Goal: Contribute content: Contribute content

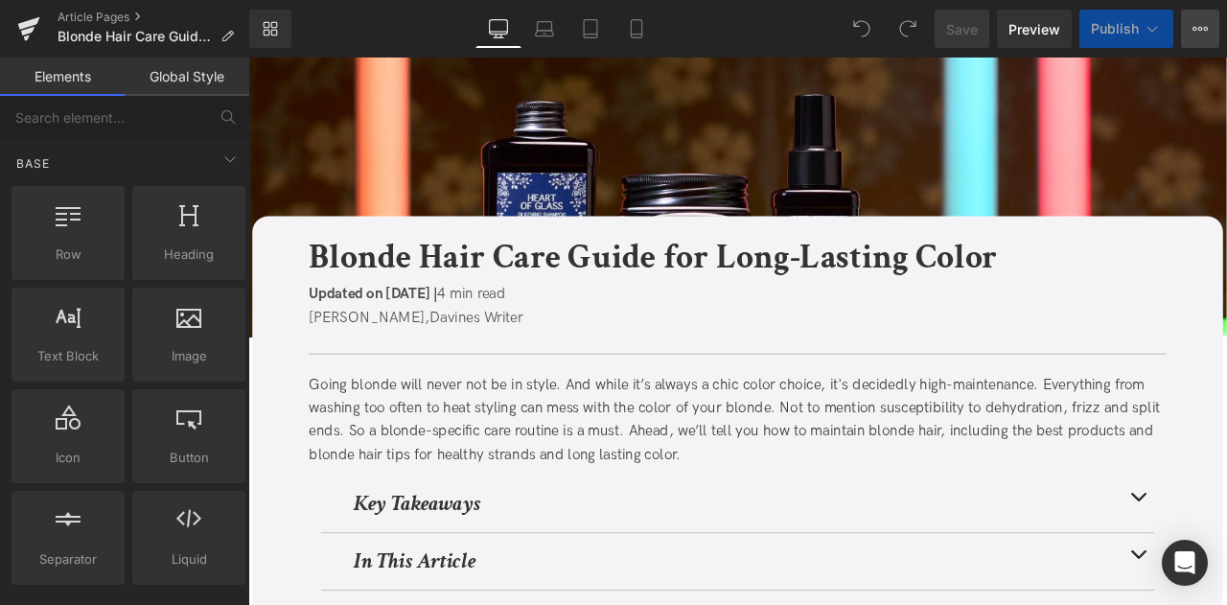
click at [1205, 30] on icon at bounding box center [1206, 29] width 5 height 4
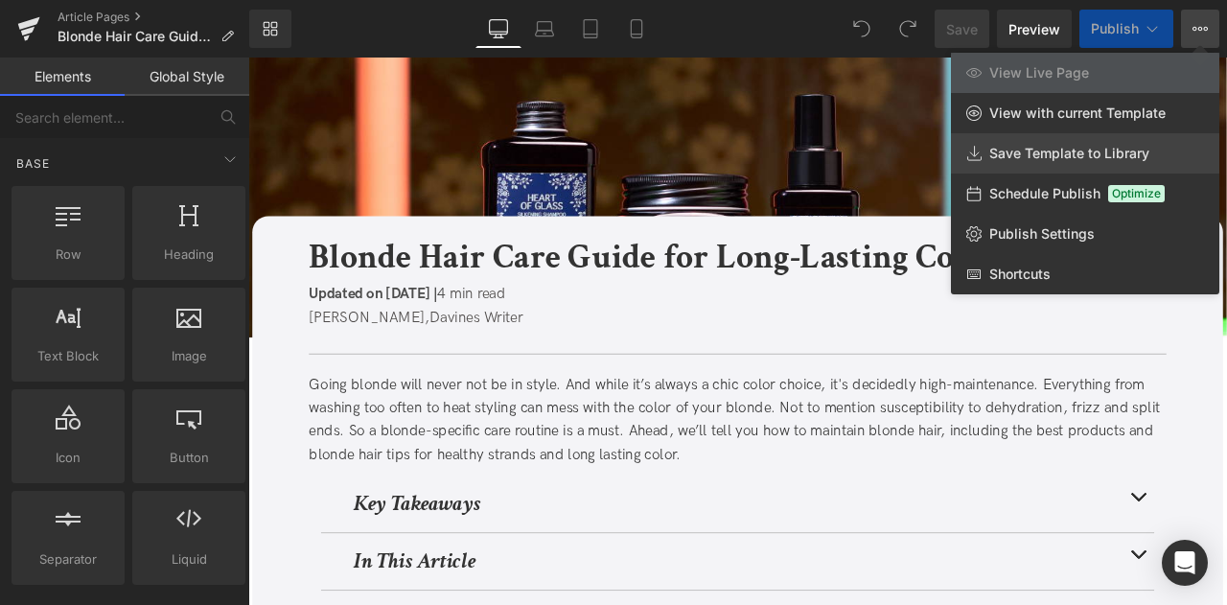
click at [1120, 153] on span "Save Template to Library" at bounding box center [1070, 153] width 160 height 17
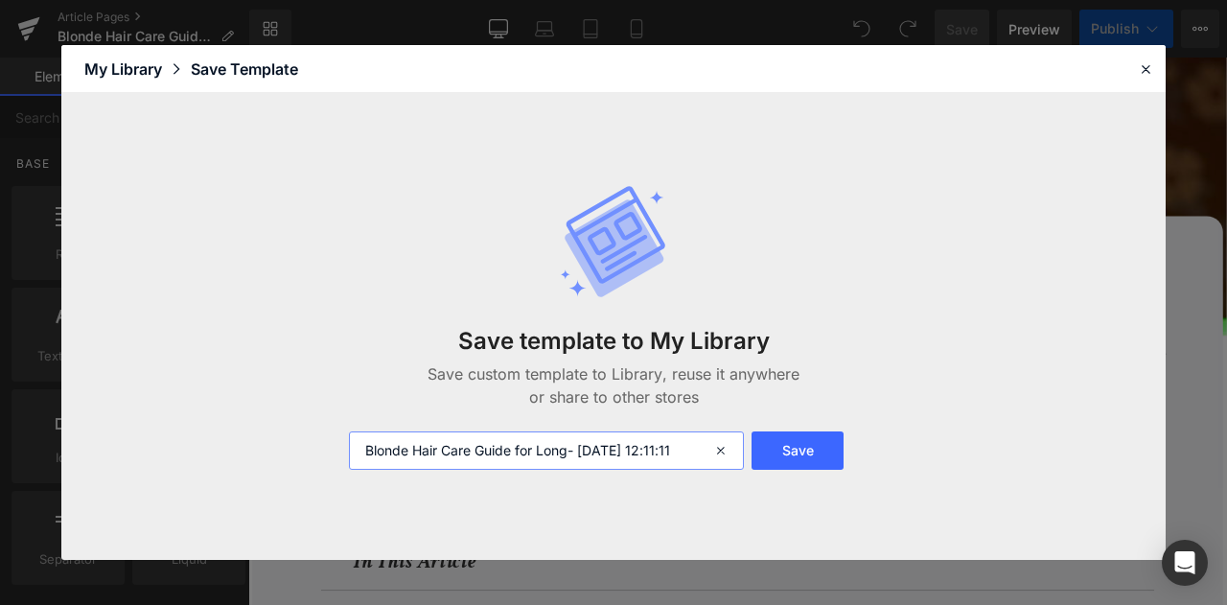
click at [361, 449] on input "Blonde Hair Care Guide for Long- 2025-10-03 12:11:11" at bounding box center [546, 450] width 395 height 38
type input "FOR CA: Blonde Hair Care Guide for Long- 2025-10-03 12:11:11"
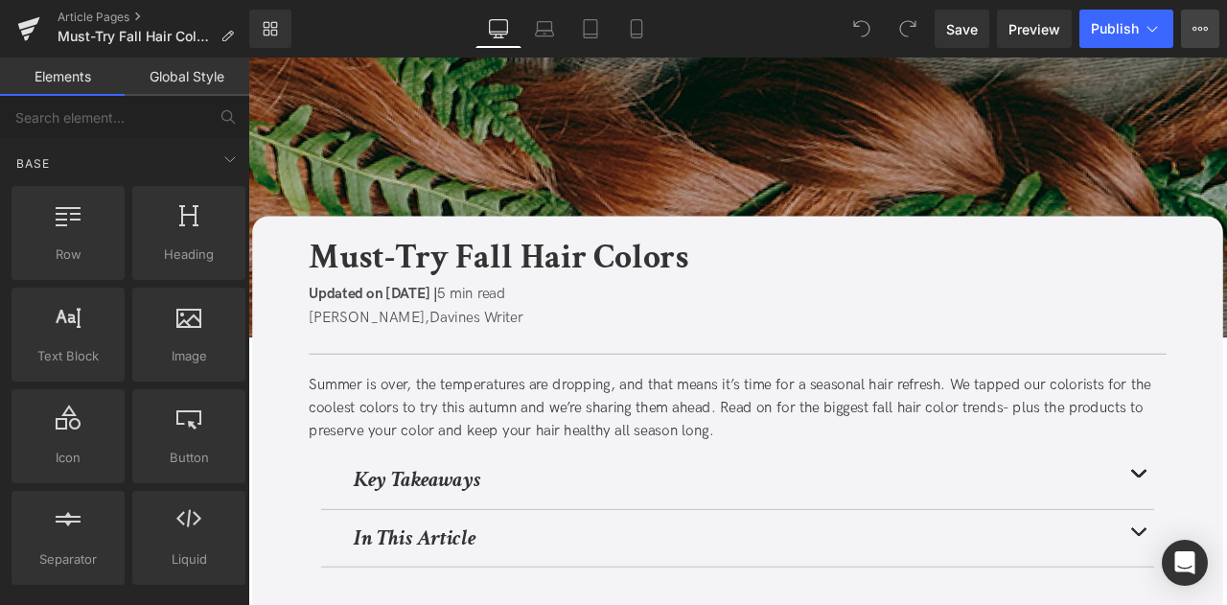
click at [1198, 22] on icon at bounding box center [1200, 28] width 15 height 15
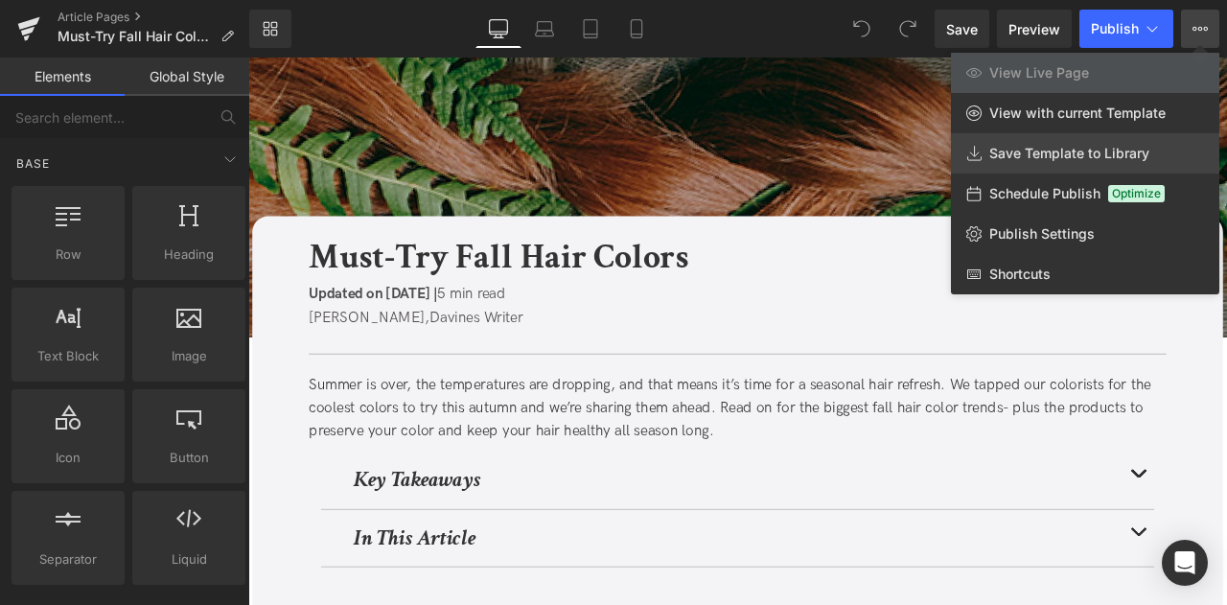
click at [1083, 144] on link "Save Template to Library" at bounding box center [1085, 153] width 268 height 40
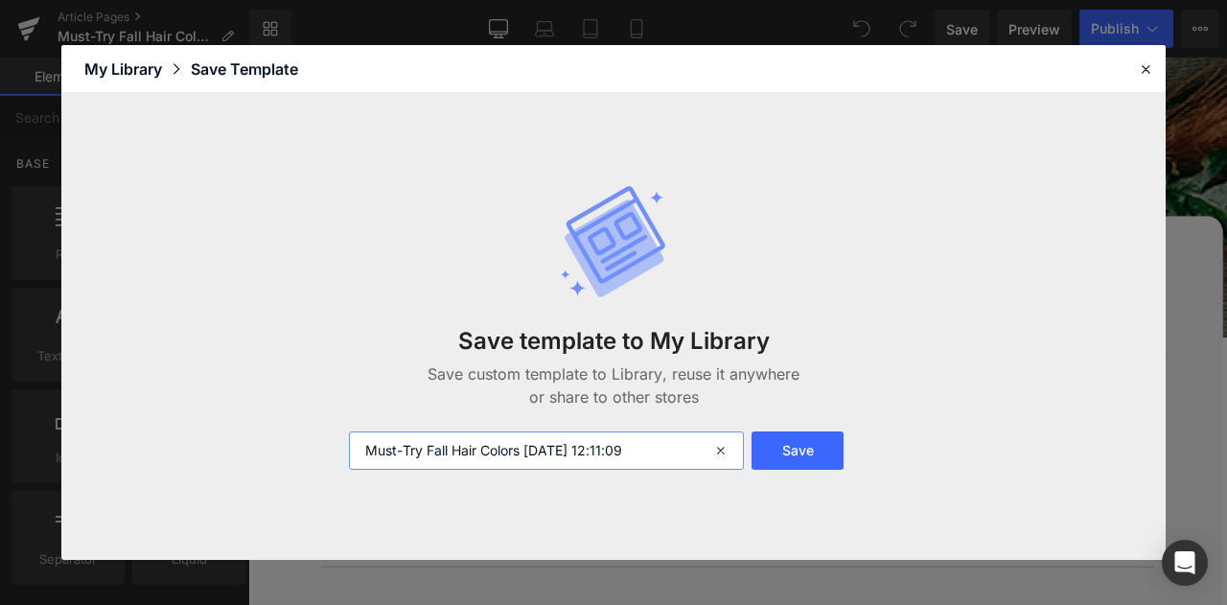
click at [361, 449] on input "Must-Try Fall Hair Colors 2025-10-03 12:11:09" at bounding box center [546, 450] width 395 height 38
type input "FOR CA: Must-Try Fall Hair Colors [DATE] 12:11:09"
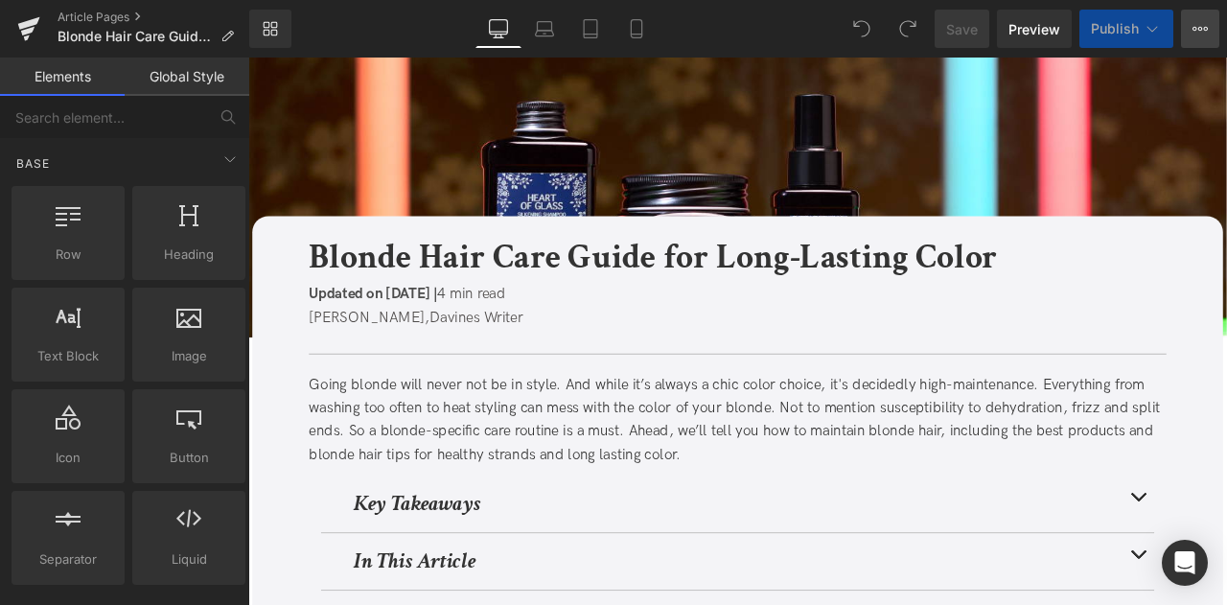
click at [1198, 32] on icon at bounding box center [1200, 28] width 15 height 15
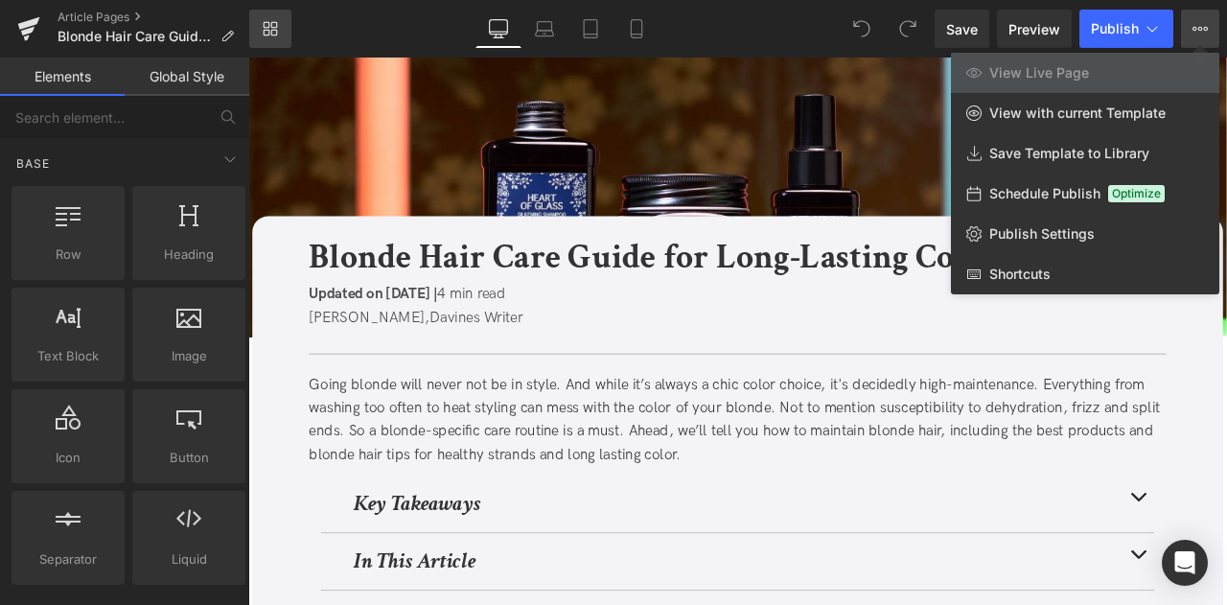
click at [268, 30] on icon at bounding box center [267, 33] width 7 height 7
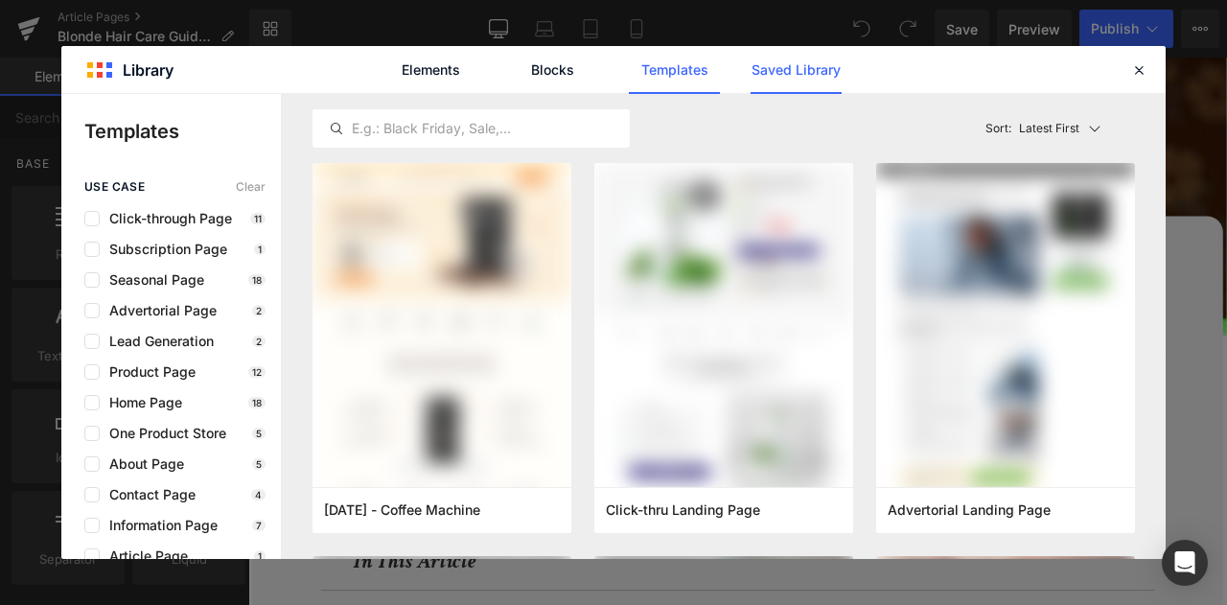
click at [797, 61] on link "Saved Library" at bounding box center [796, 70] width 91 height 48
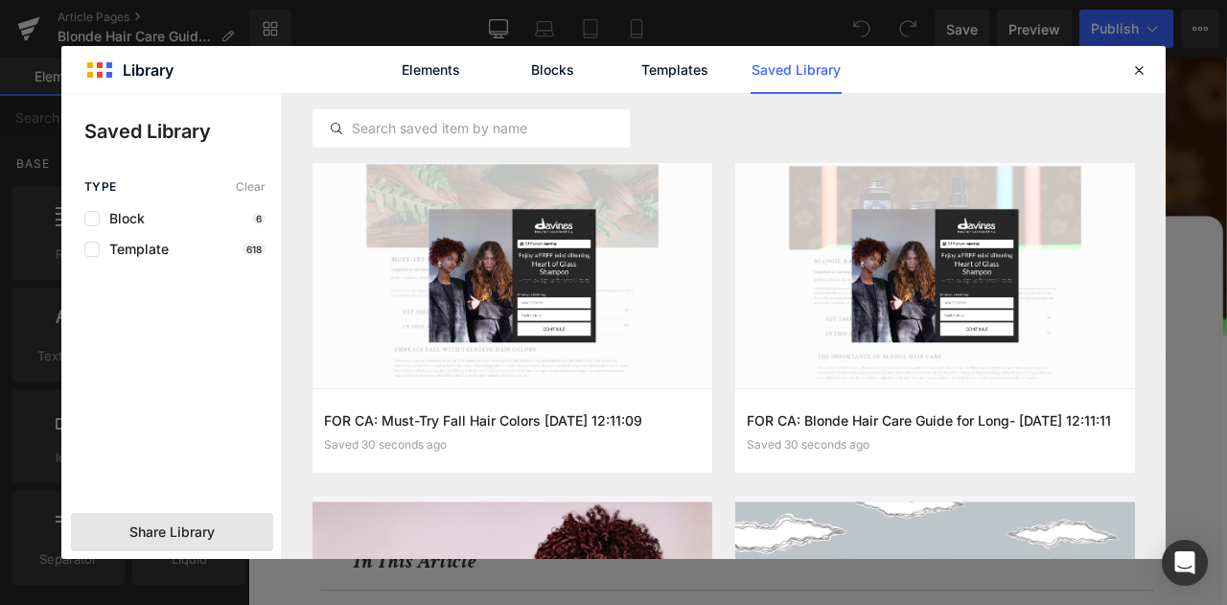
click at [199, 532] on span "Share Library" at bounding box center [171, 532] width 85 height 19
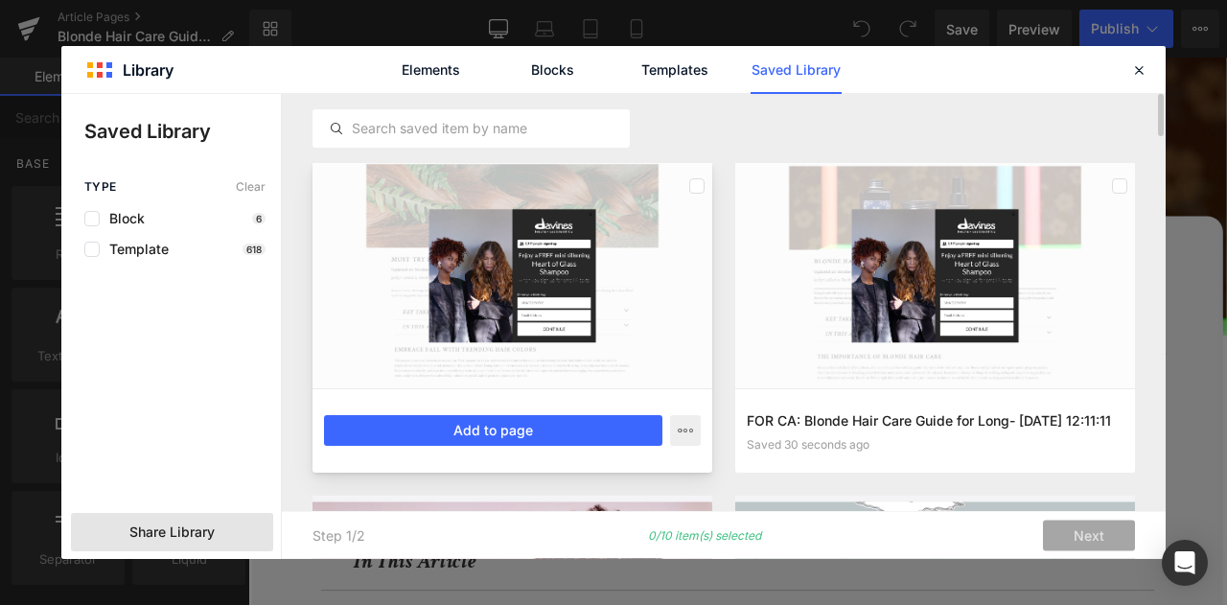
click at [593, 221] on div at bounding box center [513, 275] width 400 height 225
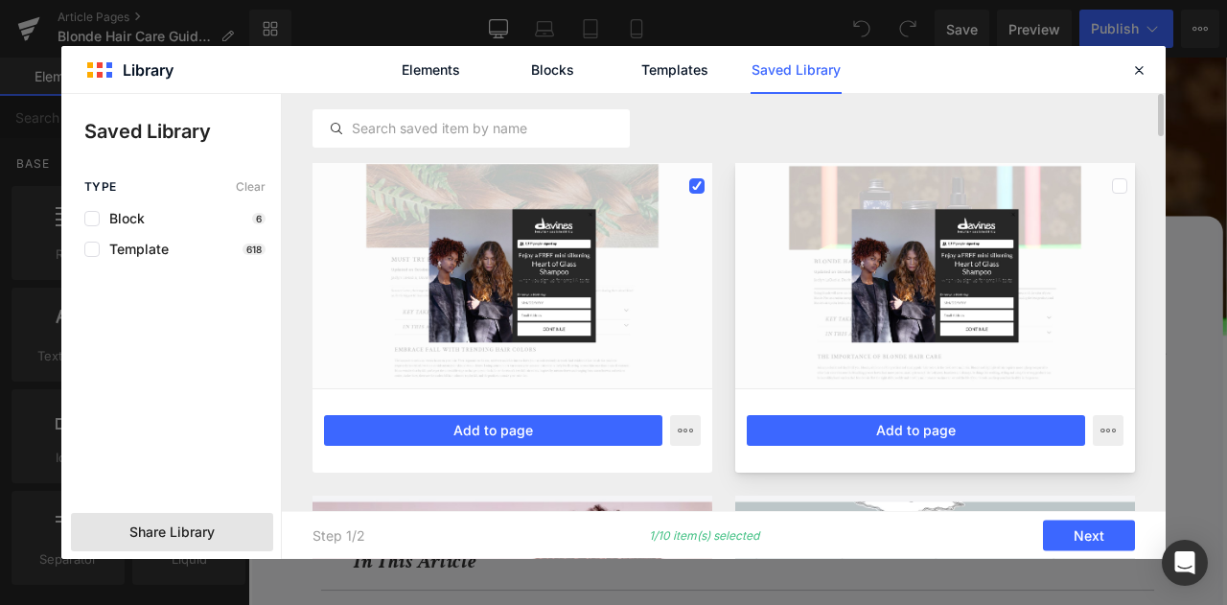
click at [959, 241] on div at bounding box center [935, 275] width 400 height 225
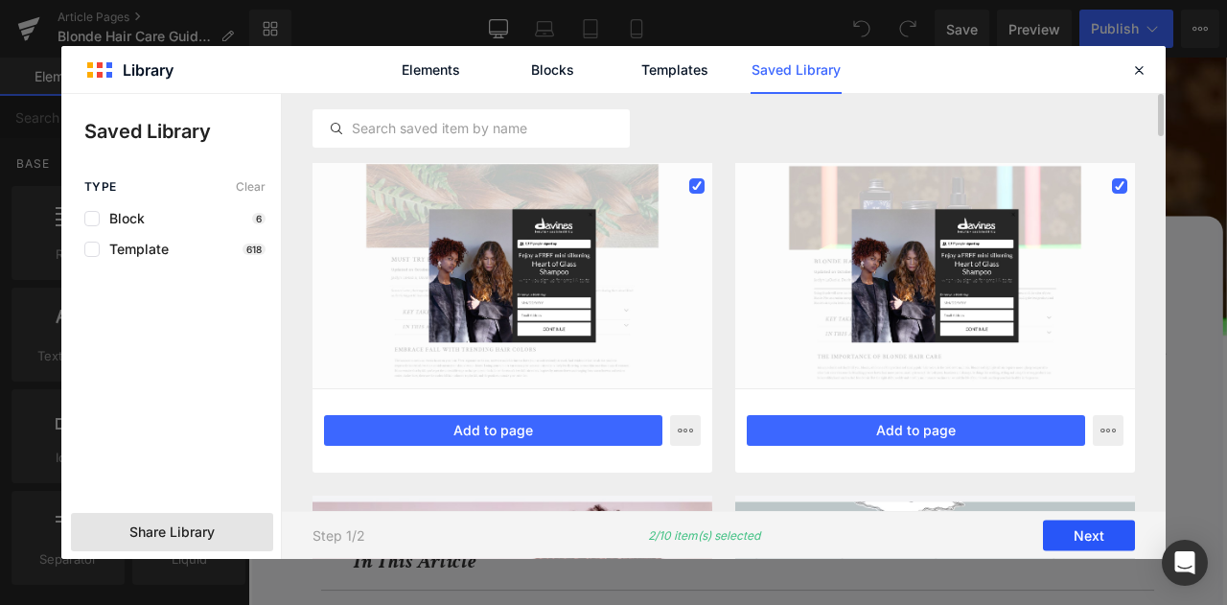
click at [1064, 534] on button "Next" at bounding box center [1089, 536] width 92 height 31
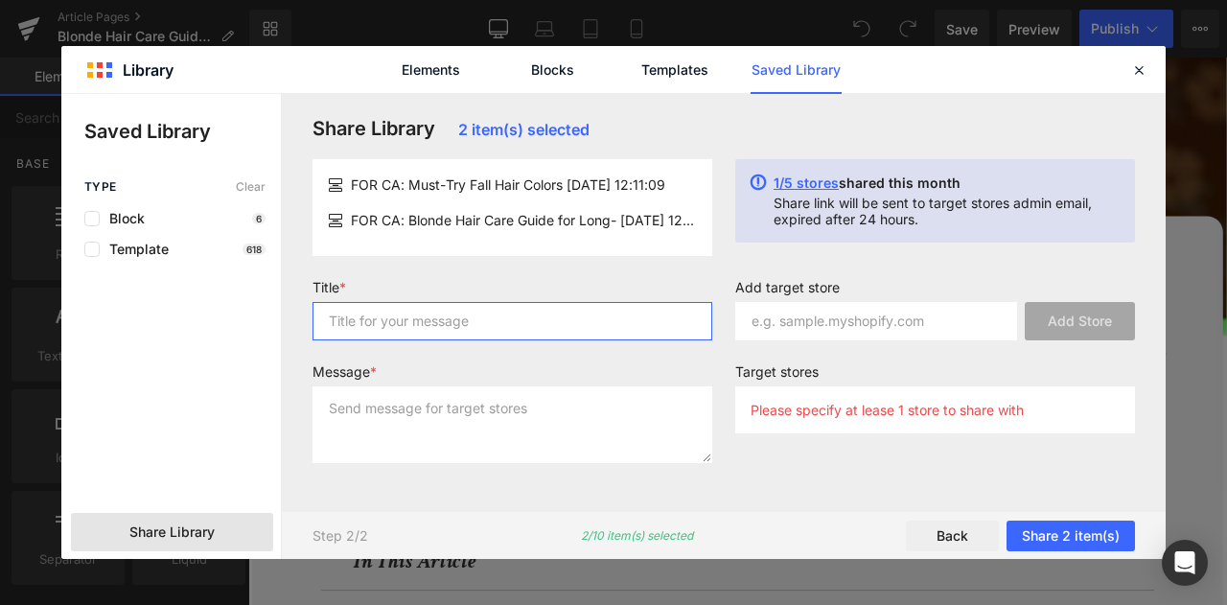
click at [378, 314] on input "text" at bounding box center [513, 321] width 400 height 38
type input "for liv"
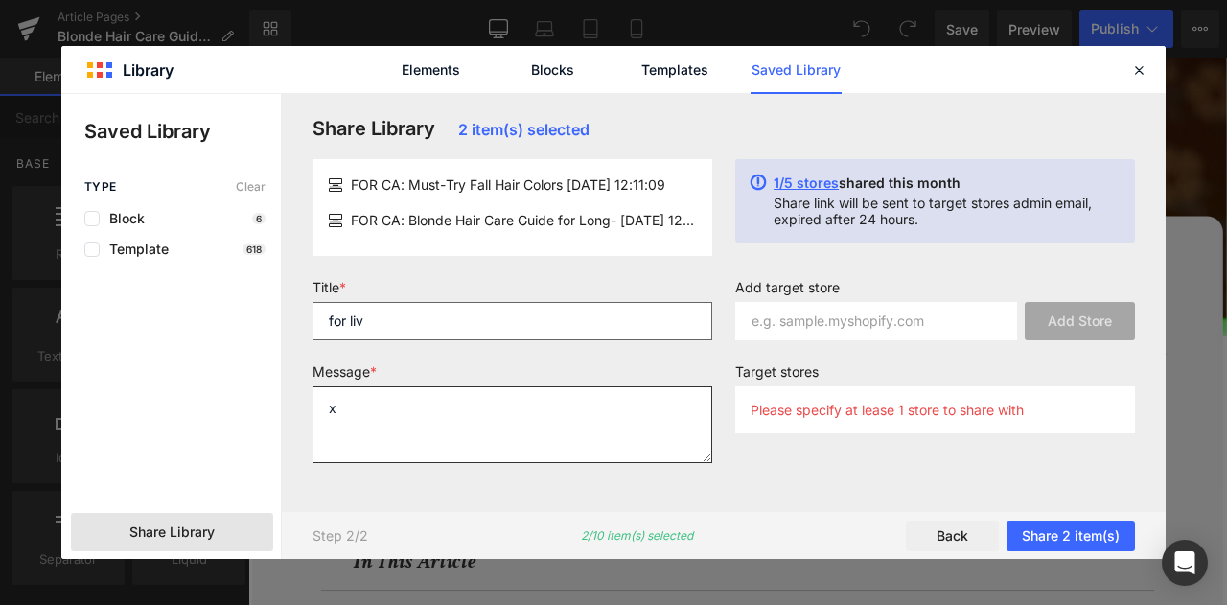
type textarea "x"
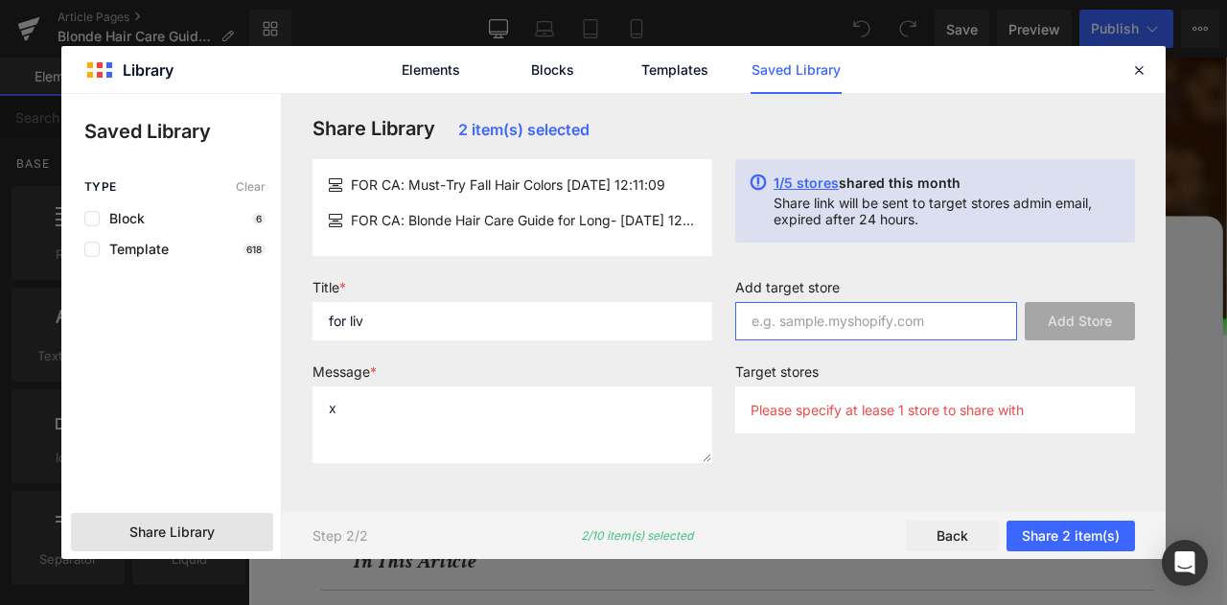
paste input "Davines-canada.myshopify.com"
type input "Davines-canada.myshopify.com"
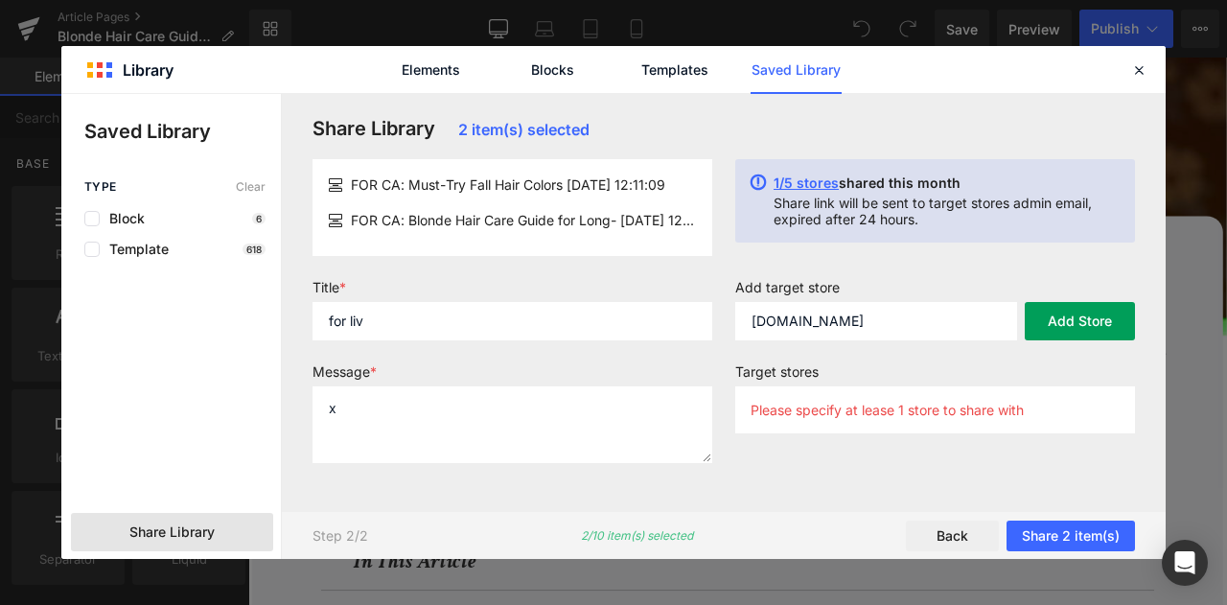
click at [1065, 312] on button "Add Store" at bounding box center [1080, 321] width 110 height 38
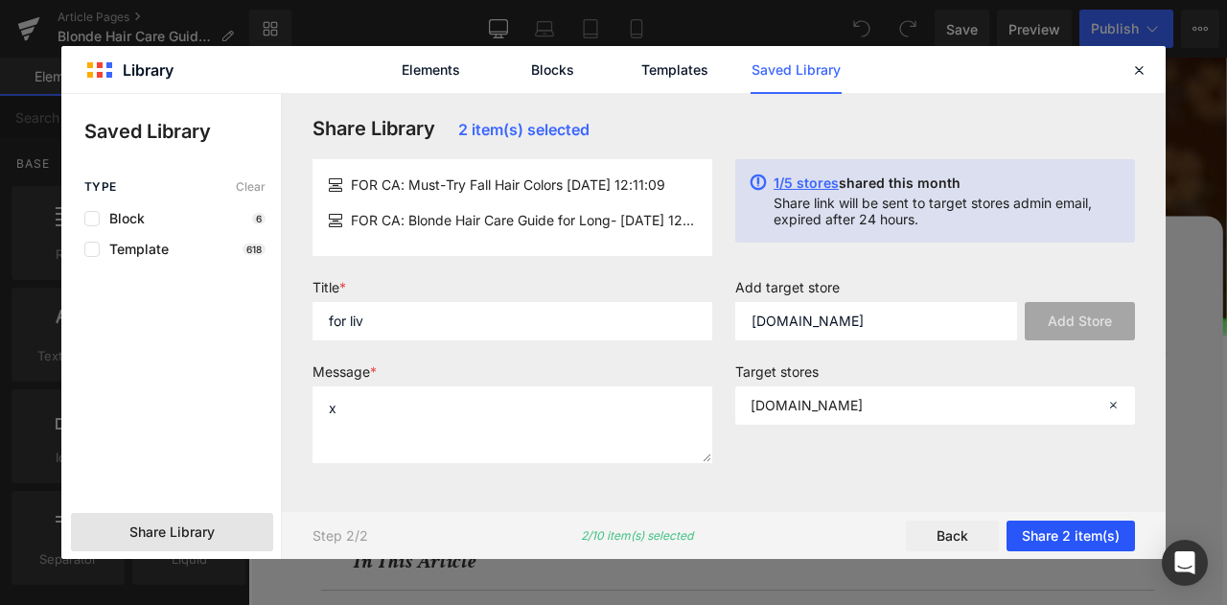
click at [1078, 533] on button "Share 2 item(s)" at bounding box center [1071, 536] width 128 height 31
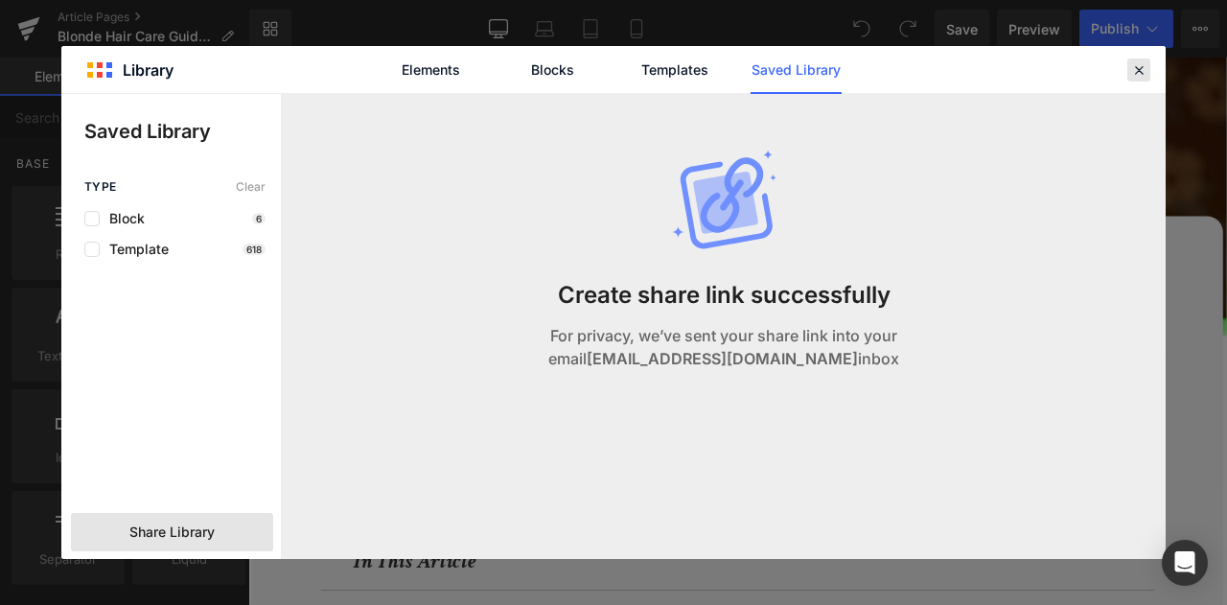
click at [1142, 62] on icon at bounding box center [1138, 69] width 17 height 17
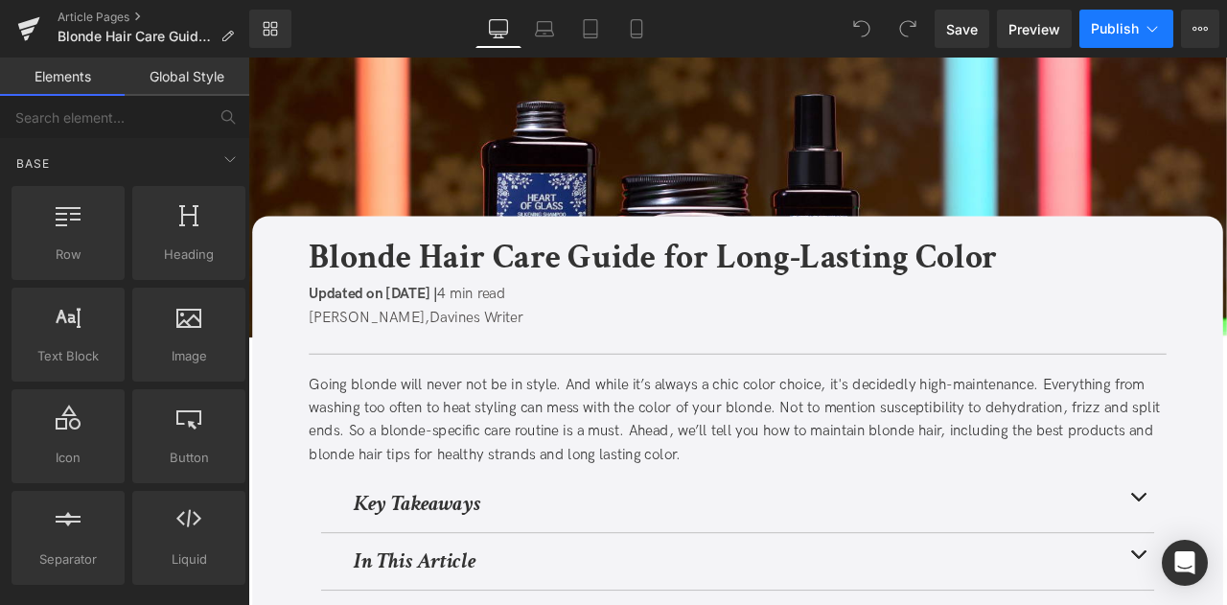
click at [1161, 29] on icon at bounding box center [1152, 28] width 19 height 19
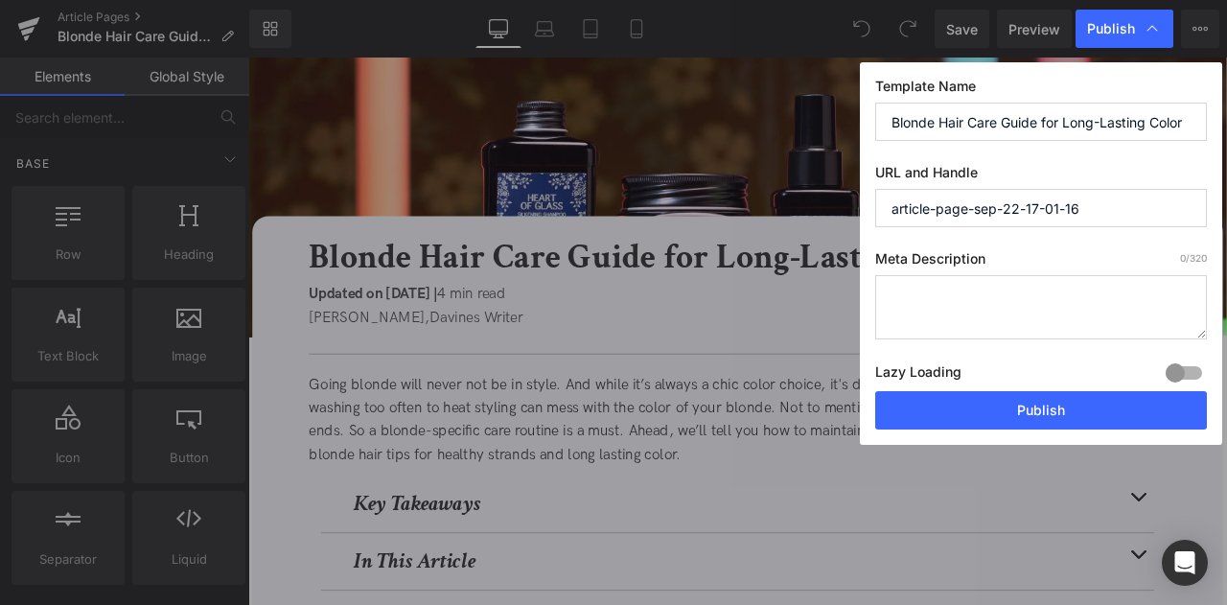
click at [1072, 195] on input "article-page-sep-22-17-01-16" at bounding box center [1041, 208] width 332 height 38
paste input "/blonde-hair-care-guide/"
type input "blonde-hair-care-guide"
click at [1001, 291] on textarea at bounding box center [1041, 307] width 332 height 64
paste textarea "Maintain bright and healthy blonde hair with expert tips and routines that figh…"
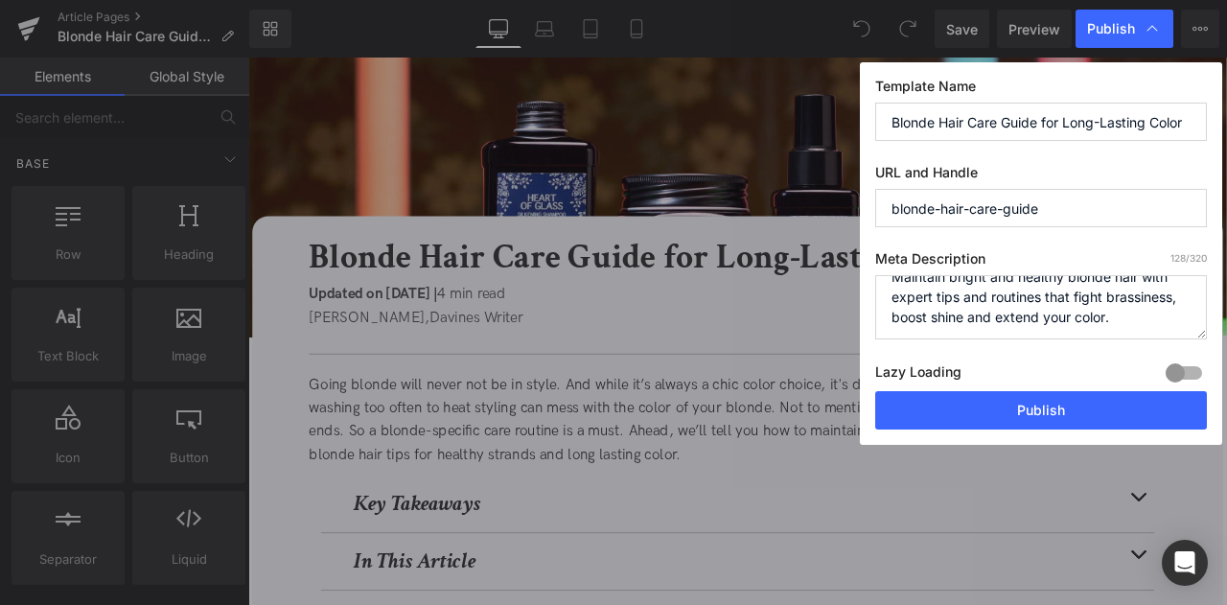
scroll to position [19, 0]
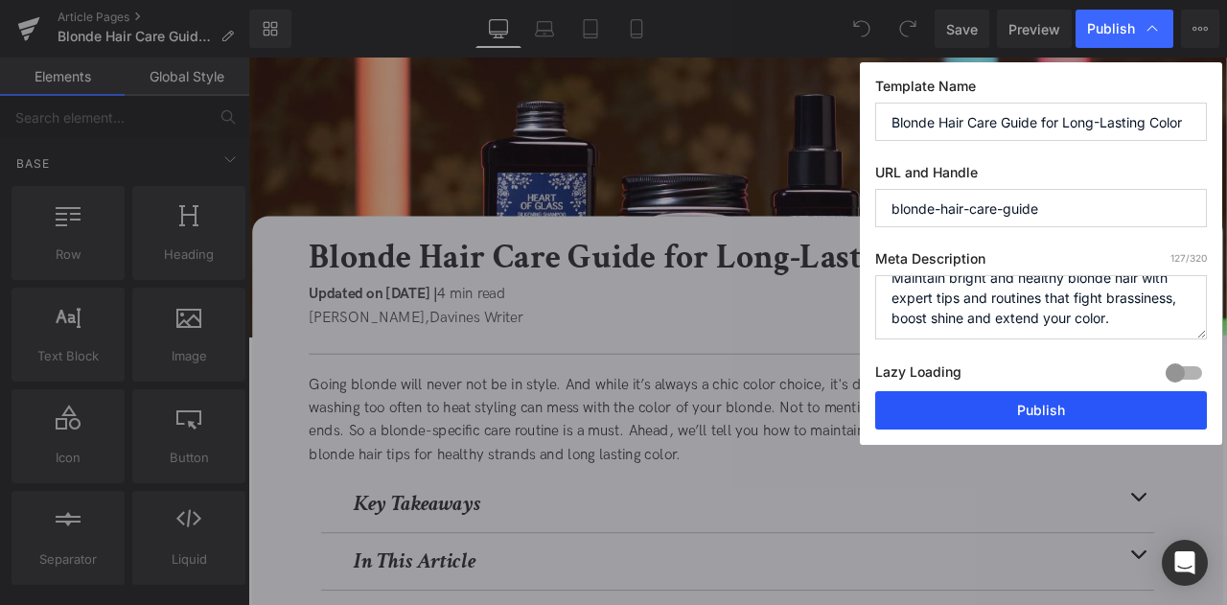
type textarea "Maintain bright and healthy blonde hair with expert tips and routines that figh…"
click at [1027, 411] on button "Publish" at bounding box center [1041, 410] width 332 height 38
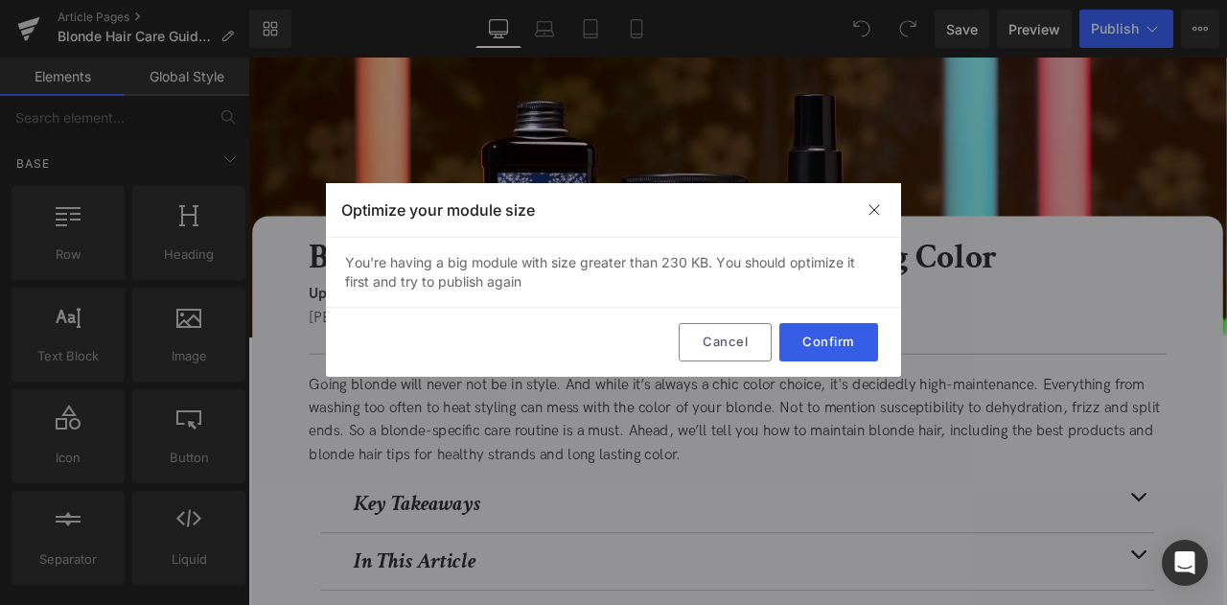
click at [829, 345] on button "Confirm" at bounding box center [829, 342] width 99 height 38
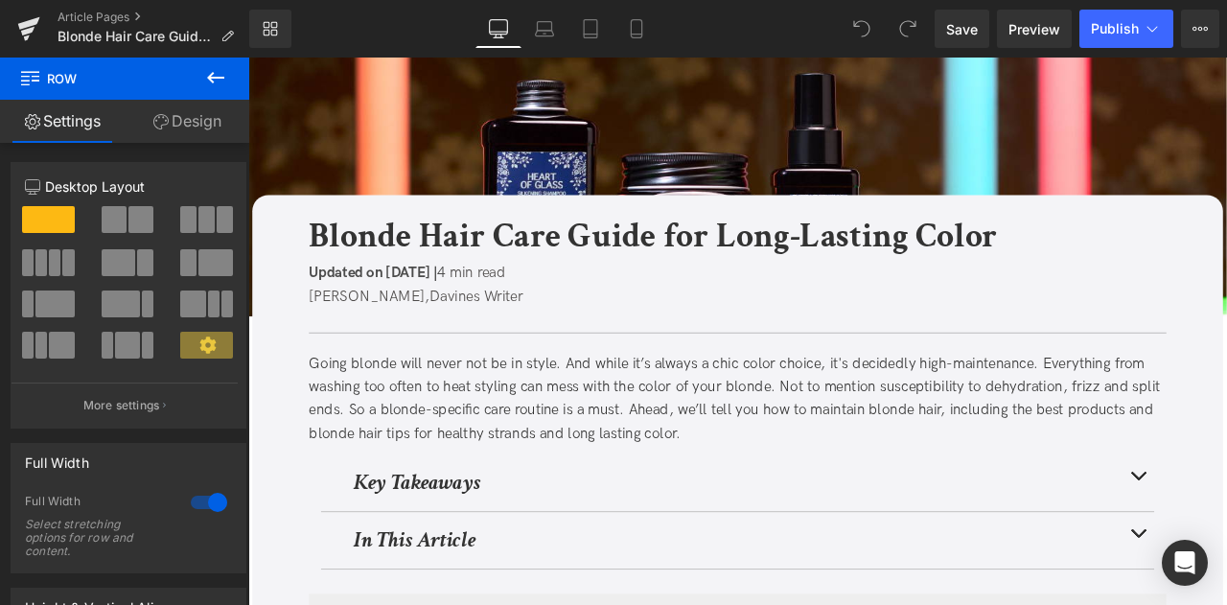
scroll to position [0, 0]
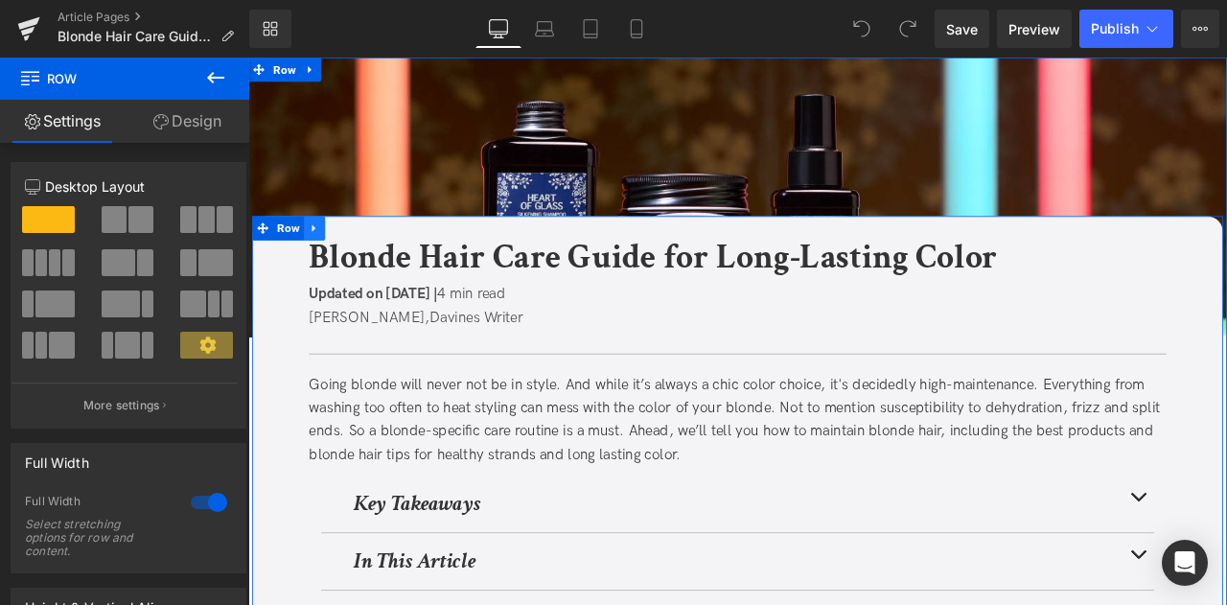
click at [324, 258] on icon at bounding box center [326, 259] width 4 height 9
click at [345, 256] on icon at bounding box center [351, 259] width 13 height 13
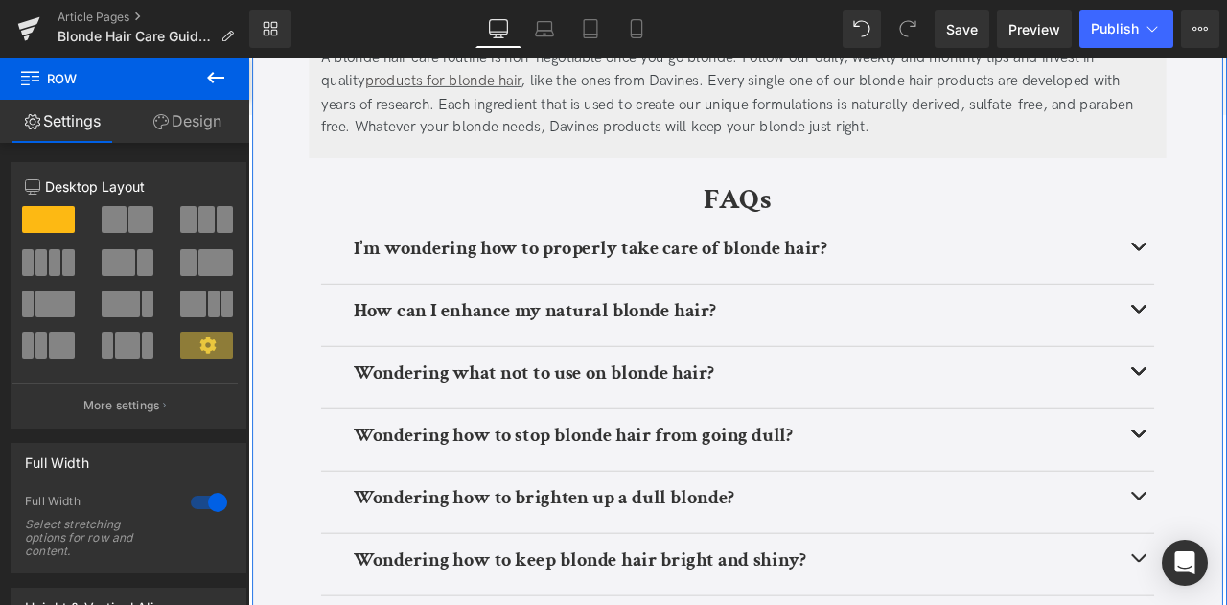
scroll to position [7276, 0]
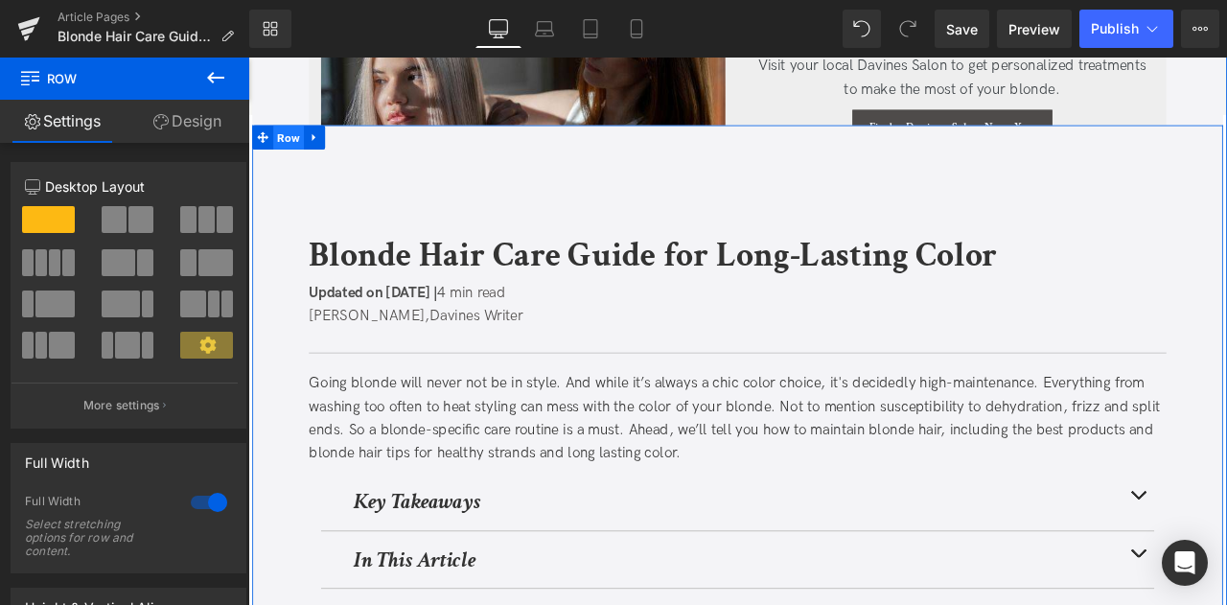
click at [282, 141] on span "Row" at bounding box center [296, 152] width 36 height 29
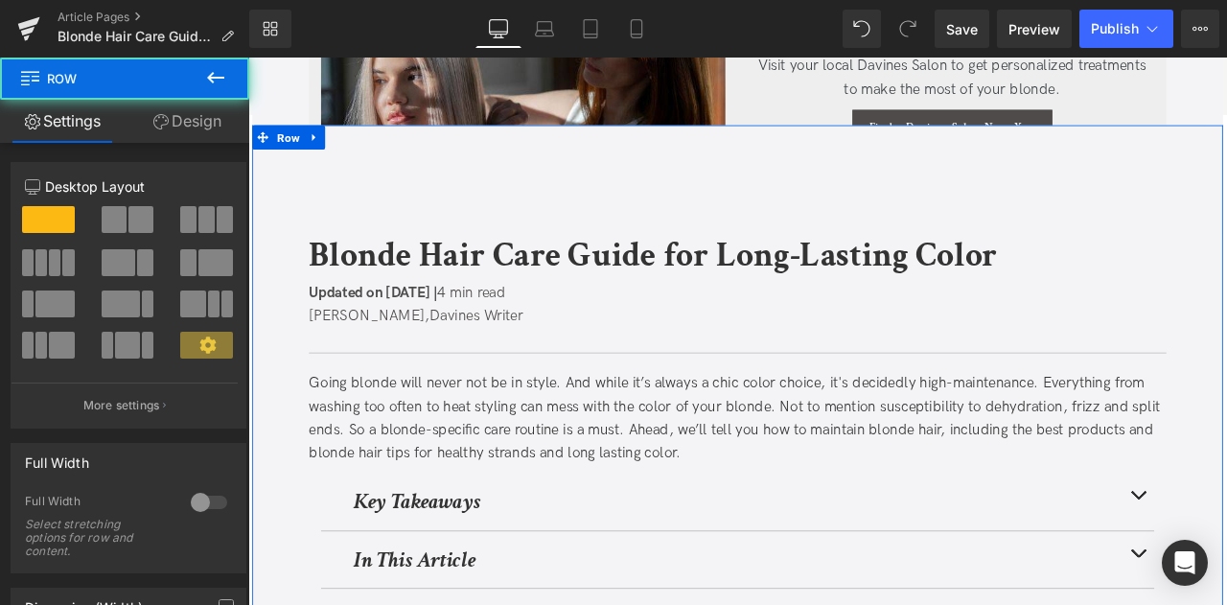
click at [207, 118] on link "Design" at bounding box center [187, 121] width 125 height 43
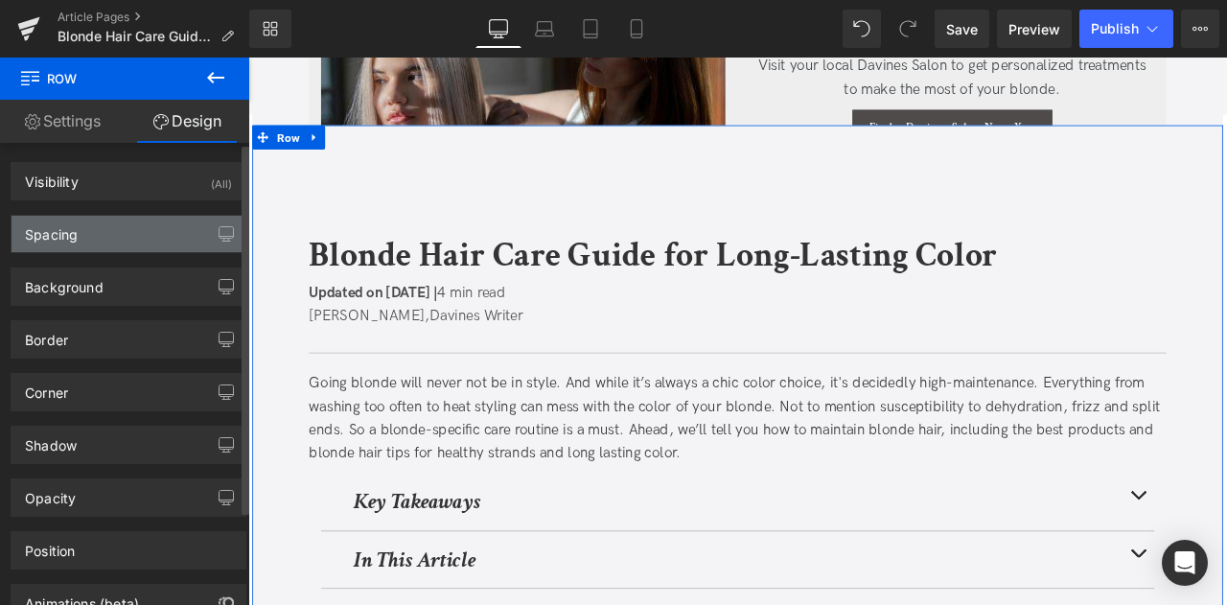
click at [146, 245] on div "Spacing" at bounding box center [129, 234] width 234 height 36
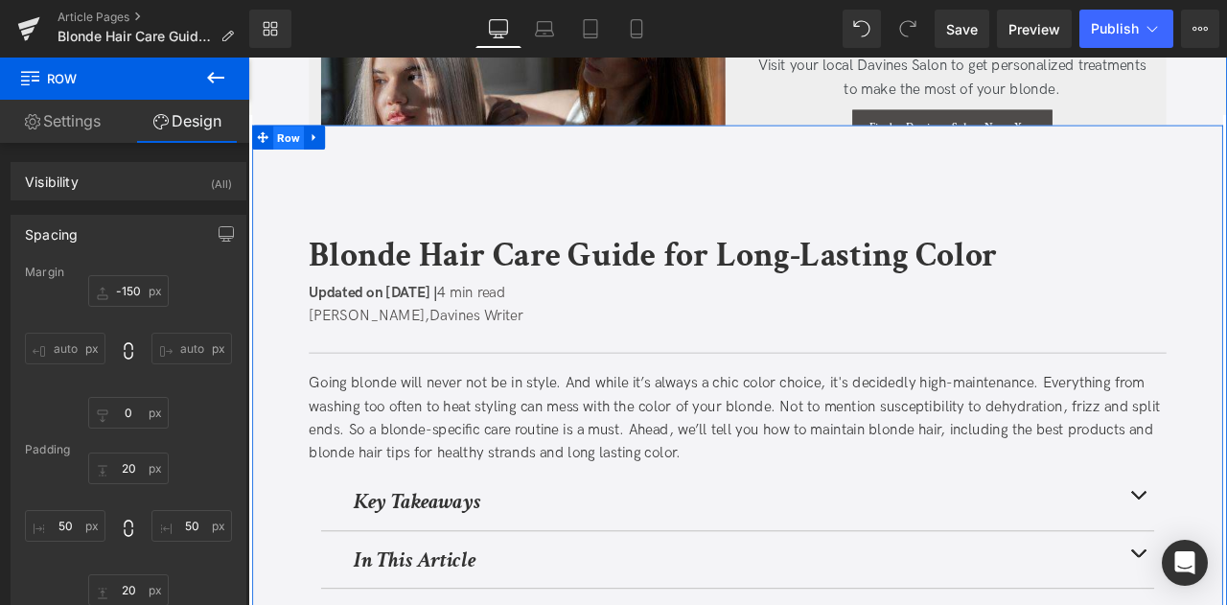
click at [293, 146] on span "Row" at bounding box center [296, 153] width 36 height 29
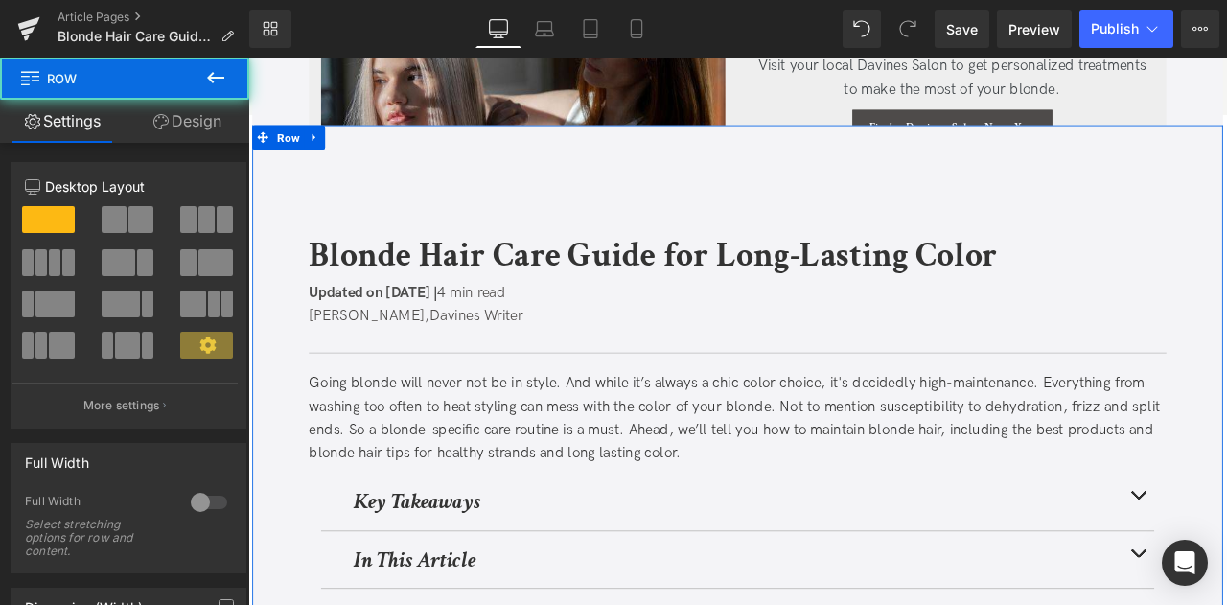
click at [186, 125] on link "Design" at bounding box center [187, 121] width 125 height 43
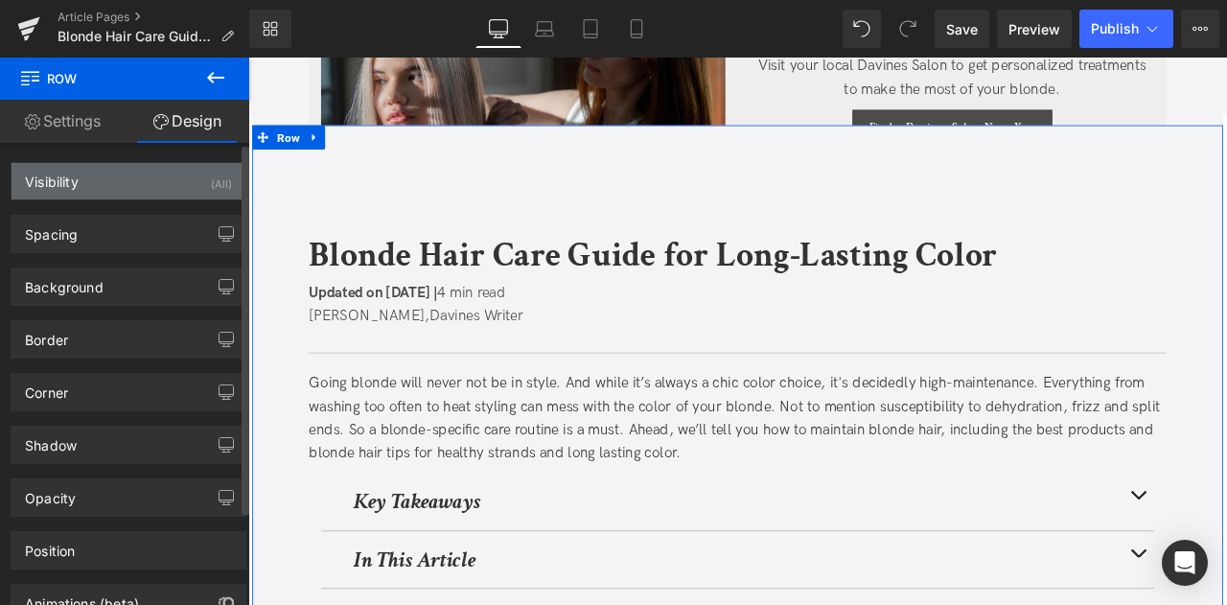
click at [83, 175] on div "Visibility (All)" at bounding box center [129, 181] width 234 height 36
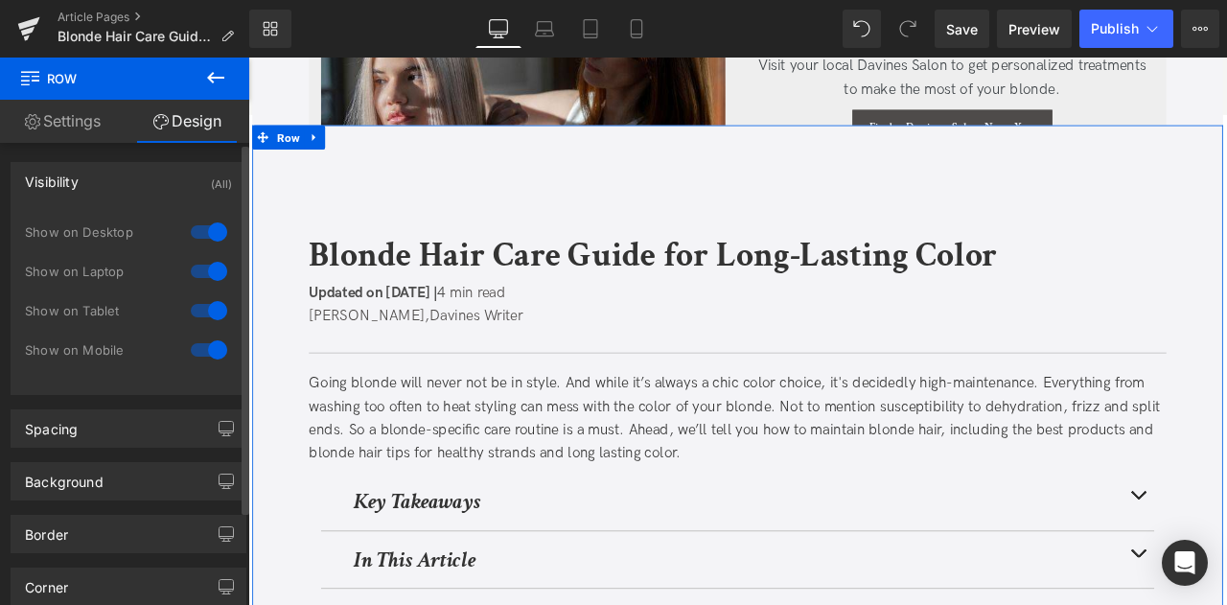
click at [128, 177] on div "Visibility (All)" at bounding box center [129, 181] width 234 height 36
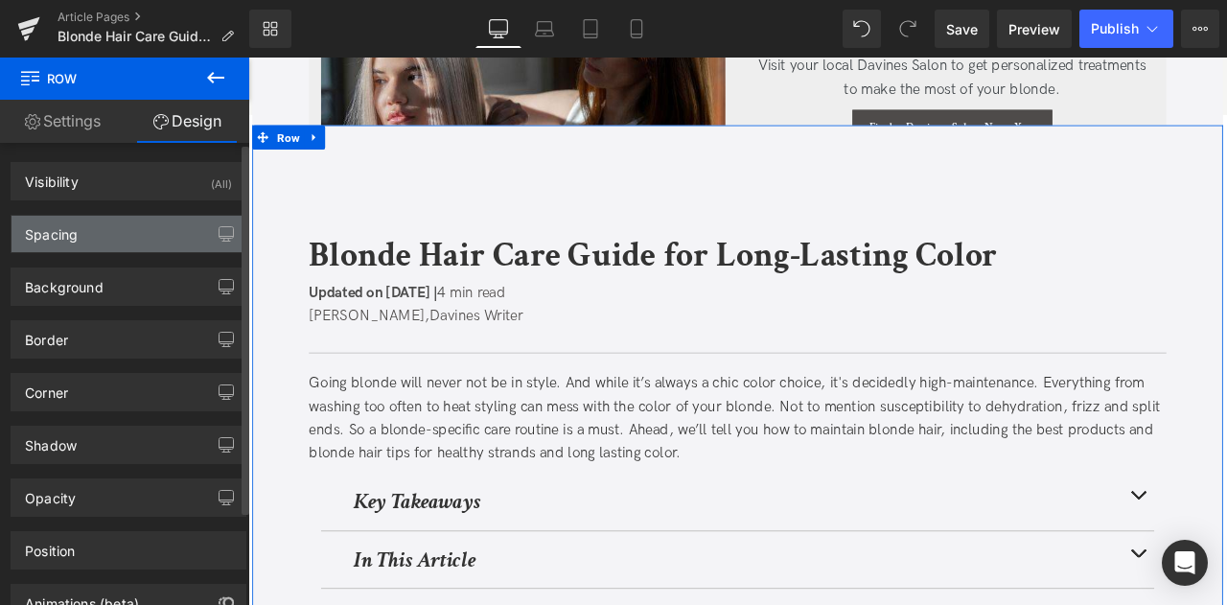
click at [76, 236] on div "Spacing" at bounding box center [51, 229] width 53 height 27
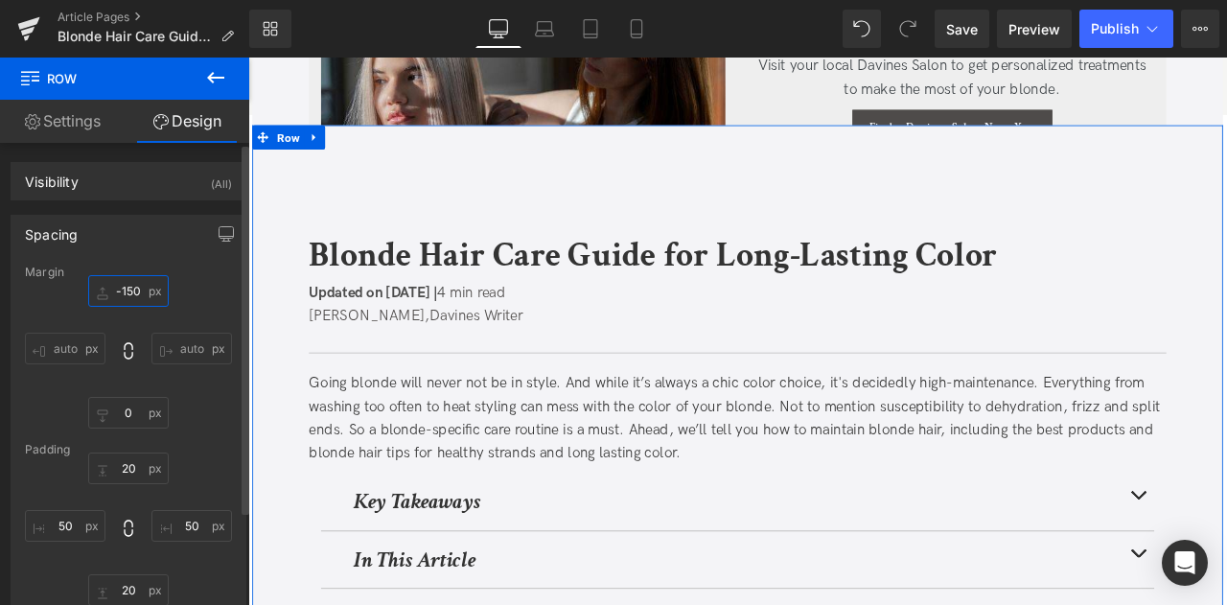
click at [122, 284] on input "-150" at bounding box center [128, 291] width 81 height 32
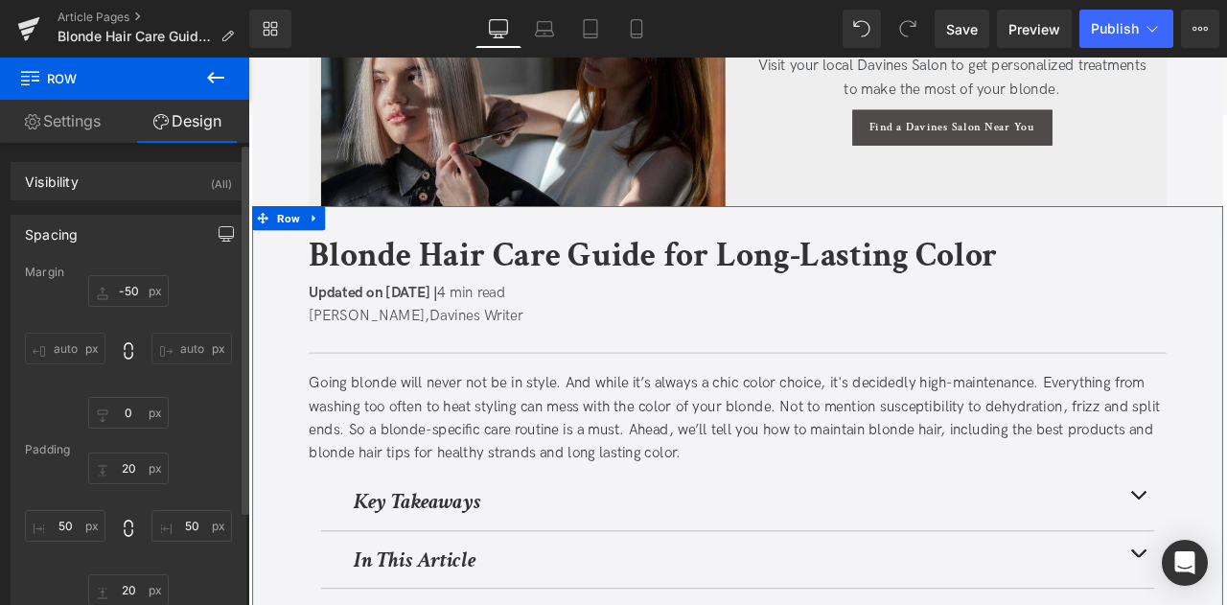
click at [221, 243] on button "button" at bounding box center [226, 234] width 31 height 36
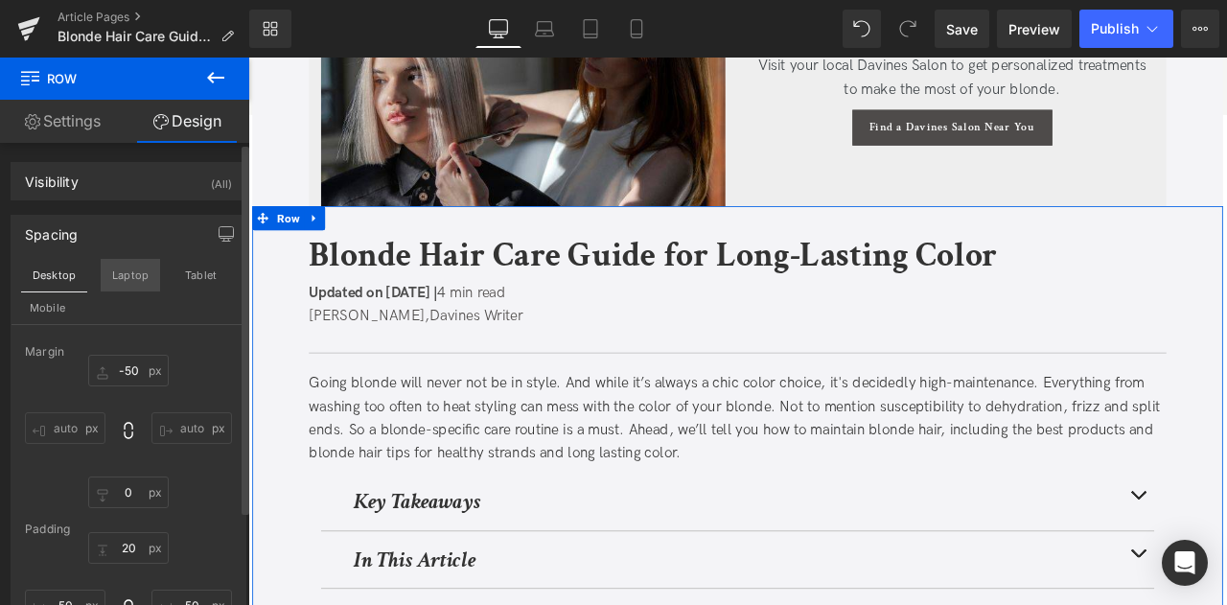
click at [126, 280] on button "Laptop" at bounding box center [130, 275] width 59 height 33
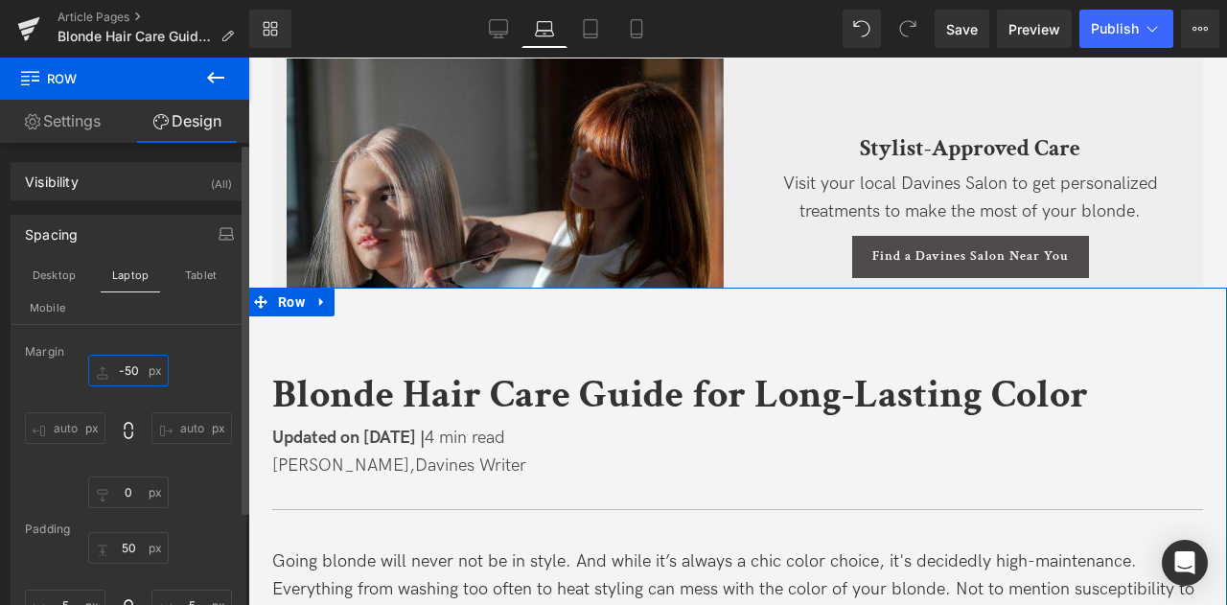
click at [121, 369] on input "-50" at bounding box center [128, 371] width 81 height 32
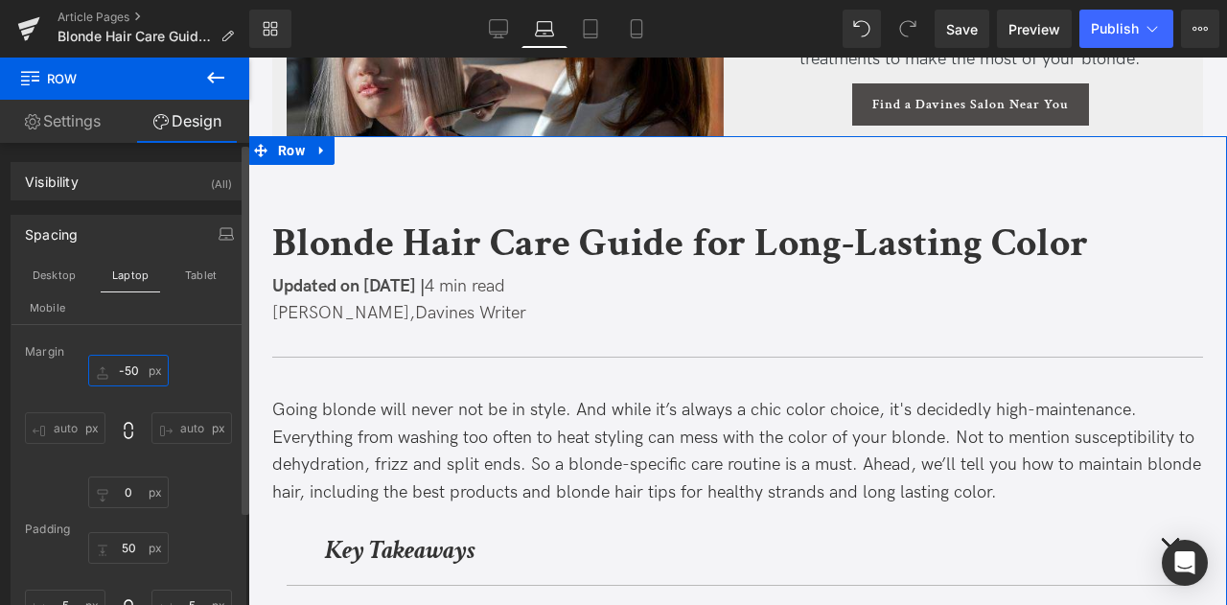
scroll to position [6983, 0]
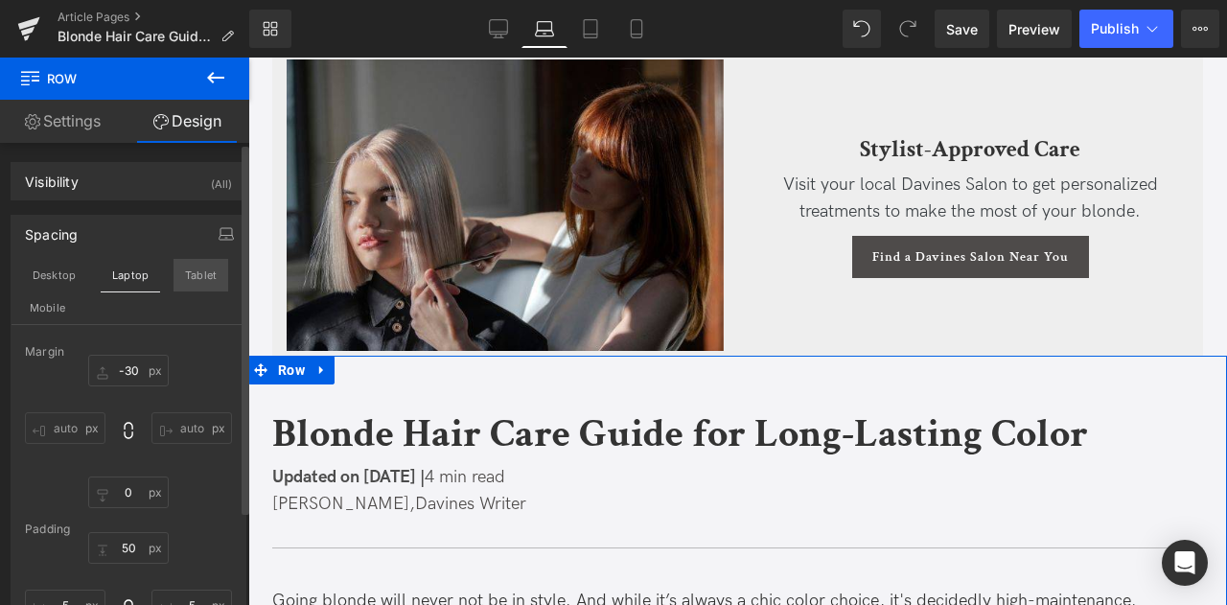
click at [182, 270] on button "Tablet" at bounding box center [201, 275] width 55 height 33
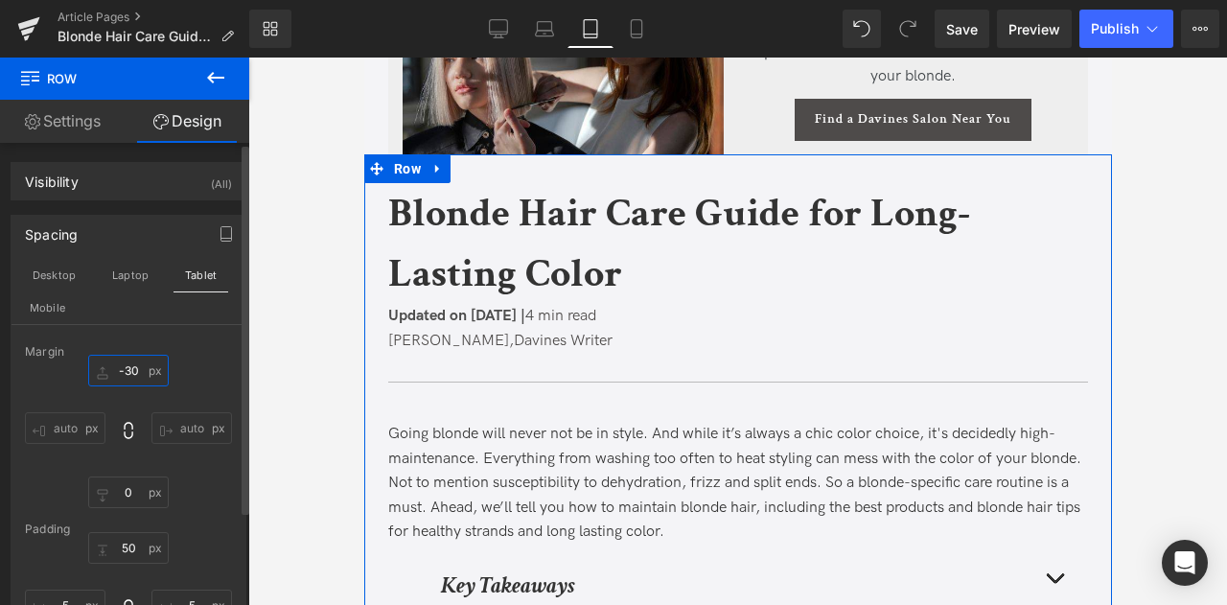
click at [137, 361] on input "-30" at bounding box center [128, 371] width 81 height 32
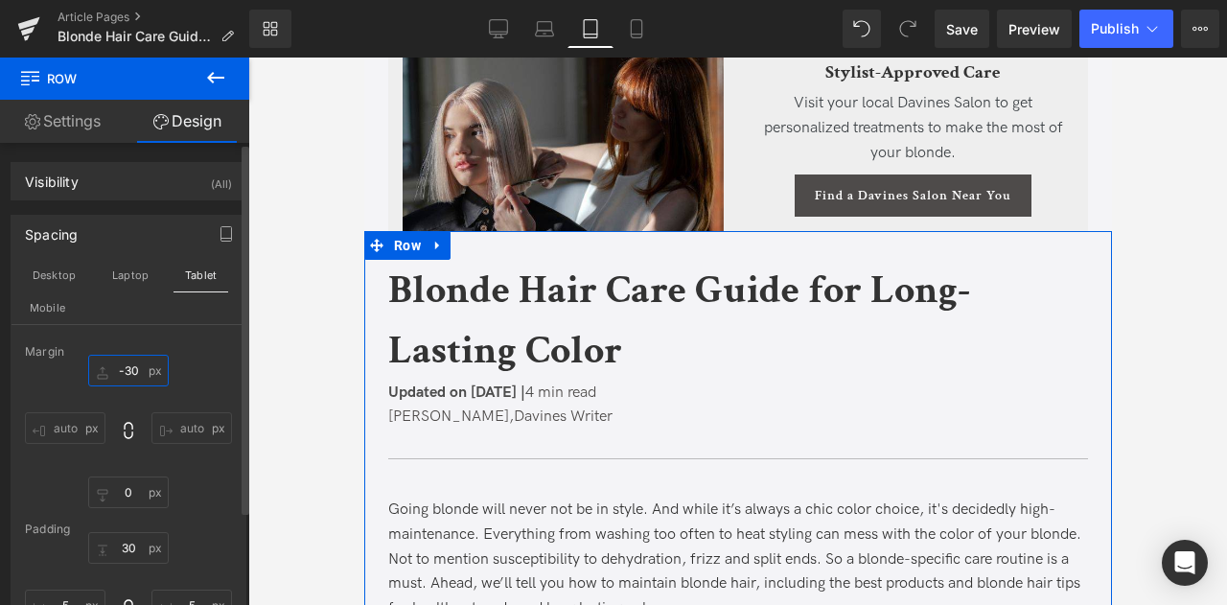
scroll to position [6420, 0]
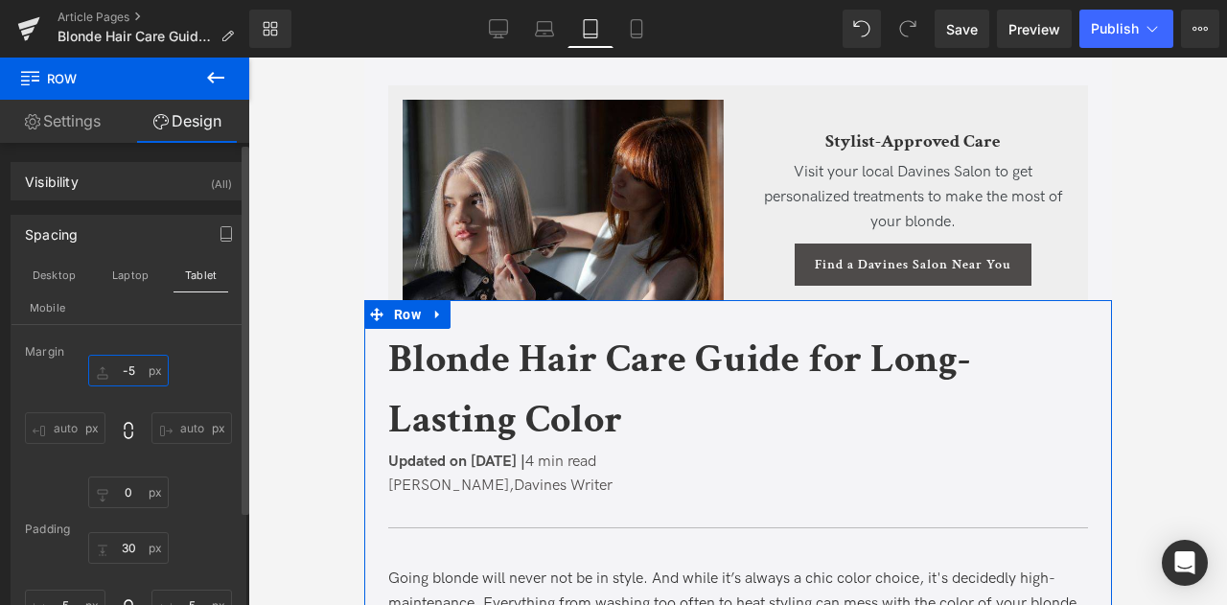
type input "-"
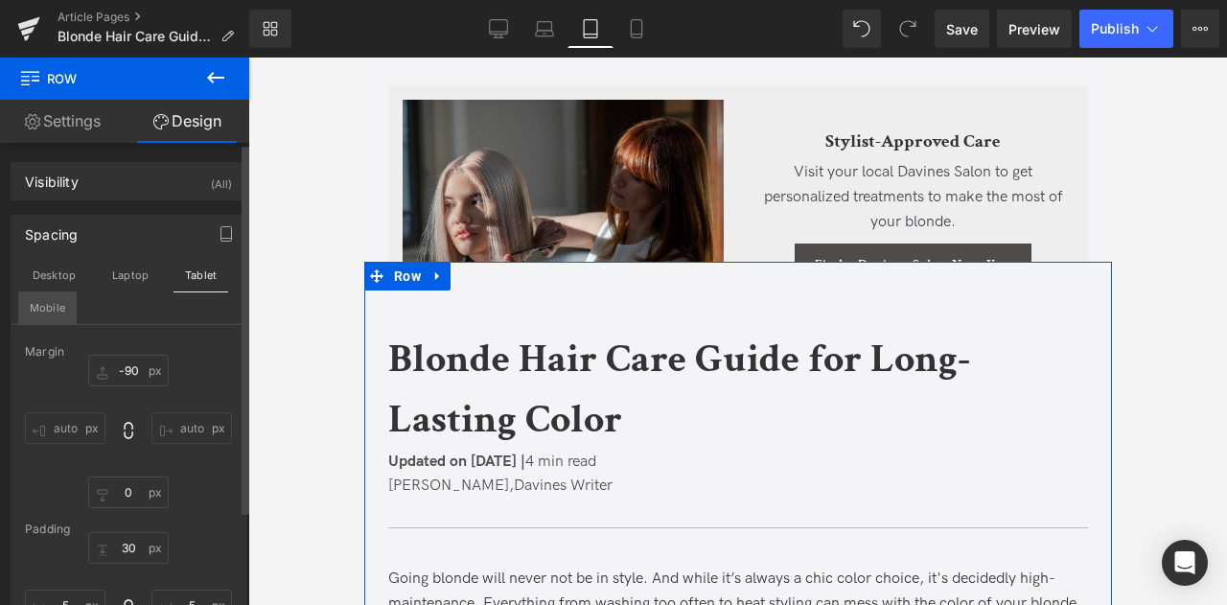
click at [40, 317] on button "Mobile" at bounding box center [47, 307] width 58 height 33
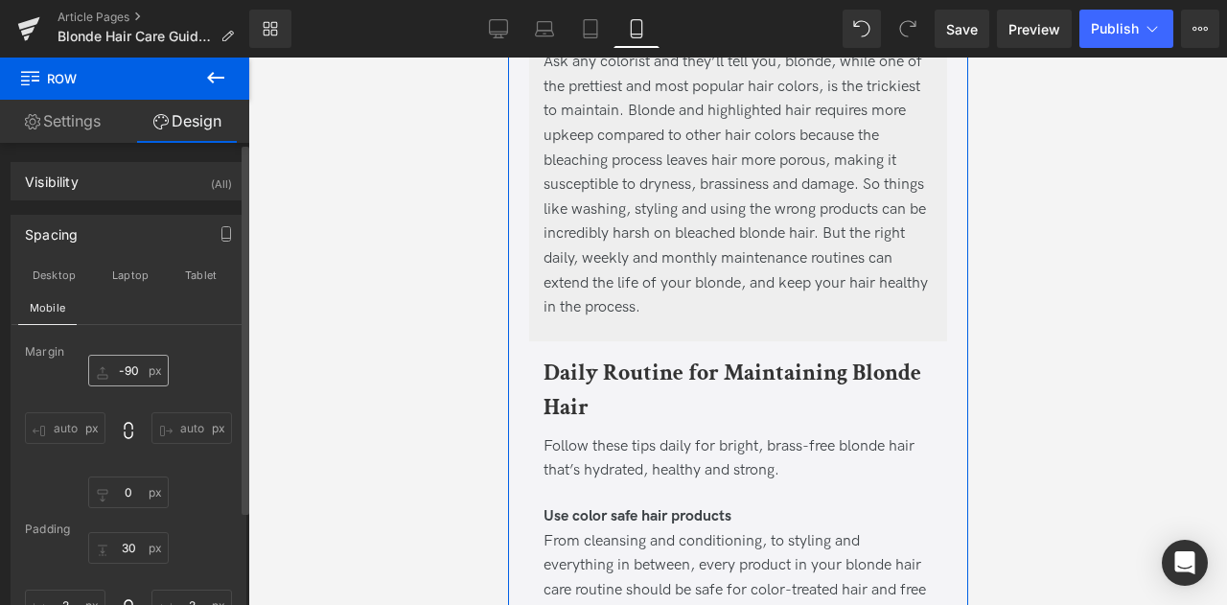
scroll to position [10064, 0]
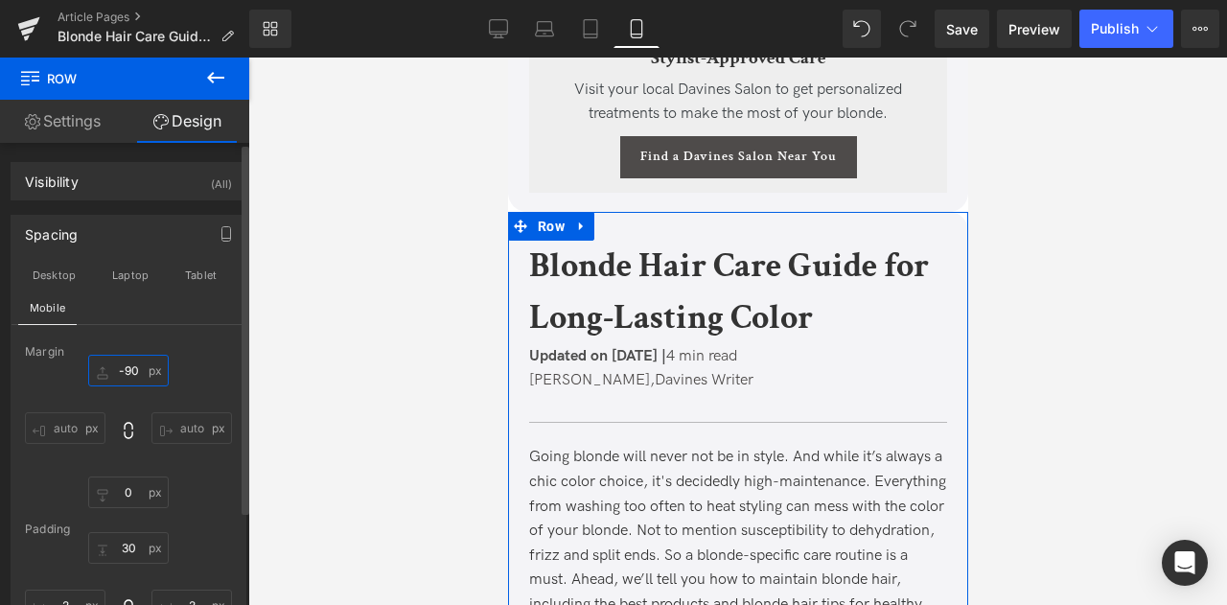
click at [139, 364] on input "-90" at bounding box center [128, 371] width 81 height 32
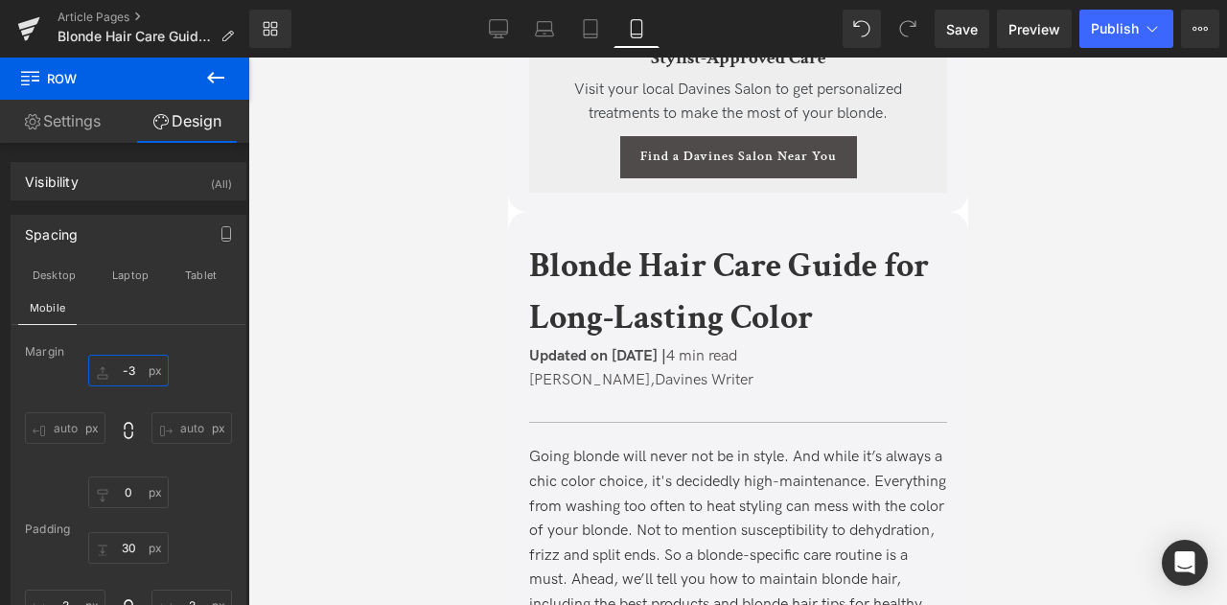
type input "-30"
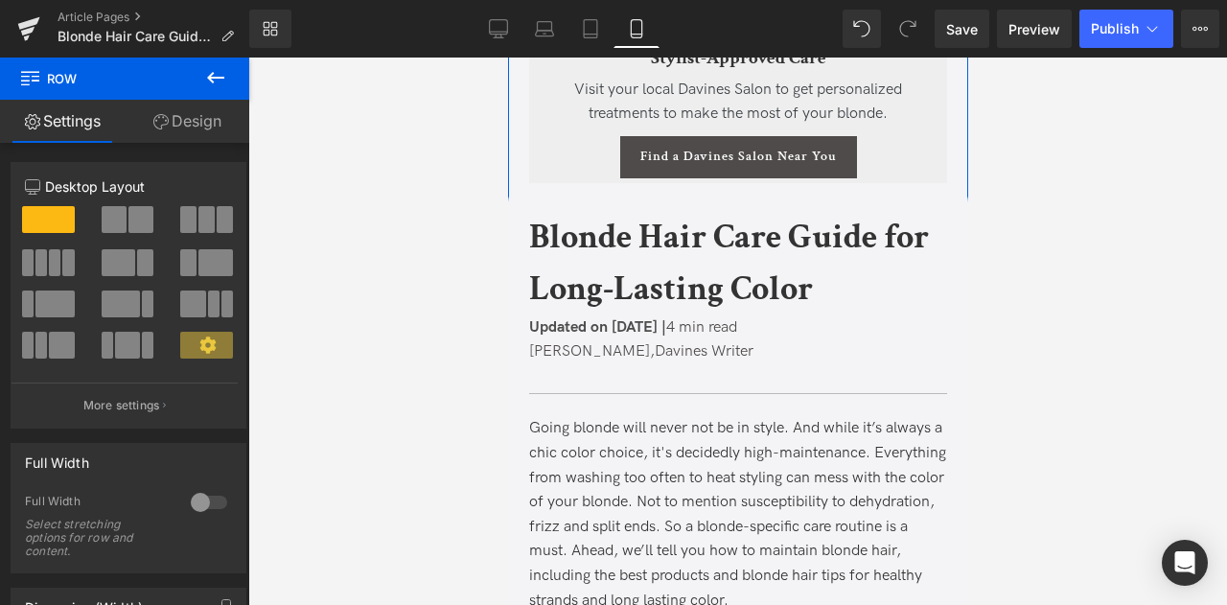
click at [206, 122] on link "Design" at bounding box center [187, 121] width 125 height 43
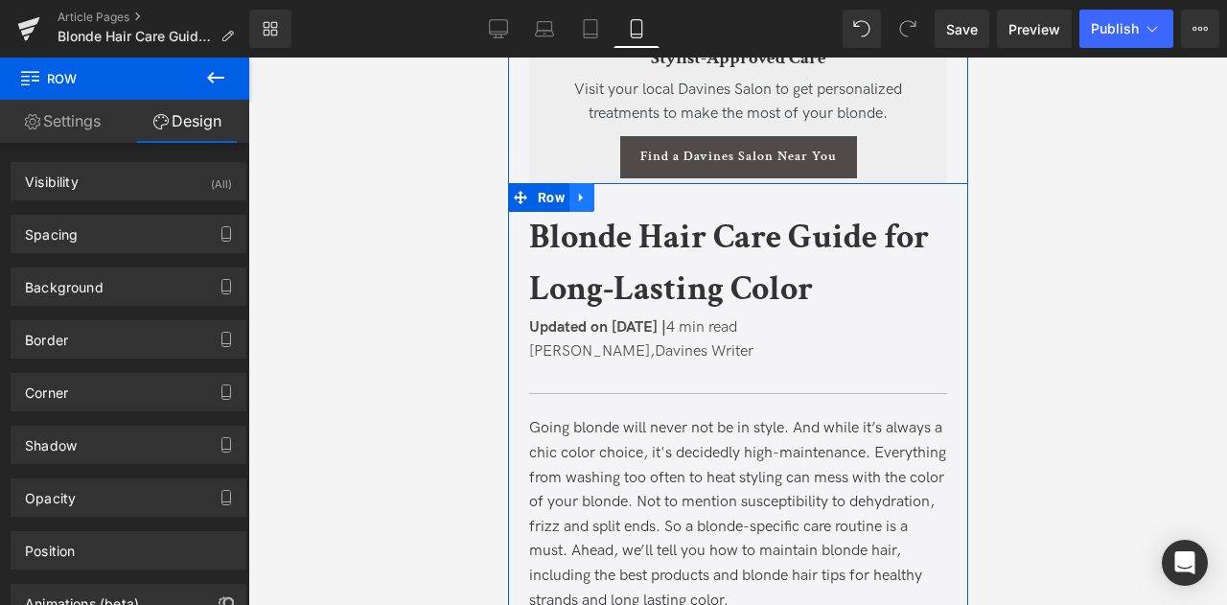
click at [587, 212] on link at bounding box center [581, 197] width 25 height 29
click at [633, 204] on icon at bounding box center [630, 197] width 13 height 13
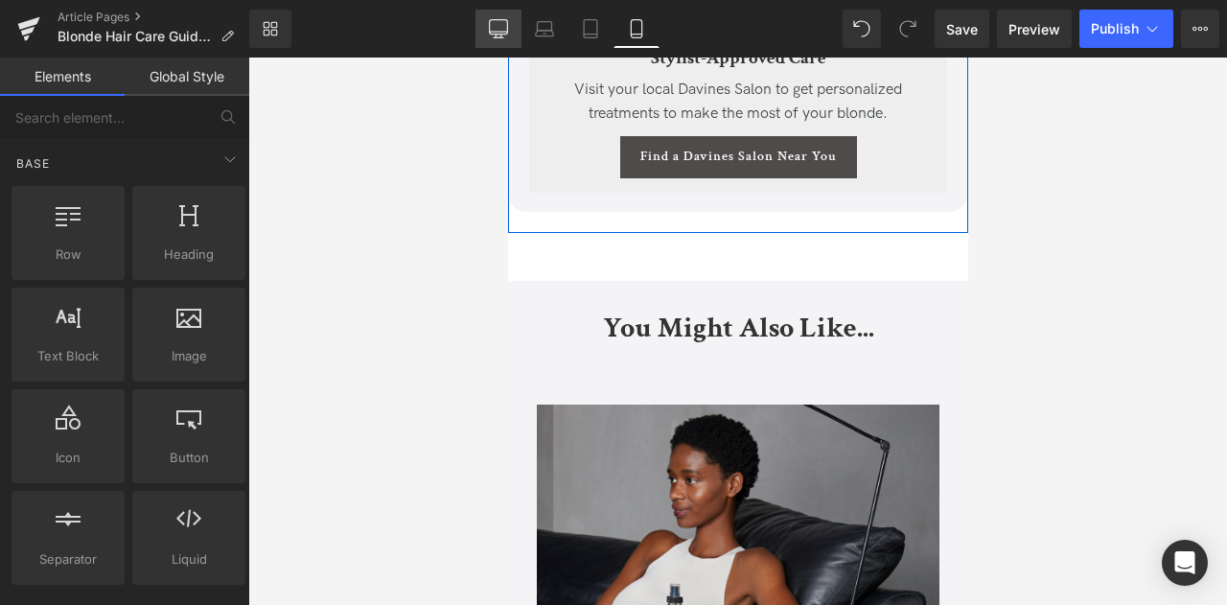
click at [499, 35] on icon at bounding box center [498, 28] width 19 height 19
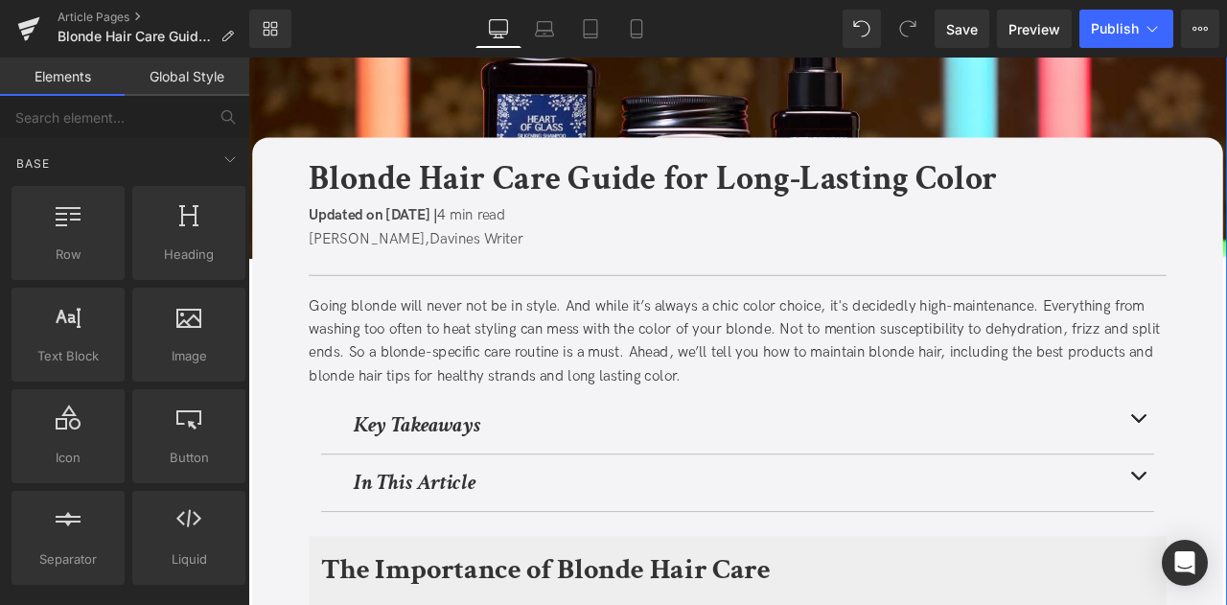
scroll to position [0, 0]
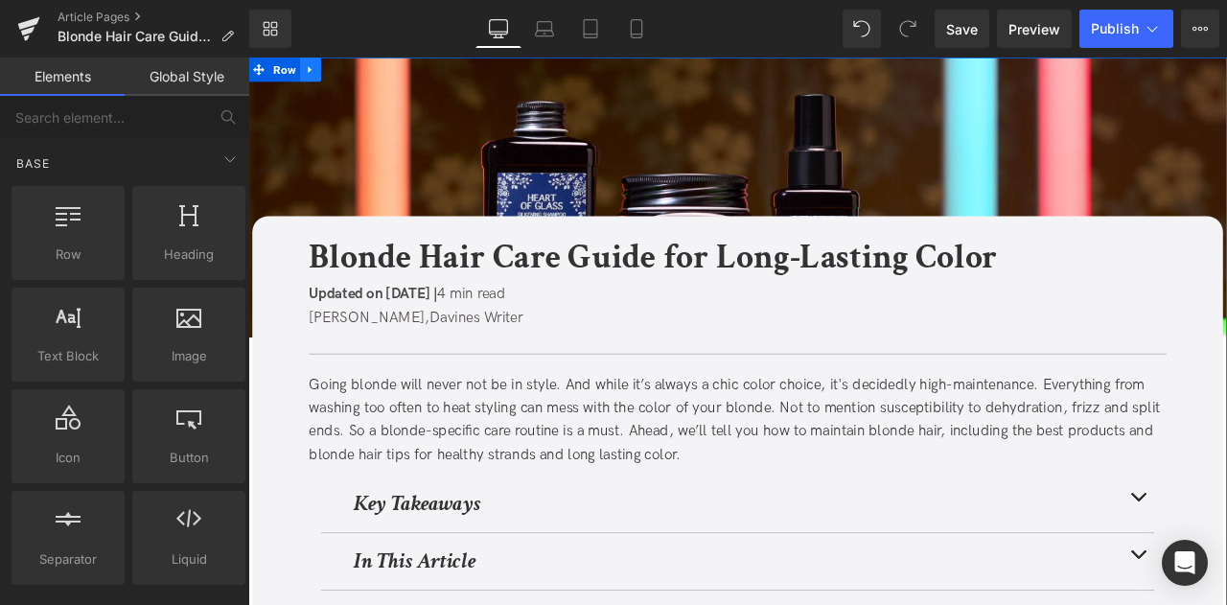
click at [325, 76] on icon at bounding box center [321, 72] width 13 height 14
click at [343, 75] on icon at bounding box center [346, 72] width 13 height 14
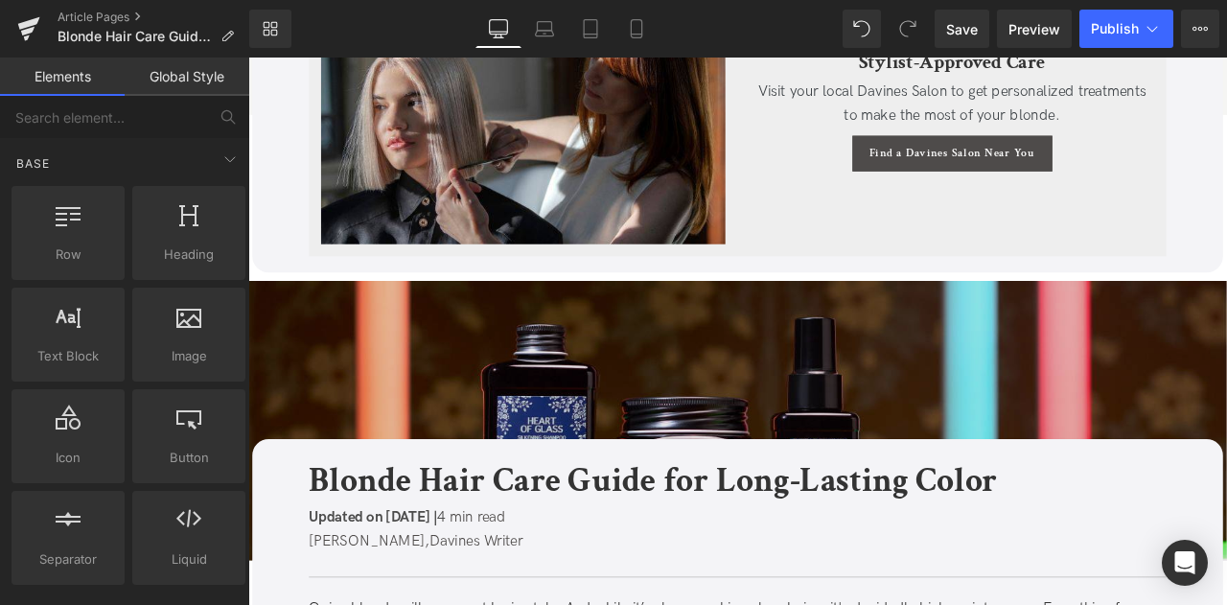
scroll to position [7233, 0]
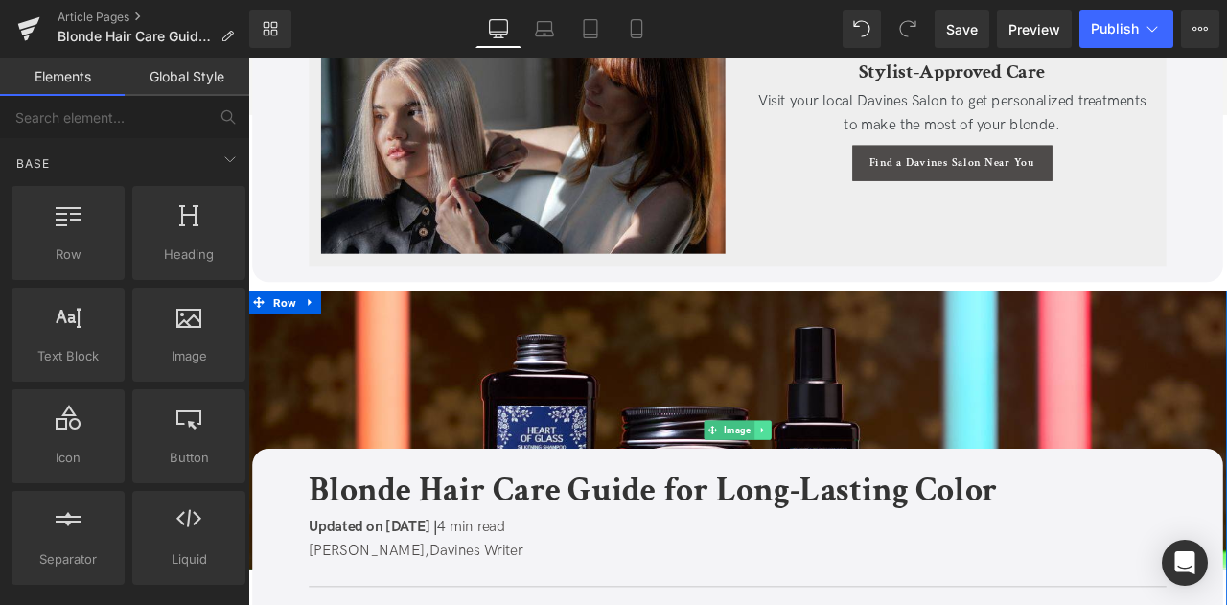
click at [863, 492] on link at bounding box center [859, 499] width 20 height 23
click at [873, 496] on link at bounding box center [868, 499] width 20 height 23
click at [293, 345] on span "Row" at bounding box center [291, 349] width 36 height 29
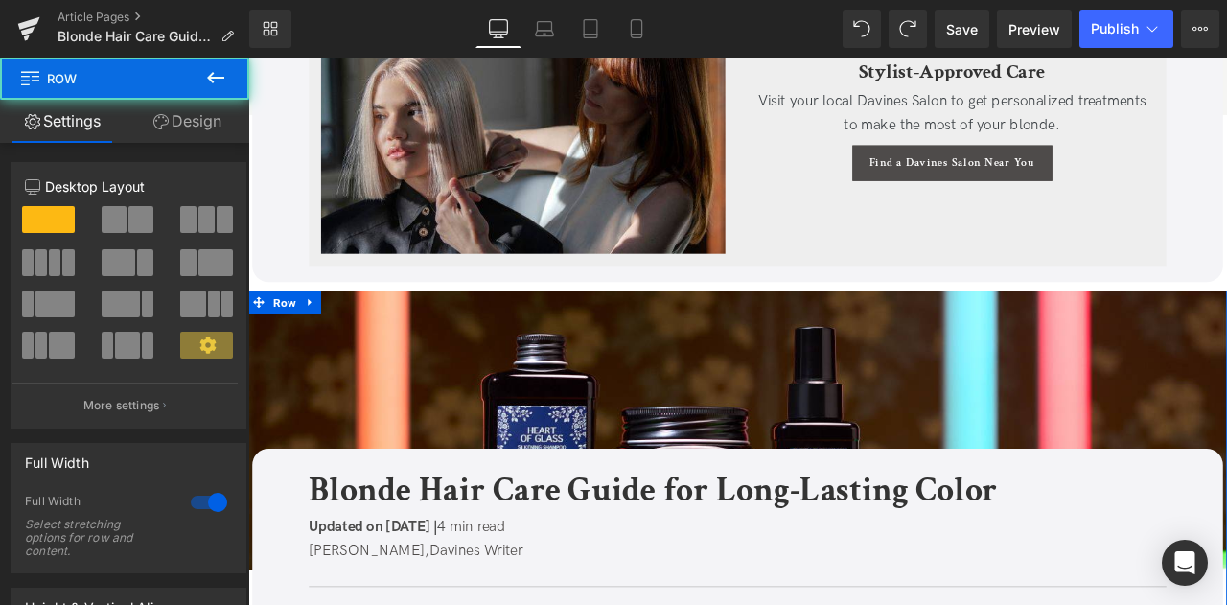
click at [190, 124] on link "Design" at bounding box center [187, 121] width 125 height 43
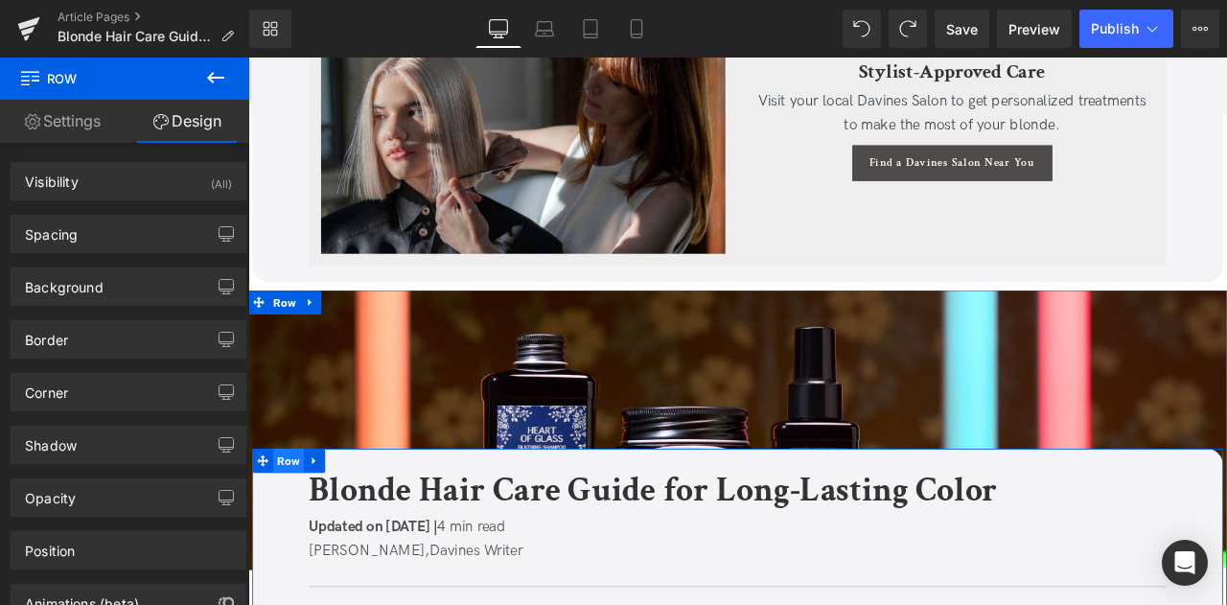
click at [288, 528] on span "Row" at bounding box center [296, 536] width 36 height 29
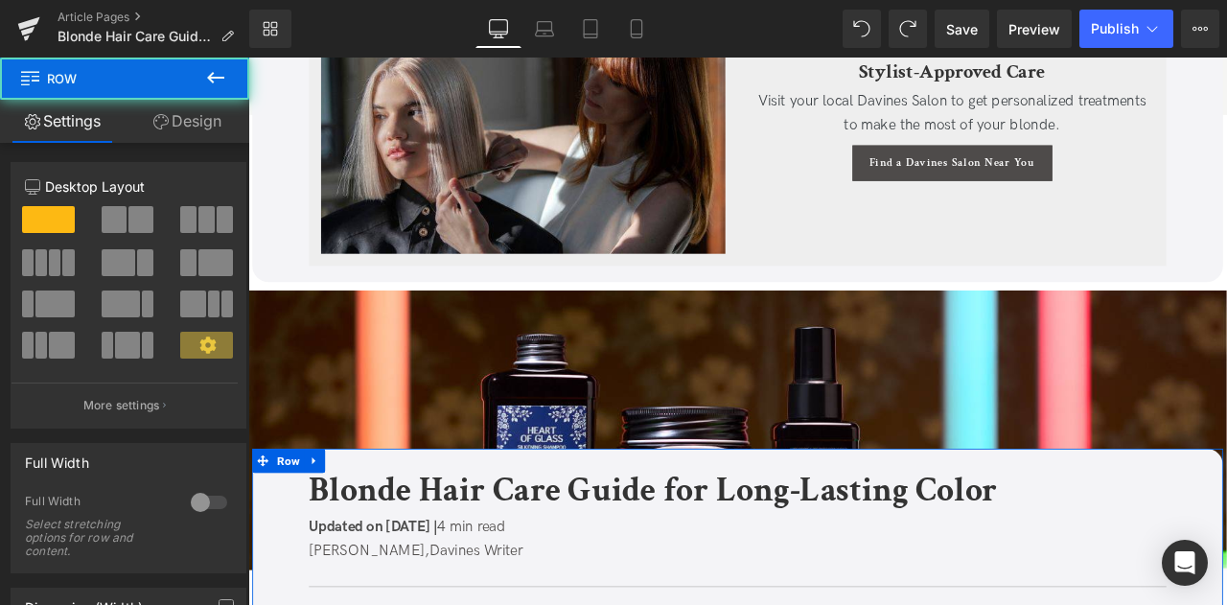
click at [197, 139] on link "Design" at bounding box center [187, 121] width 125 height 43
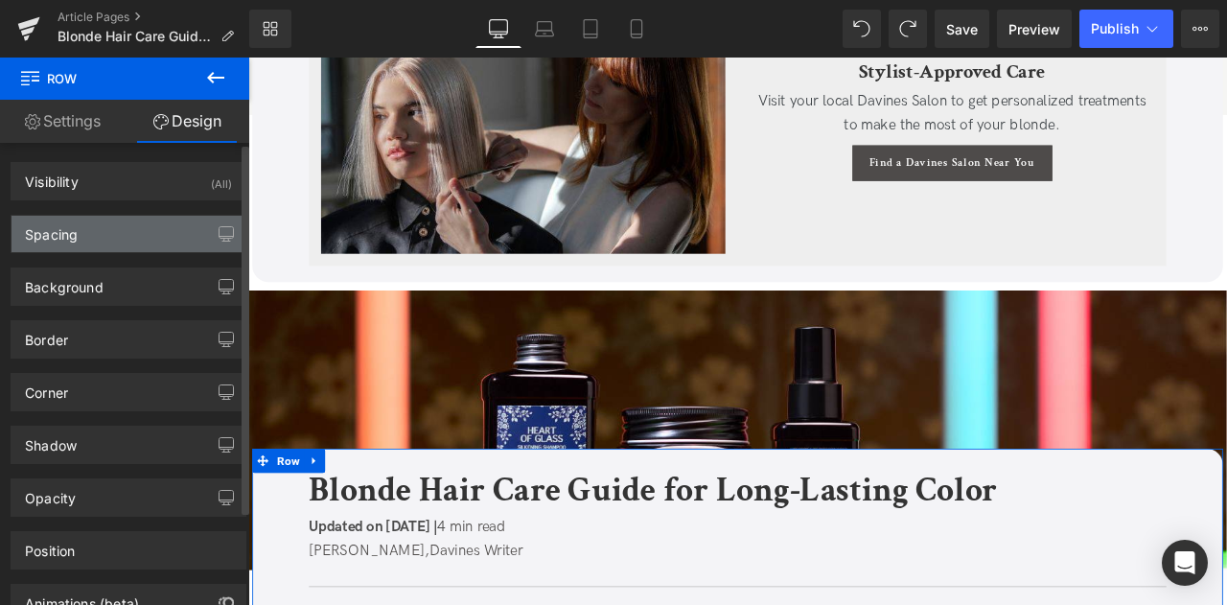
click at [101, 235] on div "Spacing" at bounding box center [129, 234] width 234 height 36
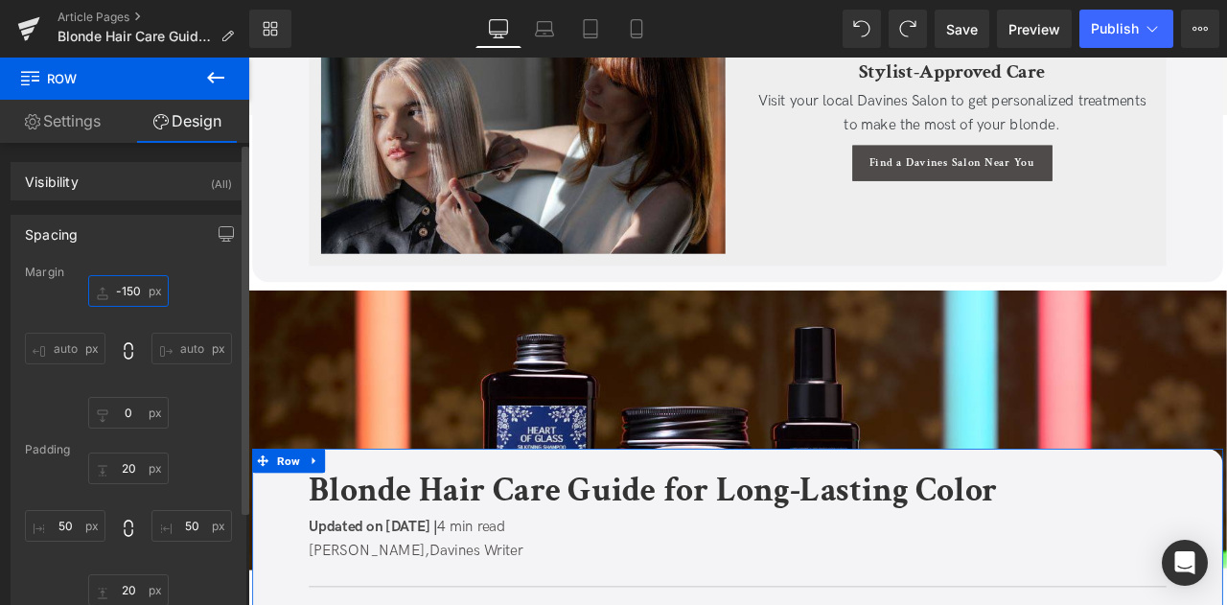
click at [120, 295] on input "text" at bounding box center [128, 291] width 81 height 32
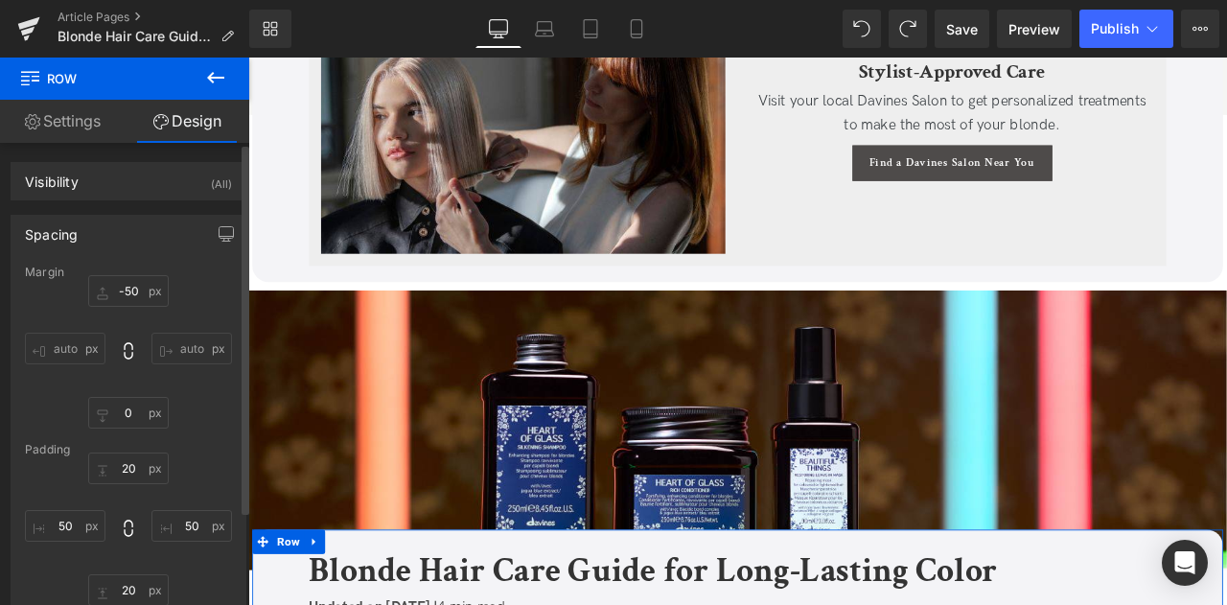
click at [202, 231] on div "Spacing" at bounding box center [129, 234] width 234 height 36
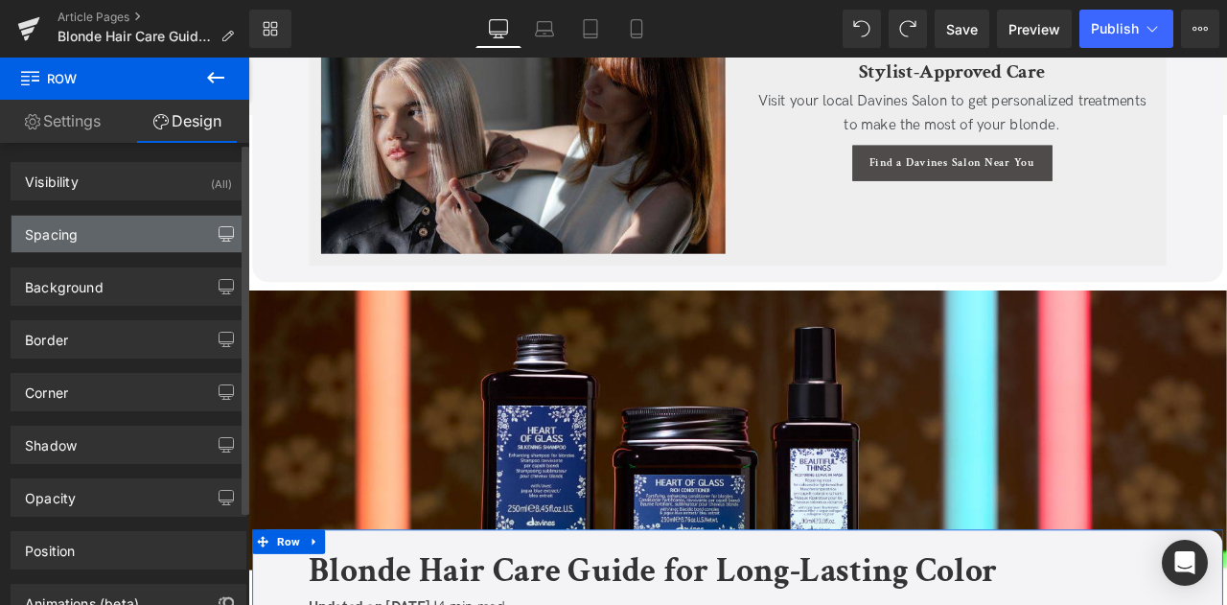
click at [211, 242] on button "button" at bounding box center [226, 234] width 31 height 36
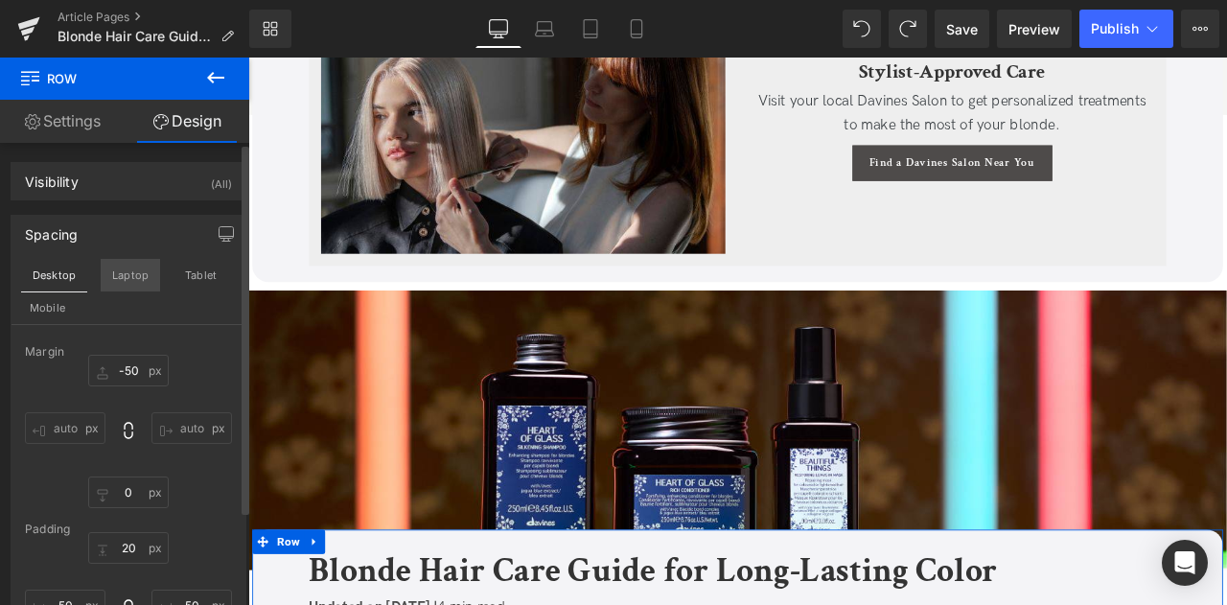
click at [127, 277] on button "Laptop" at bounding box center [130, 275] width 59 height 33
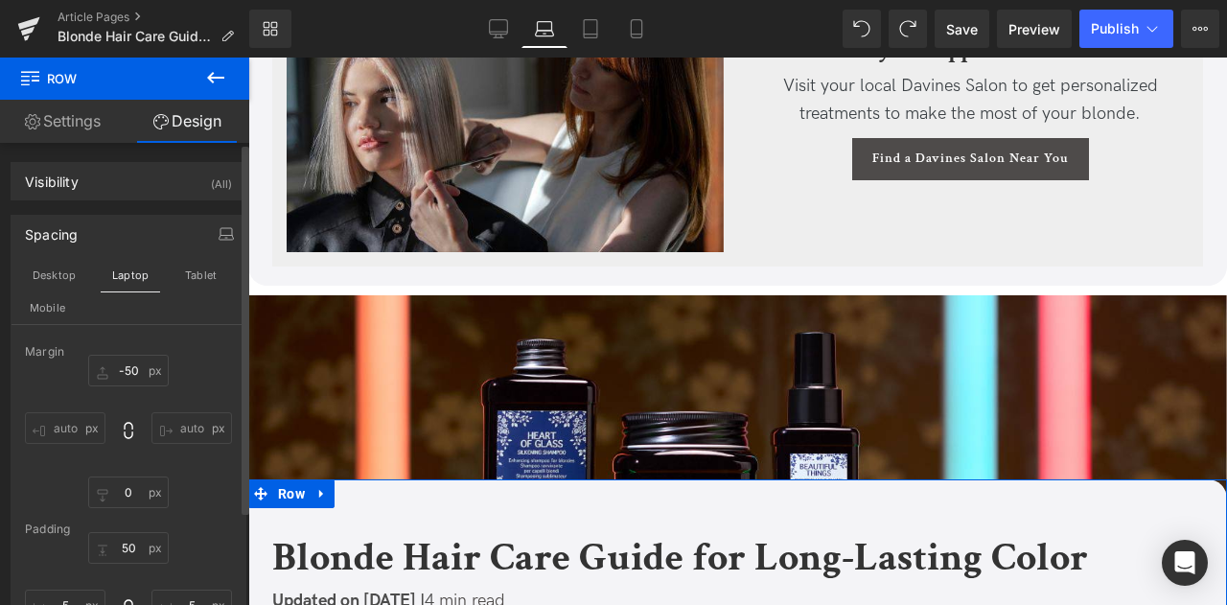
click at [128, 356] on div "Margin" at bounding box center [128, 351] width 207 height 13
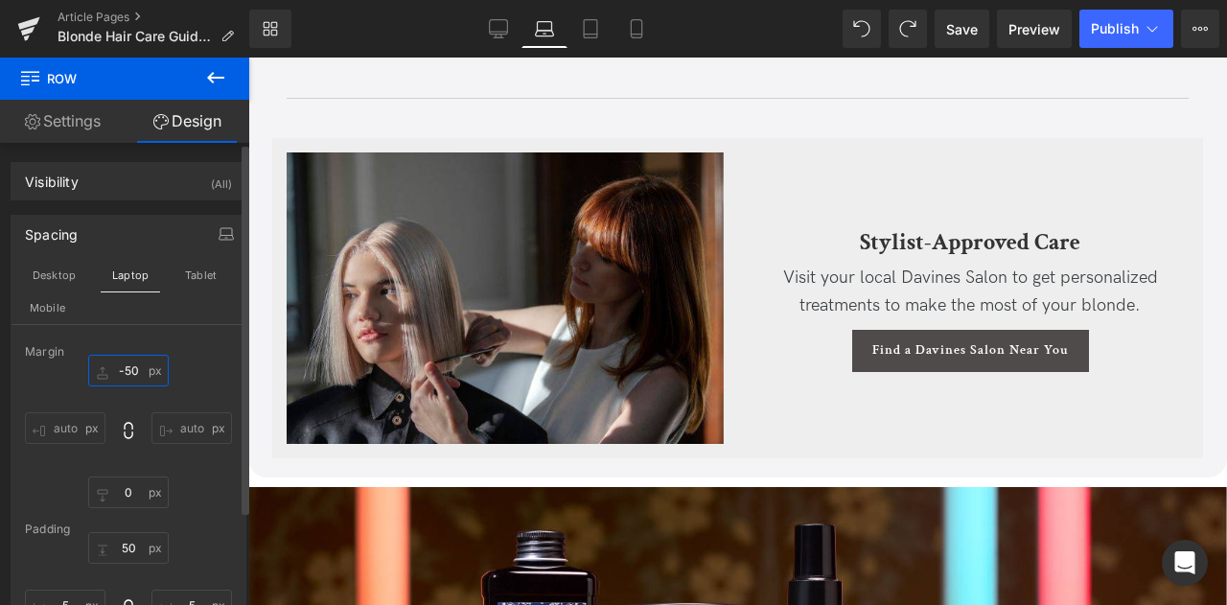
click at [131, 362] on input "-50" at bounding box center [128, 371] width 81 height 32
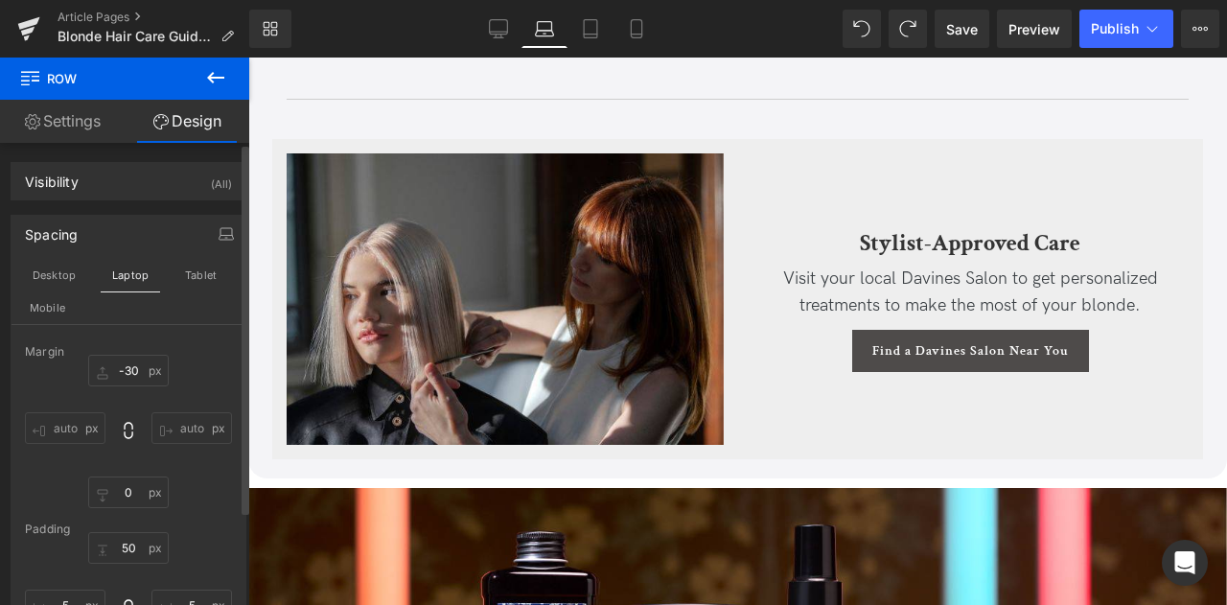
click at [186, 279] on button "Tablet" at bounding box center [201, 275] width 55 height 33
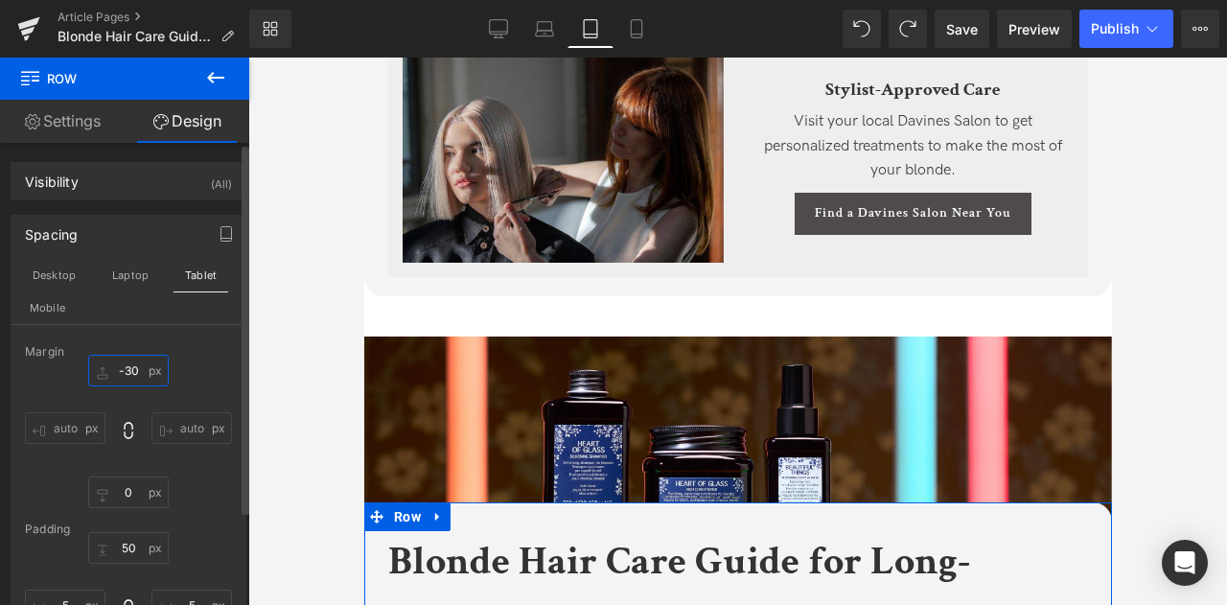
click at [130, 361] on input "-30" at bounding box center [128, 371] width 81 height 32
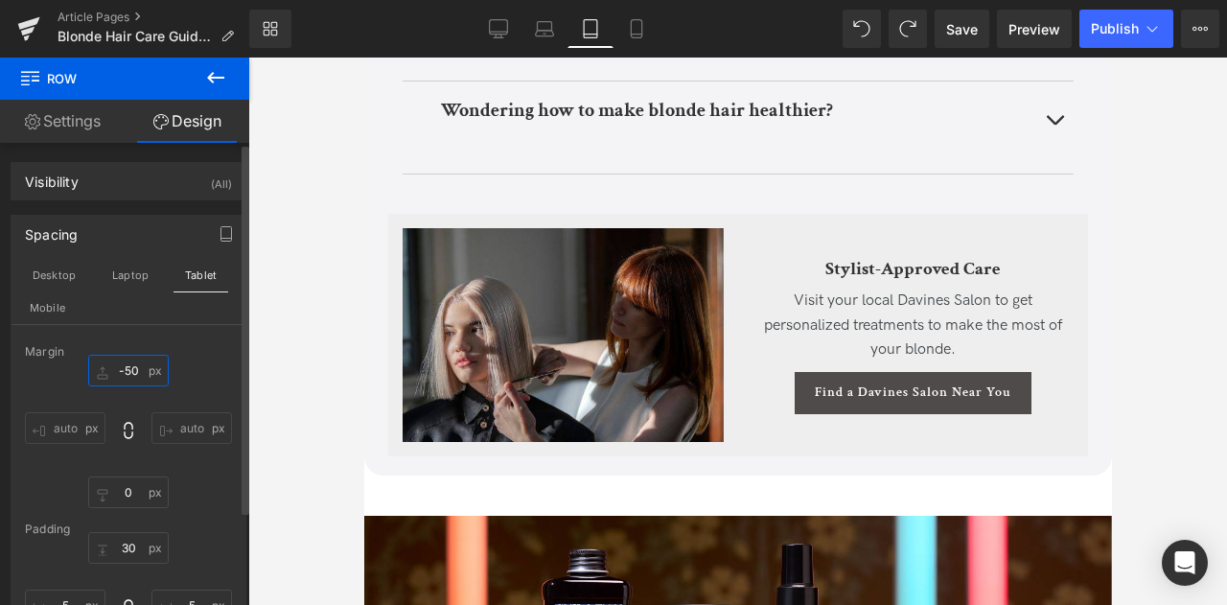
type input "-50-"
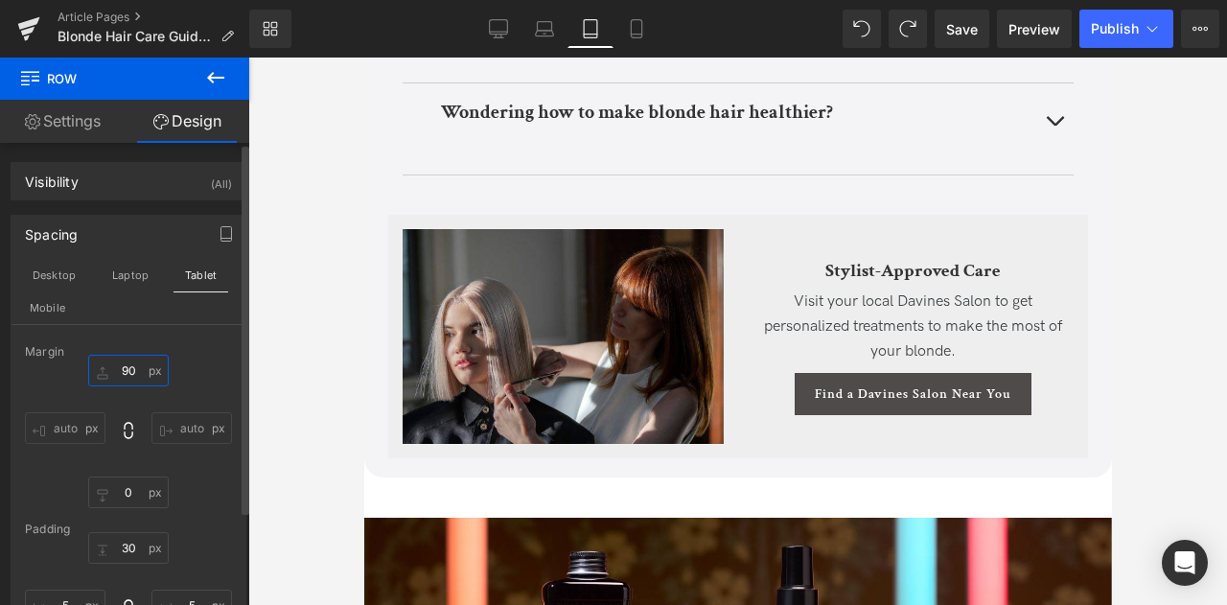
click at [117, 372] on input "90" at bounding box center [128, 371] width 81 height 32
click at [128, 487] on input "text" at bounding box center [128, 493] width 81 height 32
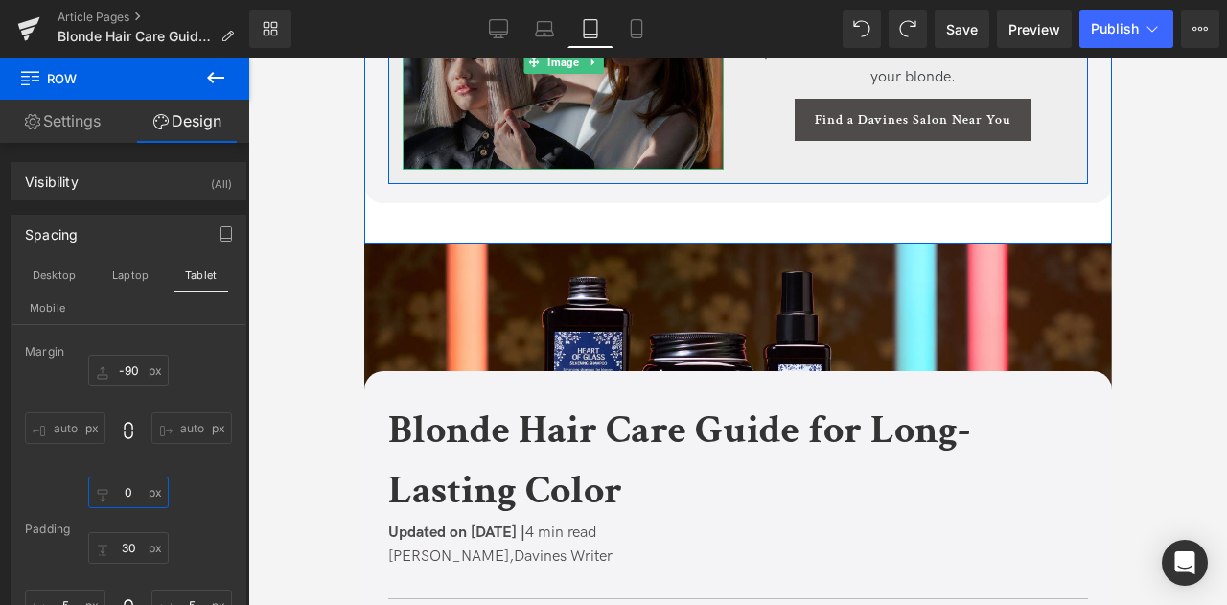
scroll to position [6600, 0]
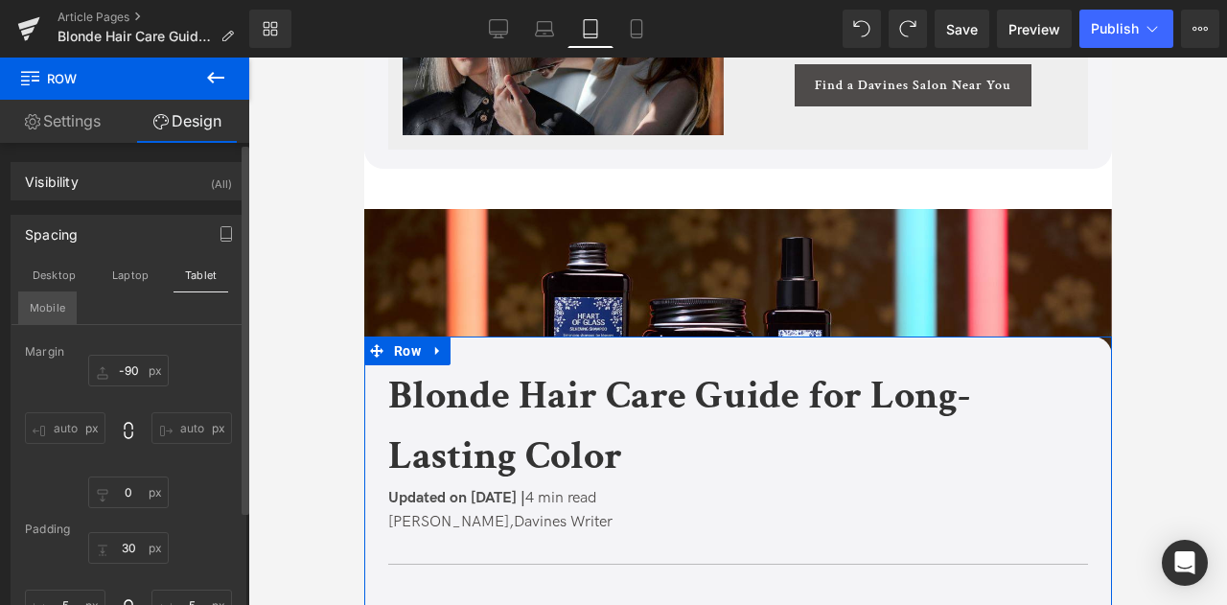
click at [51, 302] on button "Mobile" at bounding box center [47, 307] width 58 height 33
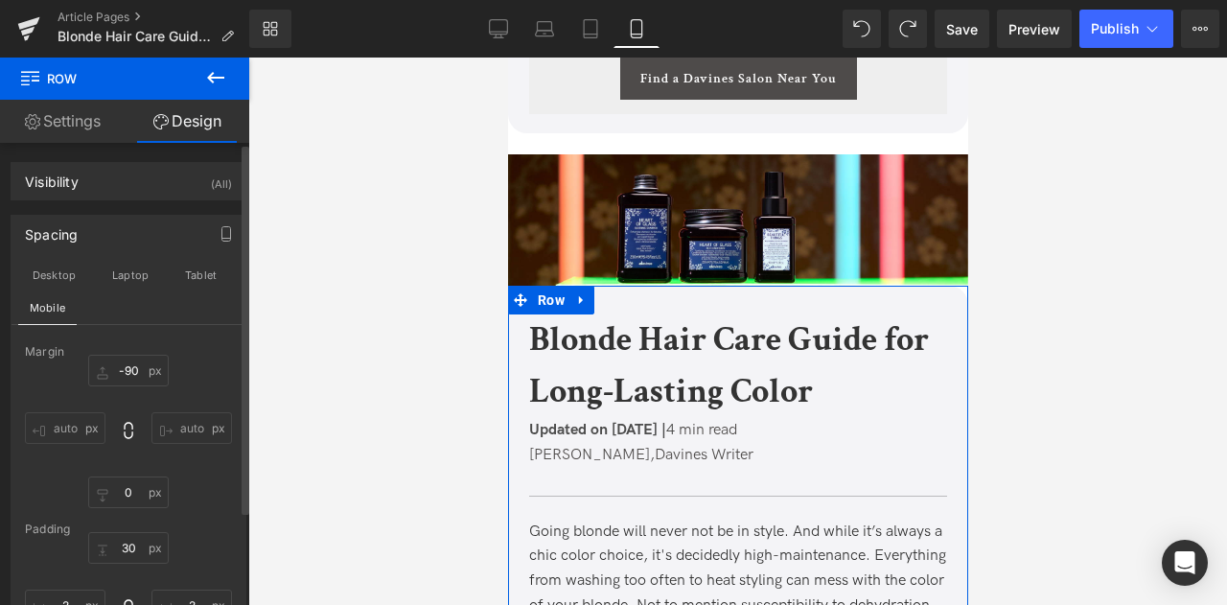
scroll to position [10142, 0]
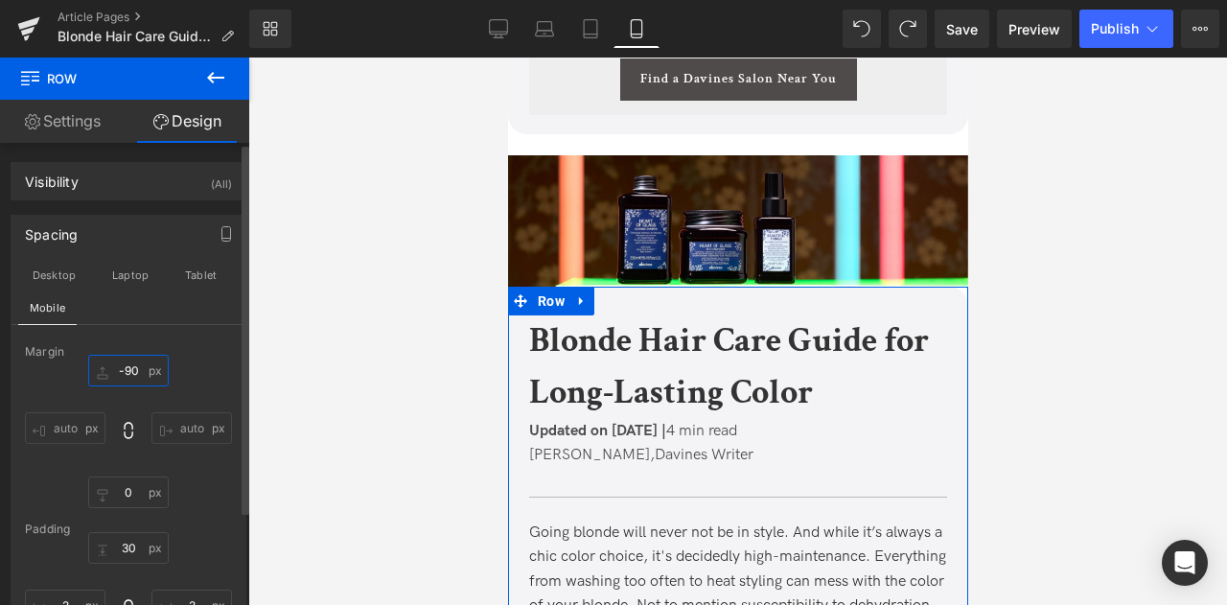
click at [125, 367] on input "-90" at bounding box center [128, 371] width 81 height 32
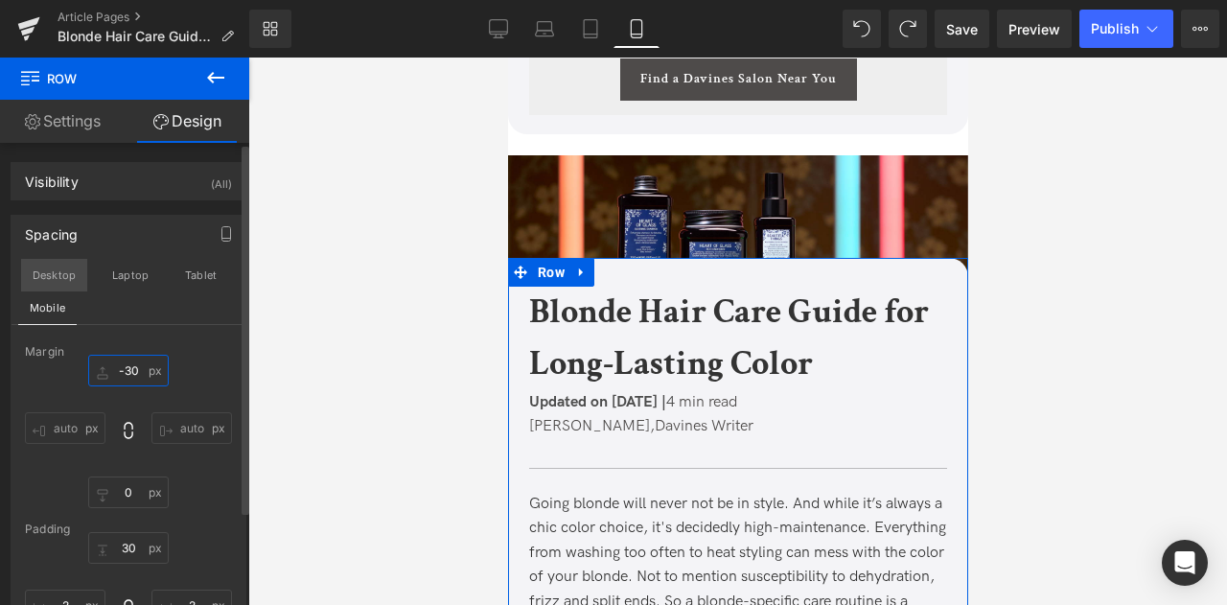
type input "-30"
click at [69, 275] on button "Desktop" at bounding box center [54, 275] width 66 height 33
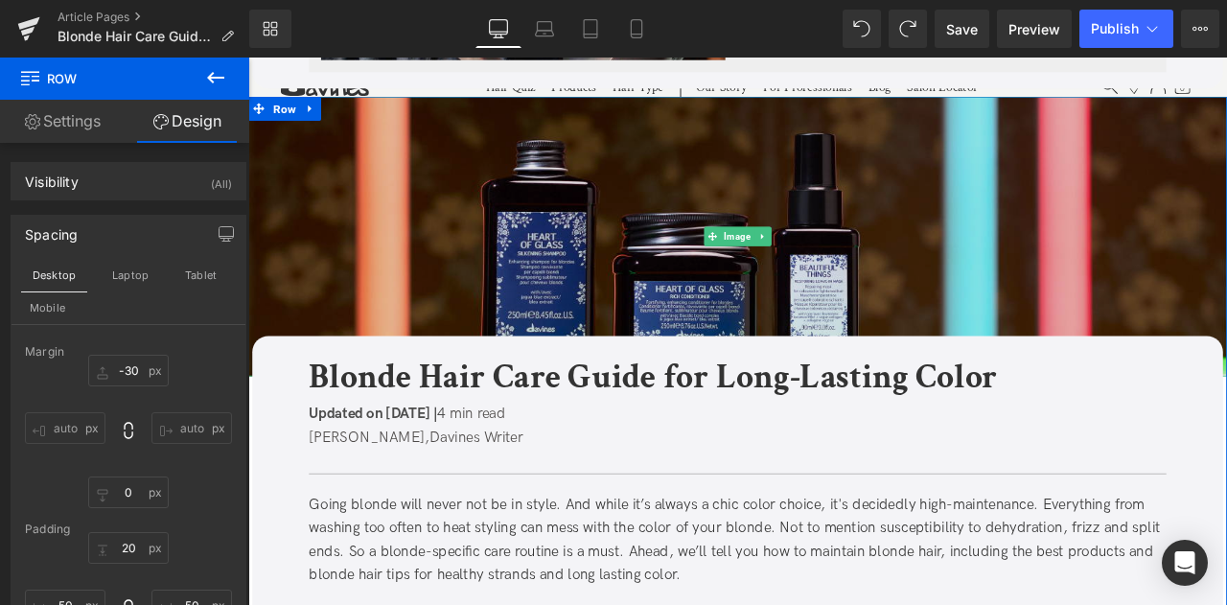
scroll to position [7465, 0]
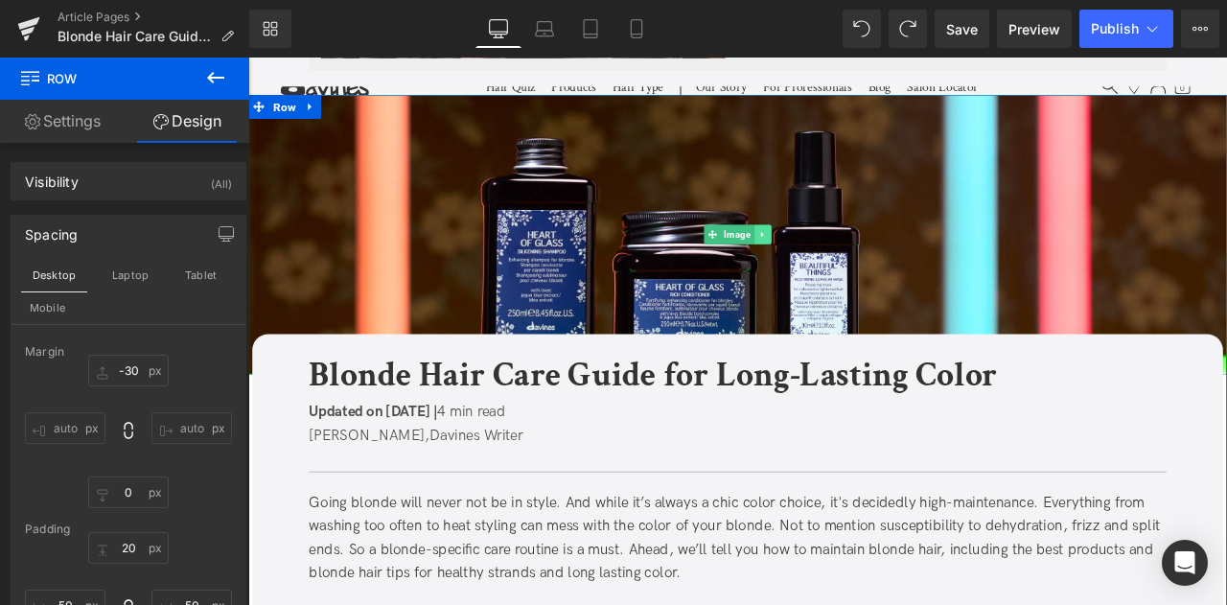
click at [849, 268] on link at bounding box center [859, 267] width 20 height 23
click at [863, 265] on icon at bounding box center [868, 268] width 11 height 12
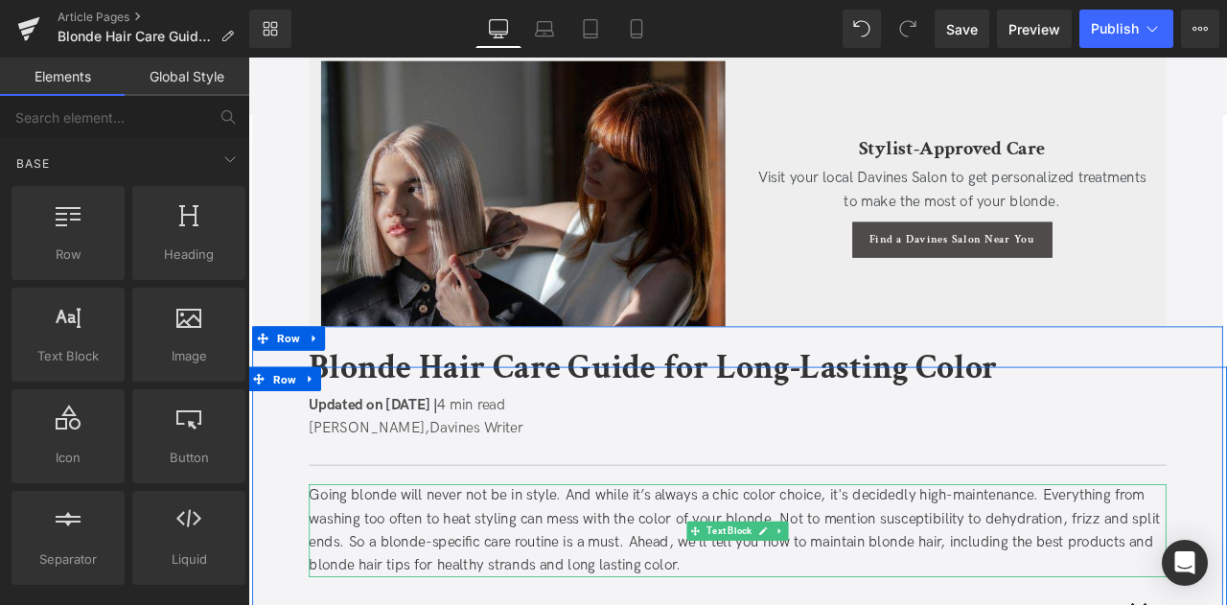
scroll to position [7138, 0]
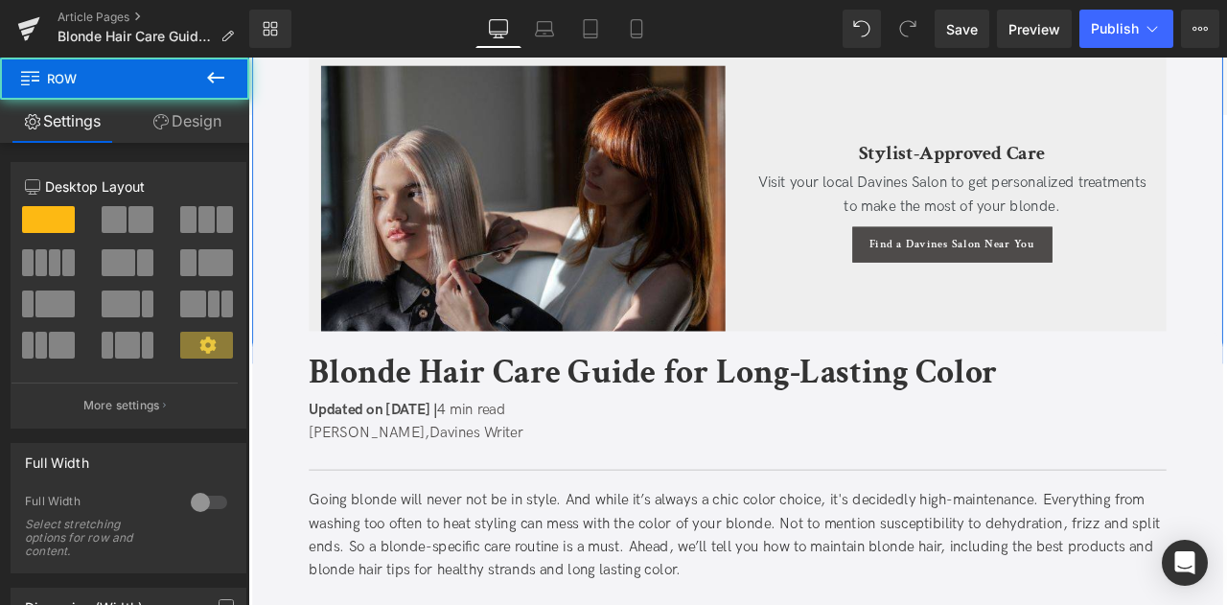
click at [181, 116] on link "Design" at bounding box center [187, 121] width 125 height 43
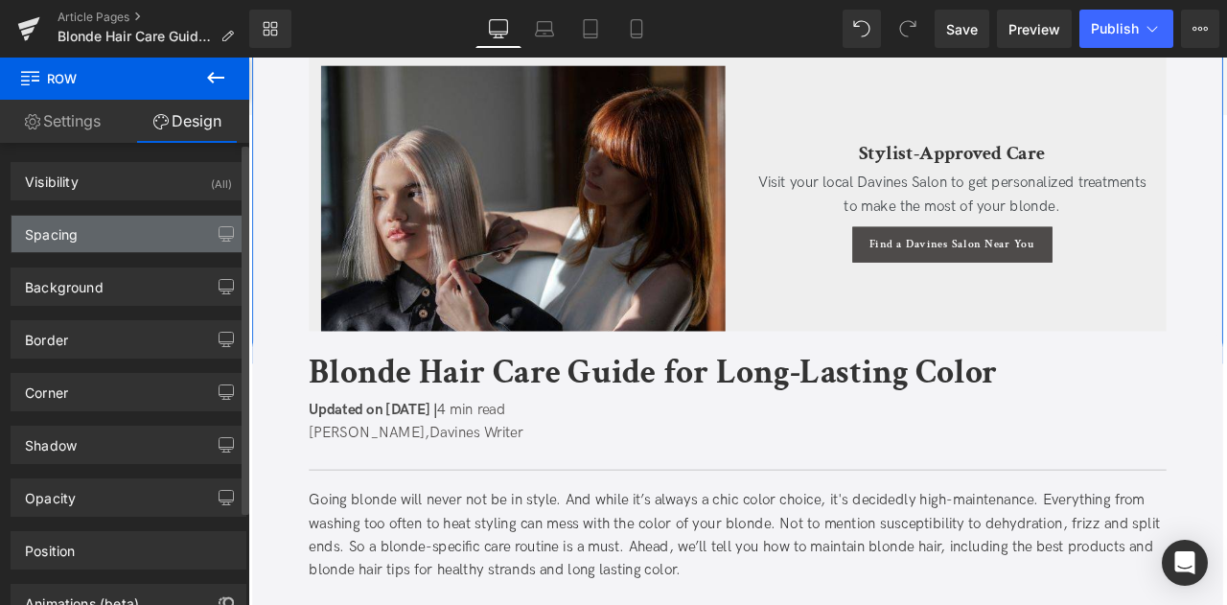
click at [97, 229] on div "Spacing" at bounding box center [129, 234] width 234 height 36
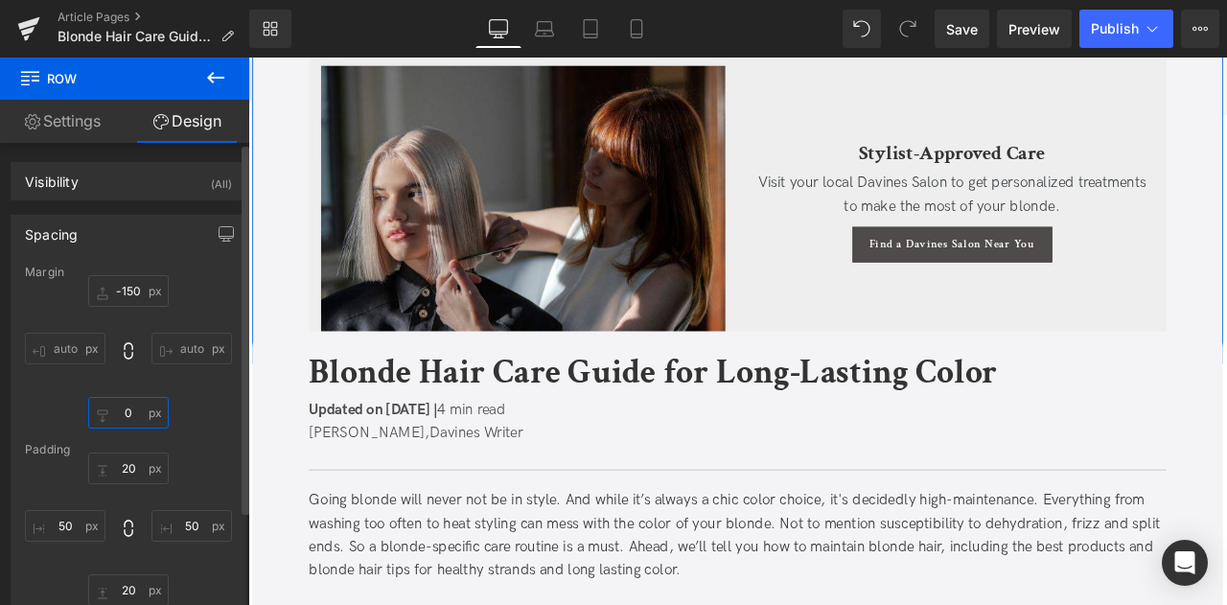
click at [128, 421] on input "text" at bounding box center [128, 413] width 81 height 32
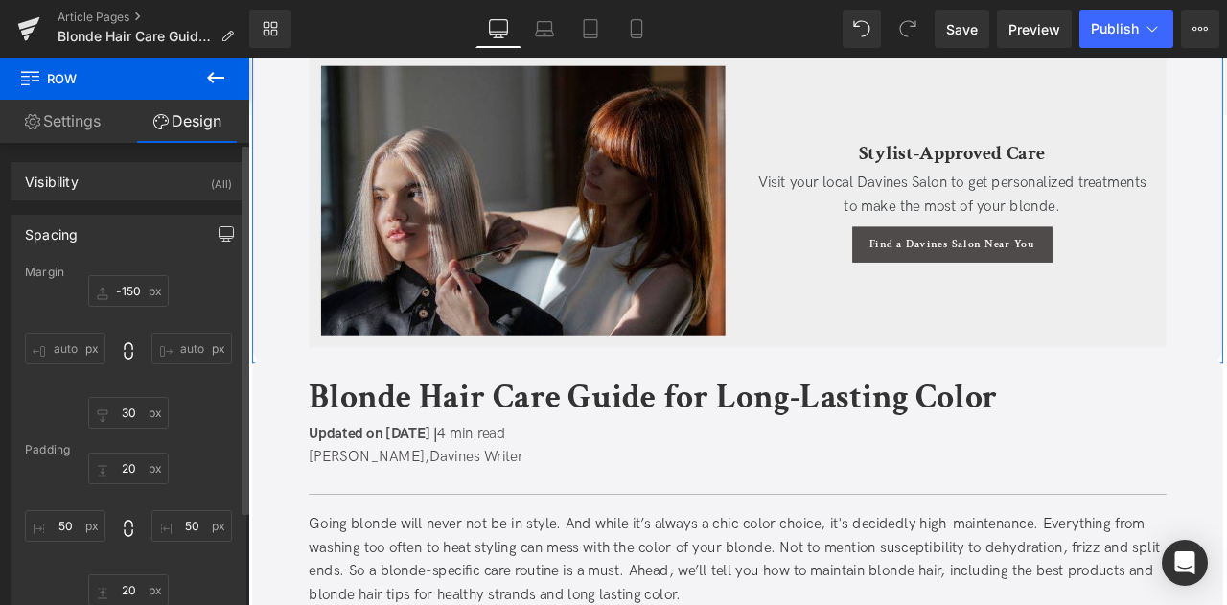
click at [219, 230] on icon "button" at bounding box center [226, 233] width 15 height 15
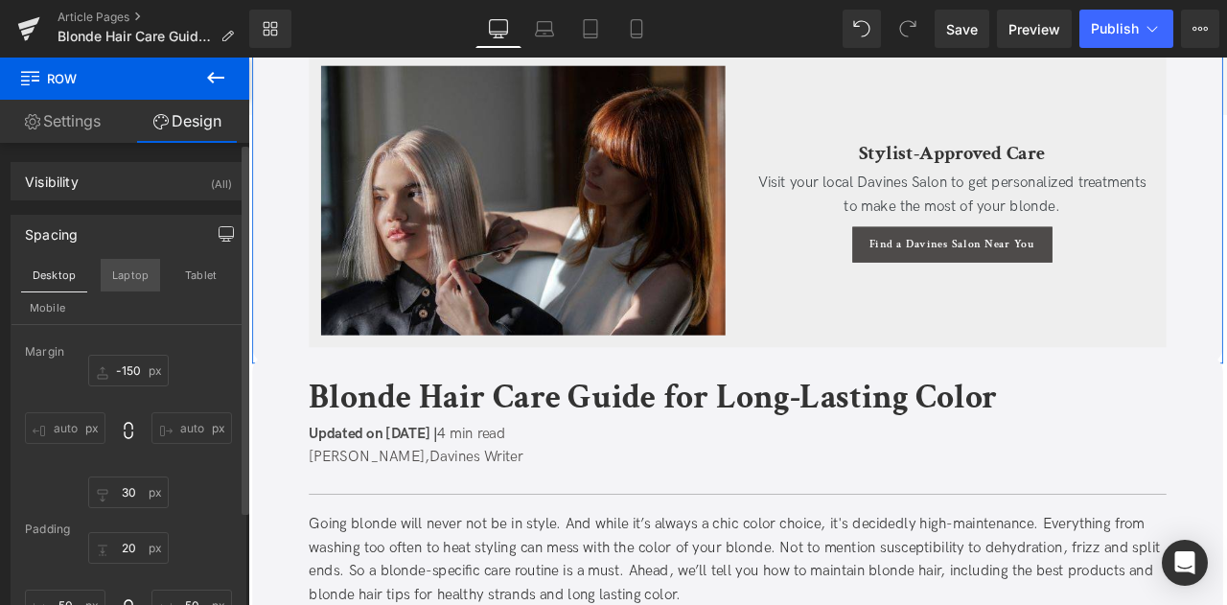
click at [119, 275] on button "Laptop" at bounding box center [130, 275] width 59 height 33
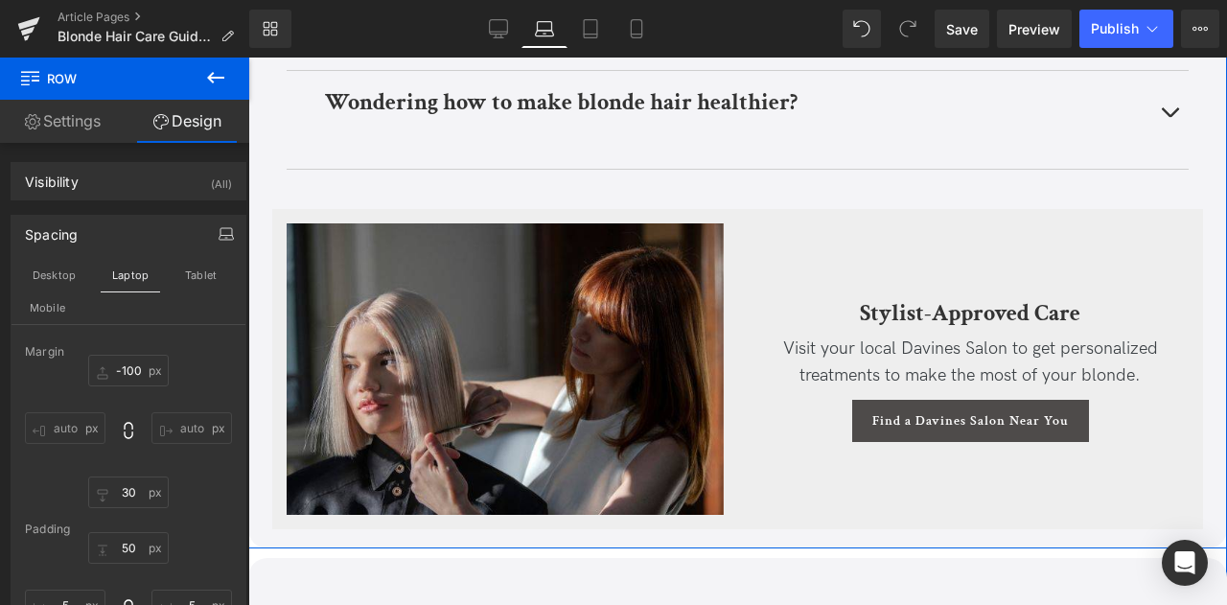
scroll to position [6984, 0]
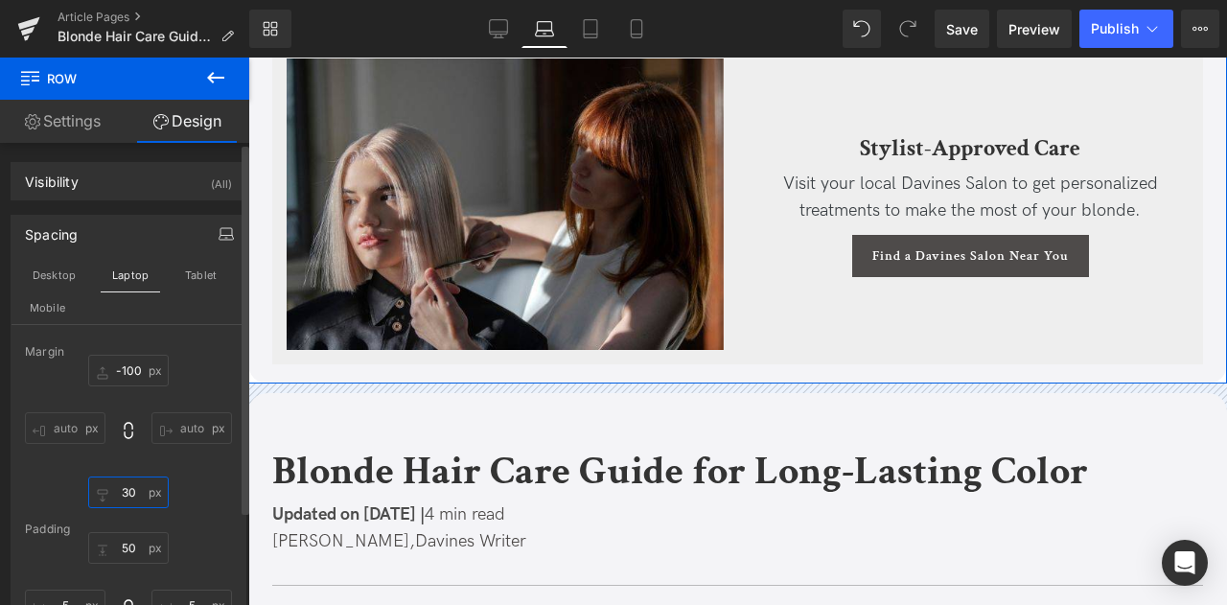
click at [124, 484] on input "30" at bounding box center [128, 493] width 81 height 32
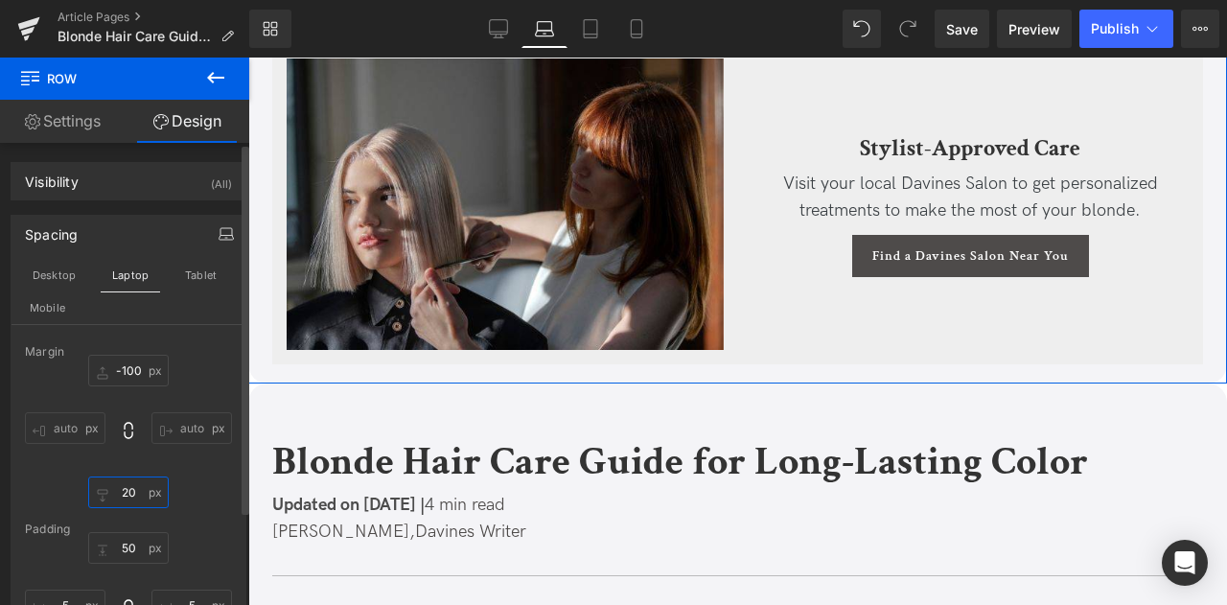
type input "2"
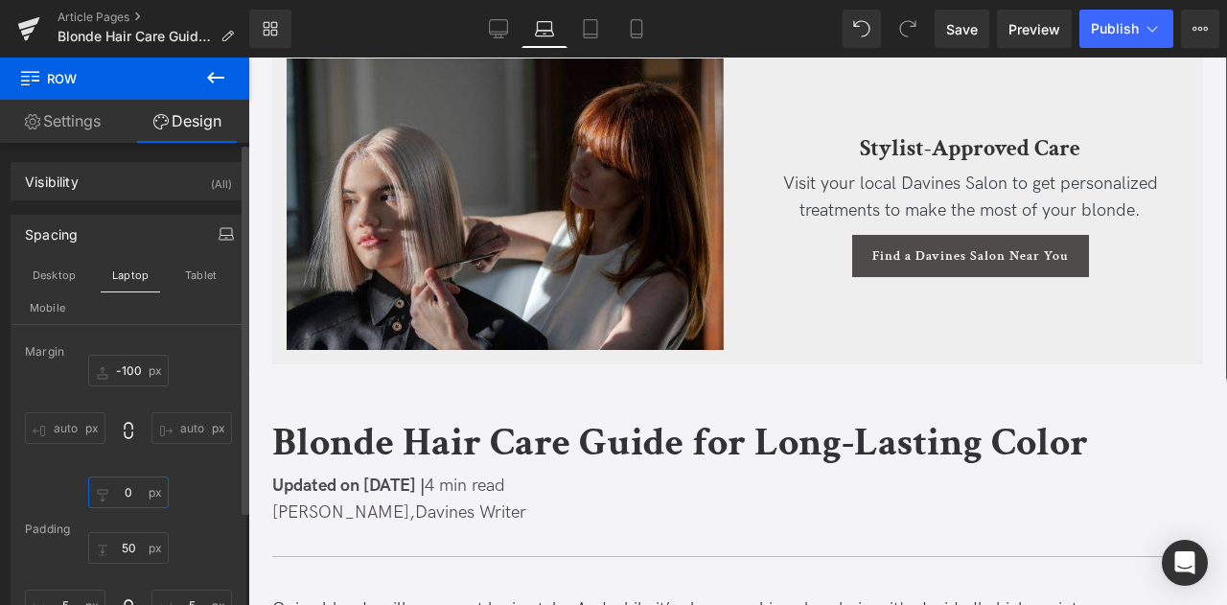
type input "0"
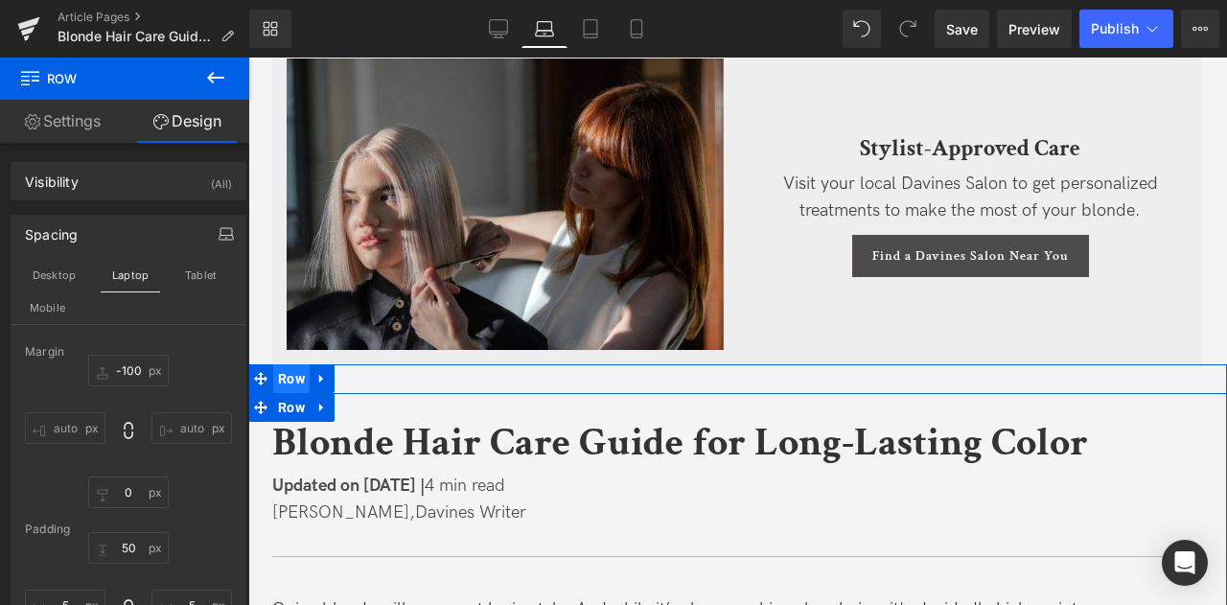
click at [291, 364] on span "Row" at bounding box center [291, 378] width 36 height 29
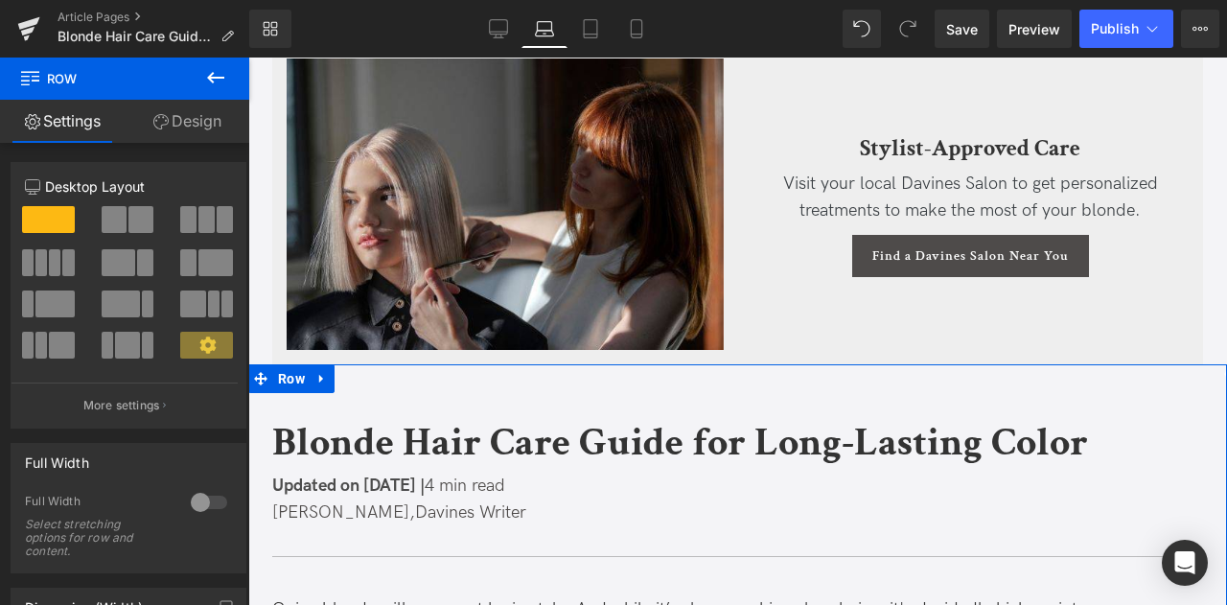
drag, startPoint x: 151, startPoint y: 135, endPoint x: 129, endPoint y: 221, distance: 89.1
click at [151, 135] on link "Design" at bounding box center [187, 121] width 125 height 43
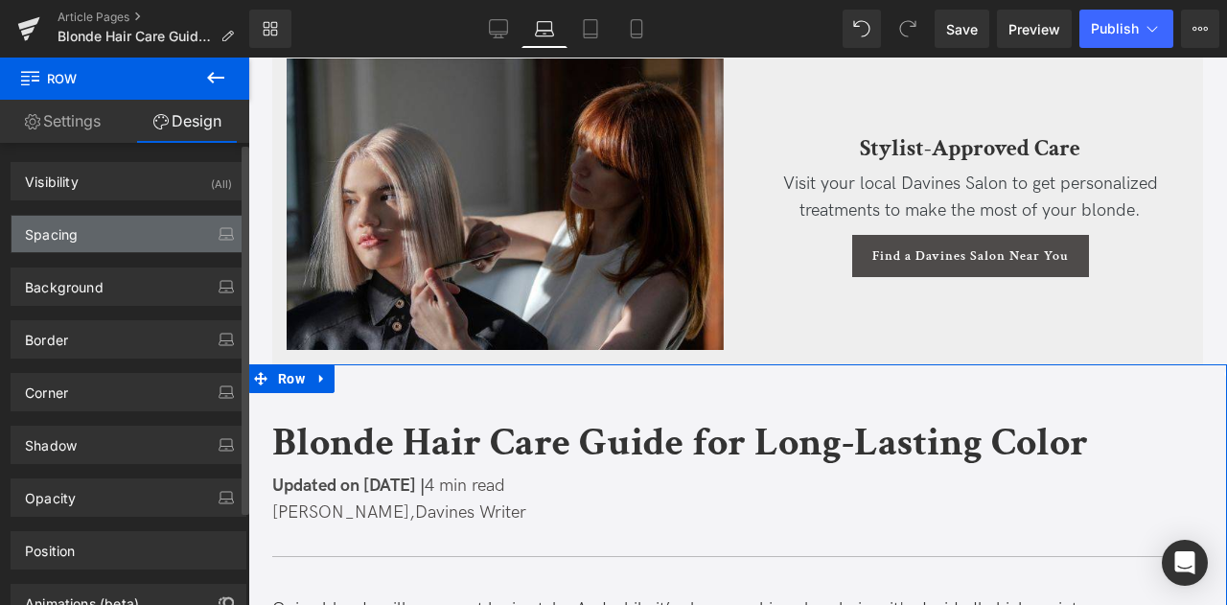
click at [126, 229] on div "Spacing" at bounding box center [129, 234] width 234 height 36
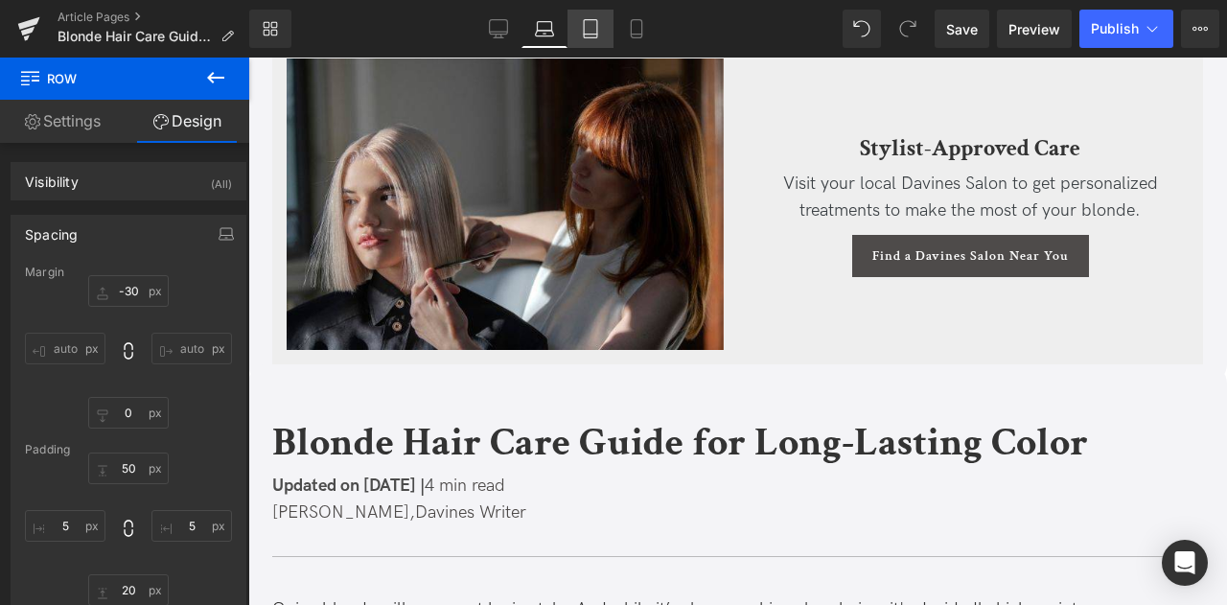
click at [596, 44] on link "Tablet" at bounding box center [591, 29] width 46 height 38
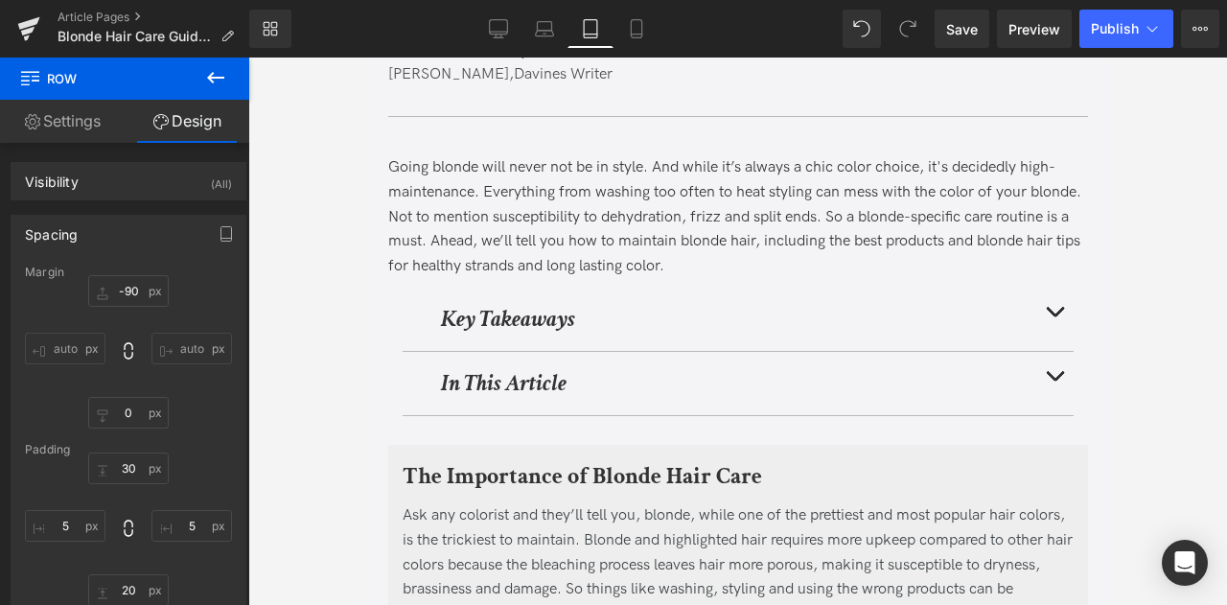
scroll to position [6442, 0]
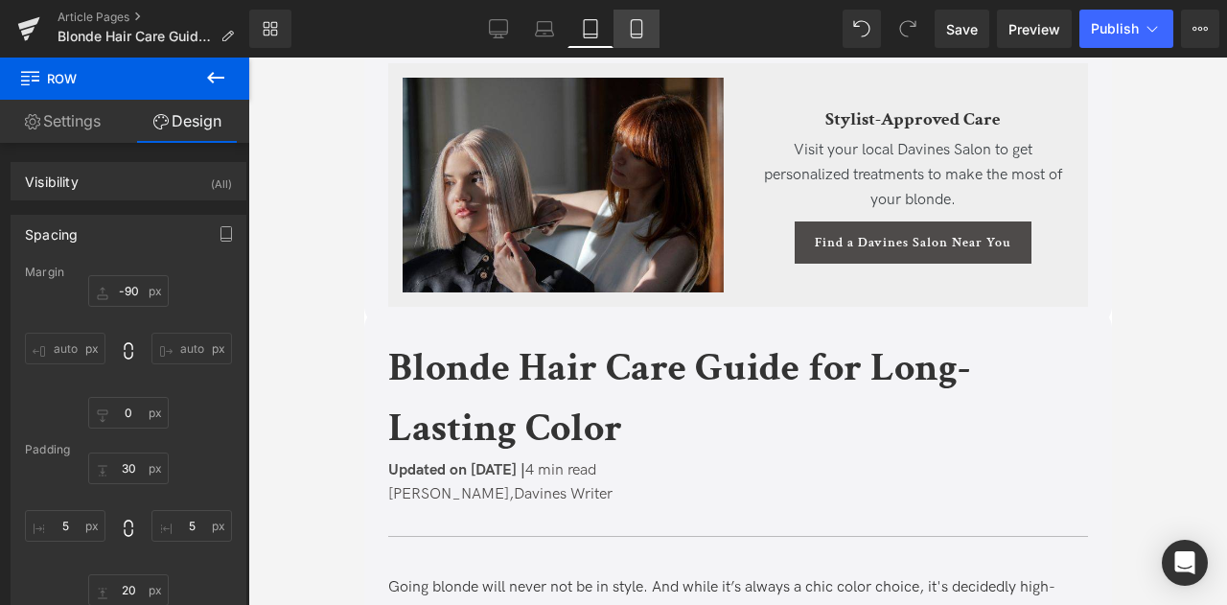
click at [648, 26] on link "Mobile" at bounding box center [637, 29] width 46 height 38
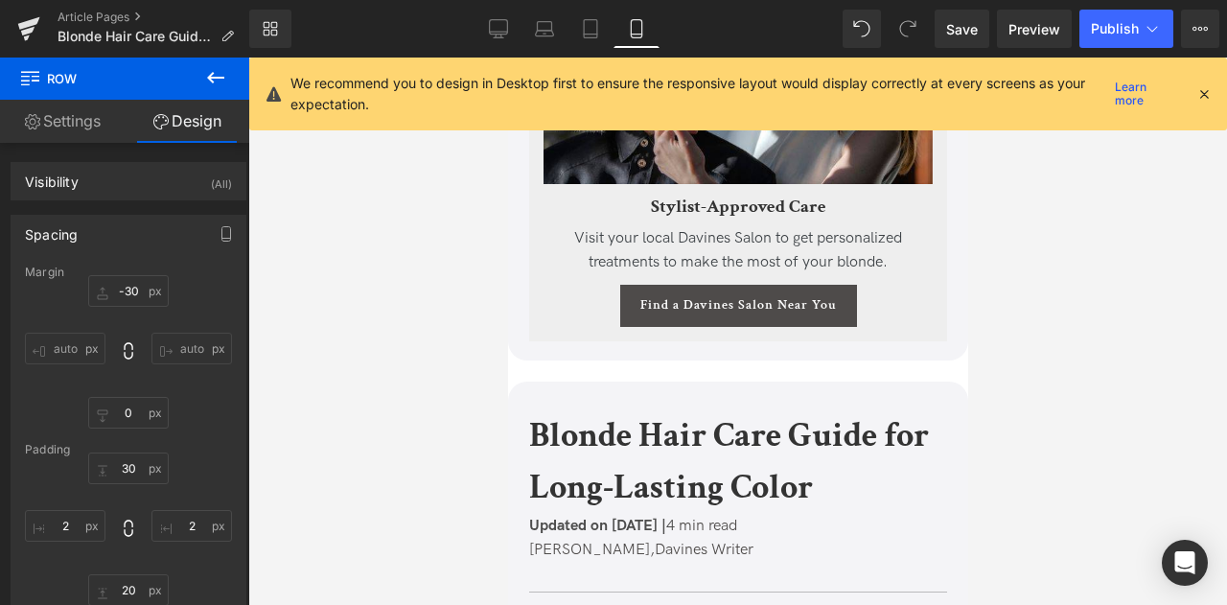
scroll to position [10037, 0]
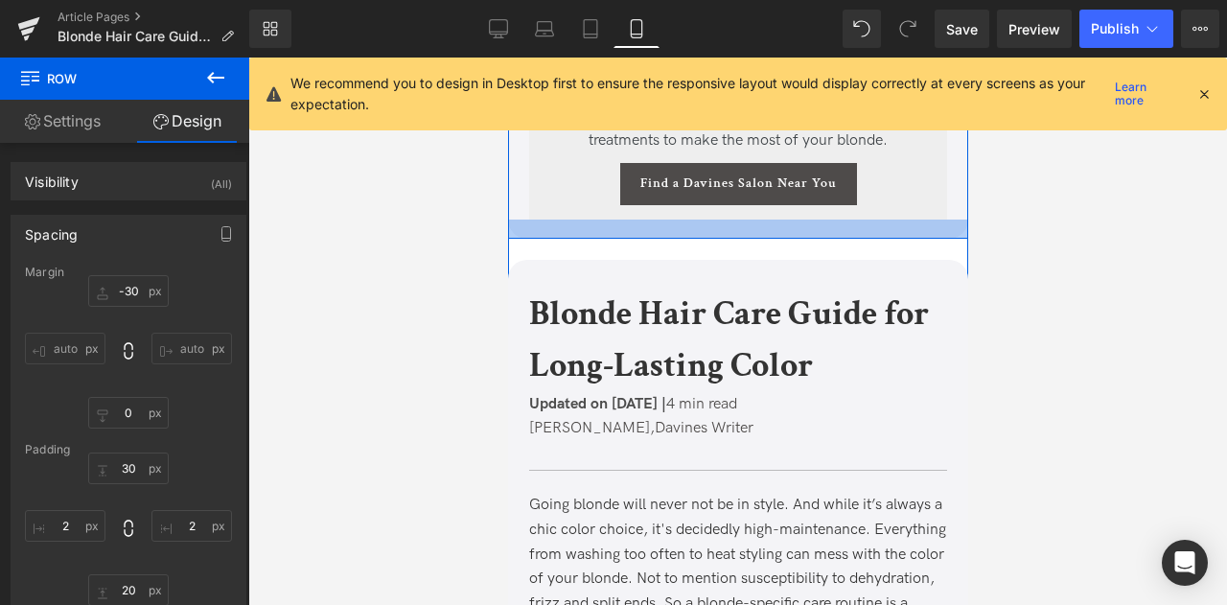
click at [524, 239] on div at bounding box center [737, 229] width 460 height 19
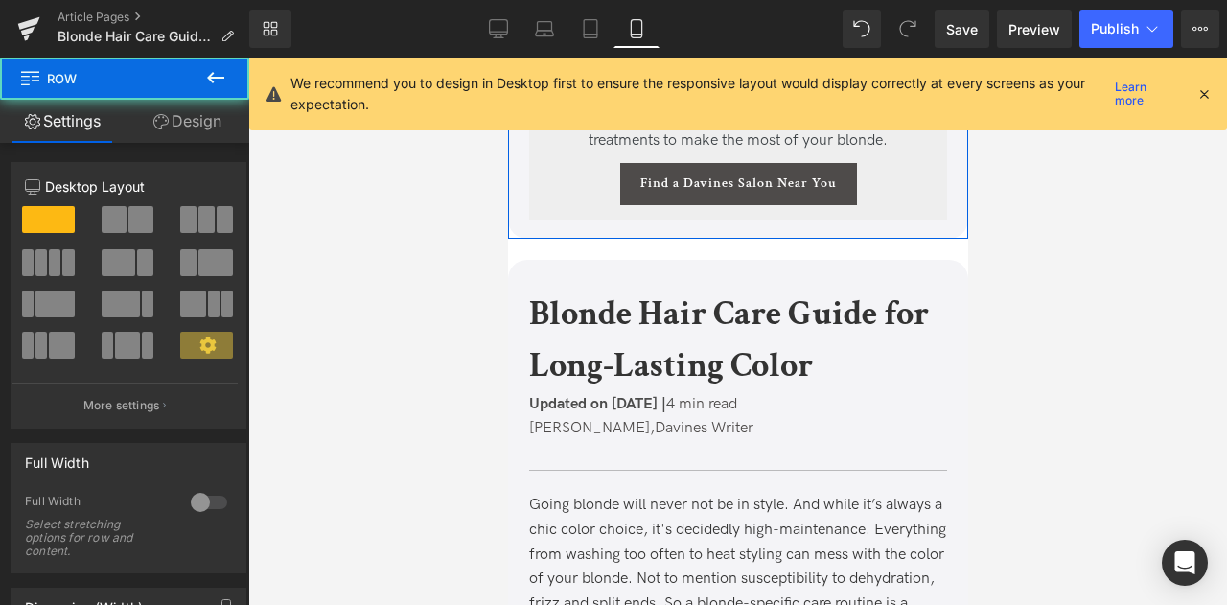
click at [196, 103] on link "Design" at bounding box center [187, 121] width 125 height 43
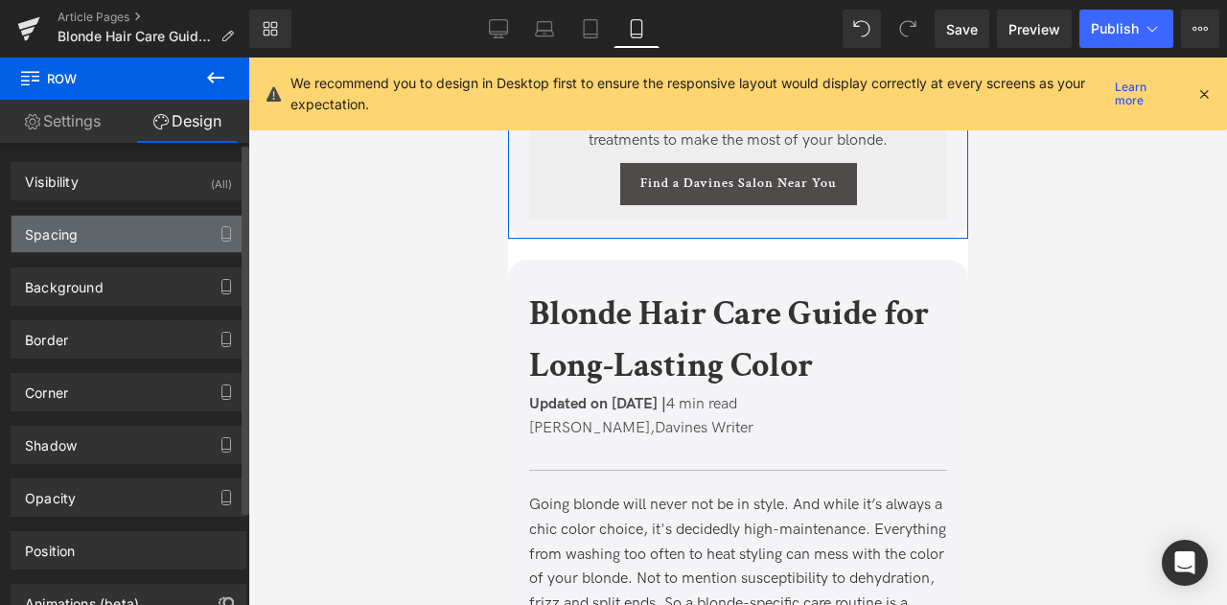
click at [138, 234] on div "Spacing" at bounding box center [129, 234] width 234 height 36
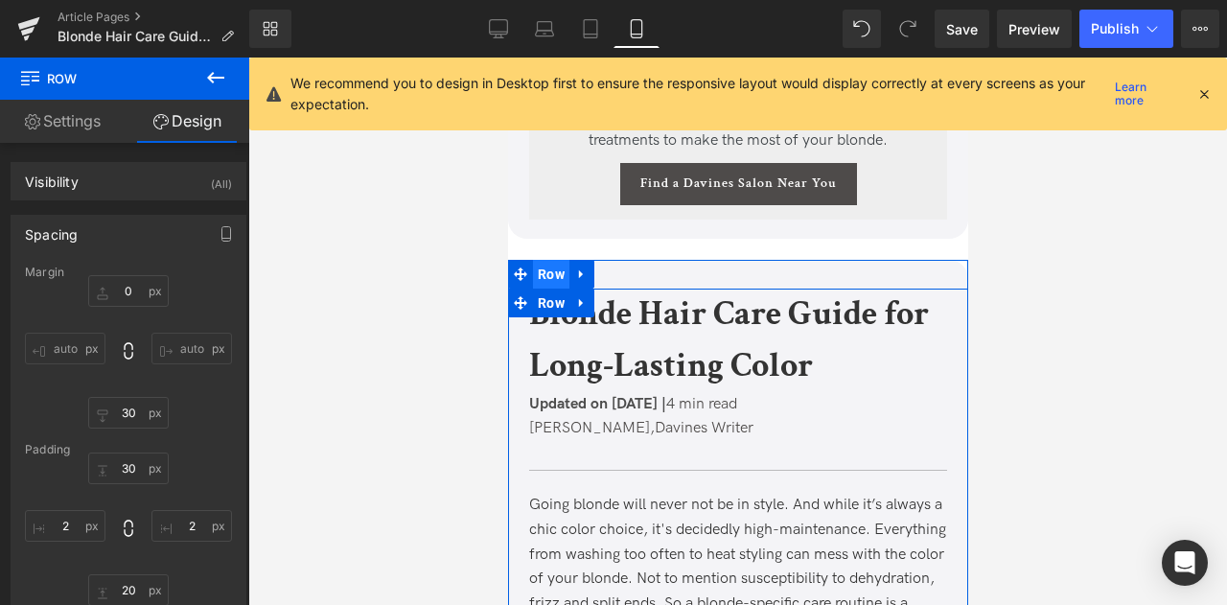
click at [537, 289] on span "Row" at bounding box center [550, 274] width 36 height 29
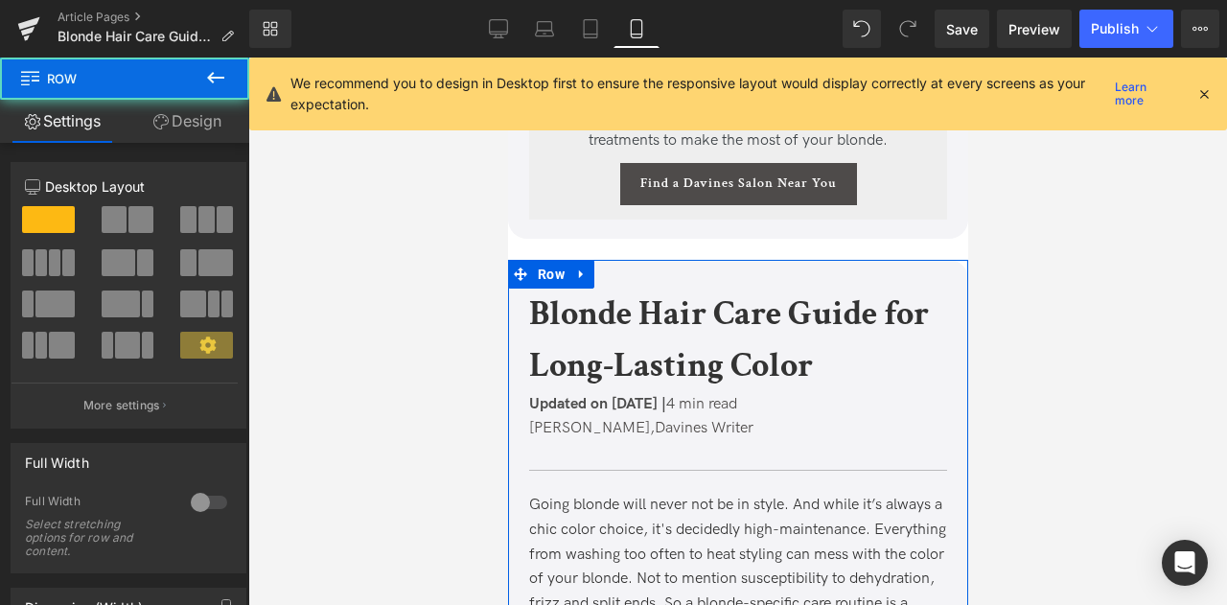
click at [164, 132] on link "Design" at bounding box center [187, 121] width 125 height 43
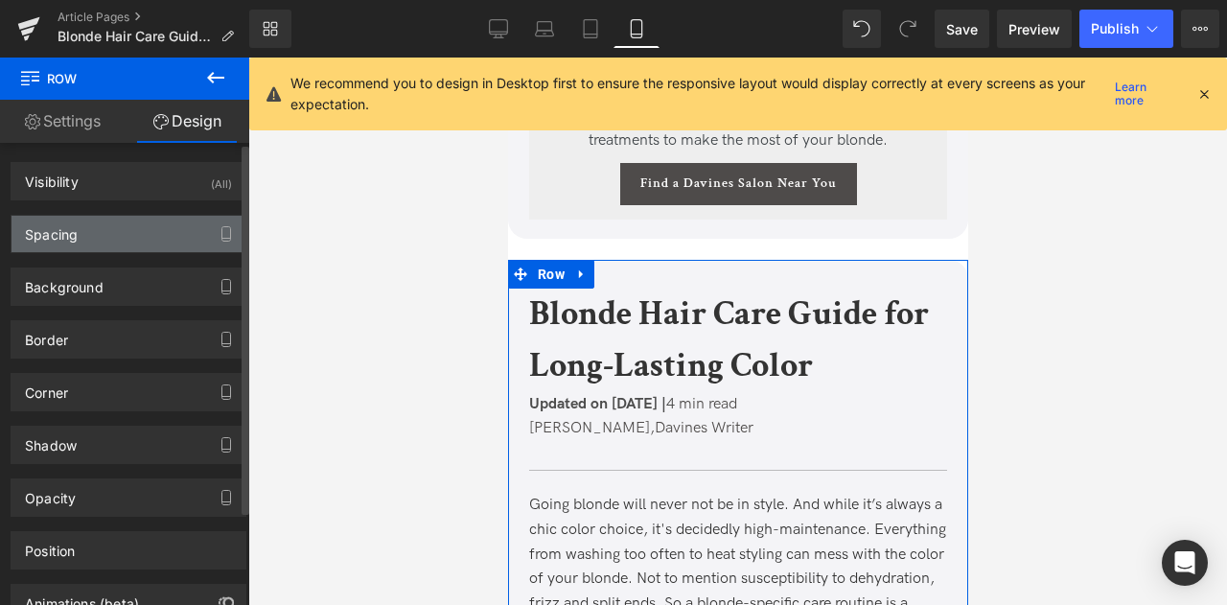
click at [121, 220] on div "Spacing" at bounding box center [129, 234] width 234 height 36
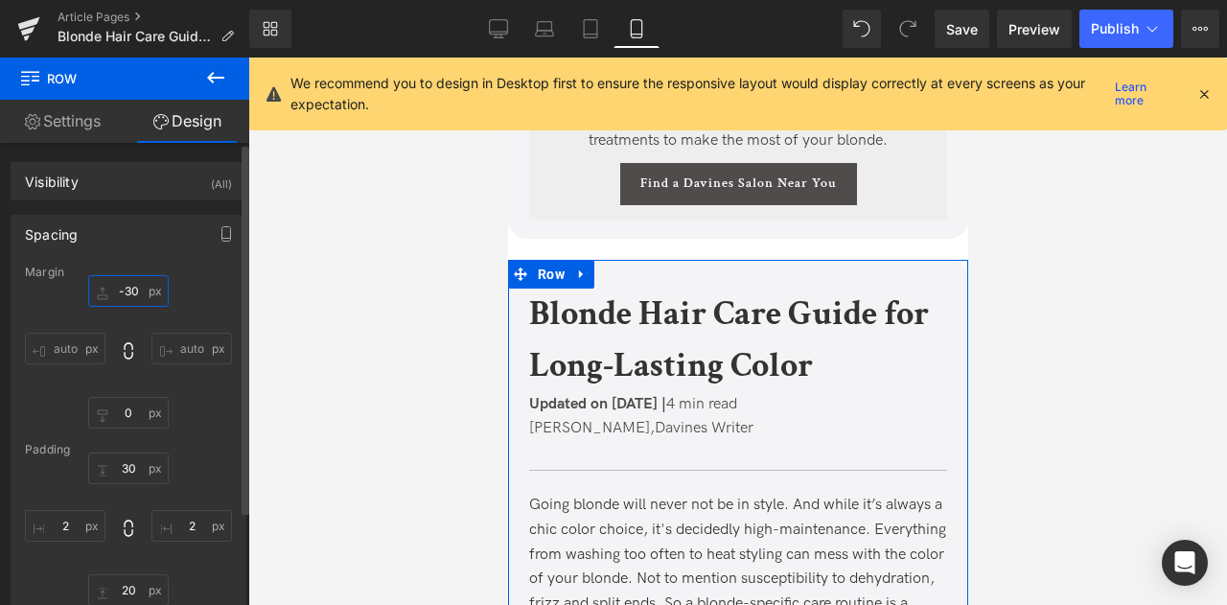
click at [125, 289] on input "text" at bounding box center [128, 291] width 81 height 32
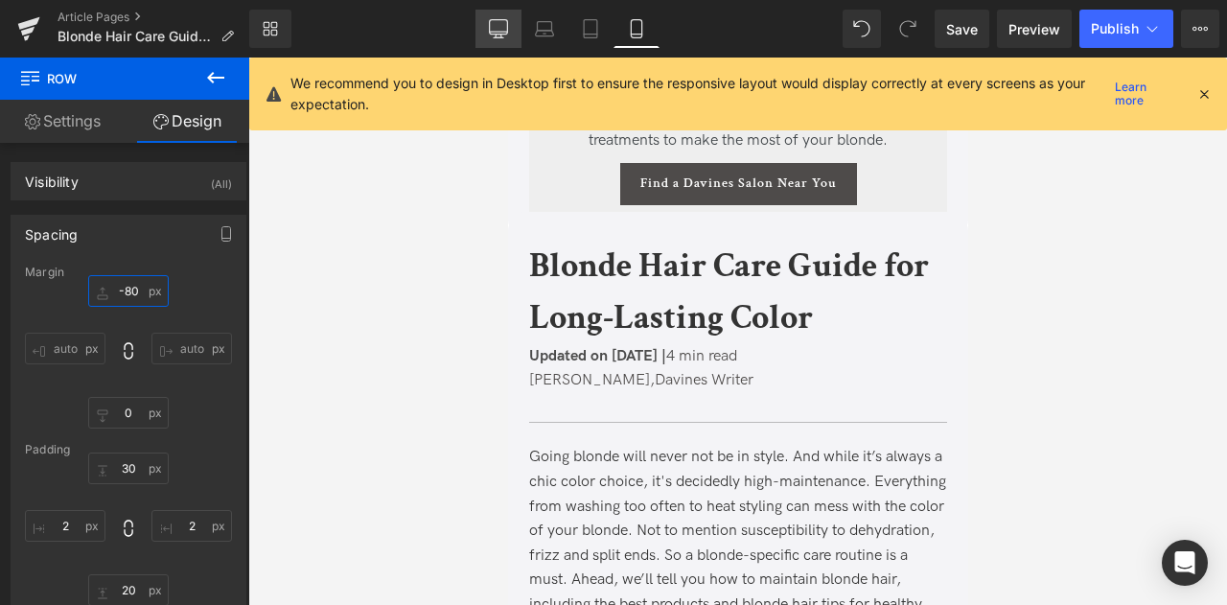
type input "-80"
click at [497, 25] on icon at bounding box center [498, 28] width 19 height 19
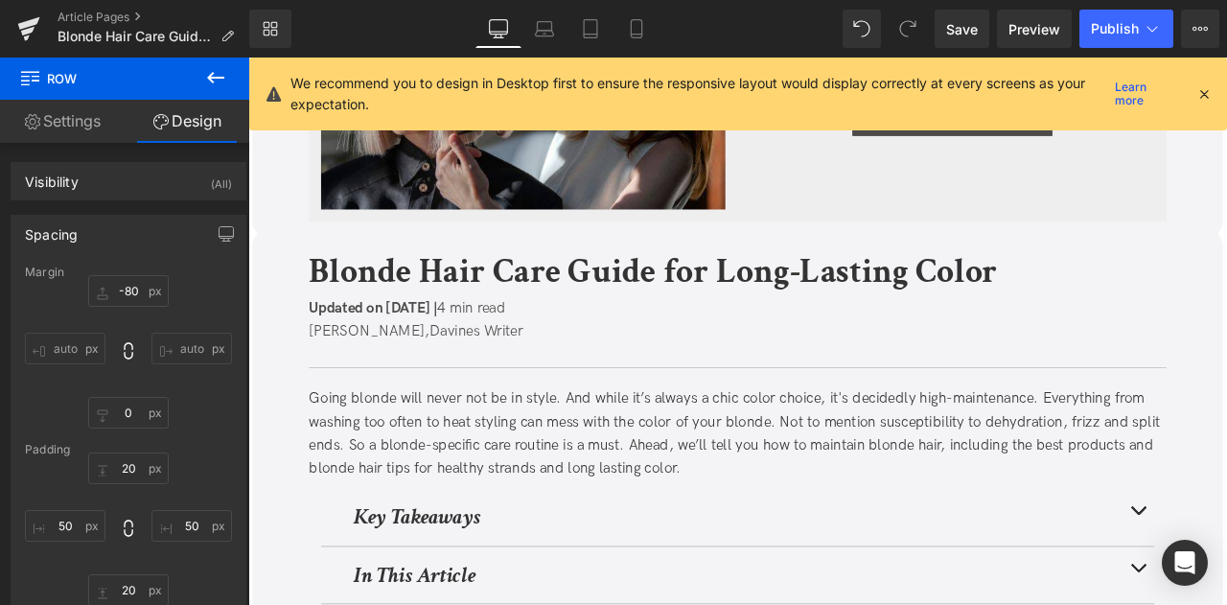
scroll to position [7286, 0]
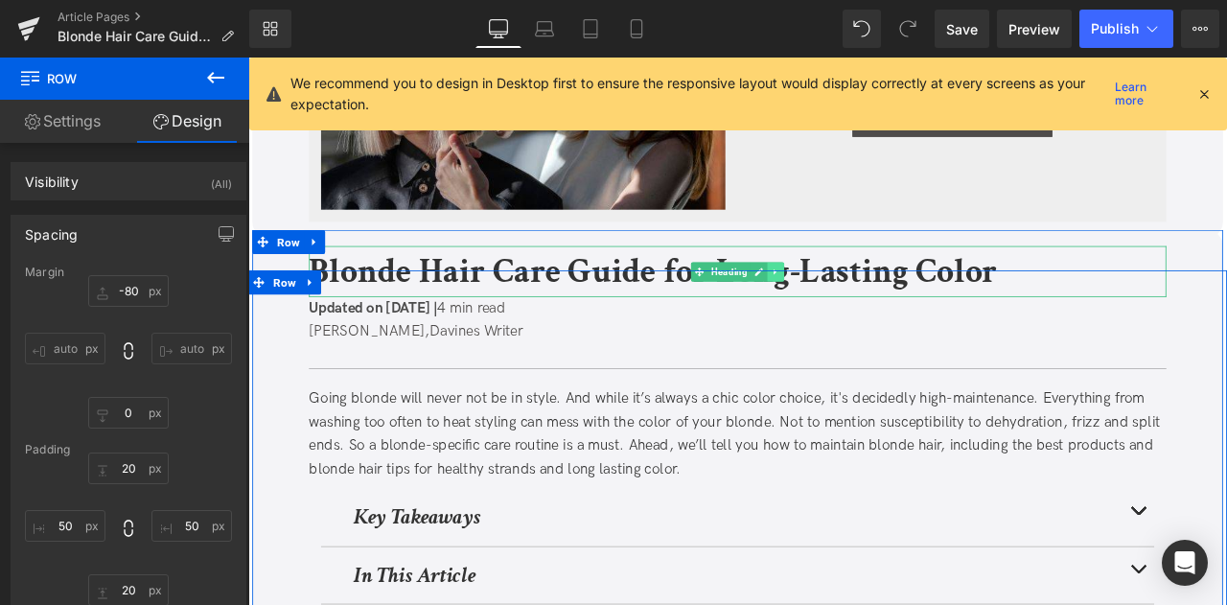
click at [872, 312] on icon at bounding box center [874, 312] width 11 height 12
click at [878, 311] on icon at bounding box center [883, 311] width 11 height 11
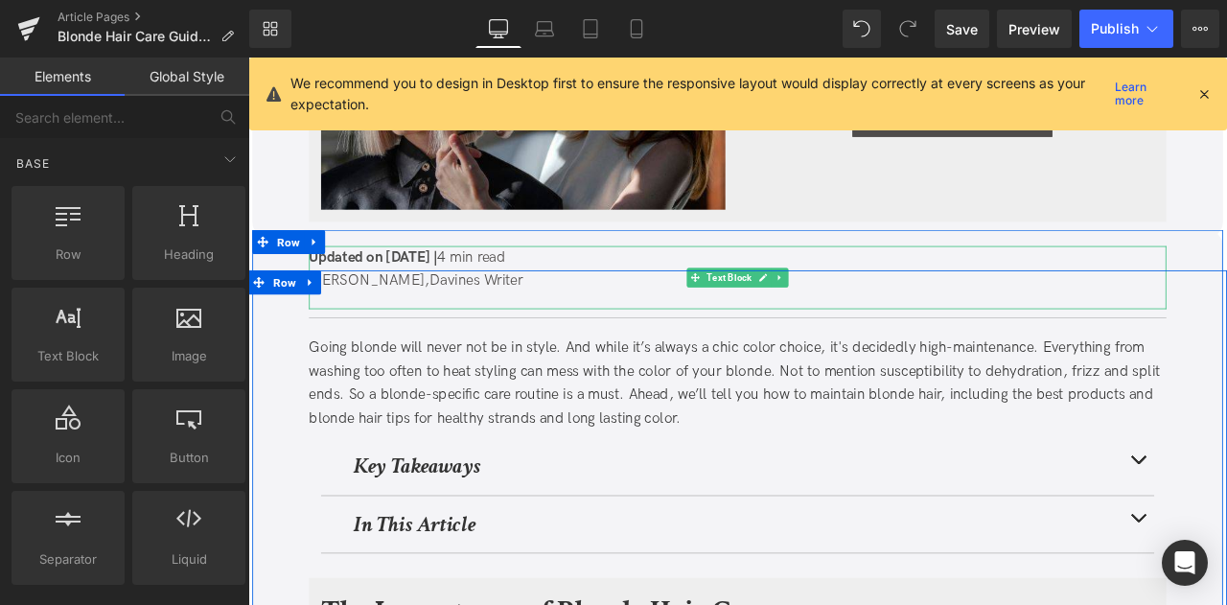
click at [876, 314] on icon at bounding box center [877, 317] width 3 height 7
click at [885, 314] on icon at bounding box center [888, 318] width 11 height 11
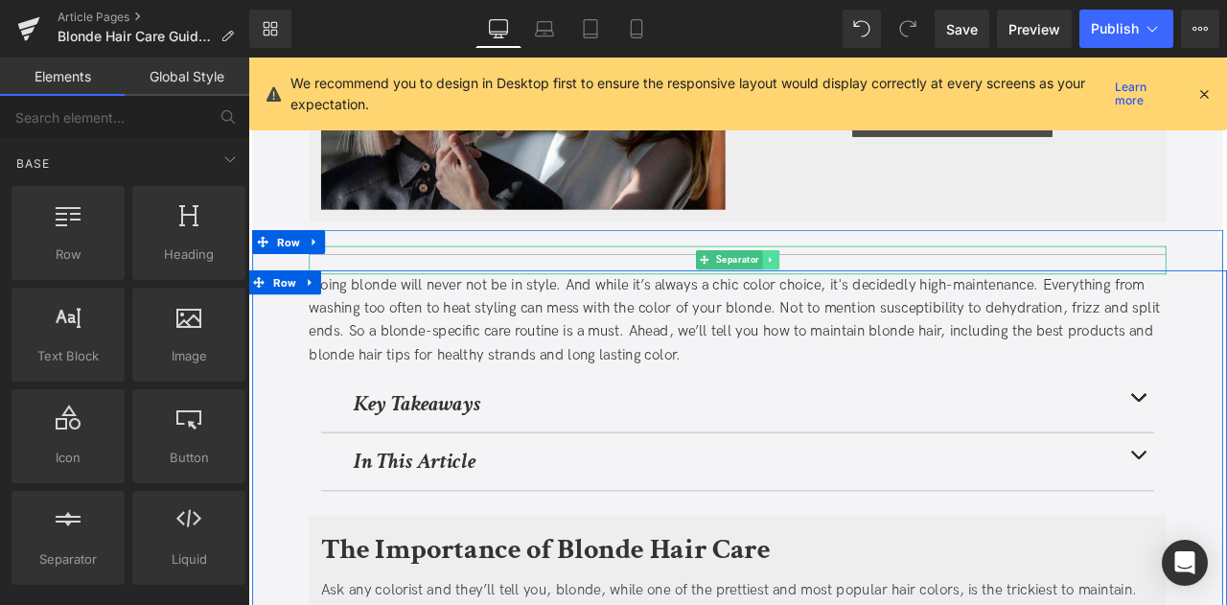
click at [865, 293] on icon at bounding box center [867, 297] width 11 height 12
click at [878, 292] on icon at bounding box center [878, 297] width 11 height 11
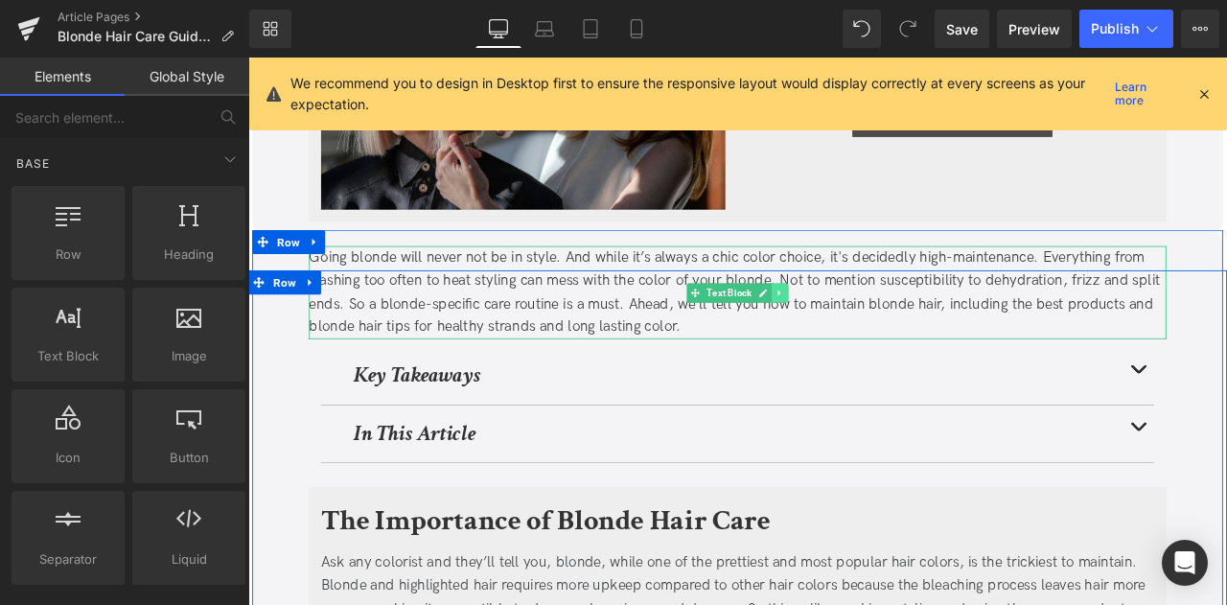
click at [876, 333] on icon at bounding box center [877, 336] width 3 height 7
click at [886, 337] on icon at bounding box center [888, 336] width 11 height 11
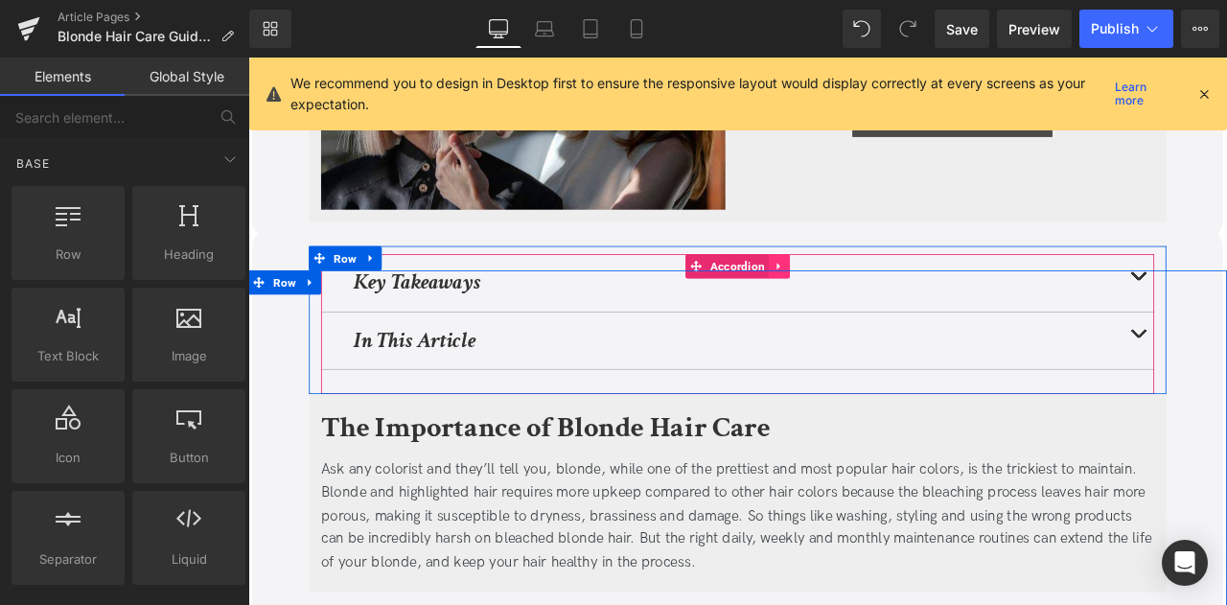
click at [878, 298] on icon at bounding box center [877, 305] width 13 height 14
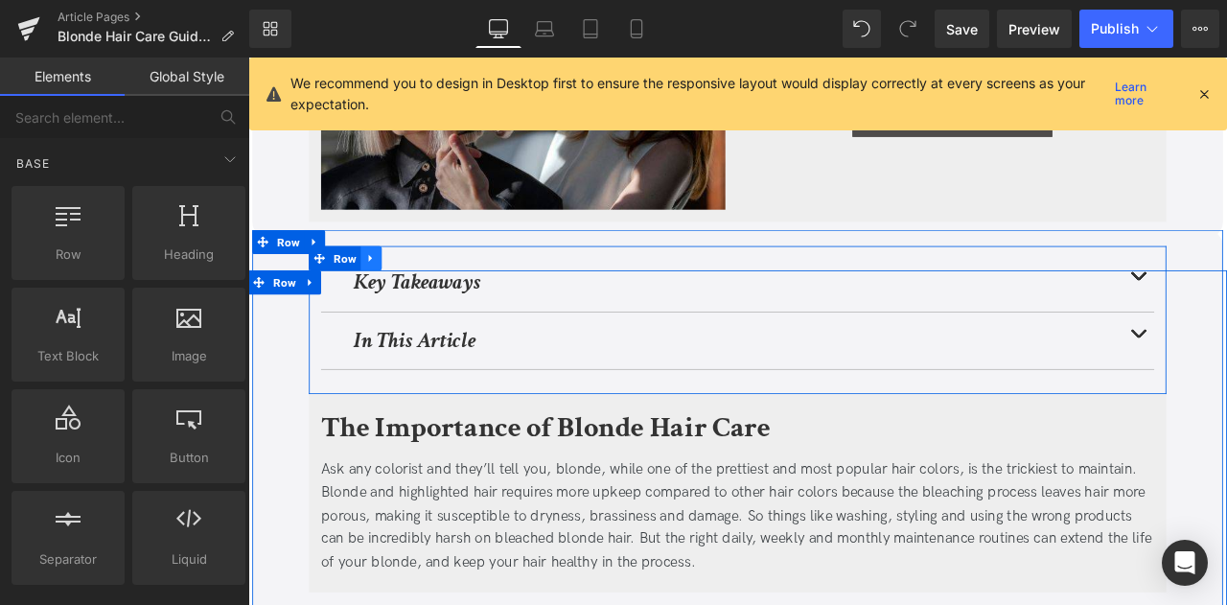
click at [397, 290] on icon at bounding box center [393, 296] width 13 height 14
click at [437, 289] on icon at bounding box center [443, 295] width 13 height 13
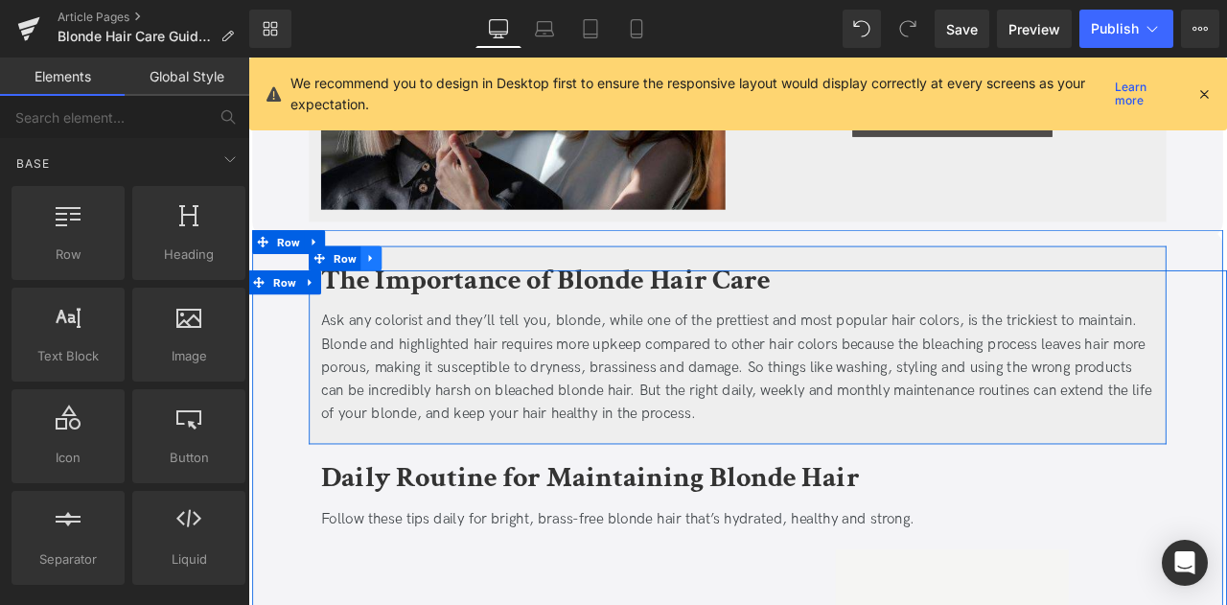
click at [390, 293] on icon at bounding box center [393, 296] width 13 height 14
click at [437, 290] on icon at bounding box center [443, 295] width 13 height 13
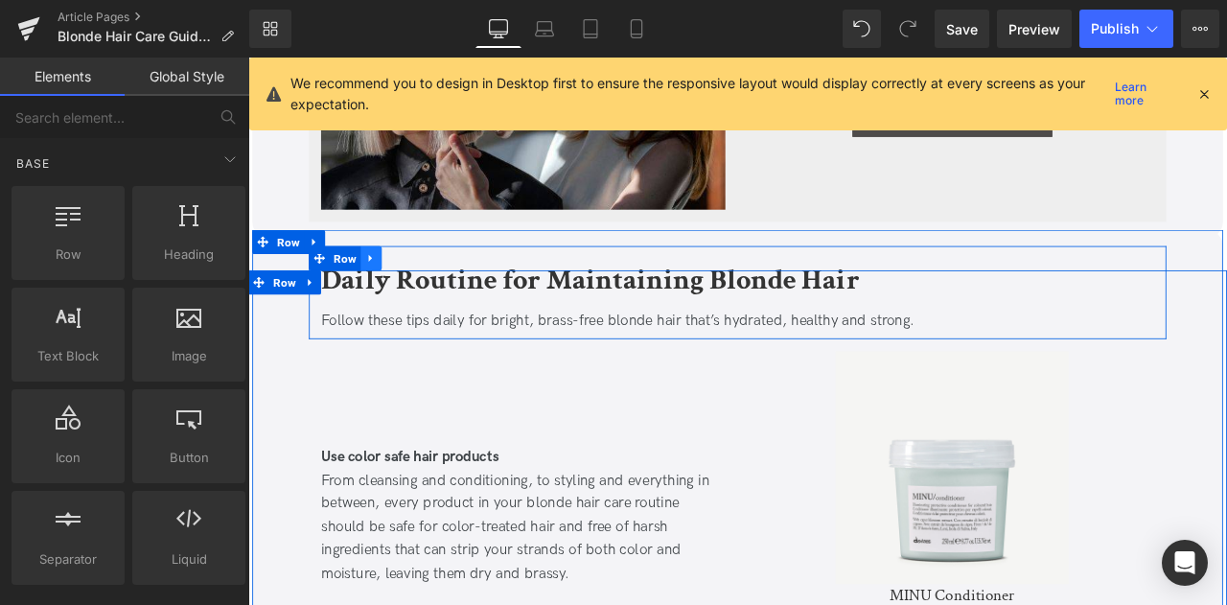
click at [390, 289] on icon at bounding box center [393, 296] width 13 height 14
click at [440, 289] on icon at bounding box center [443, 295] width 13 height 13
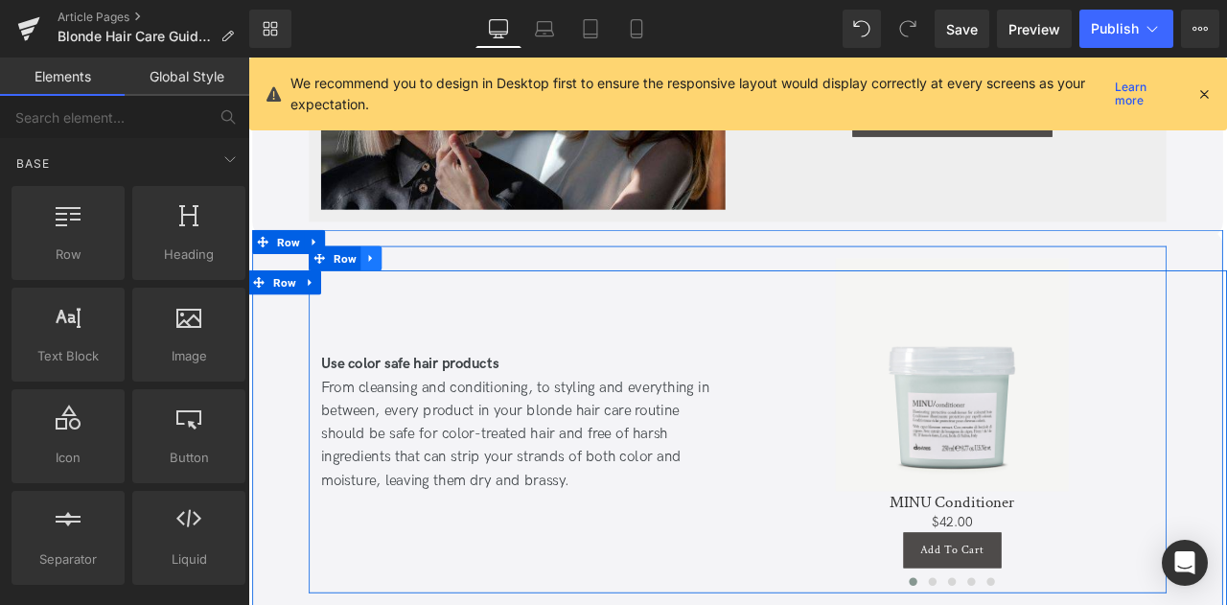
click at [390, 289] on icon at bounding box center [393, 296] width 13 height 14
click at [441, 289] on icon at bounding box center [443, 295] width 13 height 13
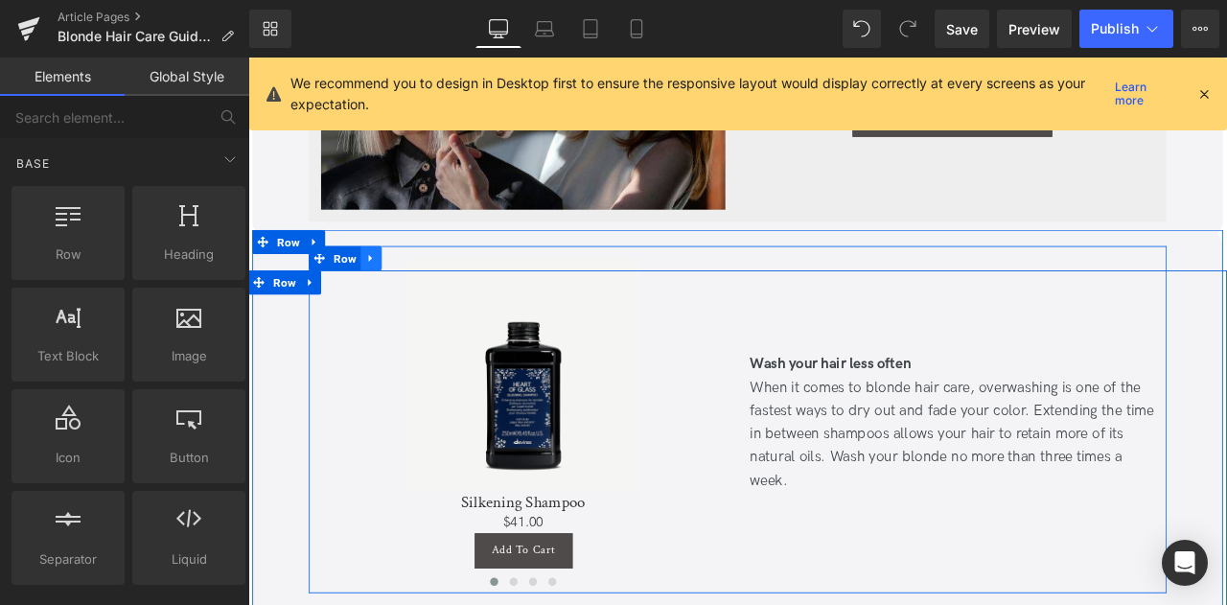
click at [387, 289] on icon at bounding box center [393, 296] width 13 height 14
click at [437, 290] on icon at bounding box center [443, 295] width 13 height 13
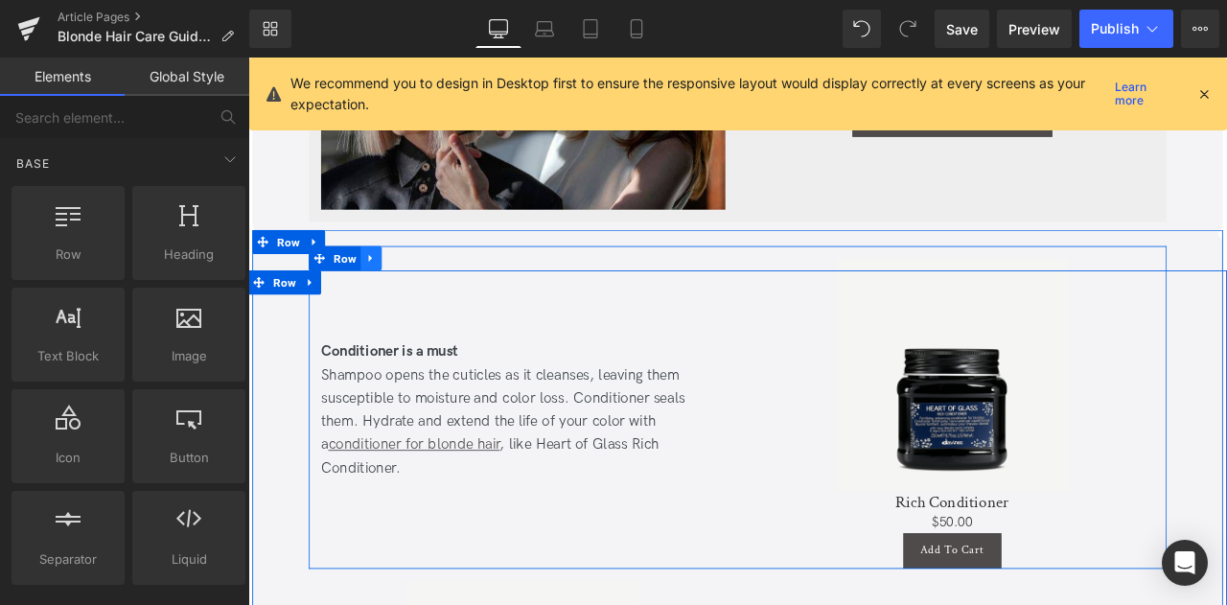
click at [391, 291] on icon at bounding box center [393, 295] width 4 height 9
click at [439, 295] on icon at bounding box center [443, 295] width 13 height 13
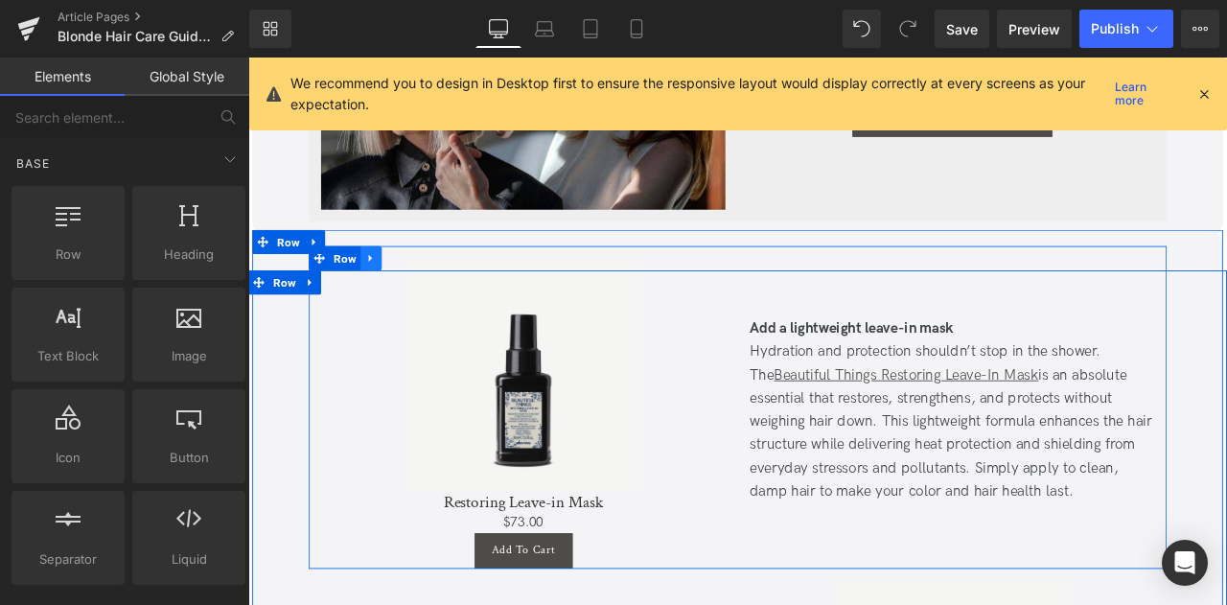
click at [387, 292] on icon at bounding box center [393, 296] width 13 height 14
click at [441, 291] on icon at bounding box center [443, 296] width 13 height 14
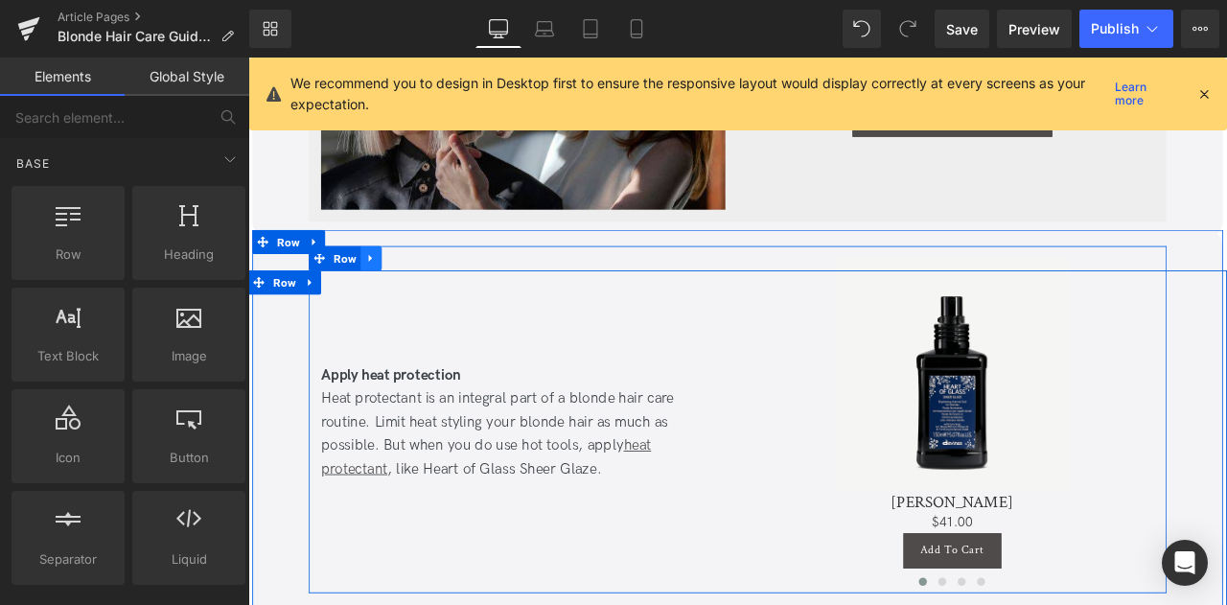
click at [387, 290] on icon at bounding box center [393, 296] width 13 height 14
click at [441, 290] on icon at bounding box center [443, 295] width 13 height 13
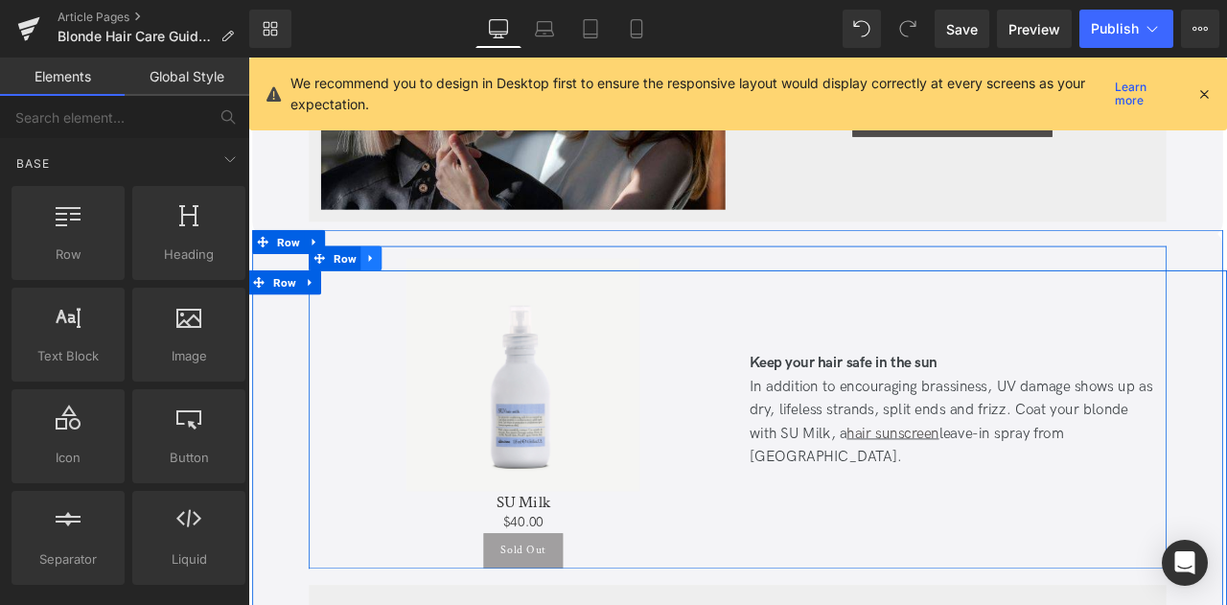
click at [391, 291] on icon at bounding box center [393, 295] width 4 height 9
click at [443, 294] on icon at bounding box center [443, 295] width 13 height 13
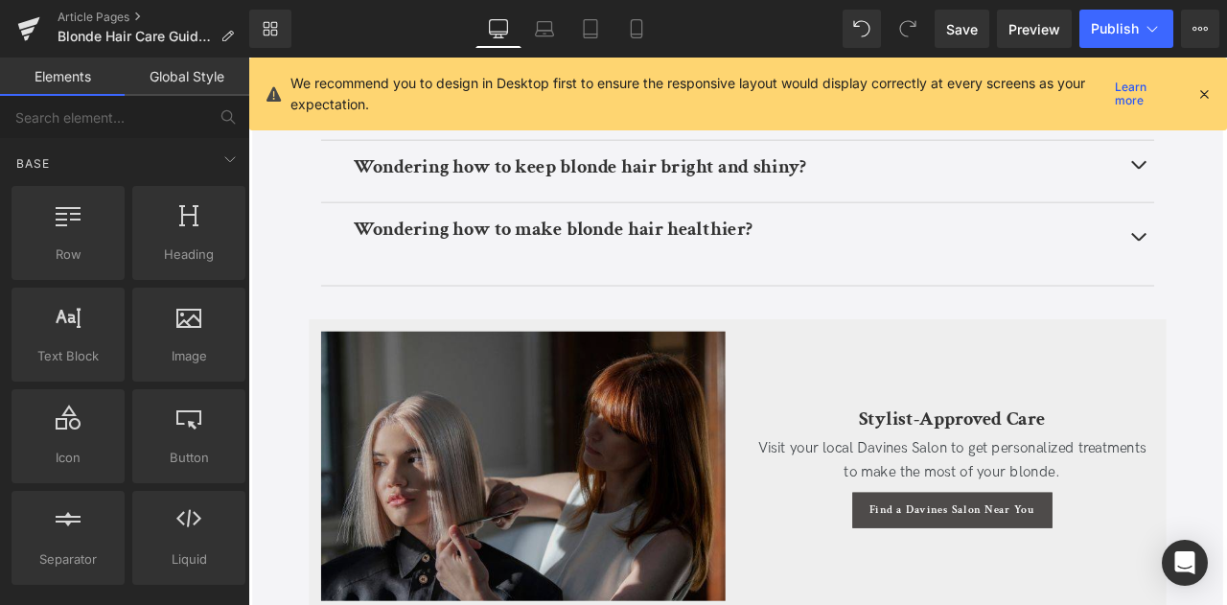
scroll to position [6822, 0]
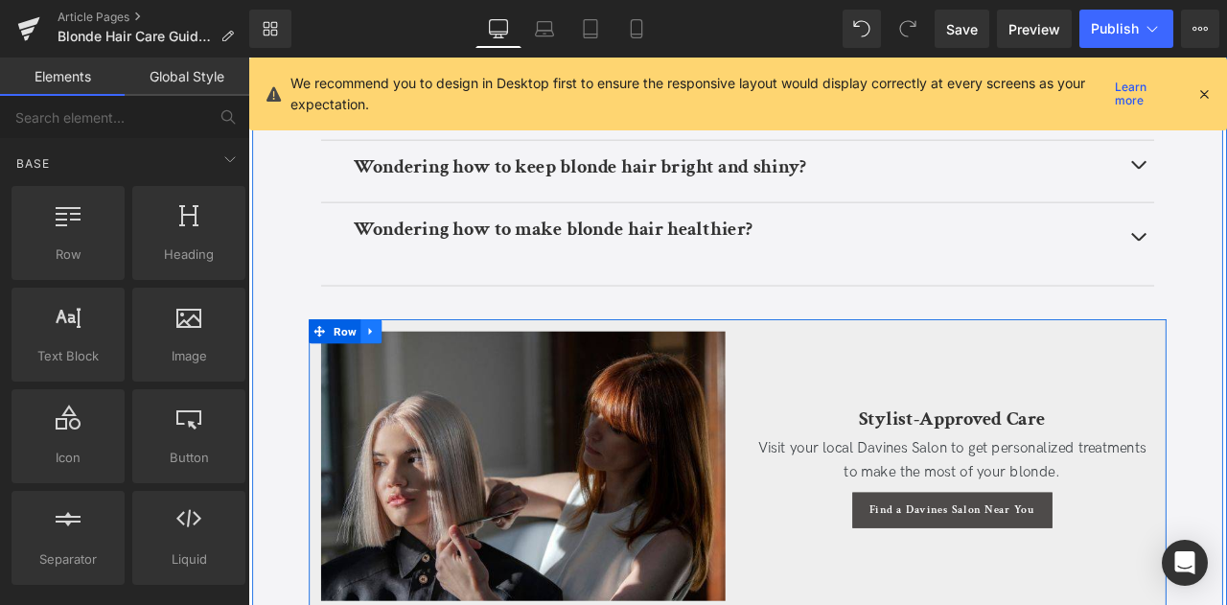
click at [390, 376] on icon at bounding box center [393, 382] width 13 height 14
click at [437, 379] on icon at bounding box center [443, 382] width 13 height 13
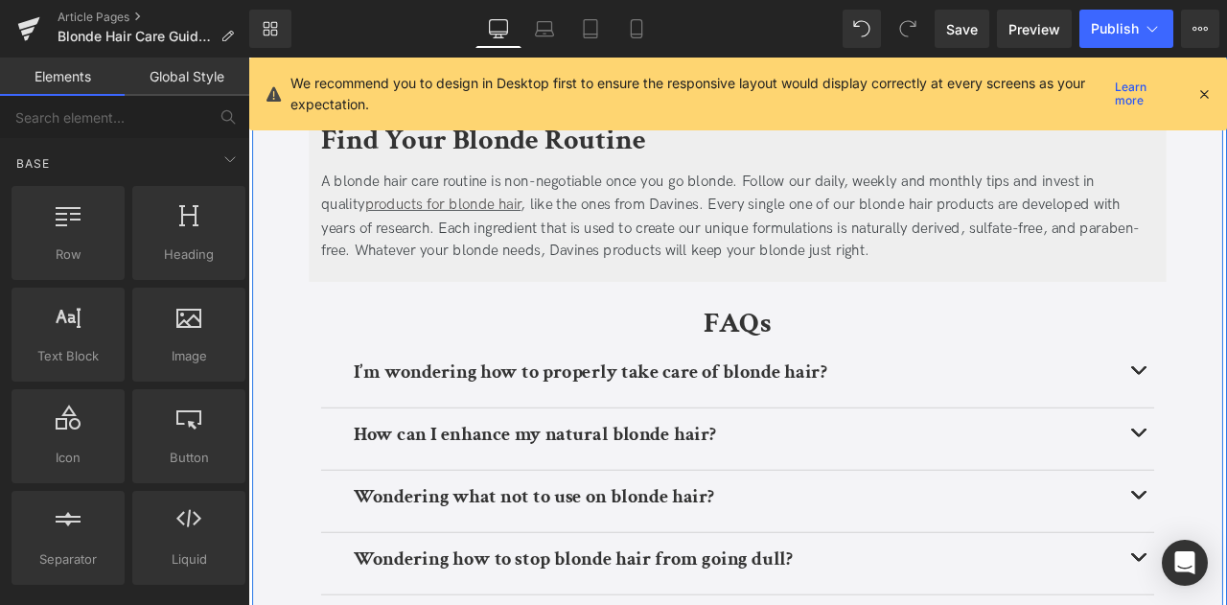
scroll to position [6203, 0]
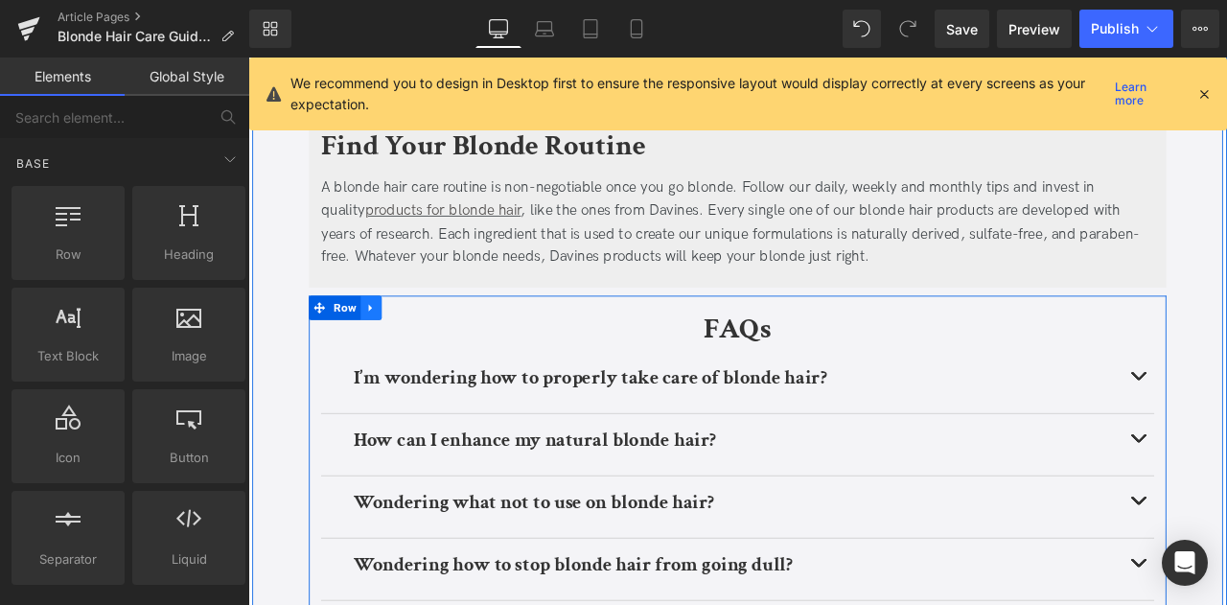
click at [392, 356] on icon at bounding box center [393, 355] width 13 height 14
click at [437, 355] on icon at bounding box center [443, 354] width 13 height 13
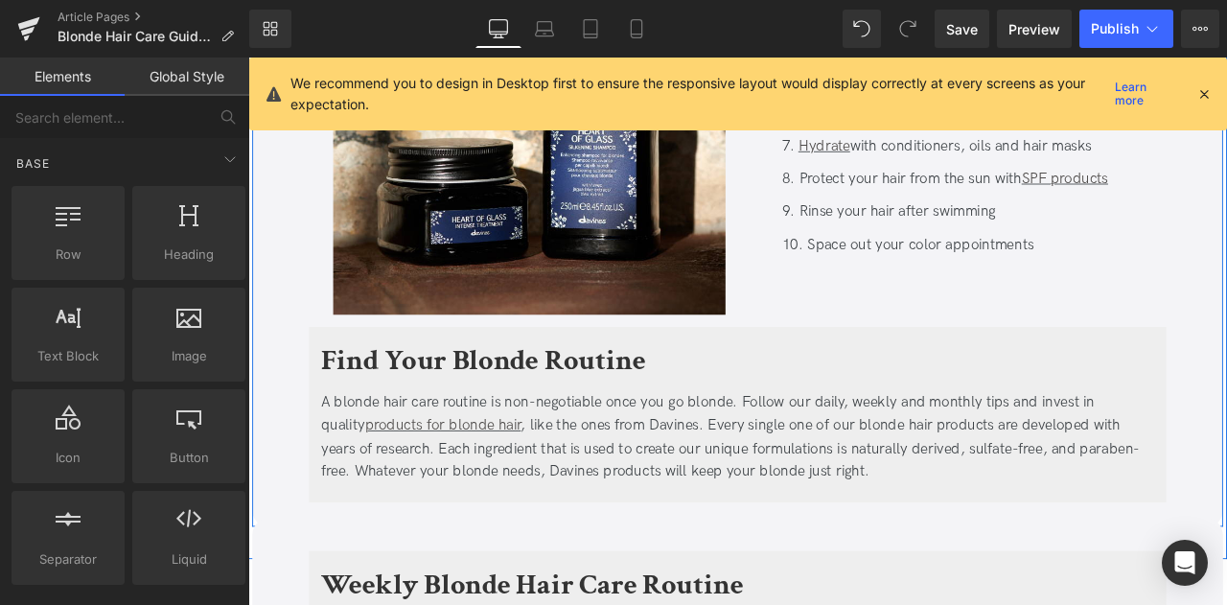
scroll to position [5948, 0]
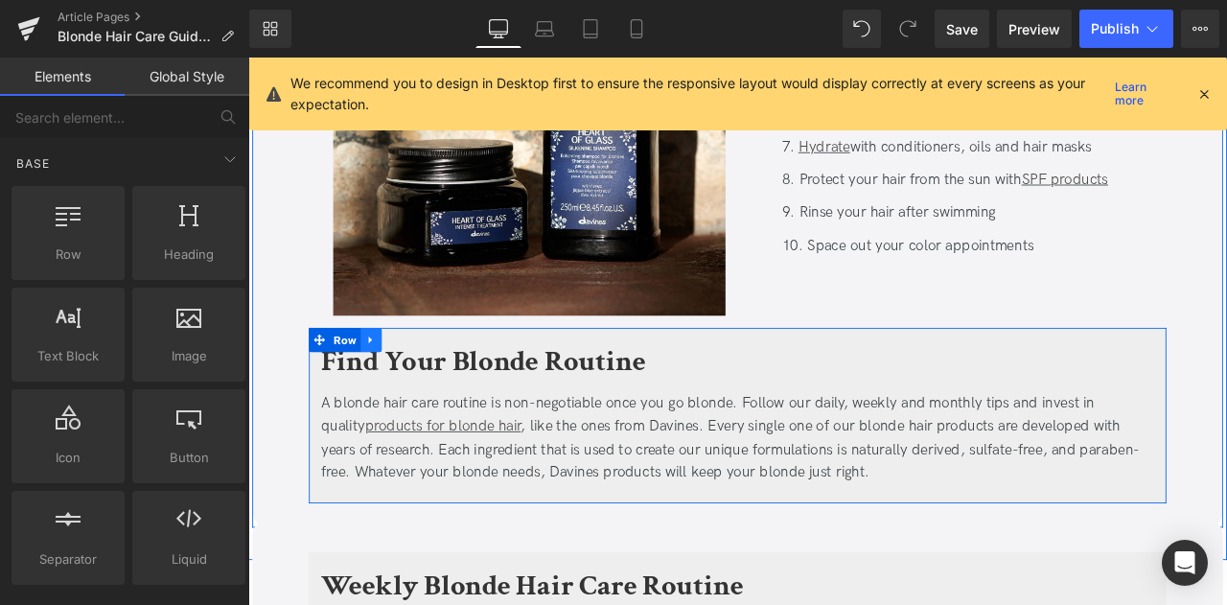
click at [396, 385] on icon at bounding box center [393, 391] width 13 height 14
click at [441, 389] on icon at bounding box center [443, 391] width 13 height 13
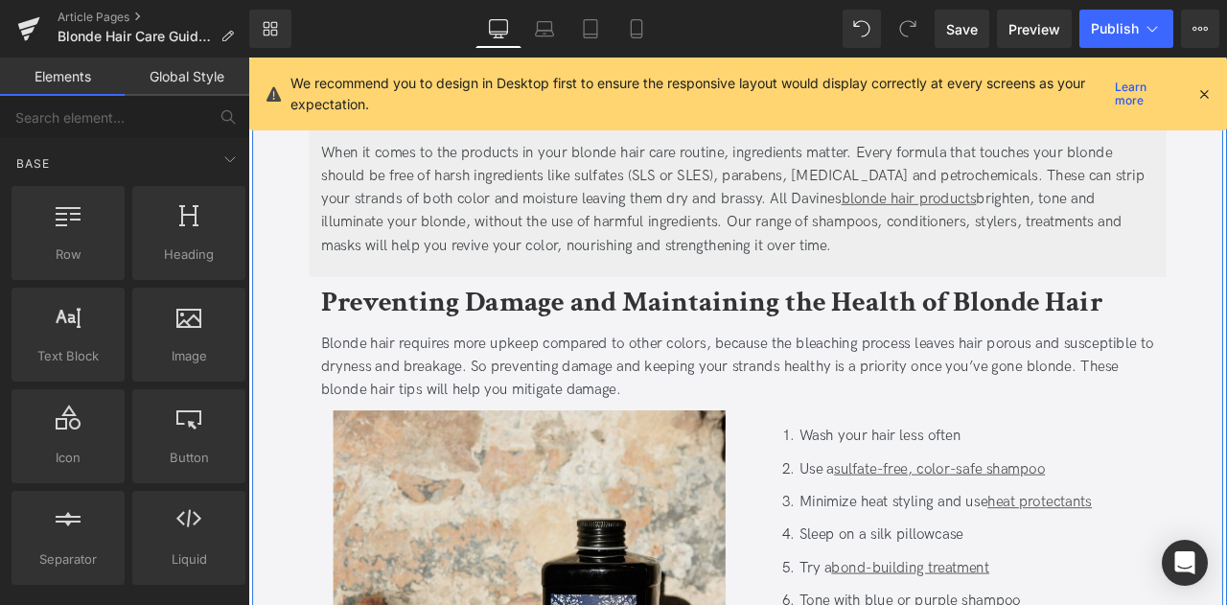
scroll to position [5369, 0]
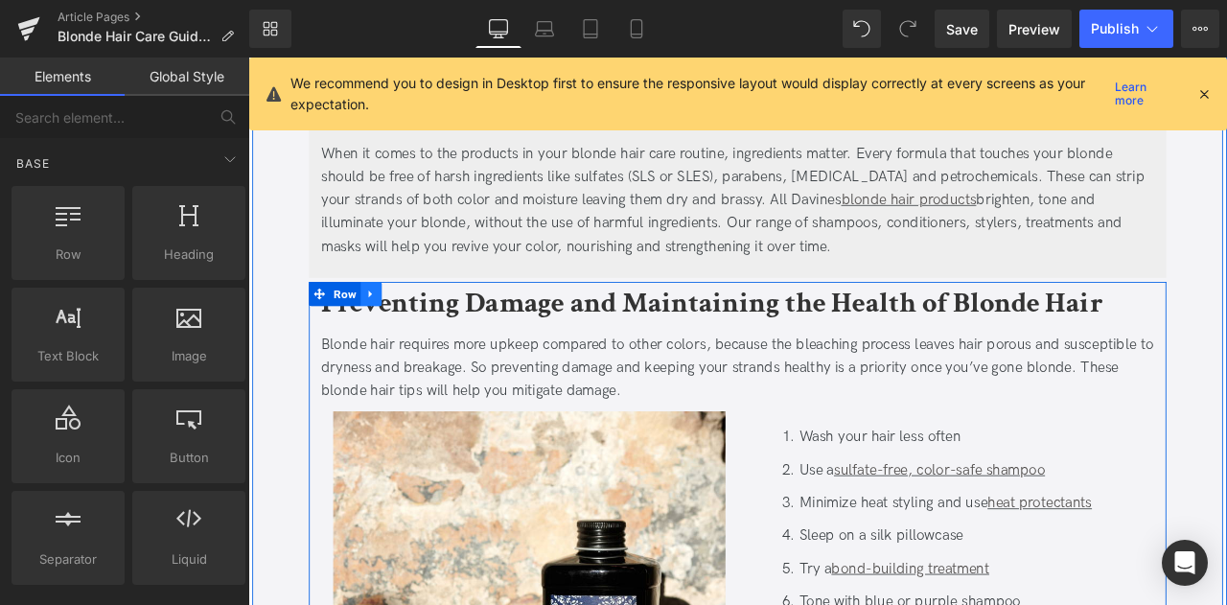
click at [391, 340] on icon at bounding box center [393, 337] width 4 height 9
click at [446, 337] on icon at bounding box center [443, 337] width 13 height 13
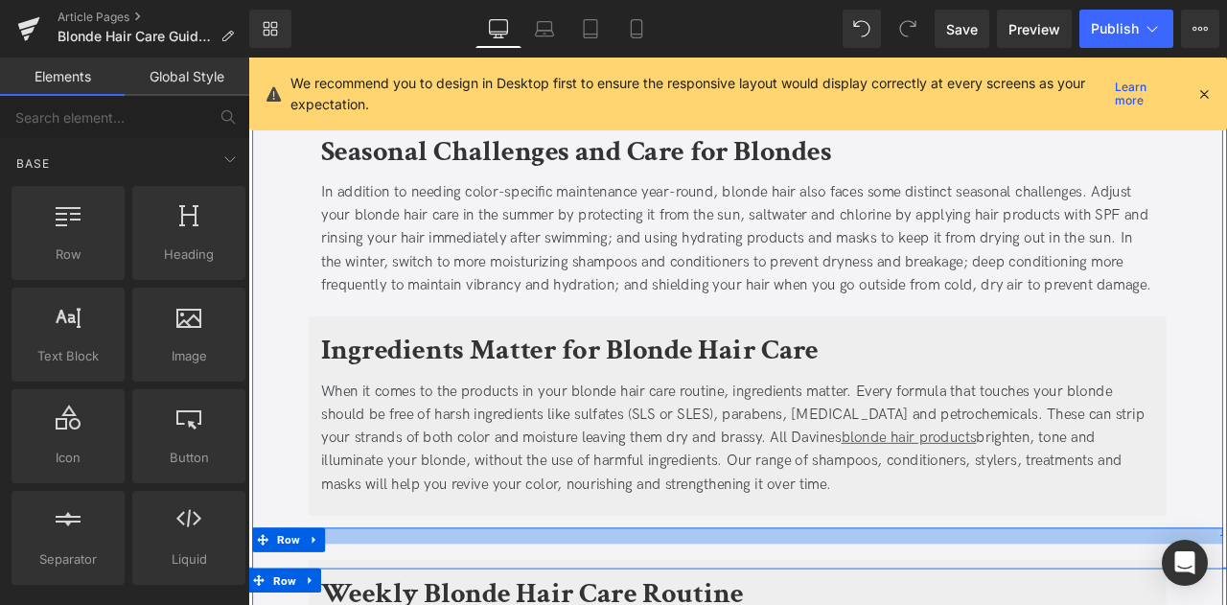
scroll to position [5030, 0]
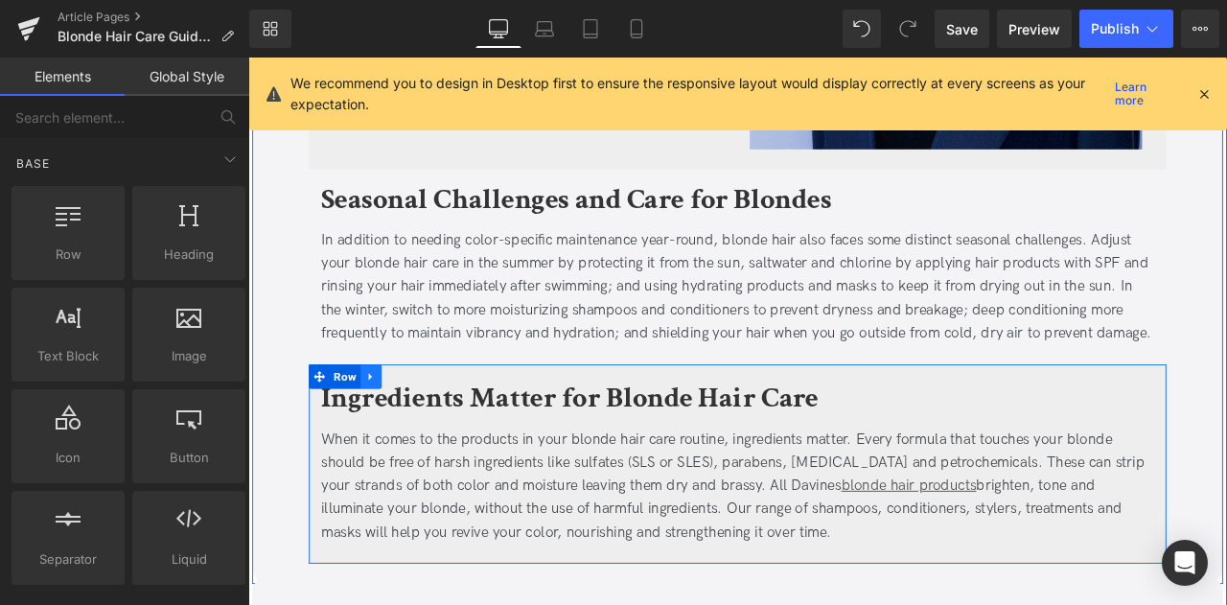
click at [396, 431] on icon at bounding box center [393, 436] width 13 height 14
click at [441, 431] on icon at bounding box center [443, 436] width 13 height 13
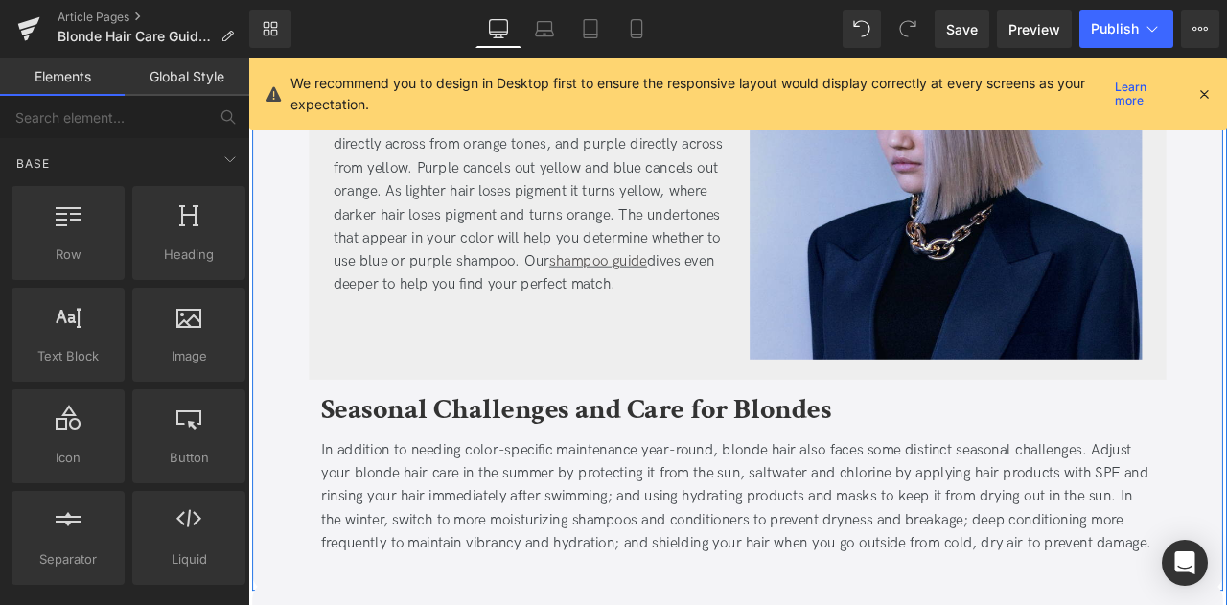
scroll to position [4780, 0]
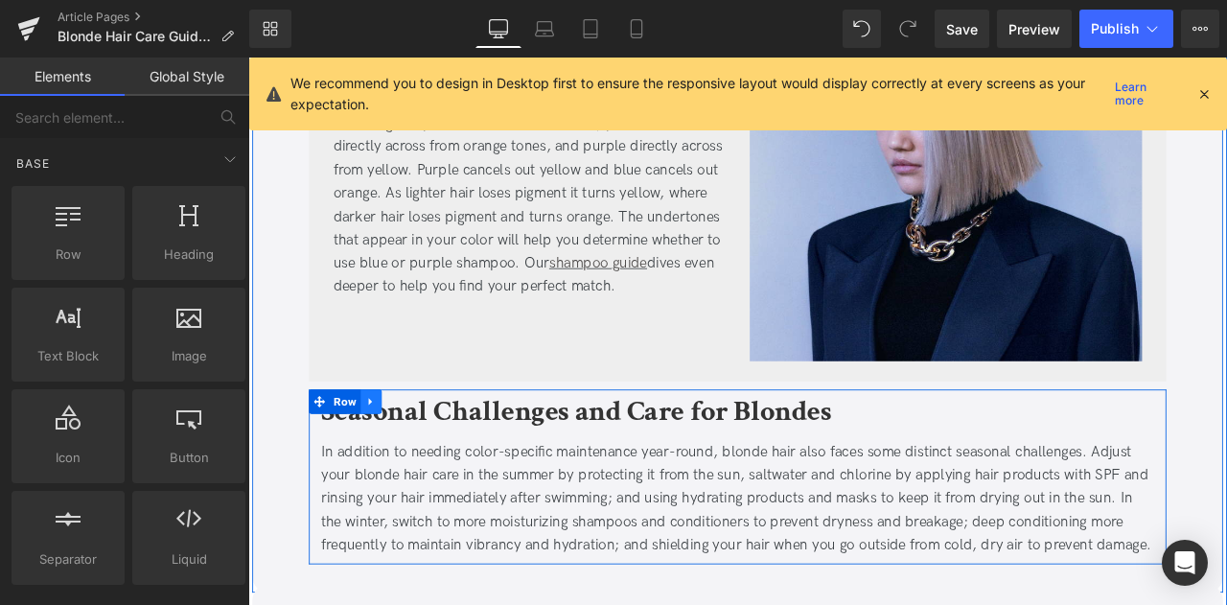
click at [398, 454] on link at bounding box center [394, 465] width 25 height 29
click at [439, 463] on icon at bounding box center [443, 464] width 13 height 13
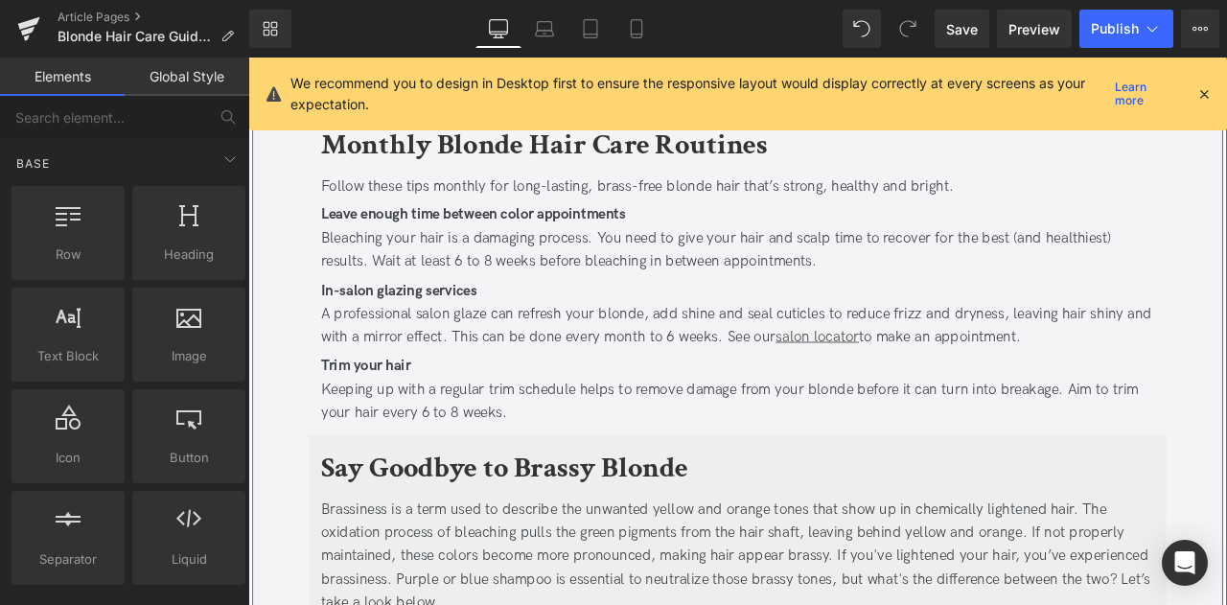
scroll to position [4005, 0]
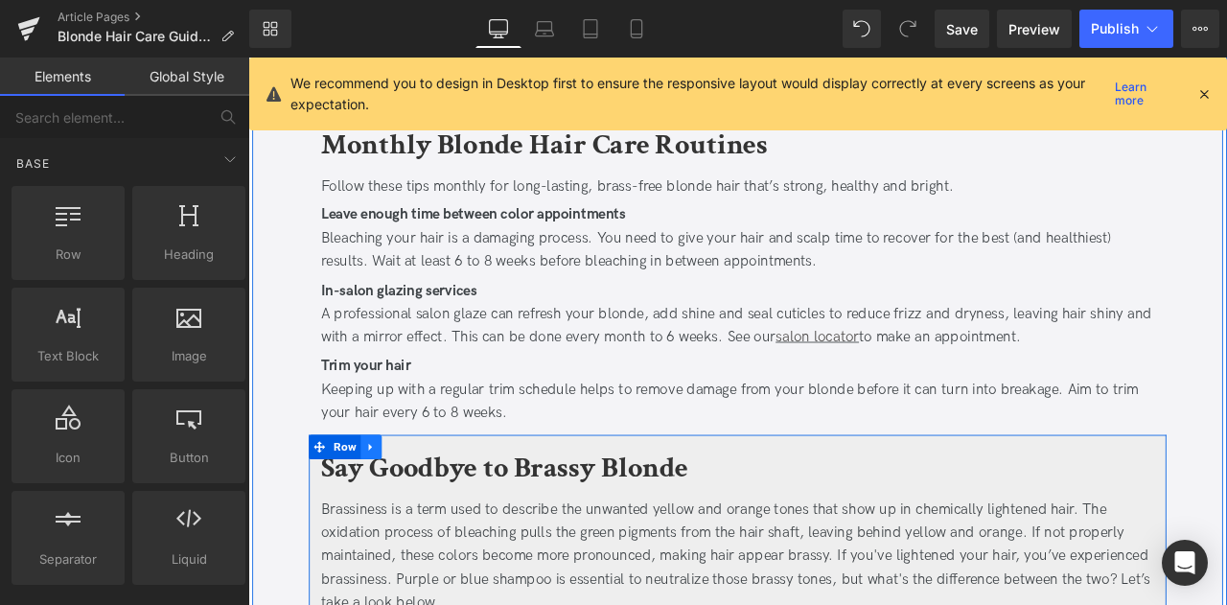
click at [394, 520] on icon at bounding box center [393, 519] width 13 height 14
click at [437, 519] on icon at bounding box center [443, 519] width 13 height 13
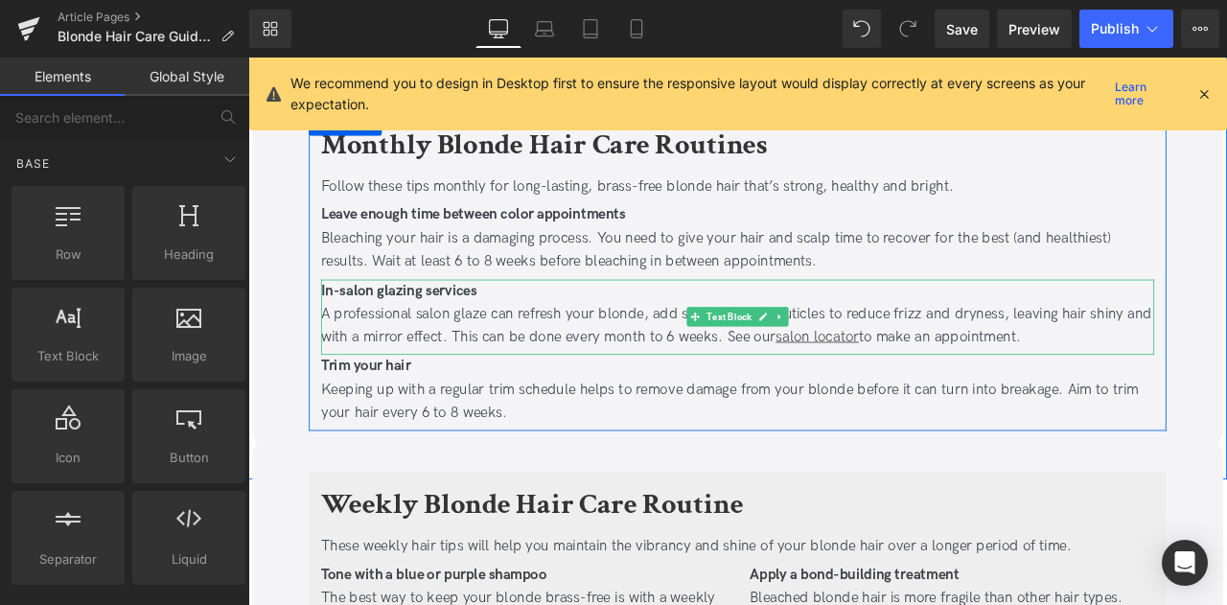
scroll to position [3780, 0]
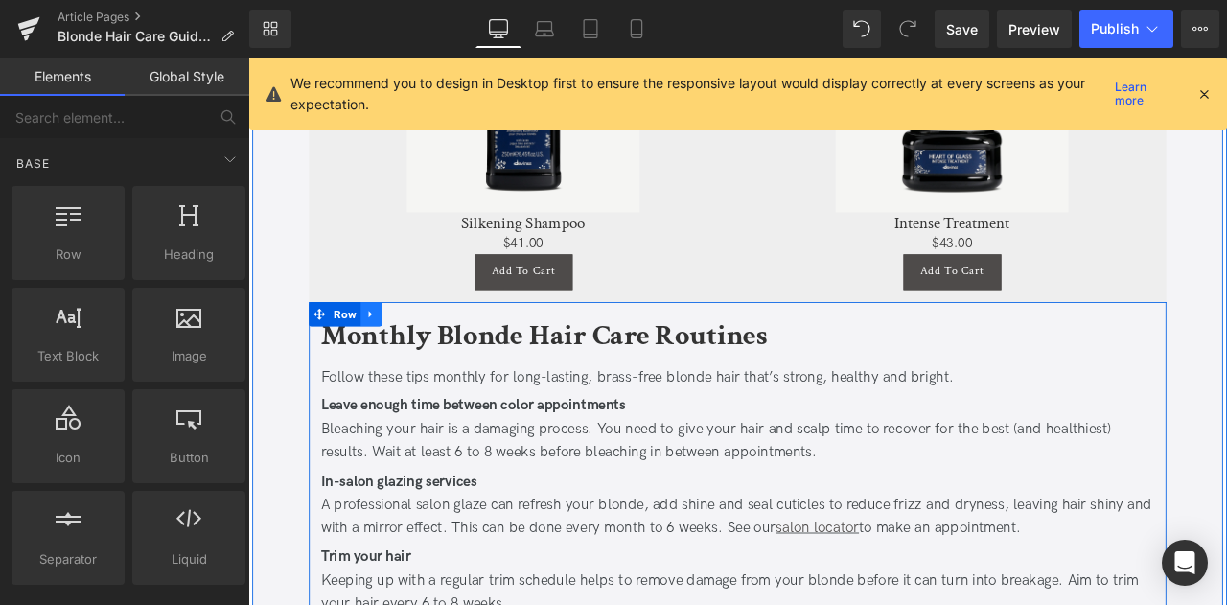
click at [389, 355] on icon at bounding box center [393, 361] width 13 height 14
click at [437, 361] on icon at bounding box center [443, 361] width 13 height 13
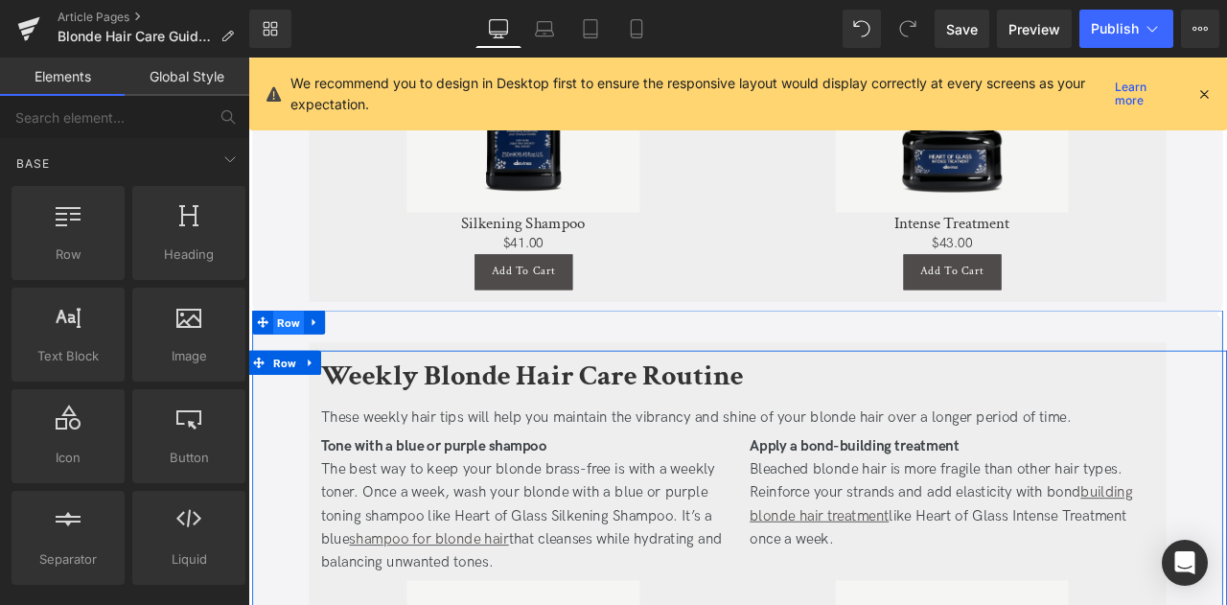
click at [293, 371] on span "Row" at bounding box center [296, 372] width 36 height 29
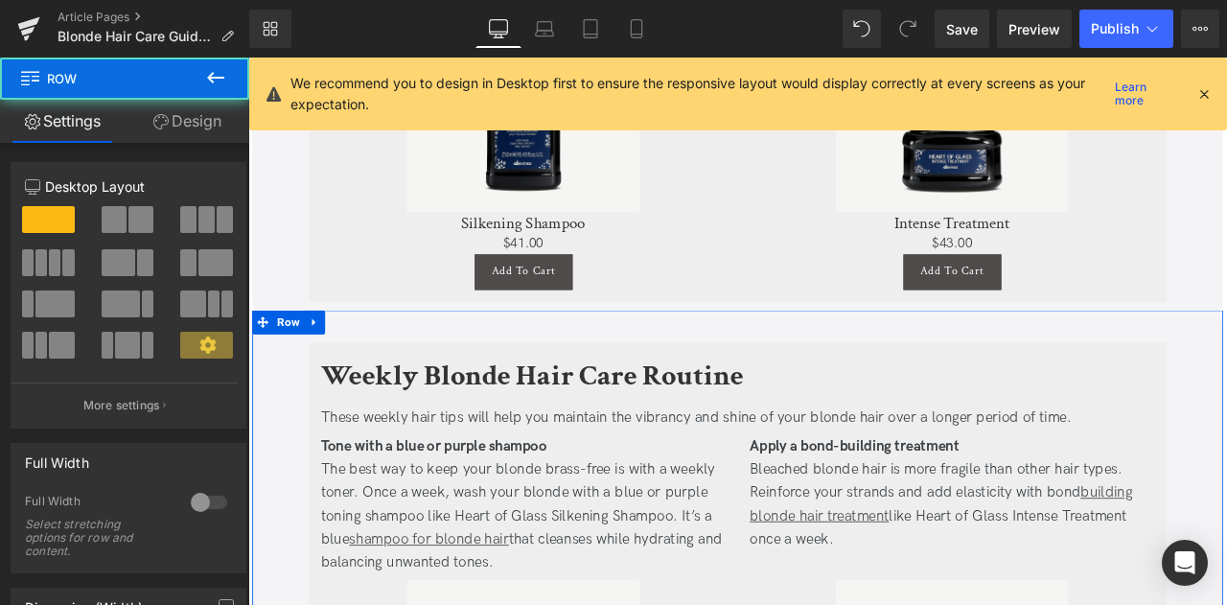
drag, startPoint x: 182, startPoint y: 122, endPoint x: 101, endPoint y: 278, distance: 176.3
click at [182, 122] on link "Design" at bounding box center [187, 121] width 125 height 43
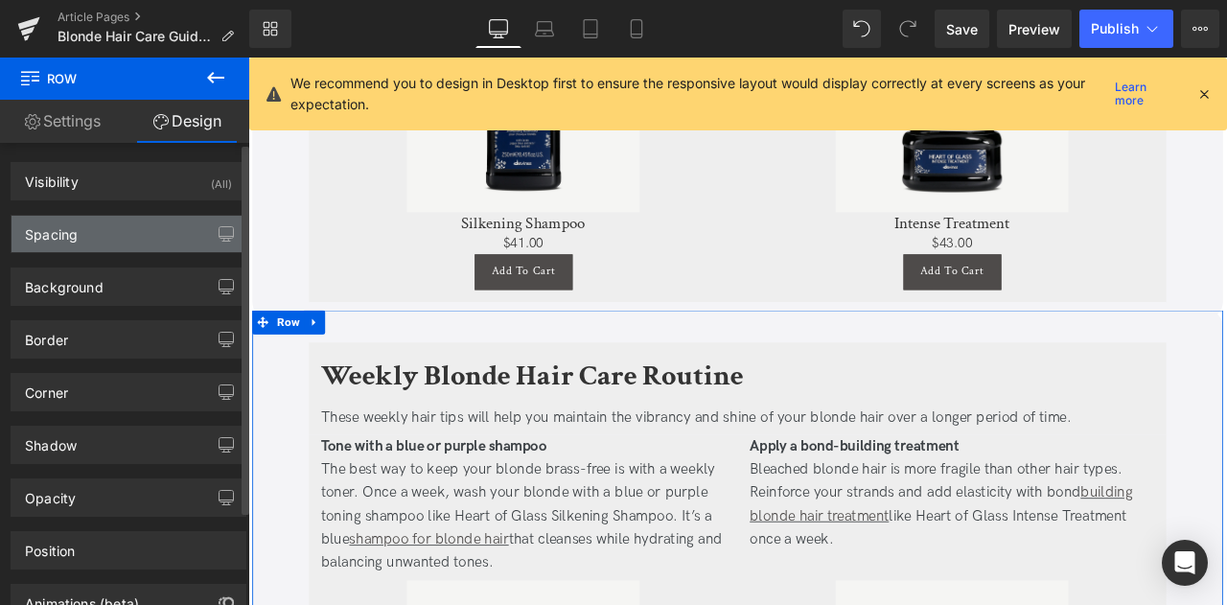
click at [82, 239] on div "Spacing" at bounding box center [129, 234] width 234 height 36
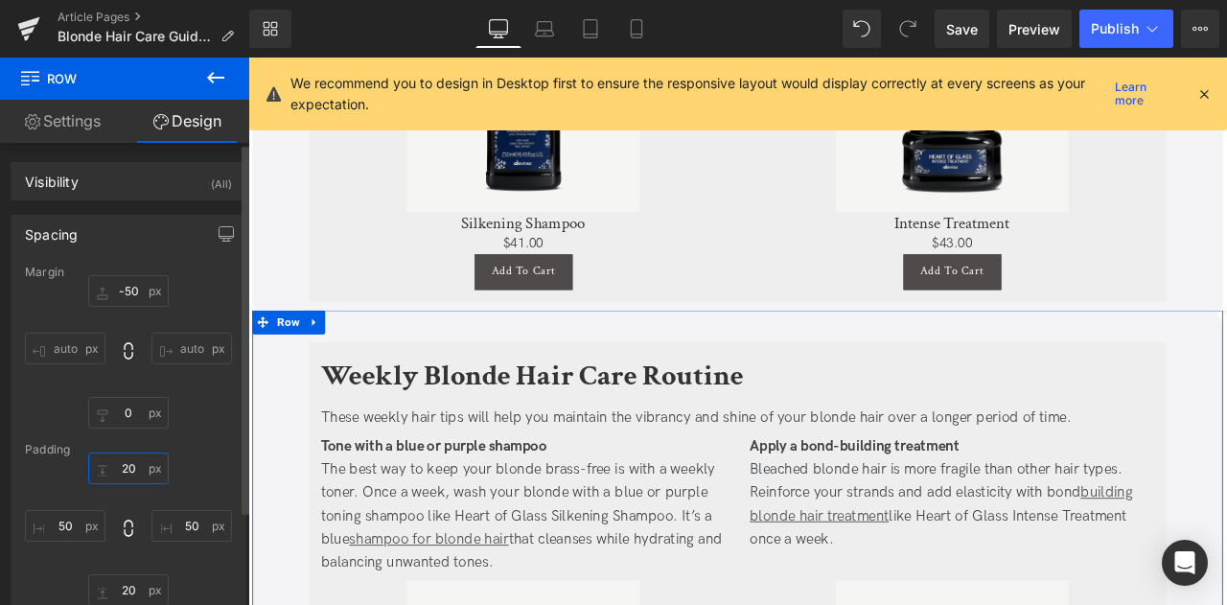
click at [132, 455] on input "text" at bounding box center [128, 469] width 81 height 32
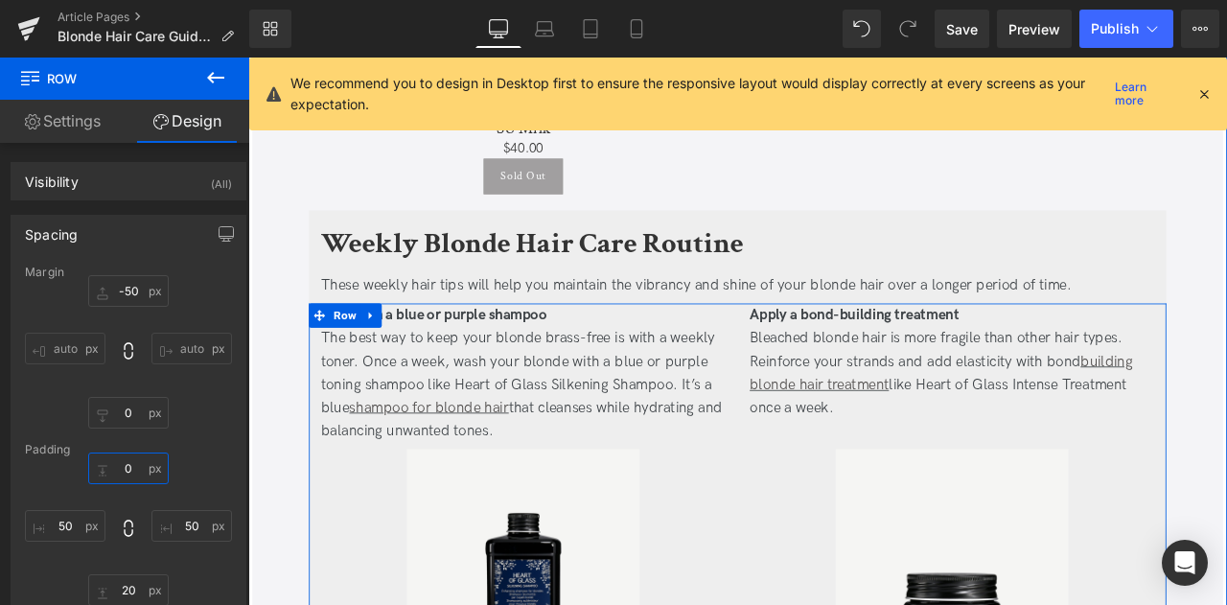
scroll to position [3205, 0]
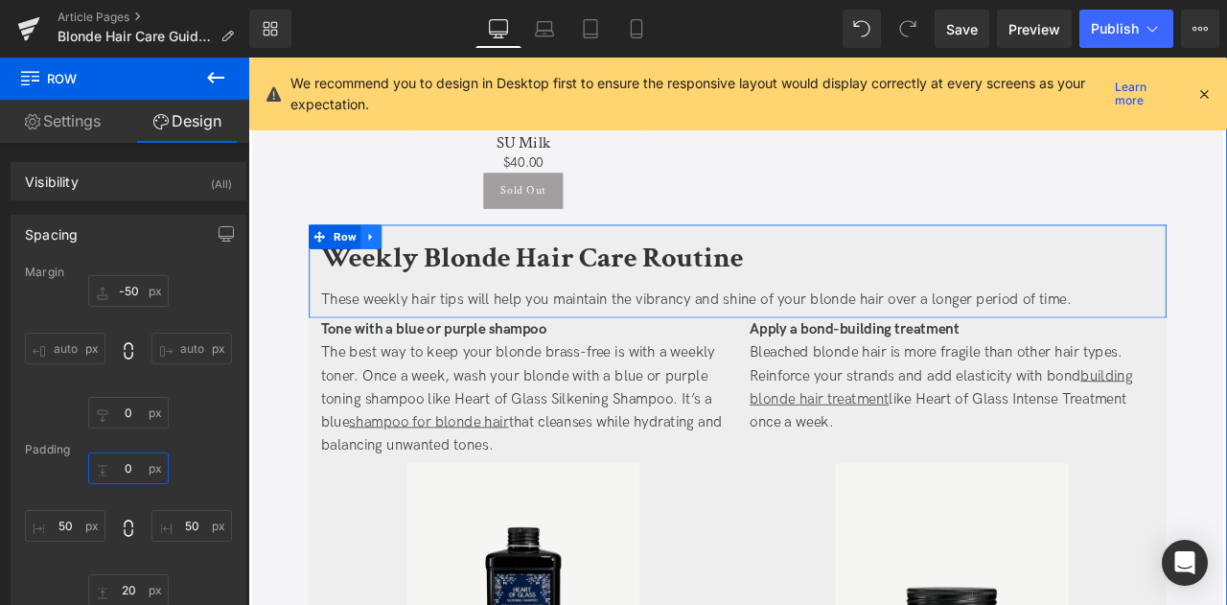
type input "0"
click at [393, 271] on icon at bounding box center [393, 271] width 13 height 14
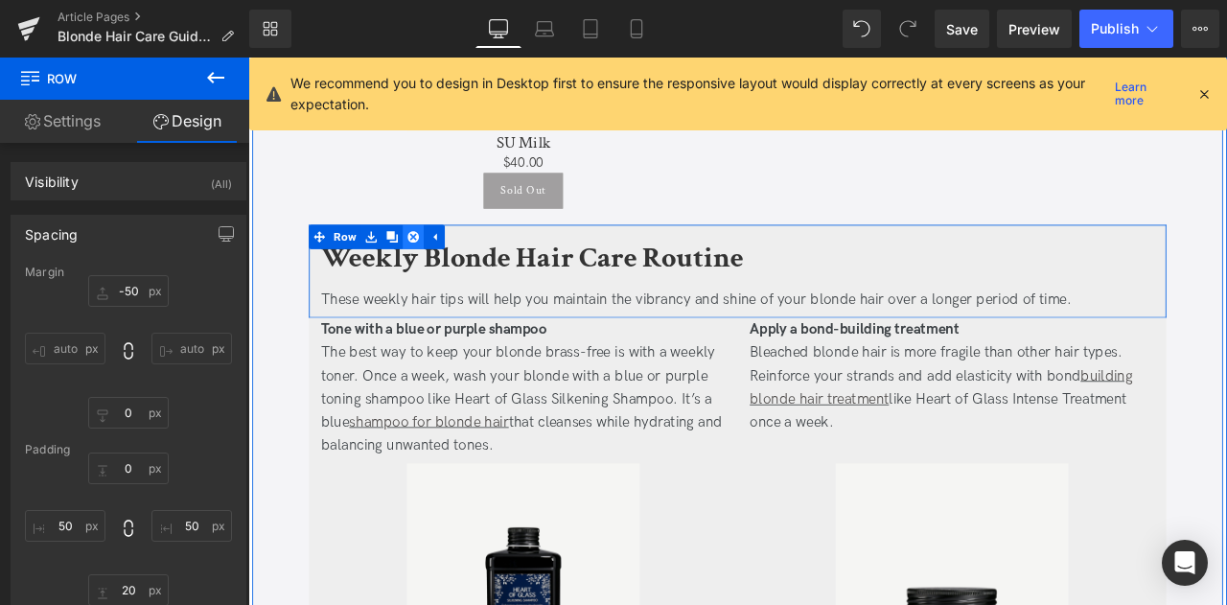
click at [440, 268] on icon at bounding box center [443, 271] width 13 height 14
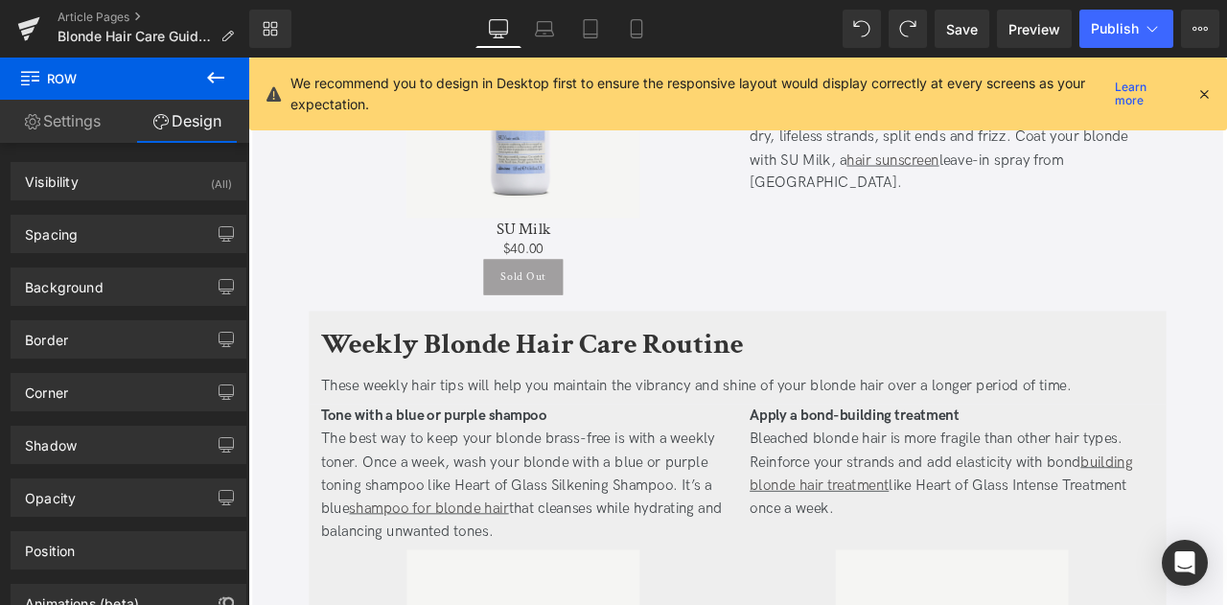
scroll to position [2955, 0]
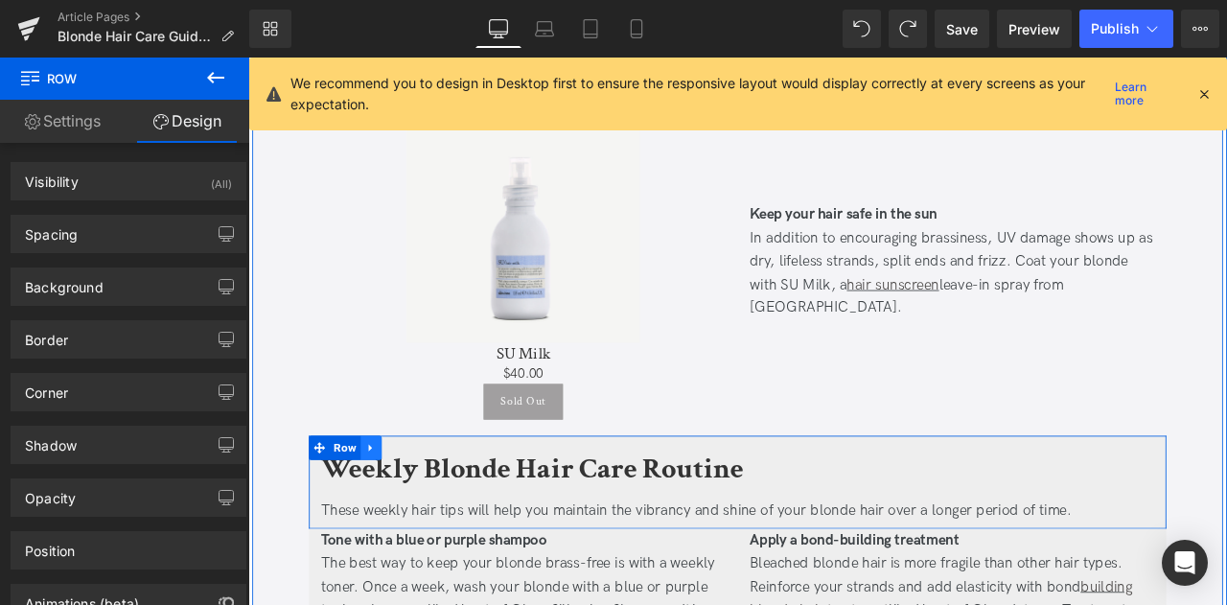
click at [394, 520] on icon at bounding box center [393, 521] width 13 height 14
click at [441, 521] on icon at bounding box center [443, 520] width 13 height 13
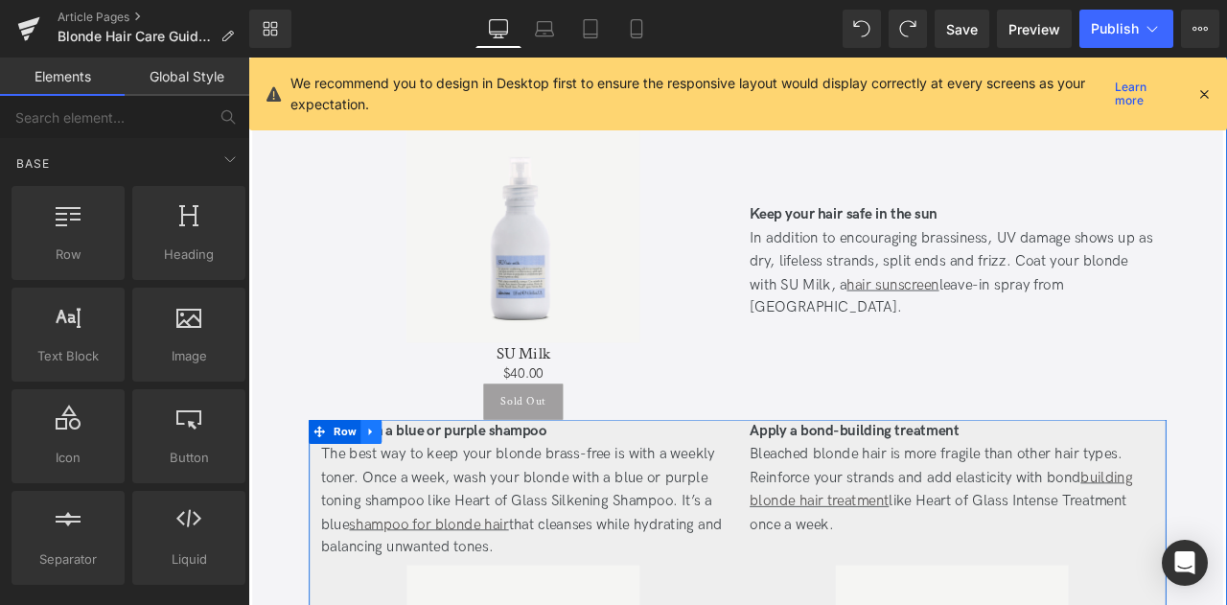
click at [391, 502] on icon at bounding box center [393, 502] width 13 height 14
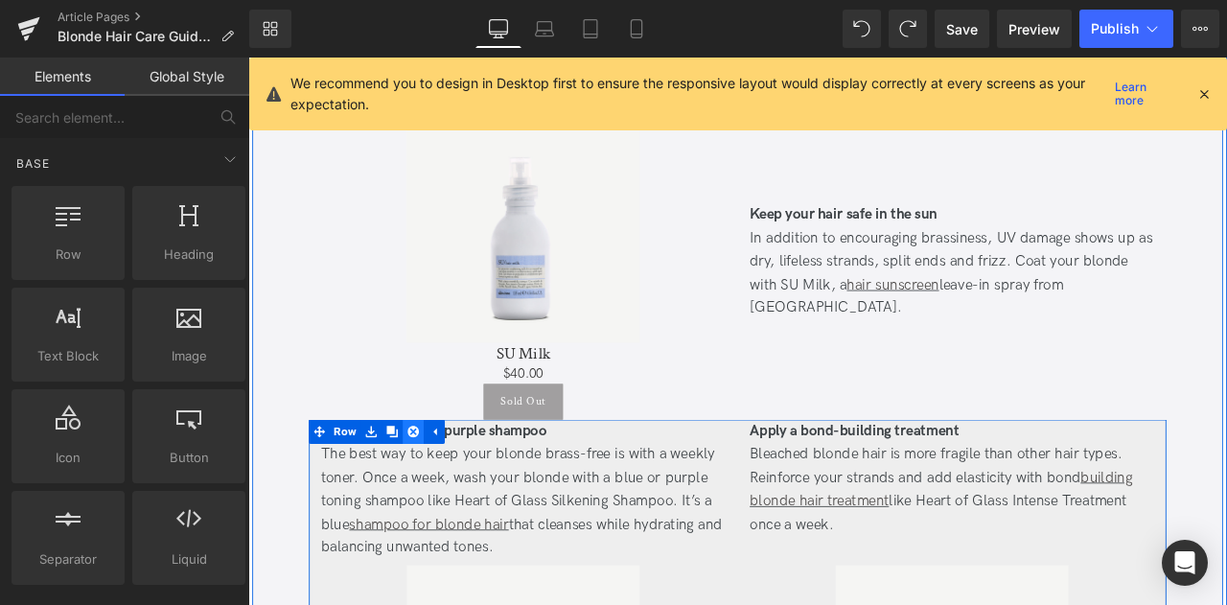
click at [441, 499] on icon at bounding box center [443, 501] width 13 height 13
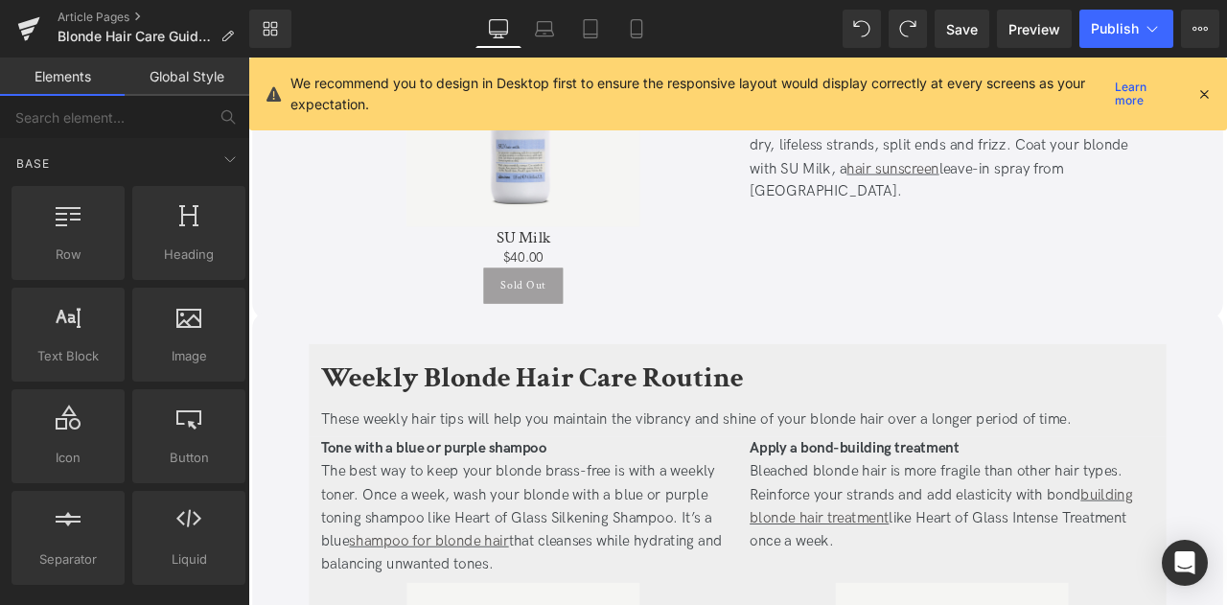
scroll to position [3093, 0]
click at [554, 18] on link "Laptop" at bounding box center [545, 29] width 46 height 38
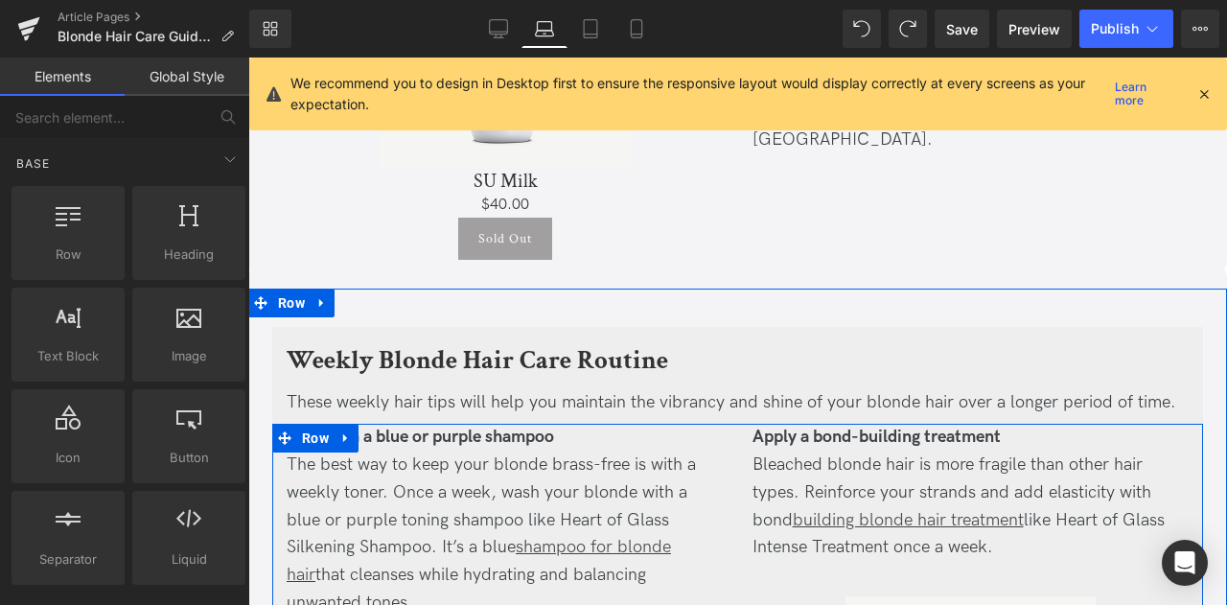
scroll to position [3043, 0]
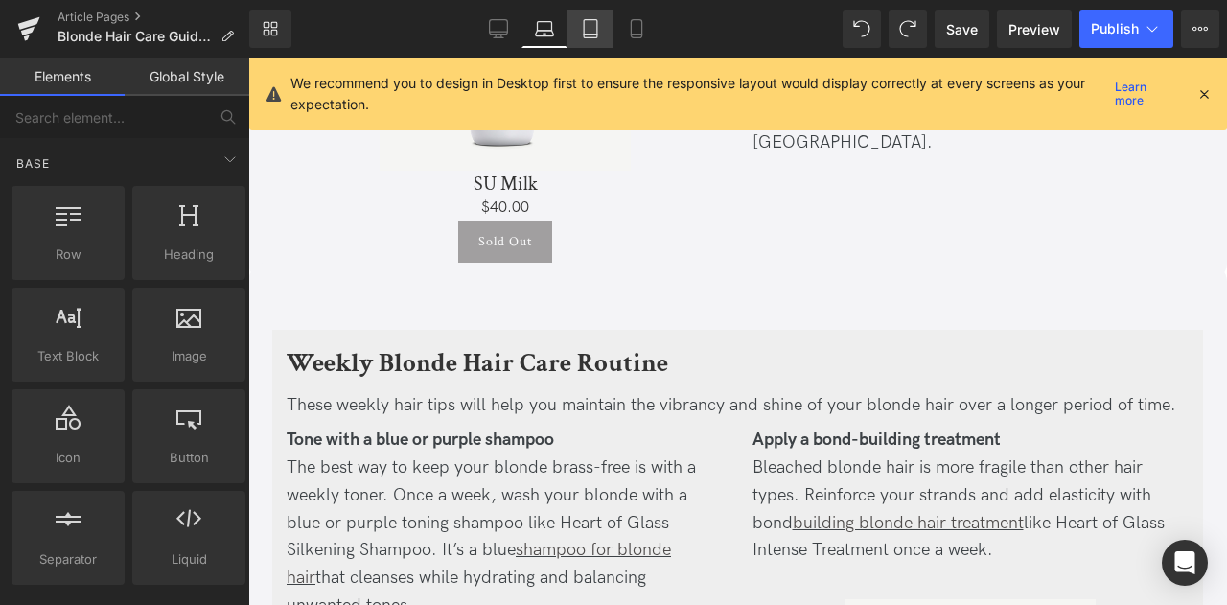
click at [579, 27] on link "Tablet" at bounding box center [591, 29] width 46 height 38
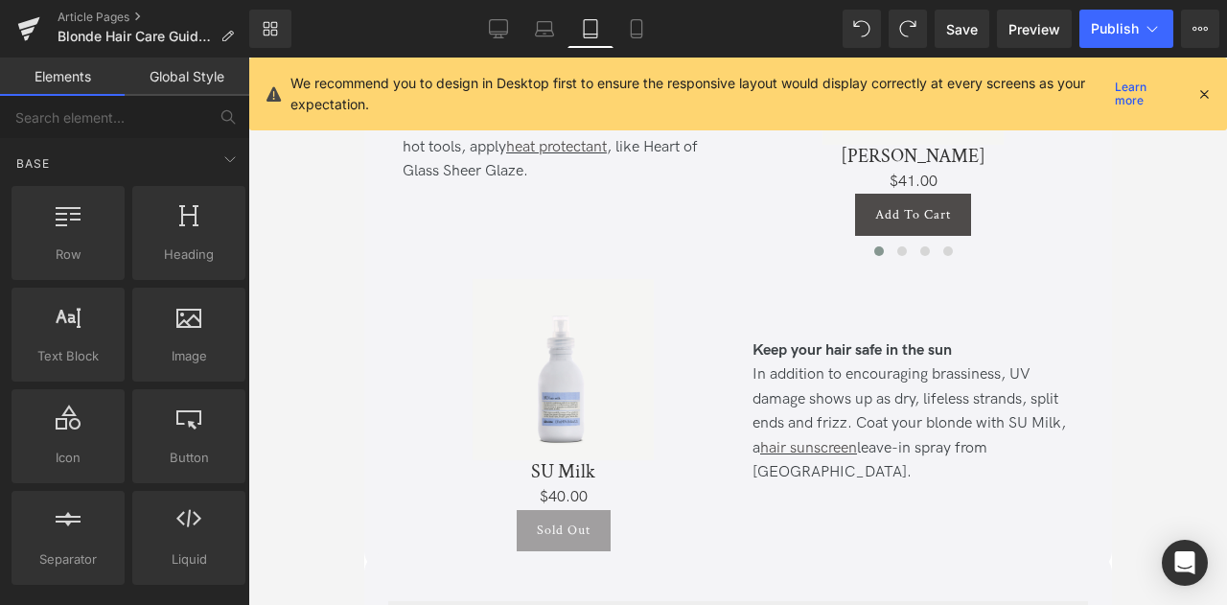
scroll to position [2449, 0]
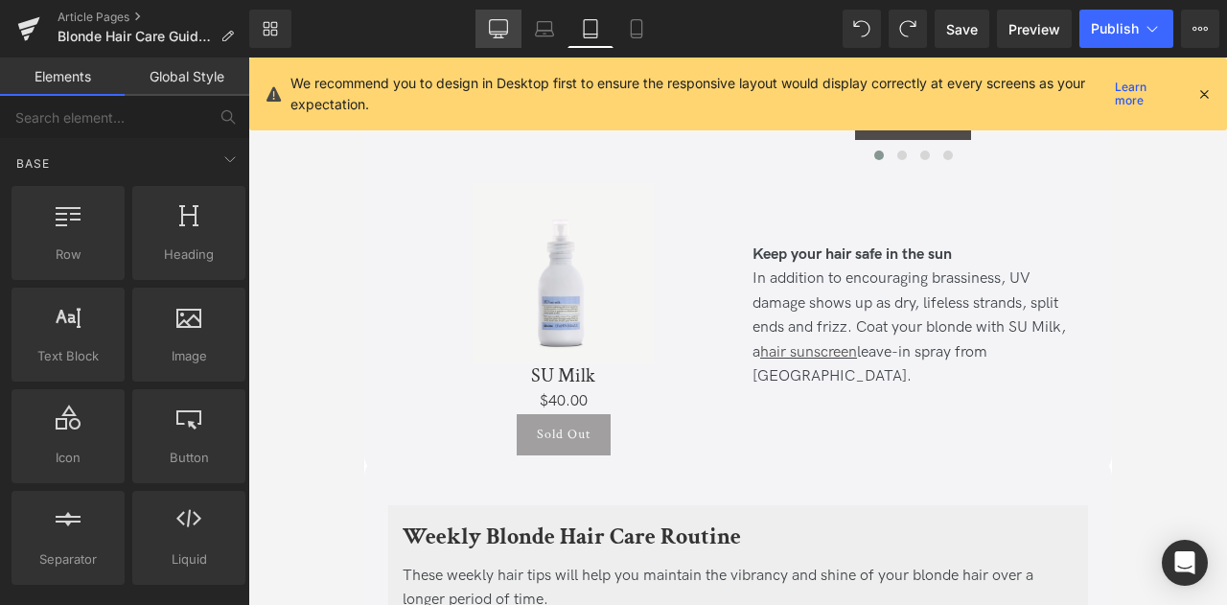
click at [499, 32] on icon at bounding box center [498, 32] width 18 height 0
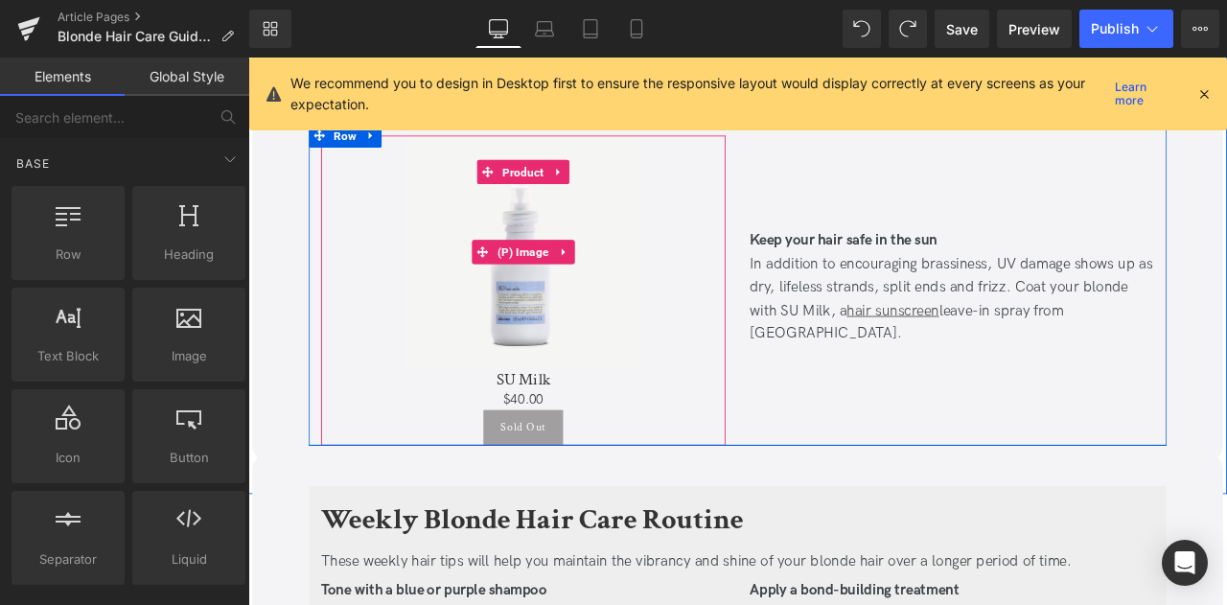
scroll to position [2994, 0]
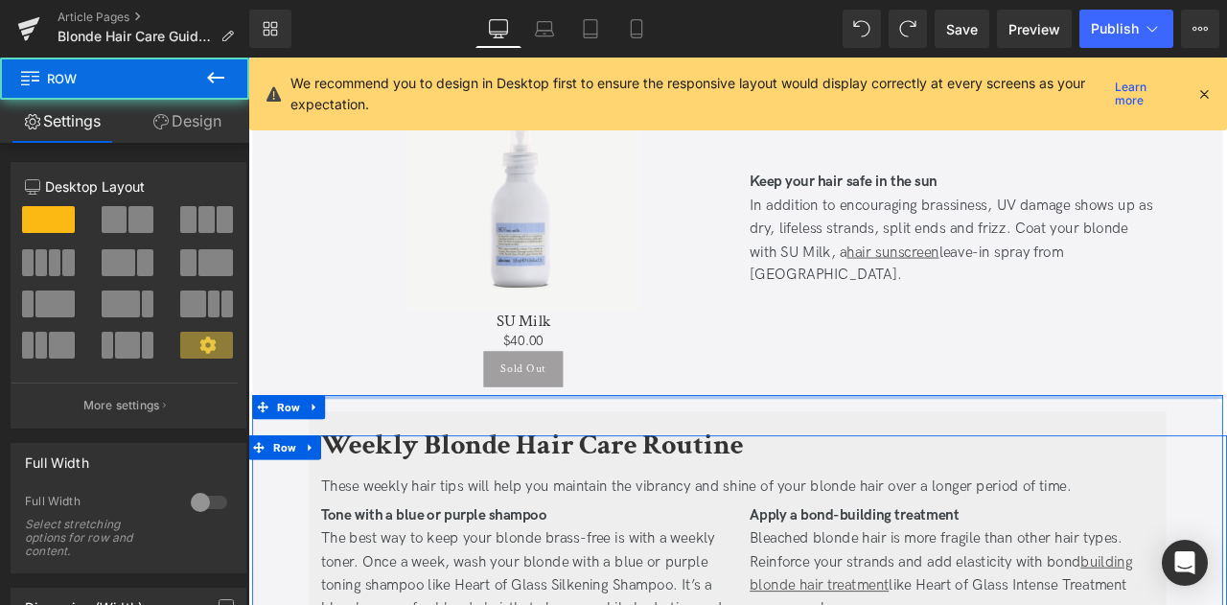
drag, startPoint x: 361, startPoint y: 467, endPoint x: 380, endPoint y: 407, distance: 63.1
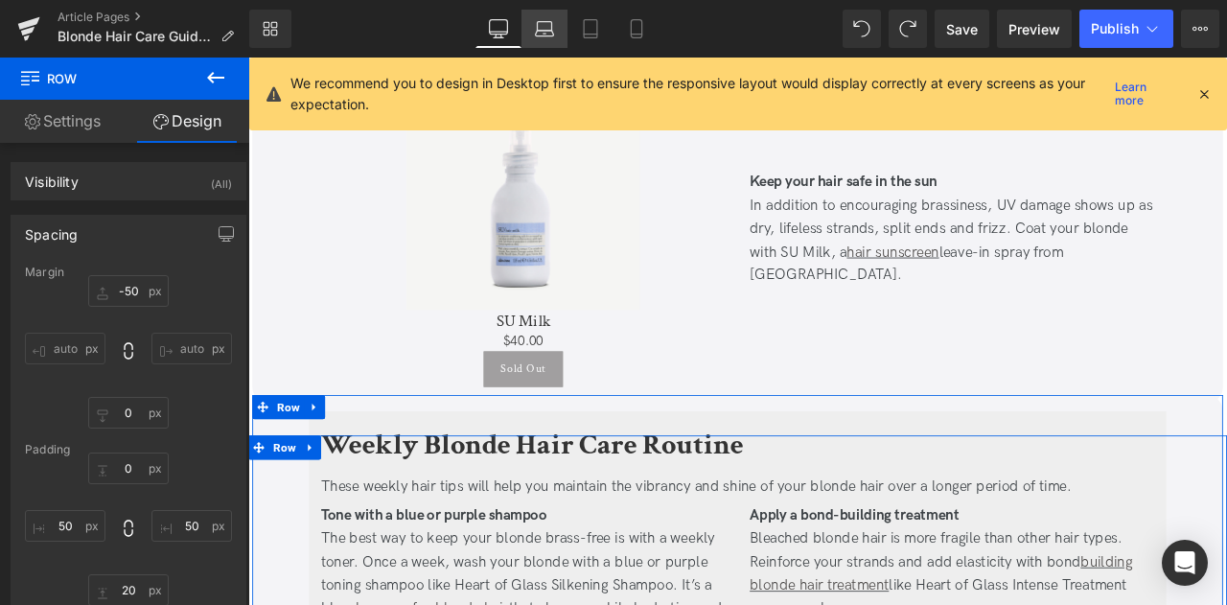
click at [547, 24] on icon at bounding box center [544, 28] width 19 height 19
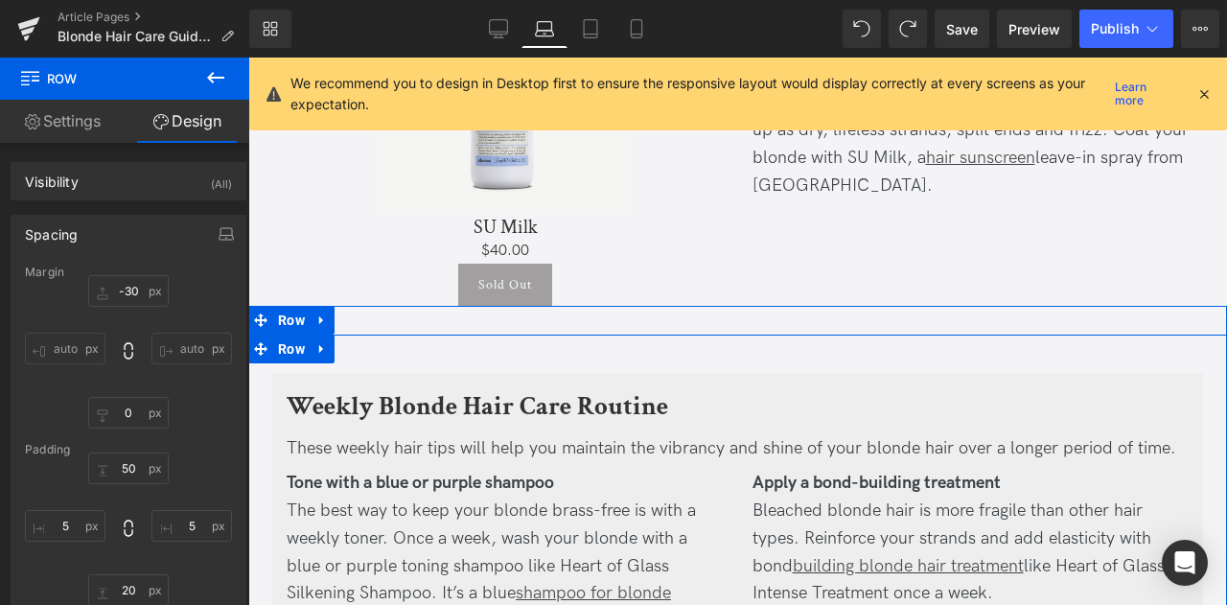
scroll to position [2900, 0]
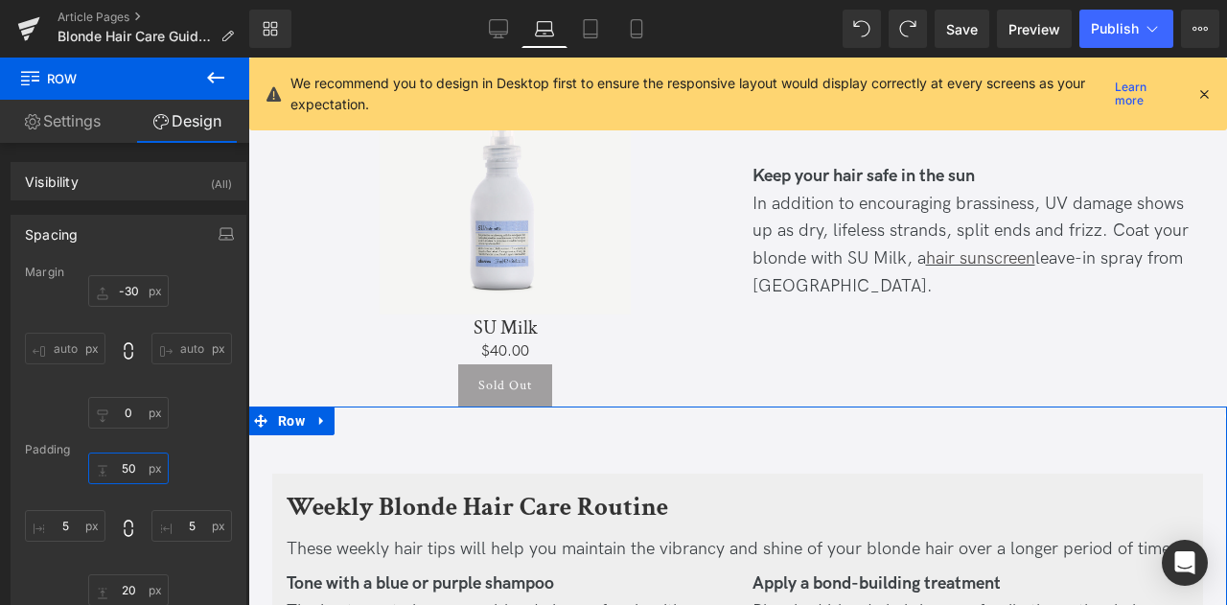
click at [128, 466] on input "0" at bounding box center [128, 469] width 81 height 32
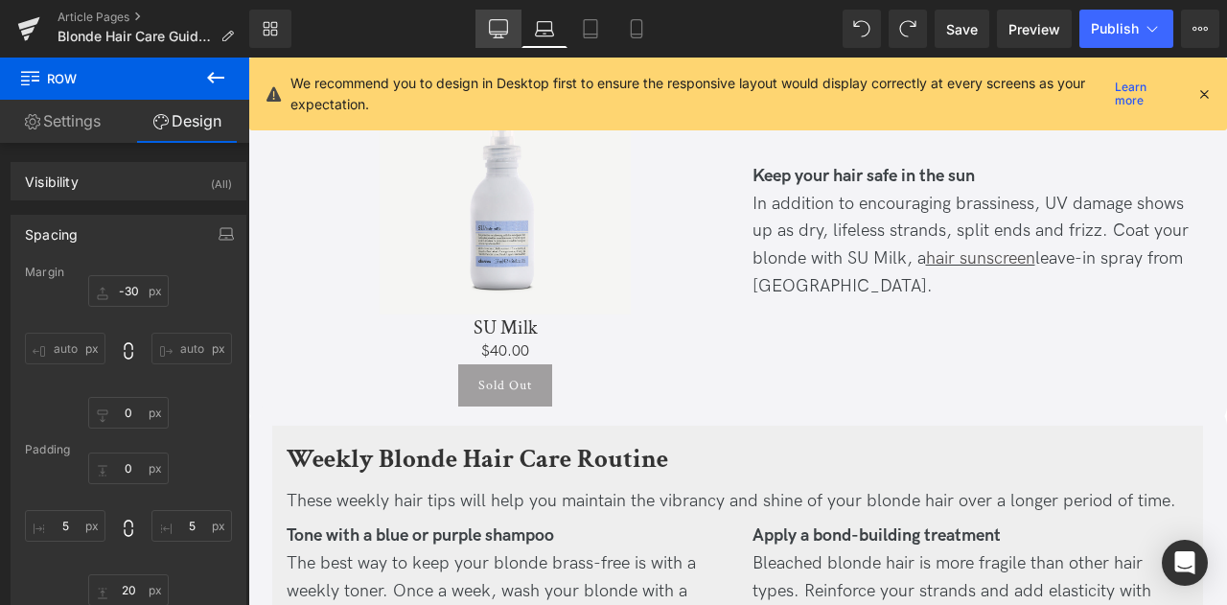
click at [495, 22] on icon at bounding box center [498, 28] width 19 height 19
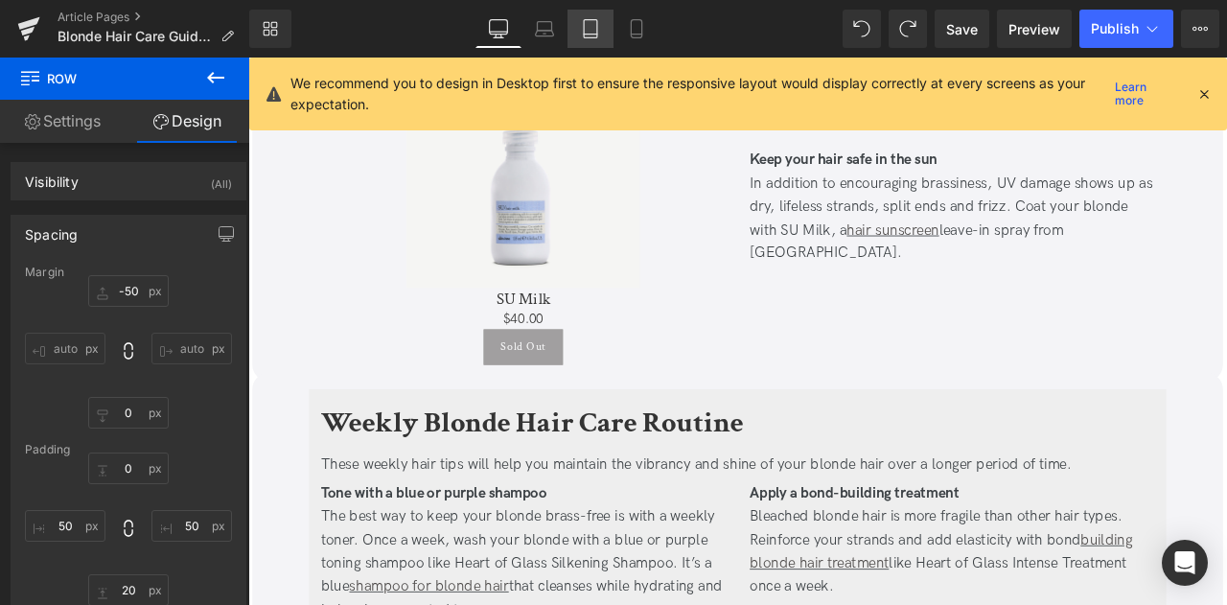
click at [594, 28] on icon at bounding box center [590, 28] width 19 height 19
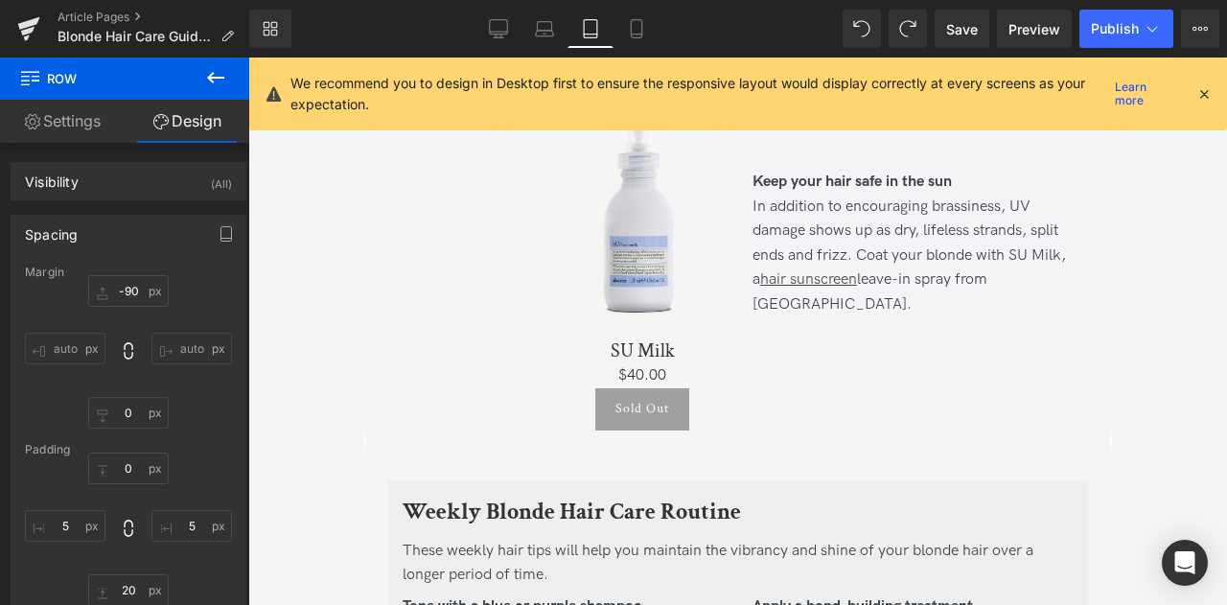
scroll to position [2570, 0]
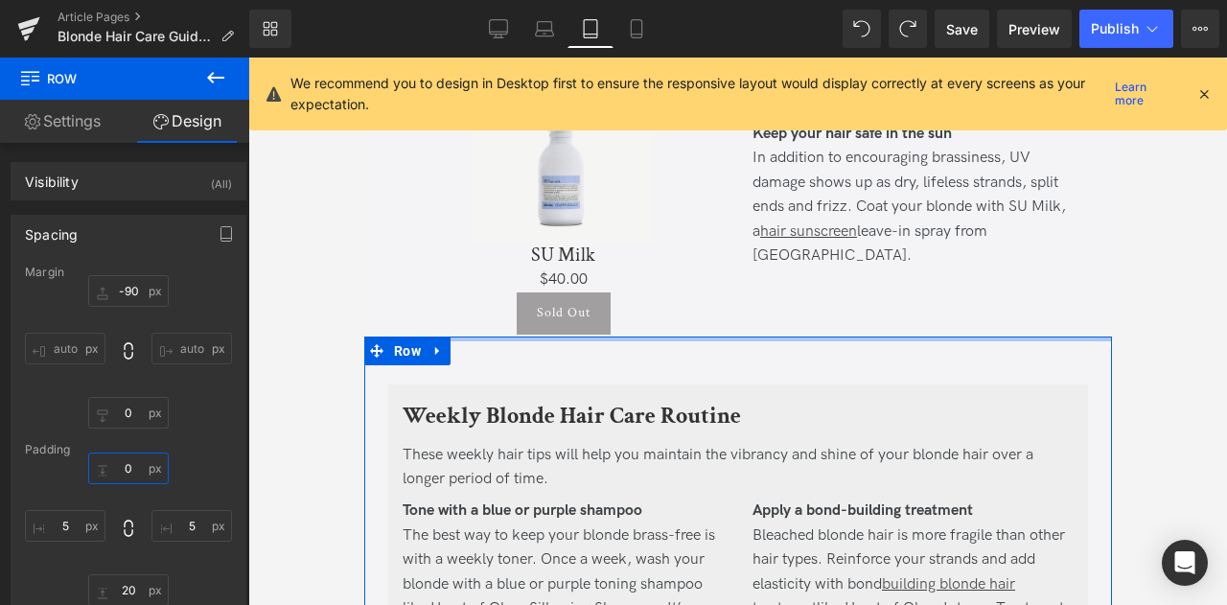
click at [128, 465] on input "0" at bounding box center [128, 469] width 81 height 32
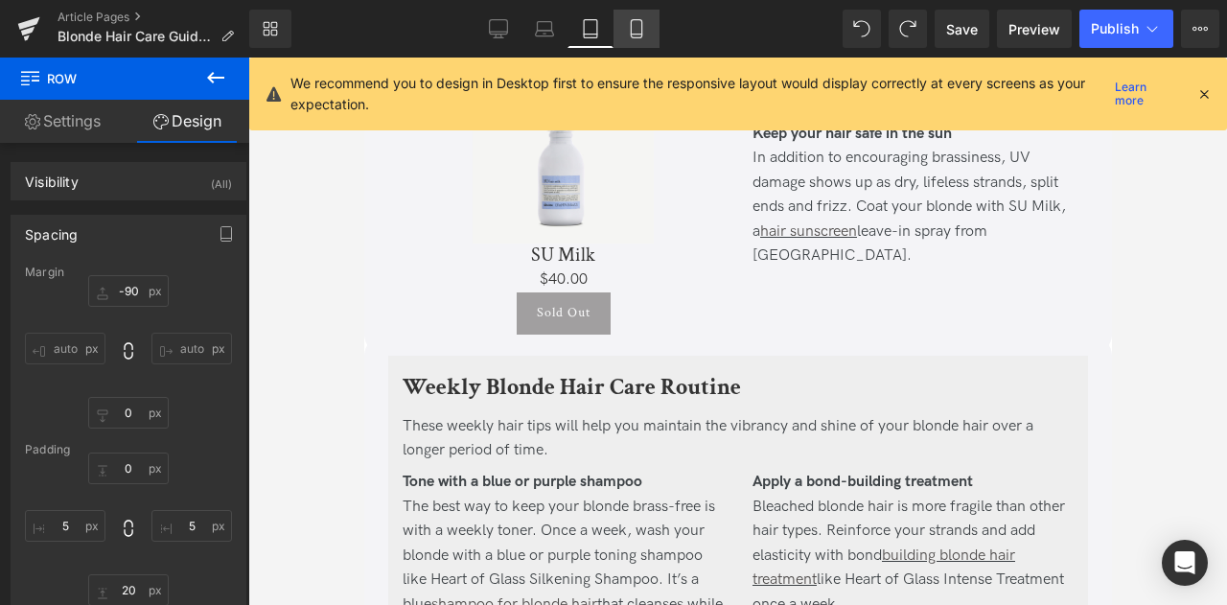
click at [641, 18] on link "Mobile" at bounding box center [637, 29] width 46 height 38
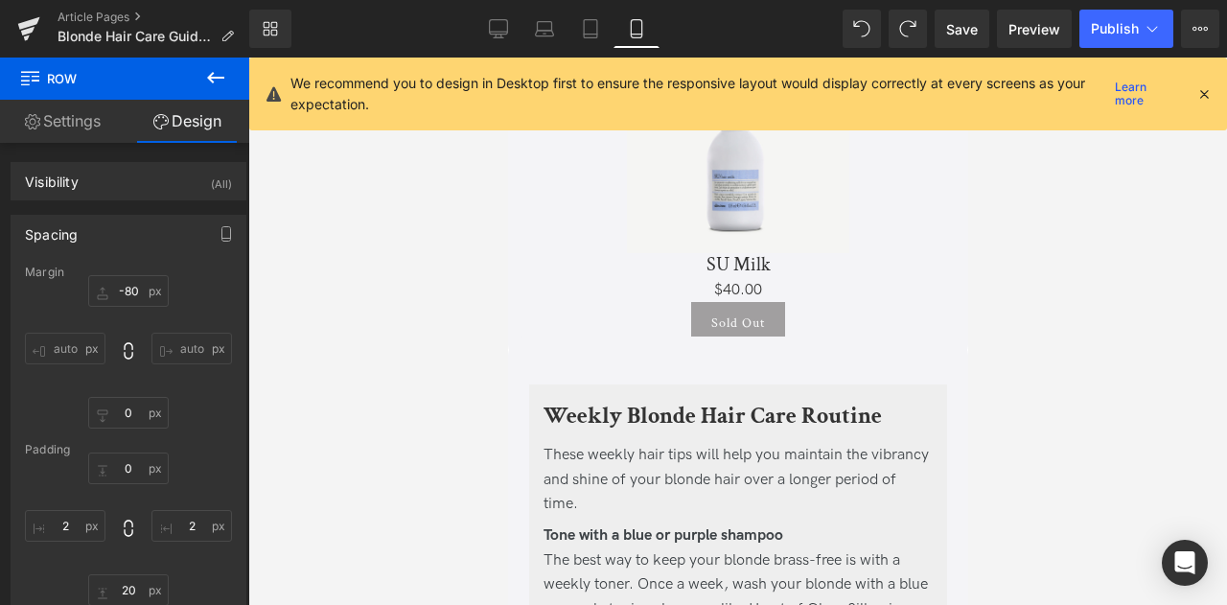
scroll to position [3912, 0]
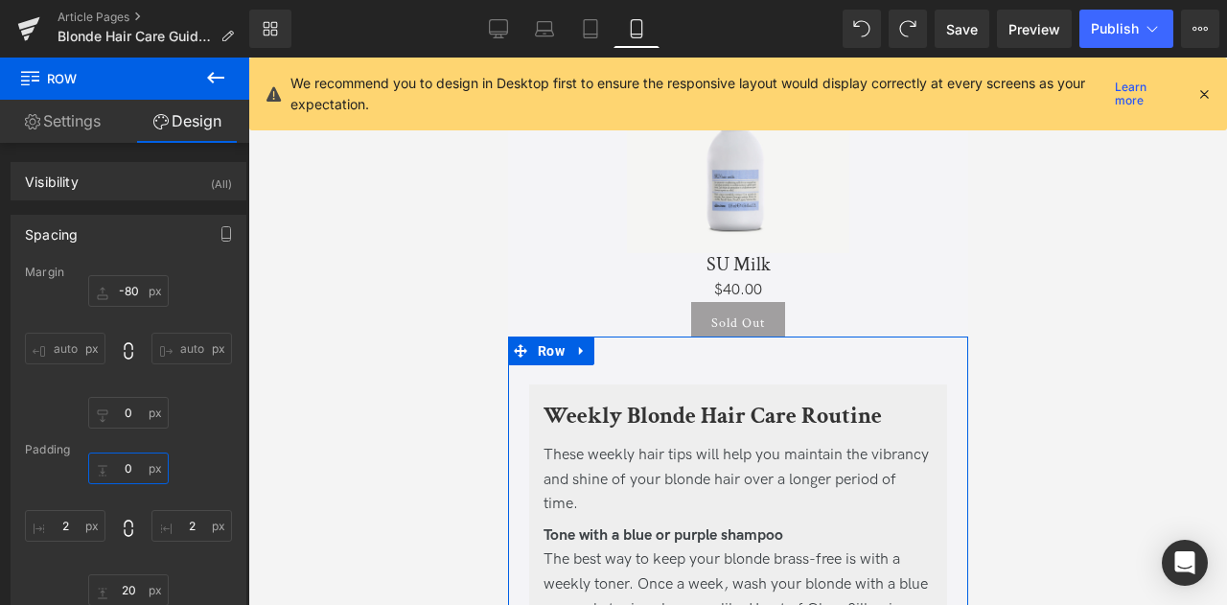
click at [127, 466] on input "0" at bounding box center [128, 469] width 81 height 32
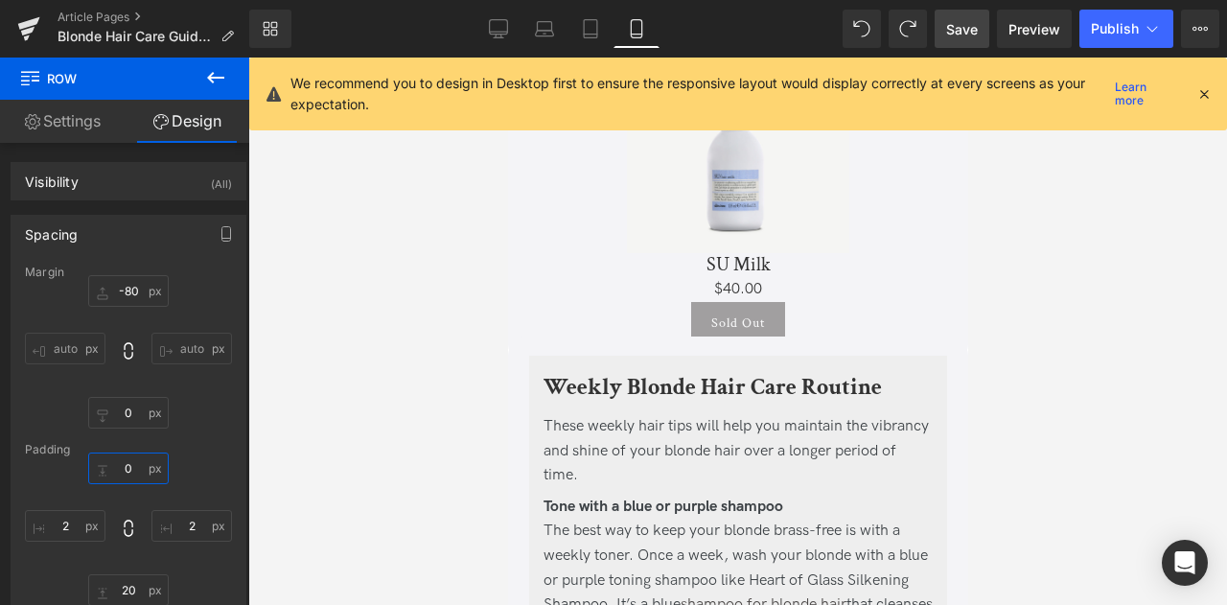
type input "0"
click at [965, 31] on span "Save" at bounding box center [962, 29] width 32 height 20
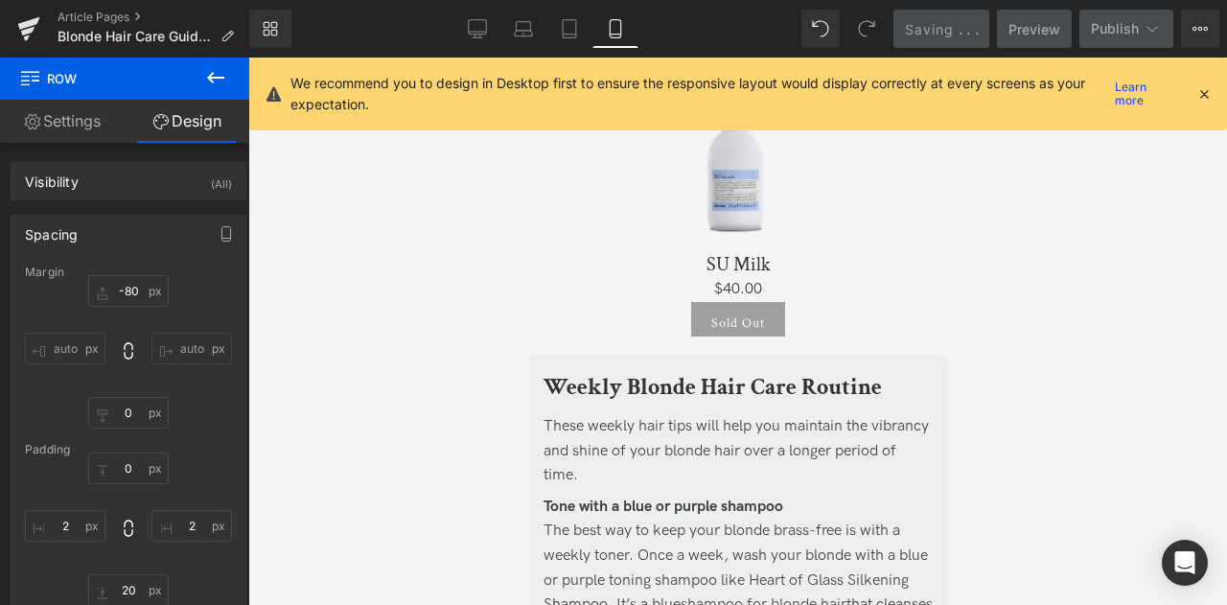
click at [435, 32] on div "Library Mobile Desktop Laptop Tablet Mobile Saving . . . Preview Publish Schedu…" at bounding box center [738, 29] width 978 height 38
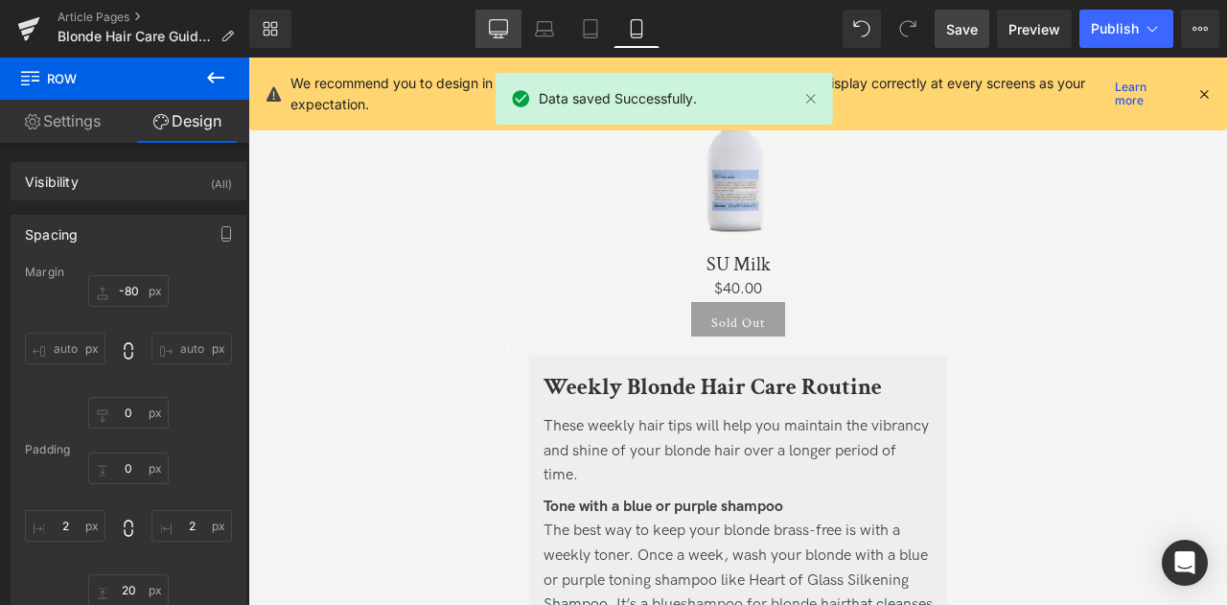
click at [489, 26] on icon at bounding box center [498, 28] width 19 height 19
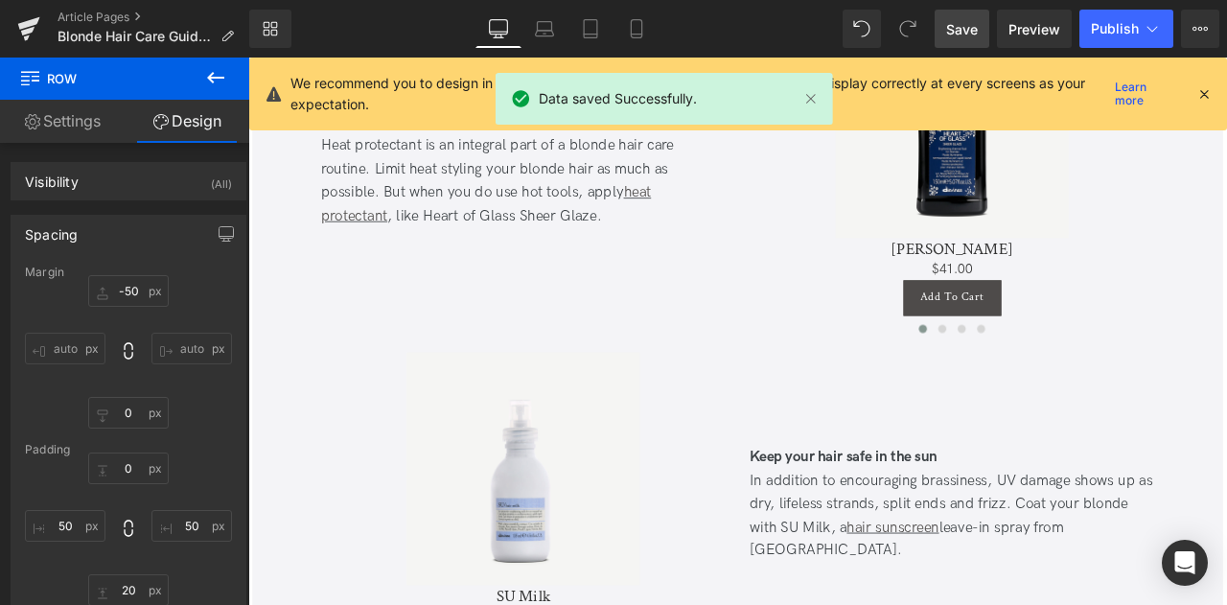
scroll to position [3020, 0]
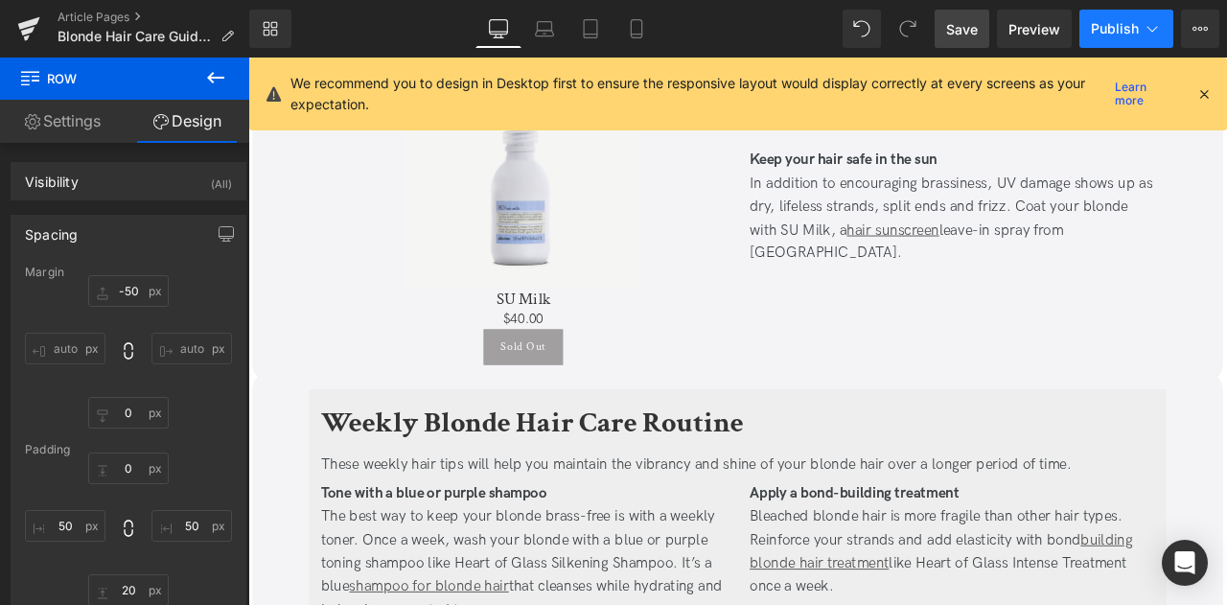
click at [1158, 22] on icon at bounding box center [1152, 28] width 19 height 19
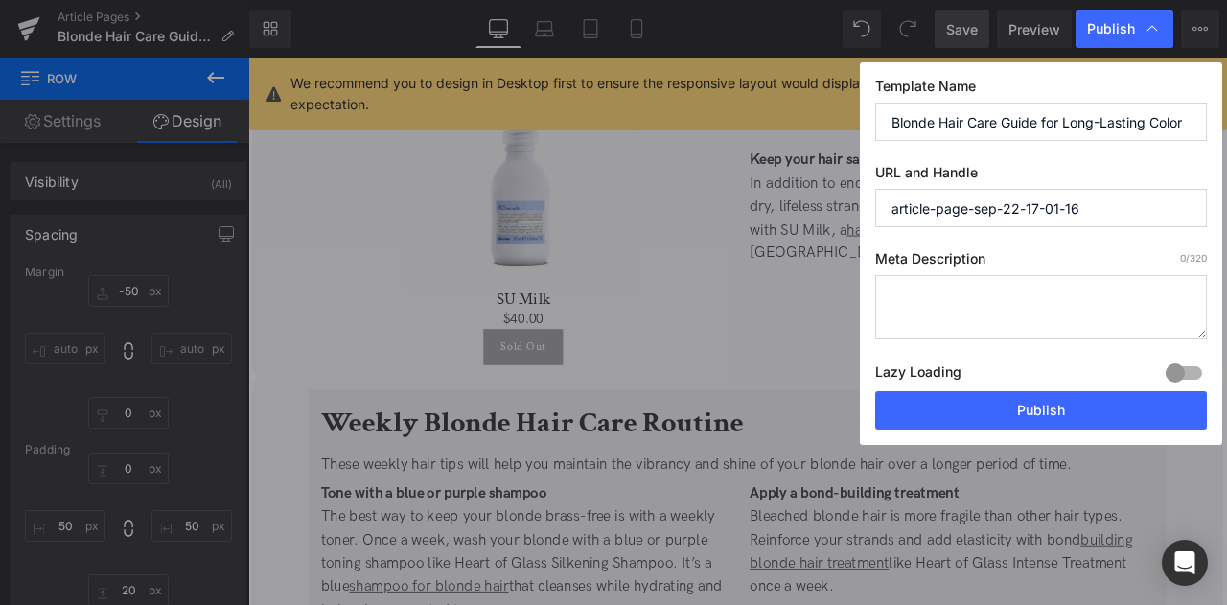
click at [978, 294] on textarea at bounding box center [1041, 307] width 332 height 64
paste textarea "Maintain bright and healthy blonde hair with expert tips and routines that figh…"
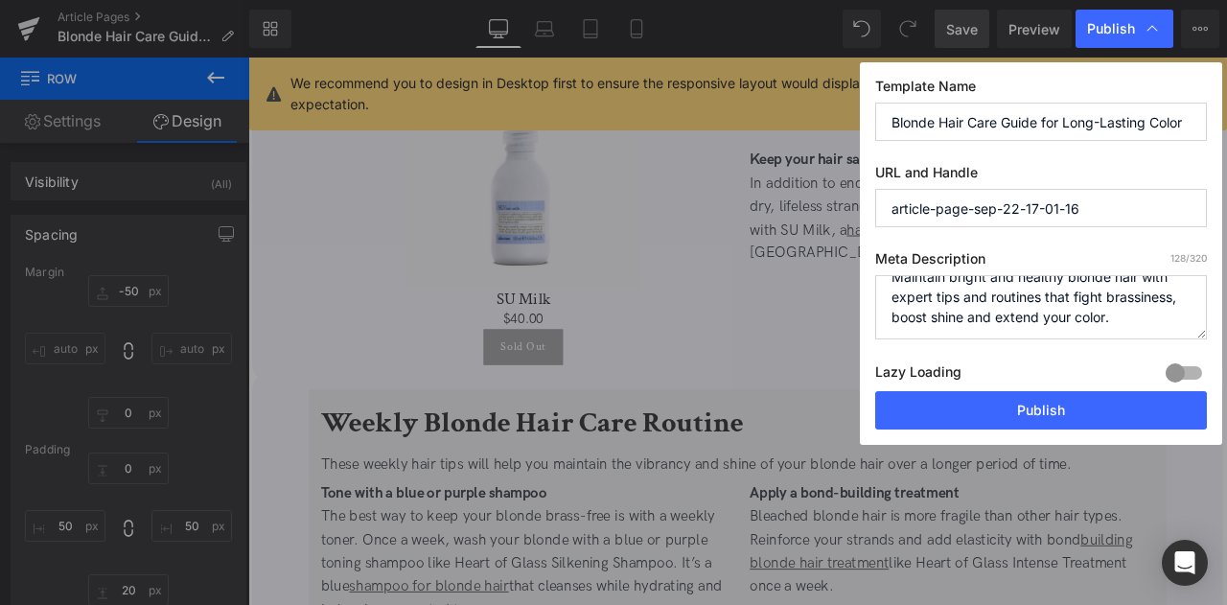
scroll to position [19, 0]
type textarea "Maintain bright and healthy blonde hair with expert tips and routines that figh…"
click at [1009, 143] on div "Template Name Blonde Hair Care Guide for Long-Lasting Color URL and Handle arti…" at bounding box center [1041, 253] width 362 height 383
click at [982, 114] on input "Blonde Hair Care Guide for Long-Lasting Color" at bounding box center [1041, 122] width 332 height 38
click at [1034, 215] on input "article-page-sep-22-17-01-16" at bounding box center [1041, 208] width 332 height 38
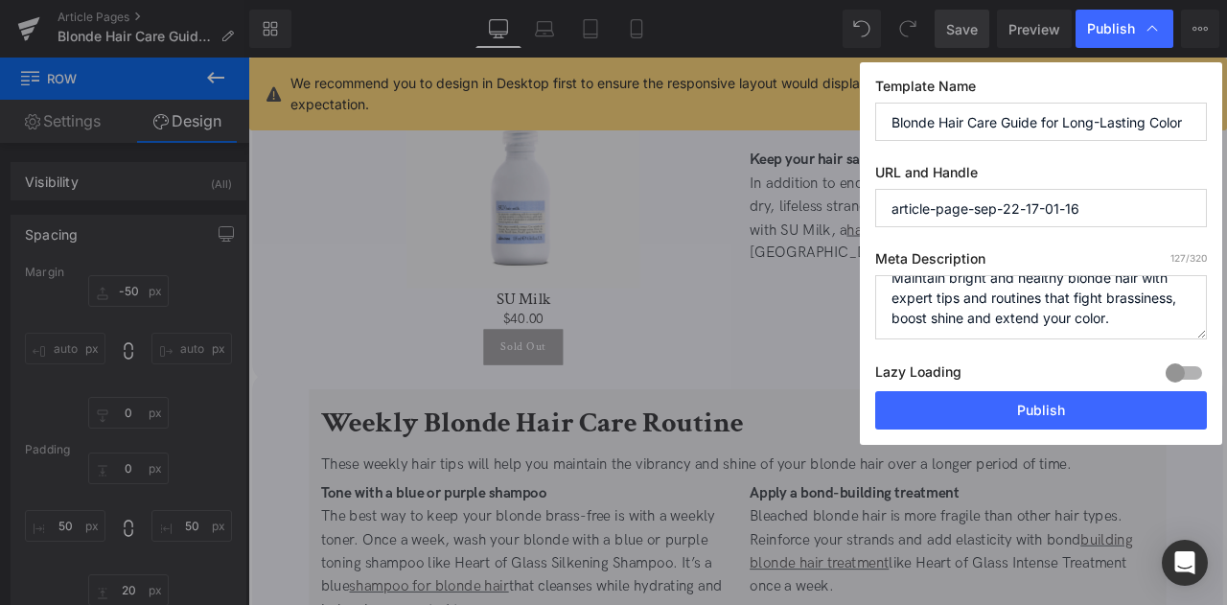
paste input "blonde-hair-care-guide/"
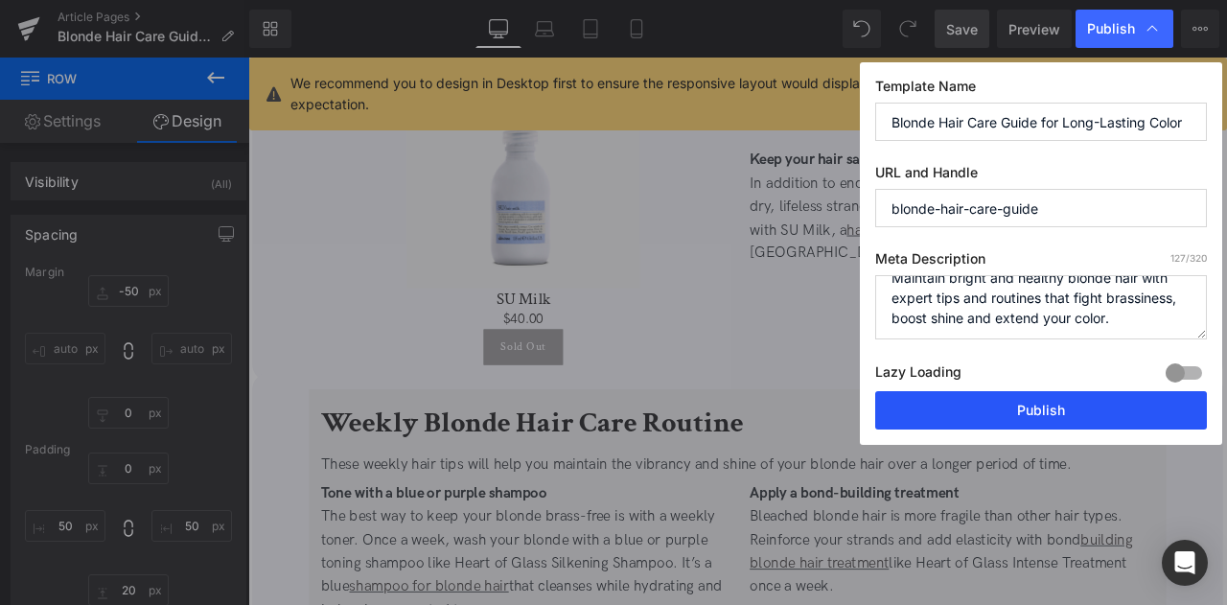
type input "blonde-hair-care-guide"
click at [1048, 401] on button "Publish" at bounding box center [1041, 410] width 332 height 38
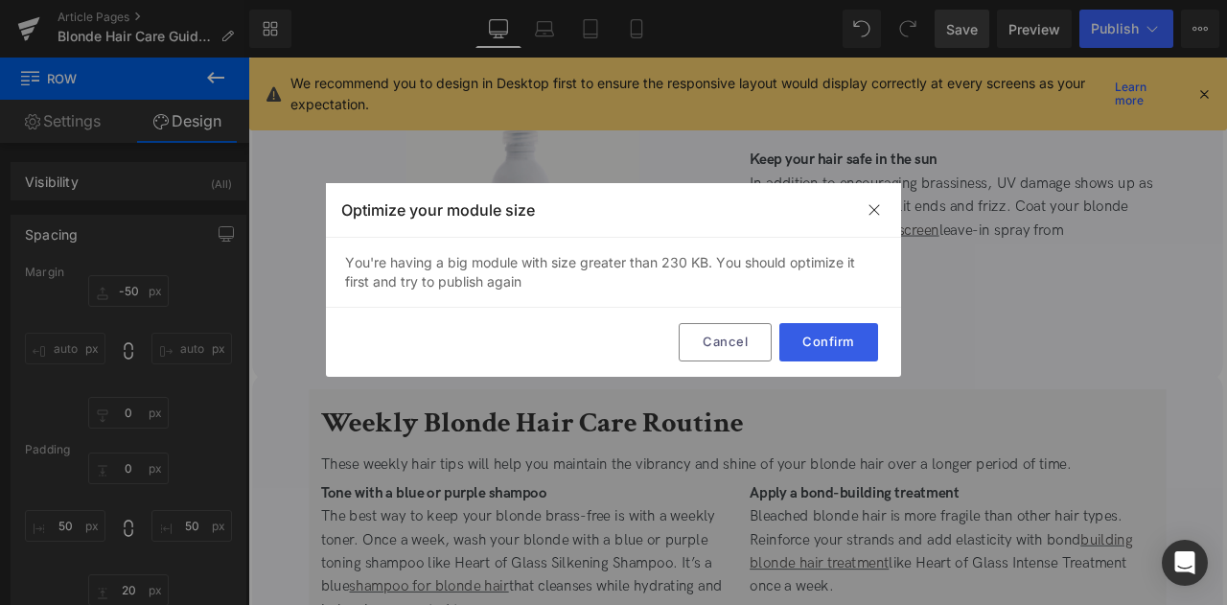
click at [823, 342] on button "Confirm" at bounding box center [829, 342] width 99 height 38
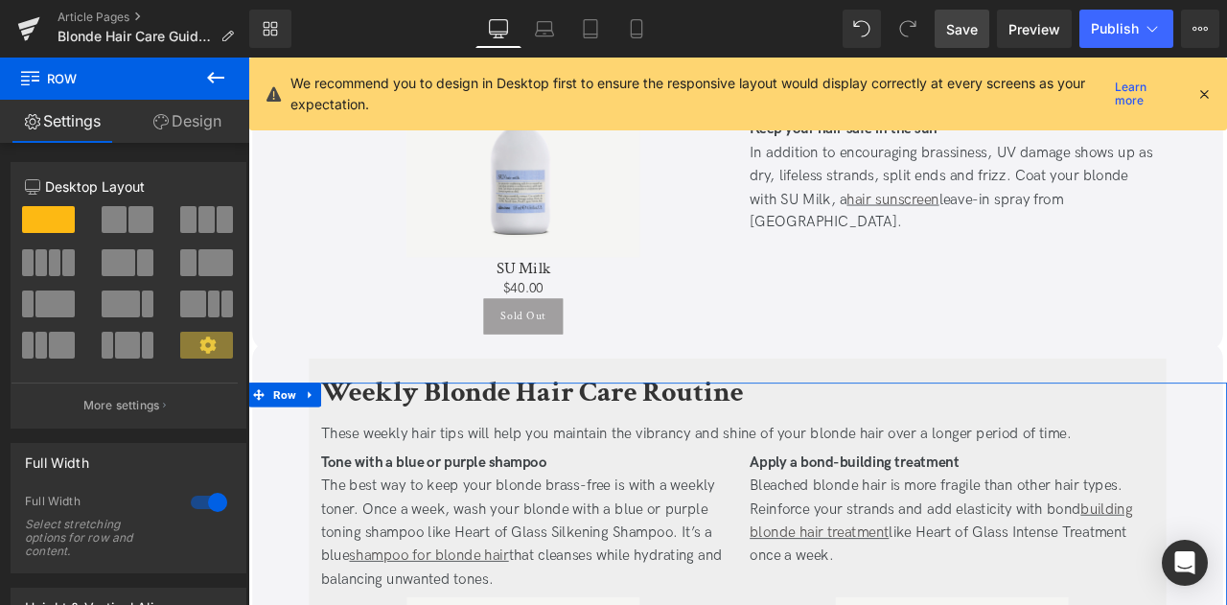
scroll to position [2994, 0]
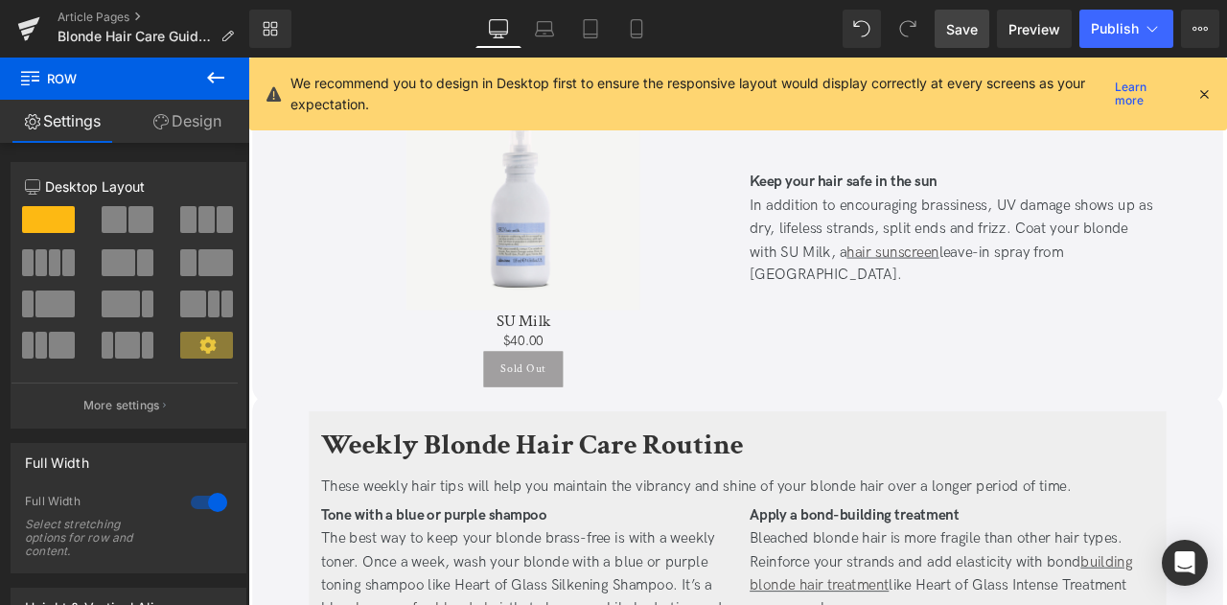
click at [1212, 89] on icon at bounding box center [1204, 93] width 17 height 17
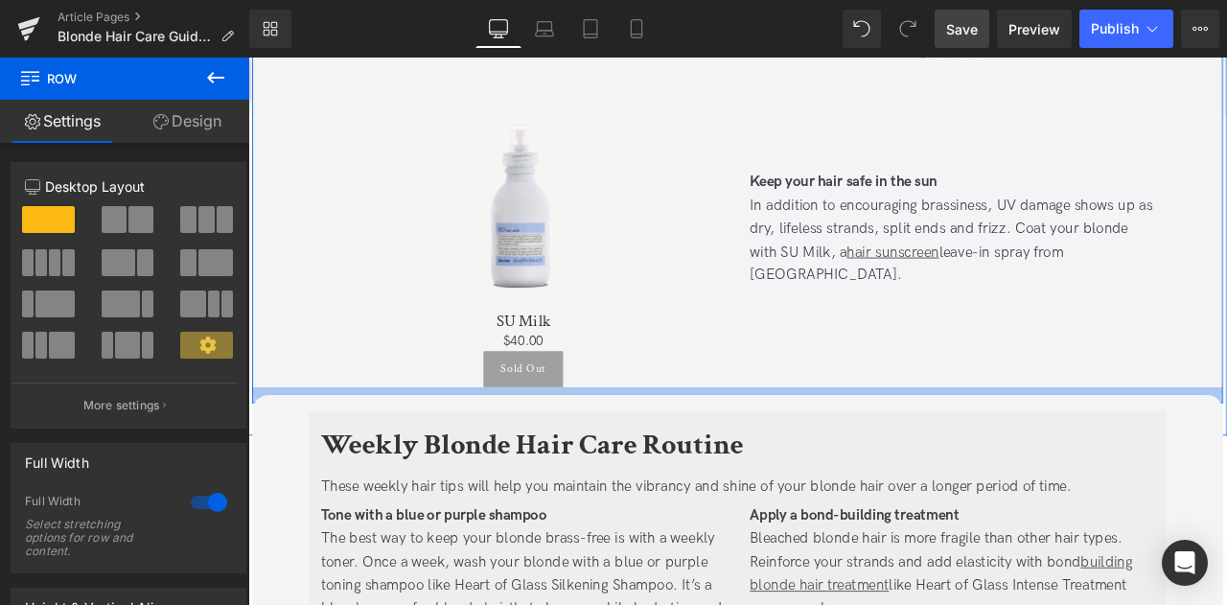
scroll to position [3067, 0]
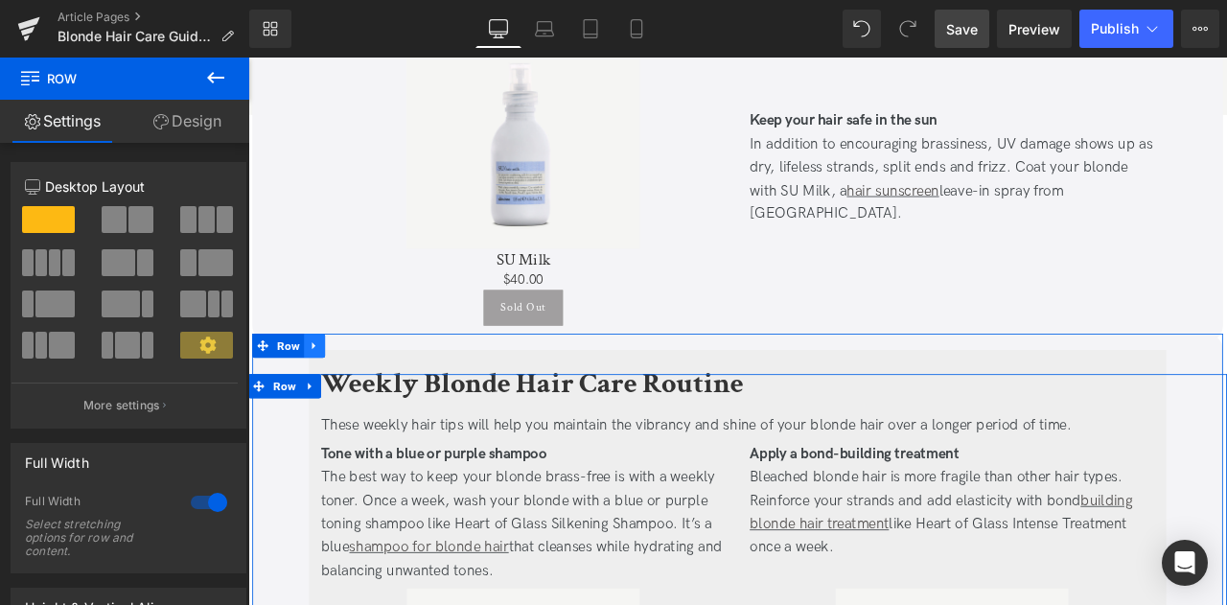
click at [330, 396] on icon at bounding box center [326, 399] width 13 height 14
click at [347, 397] on icon at bounding box center [351, 398] width 13 height 13
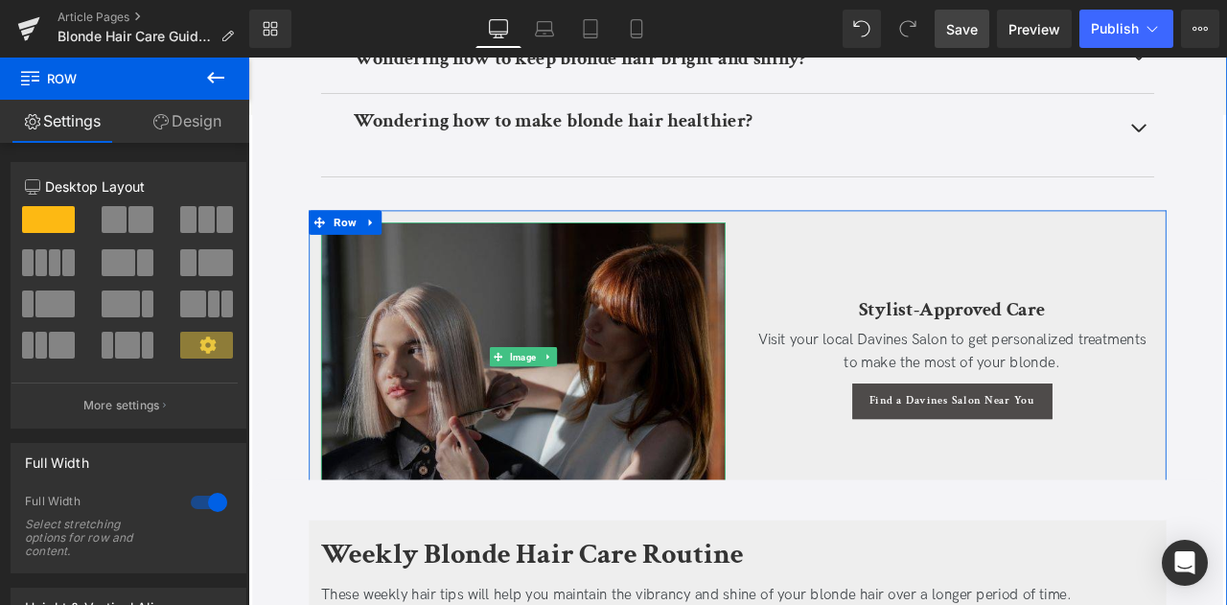
scroll to position [7088, 0]
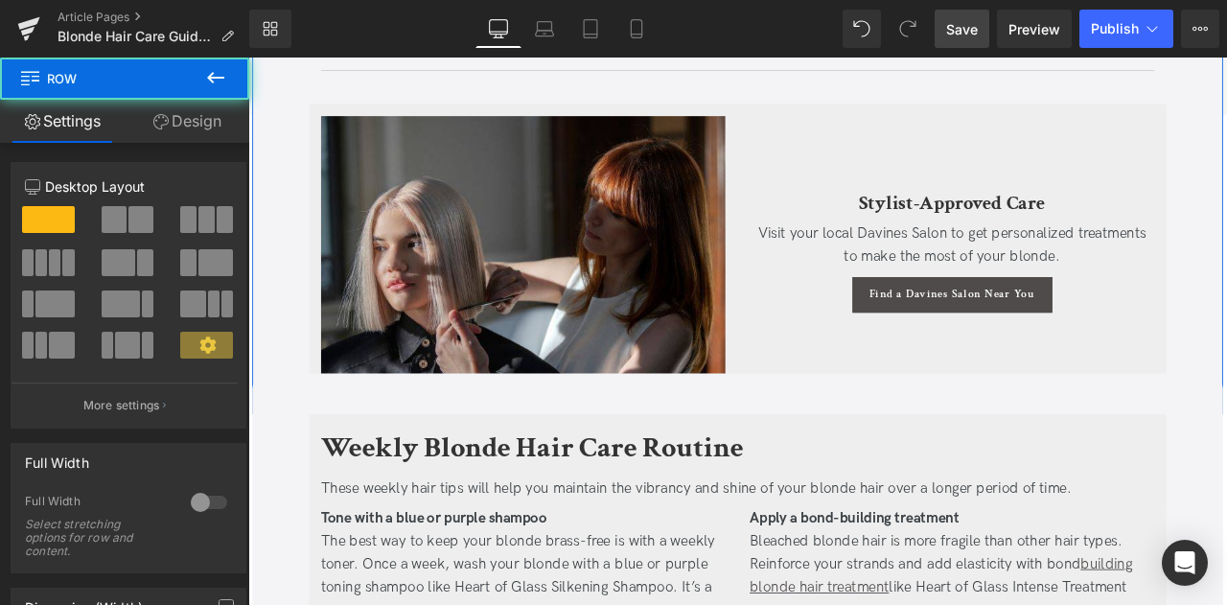
click at [183, 126] on link "Design" at bounding box center [187, 121] width 125 height 43
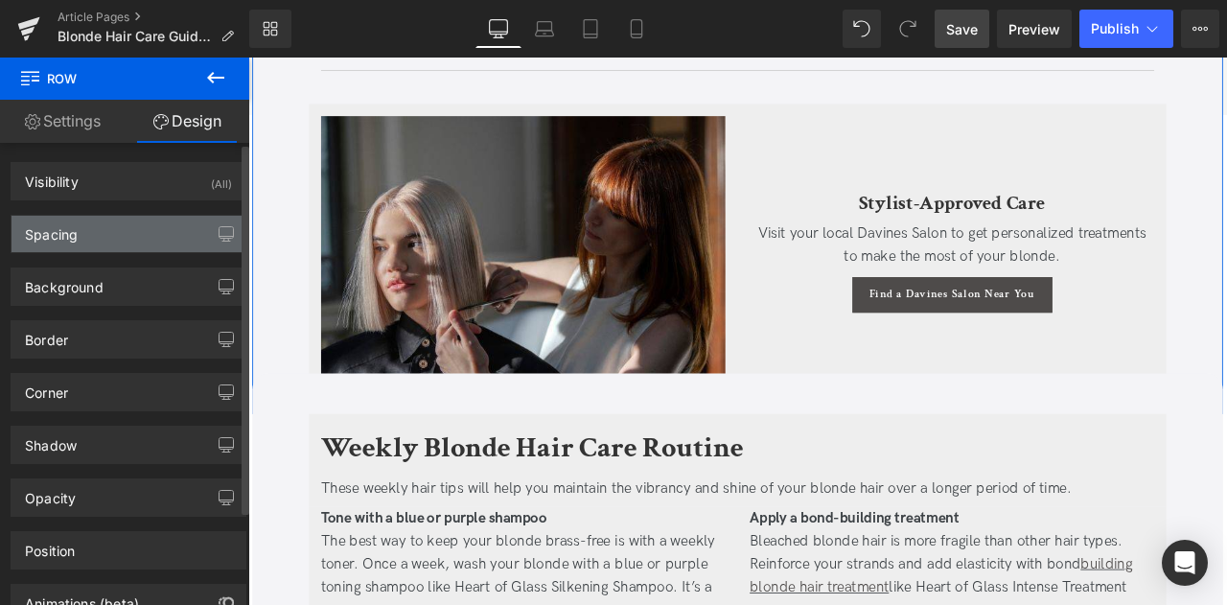
click at [138, 230] on div "Spacing" at bounding box center [129, 234] width 234 height 36
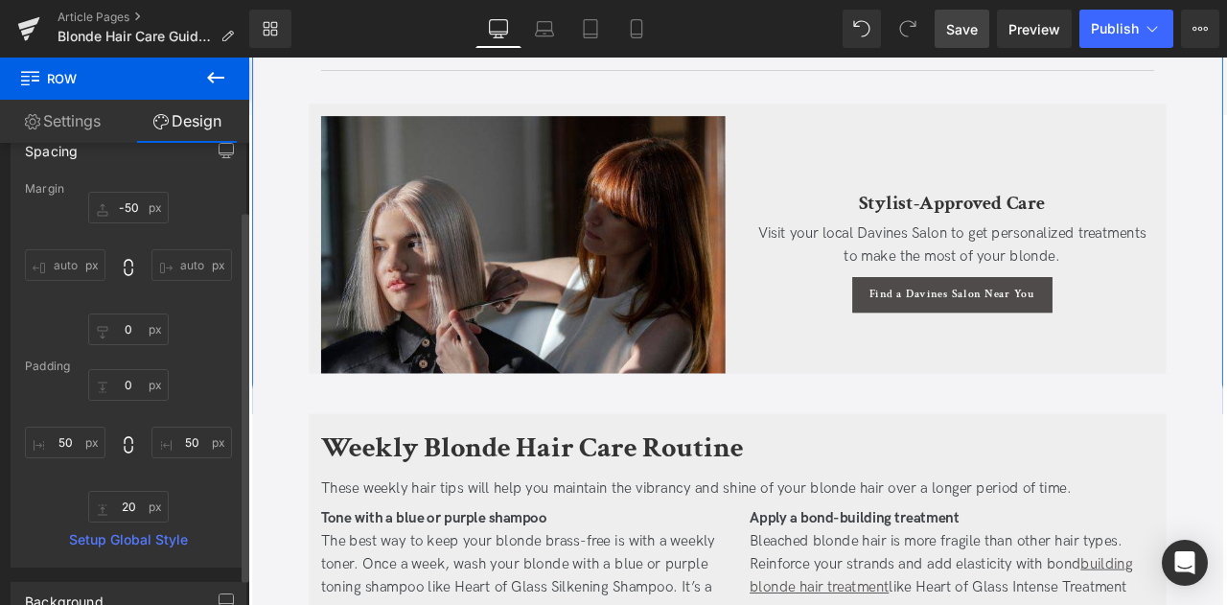
scroll to position [84, 0]
click at [130, 506] on input "20" at bounding box center [128, 506] width 81 height 32
click at [136, 329] on input "0" at bounding box center [128, 329] width 81 height 32
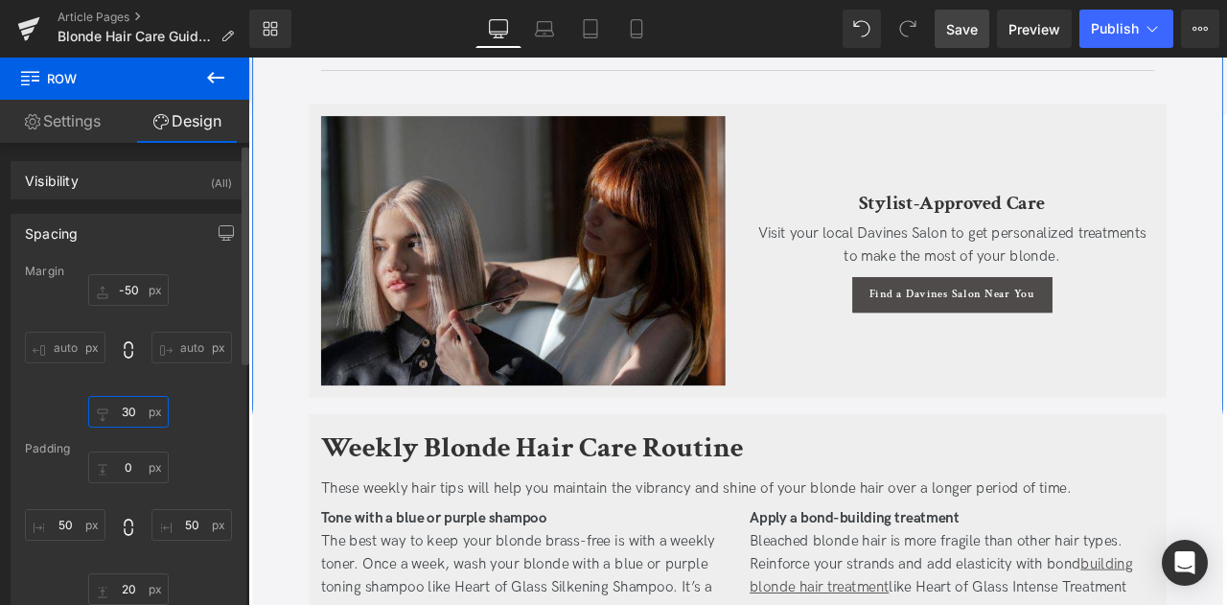
scroll to position [2, 0]
type input "30"
click at [201, 229] on div "Spacing" at bounding box center [129, 232] width 234 height 36
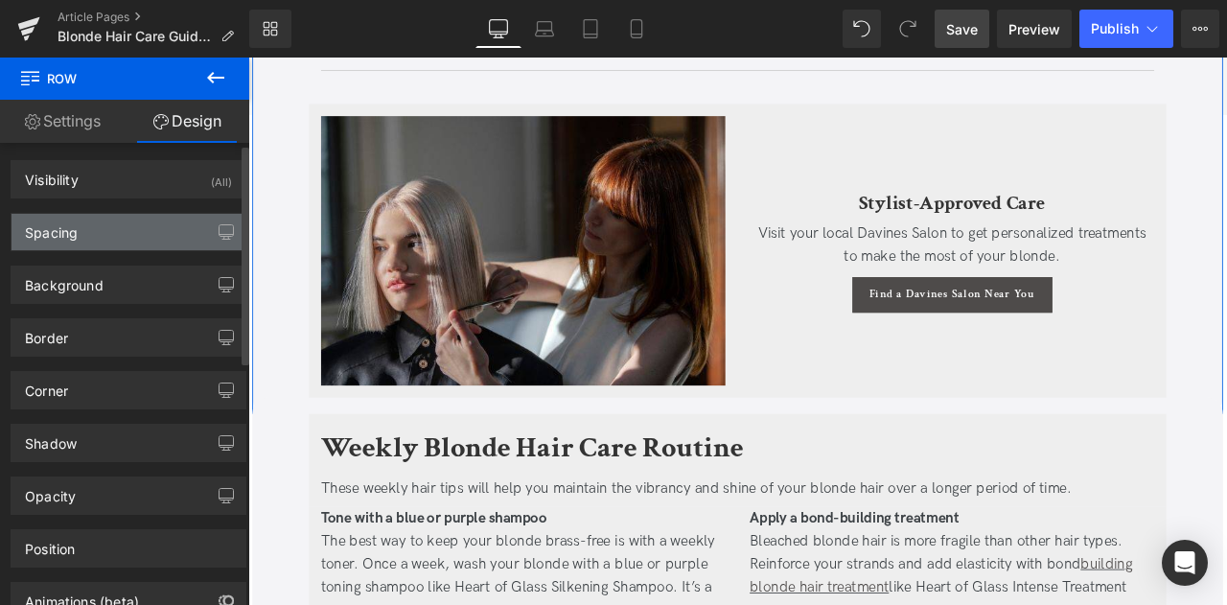
click at [113, 241] on div "Spacing" at bounding box center [129, 232] width 234 height 36
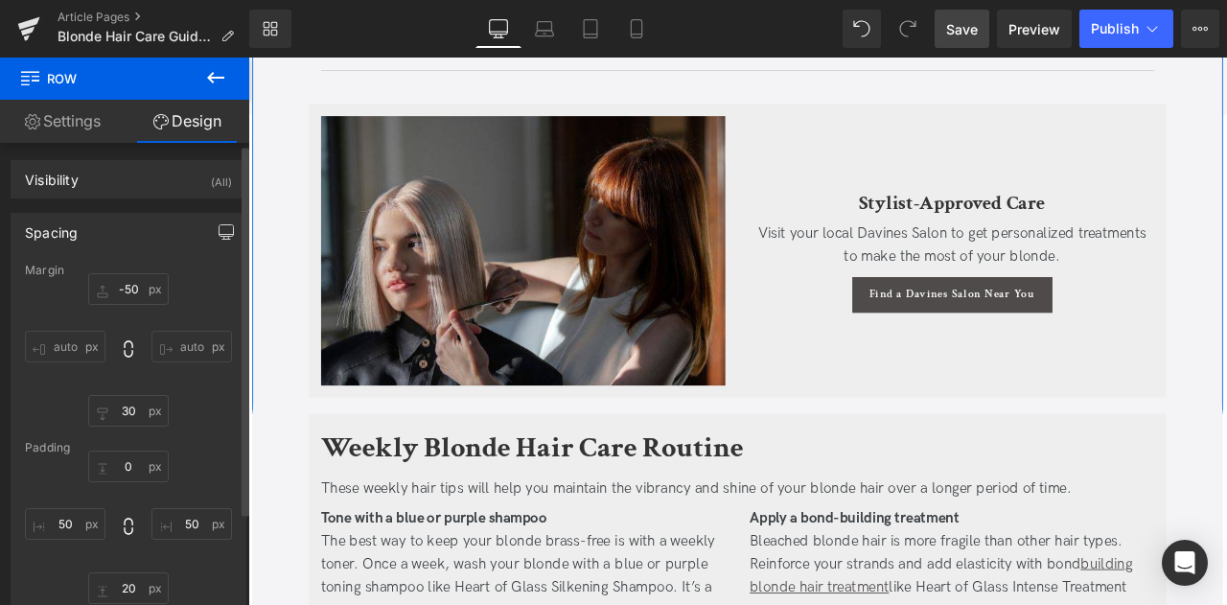
click at [213, 241] on button "button" at bounding box center [226, 232] width 31 height 36
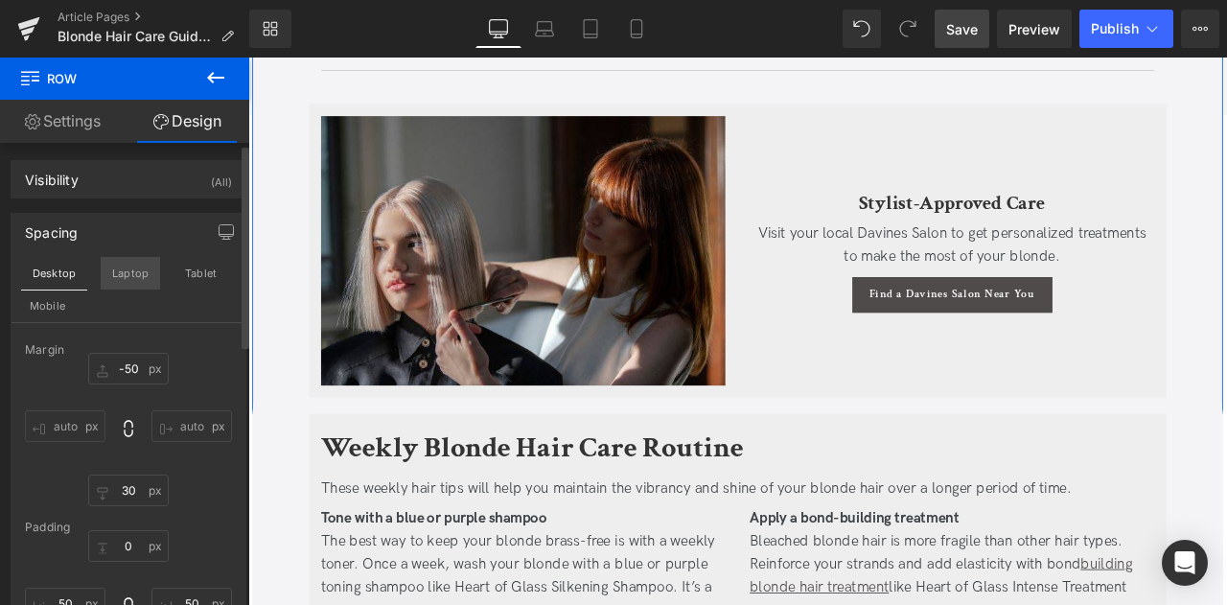
click at [118, 279] on button "Laptop" at bounding box center [130, 273] width 59 height 33
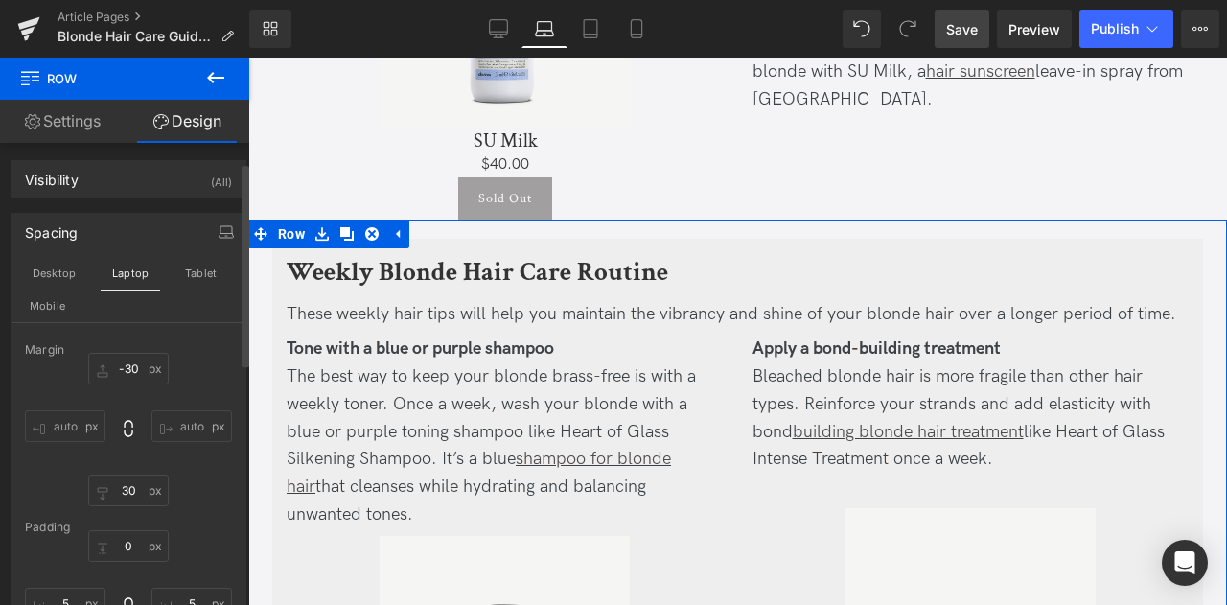
scroll to position [44, 0]
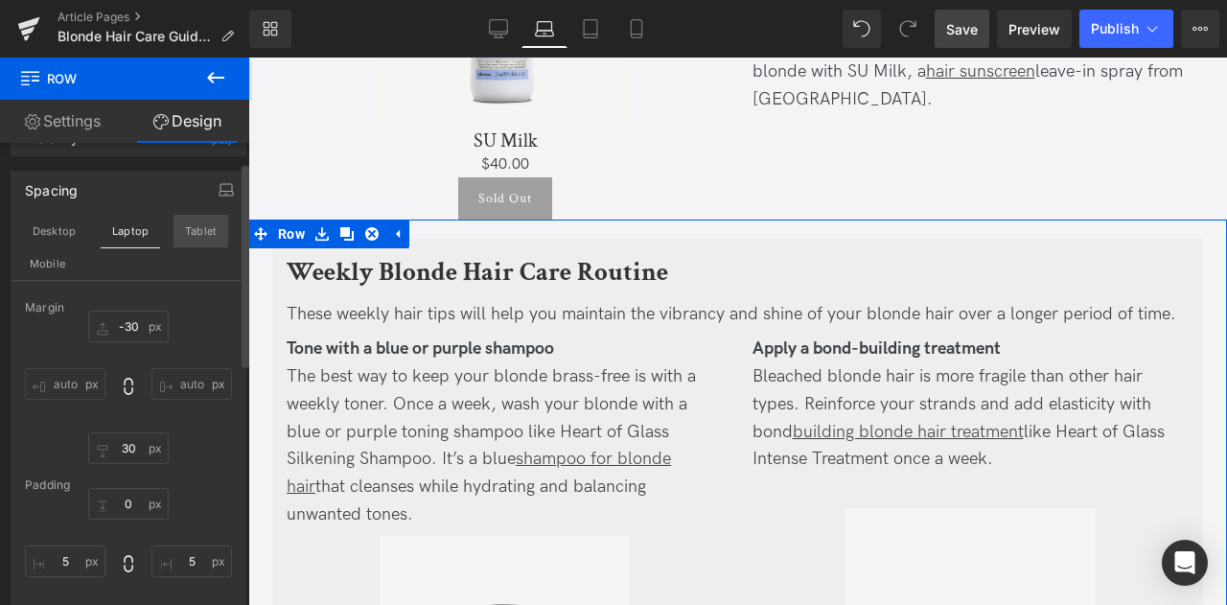
click at [186, 226] on button "Tablet" at bounding box center [201, 231] width 55 height 33
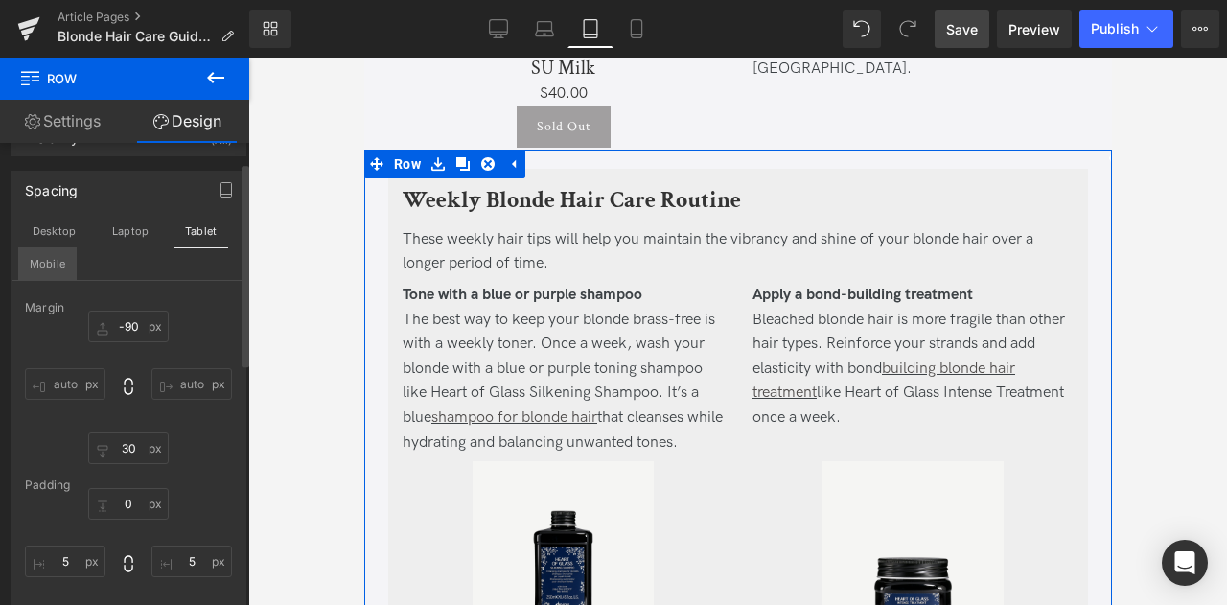
click at [55, 259] on button "Mobile" at bounding box center [47, 263] width 58 height 33
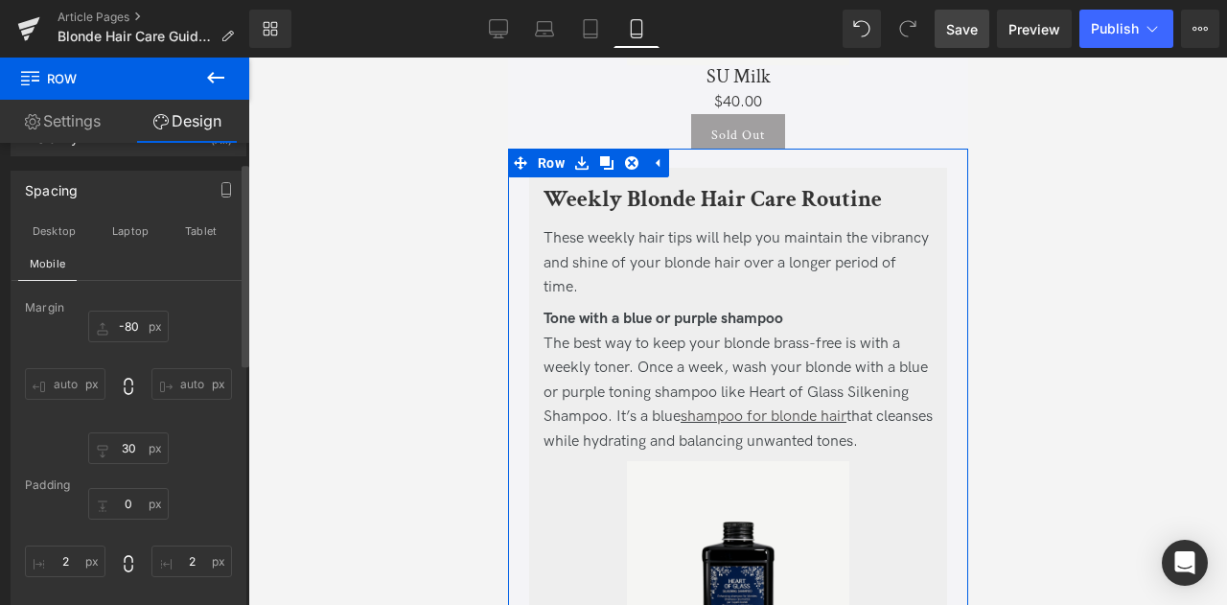
scroll to position [4100, 0]
click at [69, 223] on button "Desktop" at bounding box center [54, 231] width 66 height 33
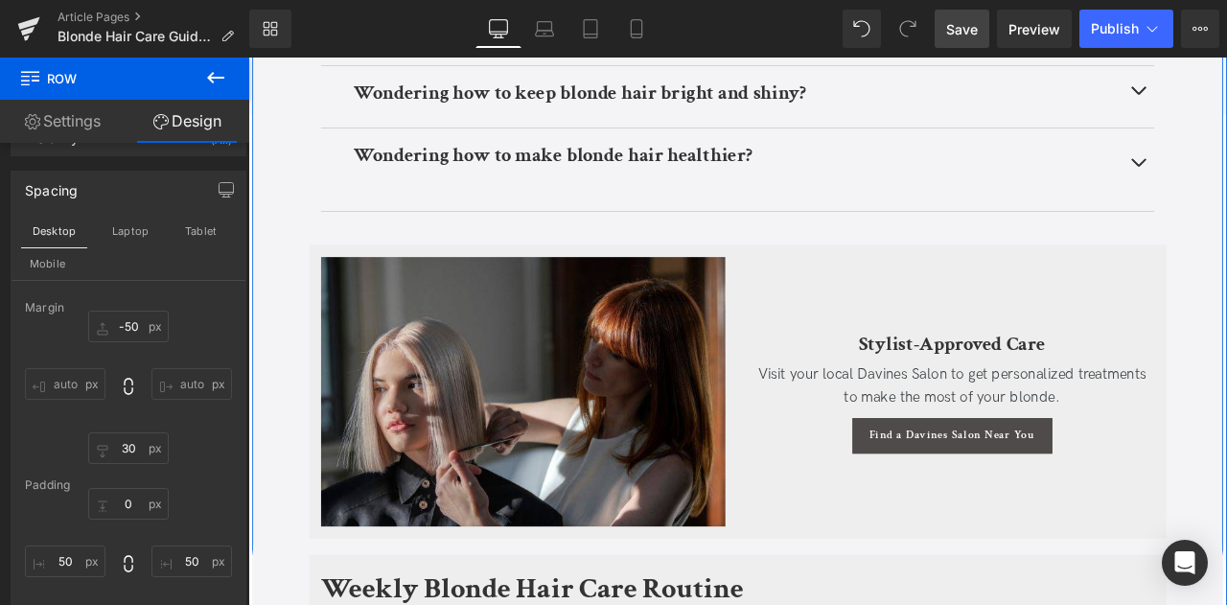
scroll to position [6919, 0]
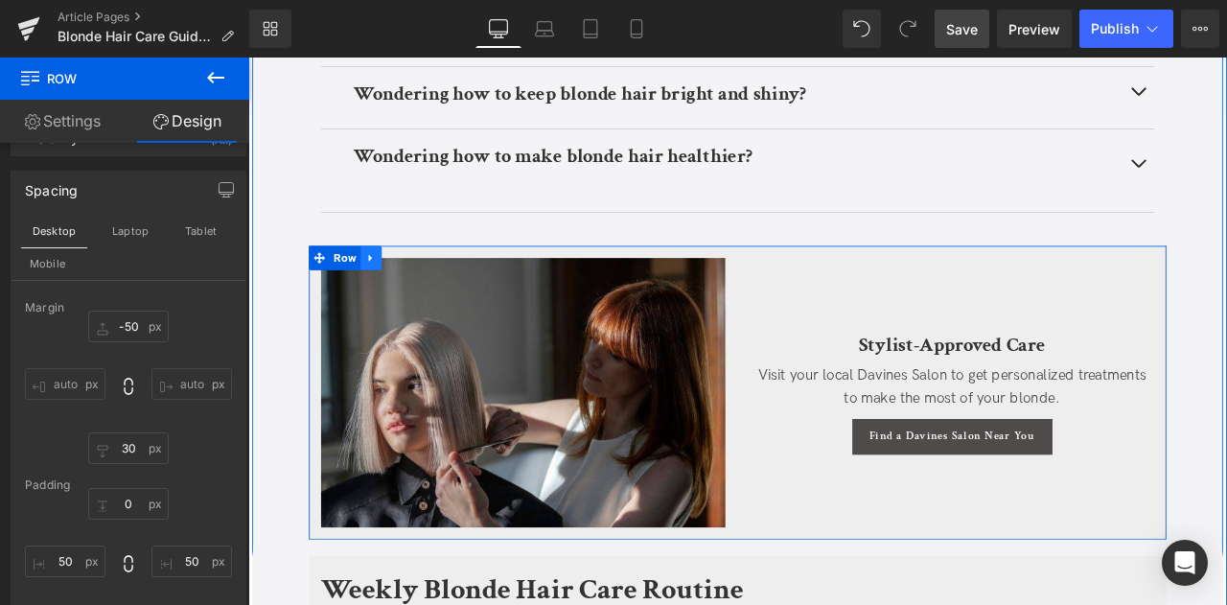
click at [391, 291] on icon at bounding box center [393, 295] width 4 height 9
click at [443, 293] on icon at bounding box center [443, 295] width 13 height 14
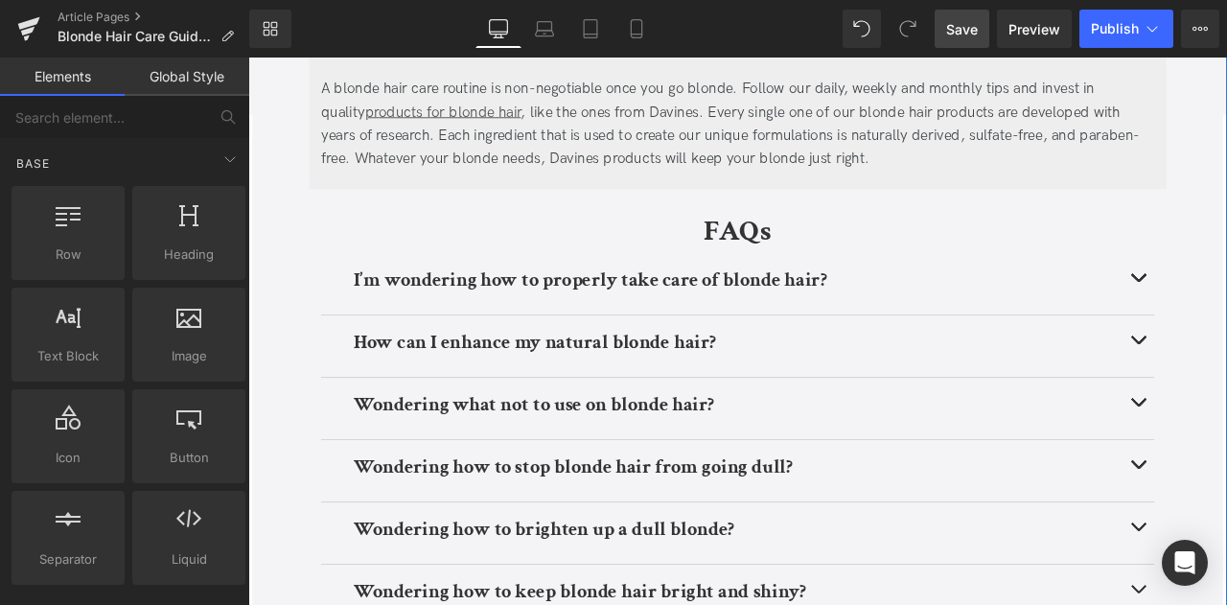
scroll to position [6328, 0]
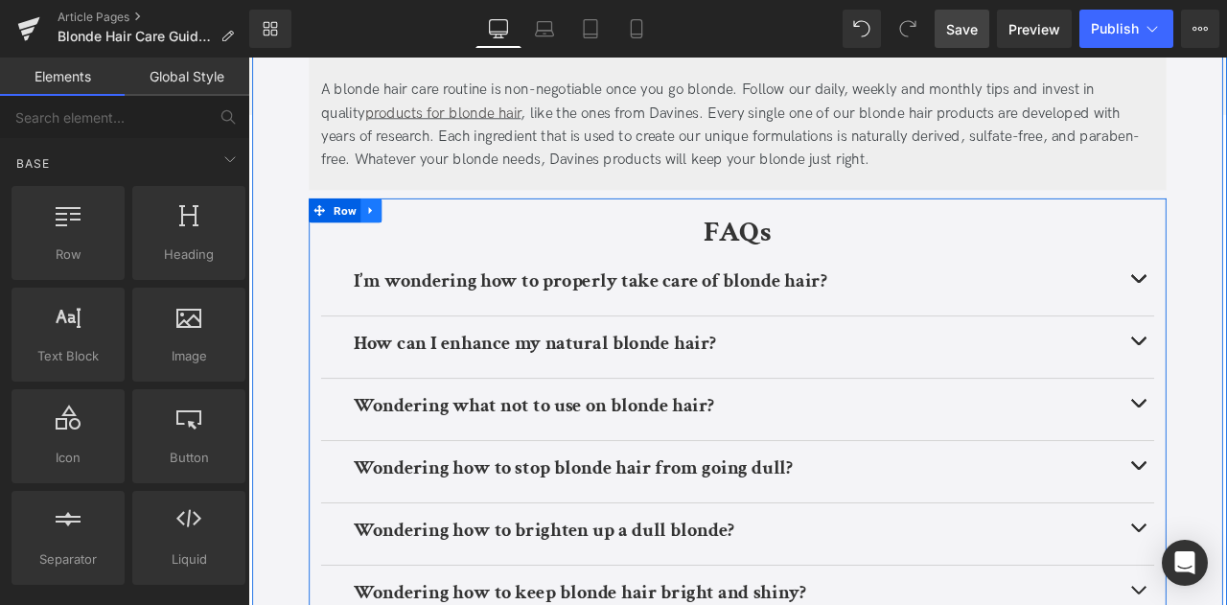
click at [397, 237] on icon at bounding box center [393, 239] width 13 height 14
click at [438, 237] on icon at bounding box center [443, 238] width 13 height 13
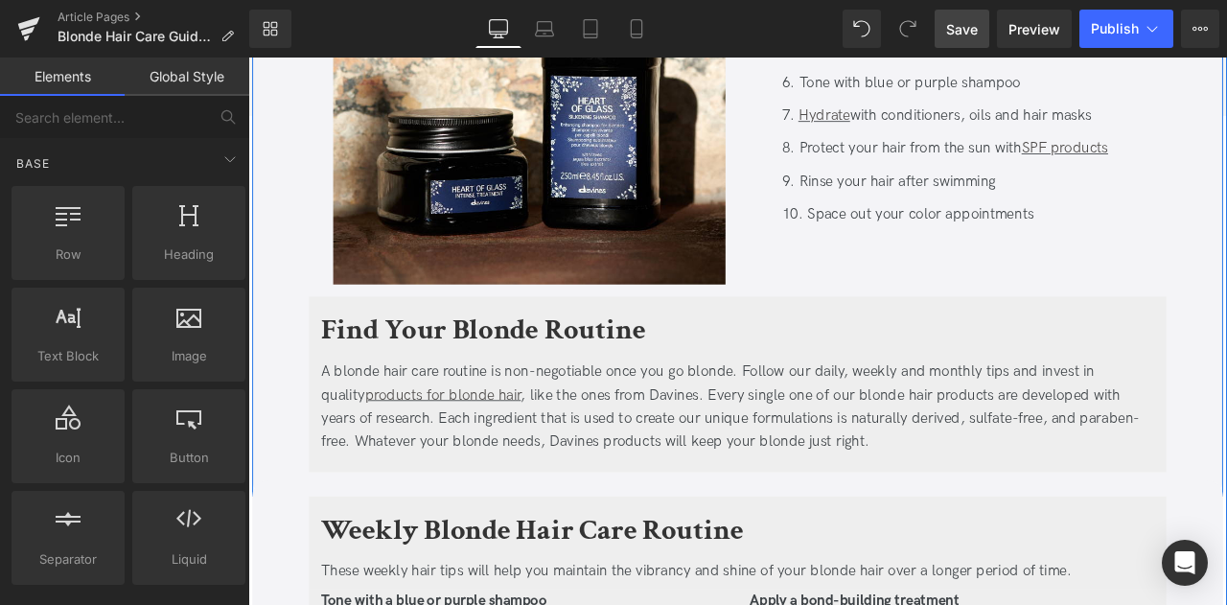
scroll to position [5991, 0]
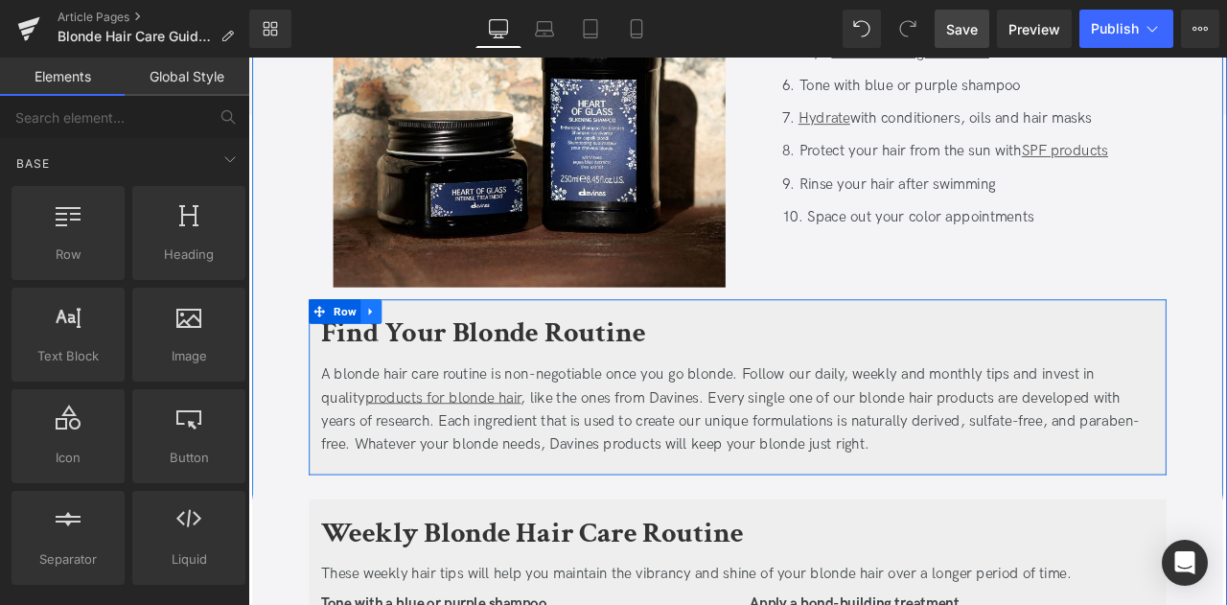
click at [394, 352] on icon at bounding box center [393, 358] width 13 height 14
click at [441, 357] on icon at bounding box center [443, 358] width 13 height 14
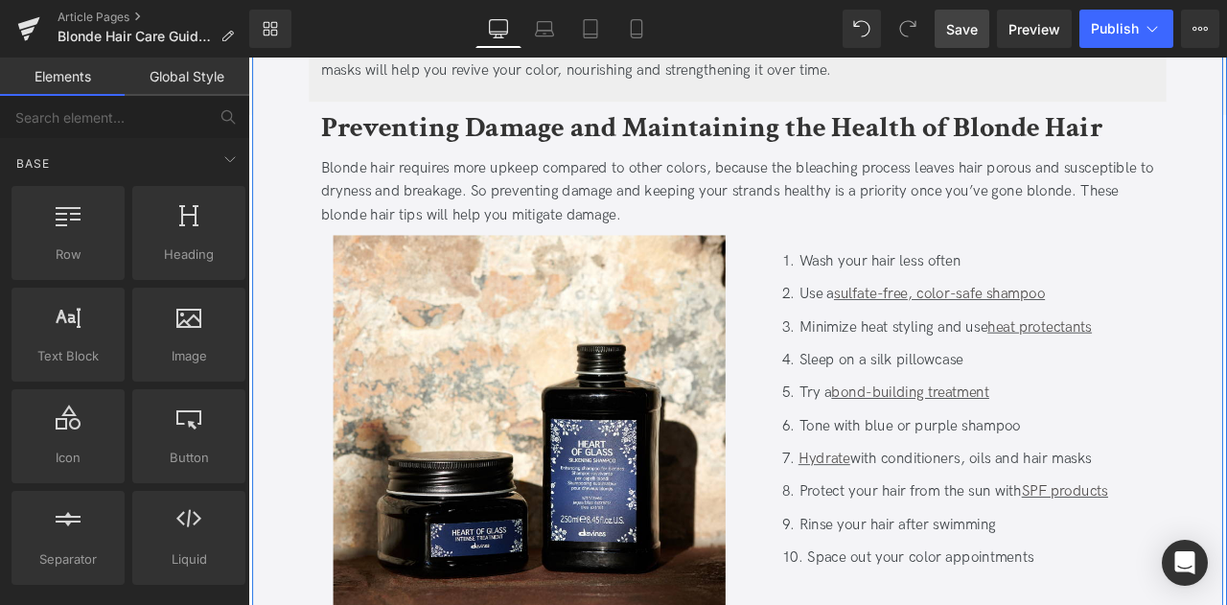
scroll to position [5586, 0]
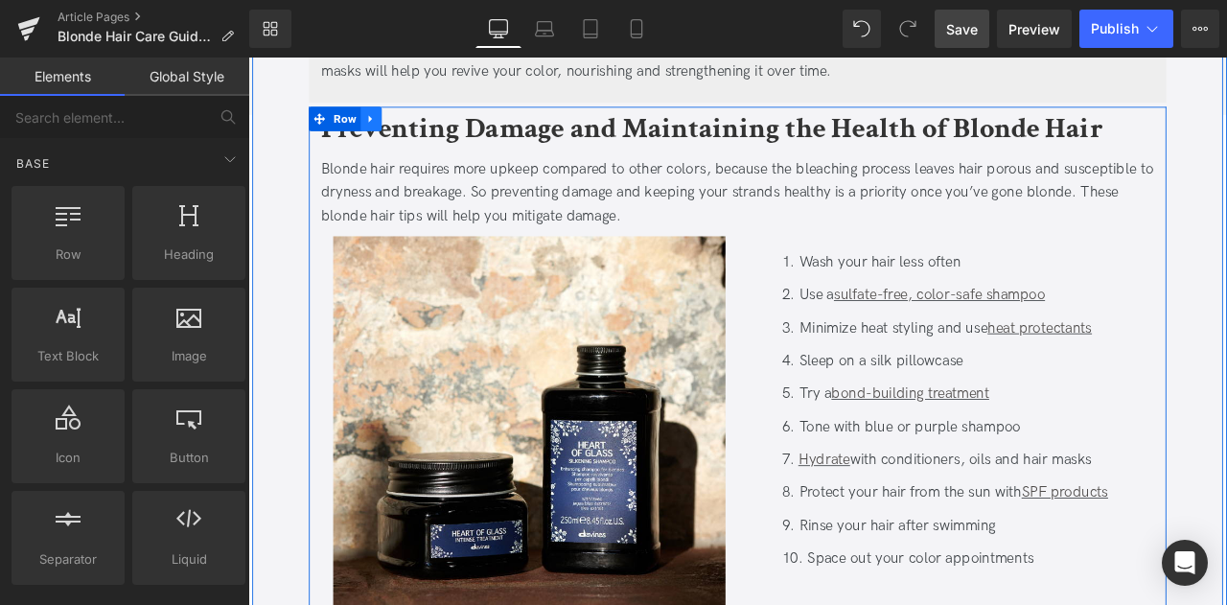
click at [387, 126] on icon at bounding box center [393, 130] width 13 height 14
click at [439, 128] on icon at bounding box center [443, 130] width 13 height 13
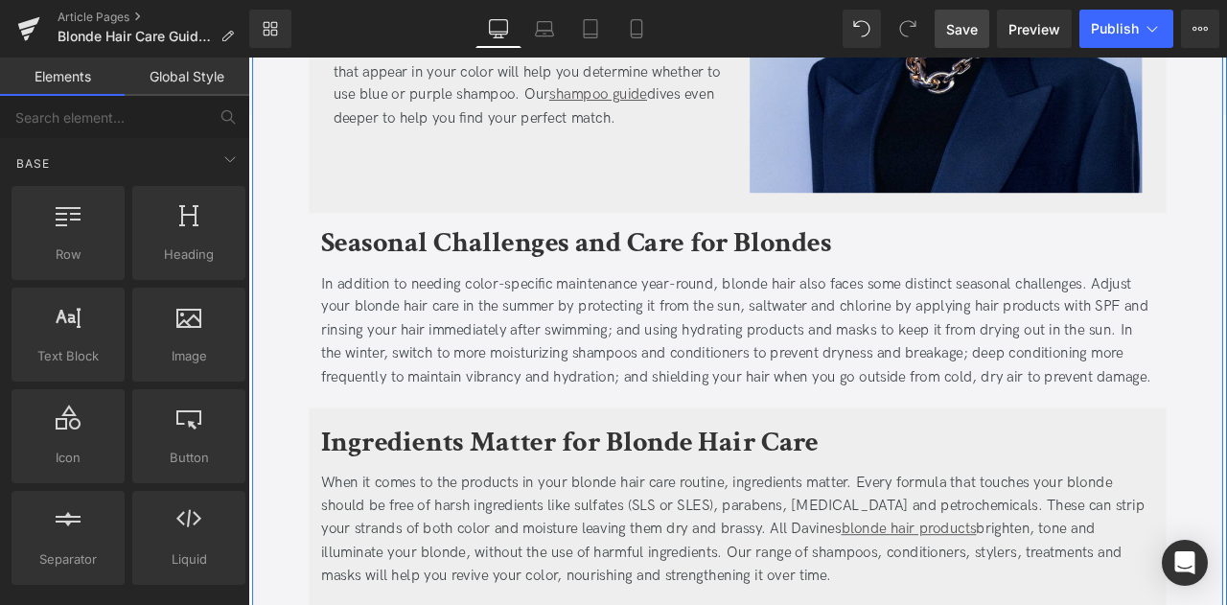
scroll to position [4988, 0]
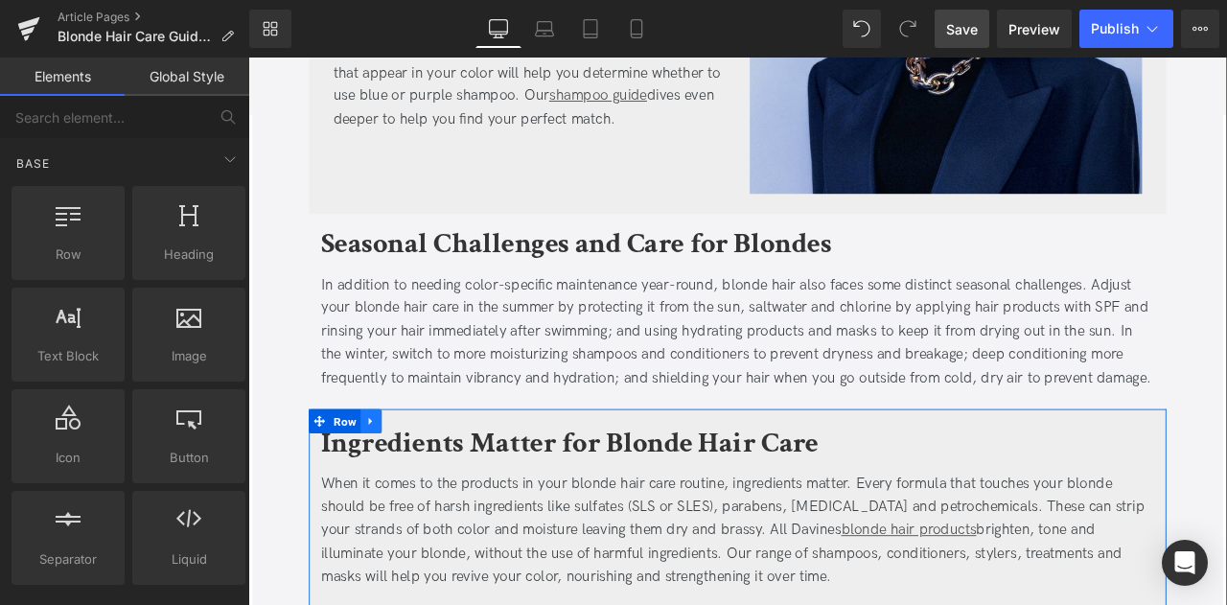
click at [394, 484] on icon at bounding box center [393, 487] width 13 height 14
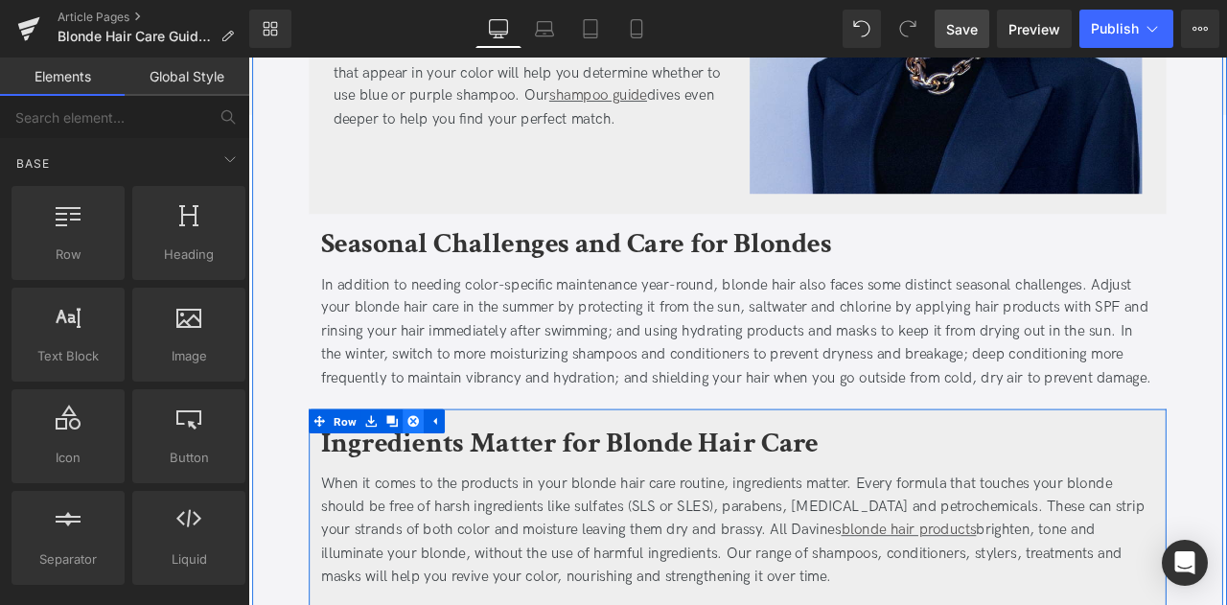
click at [442, 484] on icon at bounding box center [443, 487] width 13 height 14
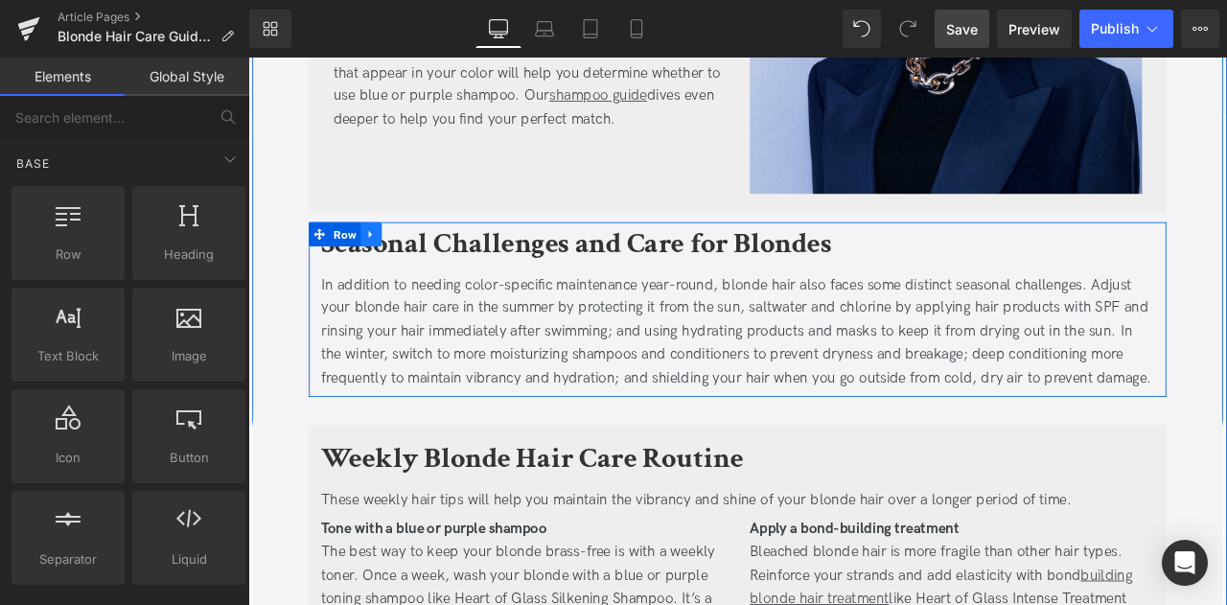
click at [391, 263] on icon at bounding box center [393, 266] width 4 height 9
click at [440, 267] on icon at bounding box center [443, 266] width 13 height 13
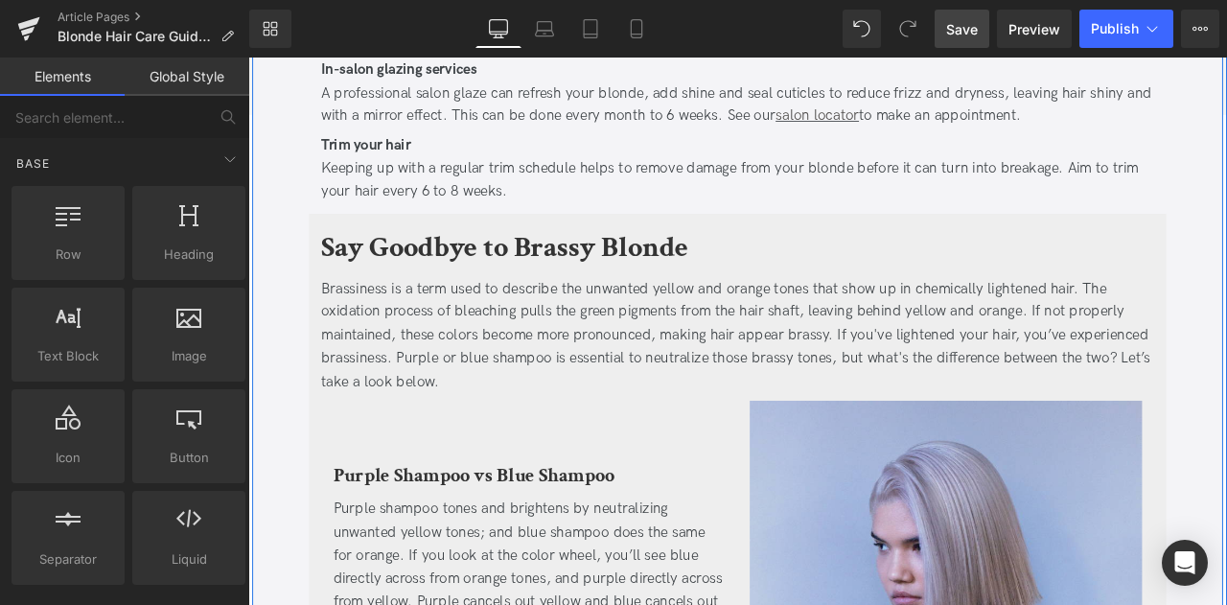
scroll to position [4269, 0]
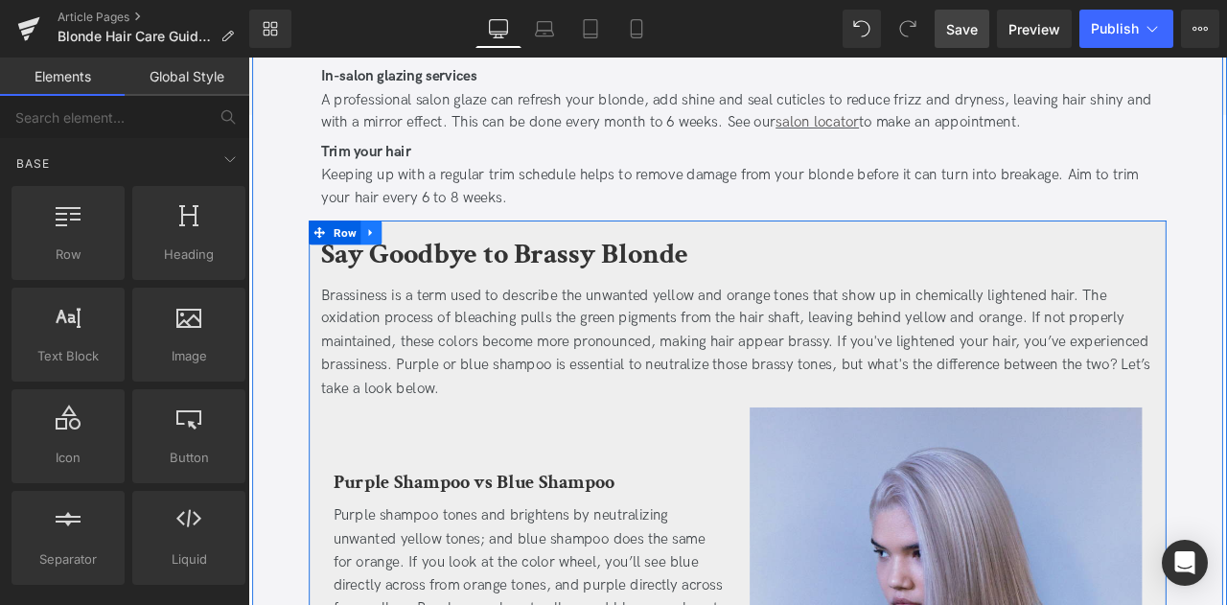
click at [399, 261] on link at bounding box center [394, 265] width 25 height 29
click at [445, 261] on icon at bounding box center [443, 265] width 13 height 13
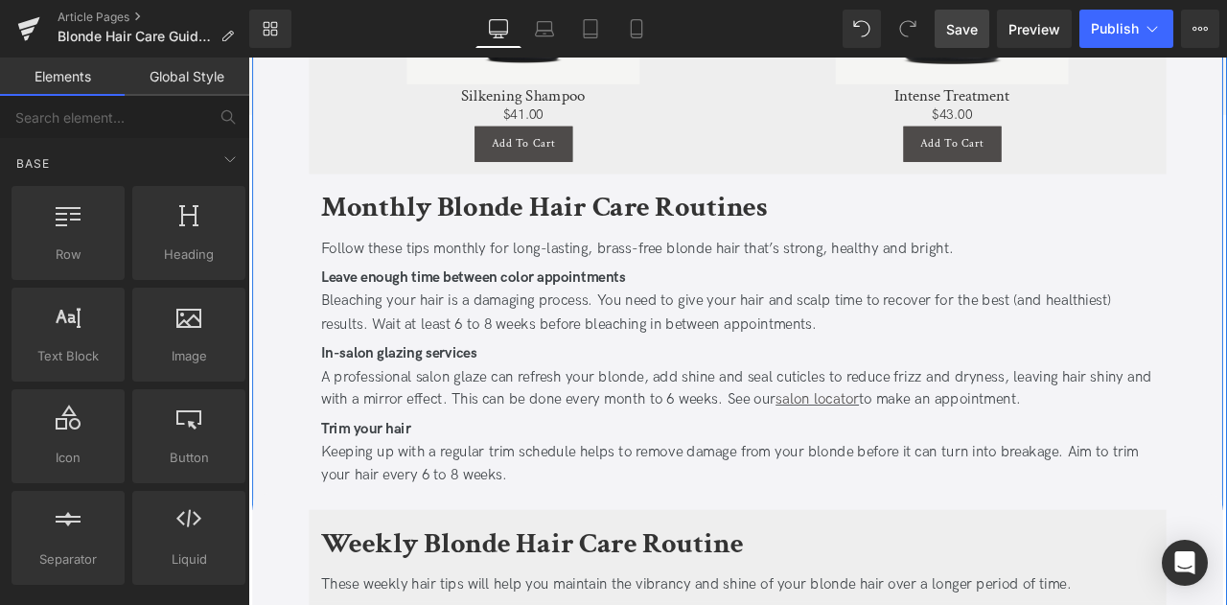
scroll to position [3858, 0]
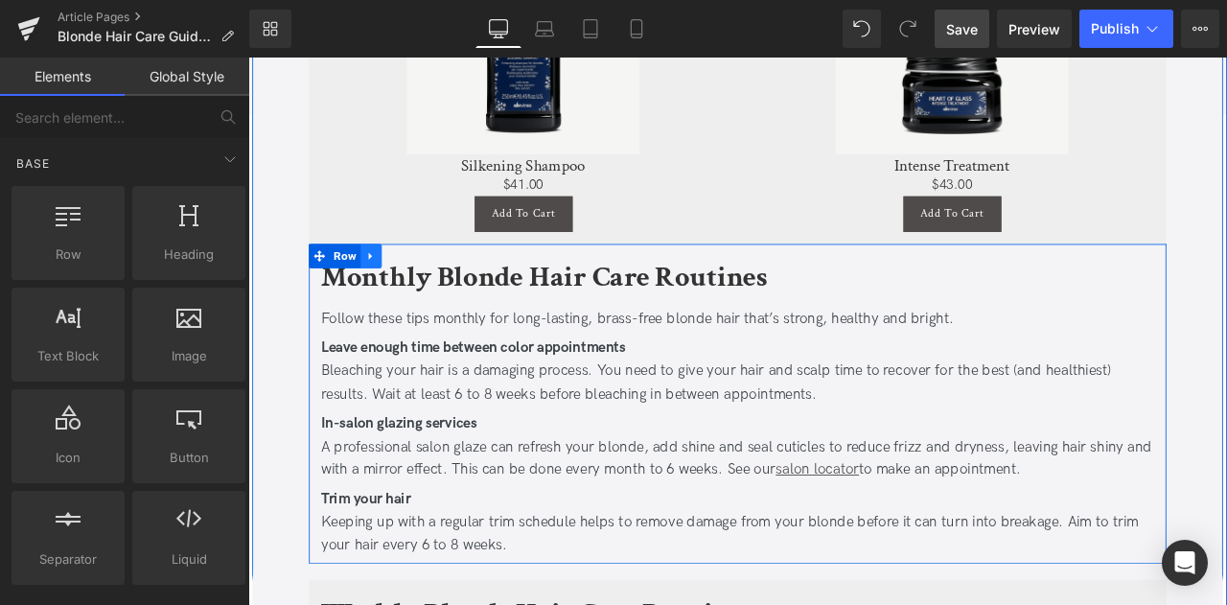
click at [396, 288] on icon at bounding box center [393, 292] width 13 height 14
click at [446, 286] on icon at bounding box center [443, 292] width 13 height 13
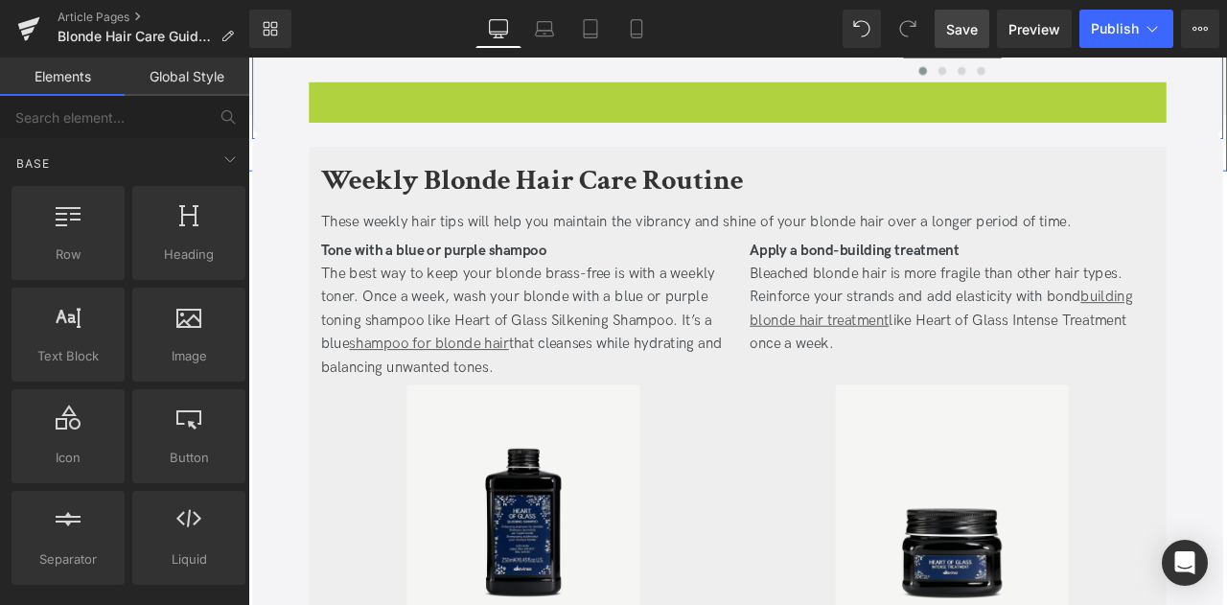
scroll to position [2954, 0]
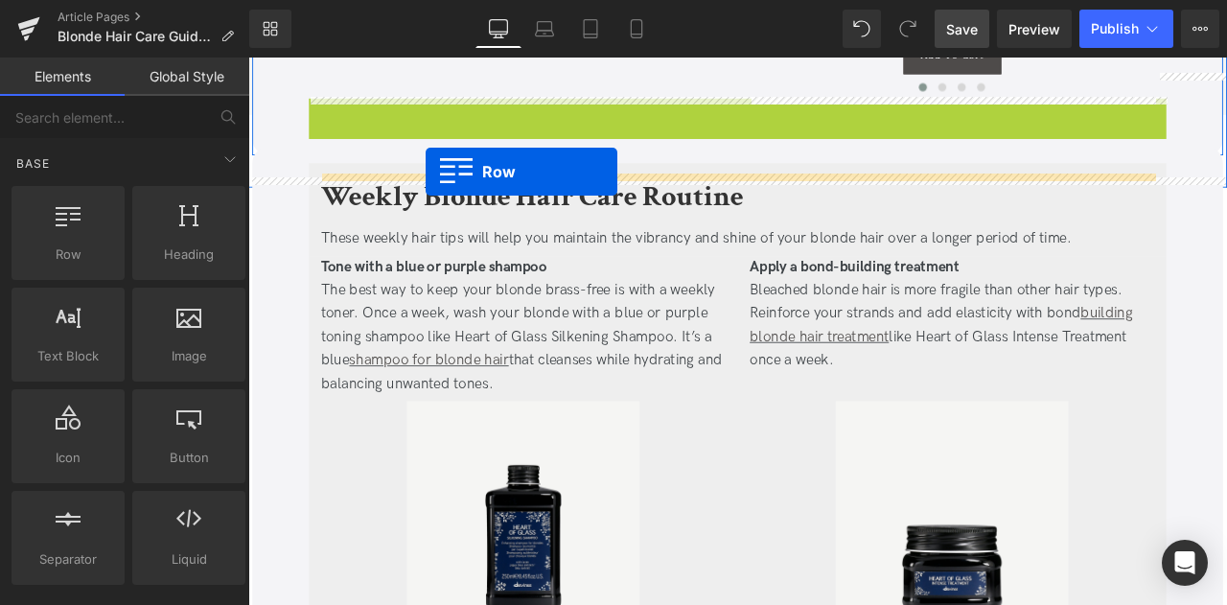
drag, startPoint x: 331, startPoint y: 95, endPoint x: 458, endPoint y: 193, distance: 160.7
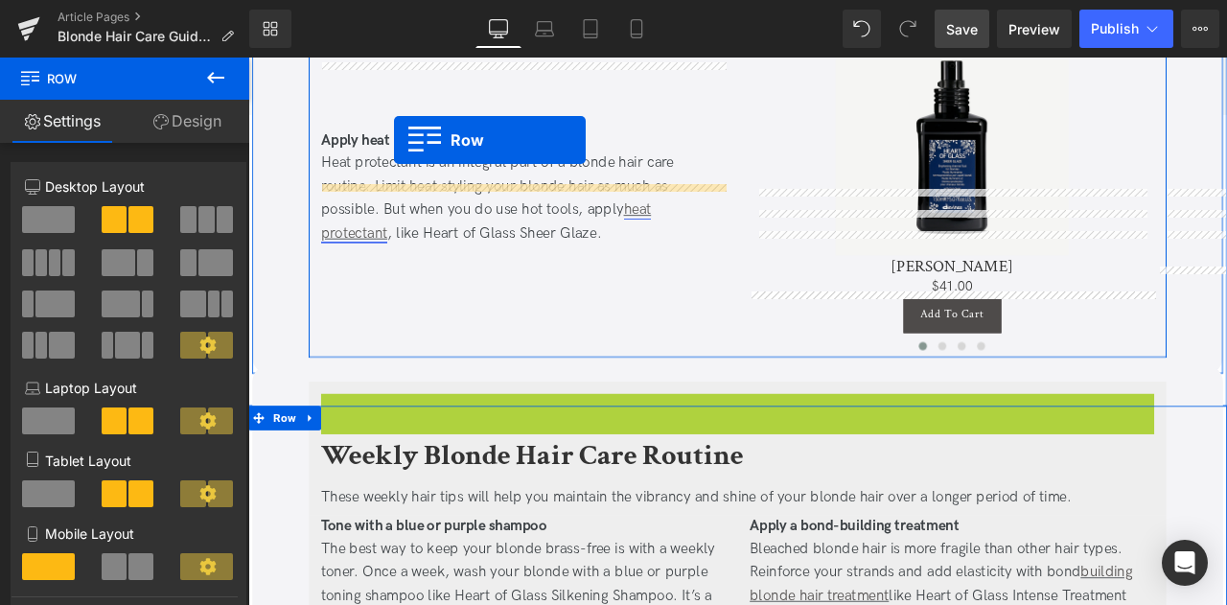
scroll to position [2628, 0]
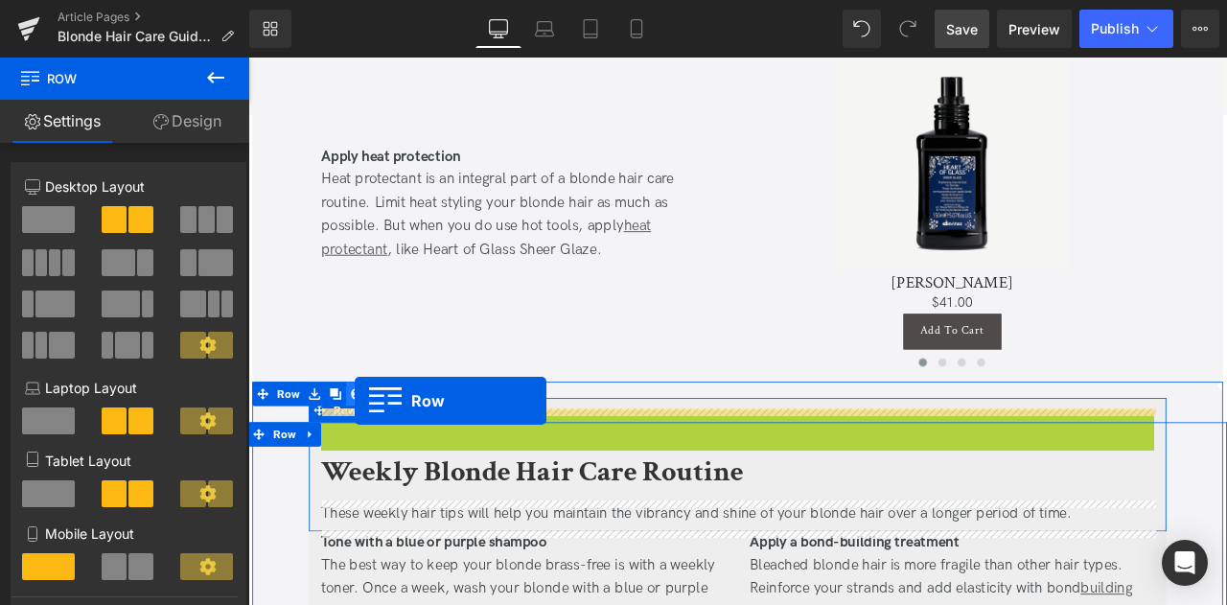
drag, startPoint x: 351, startPoint y: 173, endPoint x: 374, endPoint y: 463, distance: 291.4
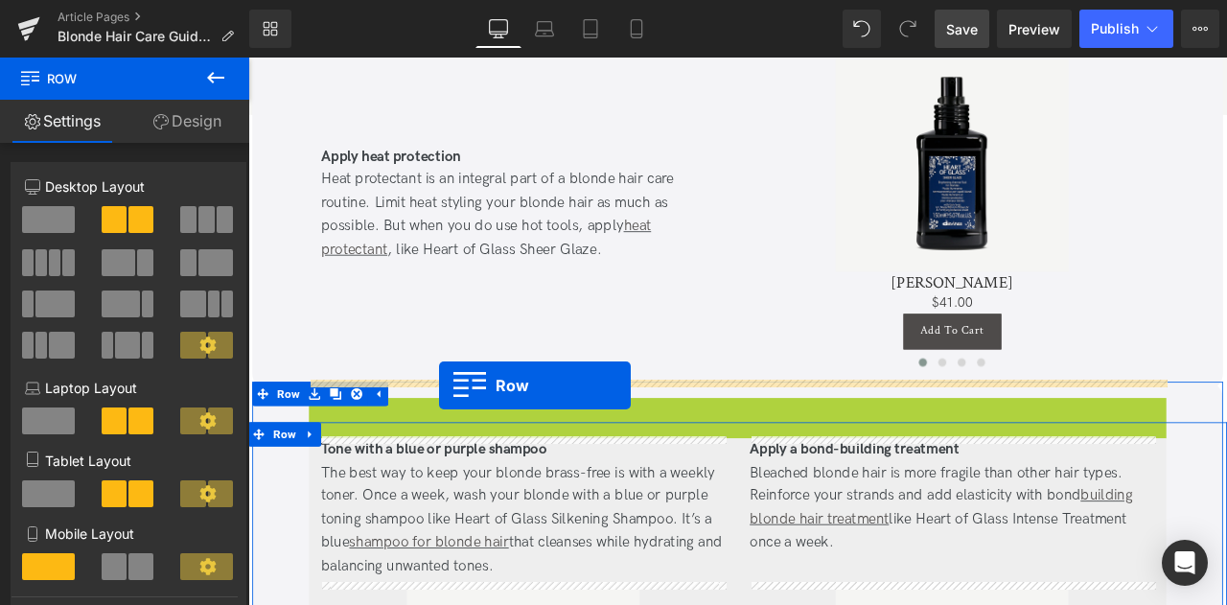
drag, startPoint x: 332, startPoint y: 477, endPoint x: 475, endPoint y: 446, distance: 146.1
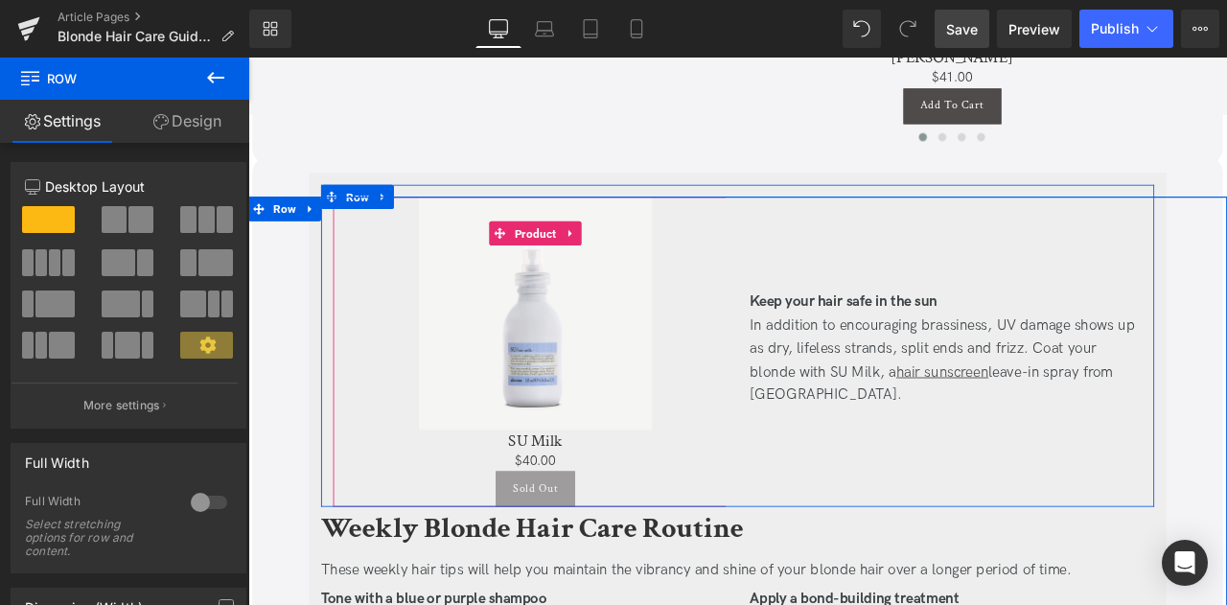
scroll to position [2897, 0]
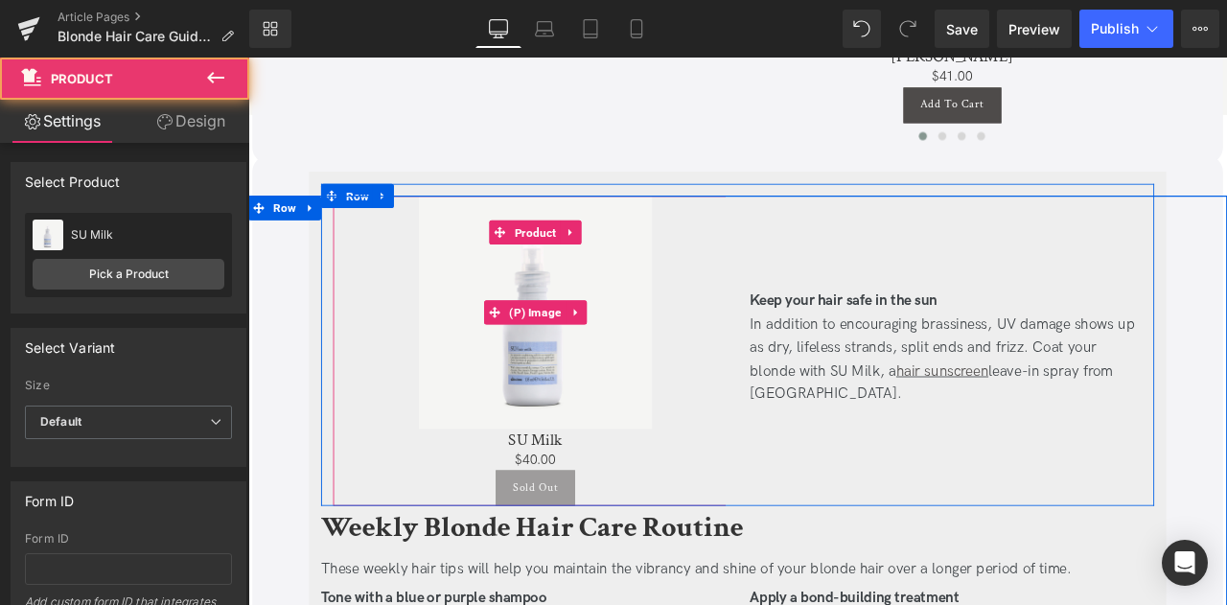
drag, startPoint x: 355, startPoint y: 233, endPoint x: 453, endPoint y: 298, distance: 117.5
click at [453, 298] on div "Sale Off (P) Image SU Milk (P) Title $0 $40.00 (P) Price Sold Out (P) Cart Butt…" at bounding box center [588, 405] width 479 height 368
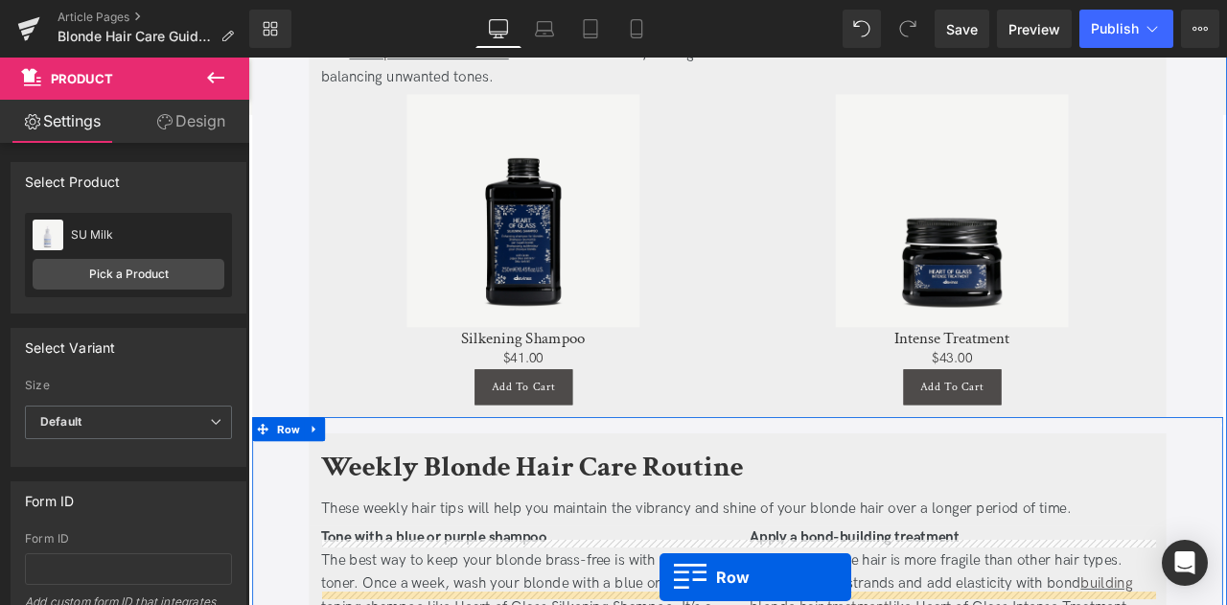
scroll to position [3434, 0]
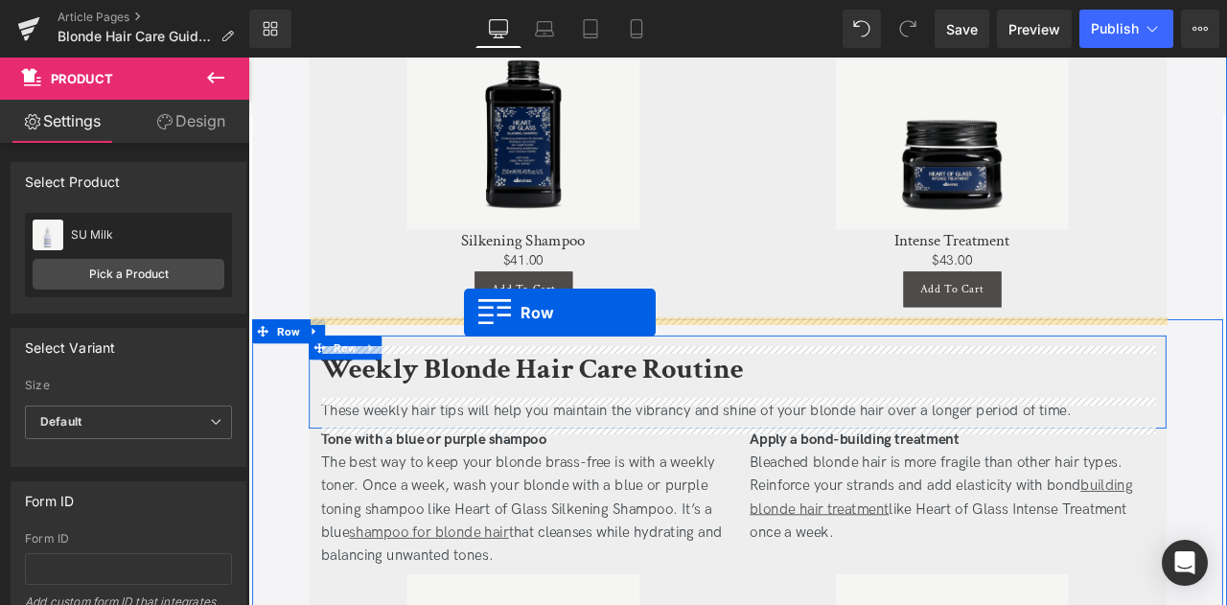
drag, startPoint x: 347, startPoint y: 228, endPoint x: 504, endPoint y: 360, distance: 204.9
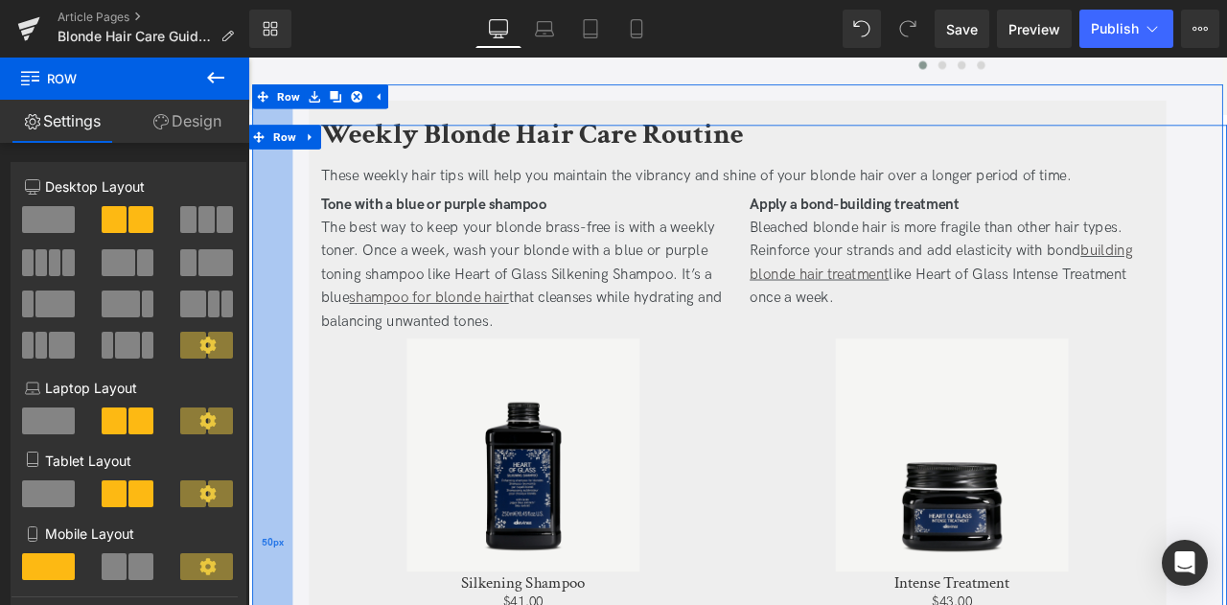
scroll to position [2914, 0]
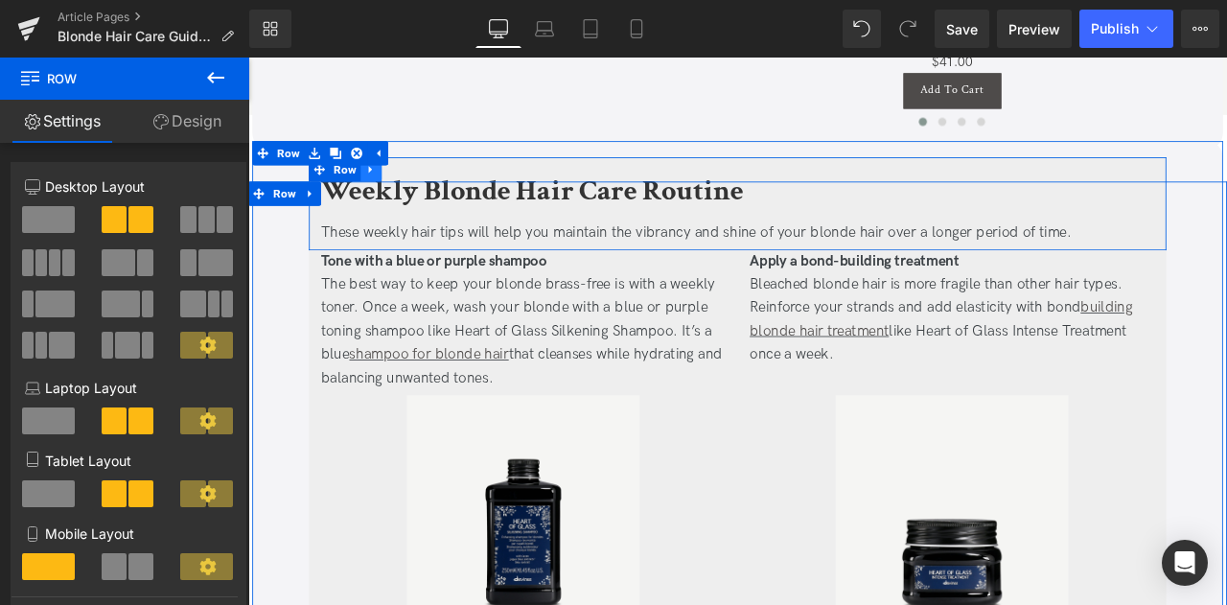
click at [388, 196] on link at bounding box center [394, 189] width 25 height 29
click at [440, 186] on icon at bounding box center [443, 189] width 13 height 14
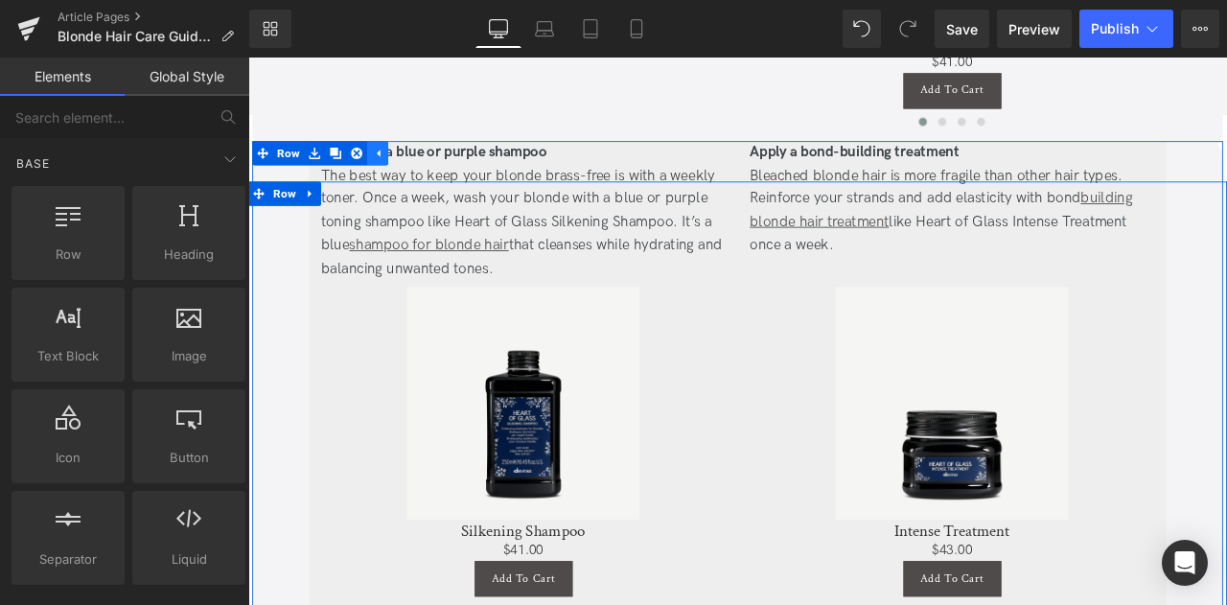
click at [395, 168] on icon at bounding box center [401, 170] width 13 height 14
click at [394, 175] on icon at bounding box center [393, 170] width 13 height 14
click at [433, 171] on link at bounding box center [443, 170] width 25 height 29
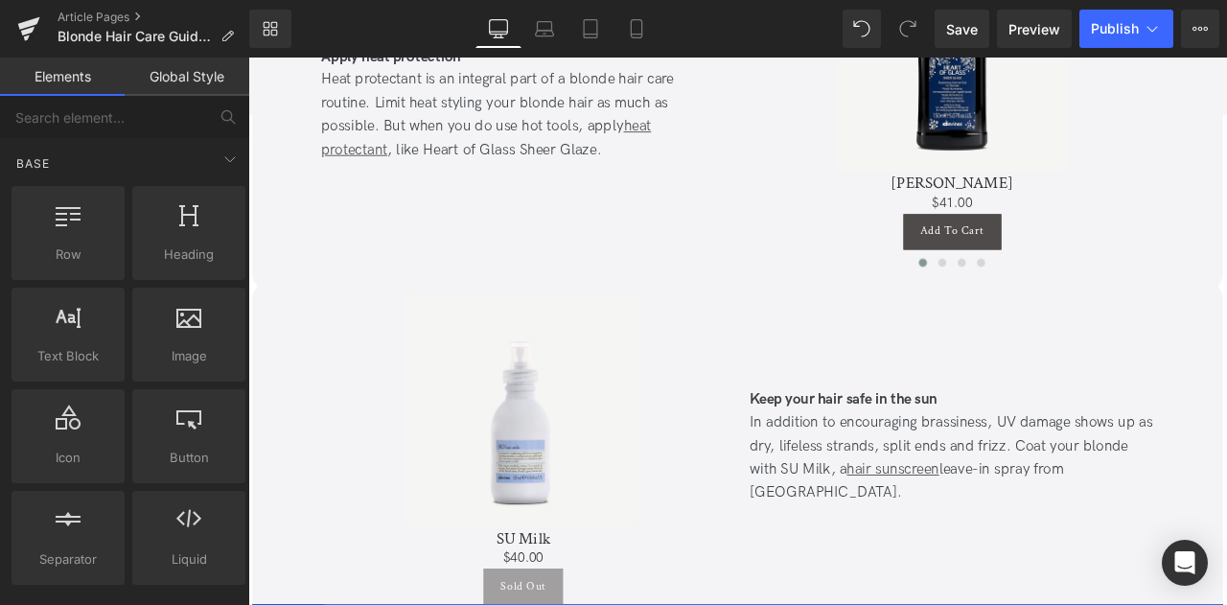
scroll to position [2555, 0]
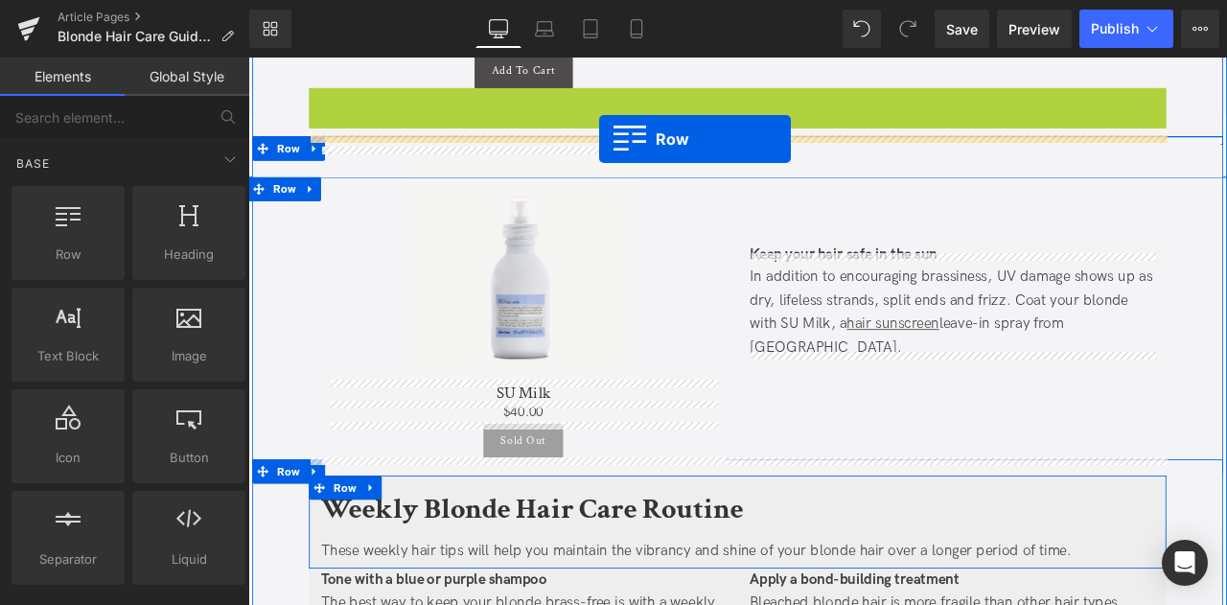
drag, startPoint x: 334, startPoint y: 104, endPoint x: 664, endPoint y: 153, distance: 334.5
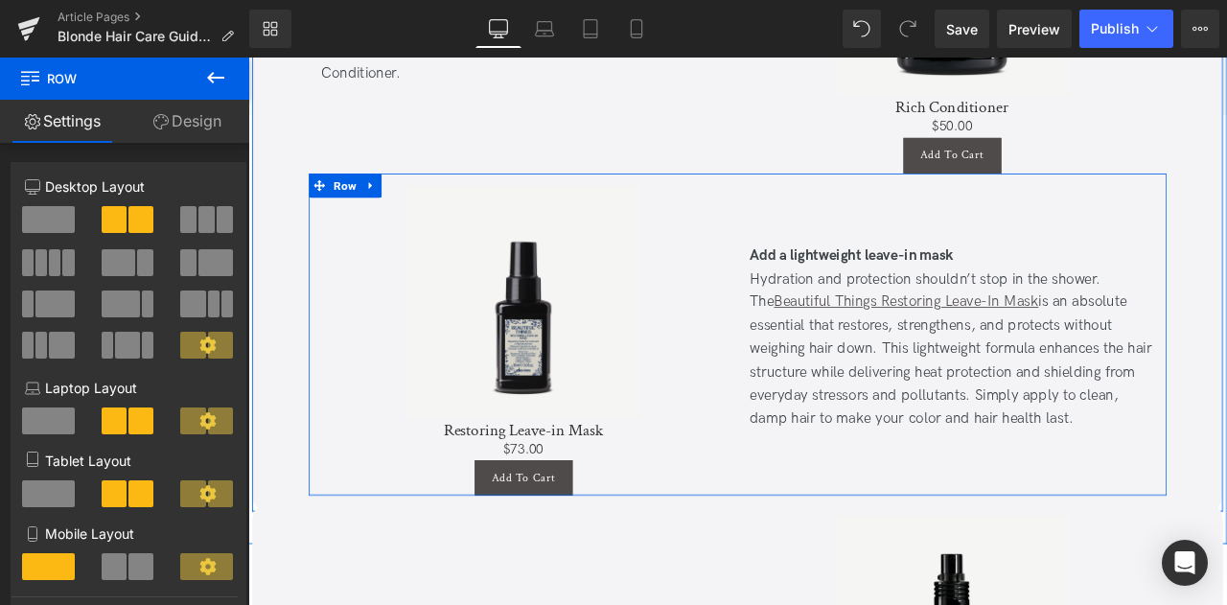
scroll to position [2101, 0]
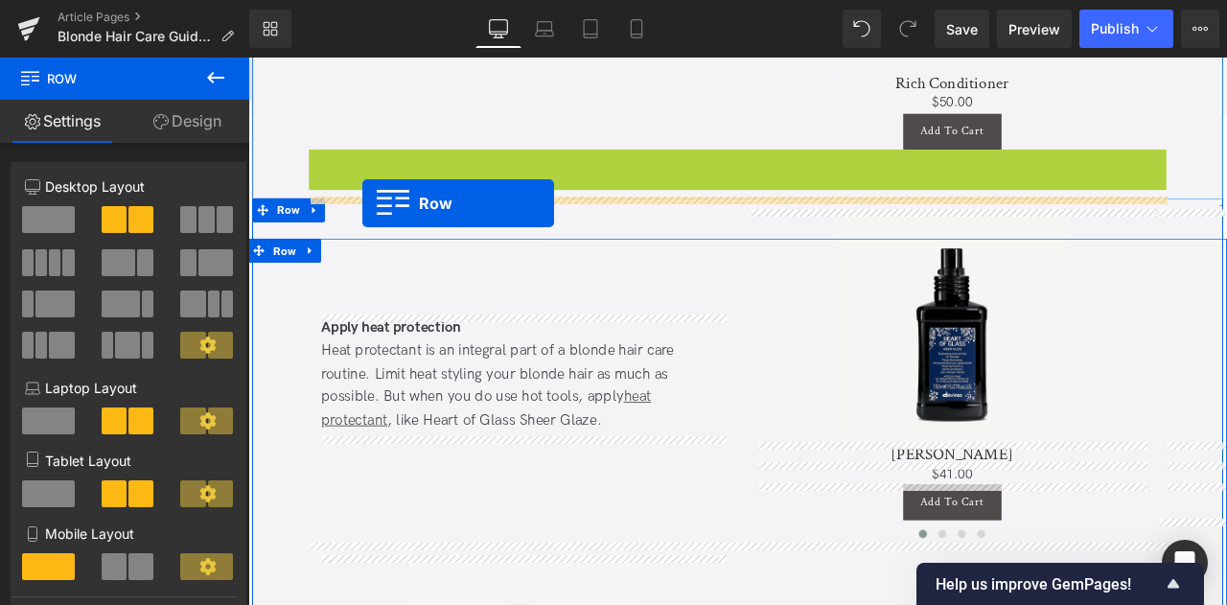
drag, startPoint x: 332, startPoint y: 179, endPoint x: 384, endPoint y: 229, distance: 71.9
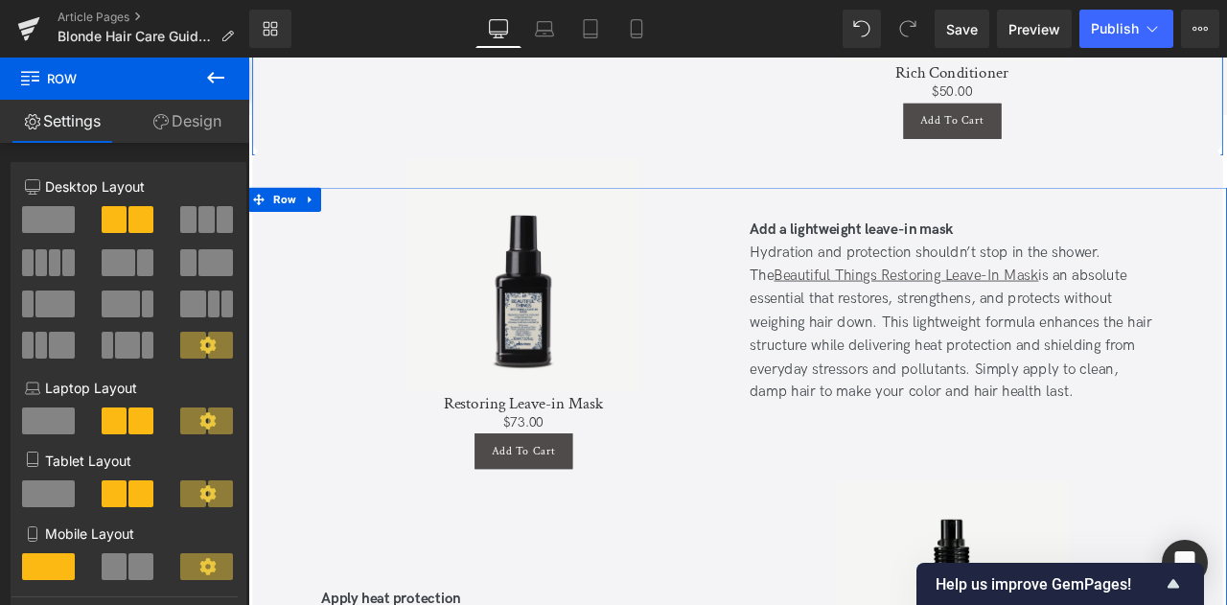
scroll to position [2112, 0]
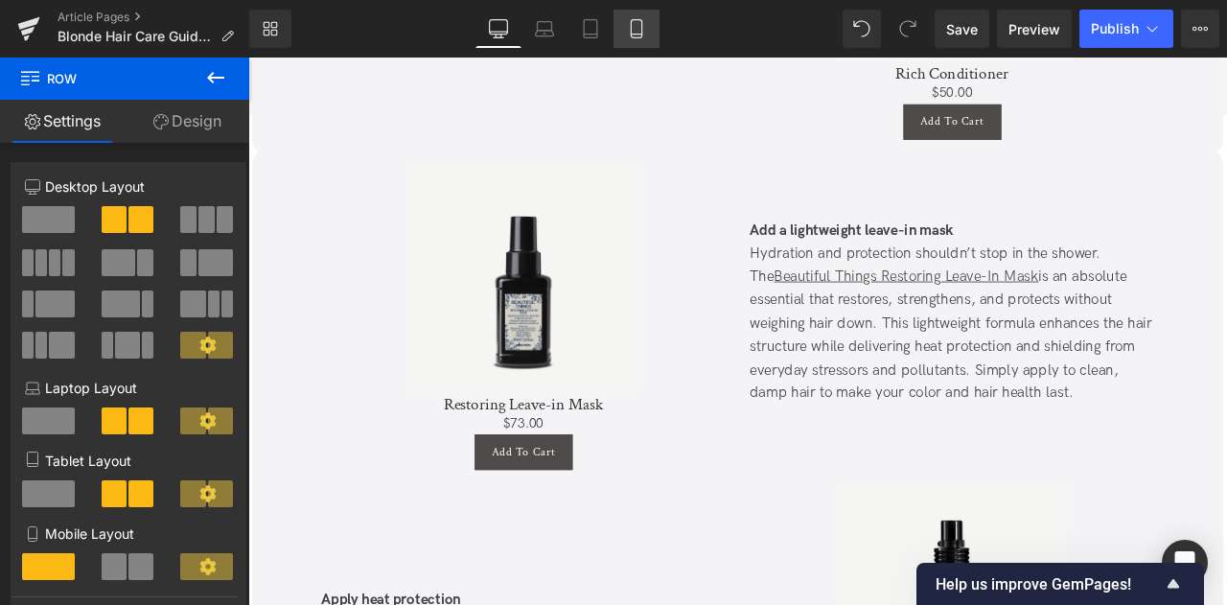
click at [634, 35] on icon at bounding box center [636, 28] width 19 height 19
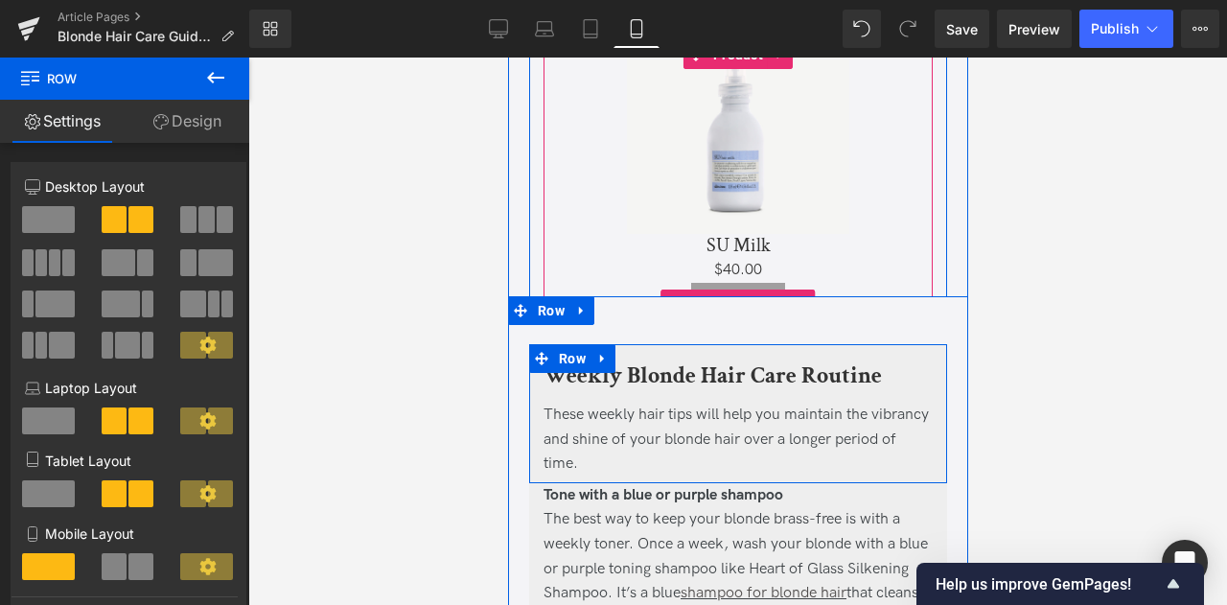
scroll to position [3925, 0]
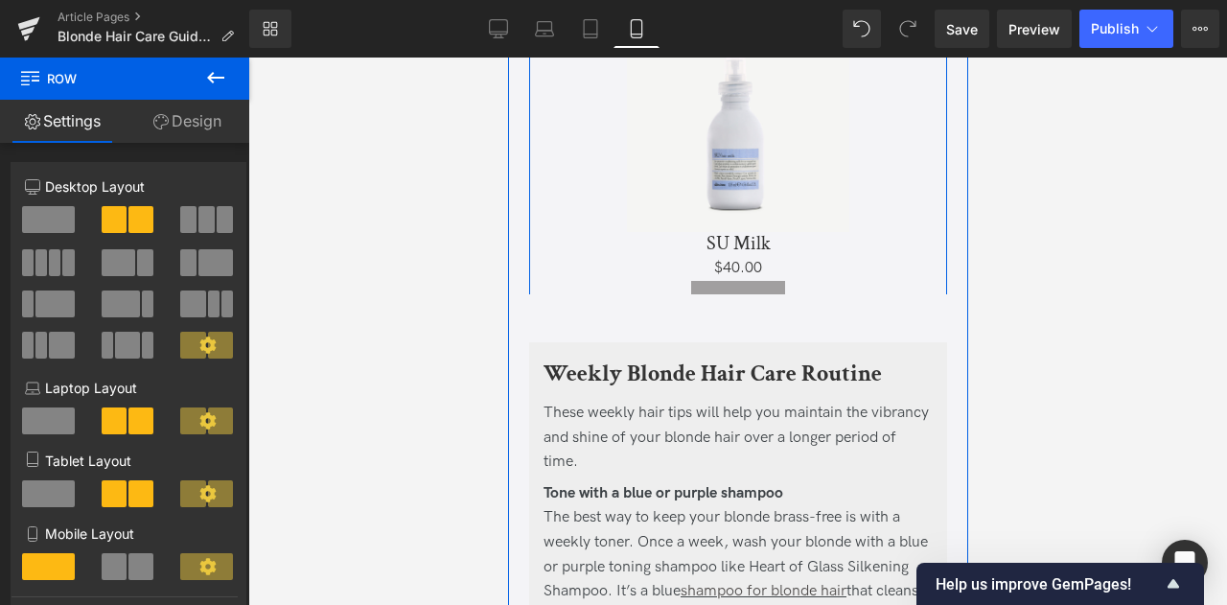
click at [537, 264] on div "Keep your hair safe in the sun In addition to encouraging brassiness, UV damage…" at bounding box center [737, 101] width 418 height 443
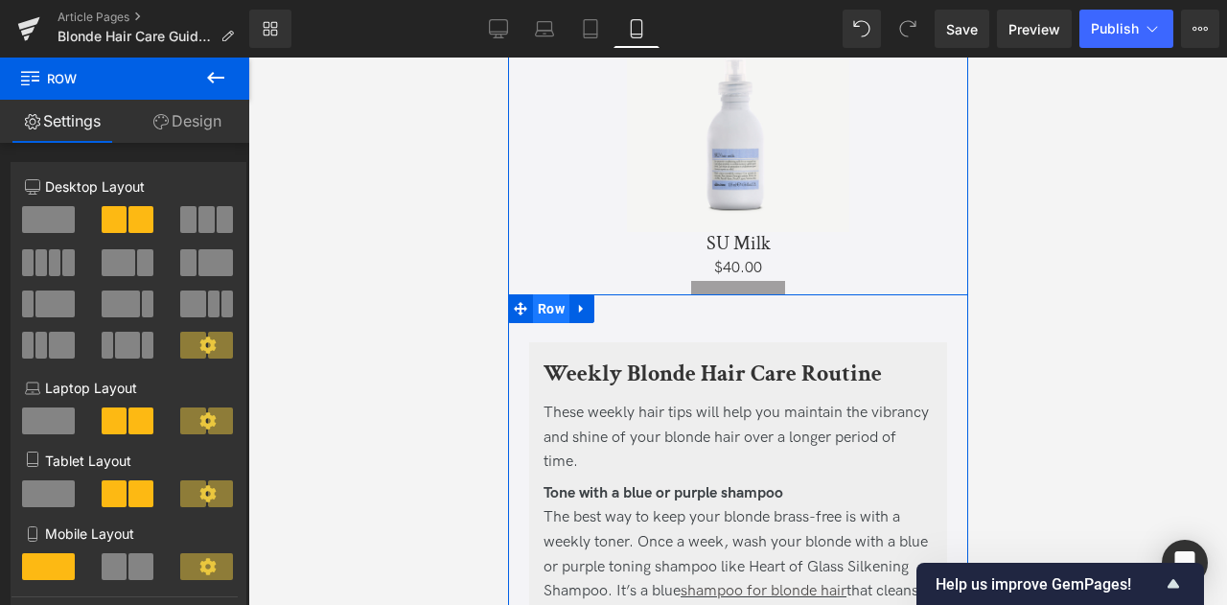
click at [544, 312] on span "Row" at bounding box center [550, 308] width 36 height 29
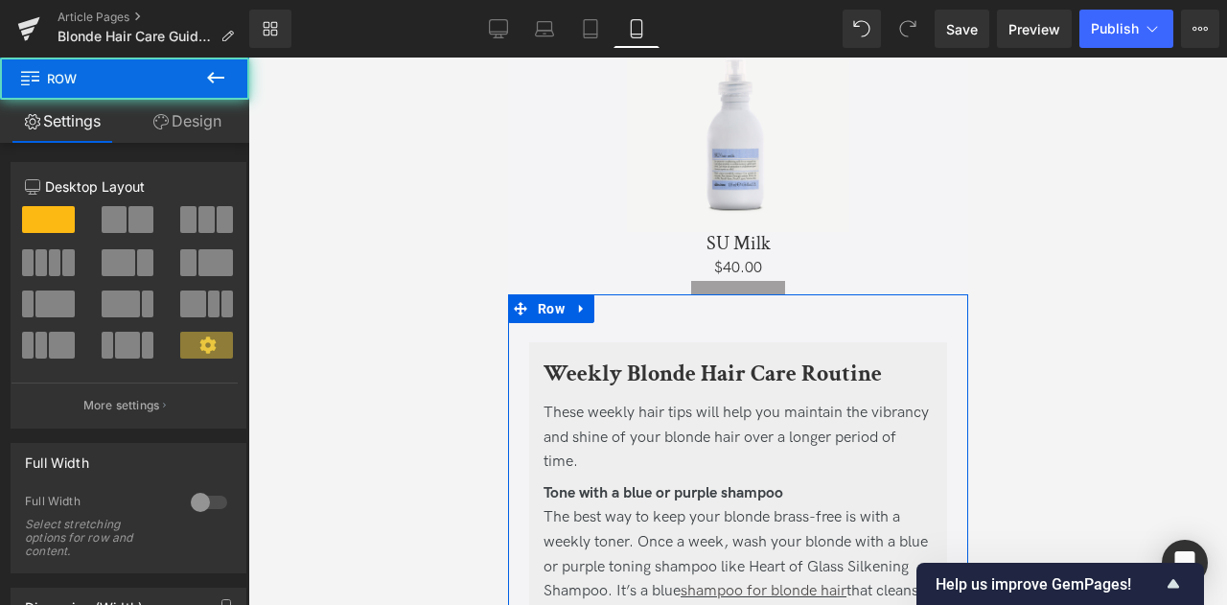
click at [200, 125] on link "Design" at bounding box center [187, 121] width 125 height 43
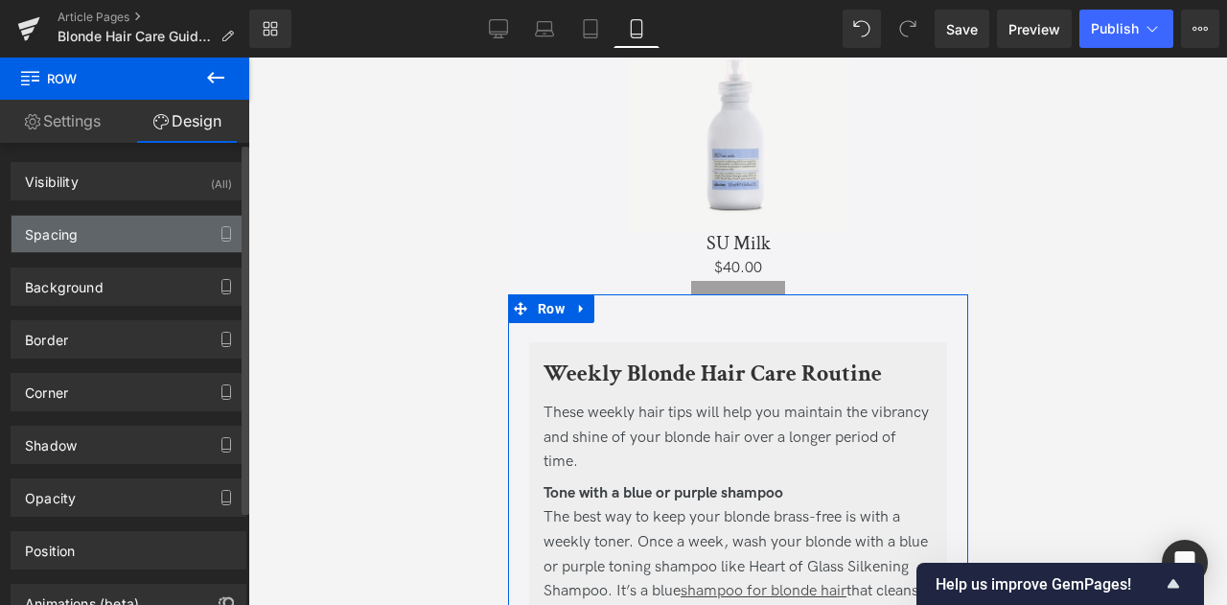
click at [146, 222] on div "Spacing" at bounding box center [129, 234] width 234 height 36
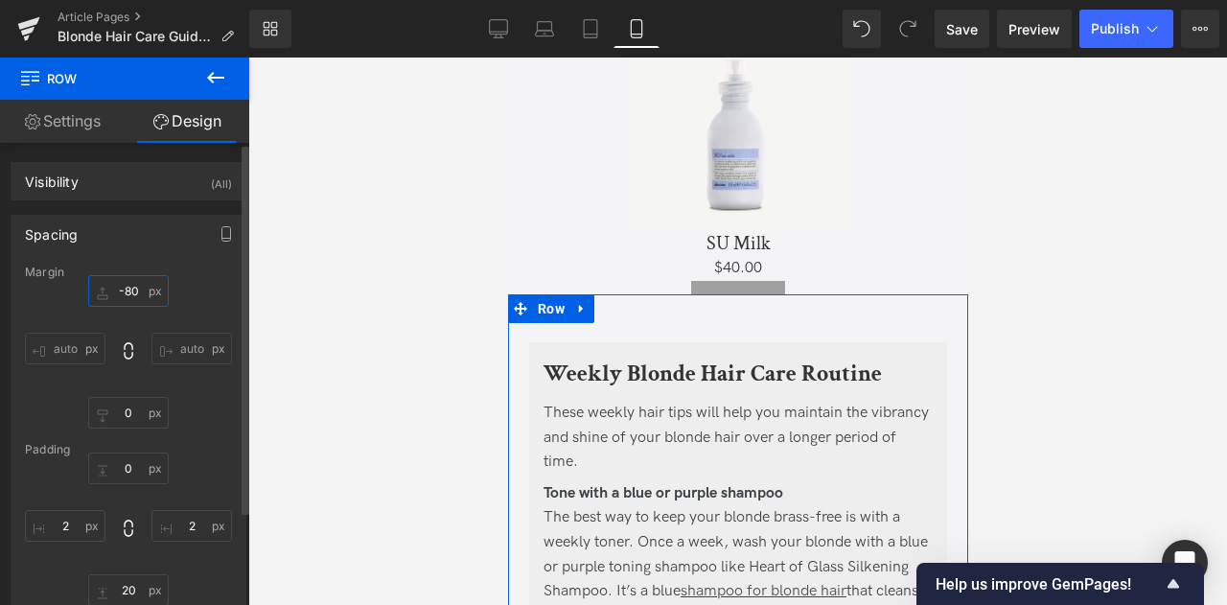
click at [126, 294] on input "-80" at bounding box center [128, 291] width 81 height 32
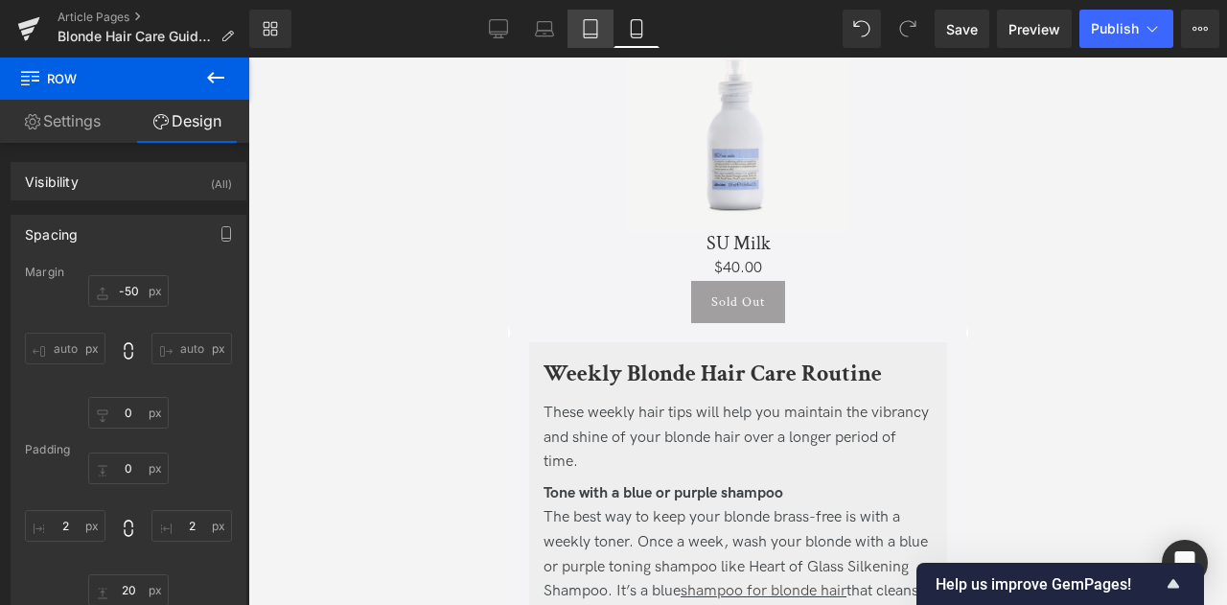
click at [574, 28] on link "Tablet" at bounding box center [591, 29] width 46 height 38
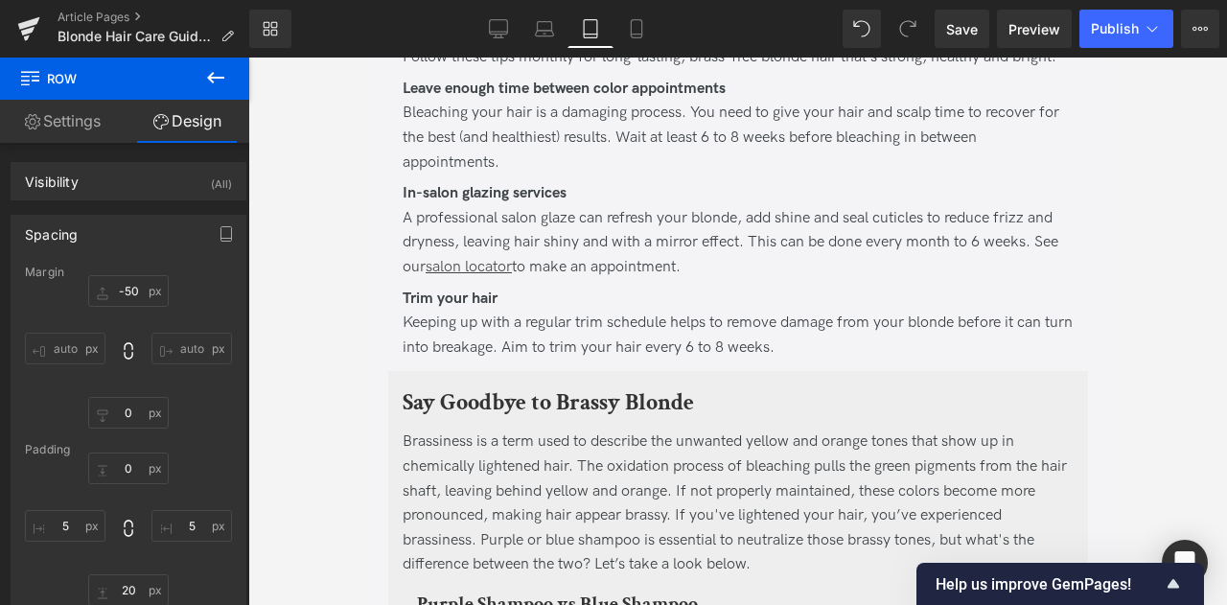
type input "-90"
type input "0"
type input "5"
type input "20"
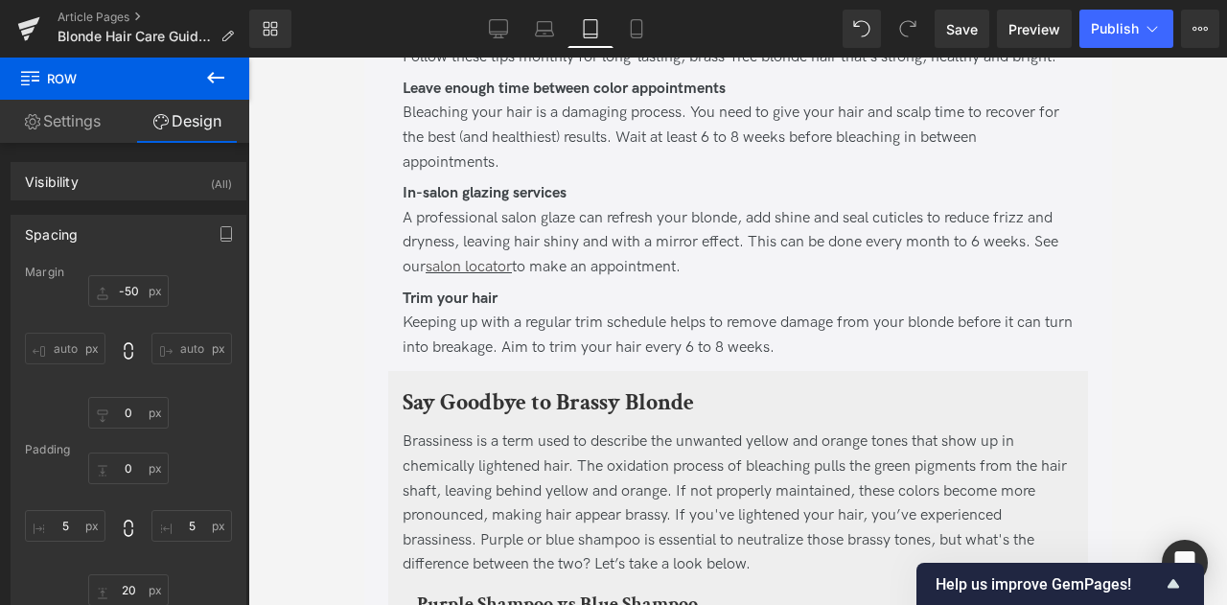
type input "5"
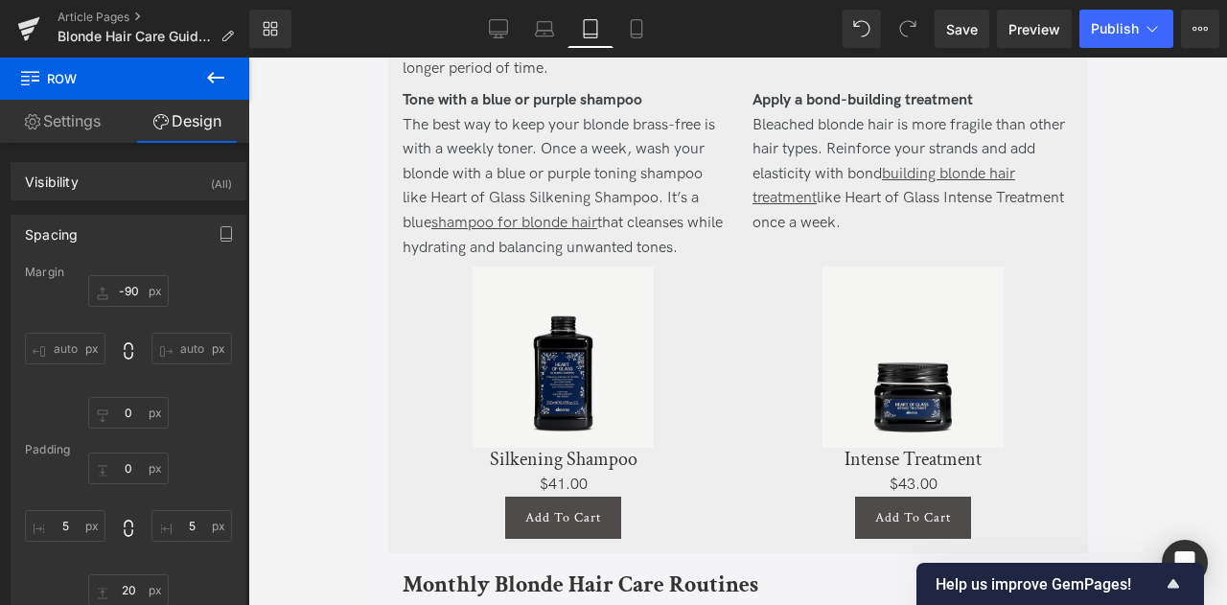
scroll to position [2639, 0]
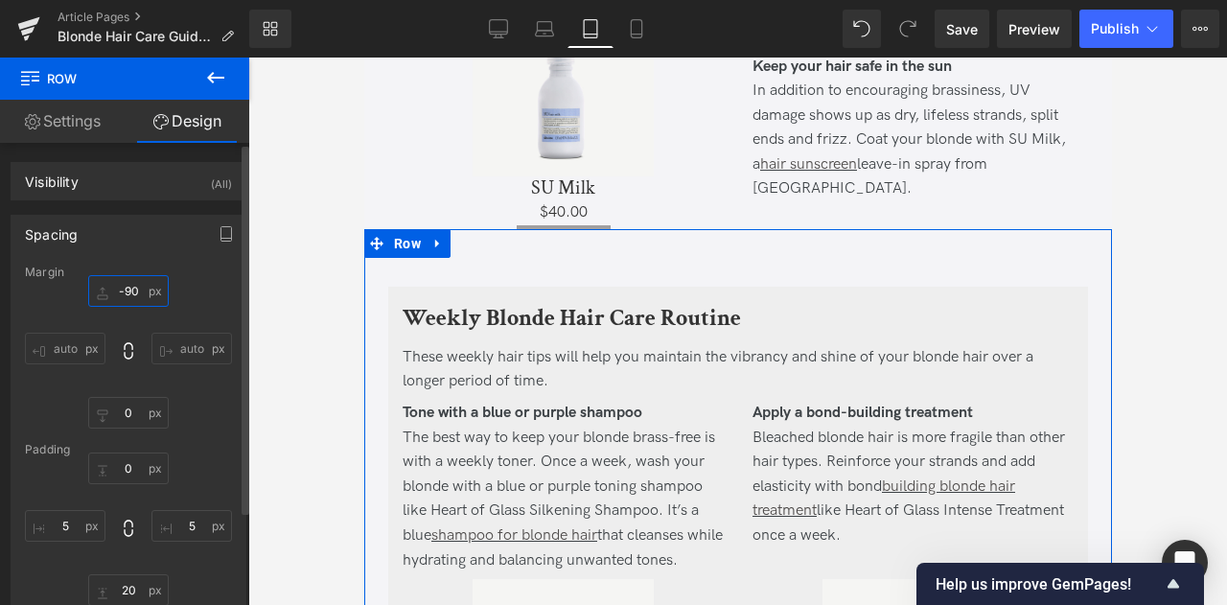
click at [130, 293] on input "-90" at bounding box center [128, 291] width 81 height 32
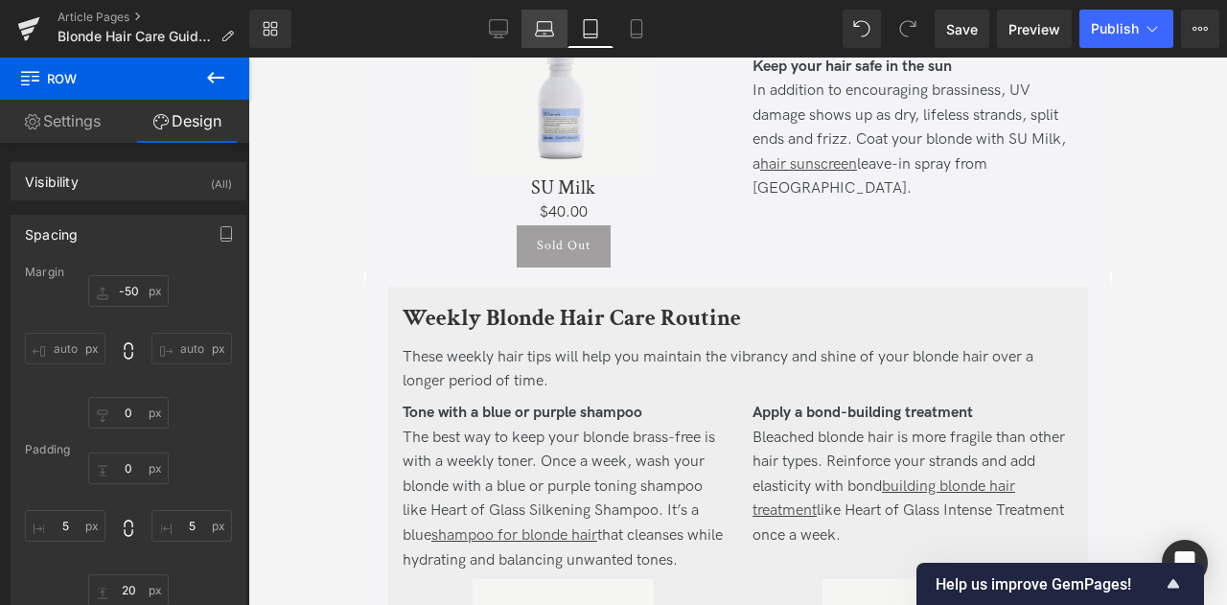
click at [534, 29] on link "Laptop" at bounding box center [545, 29] width 46 height 38
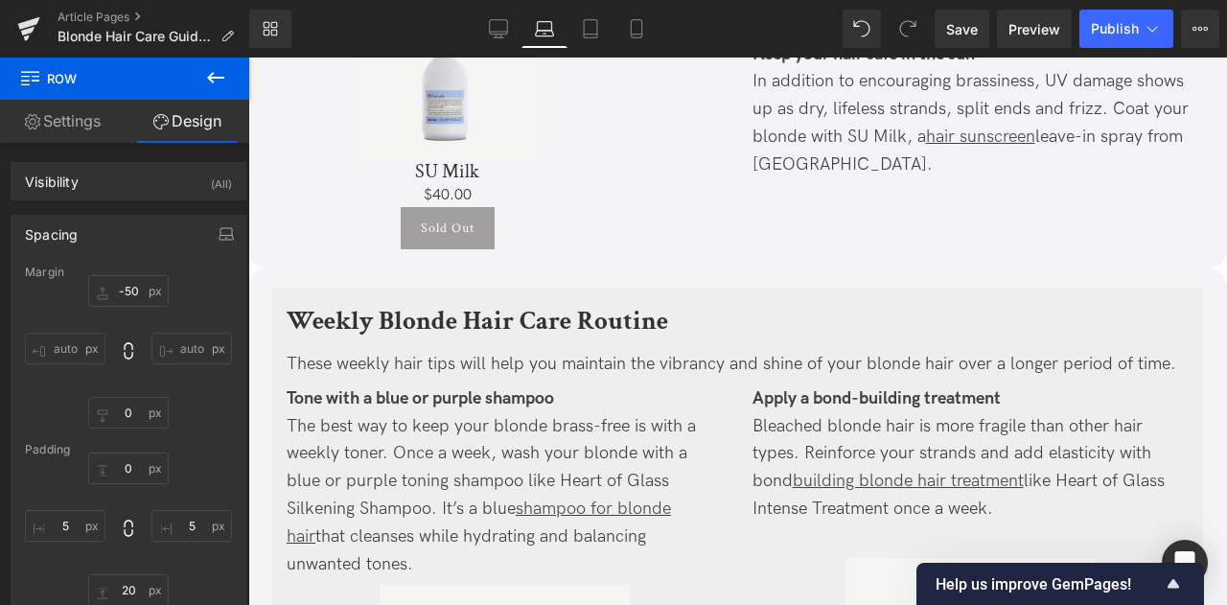
type input "-30"
type input "0"
type input "5"
type input "20"
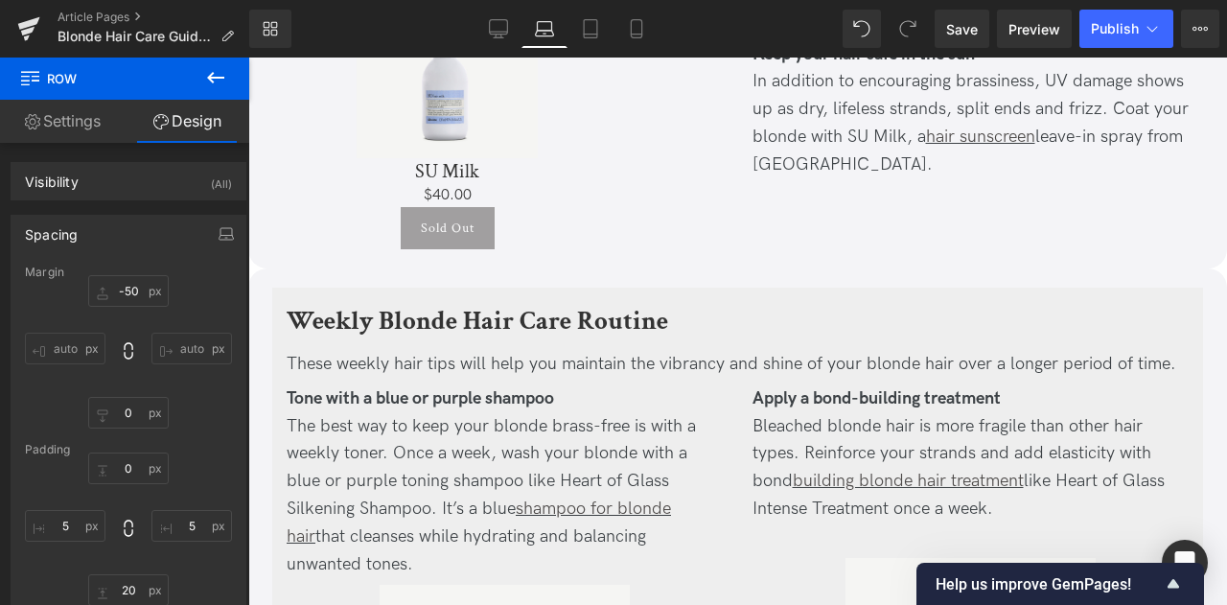
type input "5"
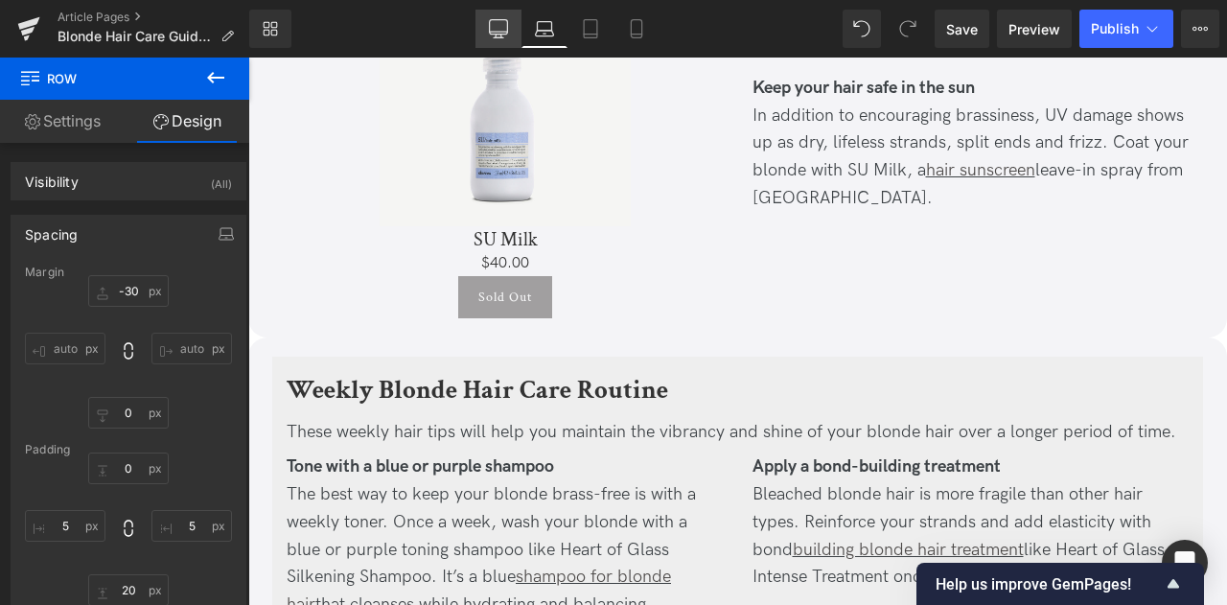
click at [477, 31] on link "Desktop" at bounding box center [499, 29] width 46 height 38
type input "-50"
type input "0"
type input "50"
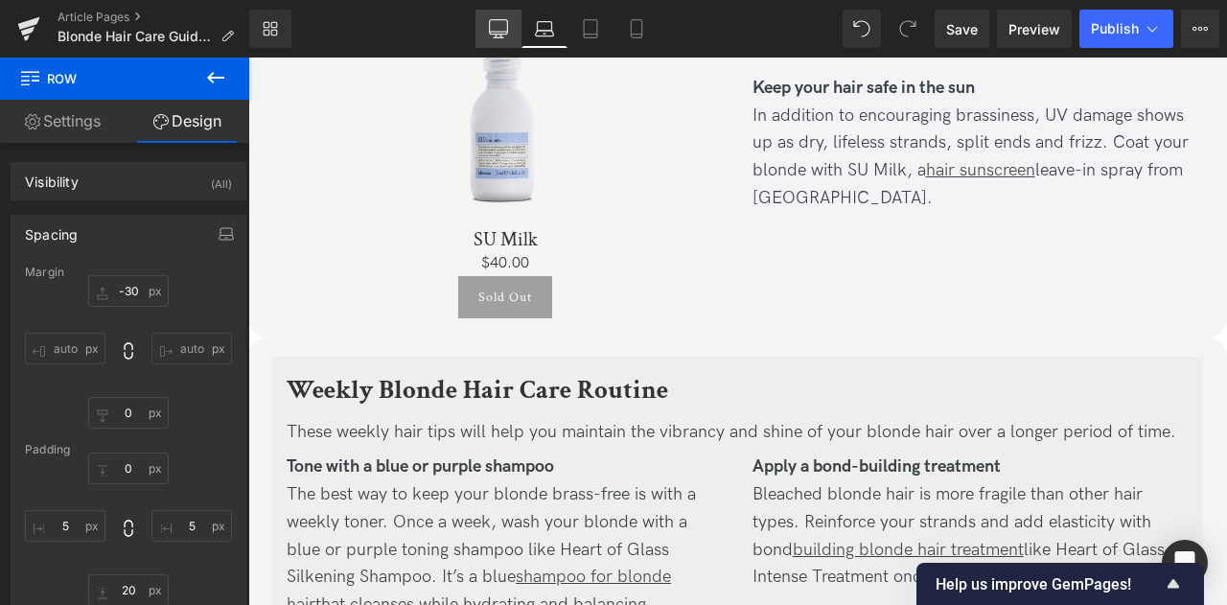
type input "20"
type input "50"
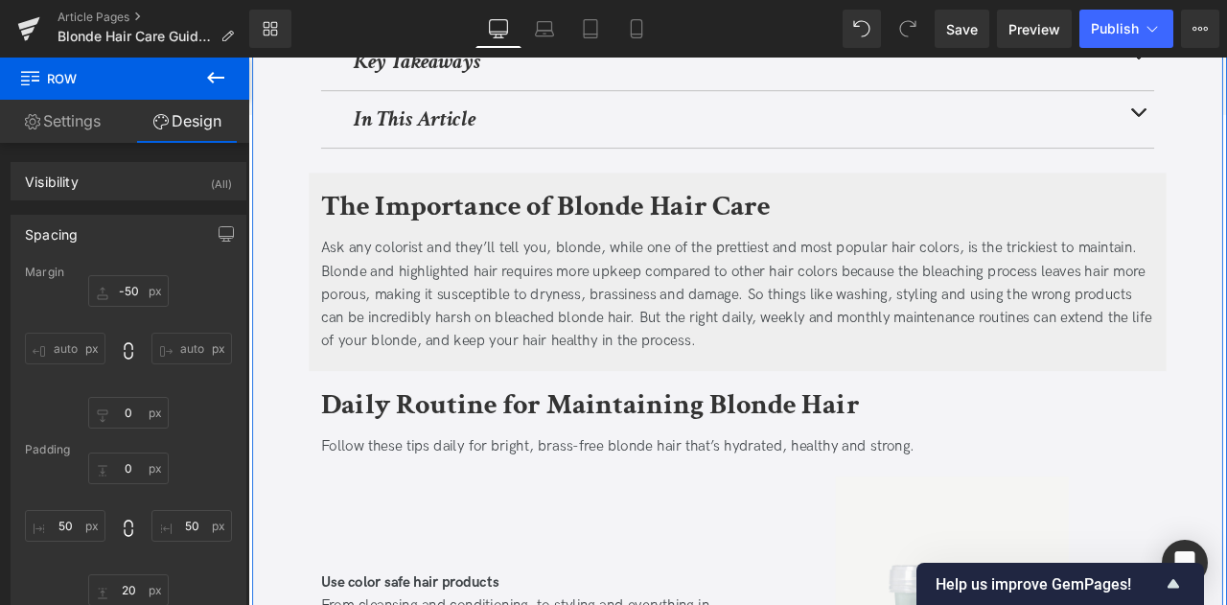
scroll to position [0, 0]
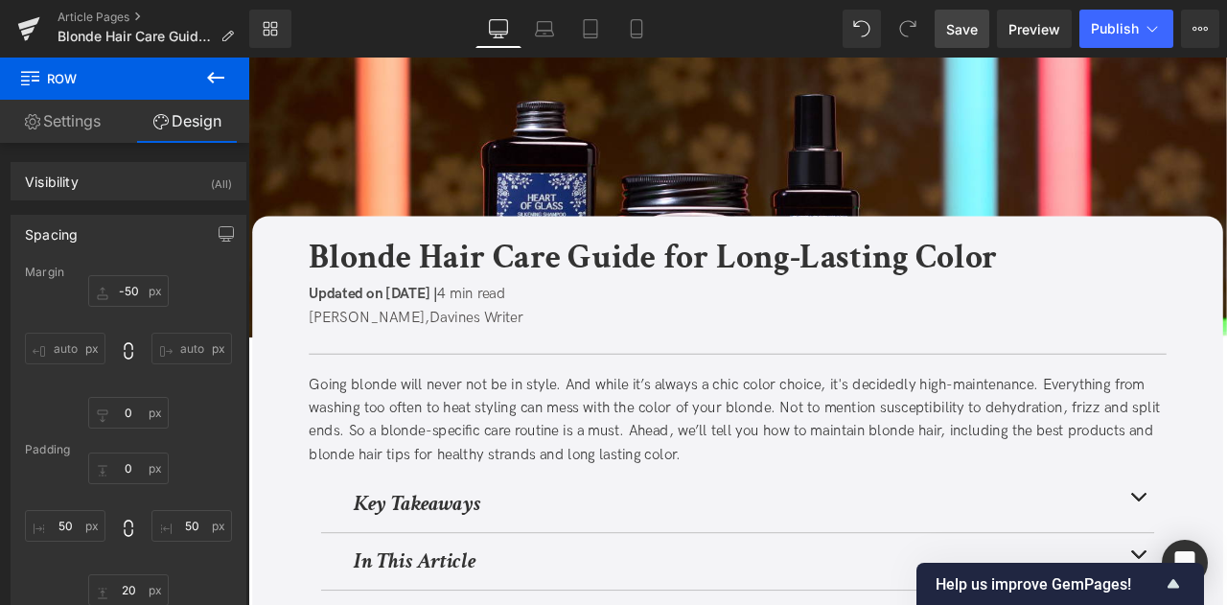
click at [972, 24] on span "Save" at bounding box center [962, 29] width 32 height 20
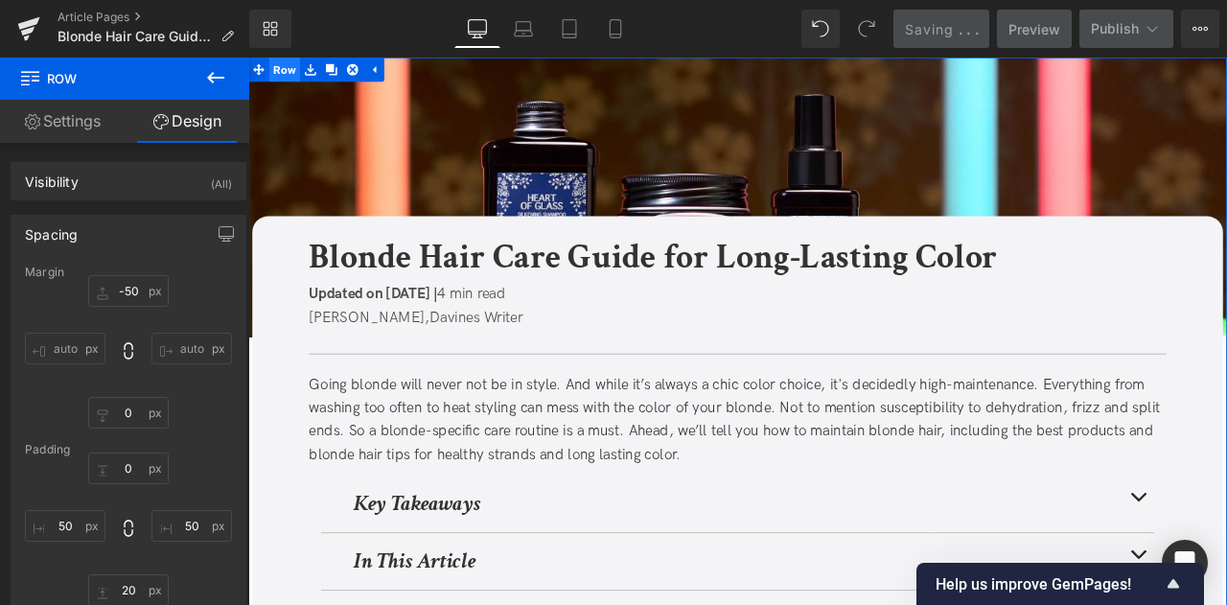
click at [286, 67] on span "Row" at bounding box center [291, 72] width 36 height 29
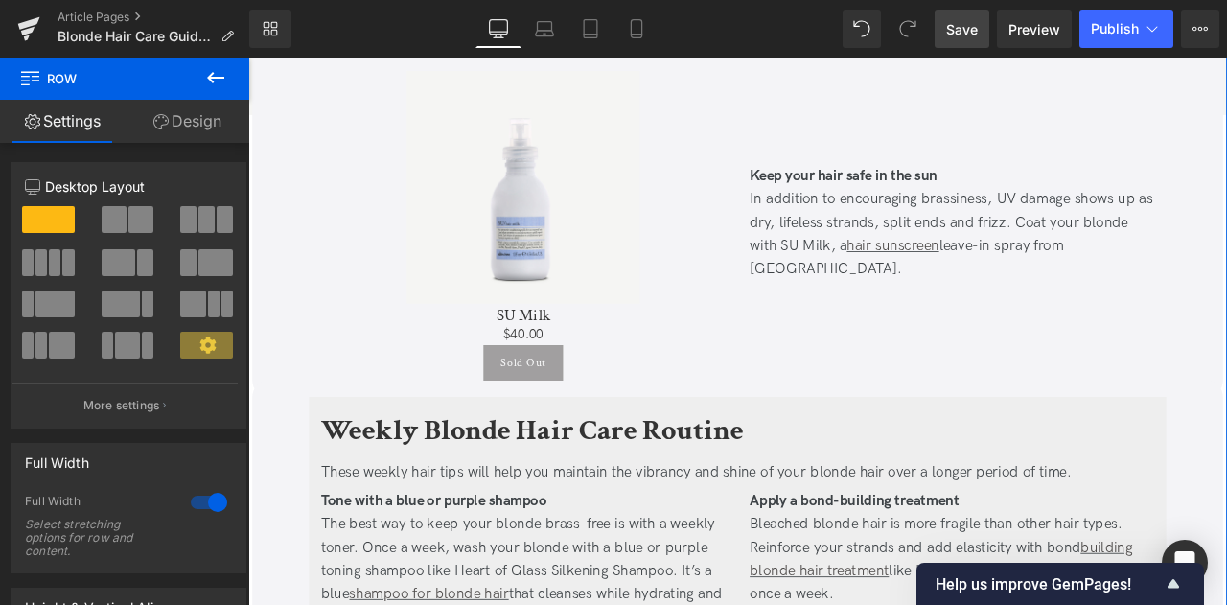
scroll to position [3010, 0]
click at [960, 21] on span "Save" at bounding box center [962, 29] width 32 height 20
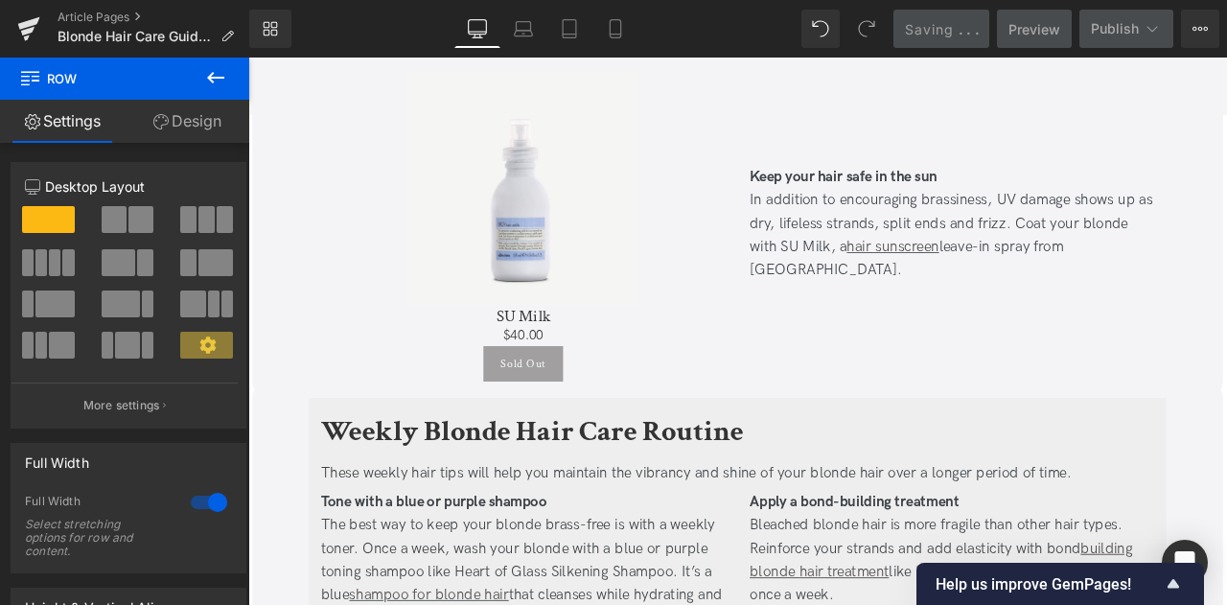
scroll to position [0, 0]
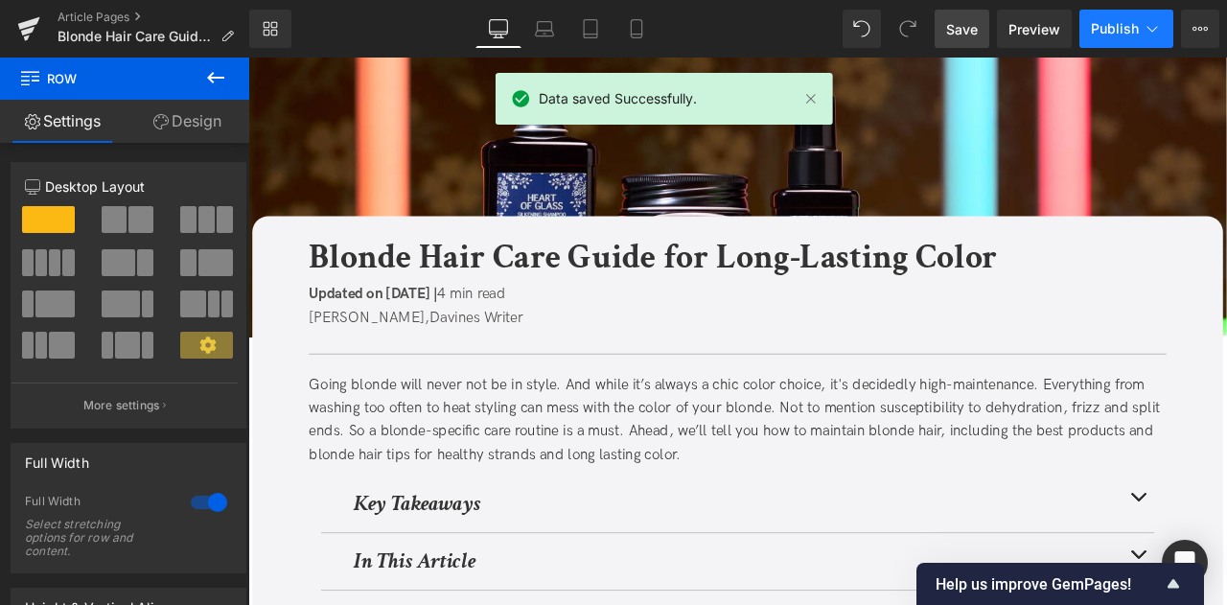
click at [1158, 19] on icon at bounding box center [1152, 28] width 19 height 19
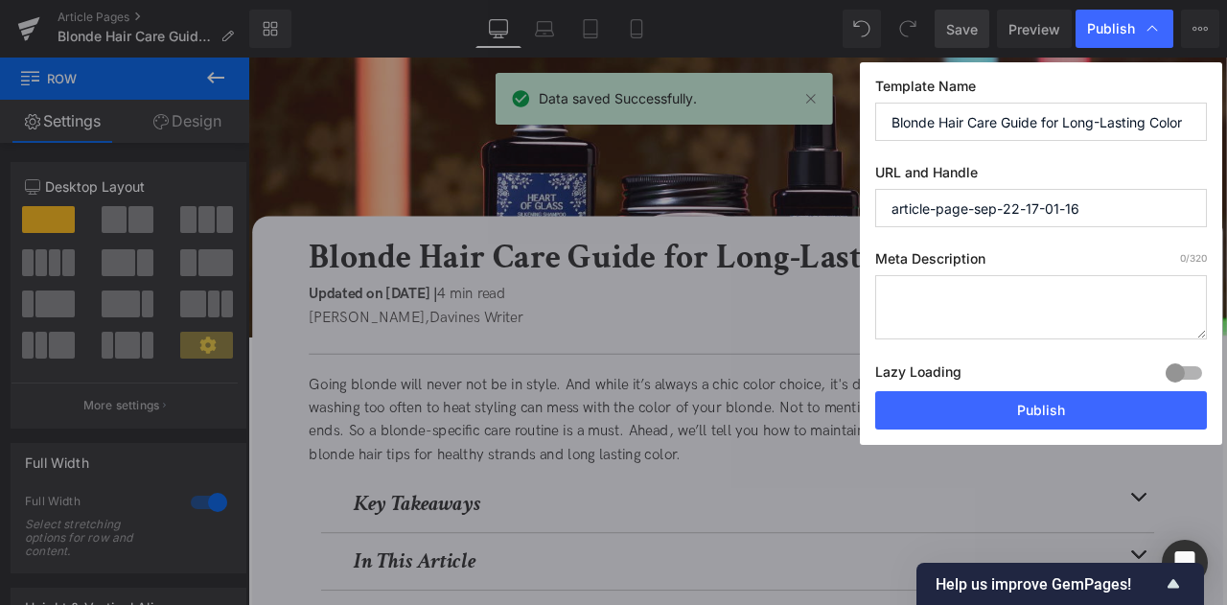
click at [990, 209] on input "article-page-sep-22-17-01-16" at bounding box center [1041, 208] width 332 height 38
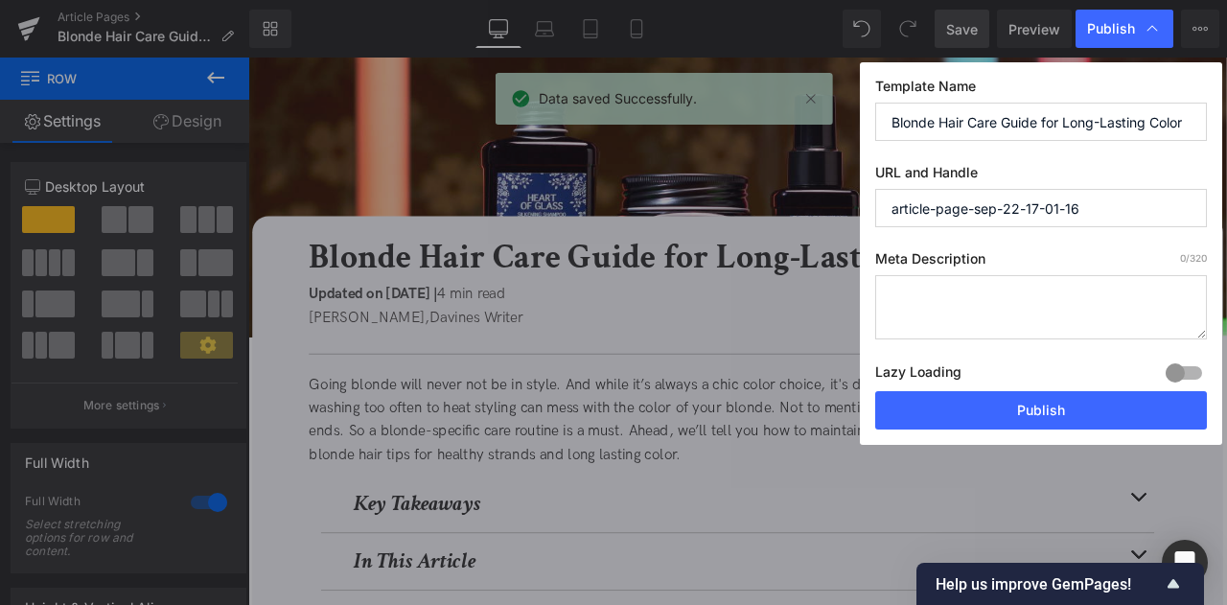
paste input "blonde-hair-care-guide/"
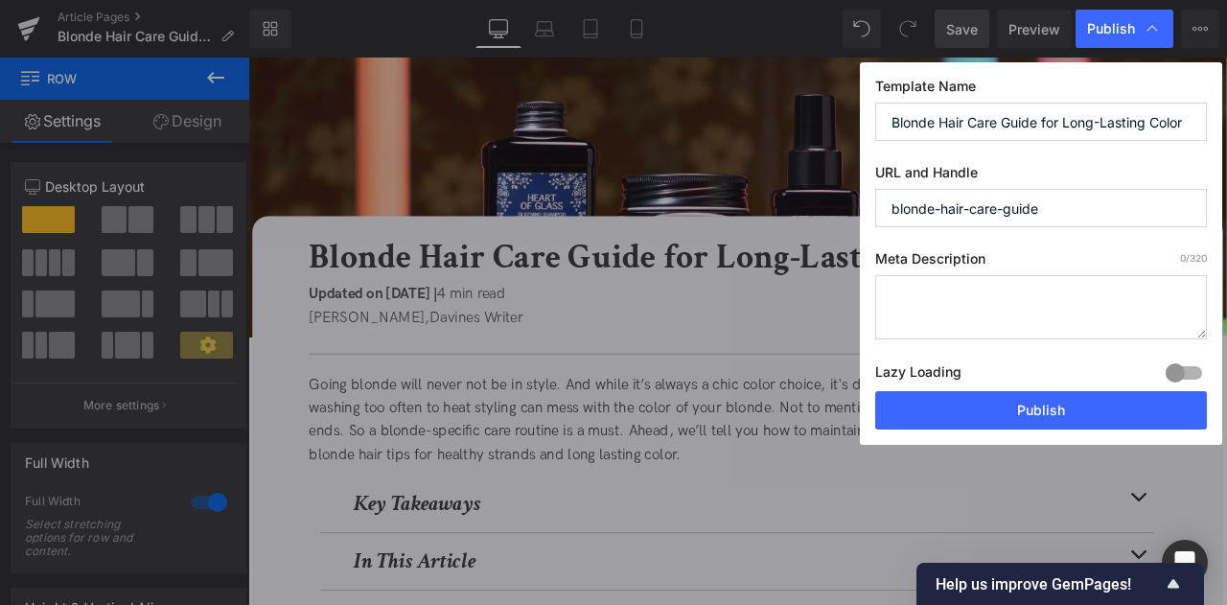
type input "blonde-hair-care-guide"
click at [1000, 281] on textarea at bounding box center [1041, 307] width 332 height 64
click at [953, 300] on textarea at bounding box center [1041, 307] width 332 height 64
paste textarea "Maintain bright and healthy blonde hair with expert tips and routines that figh…"
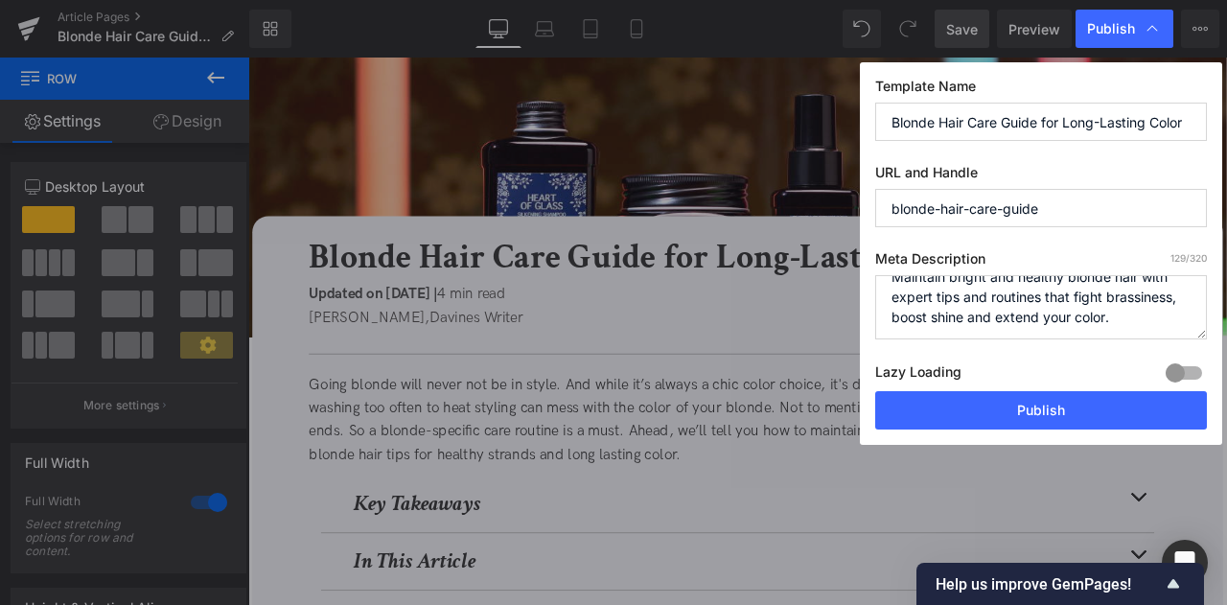
scroll to position [19, 0]
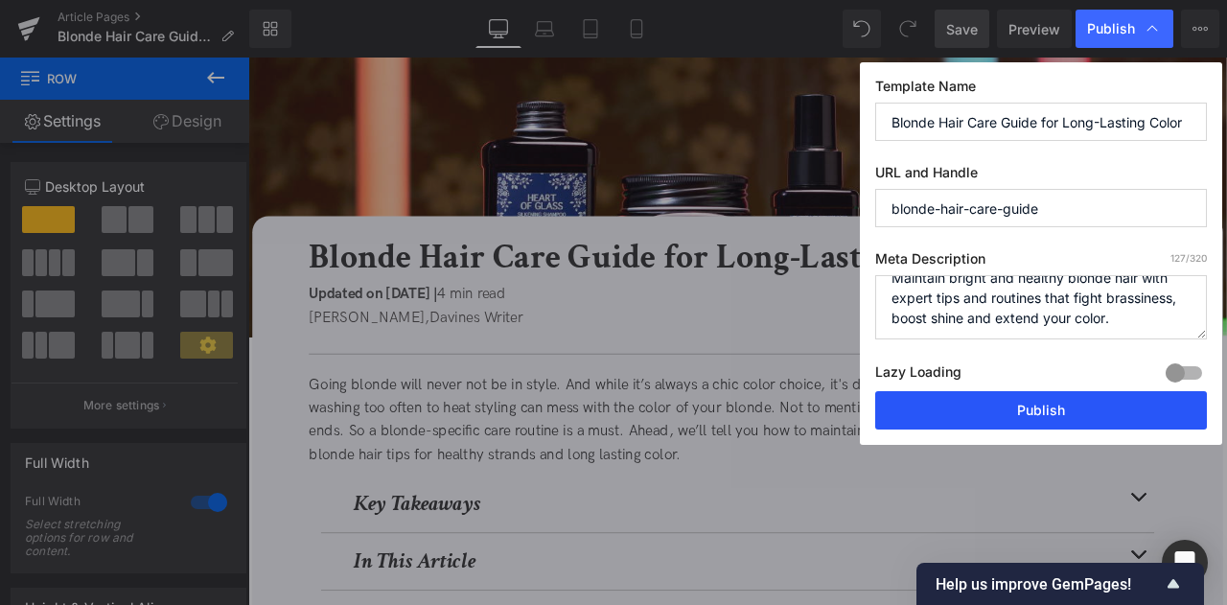
type textarea "Maintain bright and healthy blonde hair with expert tips and routines that figh…"
click at [1005, 415] on button "Publish" at bounding box center [1041, 410] width 332 height 38
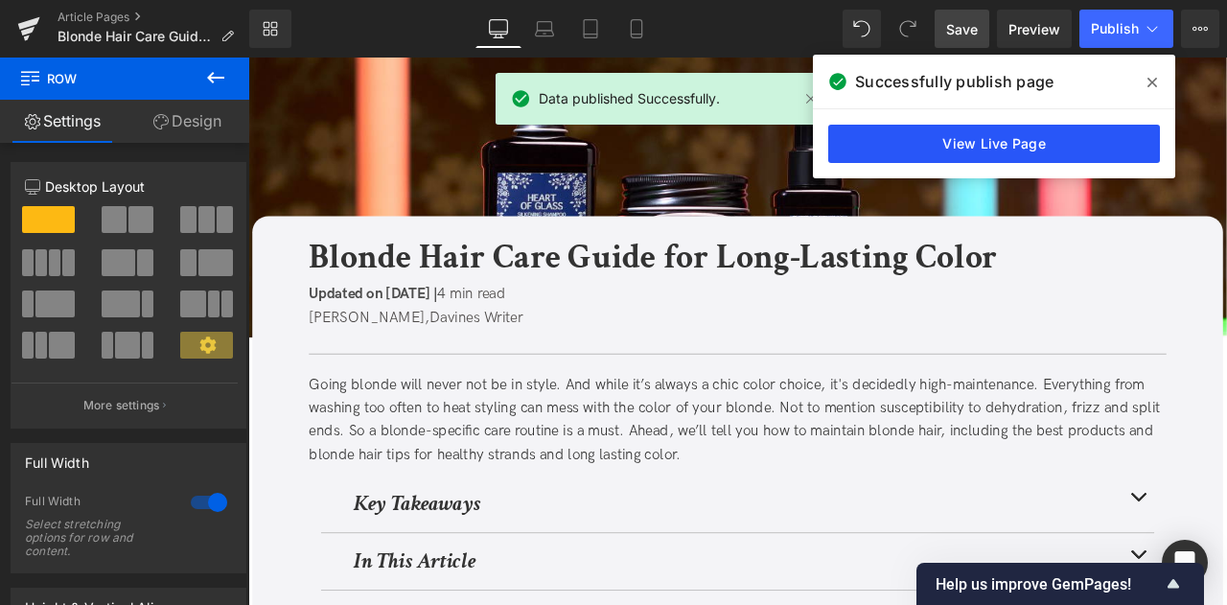
click at [941, 145] on link "View Live Page" at bounding box center [994, 144] width 332 height 38
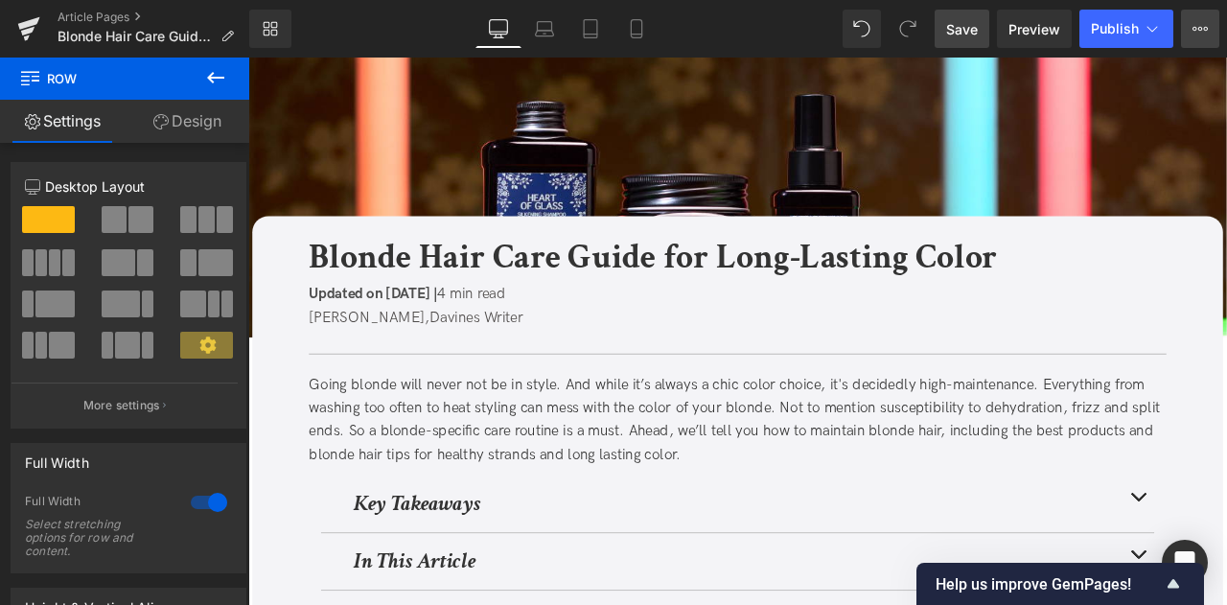
click at [1199, 26] on icon at bounding box center [1200, 28] width 15 height 15
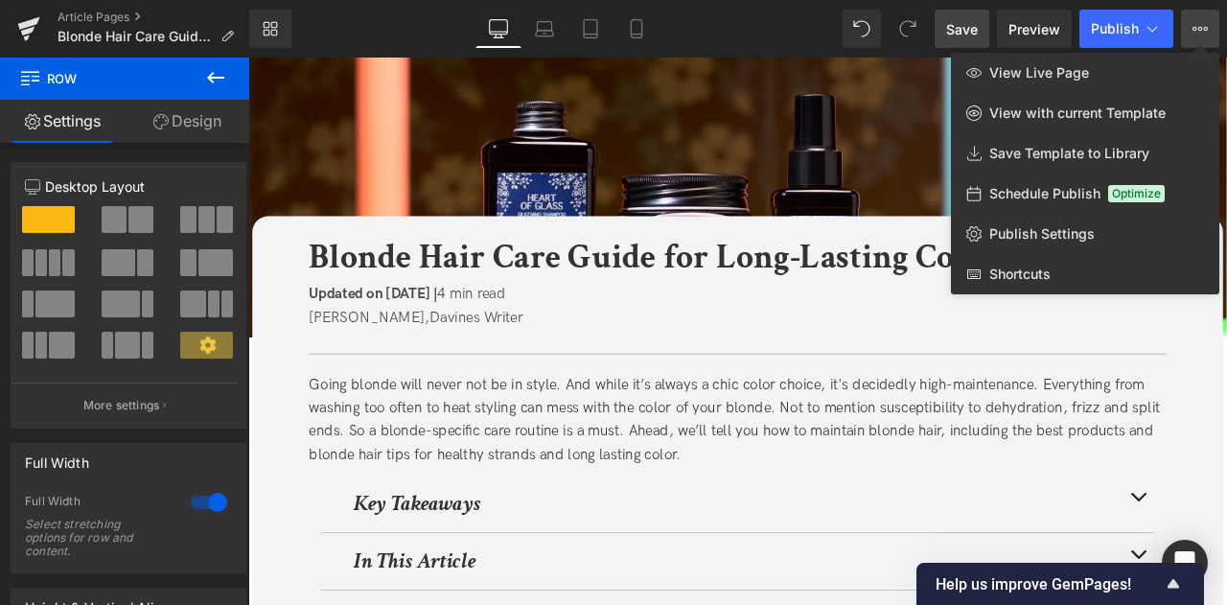
click at [595, 397] on div at bounding box center [737, 331] width 979 height 547
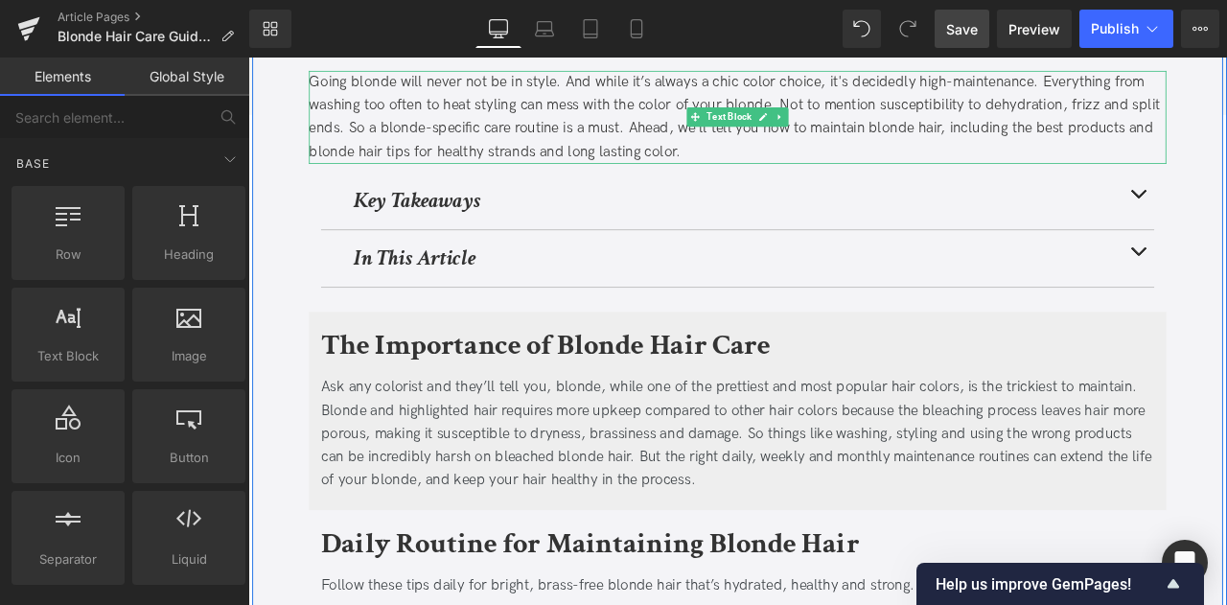
scroll to position [361, 0]
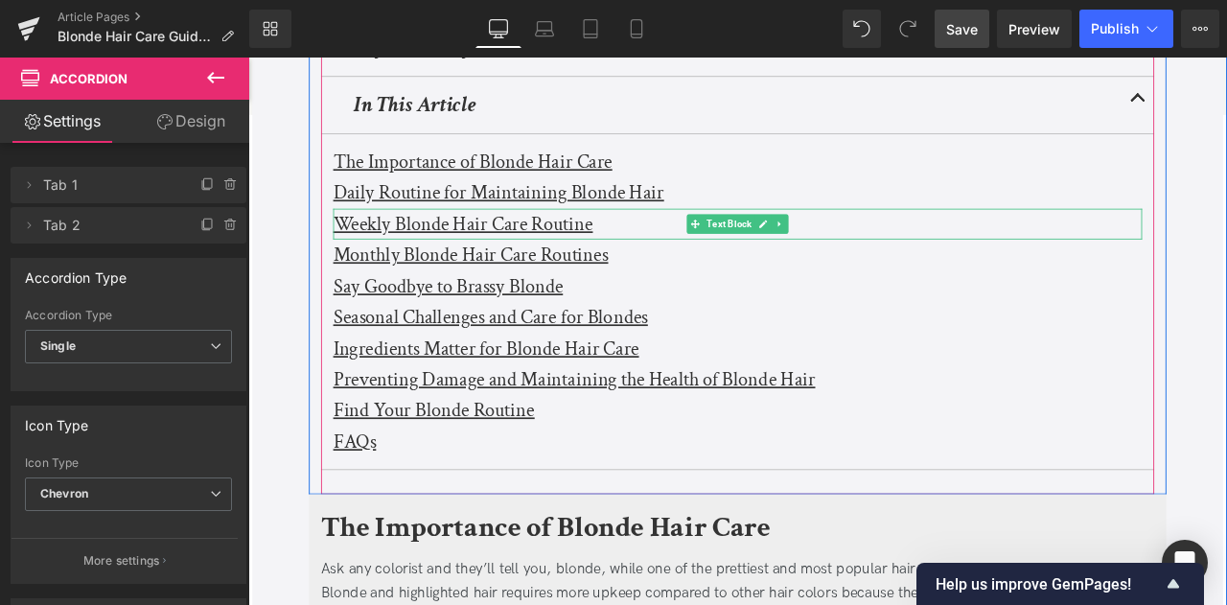
scroll to position [548, 0]
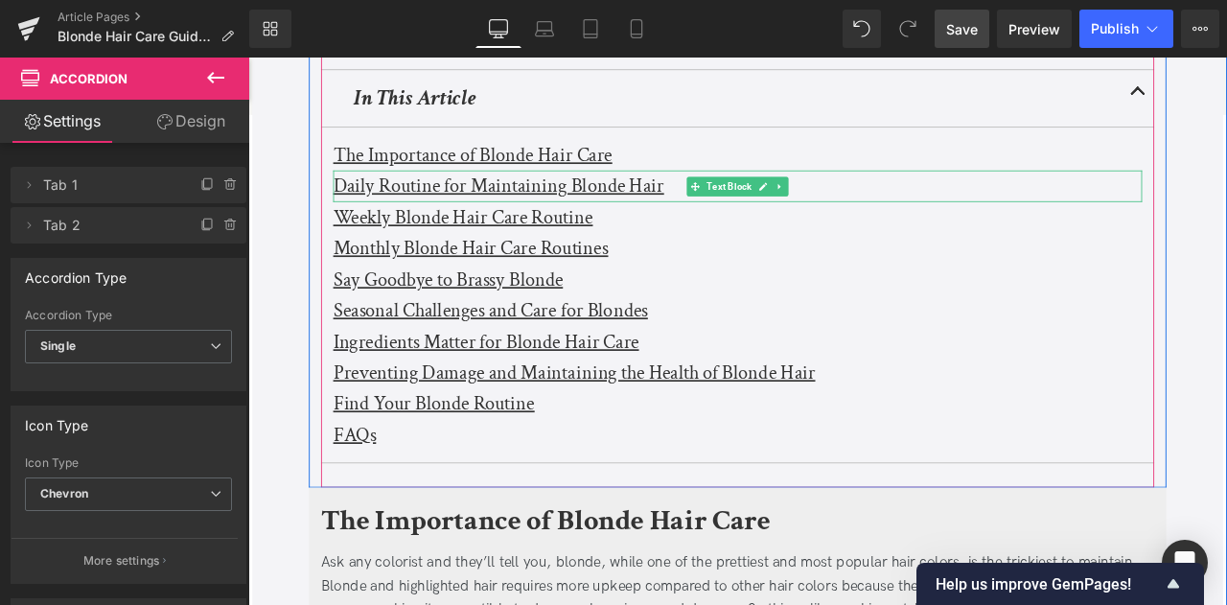
click at [434, 201] on u "Daily Routine for Maintaining Blonde Hair" at bounding box center [545, 210] width 392 height 30
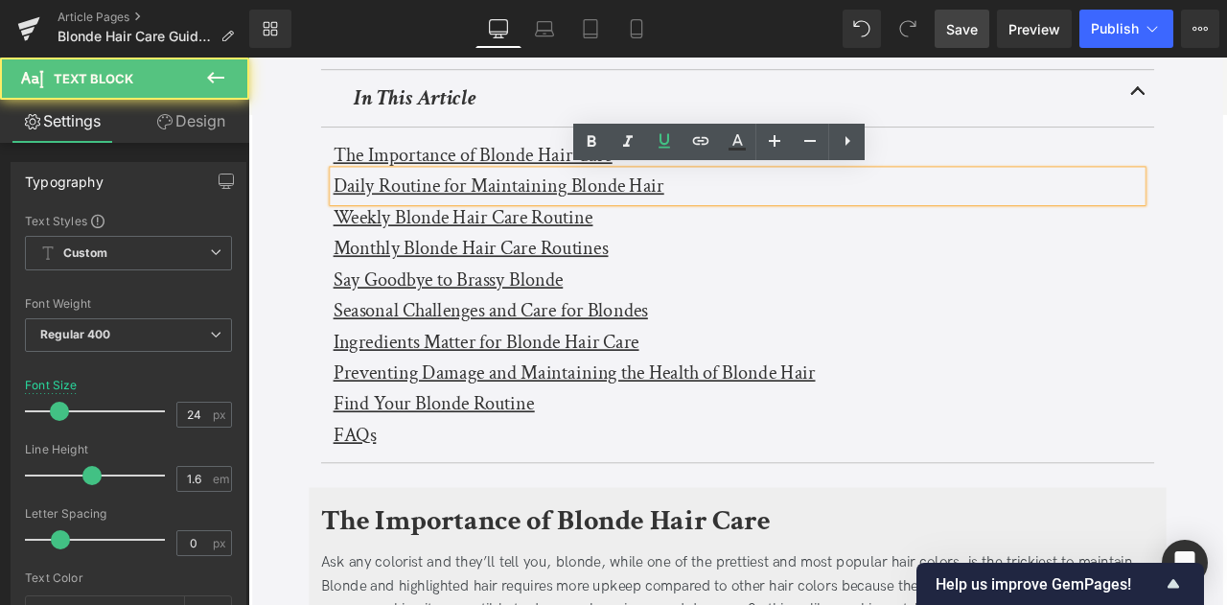
click at [435, 236] on u "Weekly Blonde Hair Care Routine" at bounding box center [503, 247] width 308 height 30
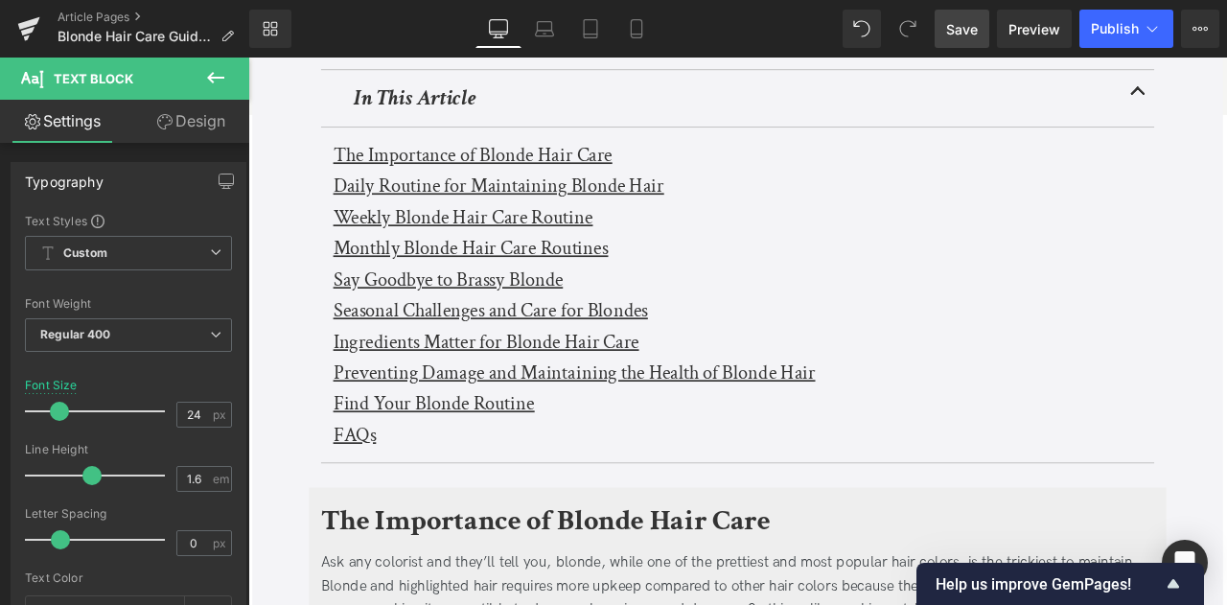
click at [198, 131] on link "Design" at bounding box center [190, 121] width 125 height 43
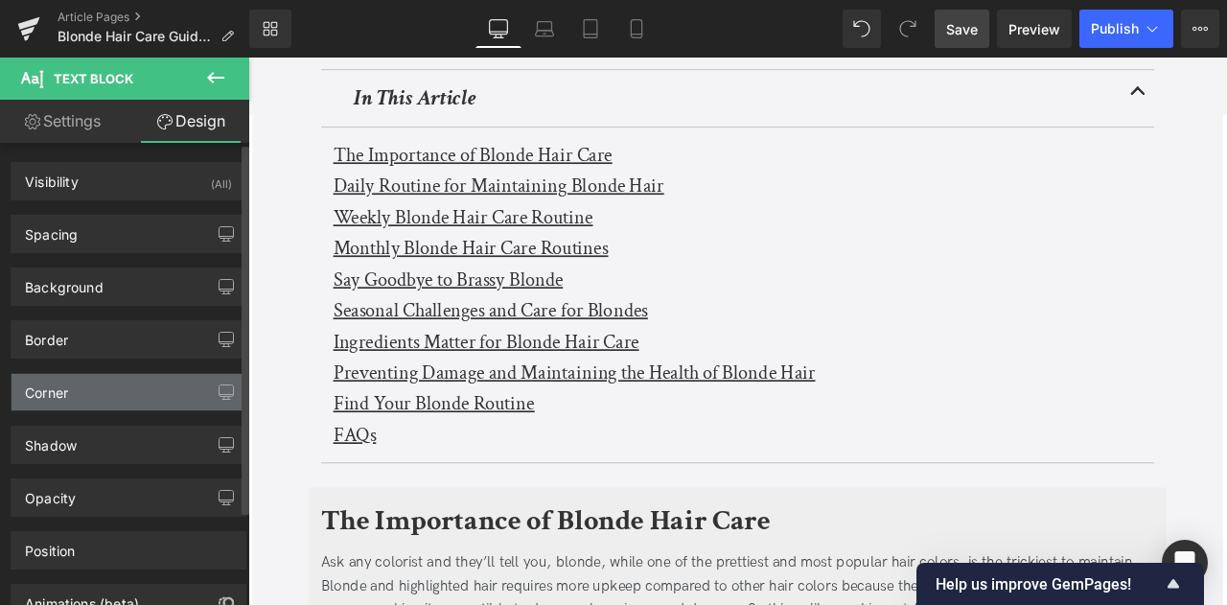
scroll to position [117, 0]
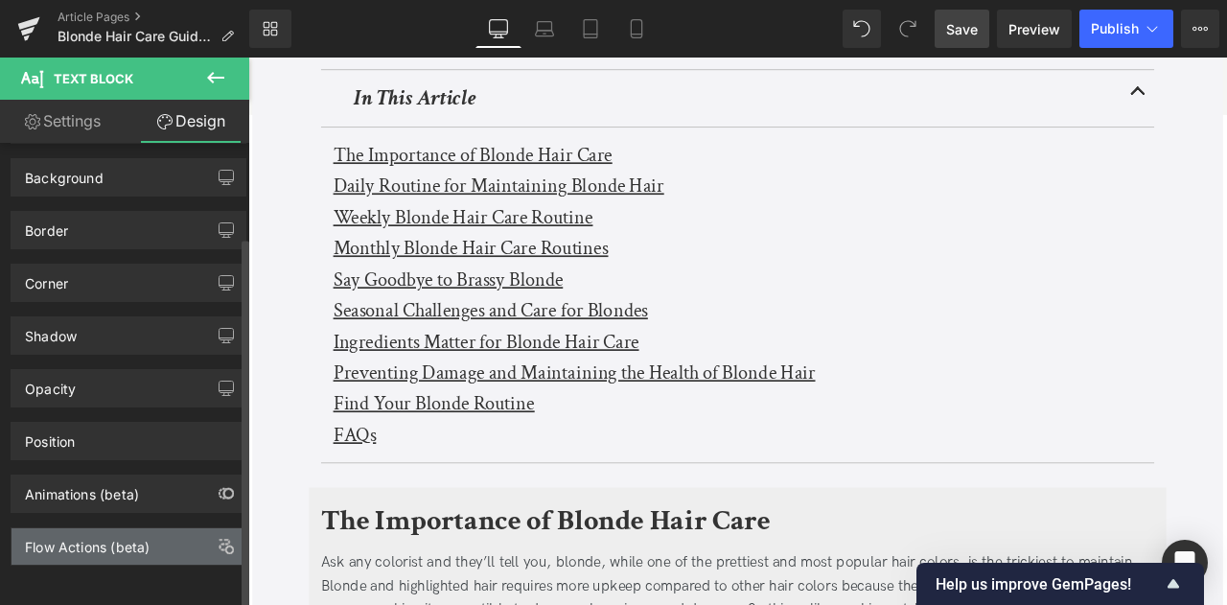
click at [123, 528] on div "Flow Actions (beta)" at bounding box center [87, 541] width 125 height 27
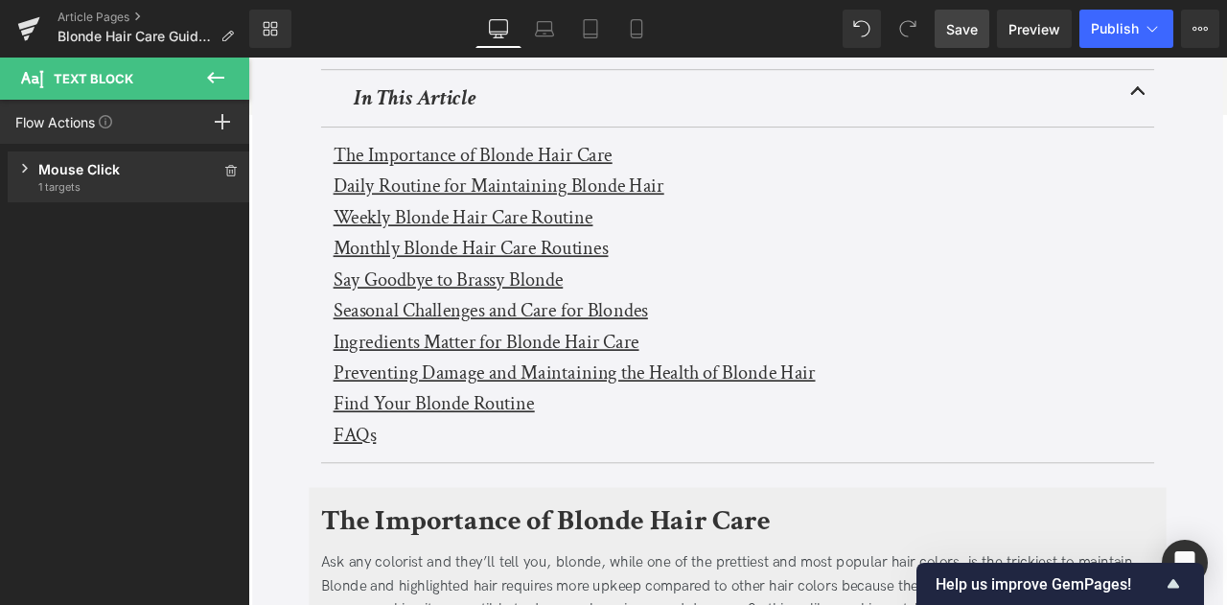
click at [113, 185] on span "1 targets" at bounding box center [128, 186] width 181 height 15
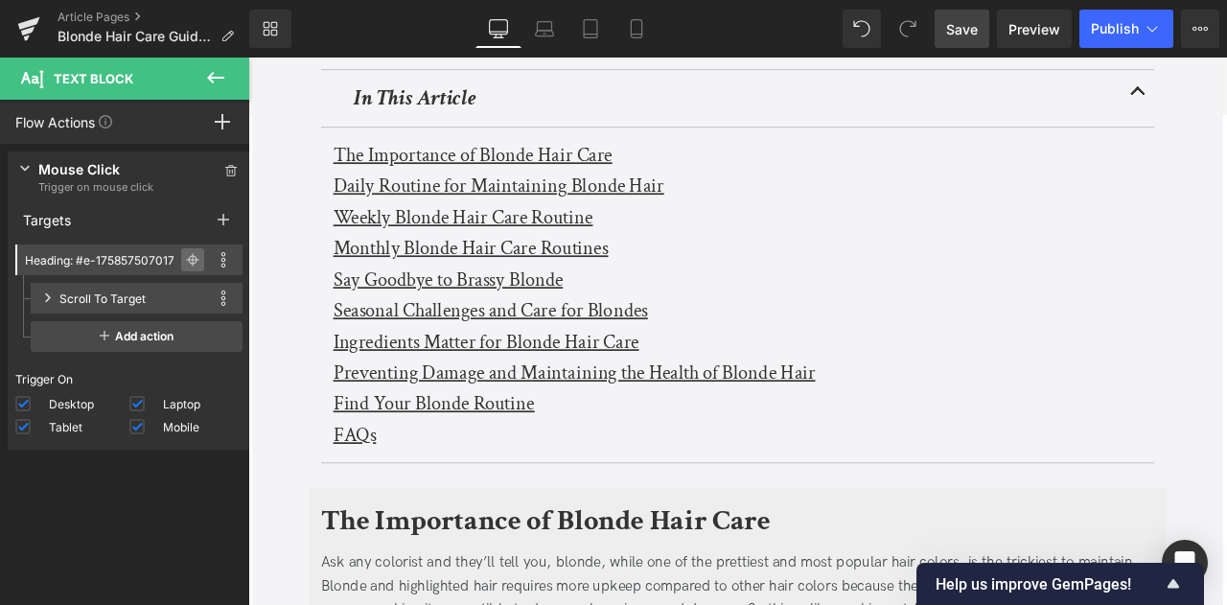
click at [186, 258] on icon at bounding box center [192, 259] width 13 height 13
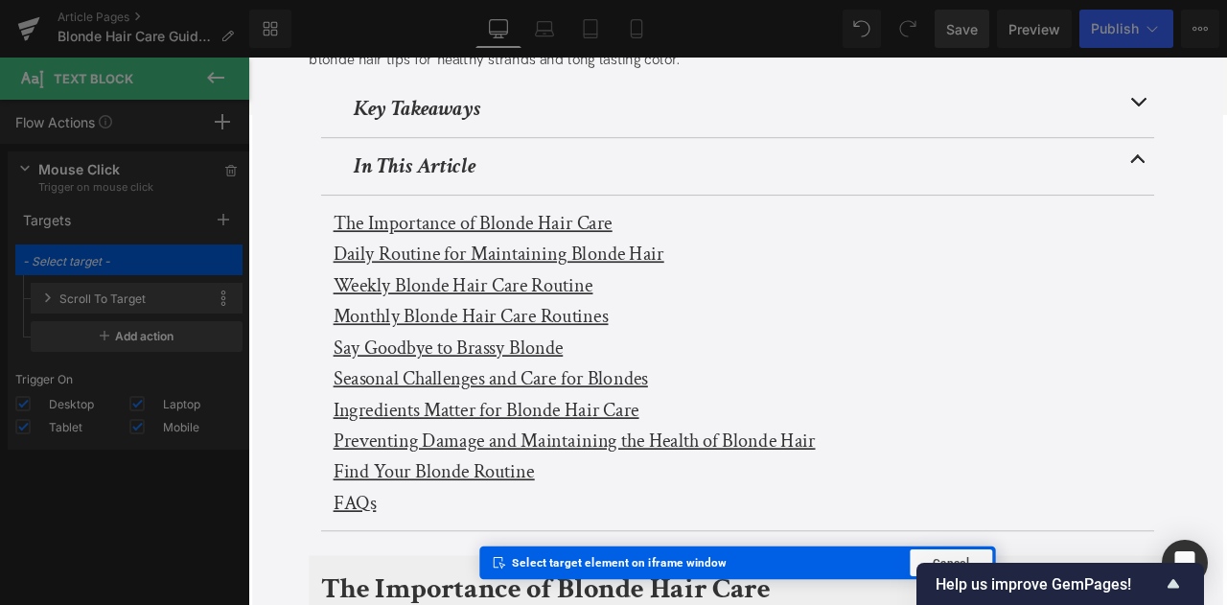
scroll to position [451, 0]
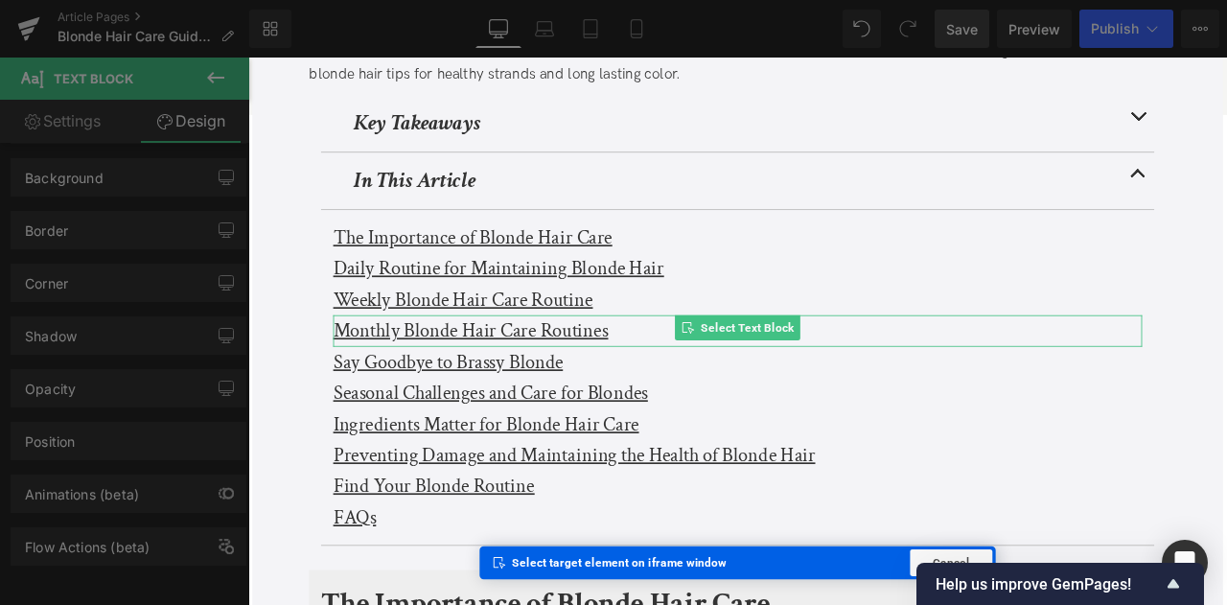
click at [407, 373] on u "Monthly Blonde Hair Care Routines" at bounding box center [512, 381] width 326 height 30
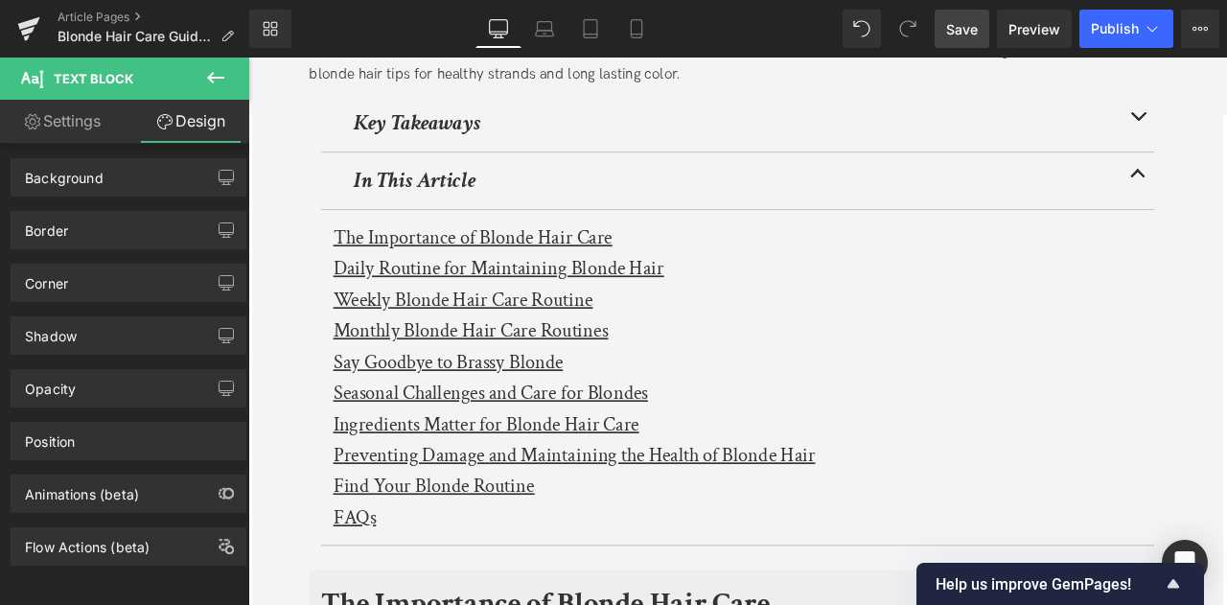
click at [400, 333] on u "Weekly Blonde Hair Care Routine" at bounding box center [503, 345] width 308 height 30
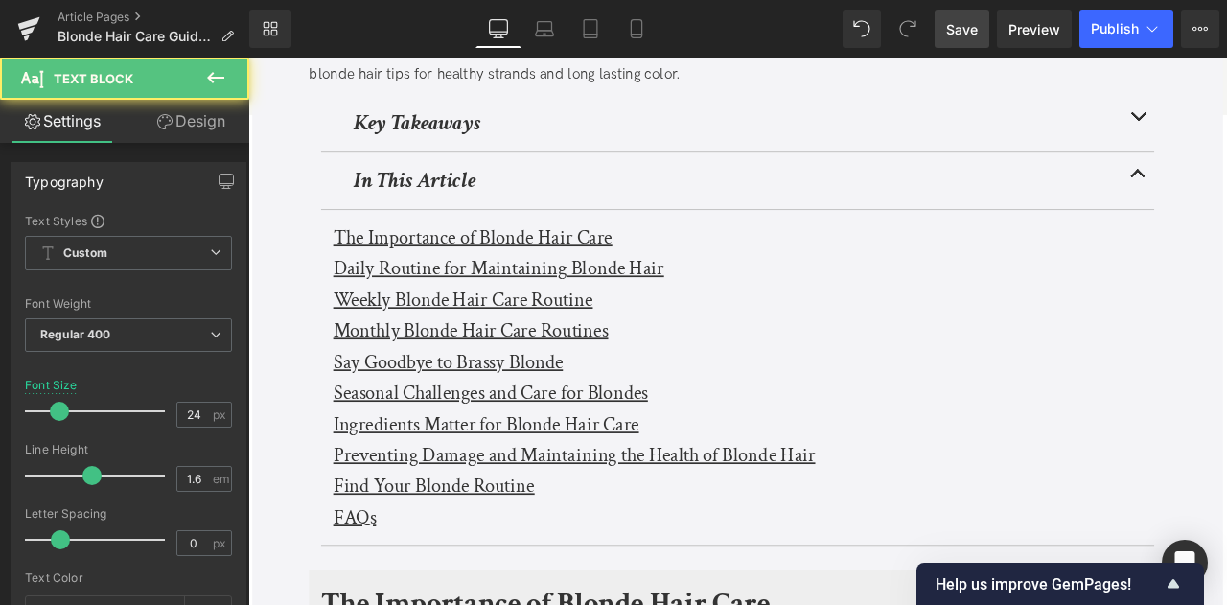
click at [197, 124] on link "Design" at bounding box center [190, 121] width 125 height 43
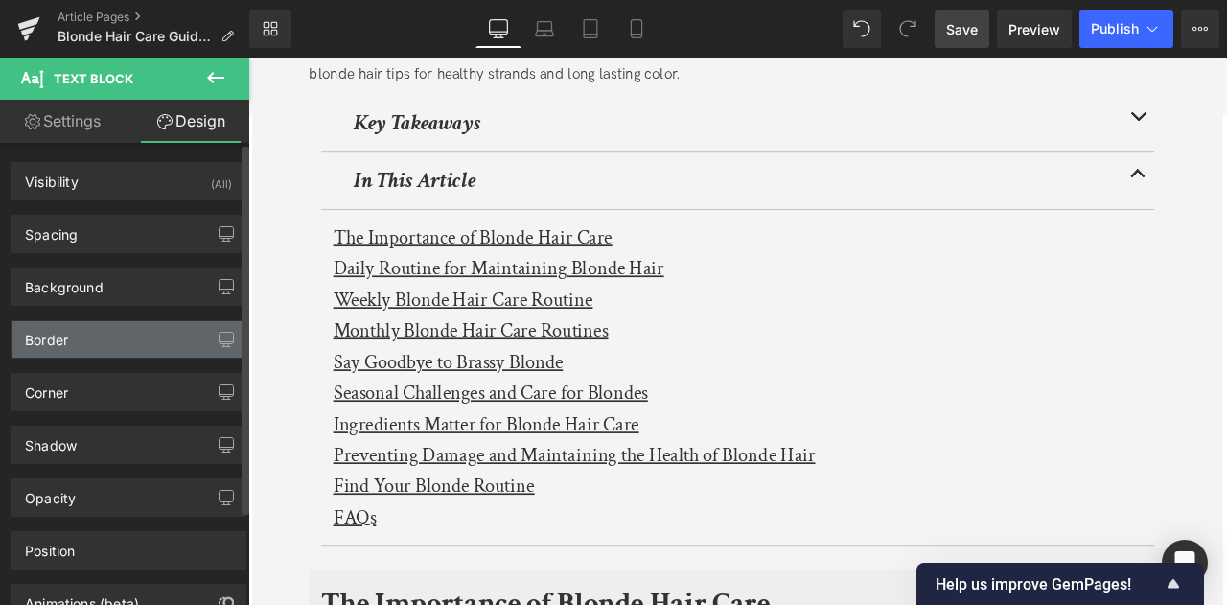
scroll to position [117, 0]
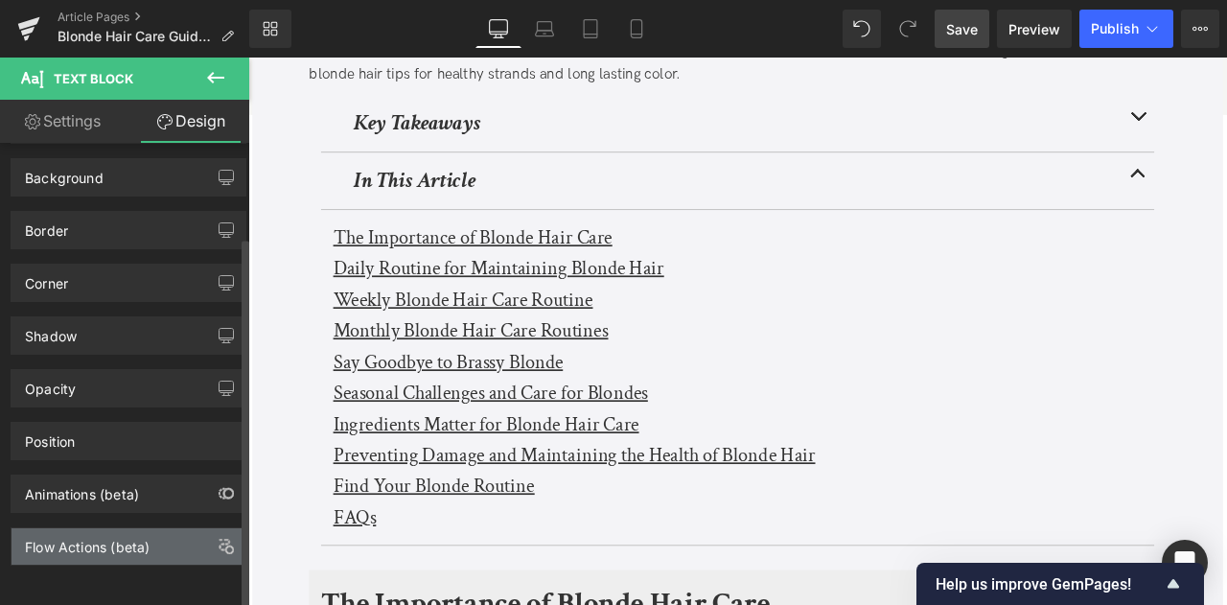
click at [135, 539] on div "Flow Actions (beta)" at bounding box center [87, 541] width 125 height 27
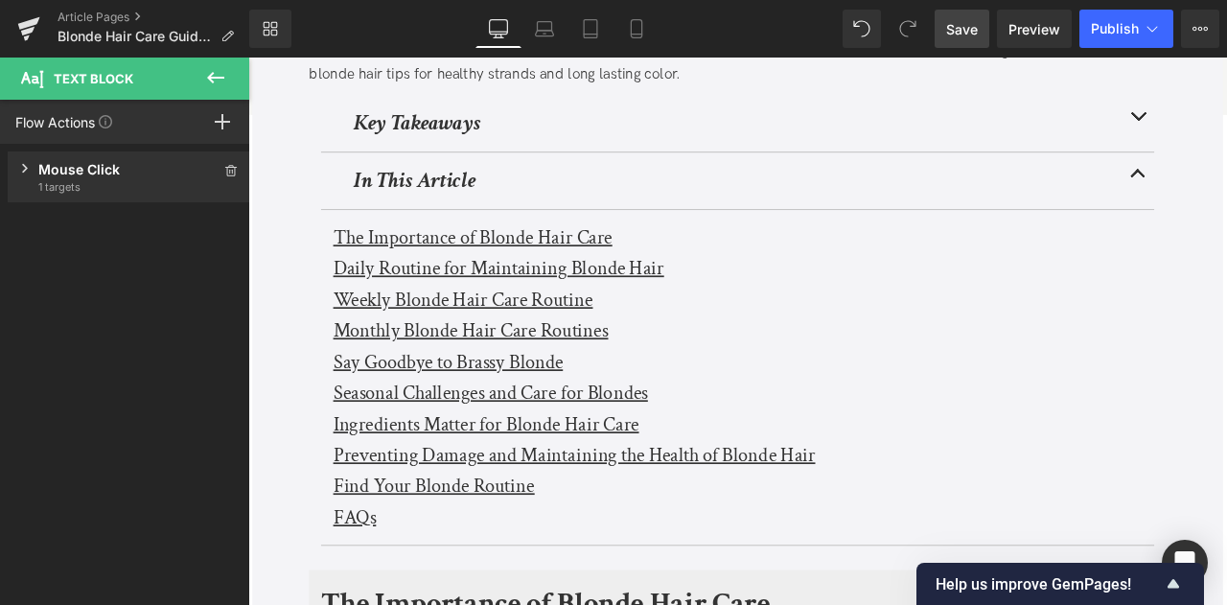
click at [129, 177] on div "Mouse Click" at bounding box center [128, 169] width 181 height 20
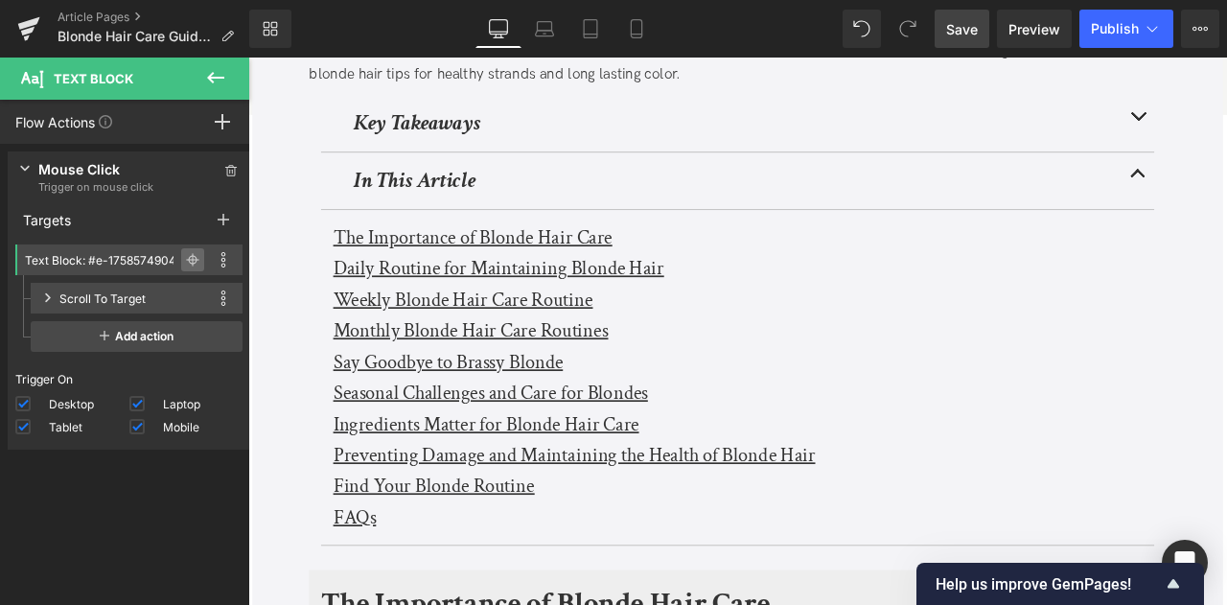
click at [189, 252] on span at bounding box center [192, 259] width 23 height 23
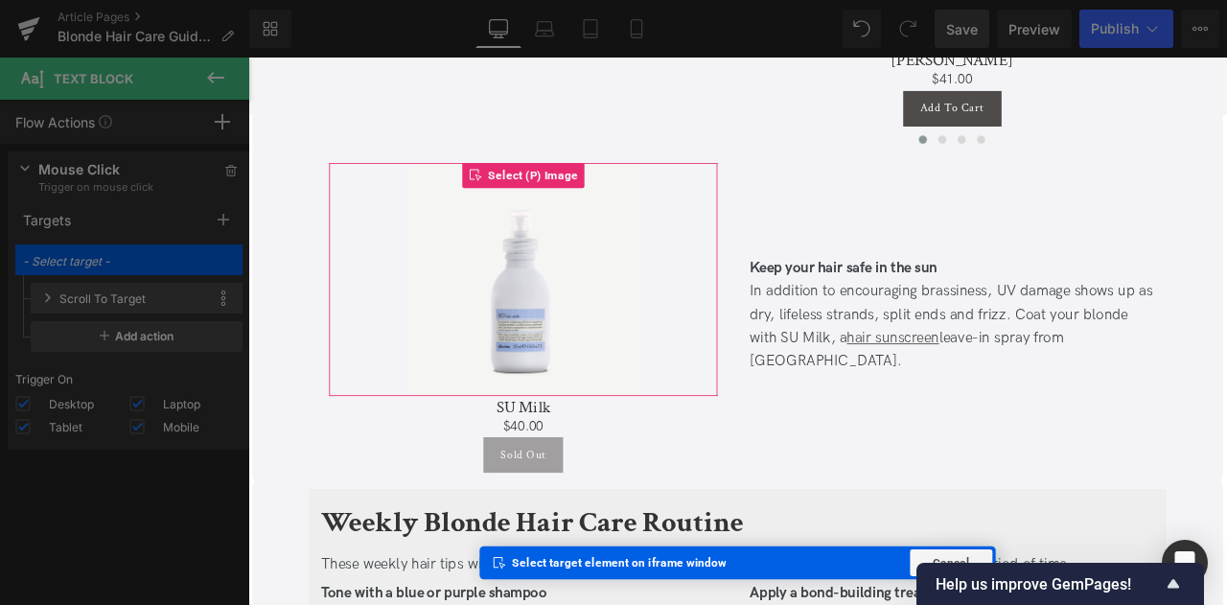
scroll to position [3460, 0]
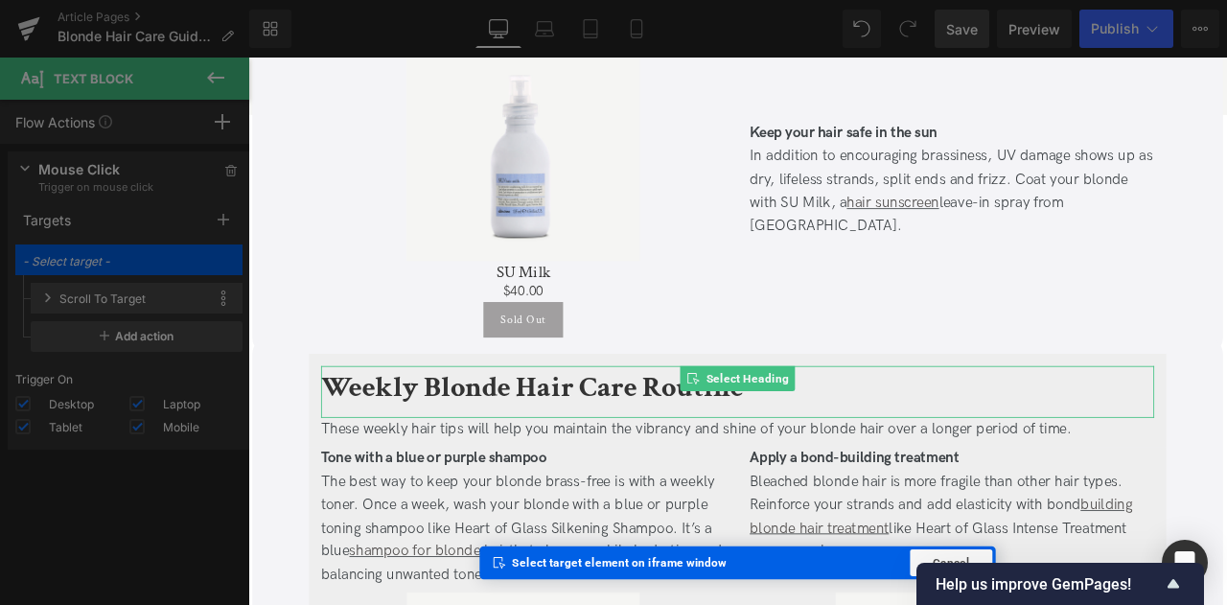
click at [416, 431] on b "Weekly Blonde Hair Care Routine" at bounding box center [585, 448] width 501 height 45
type input "Heading: #e-1759508371175"
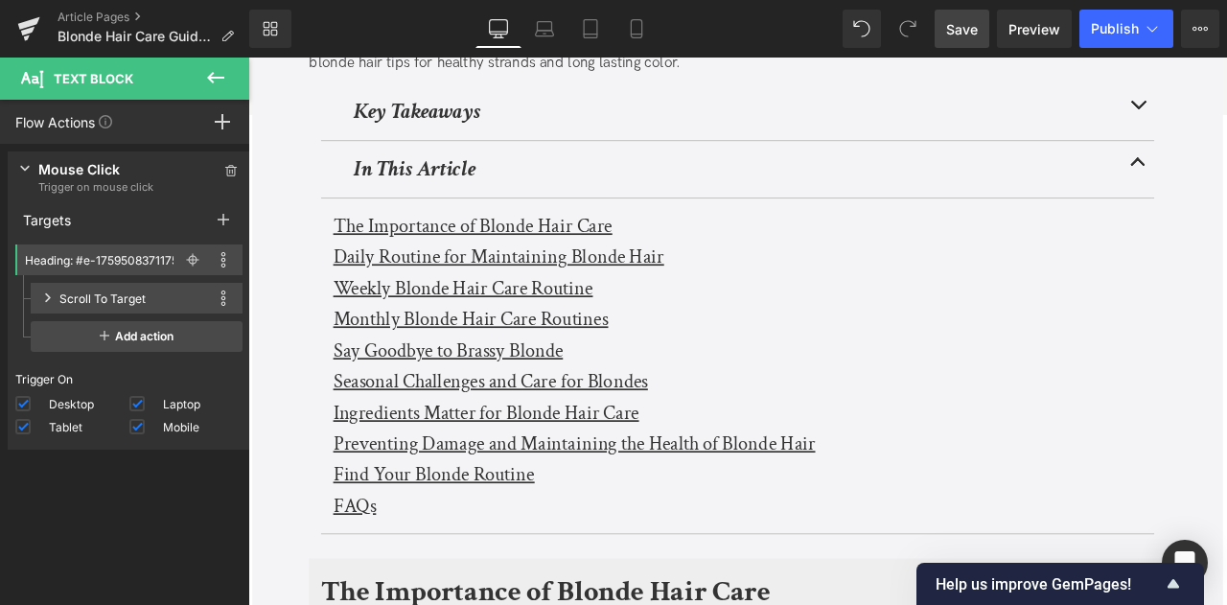
scroll to position [460, 0]
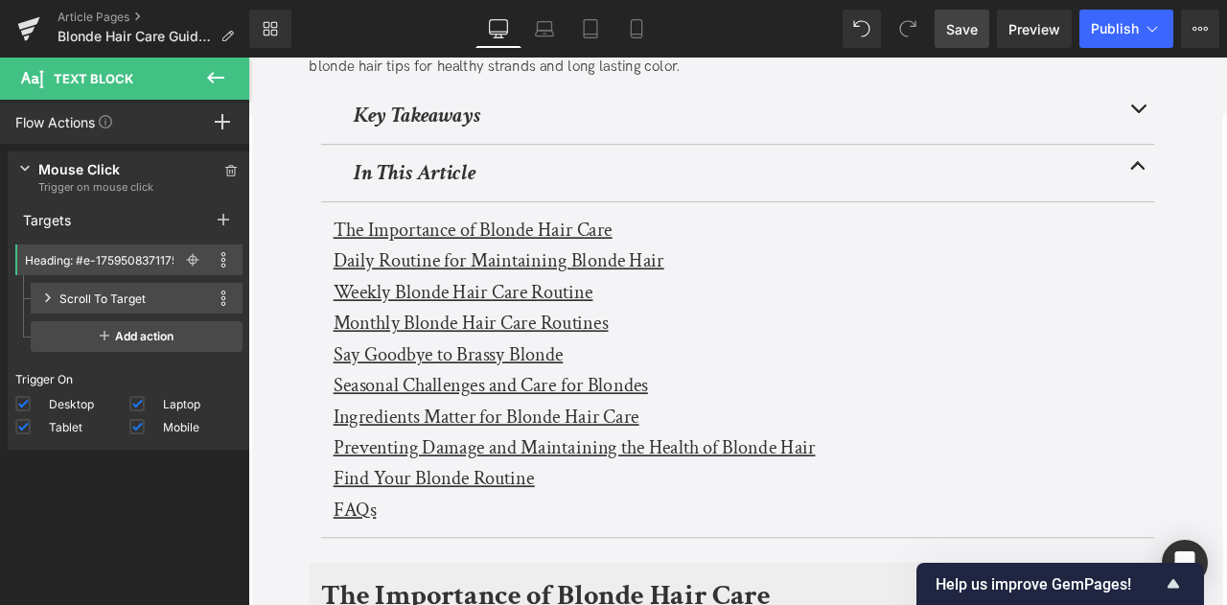
click at [387, 369] on u "Monthly Blonde Hair Care Routines" at bounding box center [512, 372] width 326 height 30
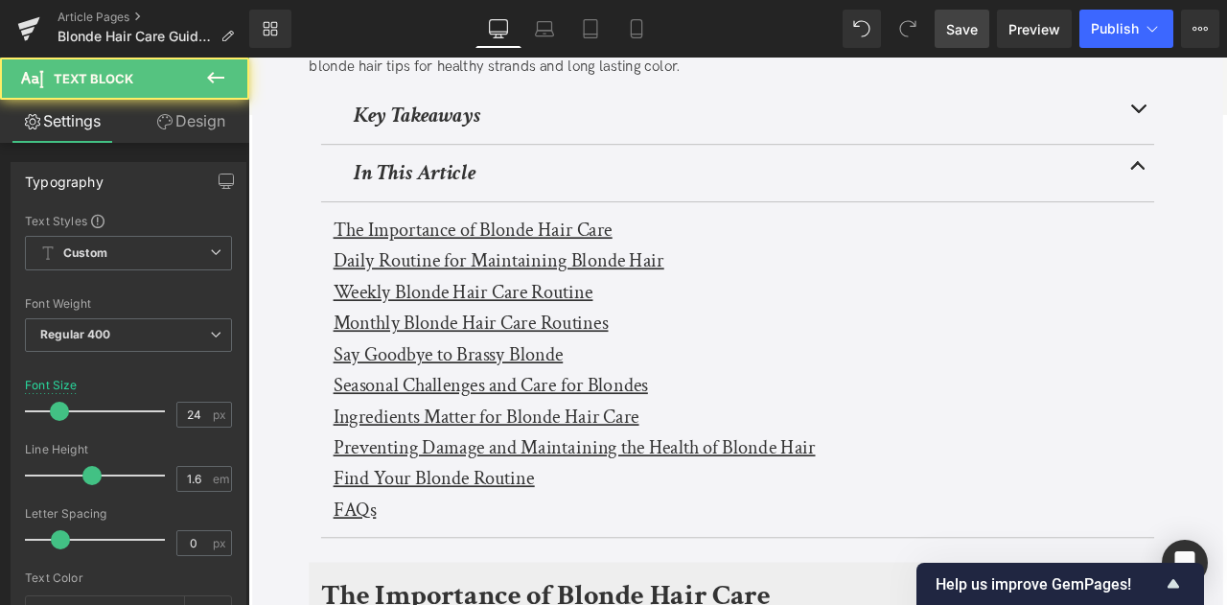
click at [188, 128] on link "Design" at bounding box center [190, 121] width 125 height 43
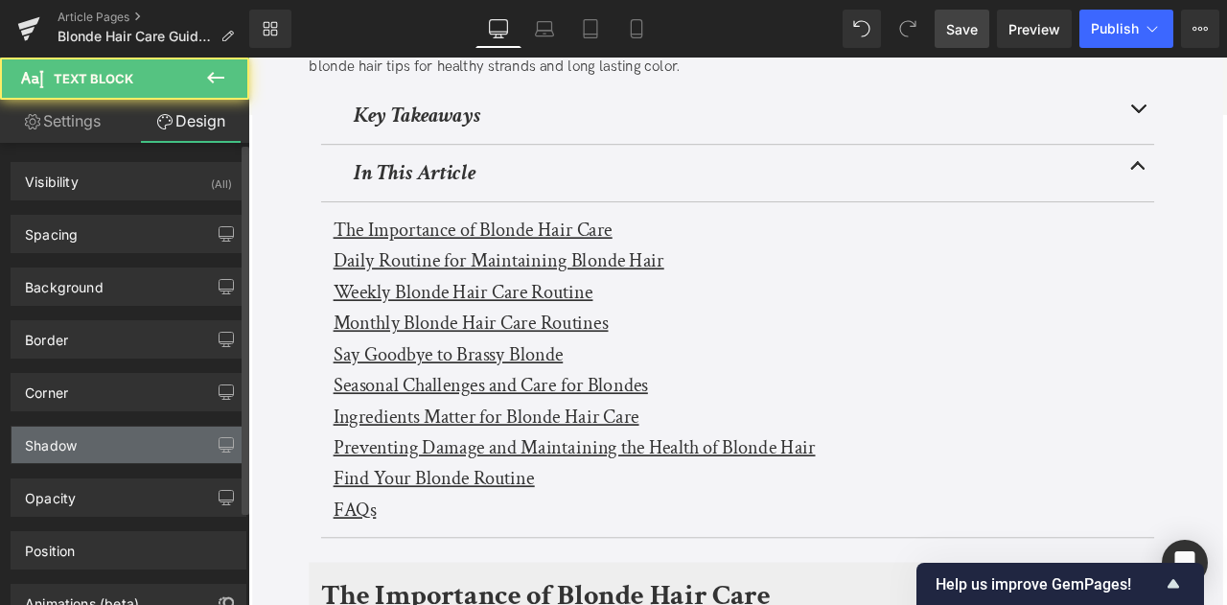
scroll to position [117, 0]
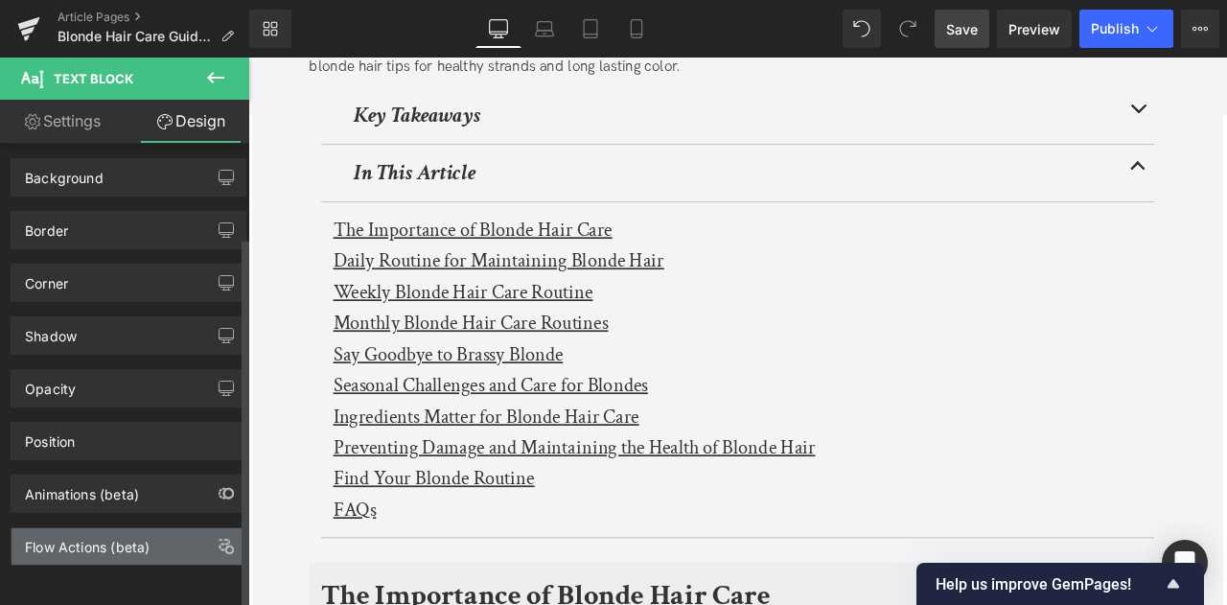
click at [123, 538] on div "Flow Actions (beta)" at bounding box center [87, 541] width 125 height 27
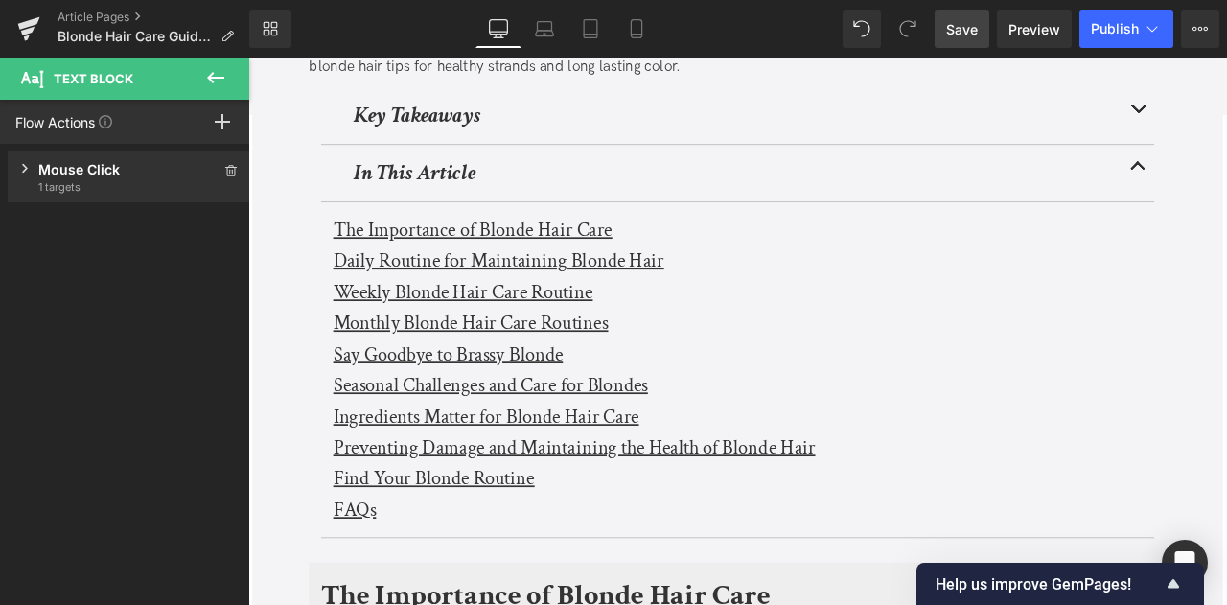
click at [137, 156] on div "Mouse Click Trigger on mouse click 1 targets" at bounding box center [129, 176] width 243 height 51
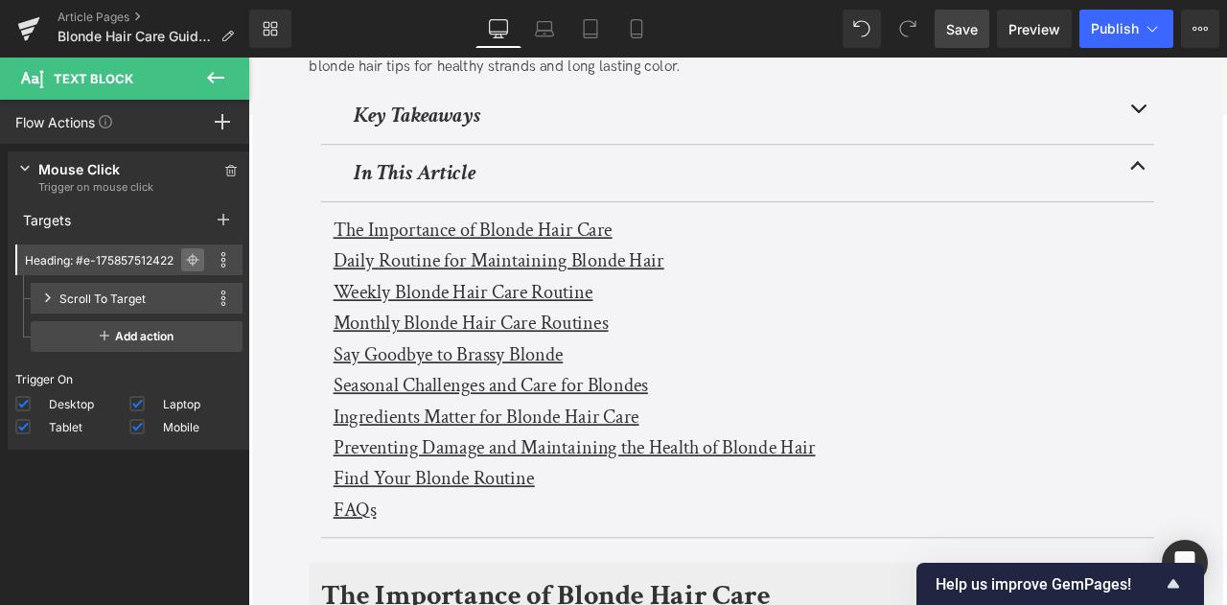
click at [186, 256] on icon at bounding box center [192, 259] width 13 height 13
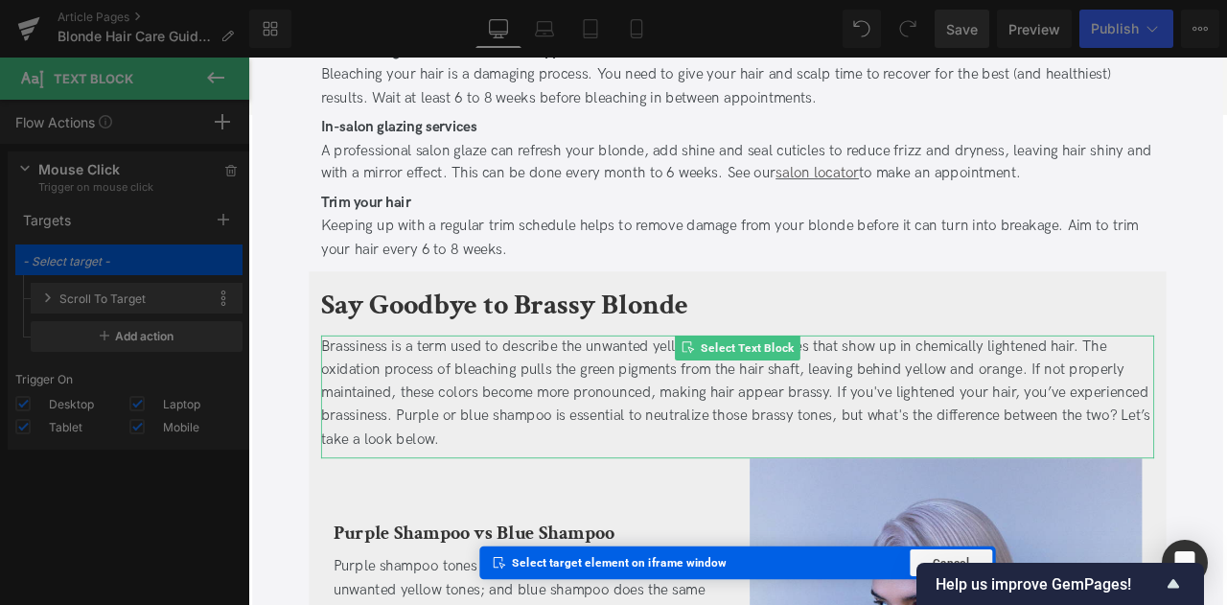
scroll to position [4202, 0]
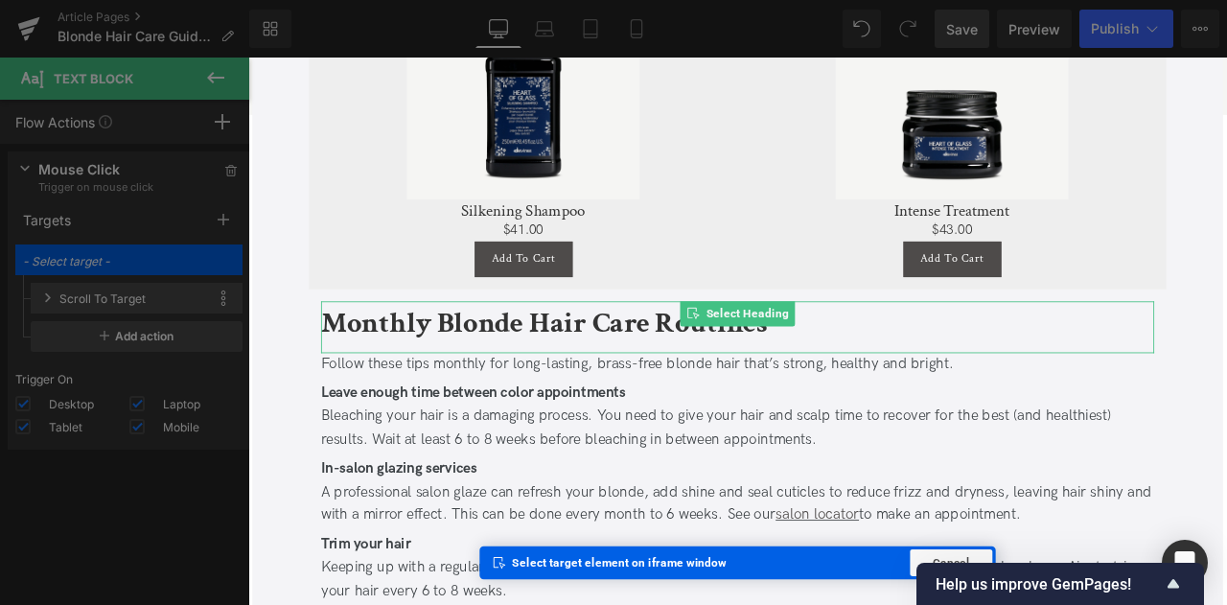
click at [367, 373] on b "Monthly Blonde Hair Care Routines" at bounding box center [599, 372] width 529 height 45
type input "Heading: #e-1759508371177"
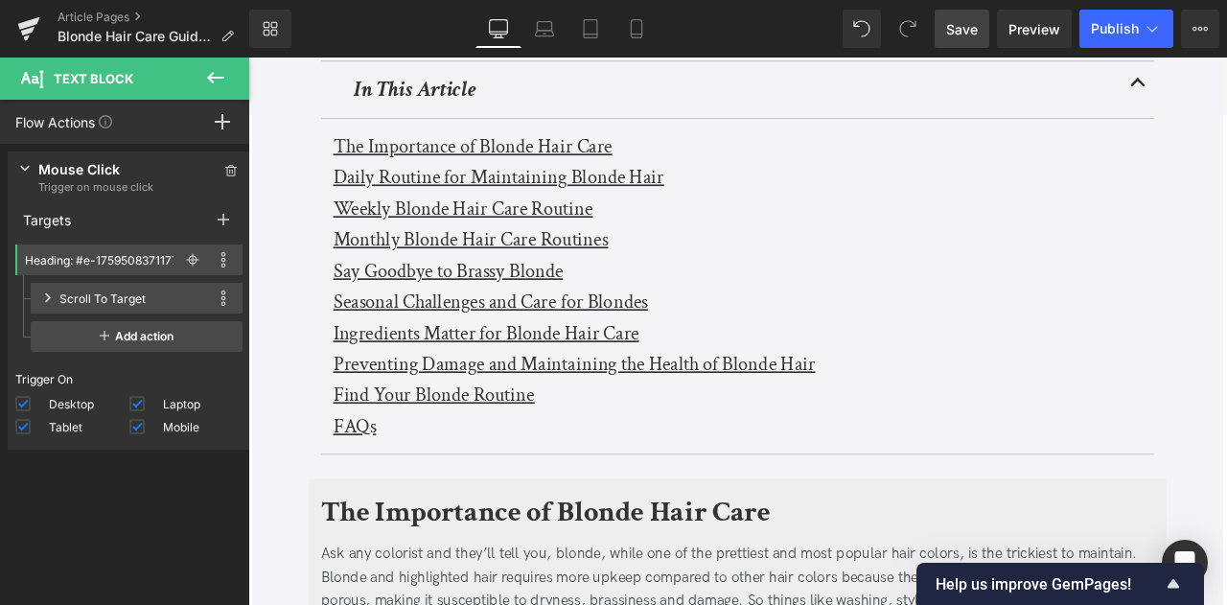
scroll to position [558, 0]
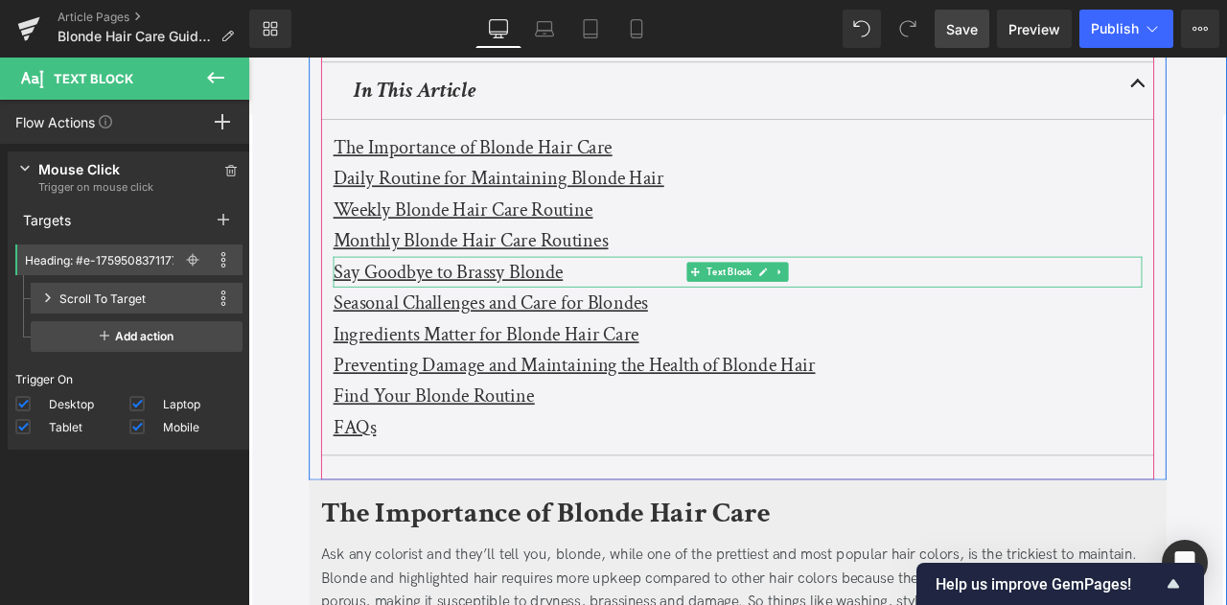
click at [378, 311] on u "Say Goodbye to Brassy Blonde" at bounding box center [485, 311] width 272 height 30
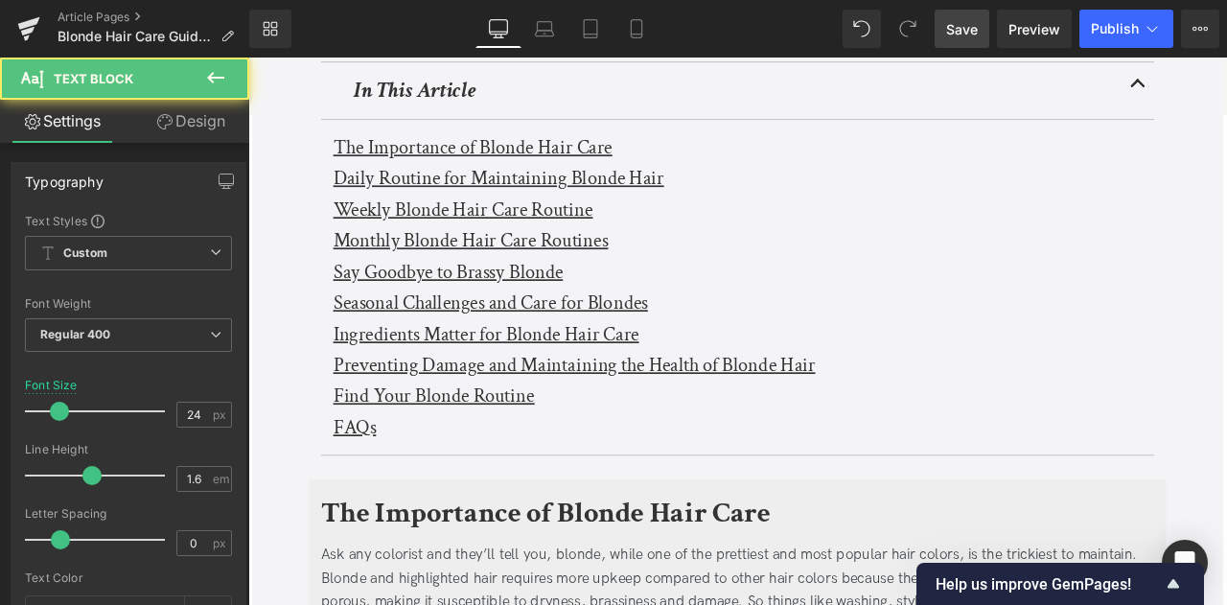
click at [190, 121] on link "Design" at bounding box center [190, 121] width 125 height 43
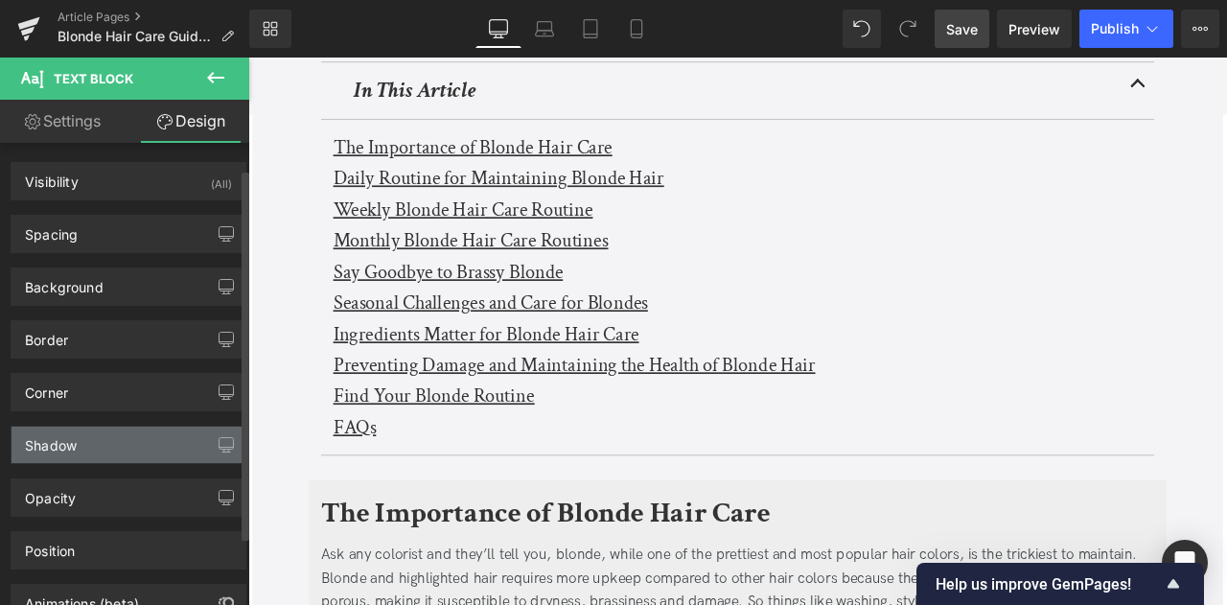
scroll to position [117, 0]
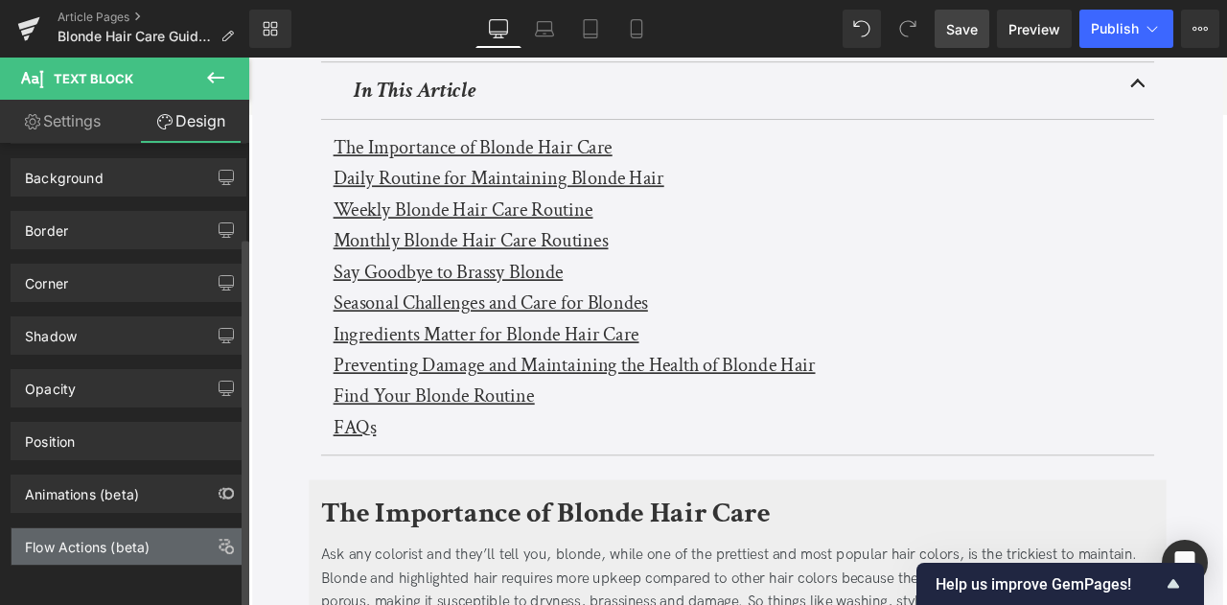
click at [111, 530] on div "Flow Actions (beta)" at bounding box center [87, 541] width 125 height 27
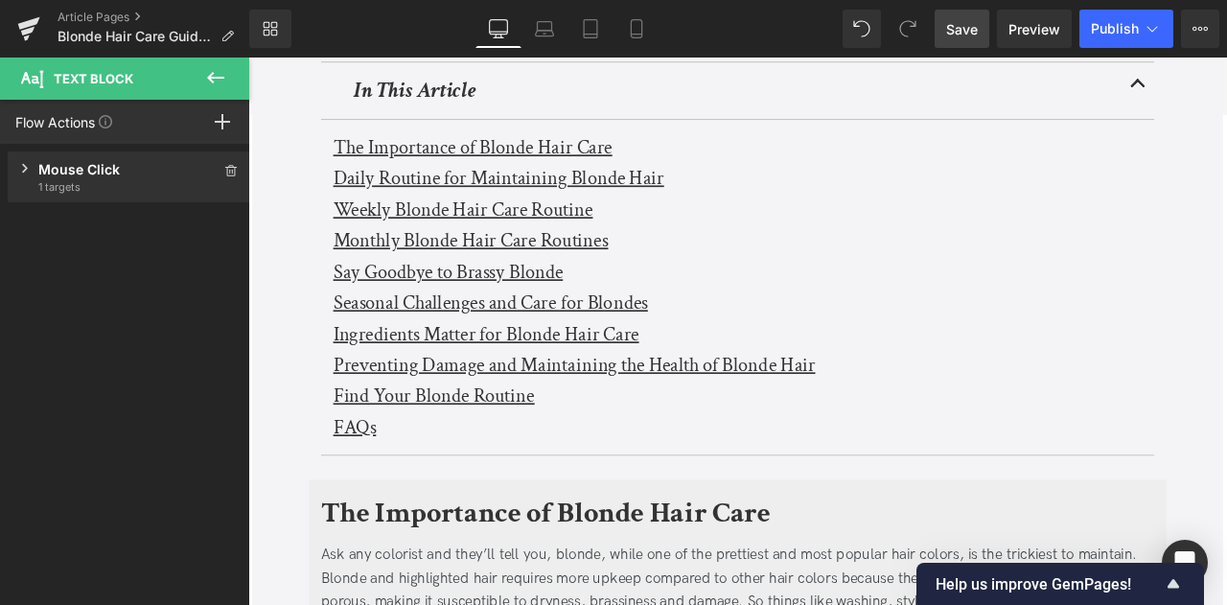
click at [120, 186] on span "1 targets" at bounding box center [128, 186] width 181 height 15
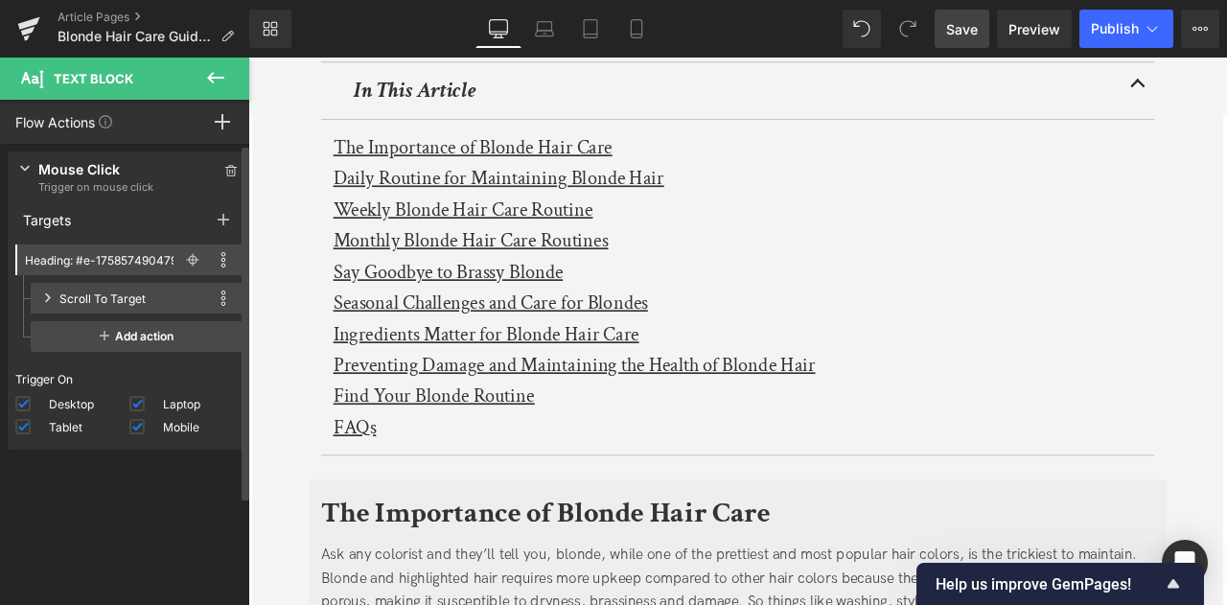
click at [194, 244] on div "Heading: #e-1758574904791 Rename Duplicate Delete Rename Duplicate Delete - Sel…" at bounding box center [129, 300] width 243 height 127
click at [181, 268] on span at bounding box center [192, 259] width 23 height 23
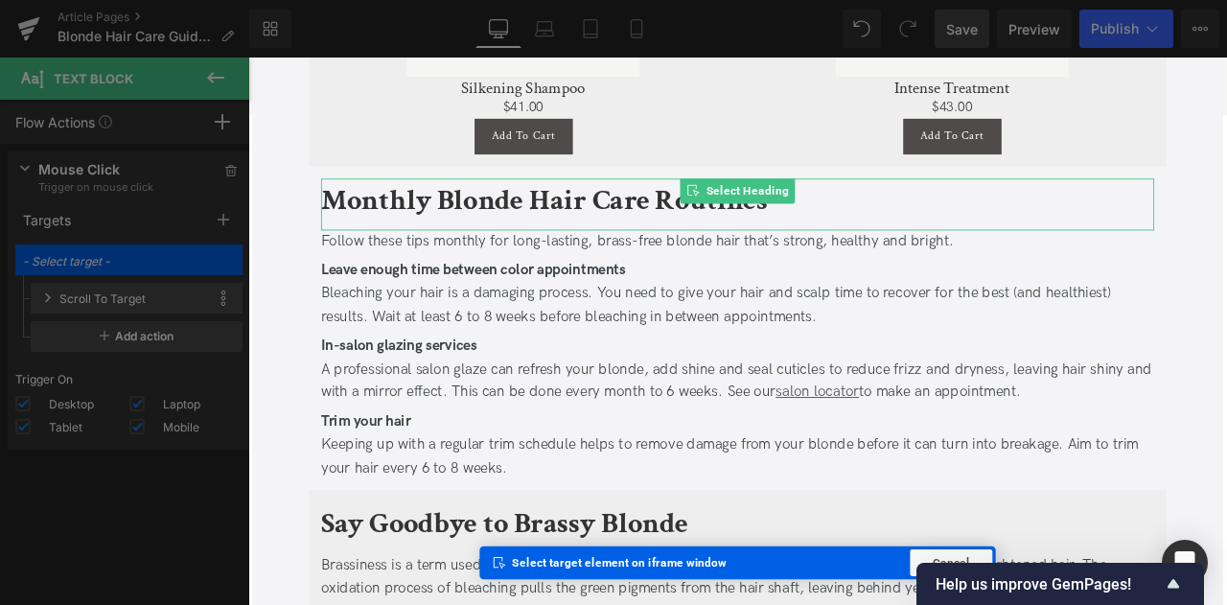
scroll to position [4472, 0]
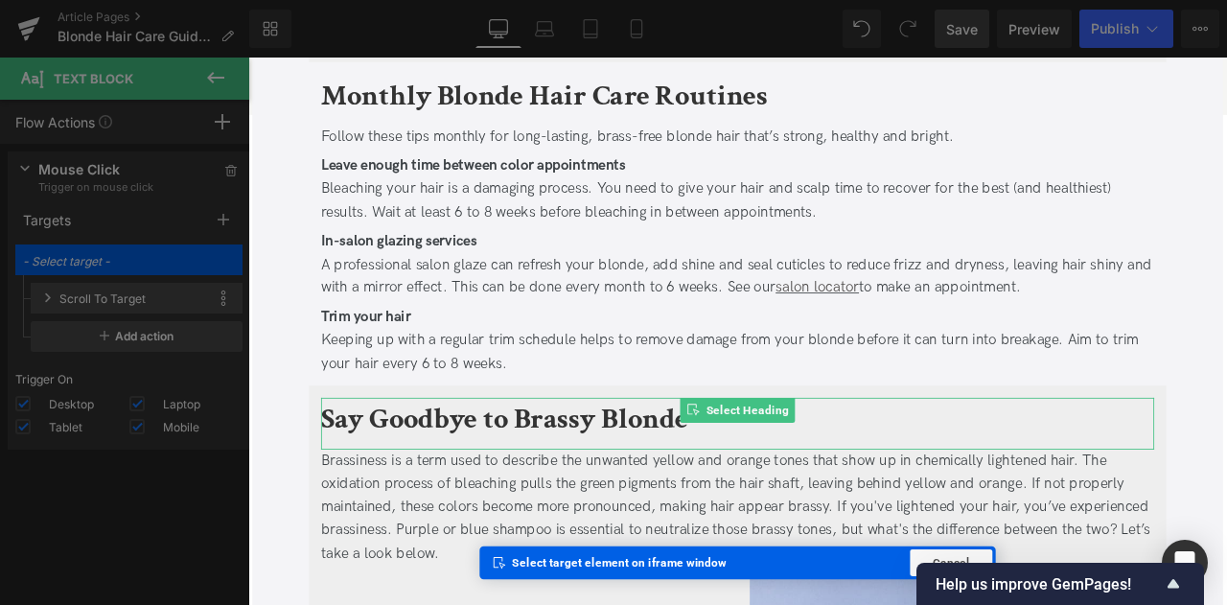
click at [424, 499] on b "Say Goodbye to Brassy Blonde" at bounding box center [552, 485] width 434 height 45
type input "Heading: #e-1759508371201"
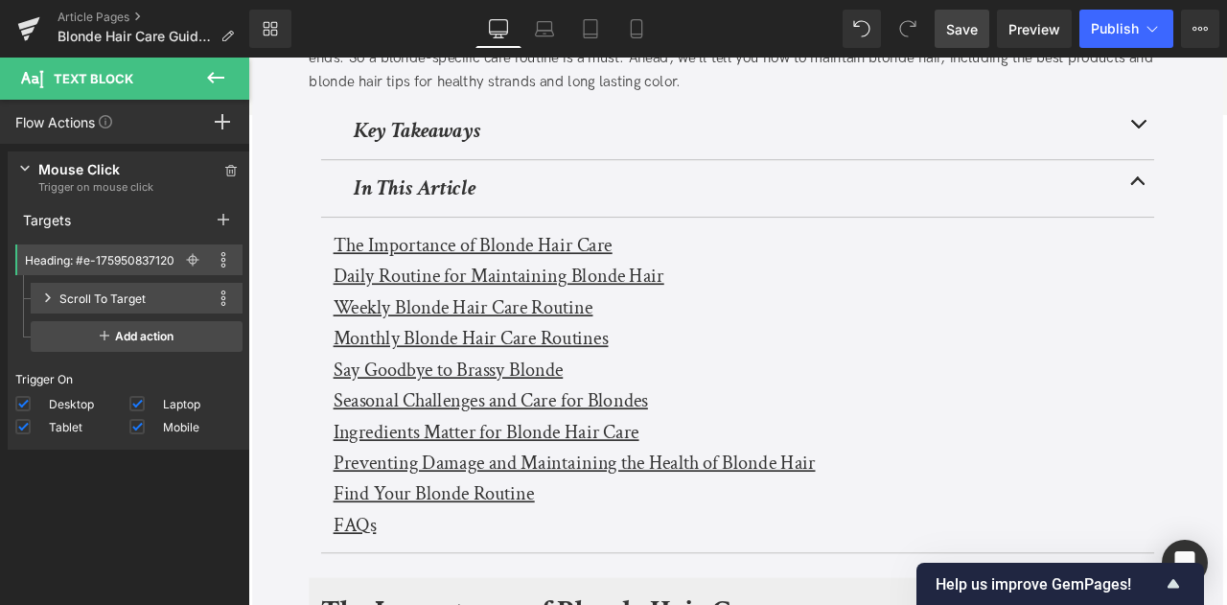
scroll to position [441, 0]
click at [366, 462] on u "Seasonal Challenges and Care for Blondes" at bounding box center [535, 465] width 373 height 30
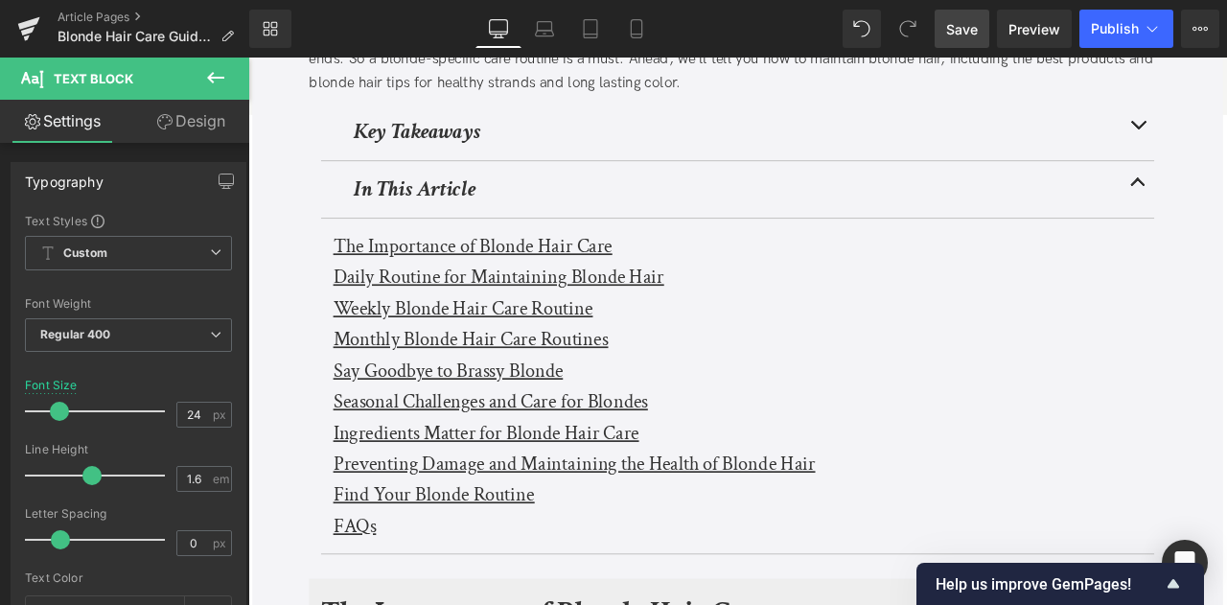
click at [169, 128] on icon at bounding box center [164, 121] width 15 height 15
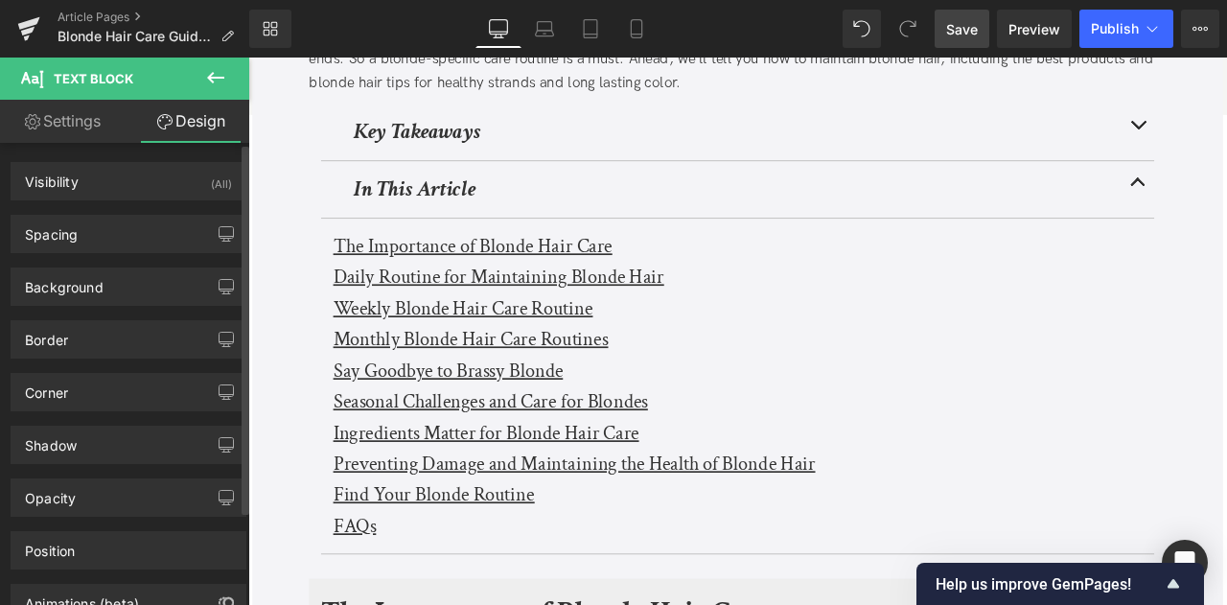
scroll to position [117, 0]
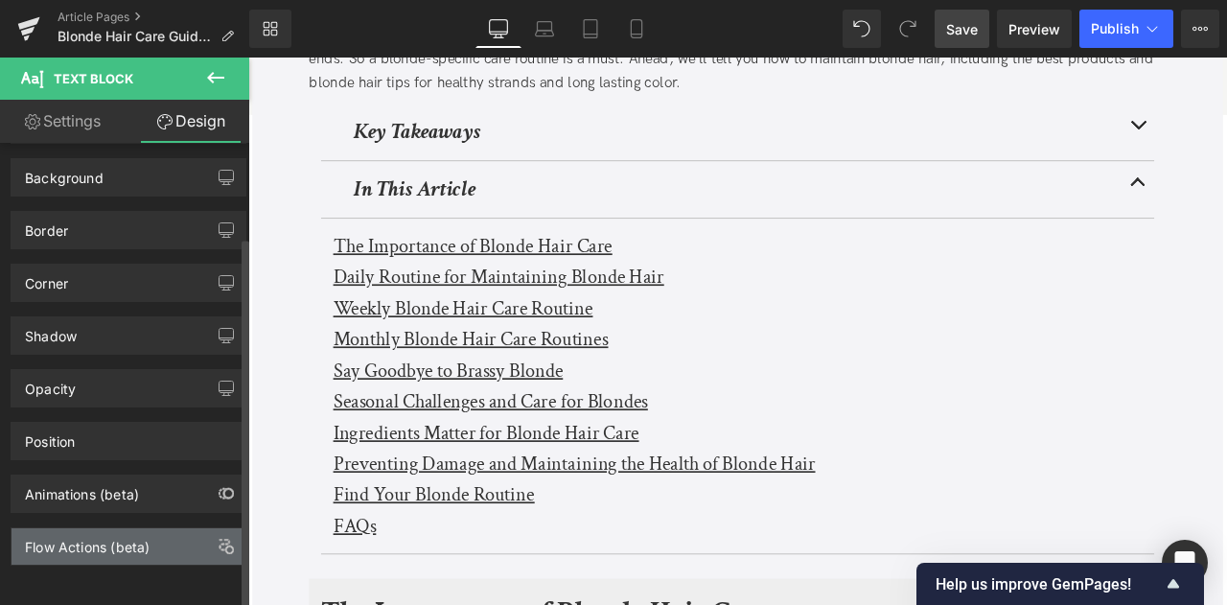
click at [118, 532] on div "Flow Actions (beta)" at bounding box center [87, 541] width 125 height 27
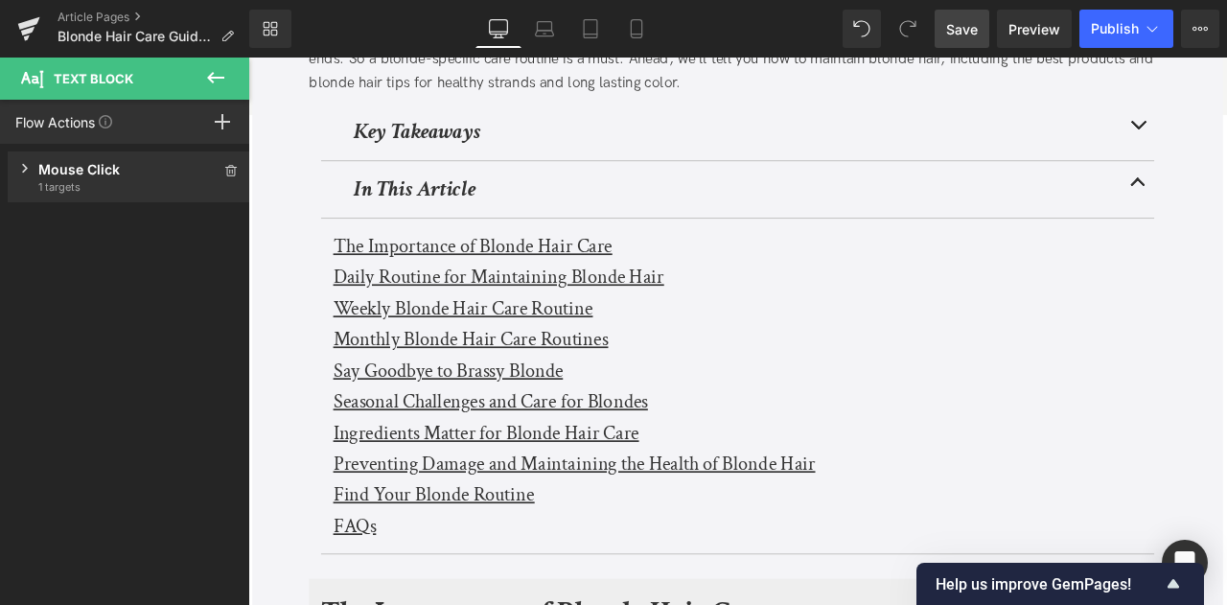
click at [111, 166] on div "Mouse Click" at bounding box center [128, 169] width 181 height 20
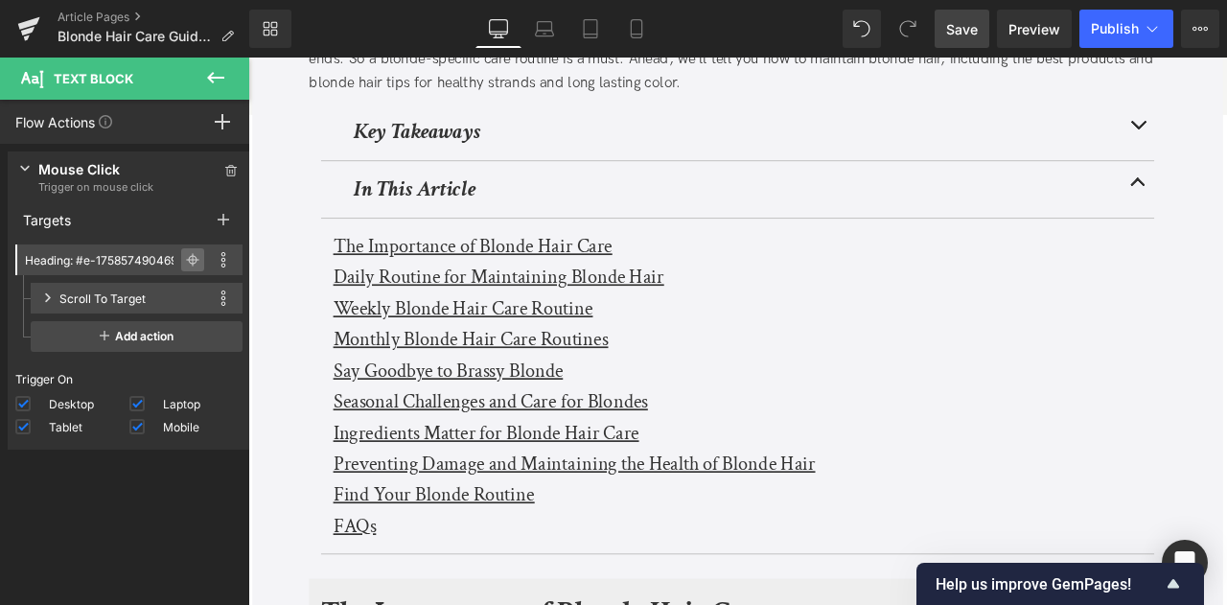
click at [186, 257] on icon at bounding box center [192, 259] width 13 height 13
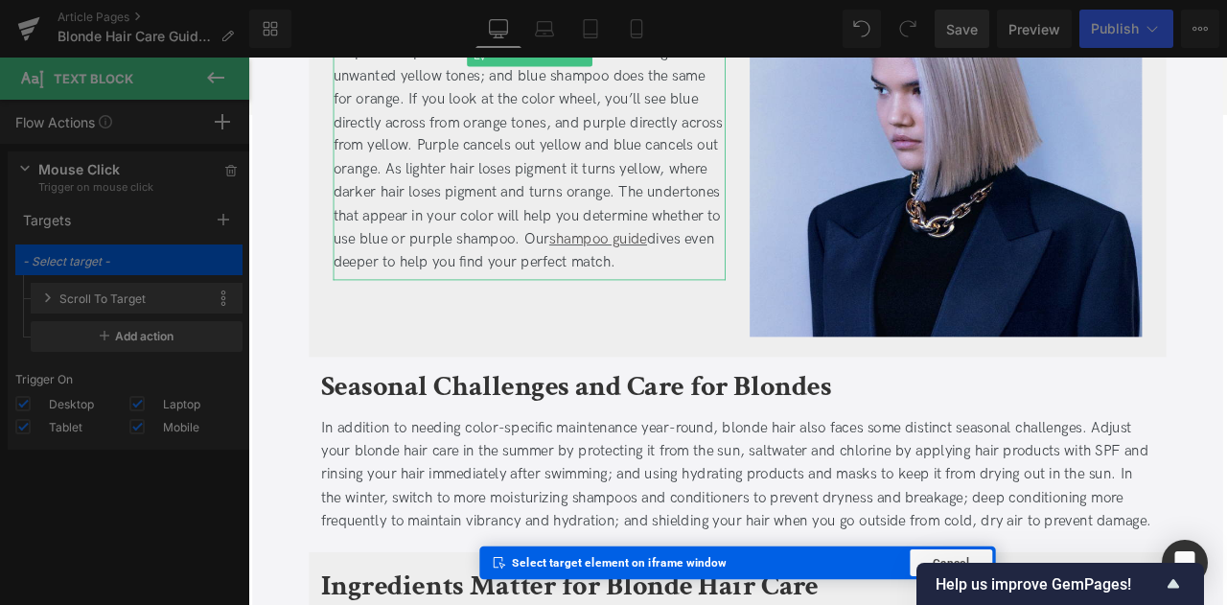
scroll to position [5217, 0]
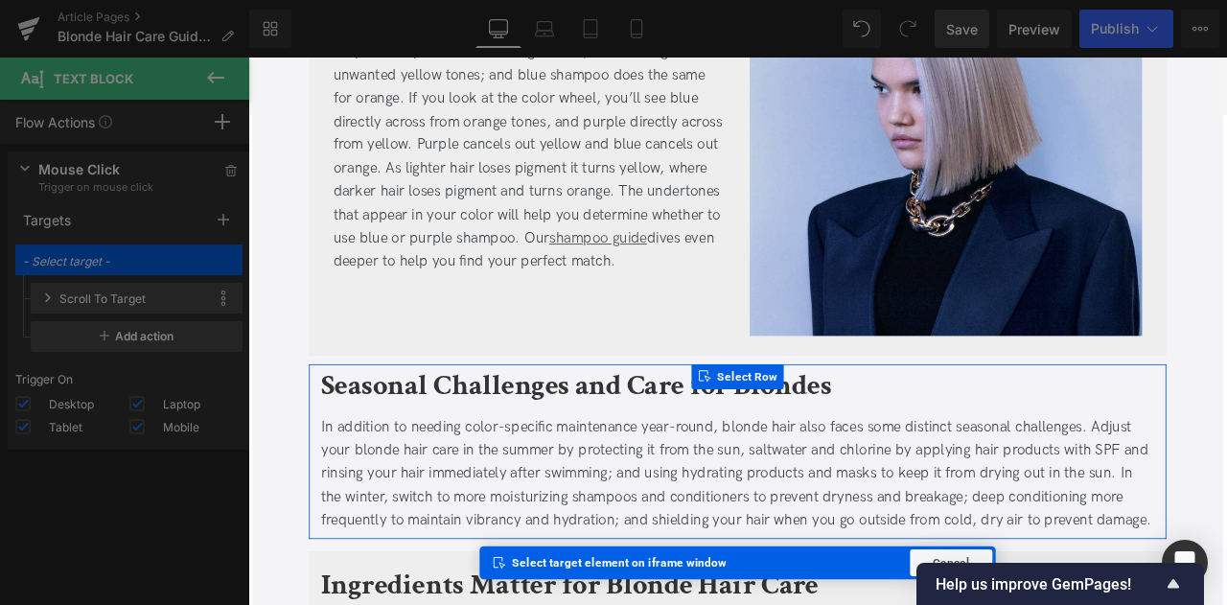
click at [388, 444] on link at bounding box center [388, 435] width 20 height 23
type input "Row: #r-1759508371187"
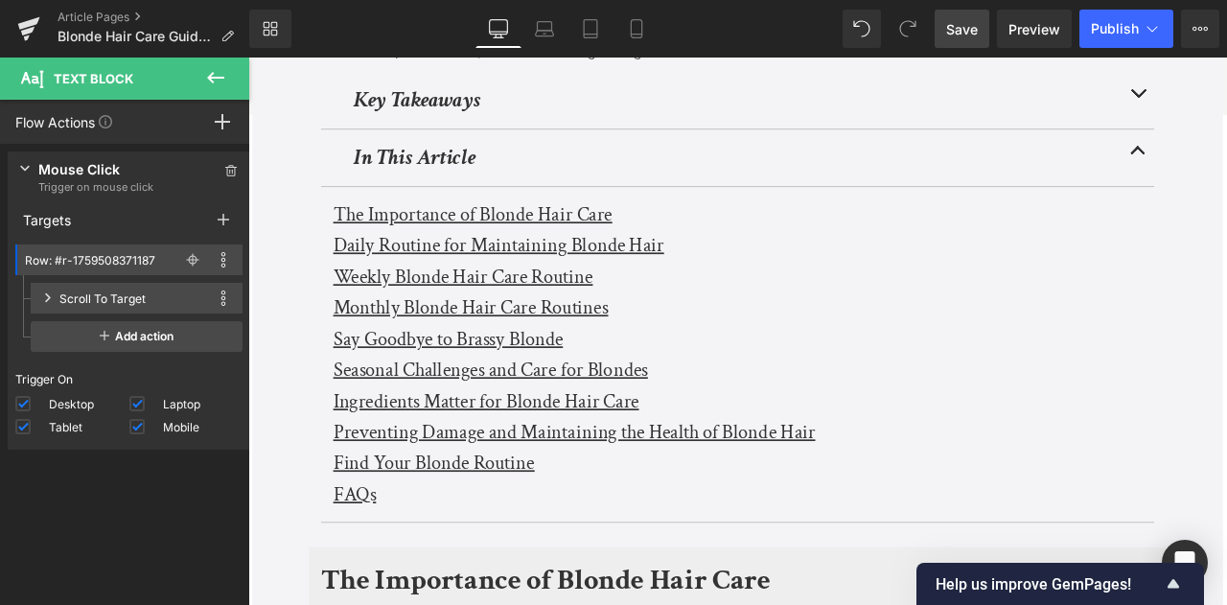
scroll to position [488, 0]
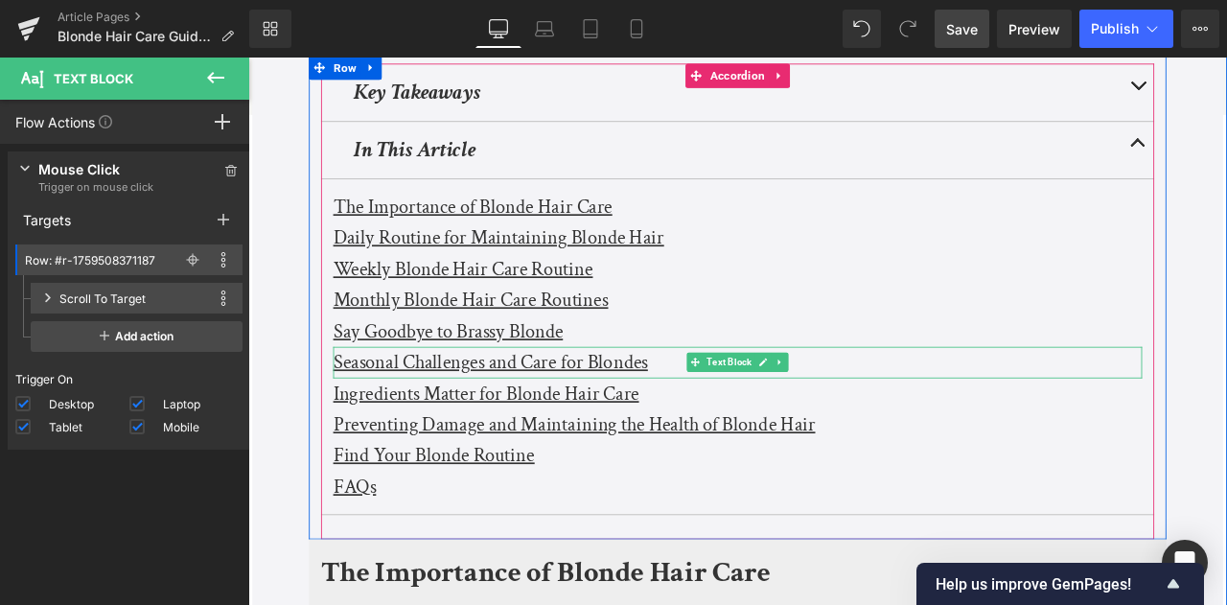
click at [399, 441] on u "Ingredients Matter for Blonde Hair Care" at bounding box center [530, 455] width 362 height 30
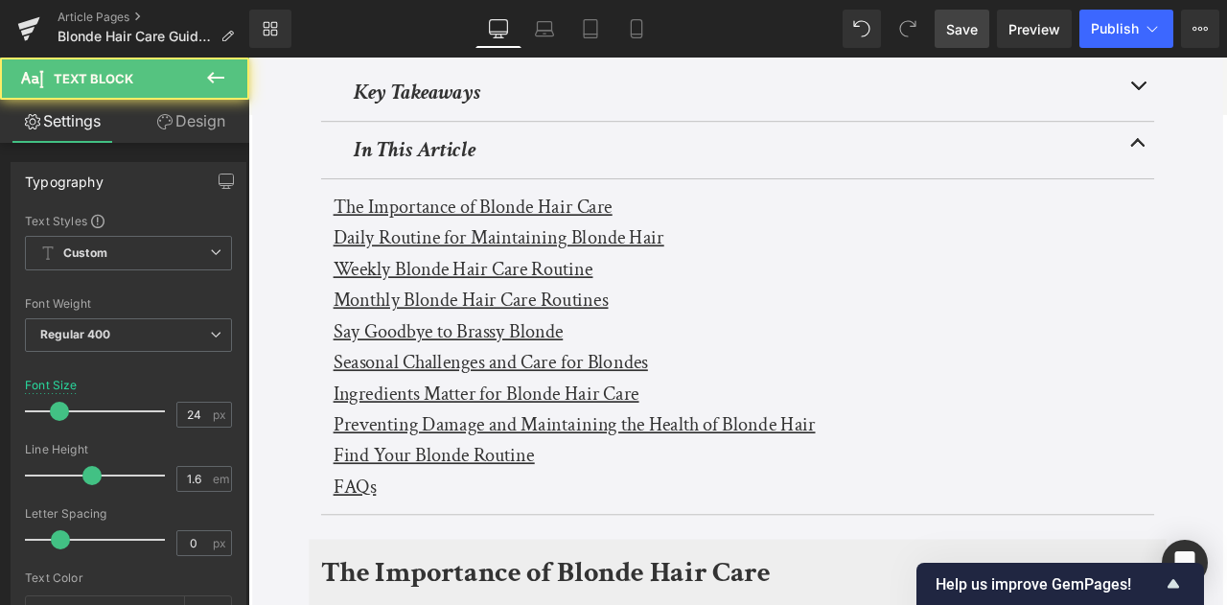
click at [186, 122] on link "Design" at bounding box center [190, 121] width 125 height 43
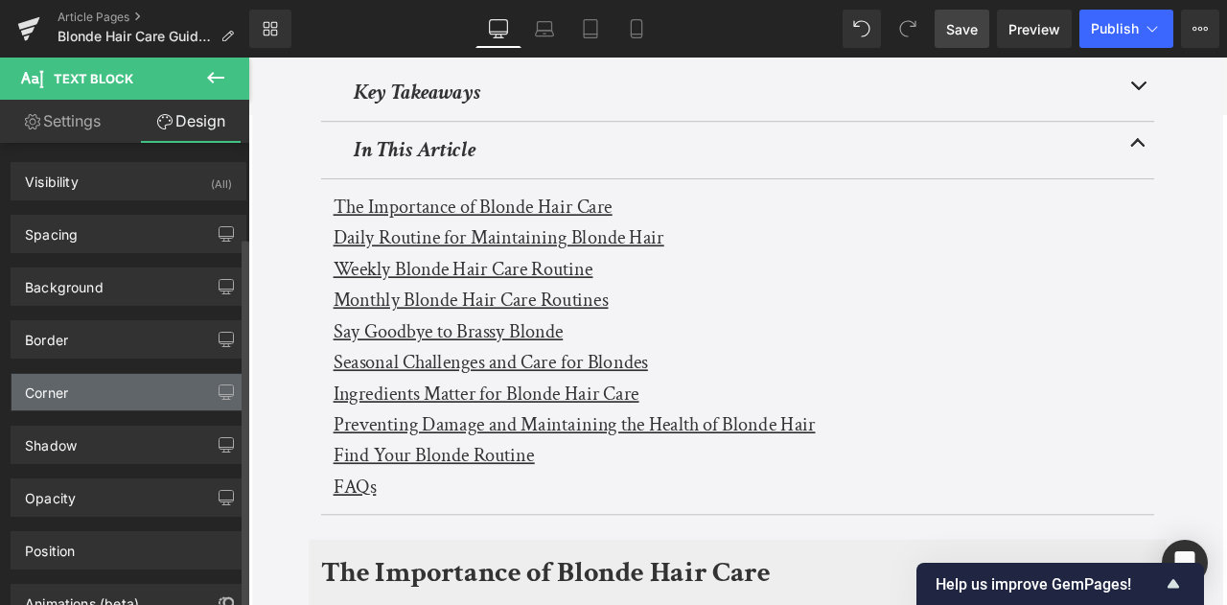
scroll to position [117, 0]
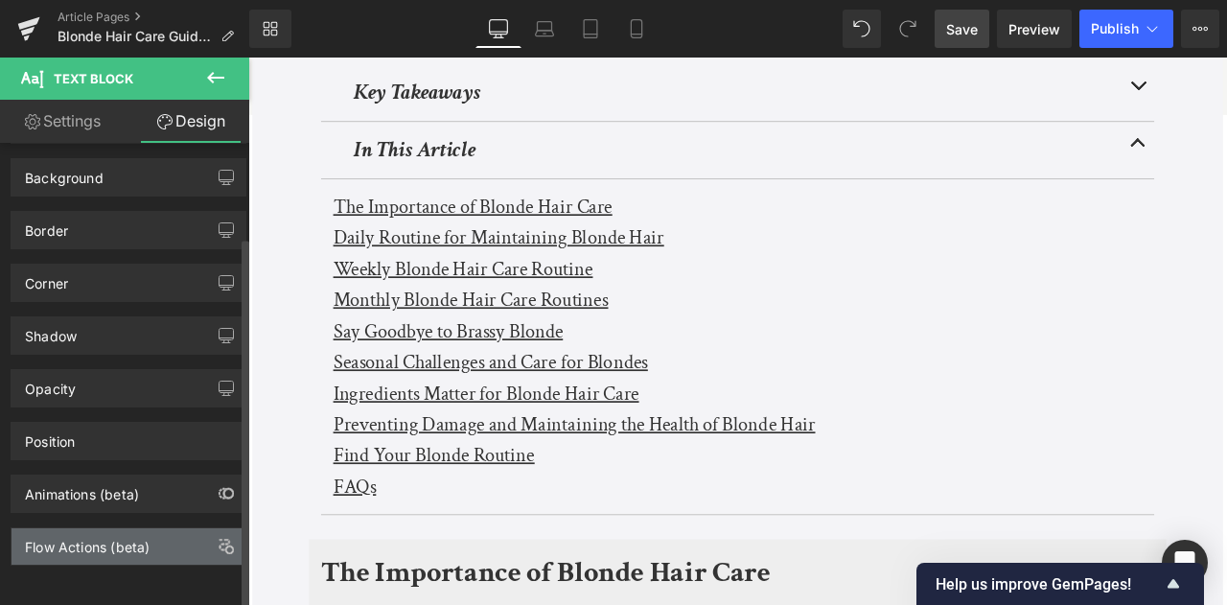
click at [105, 547] on div "Flow Actions (beta)" at bounding box center [129, 546] width 234 height 36
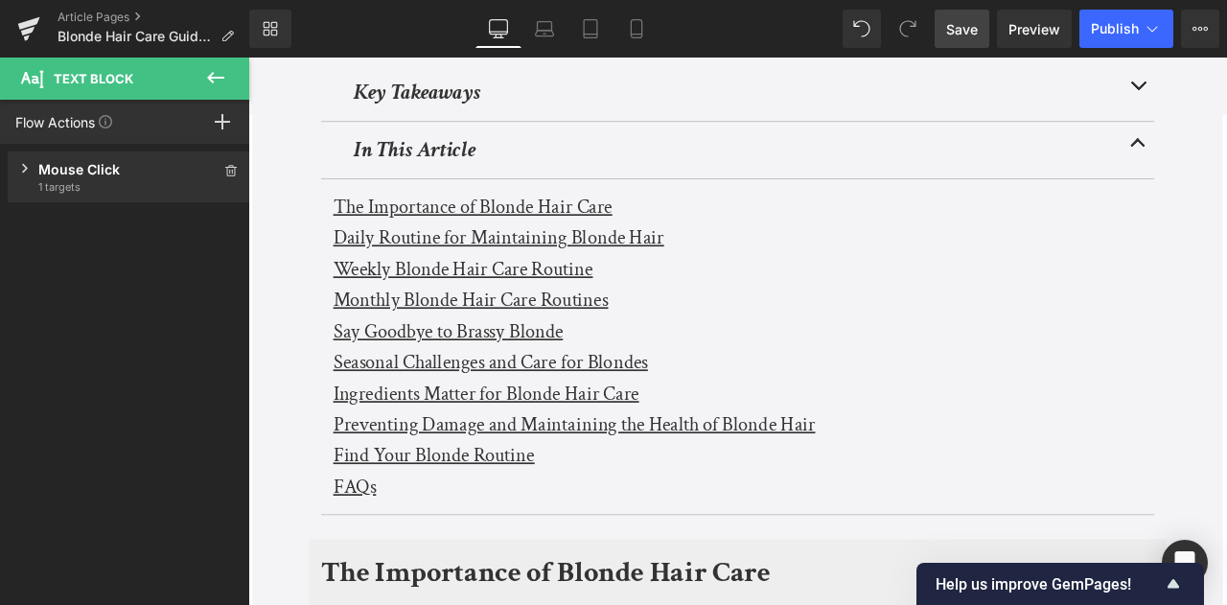
click at [102, 175] on div "Mouse Click" at bounding box center [128, 169] width 181 height 20
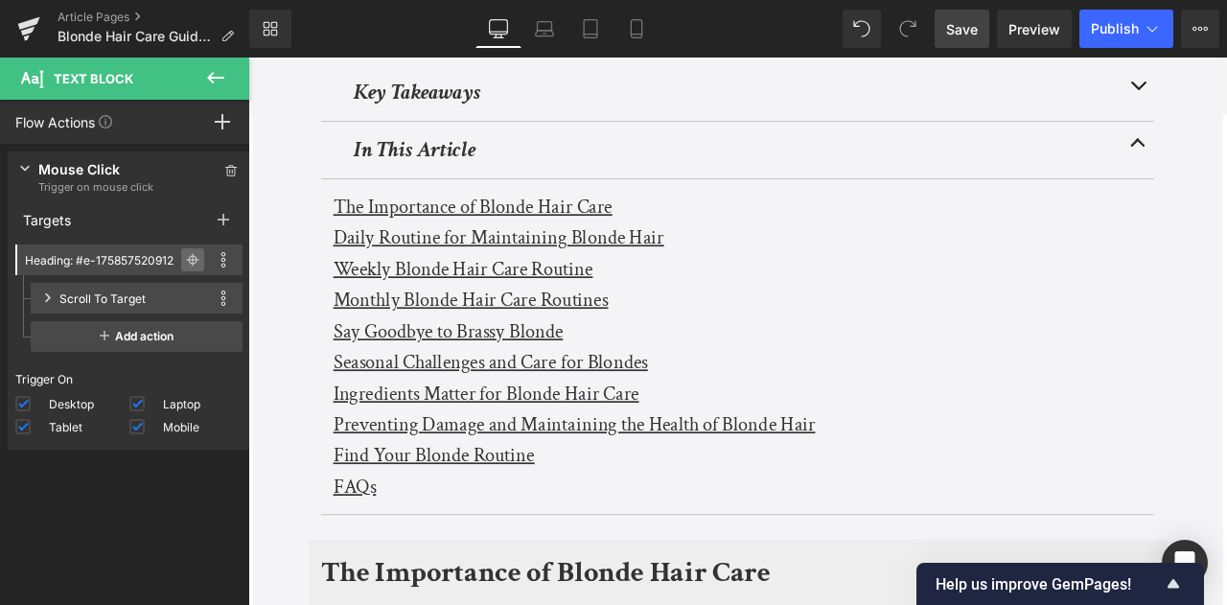
click at [186, 253] on icon at bounding box center [192, 259] width 13 height 13
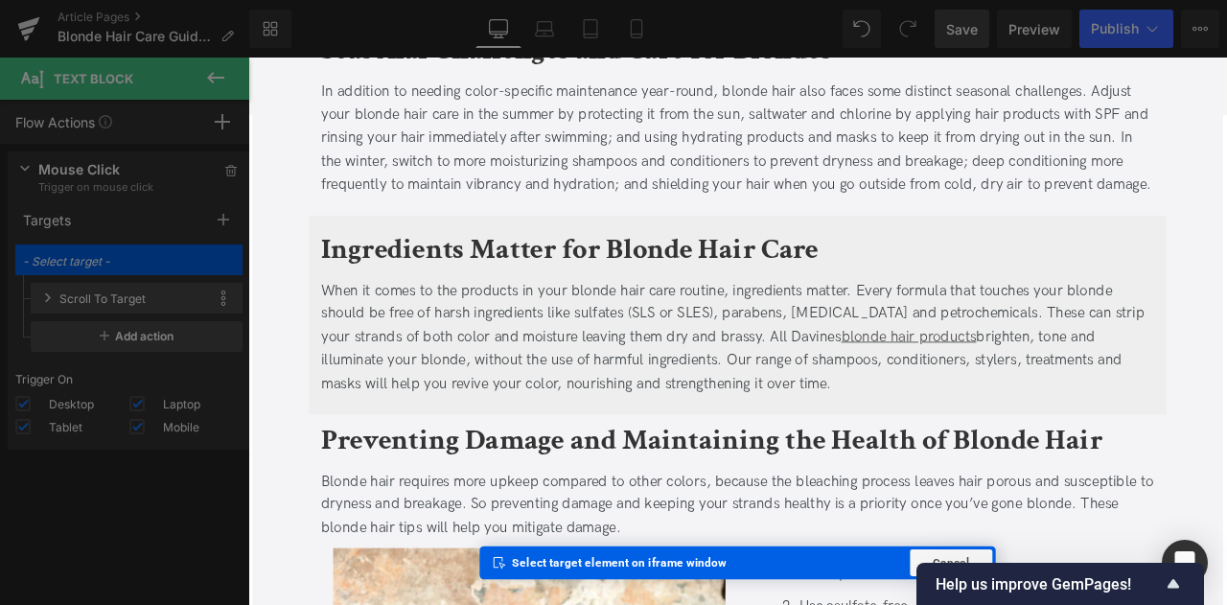
scroll to position [5617, 0]
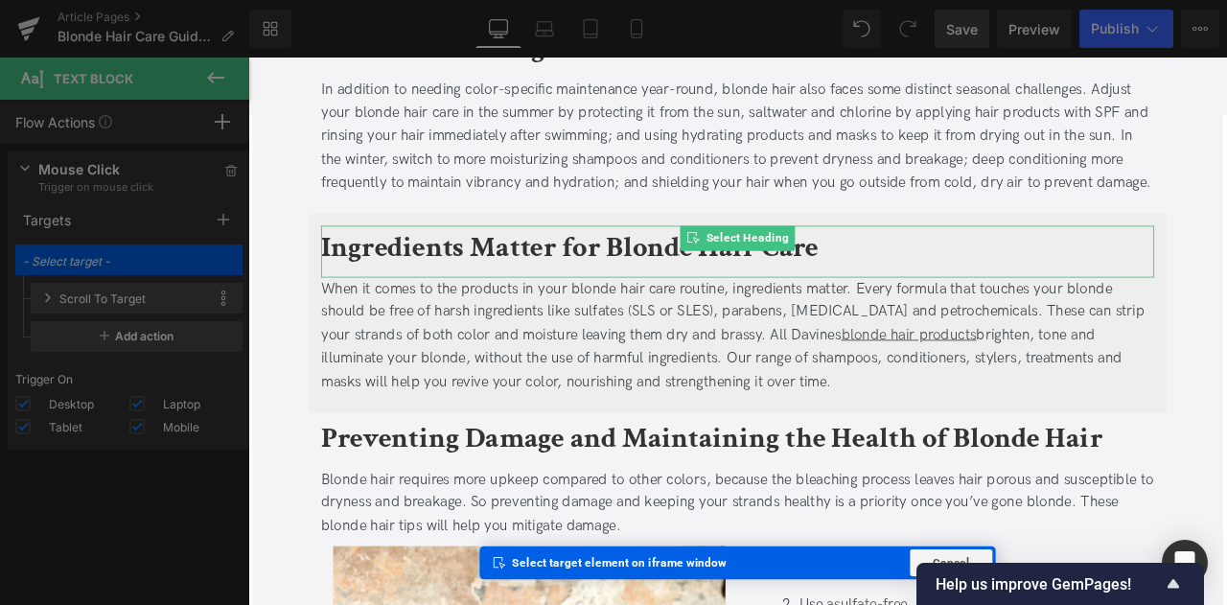
click at [420, 265] on b "Ingredients Matter for Blonde Hair Care" at bounding box center [630, 282] width 590 height 45
type input "Heading: #e-1759508371076"
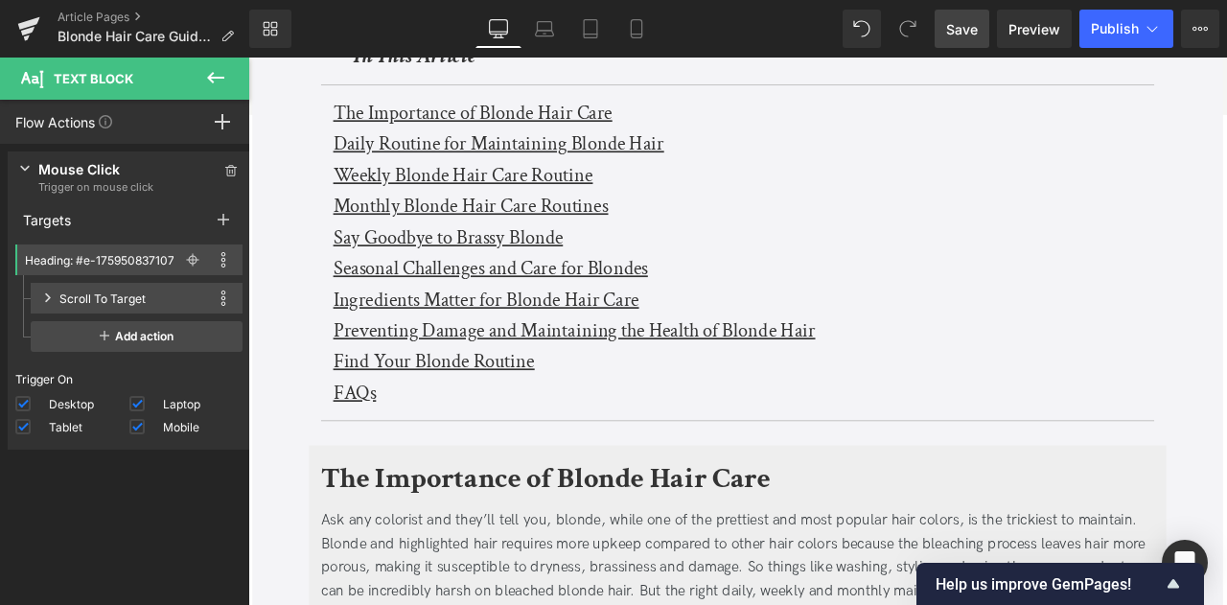
scroll to position [598, 0]
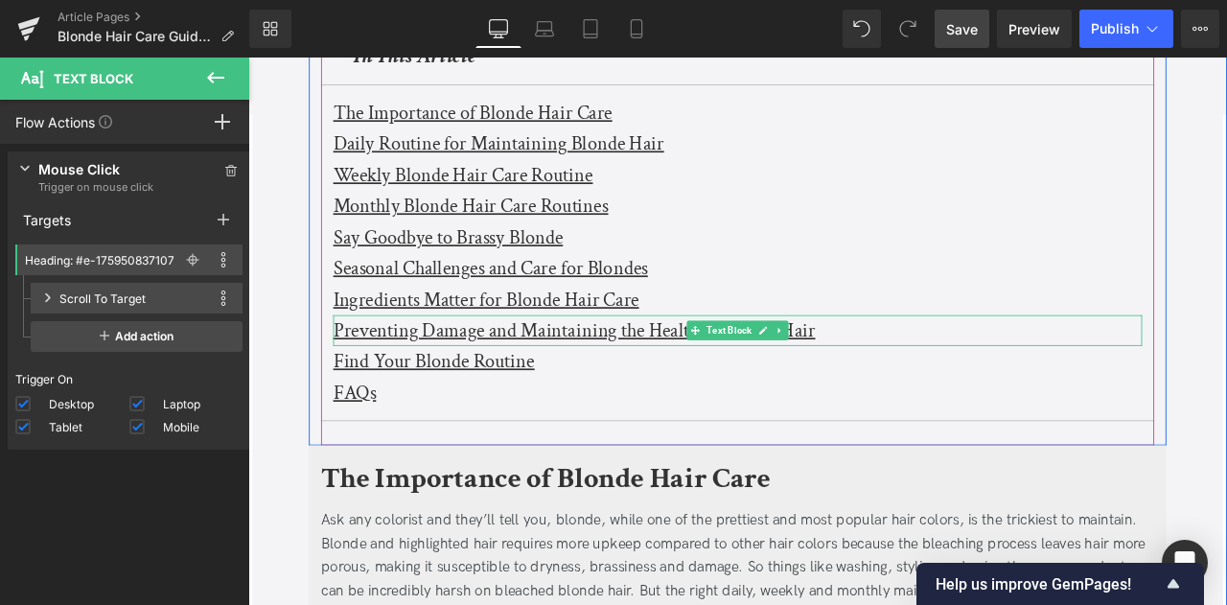
click at [405, 383] on u "Preventing Damage and Maintaining the Health of Blonde Hair" at bounding box center [634, 381] width 571 height 30
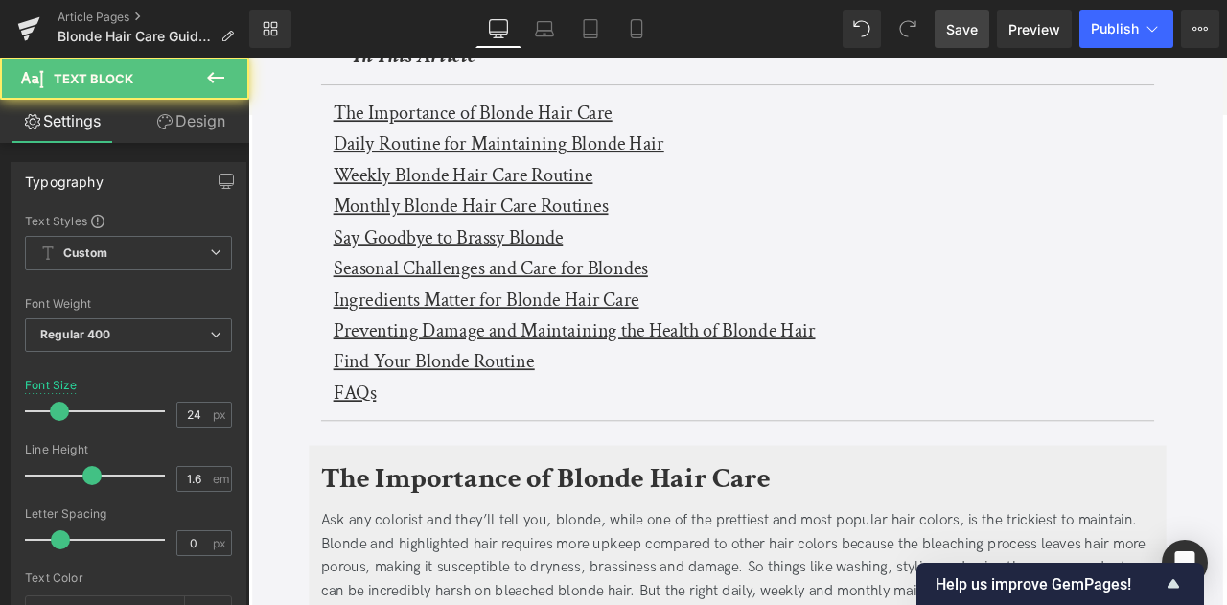
click at [191, 120] on link "Design" at bounding box center [190, 121] width 125 height 43
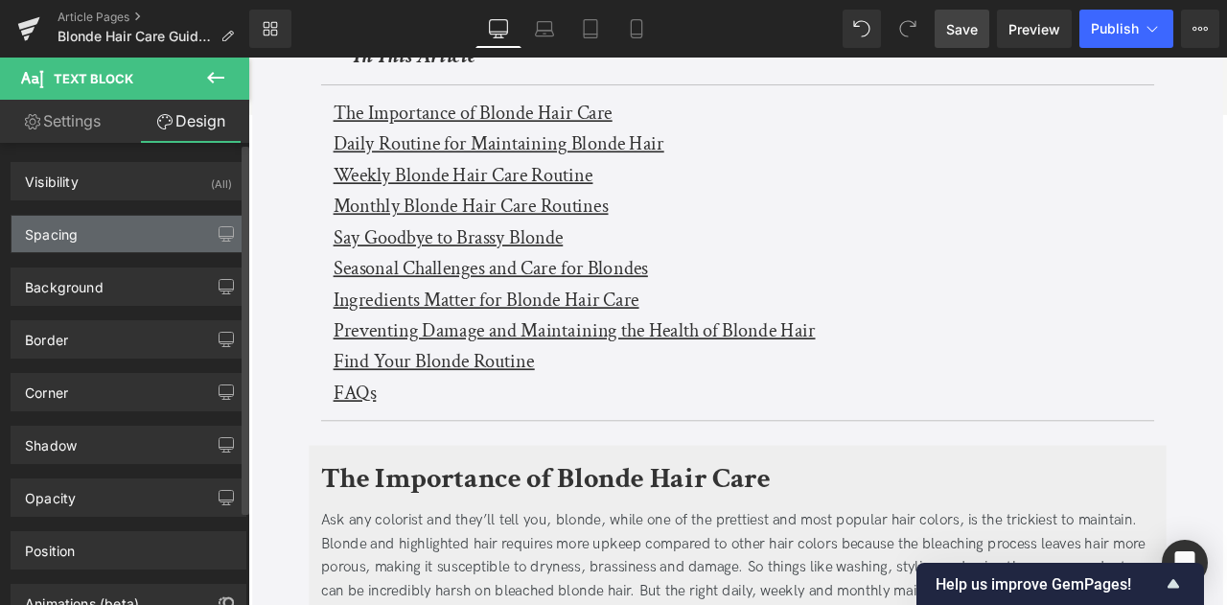
click at [119, 223] on div "Spacing" at bounding box center [129, 234] width 234 height 36
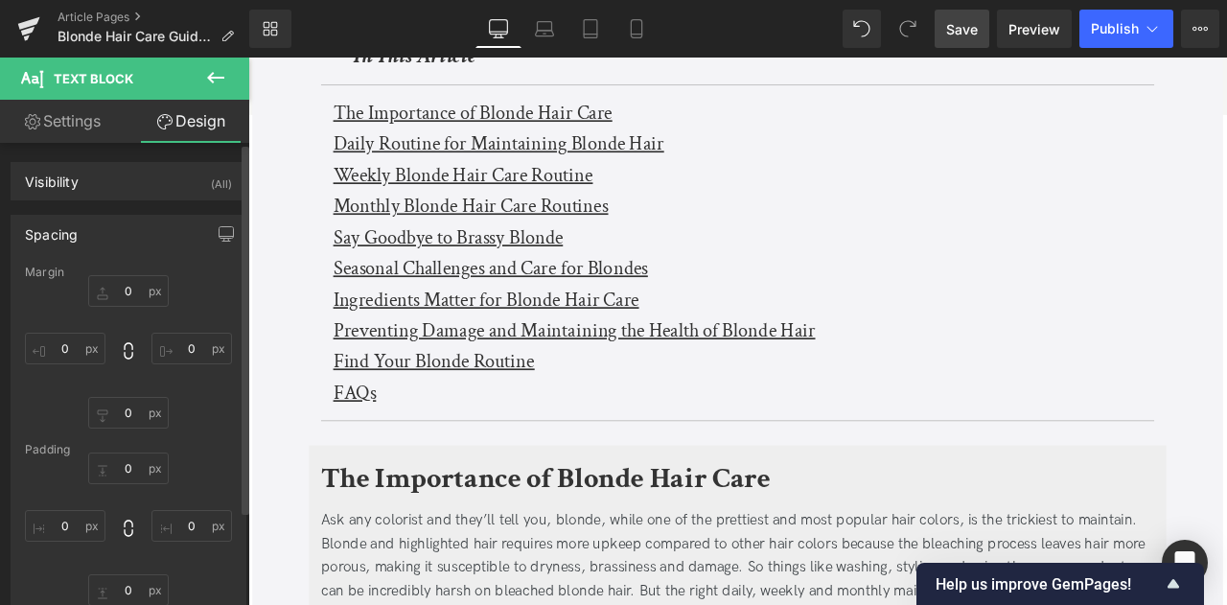
click at [119, 223] on div "Spacing" at bounding box center [129, 234] width 234 height 36
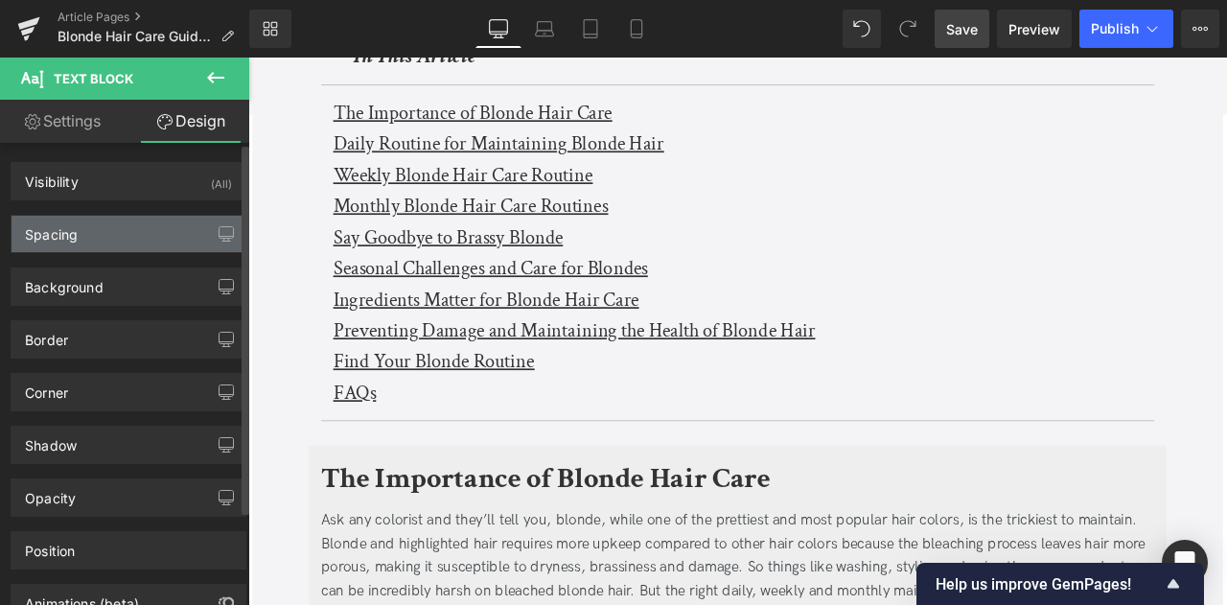
scroll to position [117, 0]
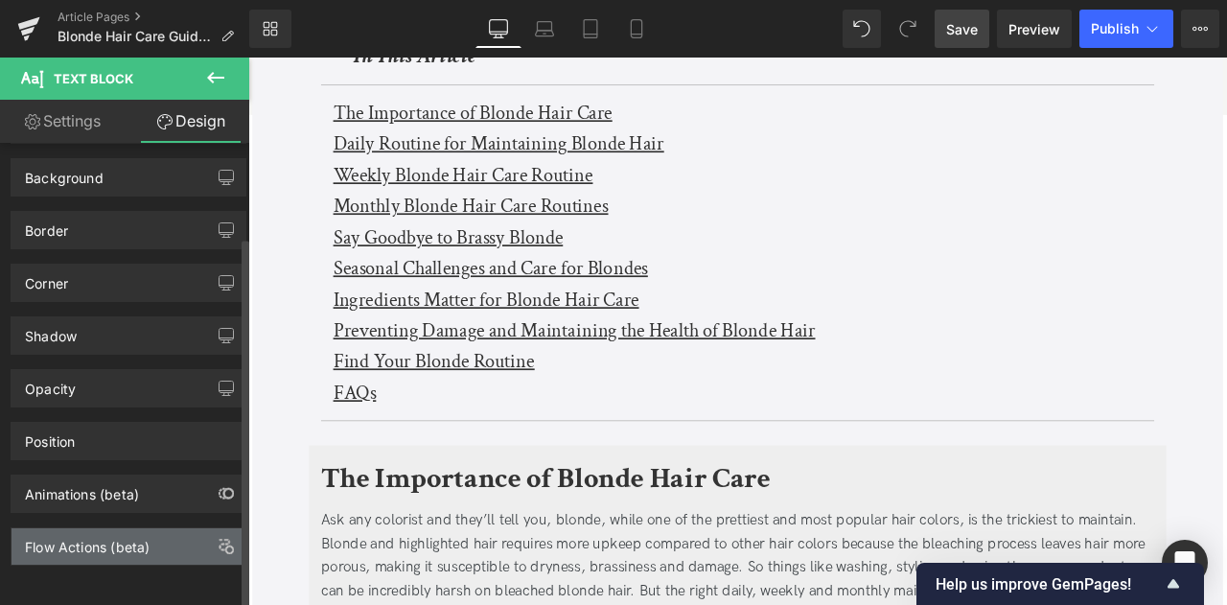
click at [132, 538] on div "Flow Actions (beta)" at bounding box center [87, 541] width 125 height 27
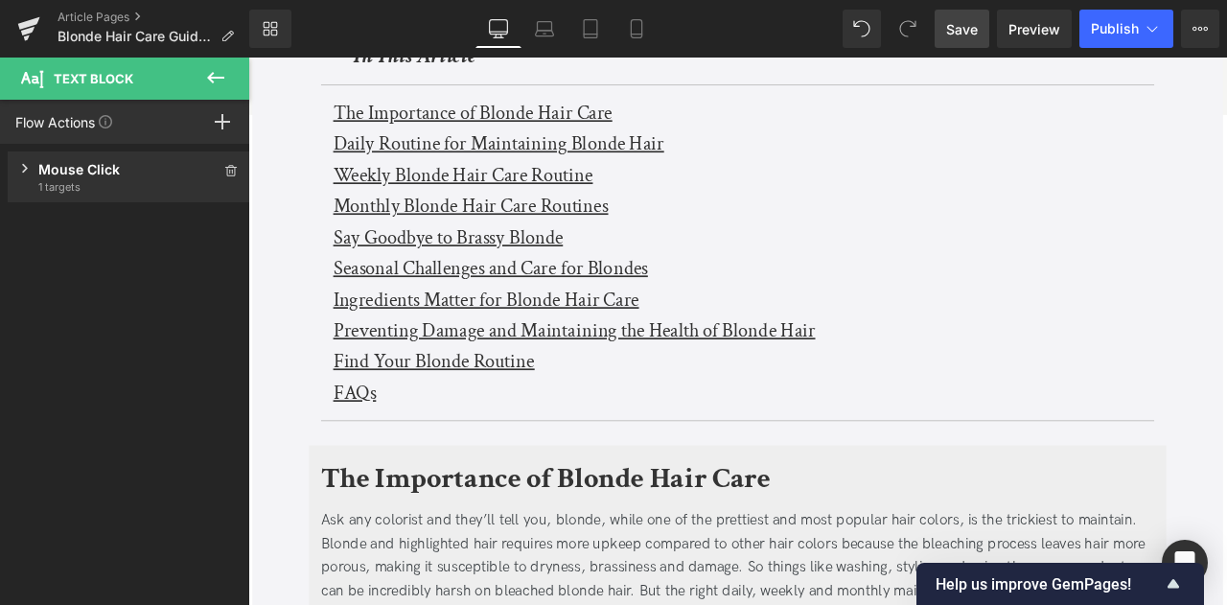
click at [96, 193] on span "1 targets" at bounding box center [128, 186] width 181 height 15
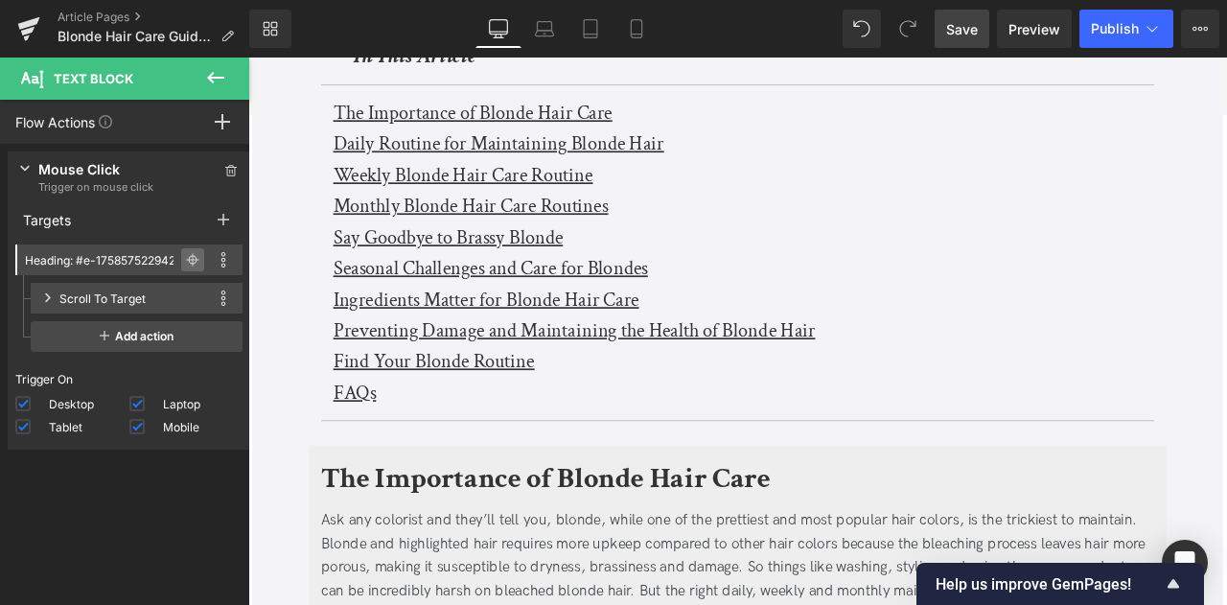
drag, startPoint x: 186, startPoint y: 253, endPoint x: 49, endPoint y: 335, distance: 159.5
click at [186, 253] on icon at bounding box center [192, 259] width 13 height 13
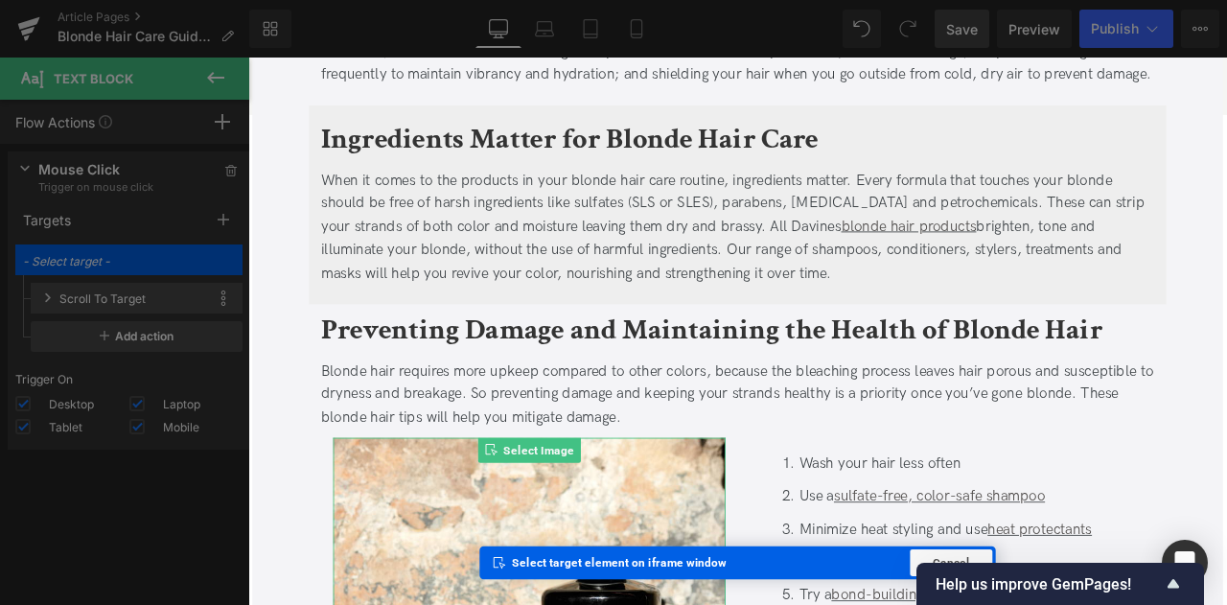
scroll to position [5710, 0]
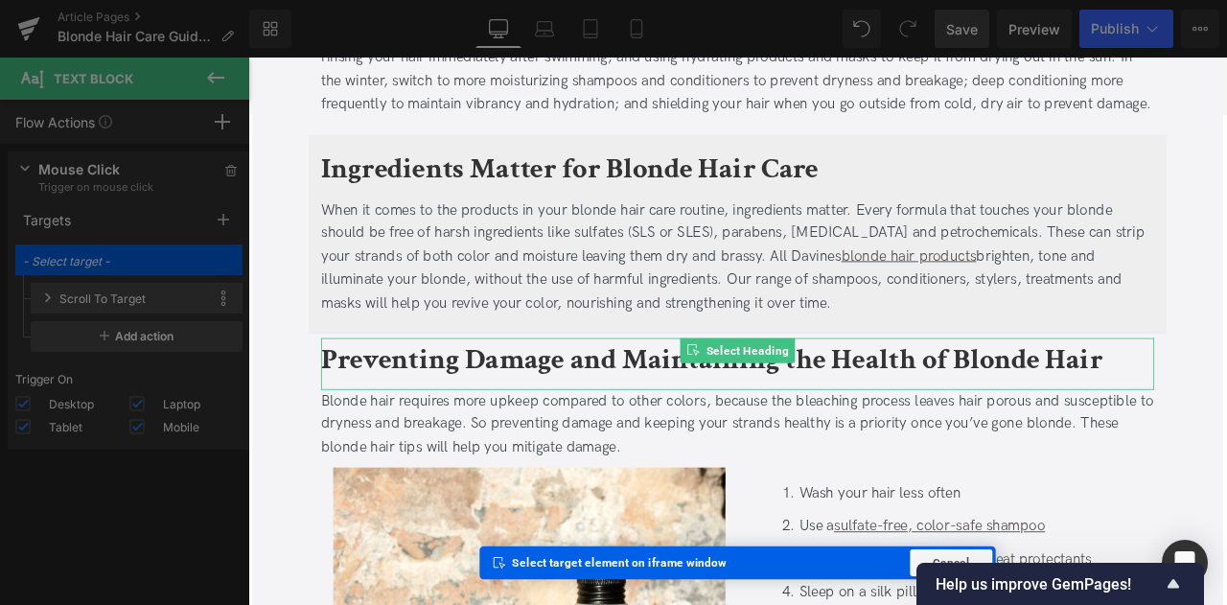
click at [423, 434] on b "Preventing Damage and Maintaining the Health of Blonde Hair" at bounding box center [798, 415] width 926 height 45
type input "Heading: #e-1759508371167"
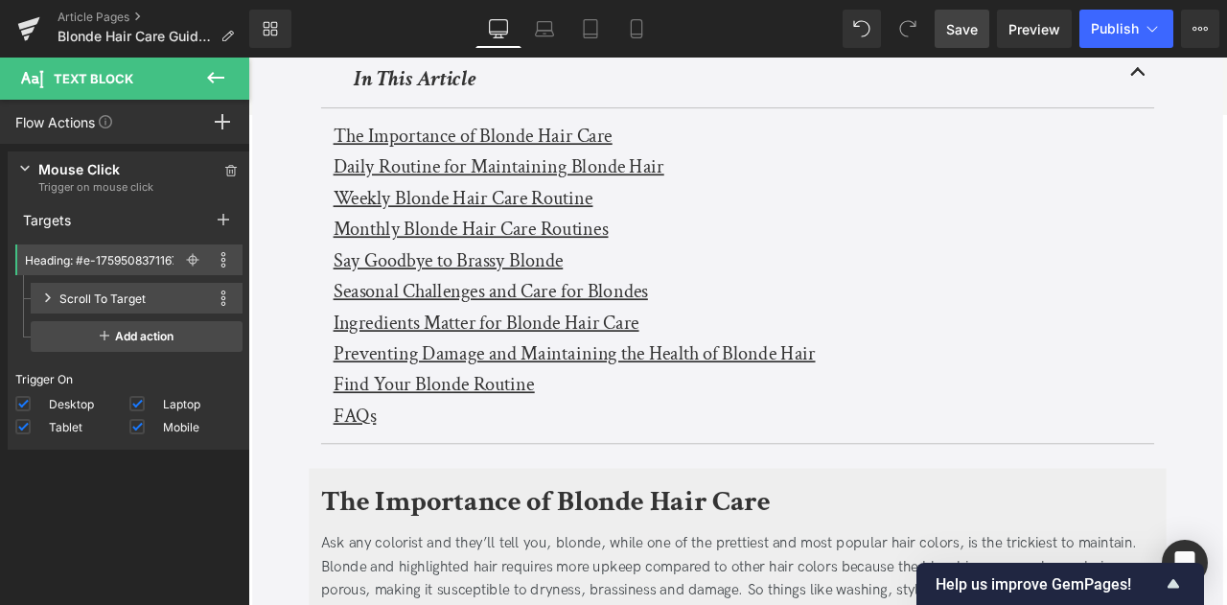
scroll to position [568, 0]
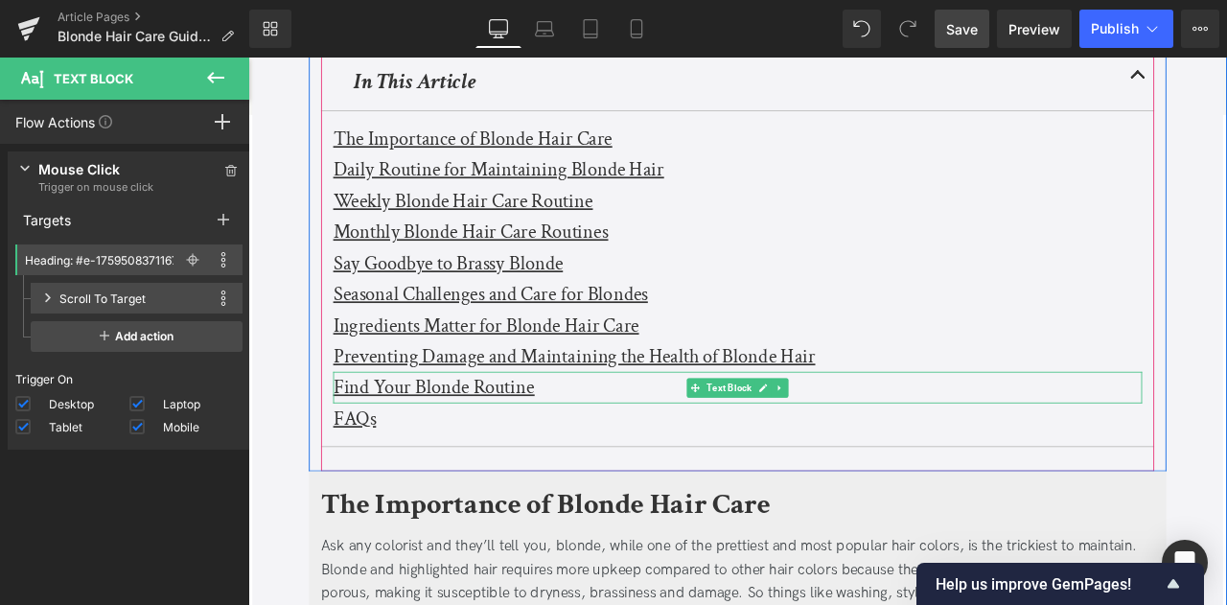
click at [398, 440] on u "Find Your Blonde Routine" at bounding box center [468, 448] width 239 height 30
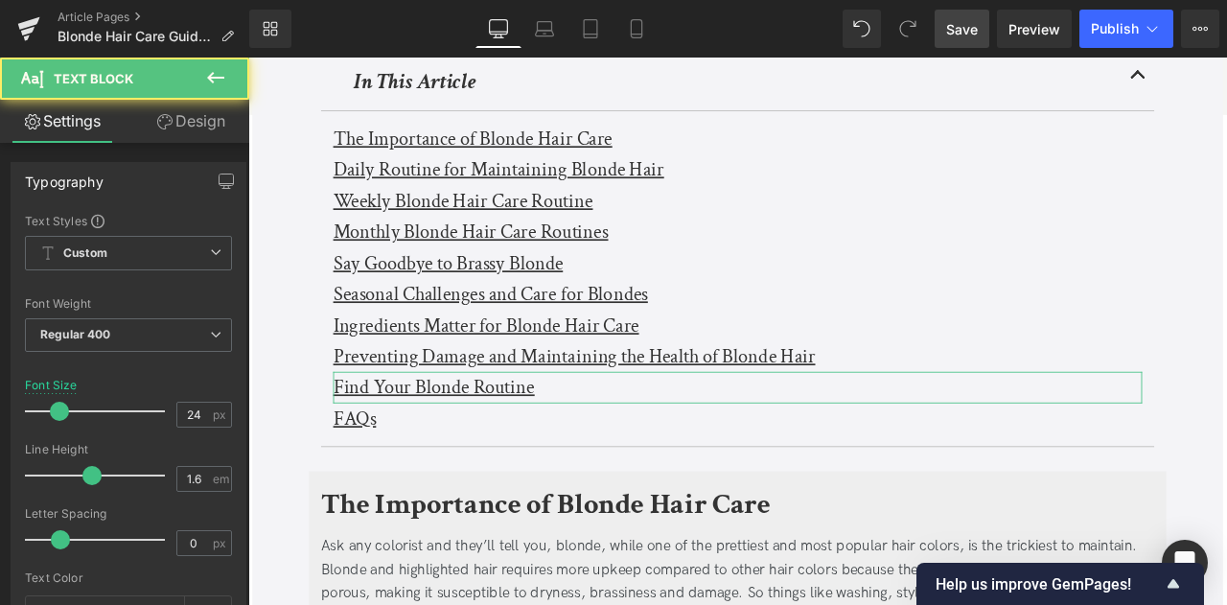
click at [194, 110] on link "Design" at bounding box center [190, 121] width 125 height 43
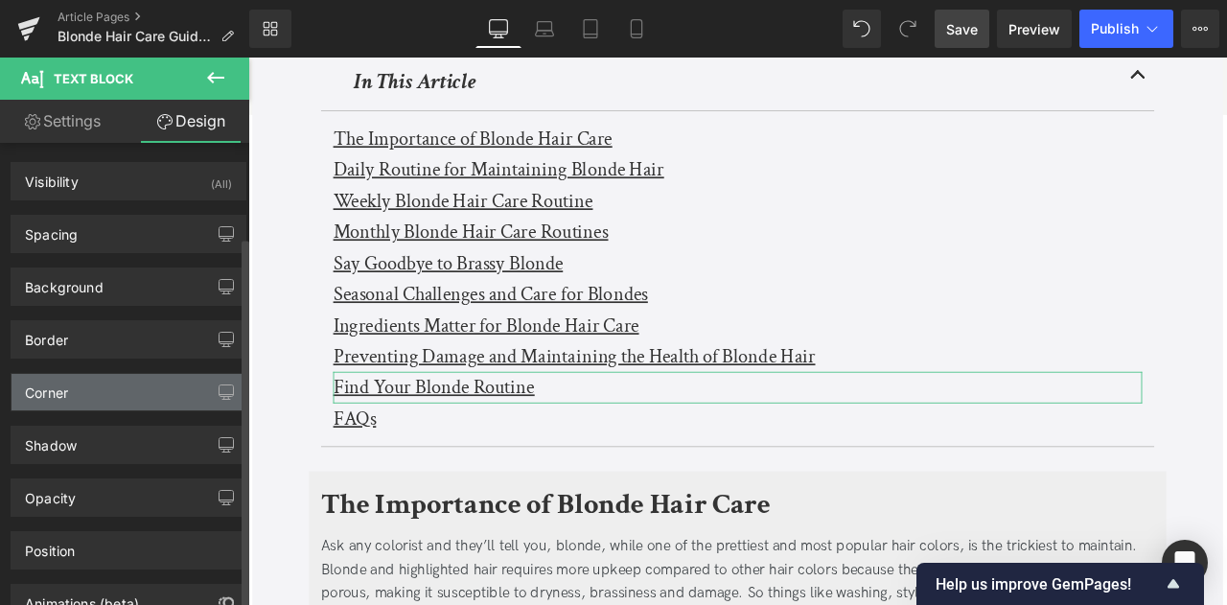
scroll to position [117, 0]
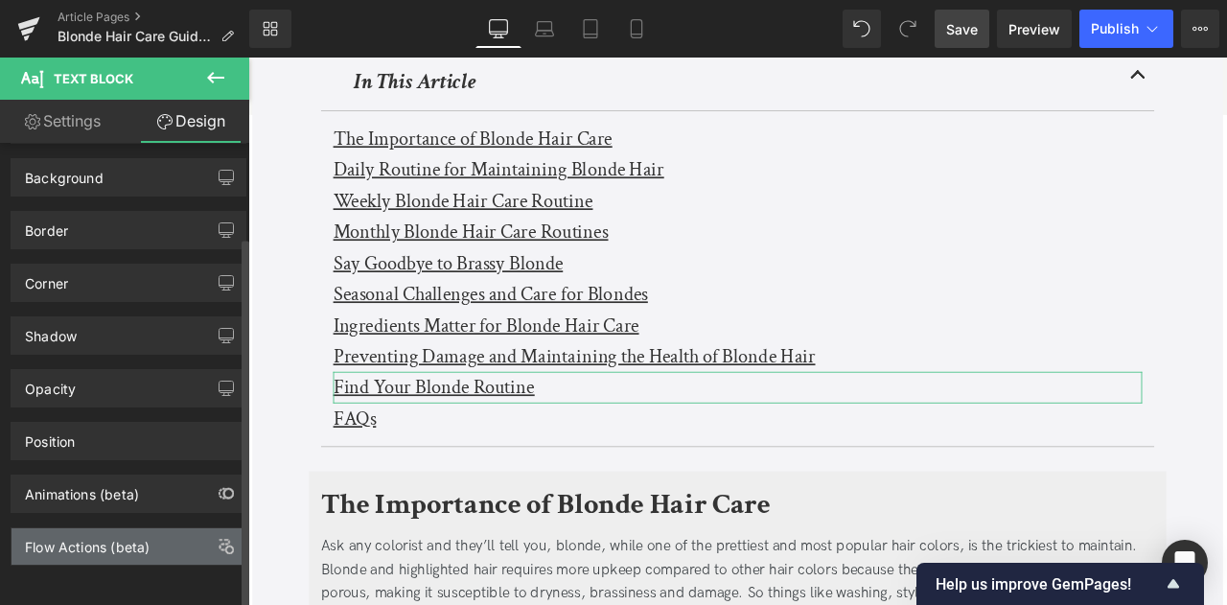
click at [104, 528] on div "Flow Actions (beta)" at bounding box center [87, 541] width 125 height 27
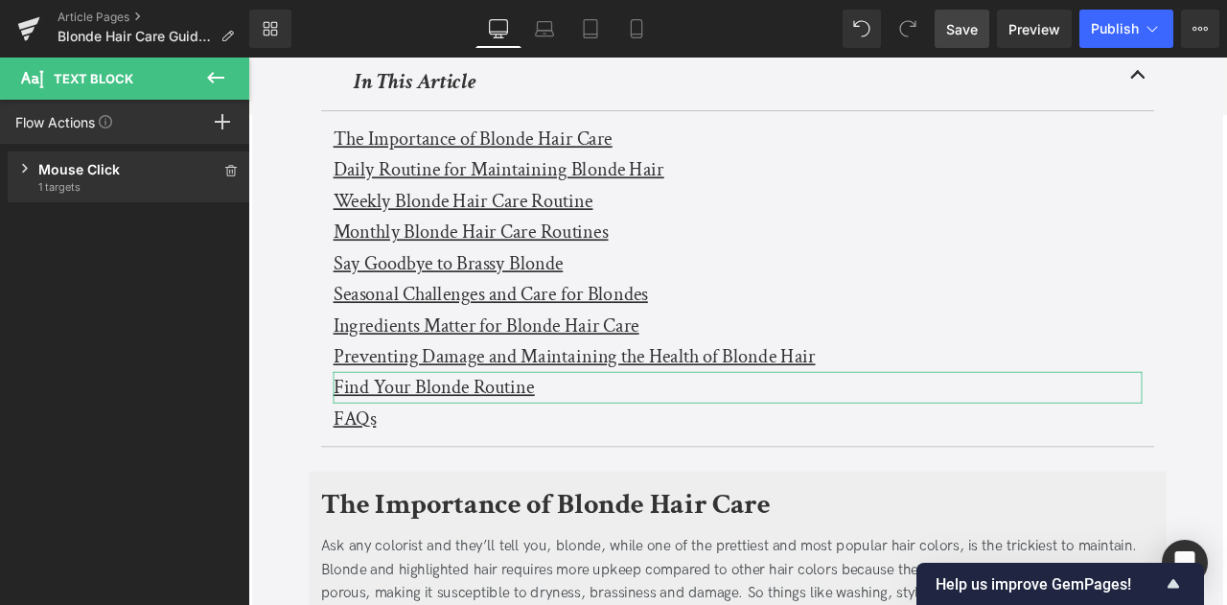
click at [115, 170] on div "Mouse Click" at bounding box center [128, 169] width 181 height 20
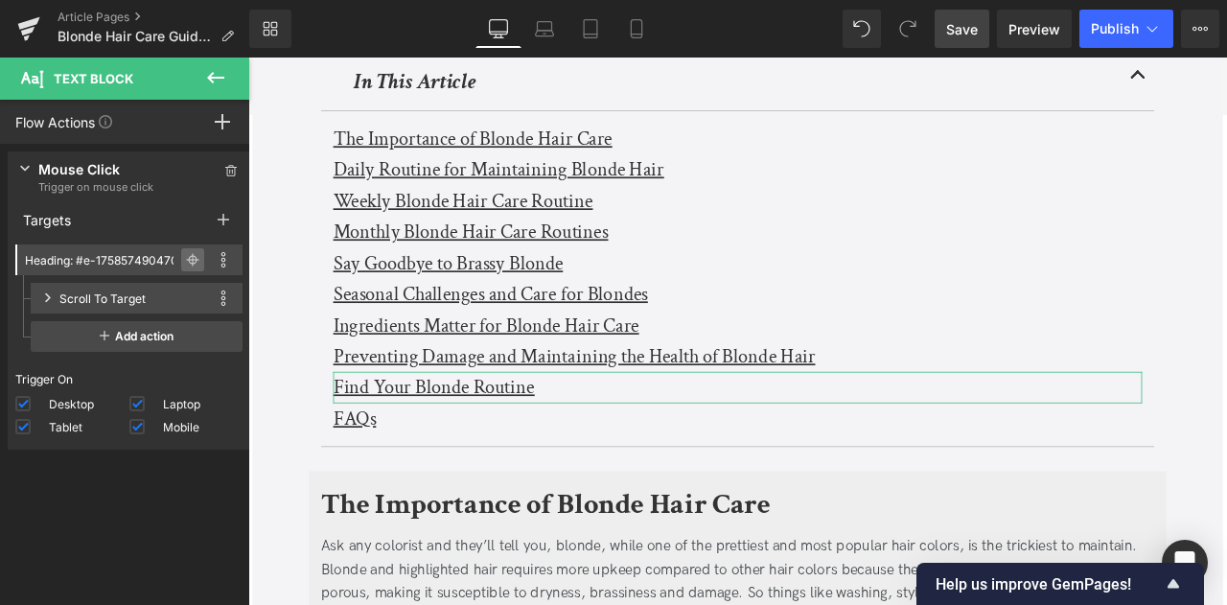
click at [186, 265] on icon at bounding box center [192, 259] width 13 height 13
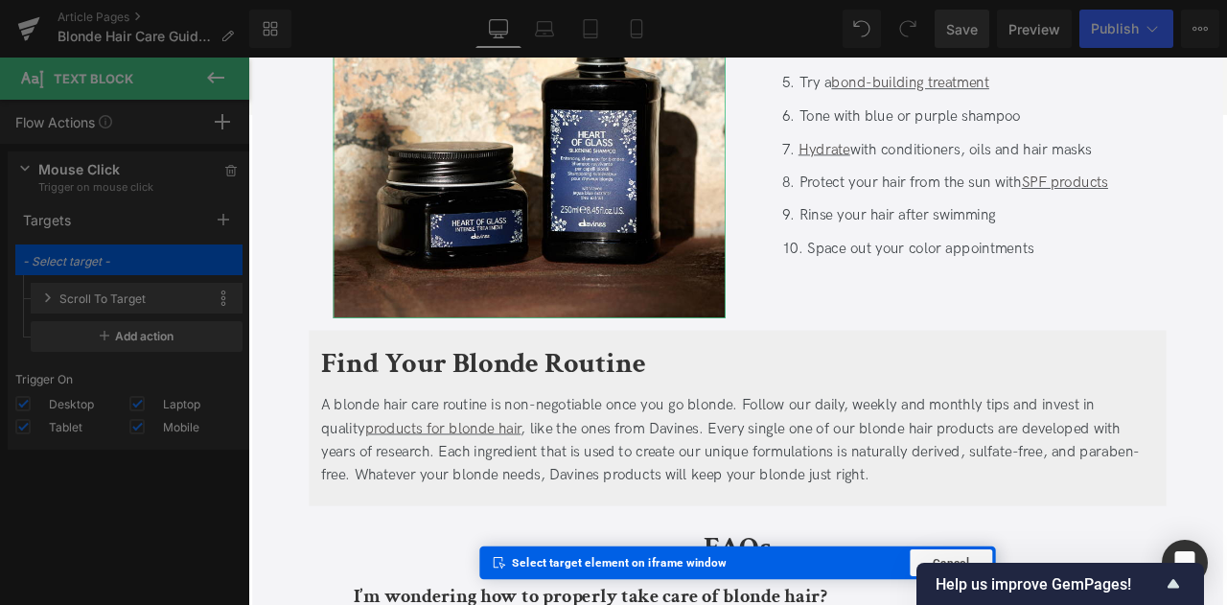
scroll to position [6364, 0]
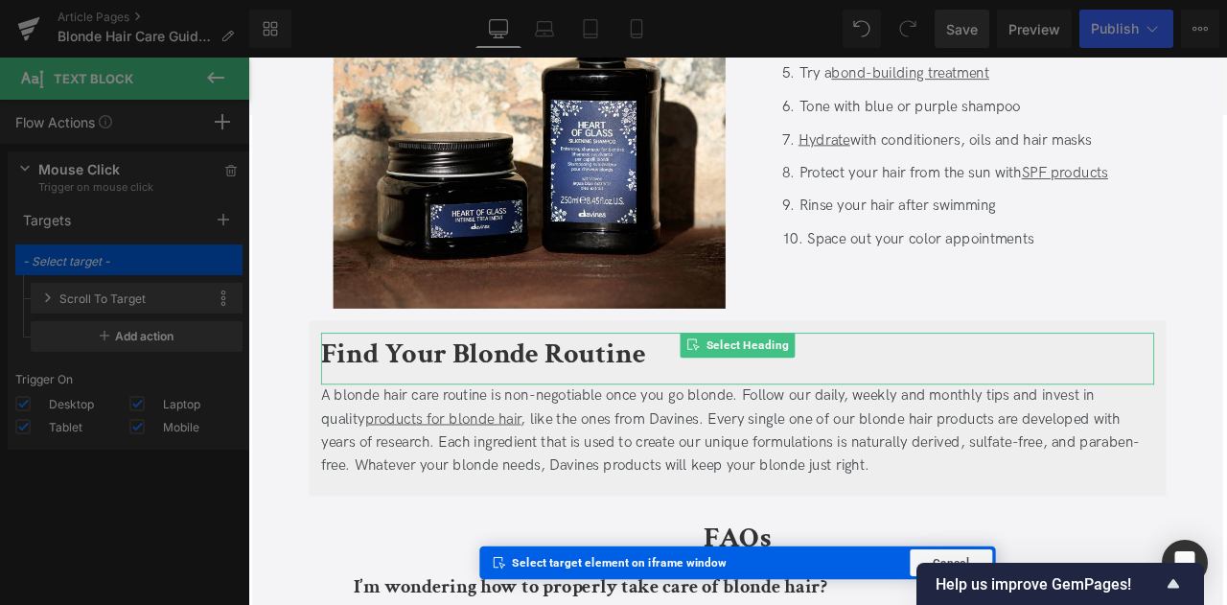
click at [448, 386] on b "Find Your Blonde Routine" at bounding box center [527, 408] width 384 height 45
type input "Heading: #e-1759508371189"
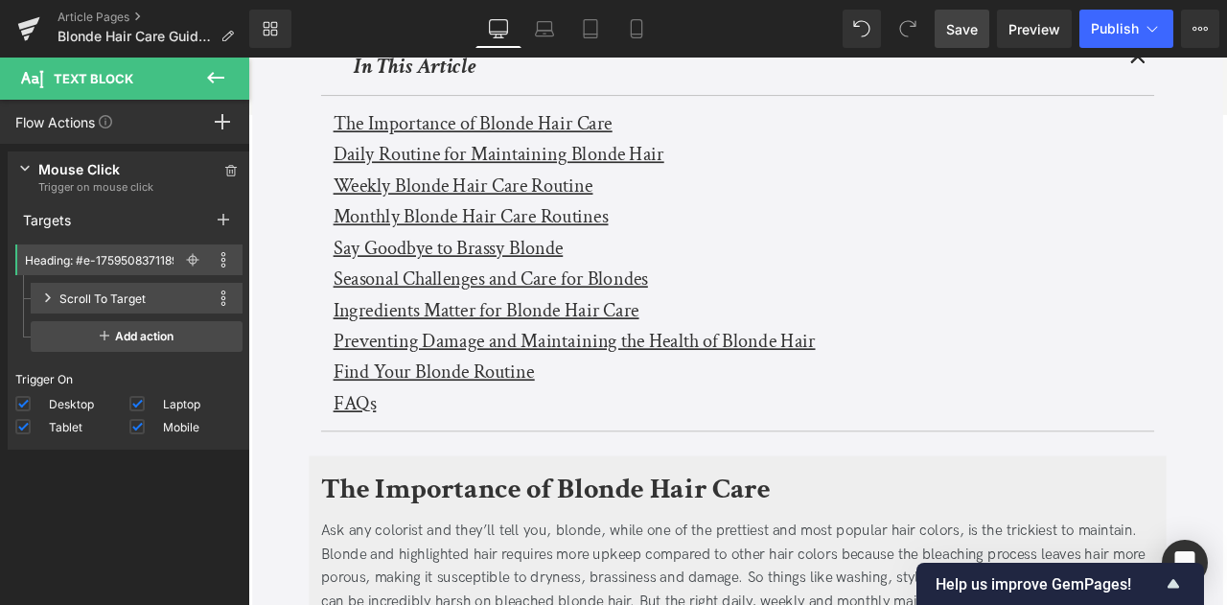
scroll to position [551, 0]
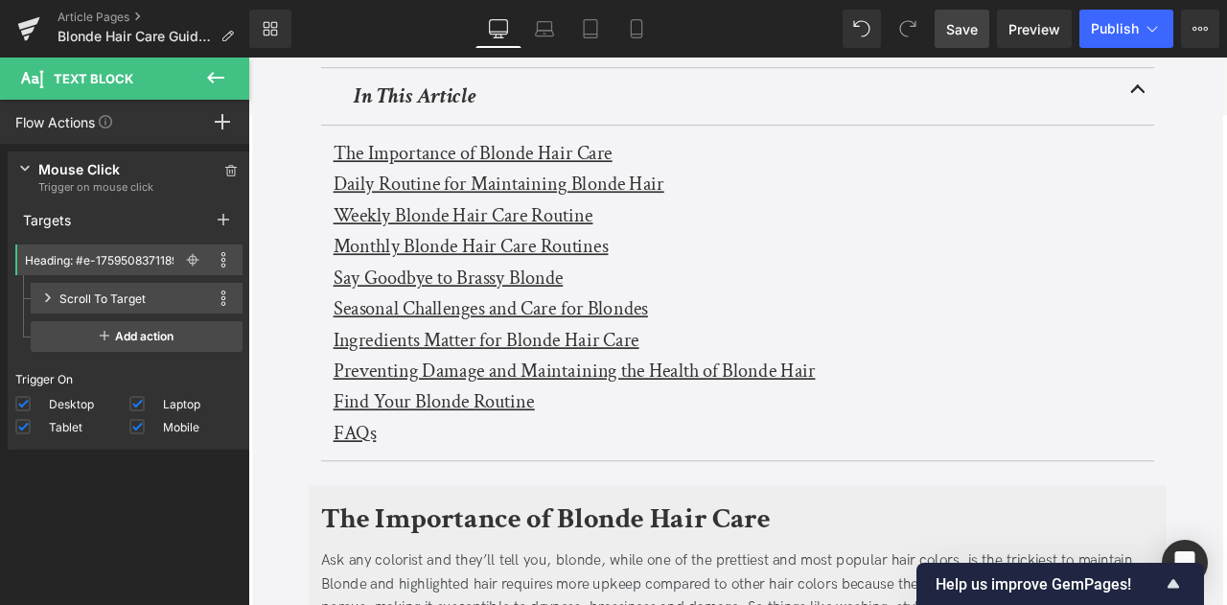
click at [379, 506] on u "FAQs" at bounding box center [374, 502] width 51 height 30
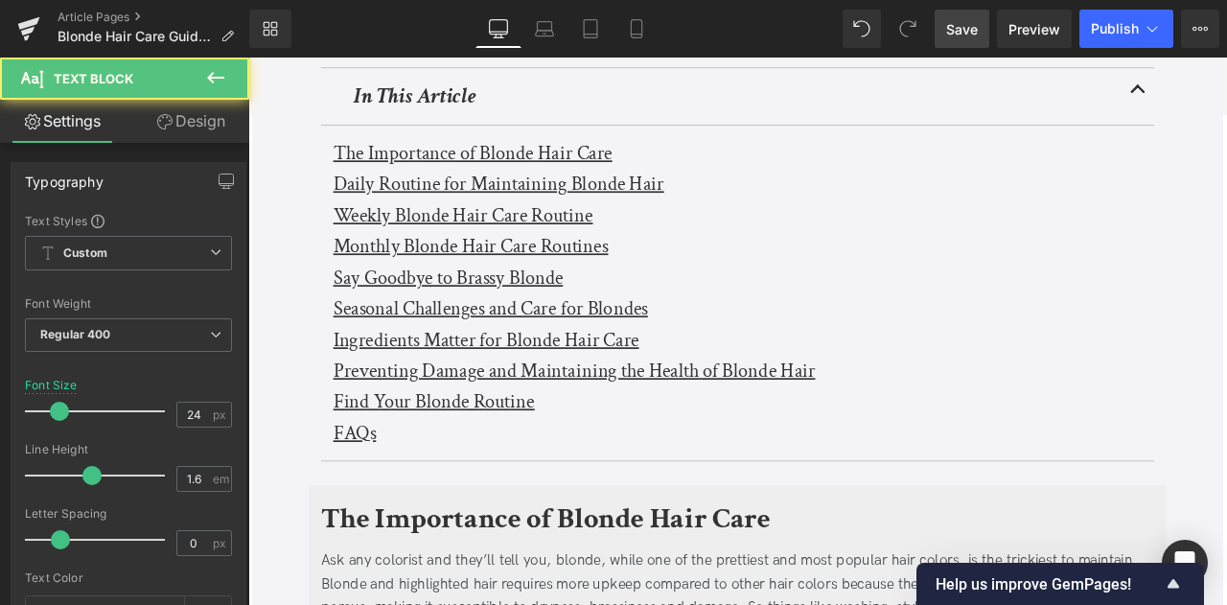
click at [185, 140] on link "Design" at bounding box center [190, 121] width 125 height 43
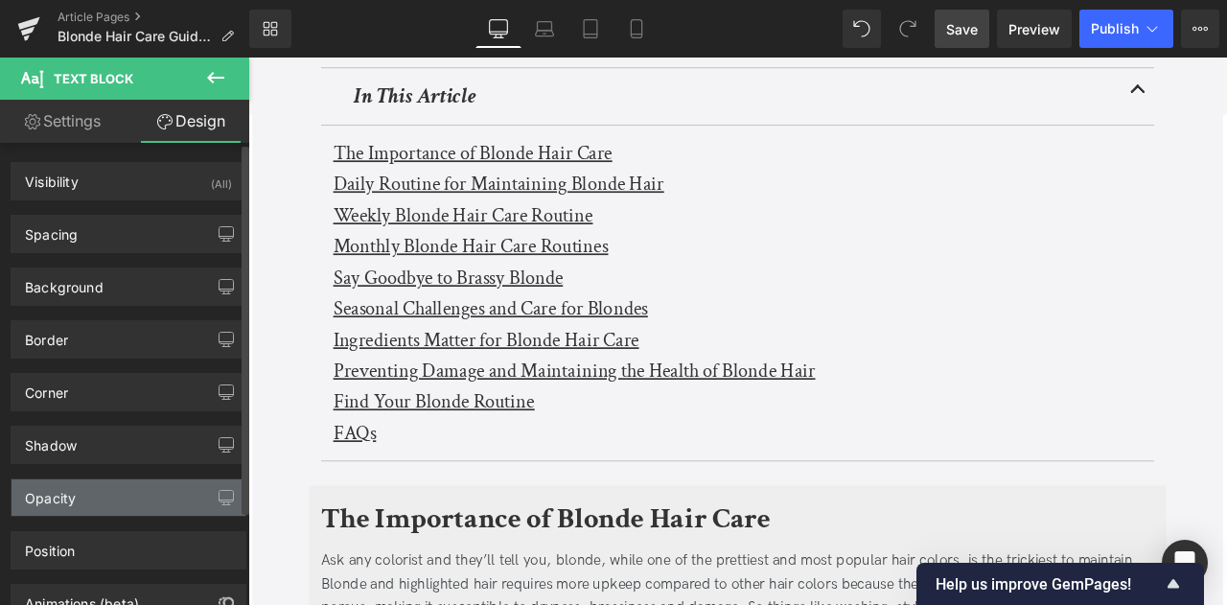
scroll to position [117, 0]
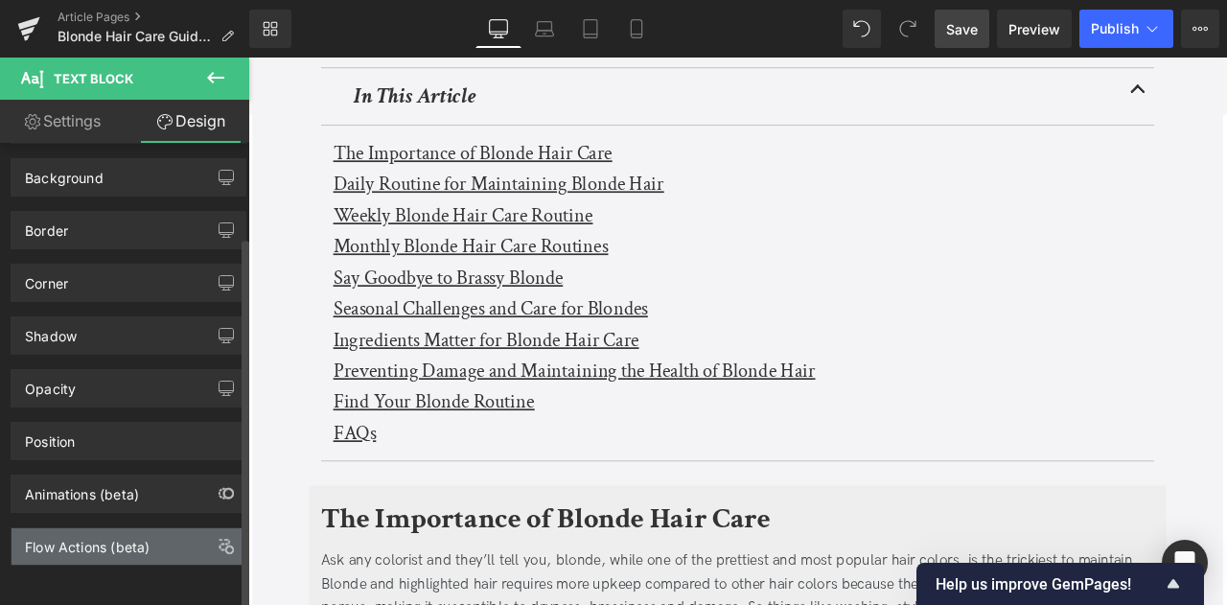
click at [69, 531] on div "Flow Actions (beta)" at bounding box center [87, 541] width 125 height 27
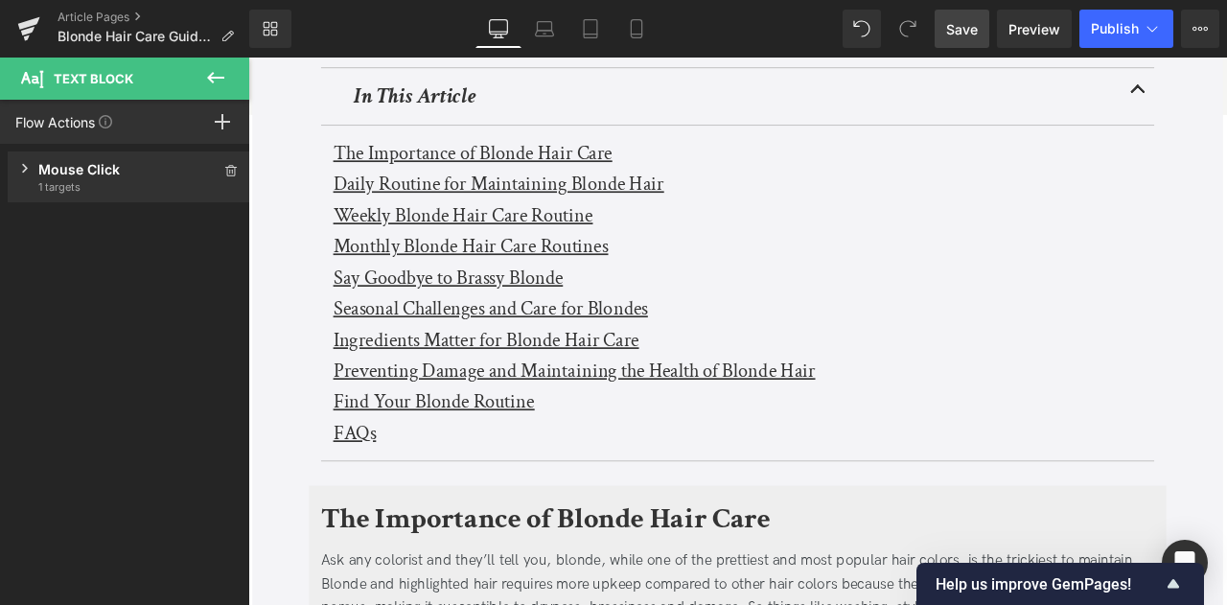
click at [129, 198] on div "Mouse Click Trigger on mouse click 1 targets" at bounding box center [129, 176] width 243 height 51
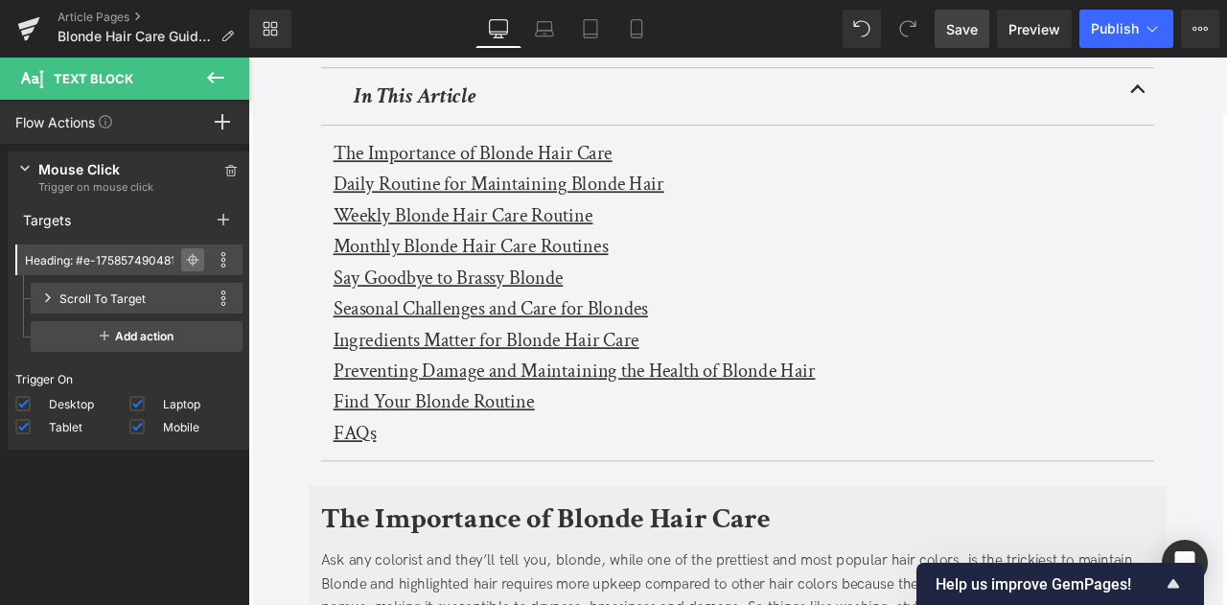
click at [186, 254] on icon at bounding box center [192, 259] width 13 height 13
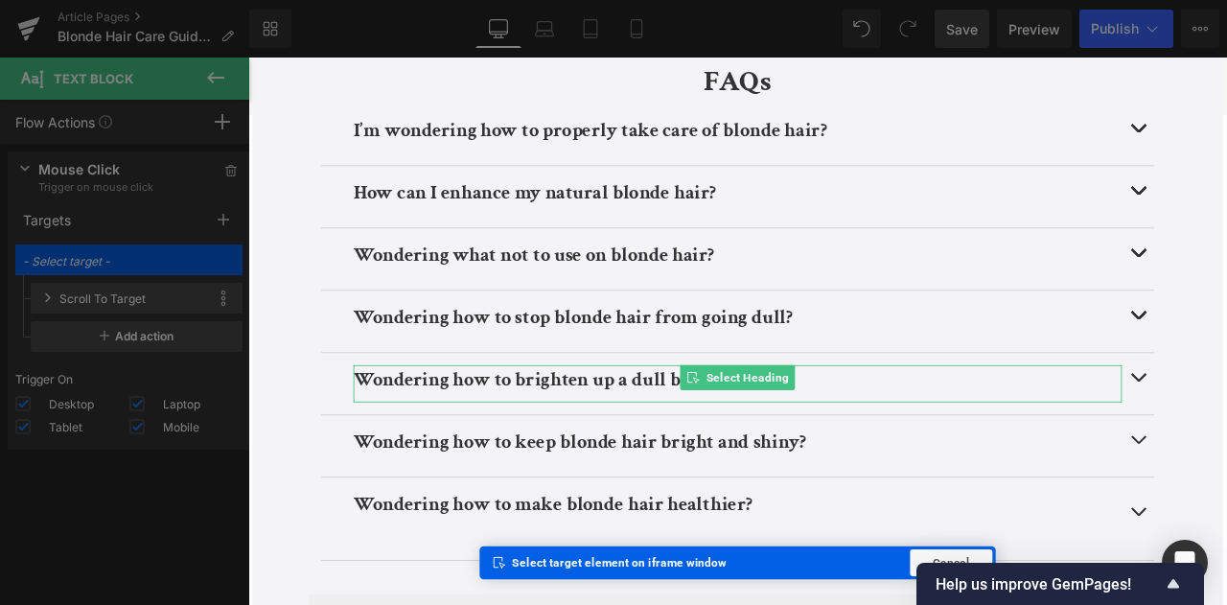
scroll to position [6680, 0]
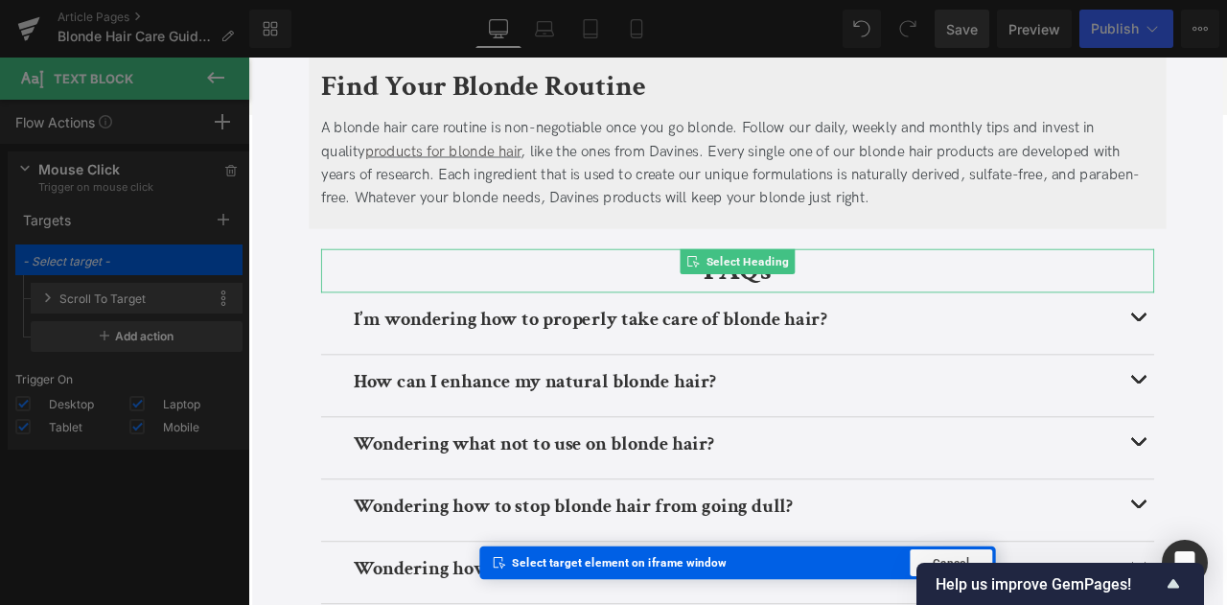
click at [827, 310] on div "Select Heading" at bounding box center [828, 300] width 136 height 30
type input "Heading: #e-1759508371138"
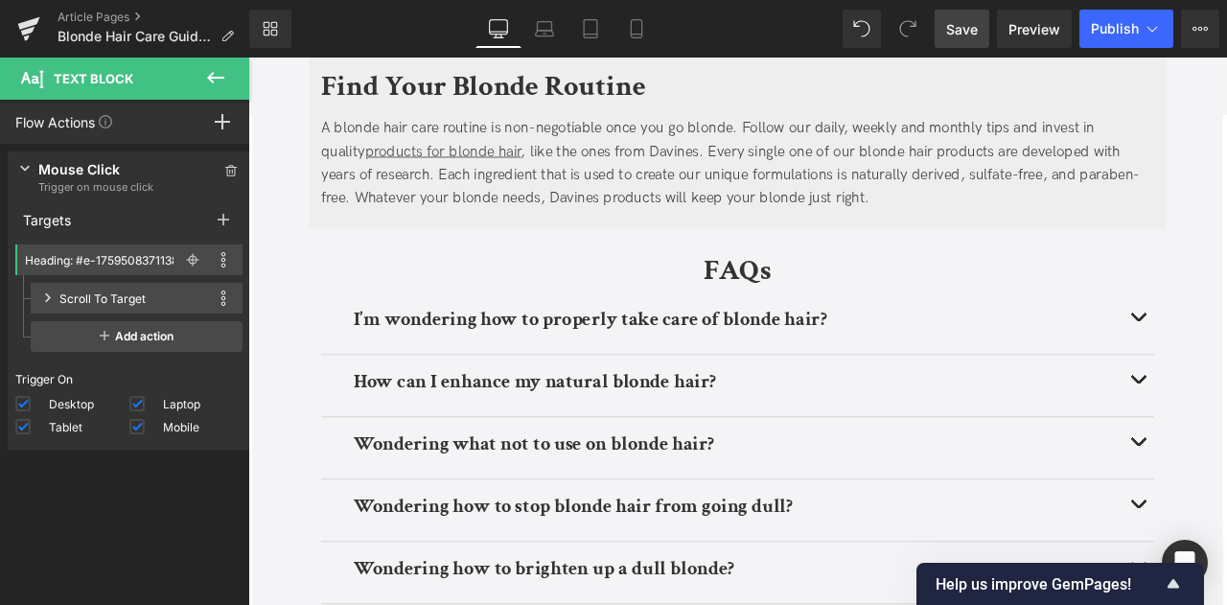
click at [959, 29] on span "Save" at bounding box center [962, 29] width 32 height 20
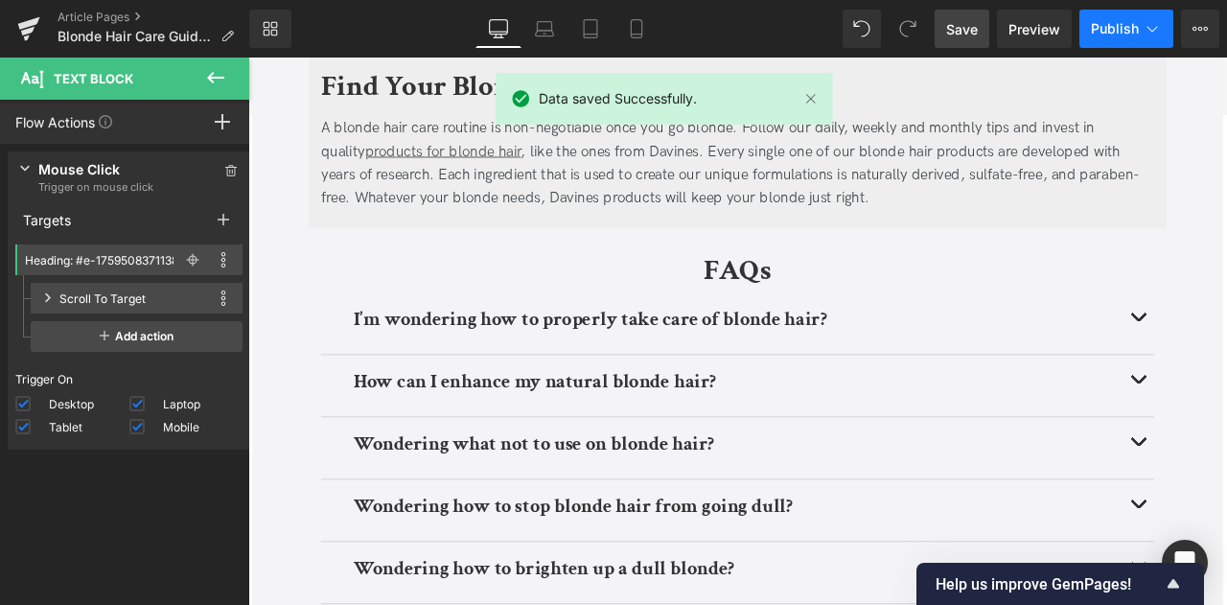
click at [1143, 35] on icon at bounding box center [1152, 28] width 19 height 19
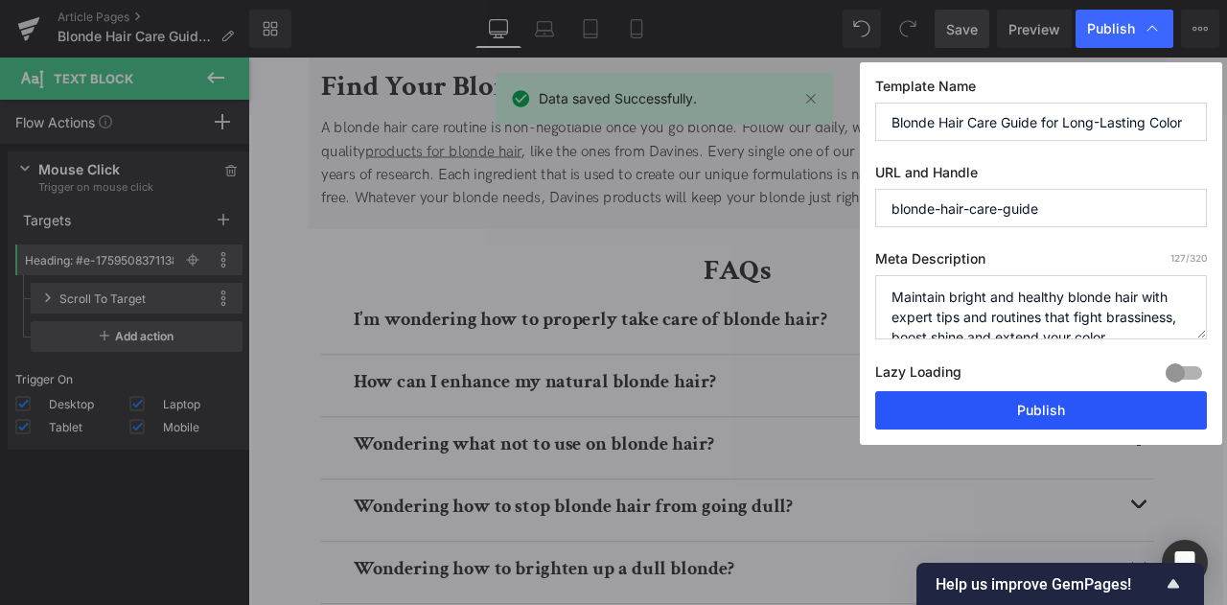
click at [994, 408] on button "Publish" at bounding box center [1041, 410] width 332 height 38
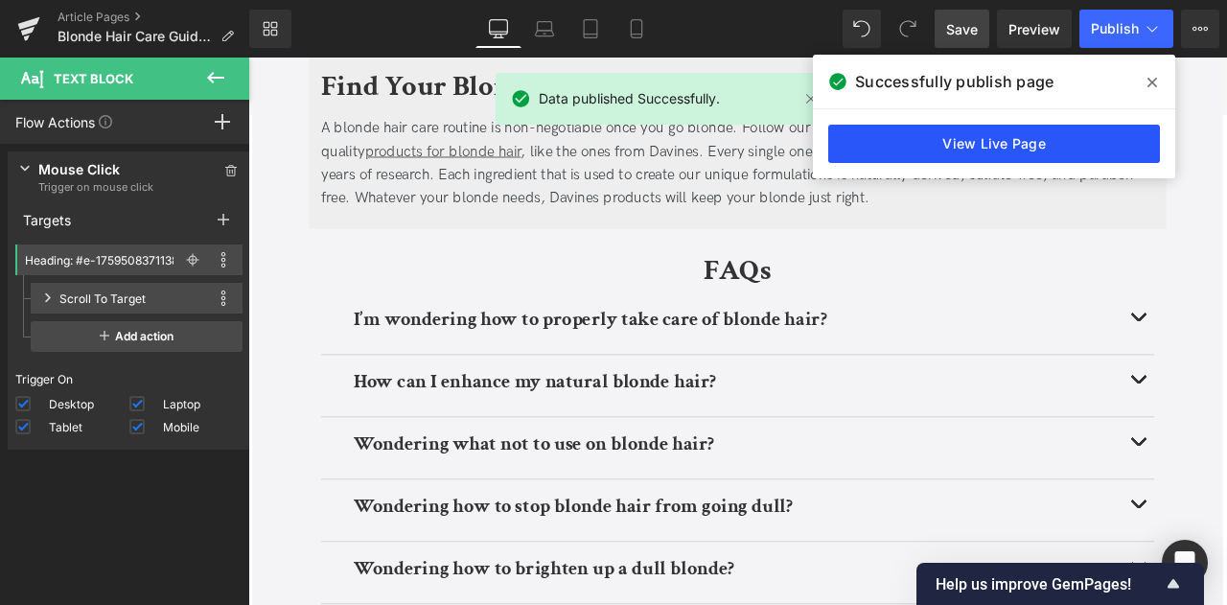
click at [1105, 143] on link "View Live Page" at bounding box center [994, 144] width 332 height 38
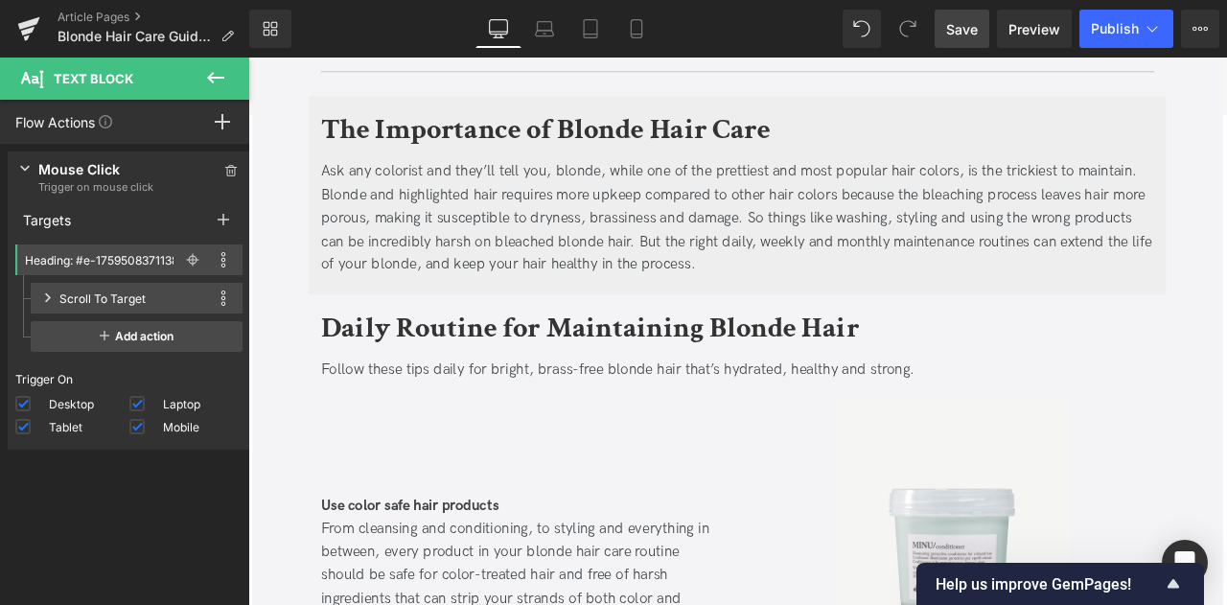
scroll to position [0, 0]
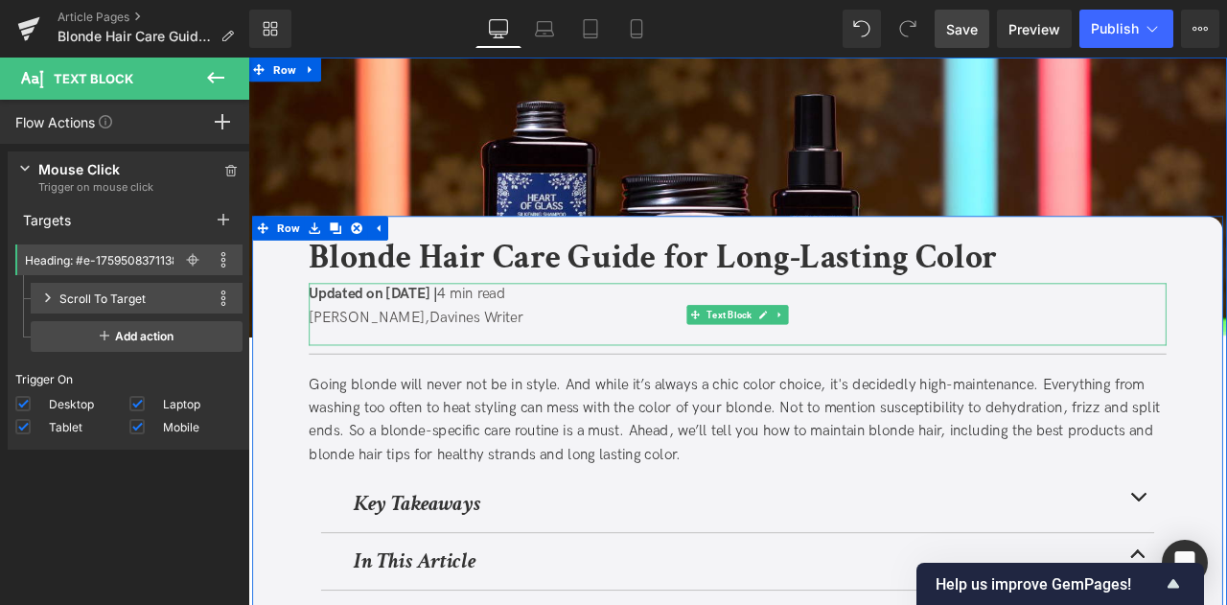
click at [551, 329] on div "Updated on October 3, 2025 | 4 min read Jaclyn LaBadia, Davines Writer Text Blo…" at bounding box center [828, 362] width 1016 height 75
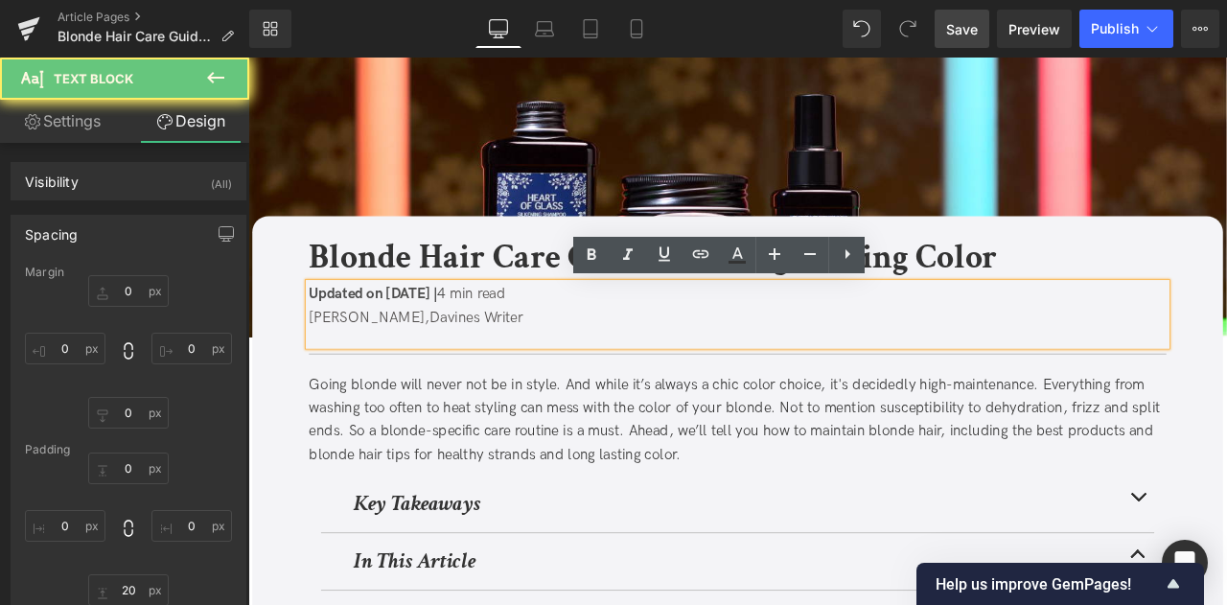
click at [555, 341] on p "Updated on October 3, 2025 | 4 min read" at bounding box center [828, 339] width 1016 height 28
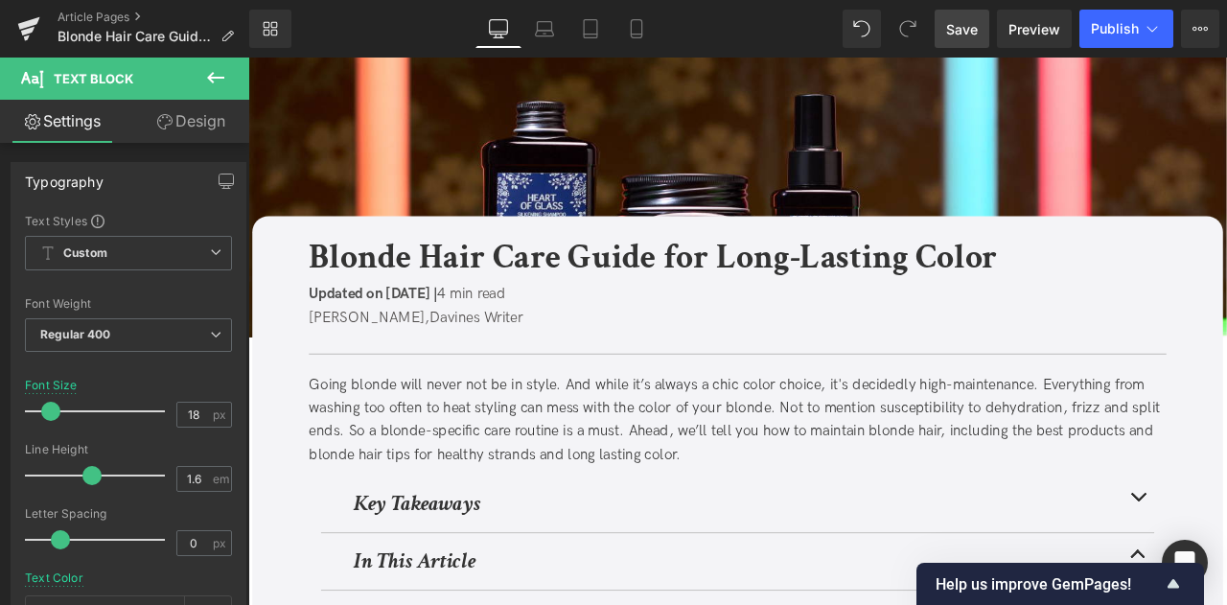
click at [939, 38] on link "Save" at bounding box center [962, 29] width 55 height 38
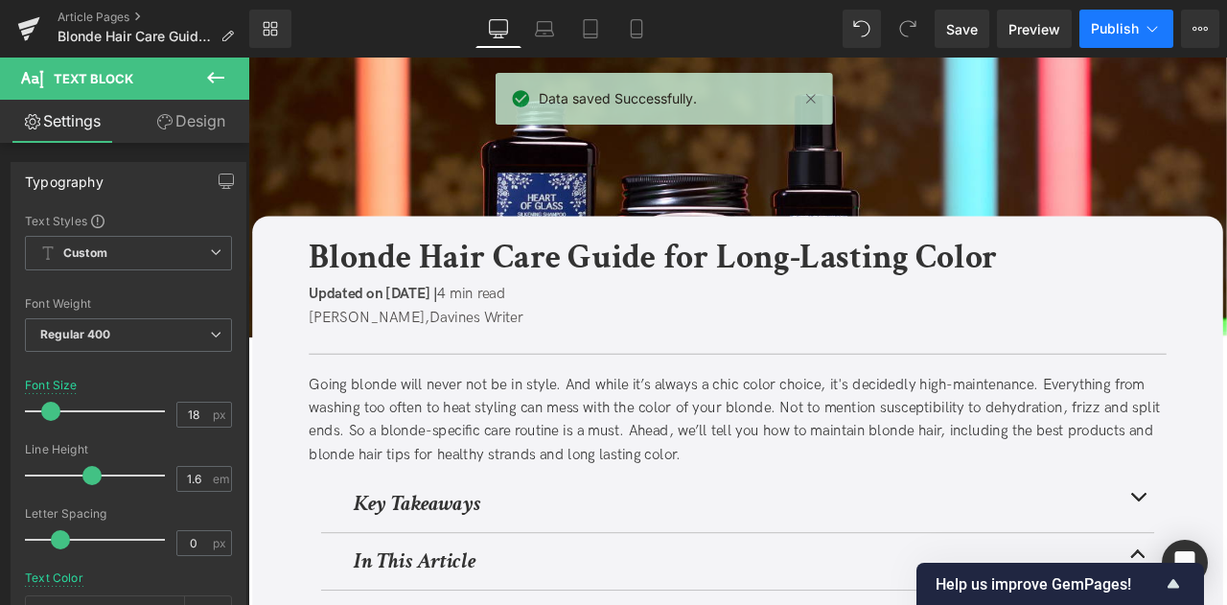
click at [1156, 32] on icon at bounding box center [1152, 28] width 19 height 19
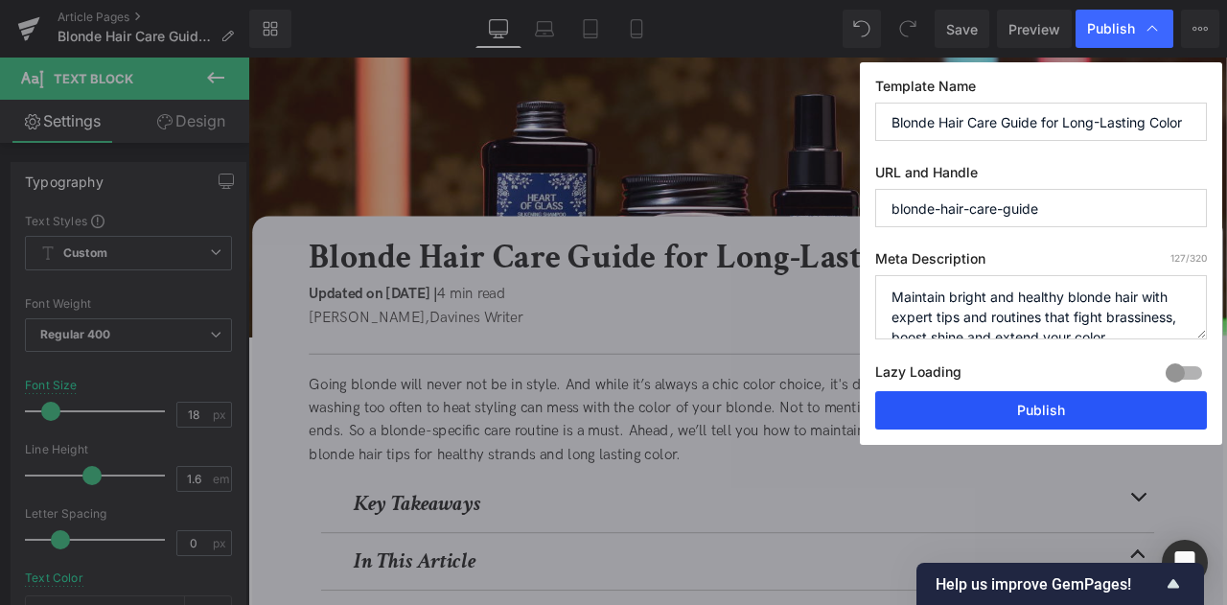
click at [967, 421] on button "Publish" at bounding box center [1041, 410] width 332 height 38
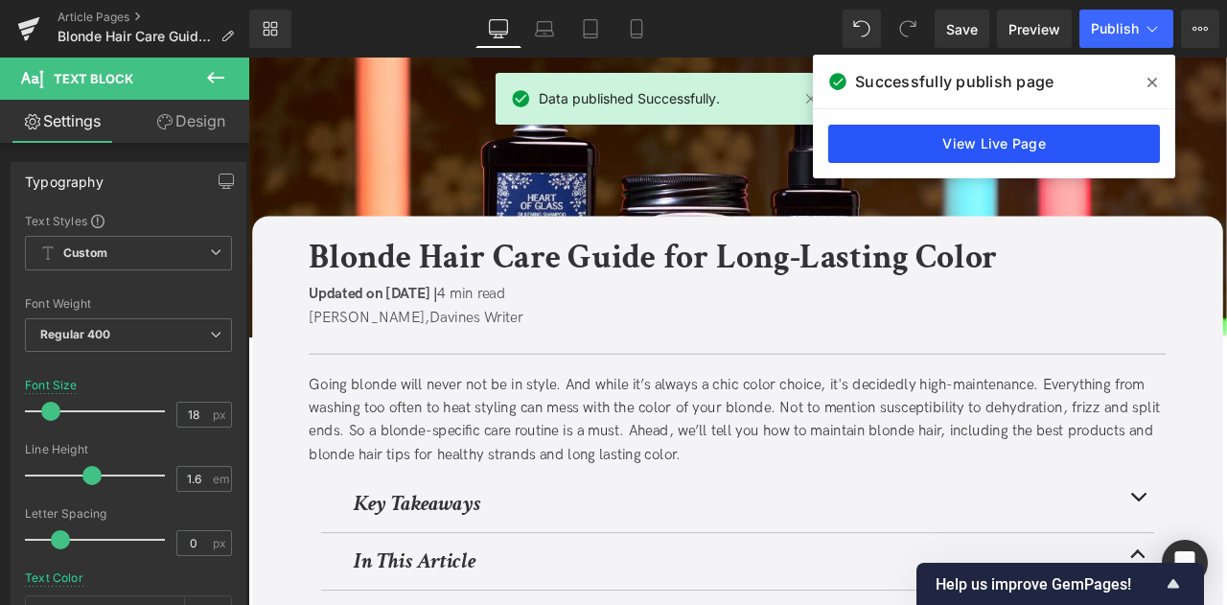
click at [966, 145] on link "View Live Page" at bounding box center [994, 144] width 332 height 38
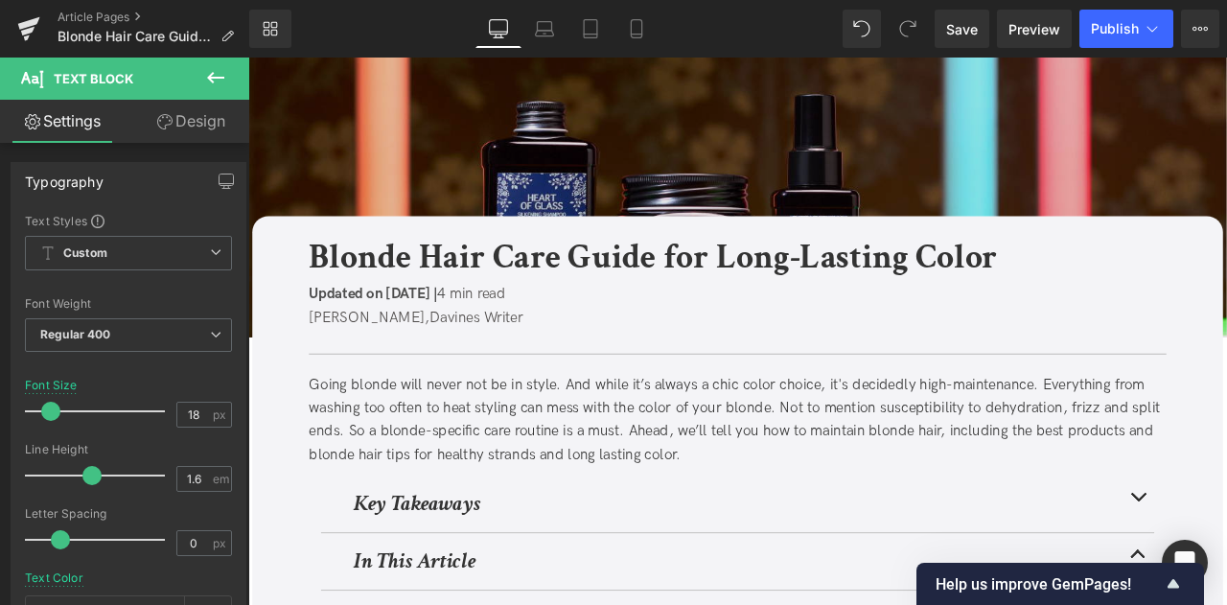
click at [413, 185] on img at bounding box center [828, 224] width 1160 height 332
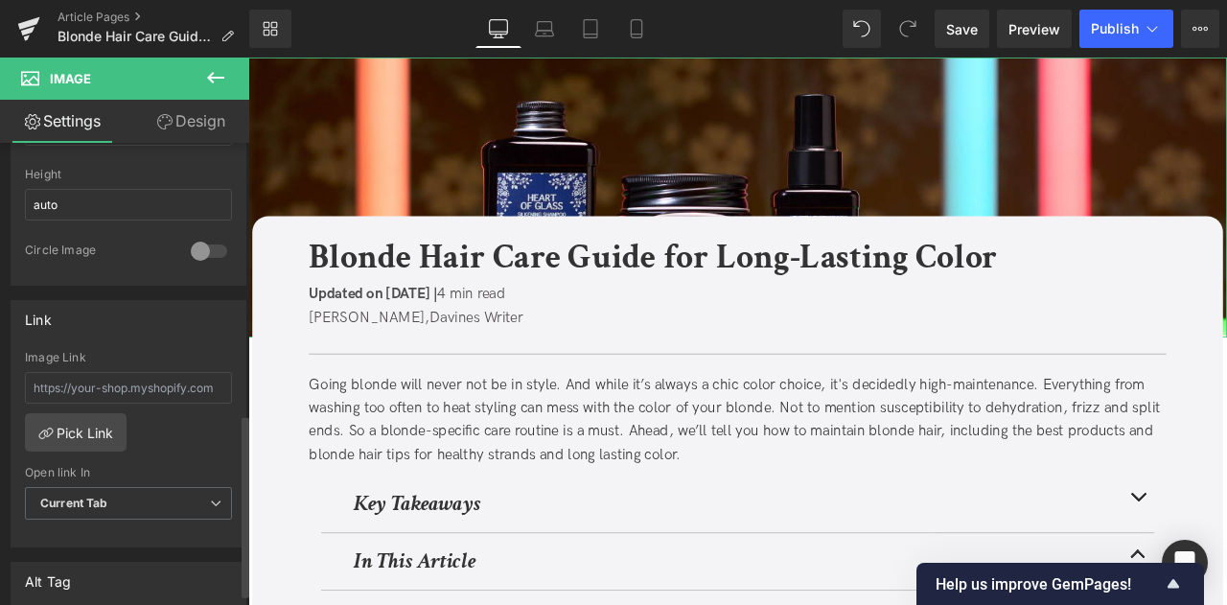
scroll to position [960, 0]
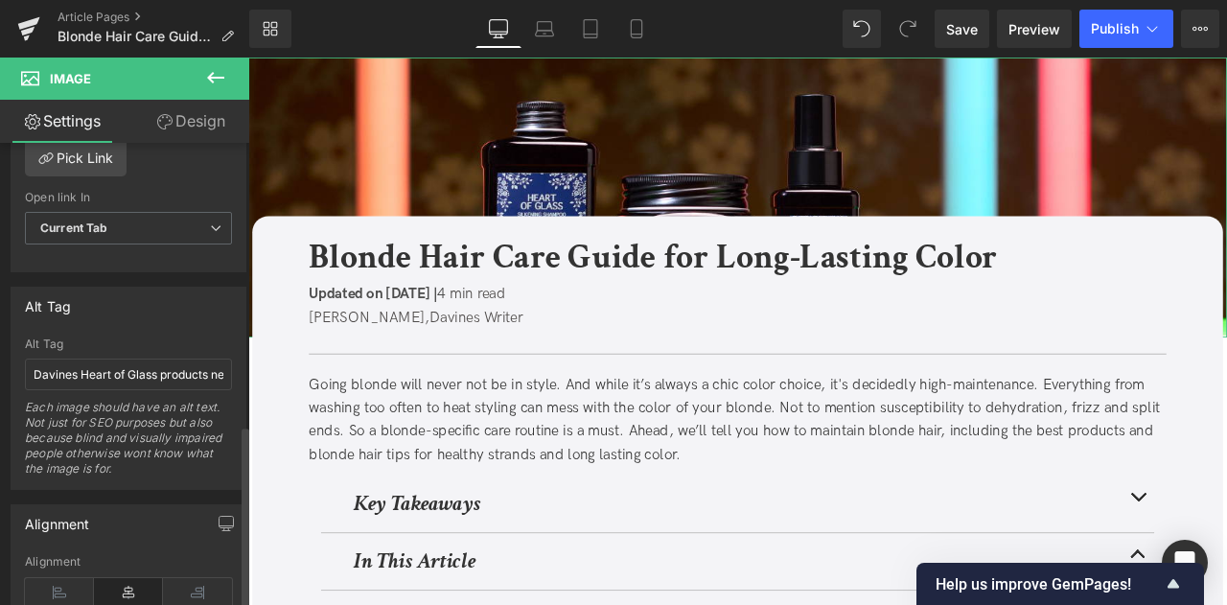
click at [92, 381] on div "Alt Tag Davines Heart of Glass products next to the Restoring Leave-In Mask Eac…" at bounding box center [128, 413] width 207 height 151
click at [79, 360] on input "Davines Heart of Glass products next to the Restoring Leave-In Mask" at bounding box center [128, 375] width 207 height 32
click at [1201, 27] on icon at bounding box center [1201, 29] width 5 height 4
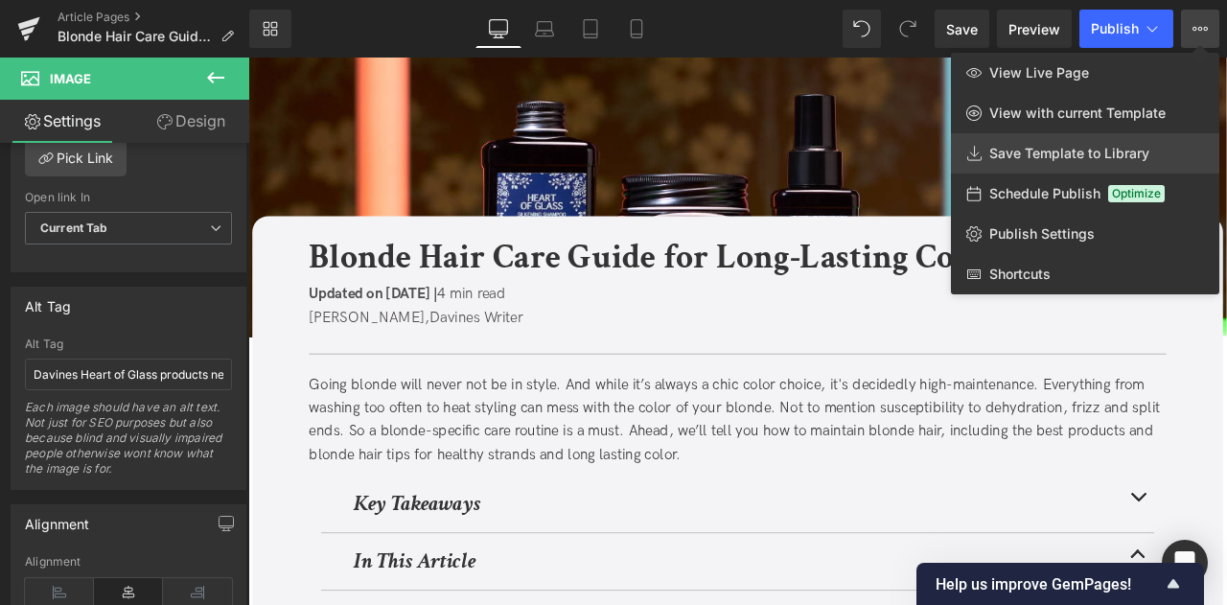
click at [1063, 141] on link "Save Template to Library" at bounding box center [1085, 153] width 268 height 40
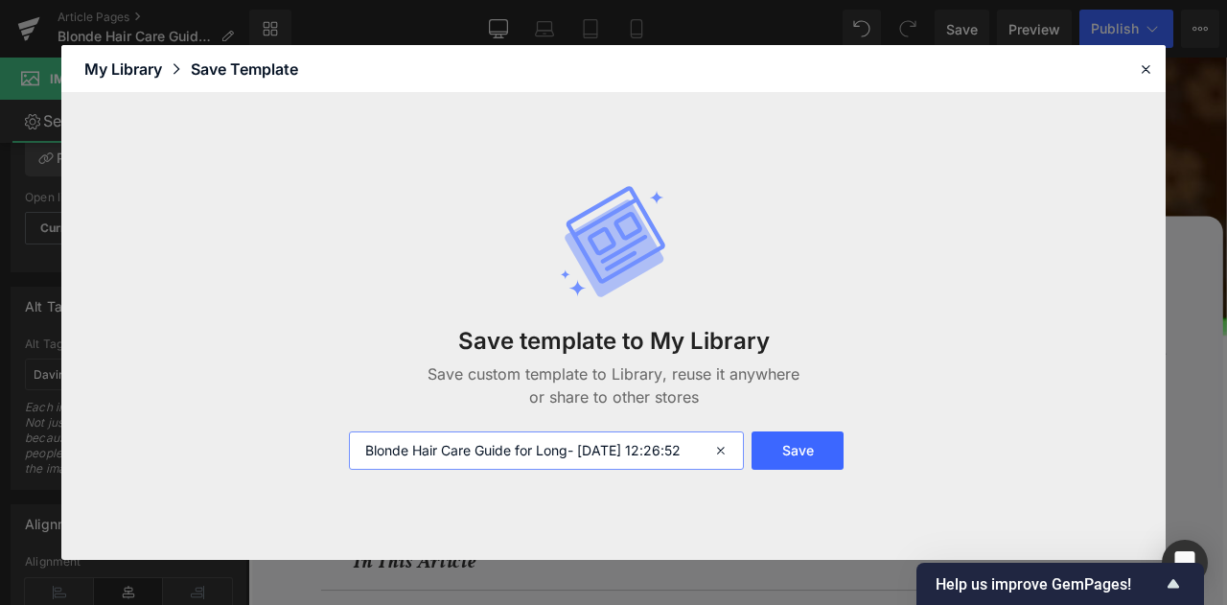
click at [366, 451] on input "Blonde Hair Care Guide for Long- 2025-10-03 12:26:52" at bounding box center [546, 450] width 395 height 38
type input "FOR CA:: Blonde Hair Care Guide for Long- 2025-10-03 12:26:52"
click at [798, 442] on button "Save" at bounding box center [798, 450] width 92 height 38
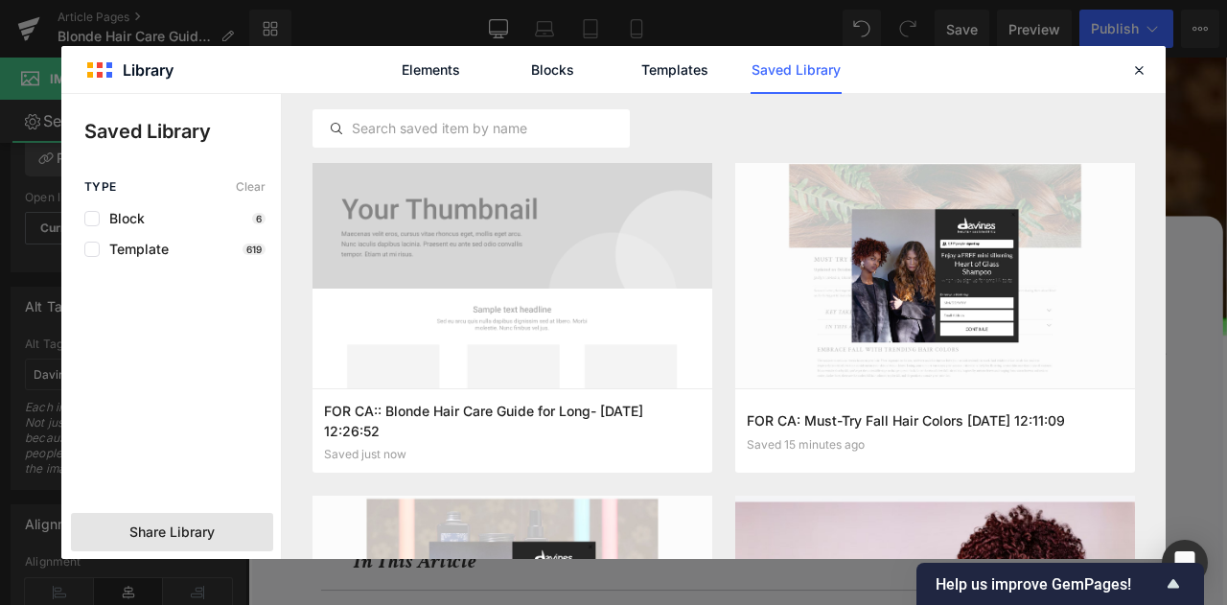
click at [199, 526] on span "Share Library" at bounding box center [171, 532] width 85 height 19
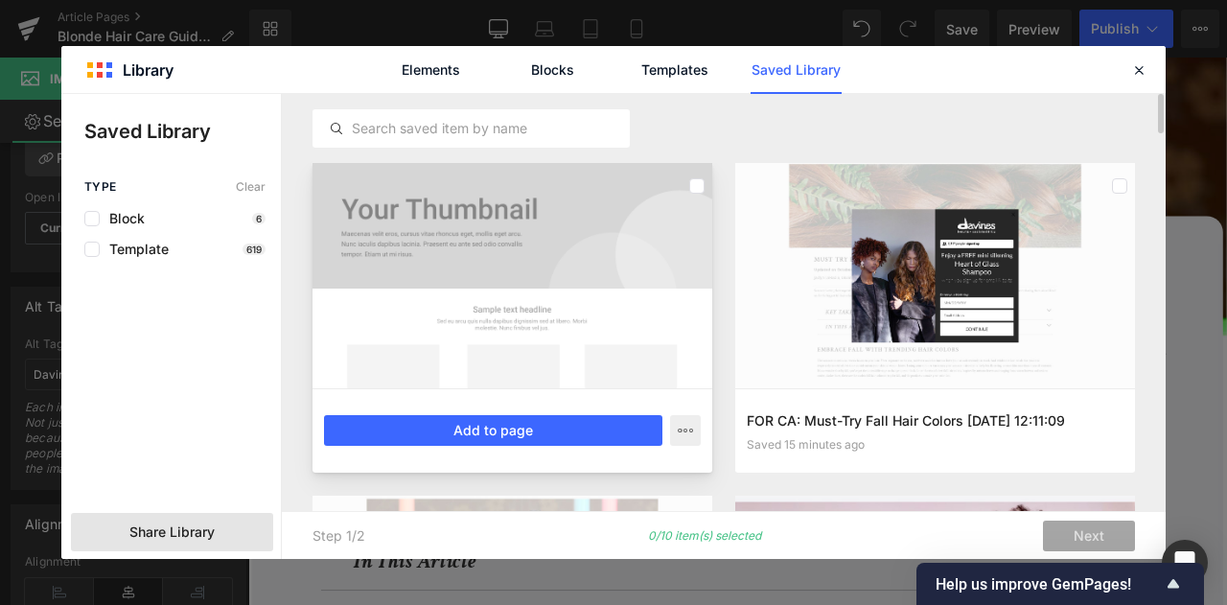
click at [654, 246] on div at bounding box center [513, 275] width 400 height 225
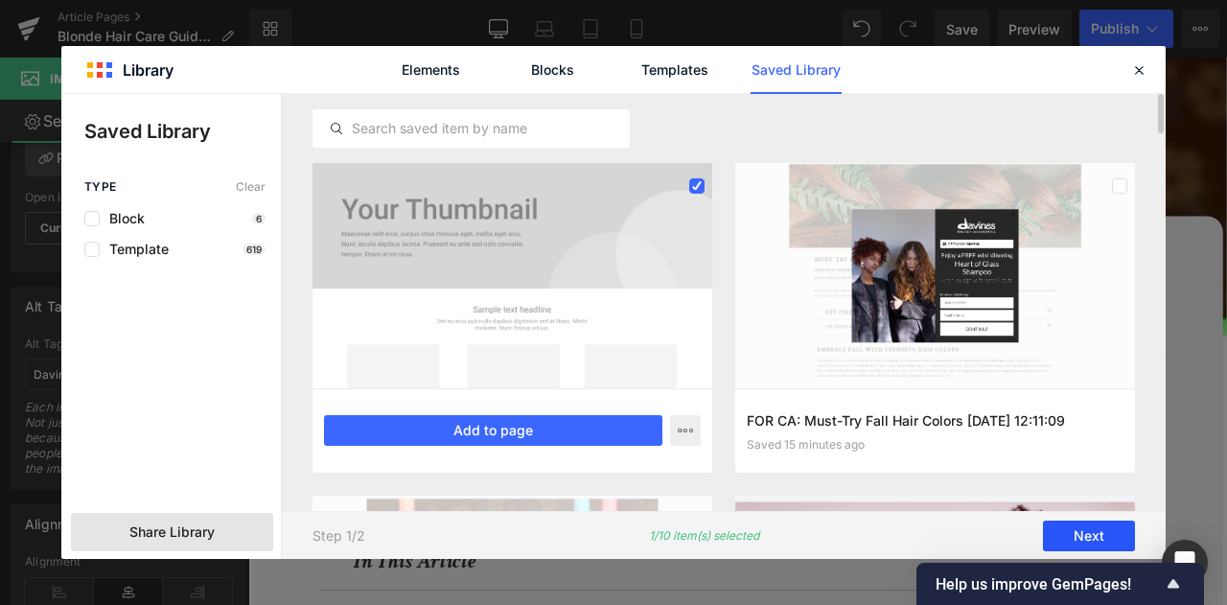
click at [1080, 528] on button "Next" at bounding box center [1089, 536] width 92 height 31
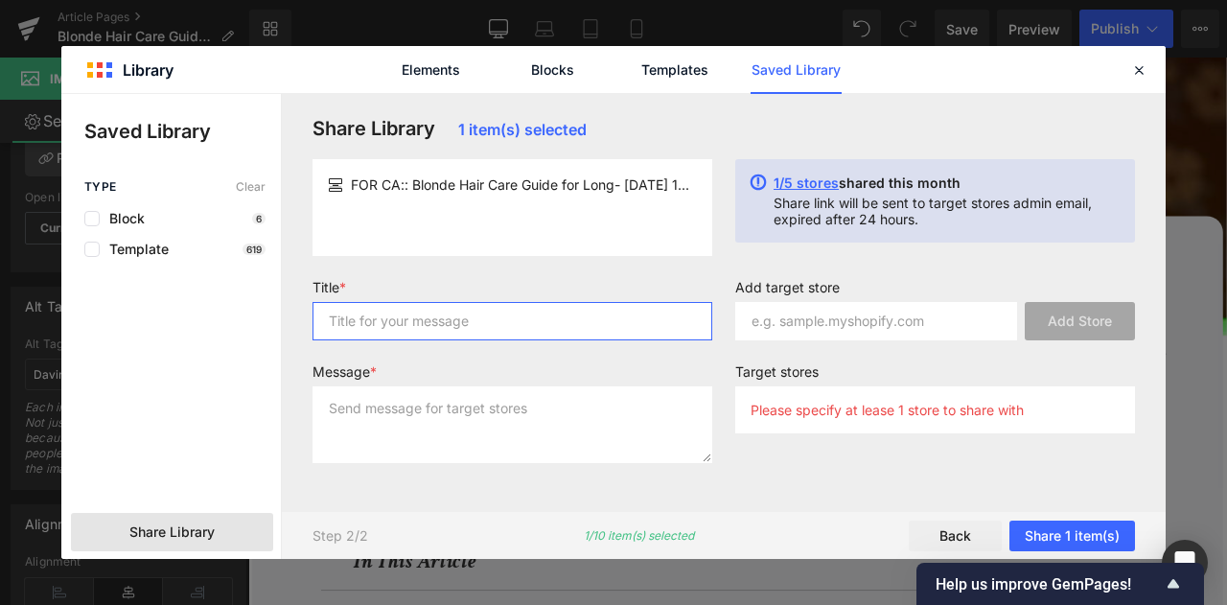
click at [596, 329] on input "text" at bounding box center [513, 321] width 400 height 38
type input "for liv"
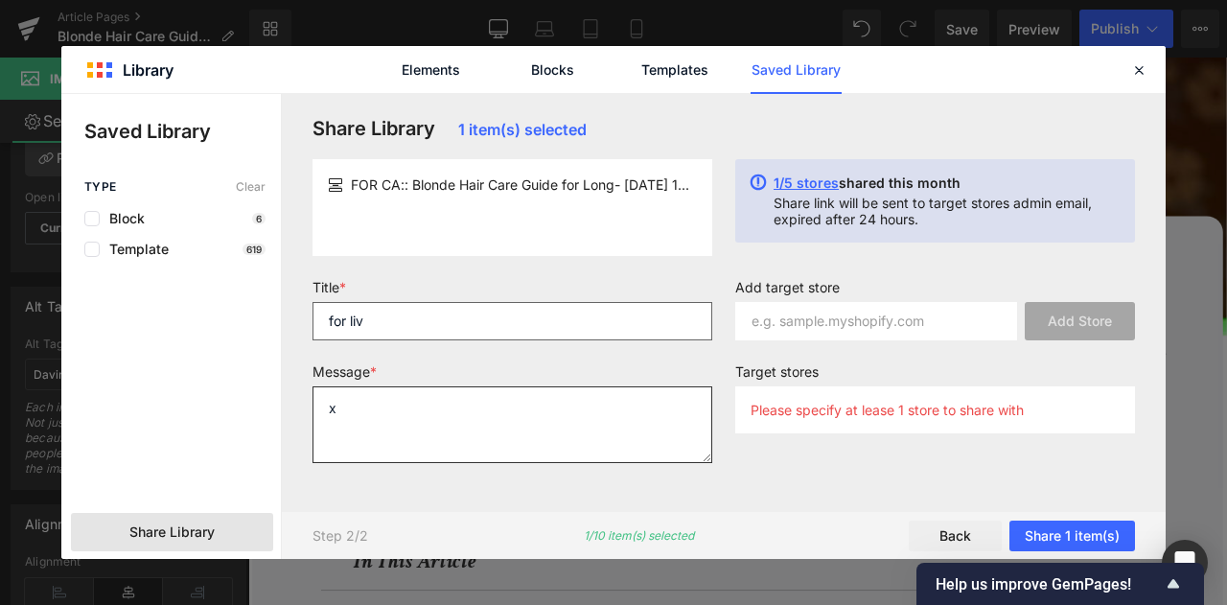
type textarea "x"
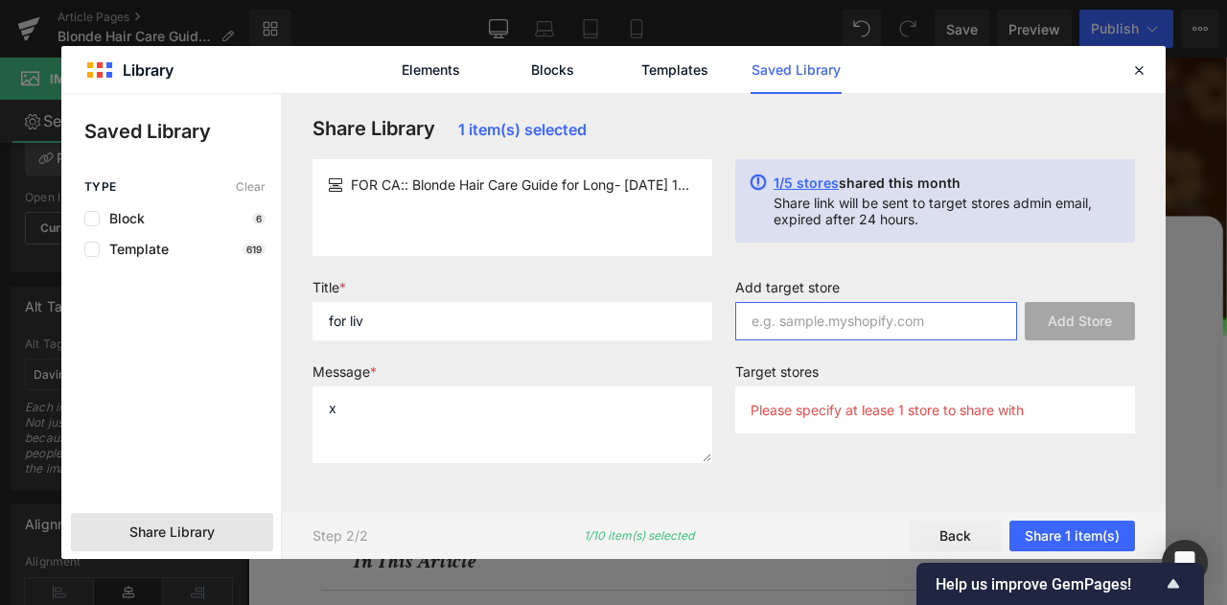
paste input "Davines-canada.myshopify.com"
type input "Davines-canada.myshopify.com"
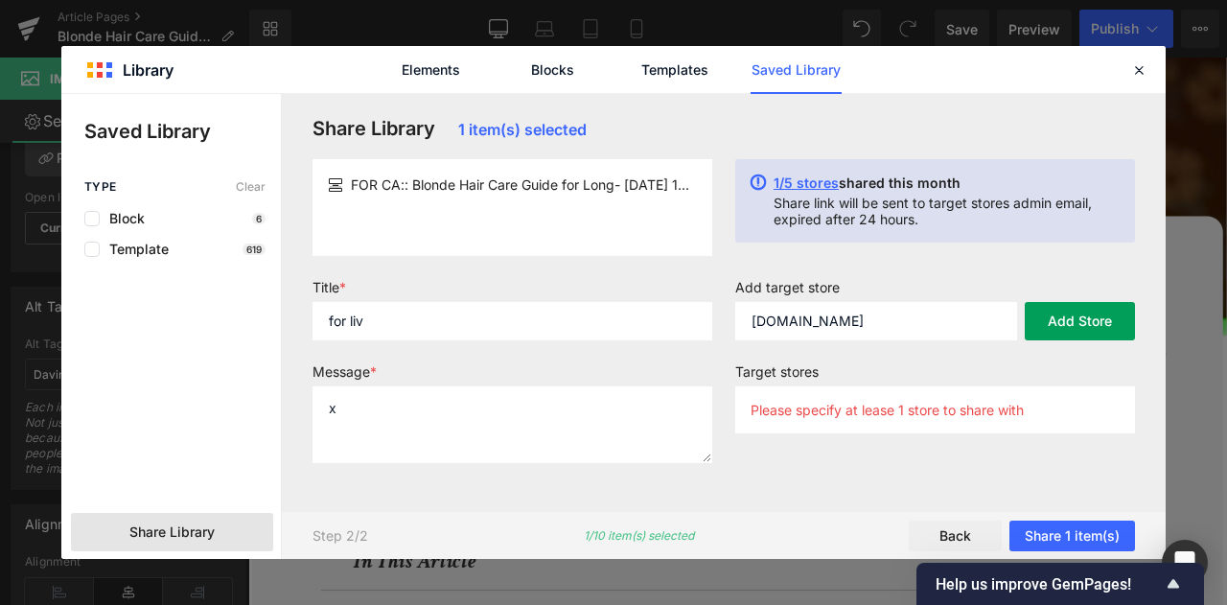
click at [1088, 326] on button "Add Store" at bounding box center [1080, 321] width 110 height 38
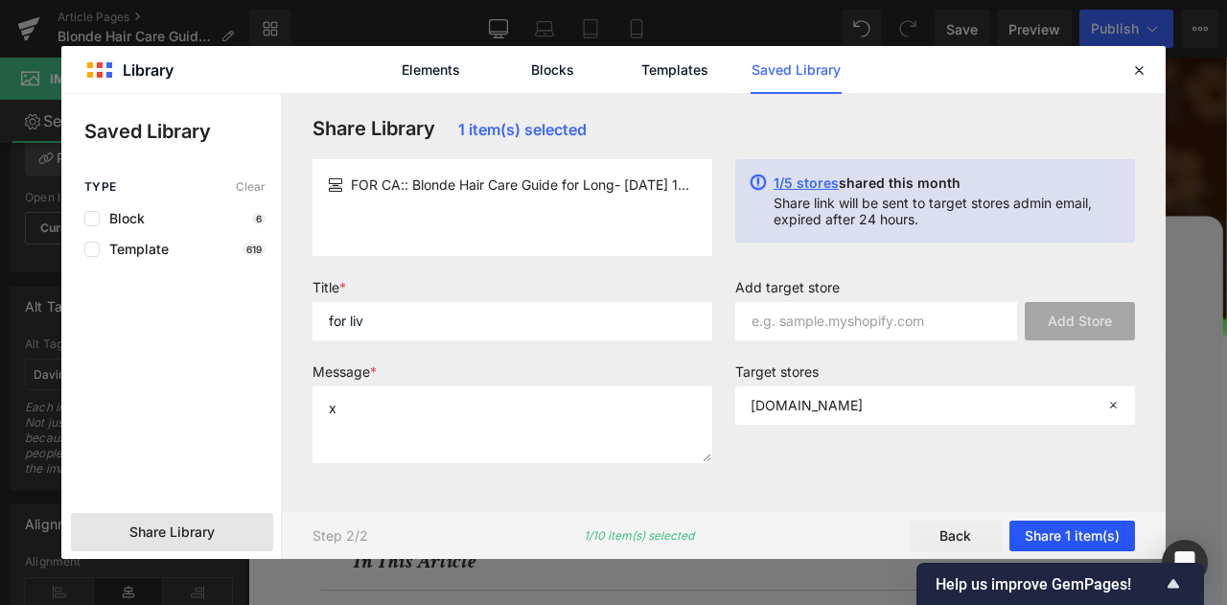
click at [1060, 526] on button "Share 1 item(s)" at bounding box center [1073, 536] width 126 height 31
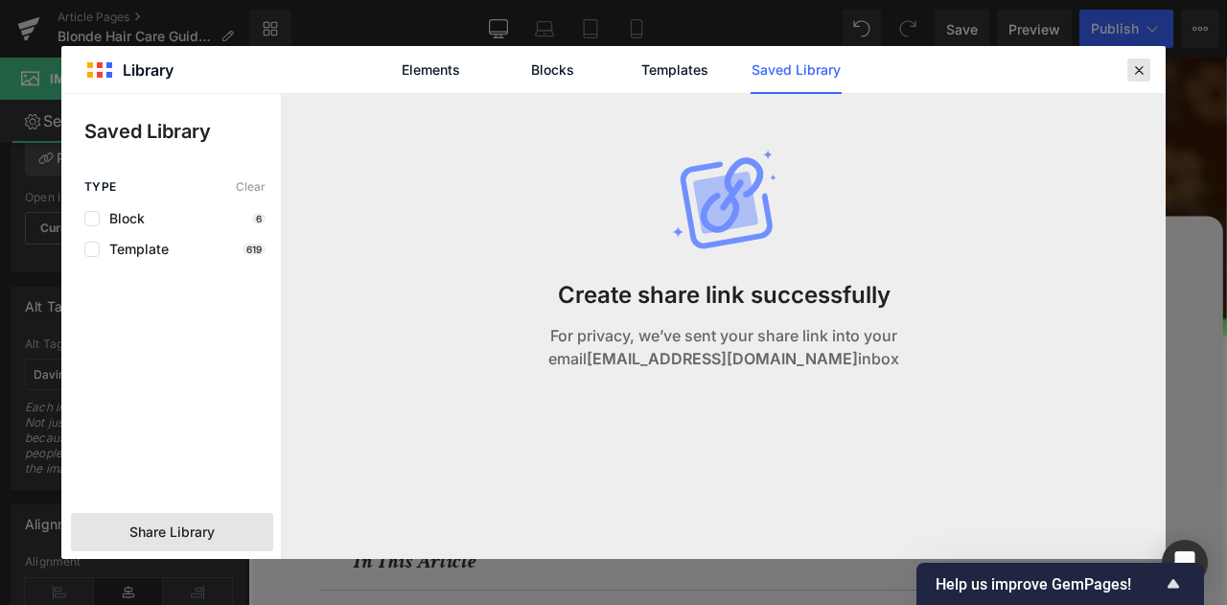
click at [1140, 72] on icon at bounding box center [1138, 69] width 17 height 17
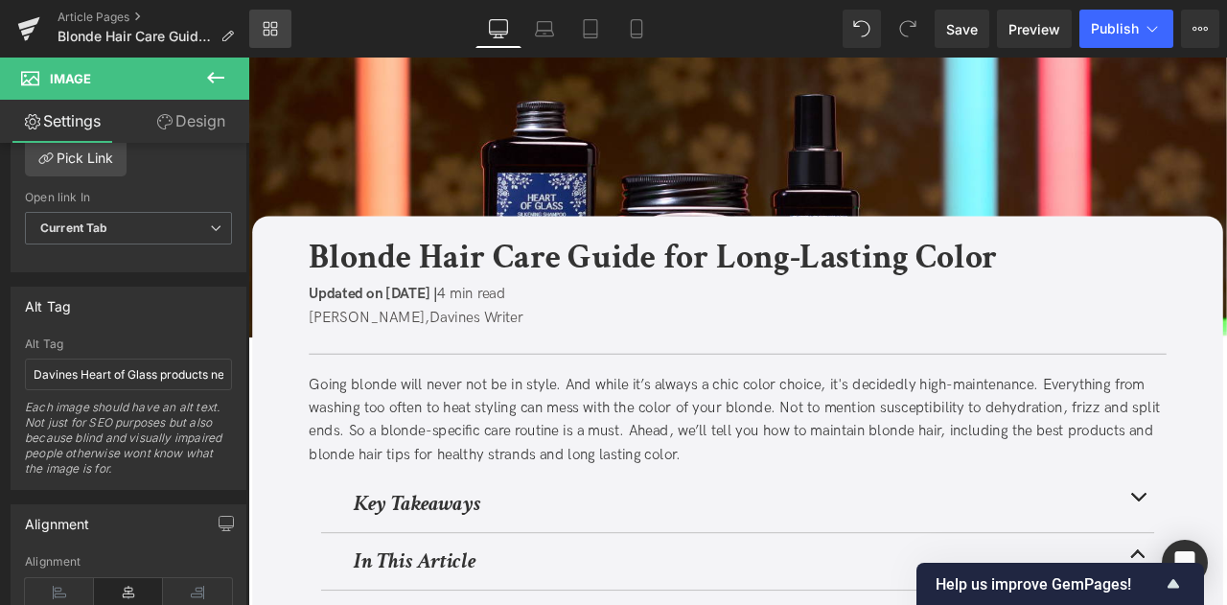
click at [278, 20] on link "Library" at bounding box center [270, 29] width 42 height 38
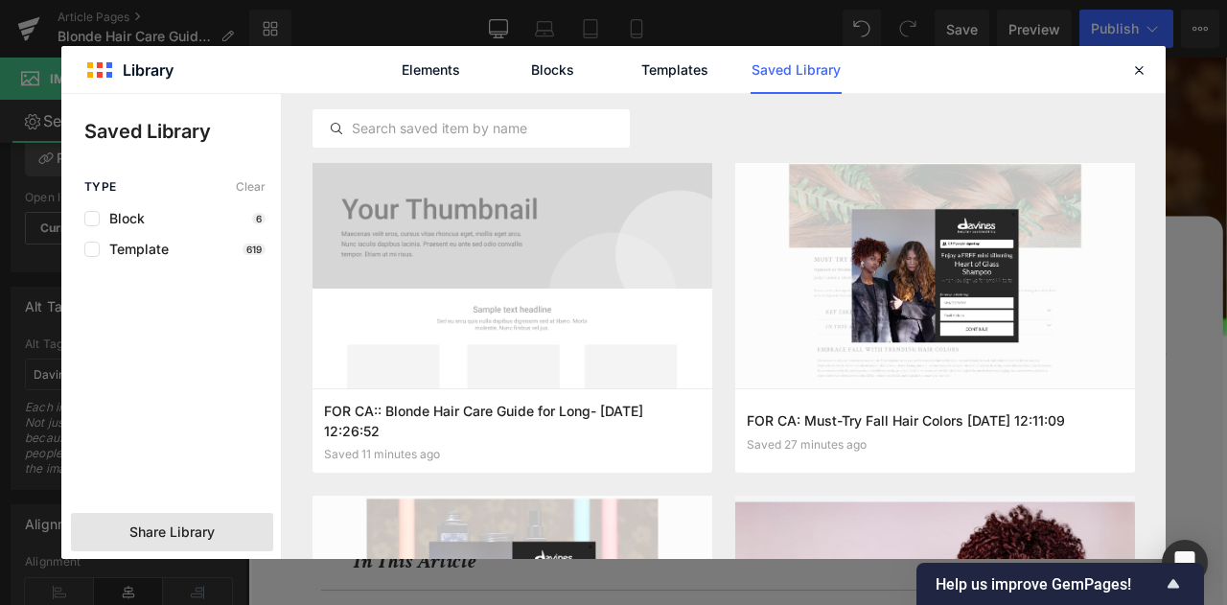
click at [192, 538] on span "Share Library" at bounding box center [171, 532] width 85 height 19
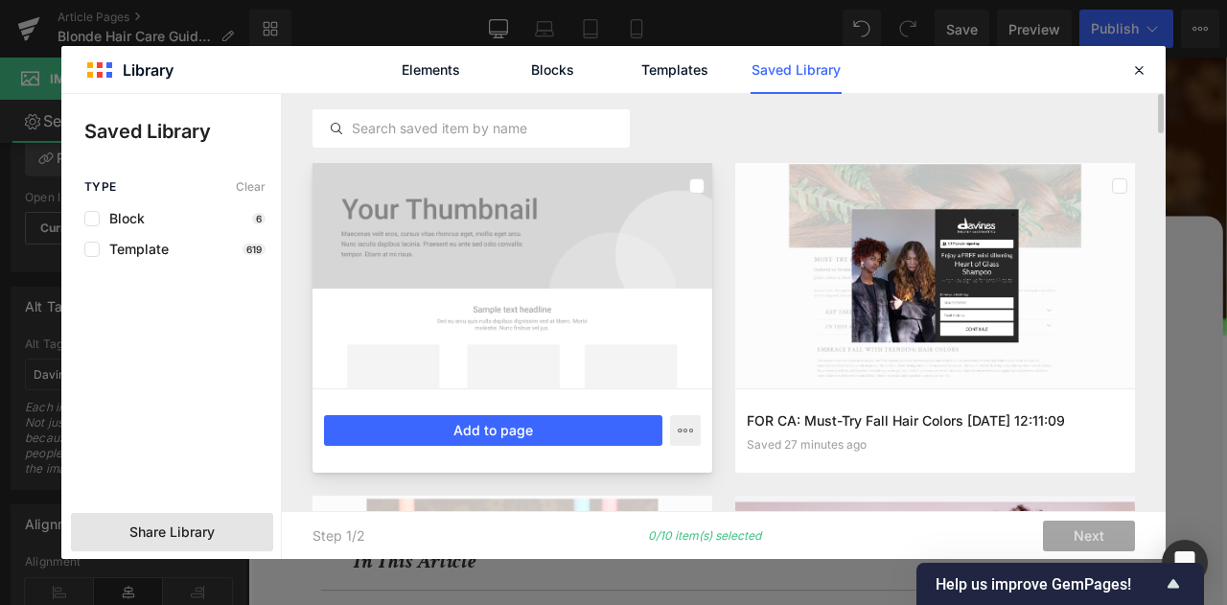
click at [506, 352] on div at bounding box center [513, 275] width 400 height 225
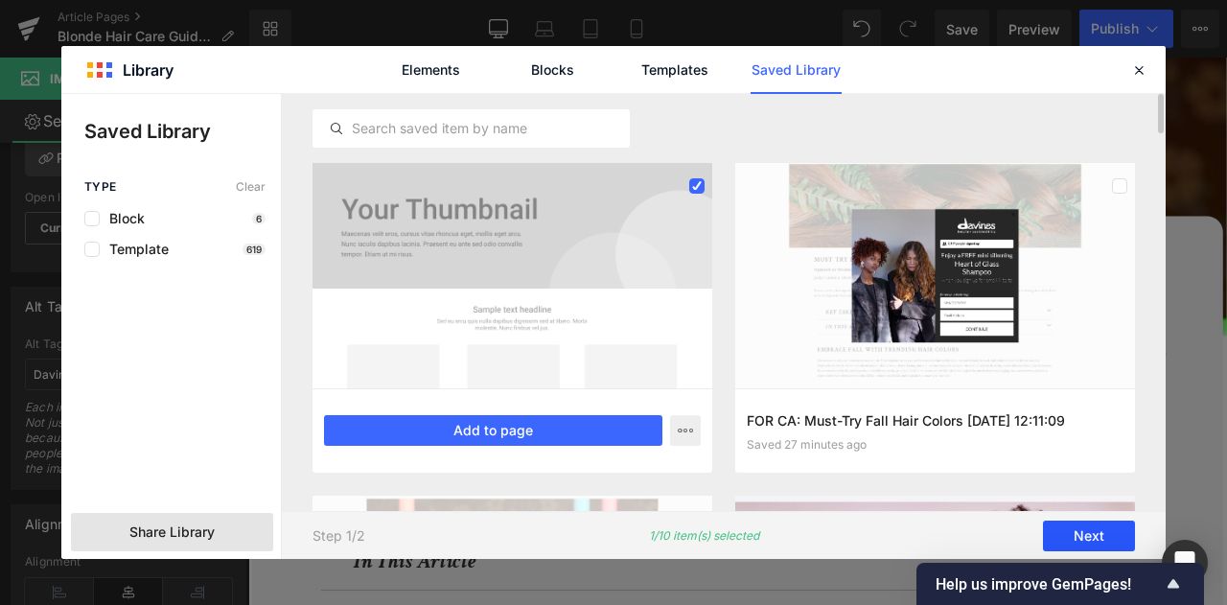
click at [1085, 529] on button "Next" at bounding box center [1089, 536] width 92 height 31
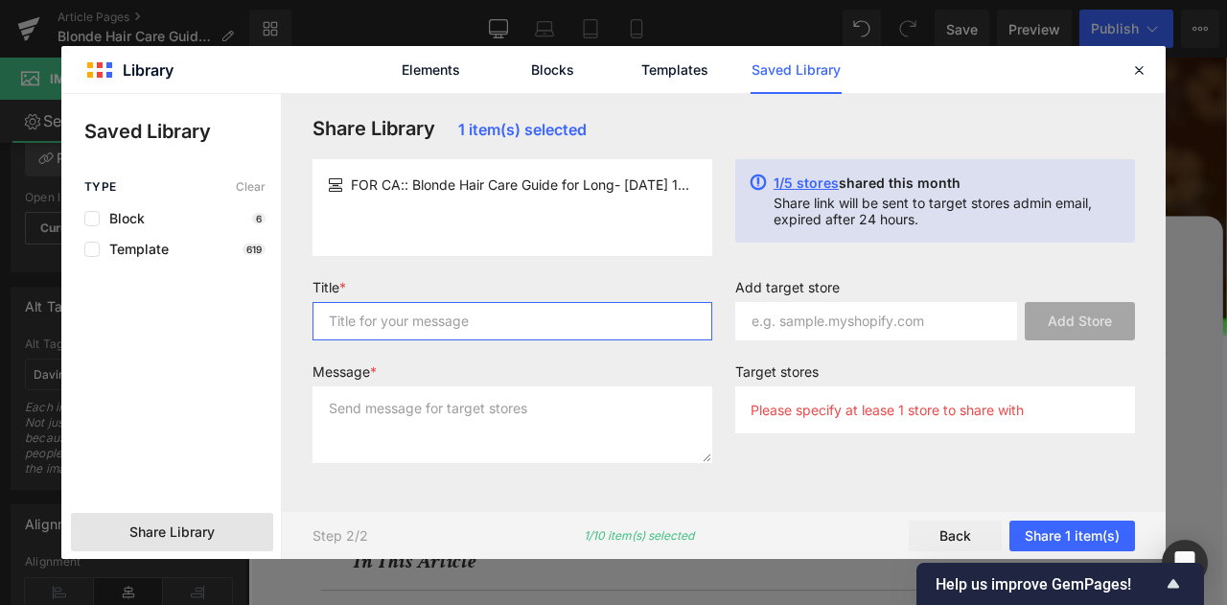
click at [631, 337] on input "text" at bounding box center [513, 321] width 400 height 38
type input "for liv"
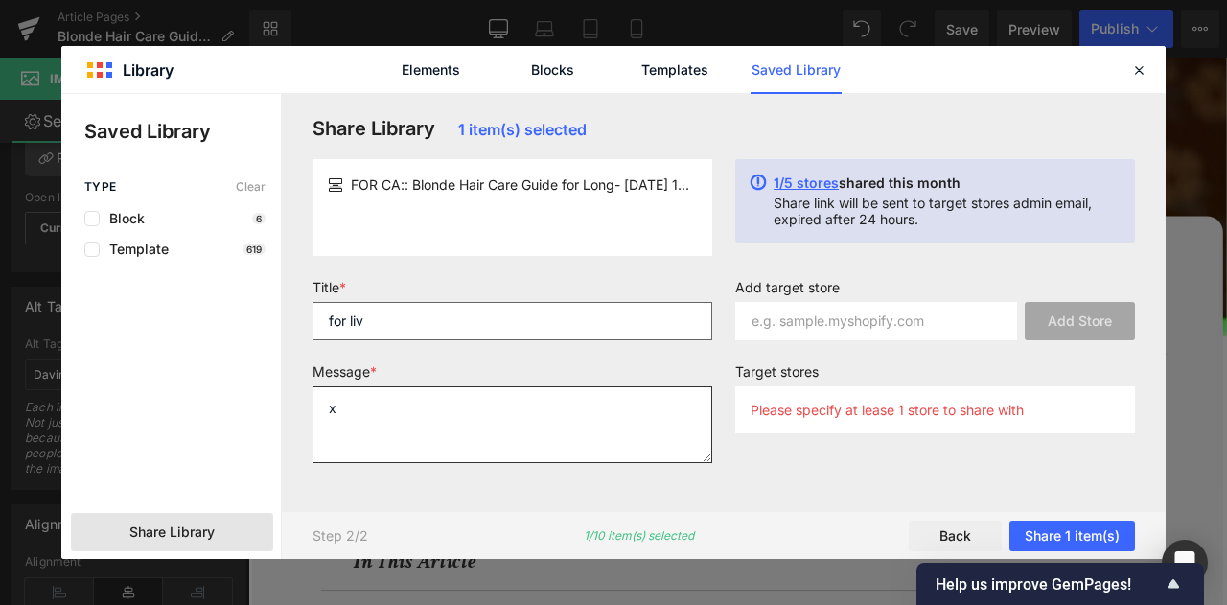
type textarea "x"
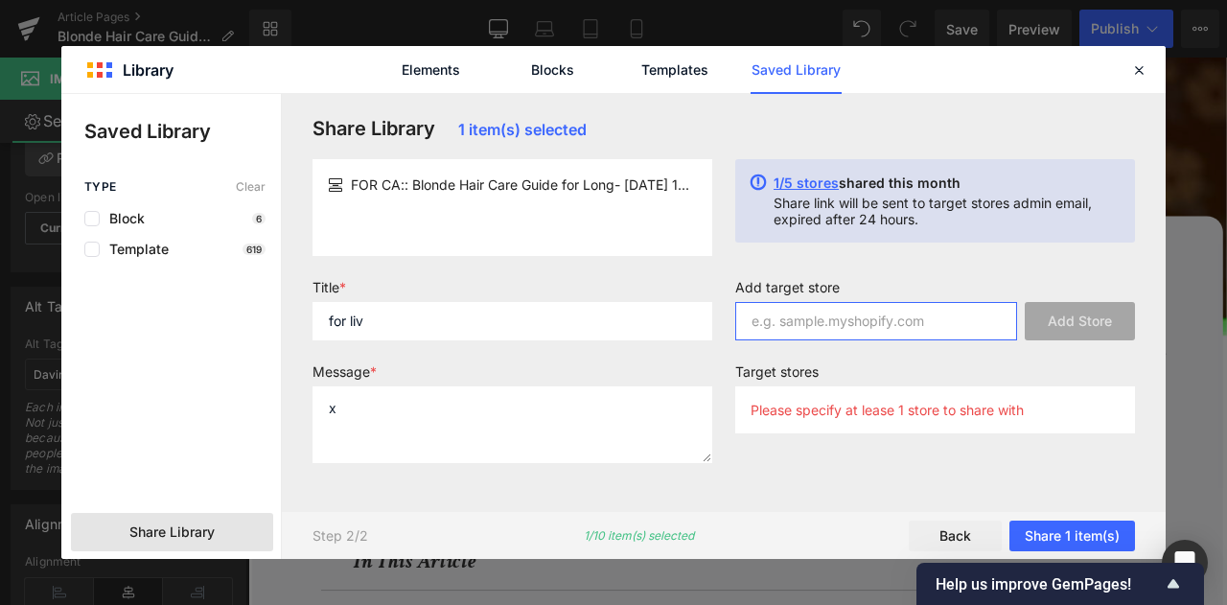
paste input "Davines-canada.myshopify.com"
type input "Davines-canada.myshopify.com"
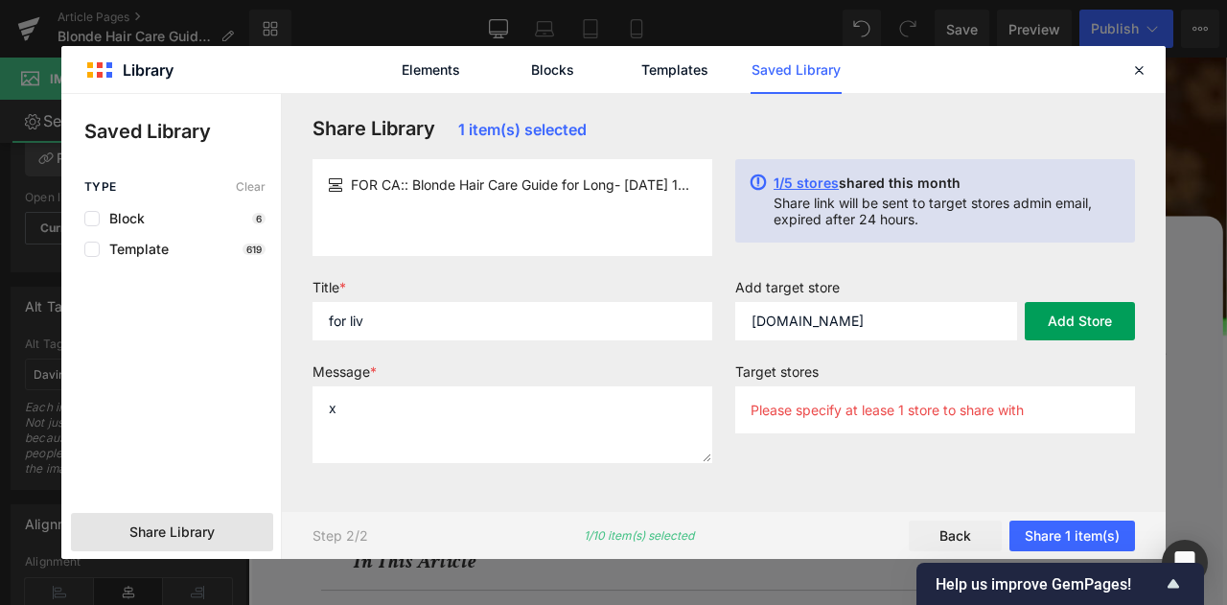
click at [1074, 334] on button "Add Store" at bounding box center [1080, 321] width 110 height 38
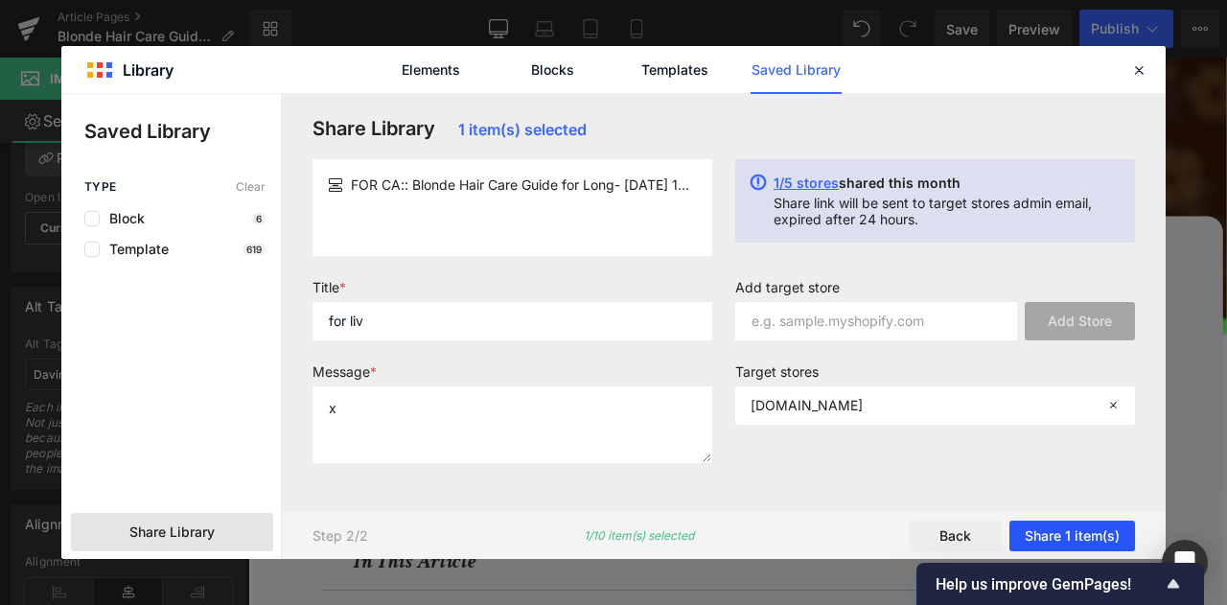
click at [1076, 528] on button "Share 1 item(s)" at bounding box center [1073, 536] width 126 height 31
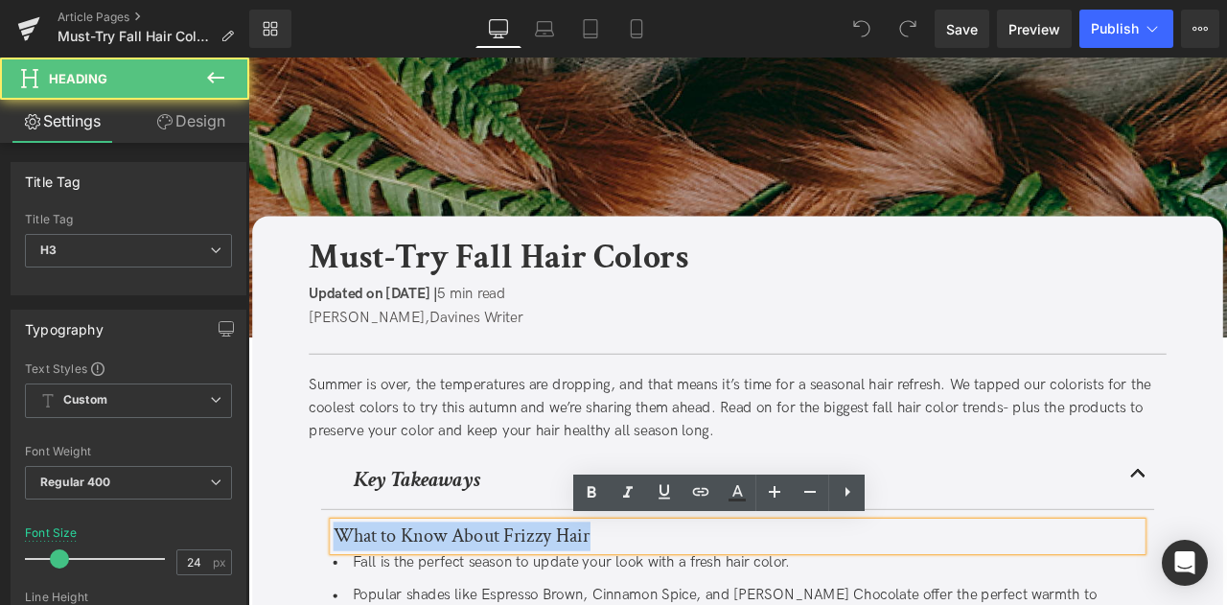
paste div
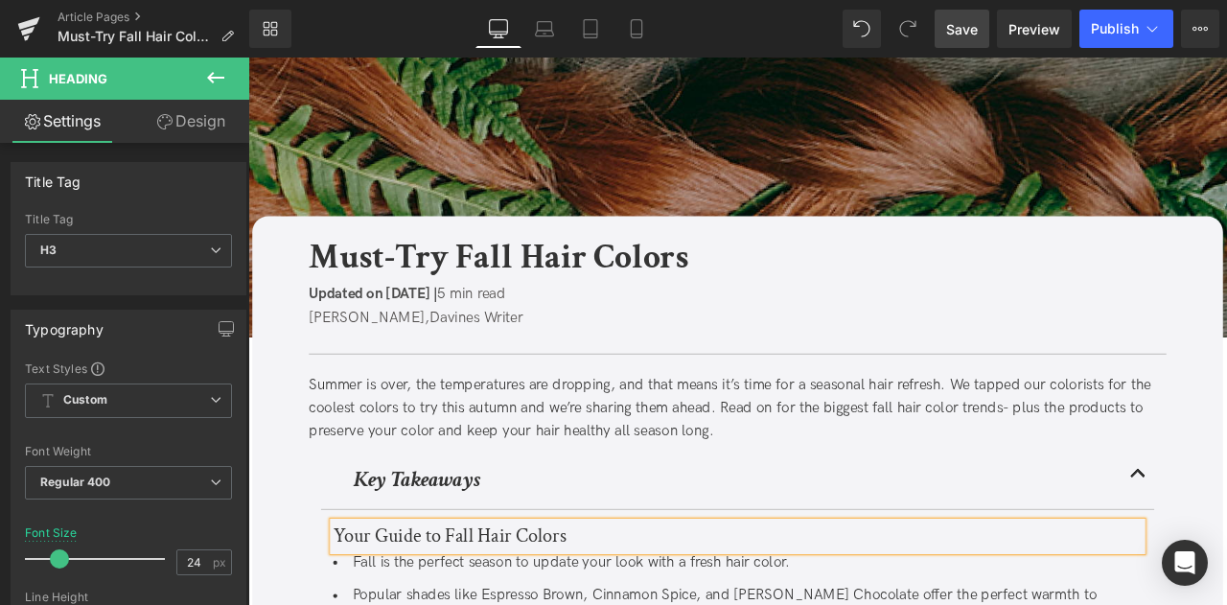
click at [960, 14] on link "Save" at bounding box center [962, 29] width 55 height 38
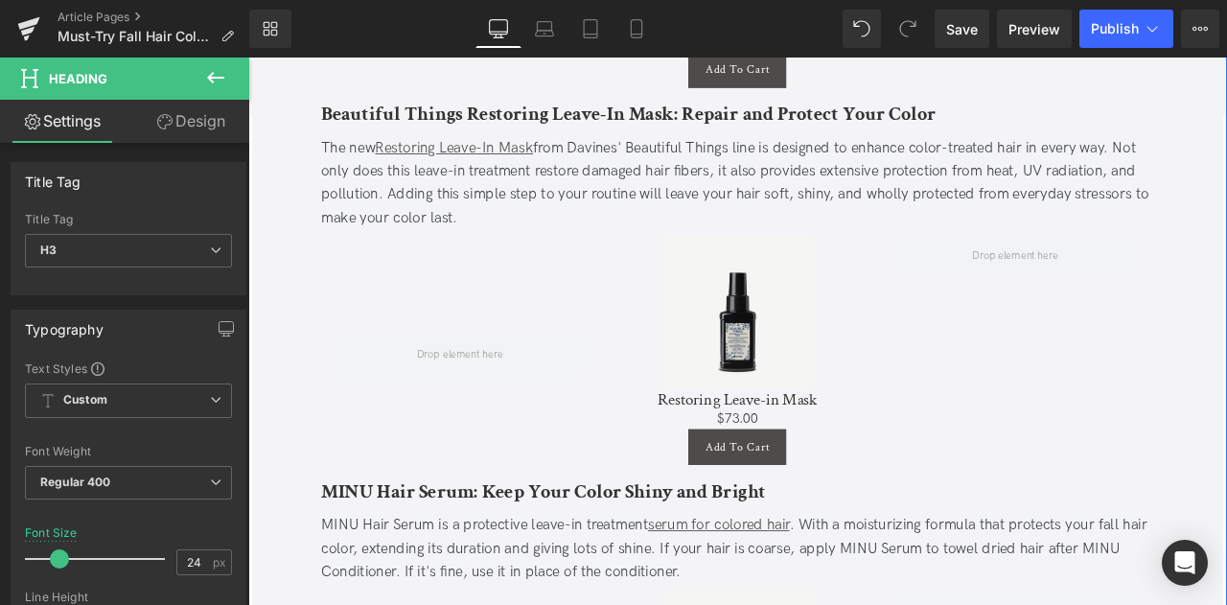
scroll to position [3932, 0]
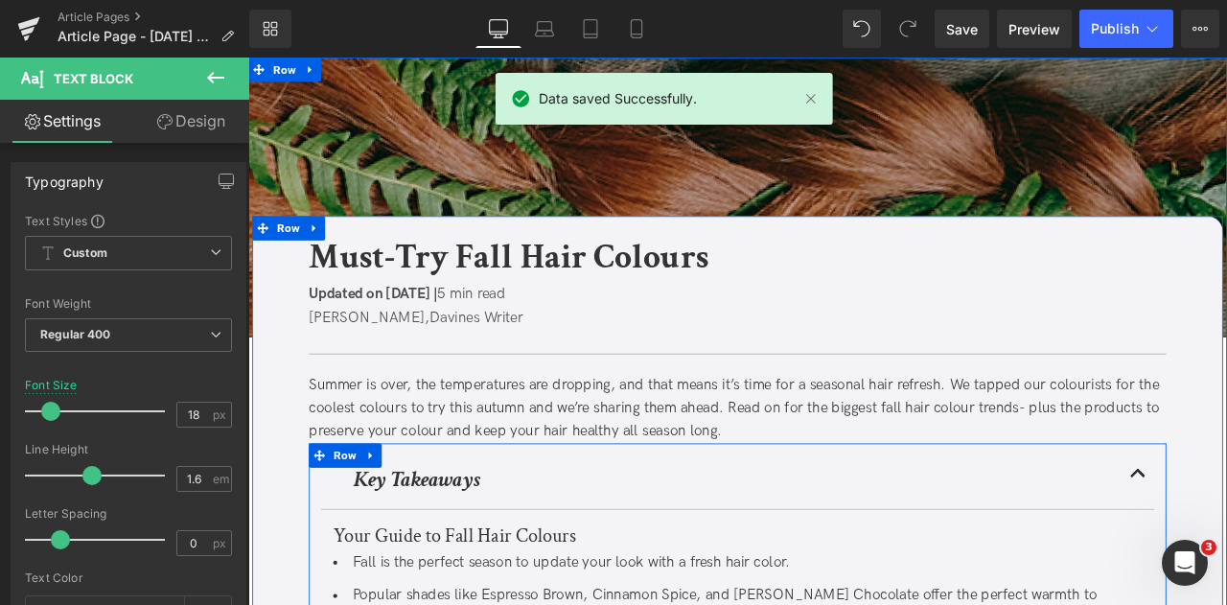
scroll to position [395, 0]
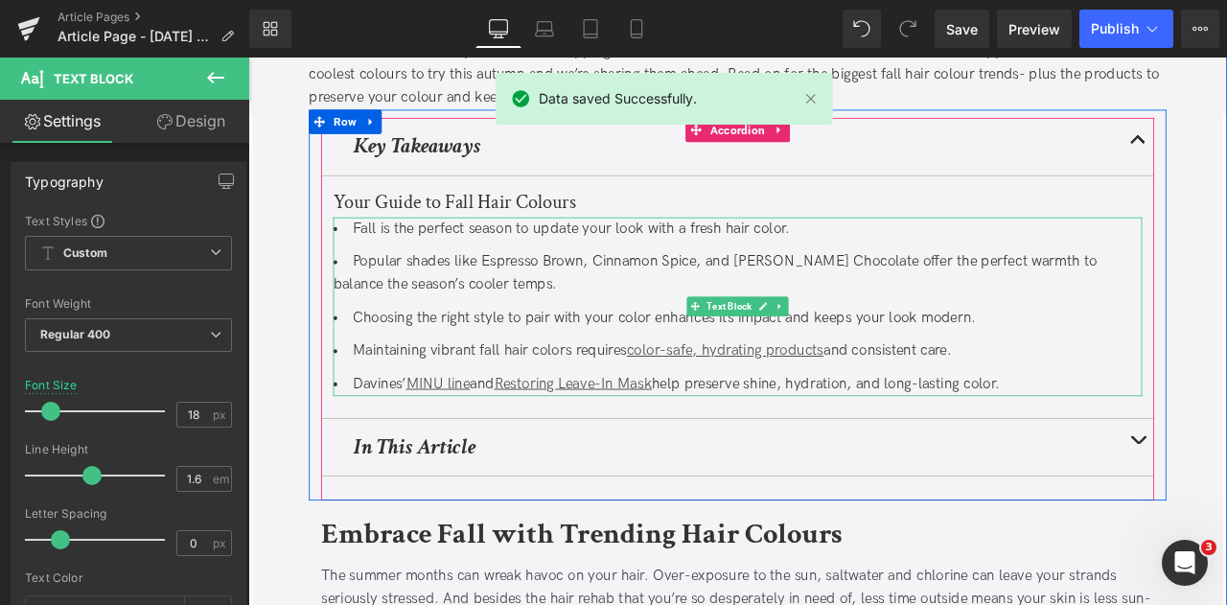
click at [871, 263] on li "Fall is the perfect season to update your look with a fresh hair color." at bounding box center [828, 261] width 959 height 28
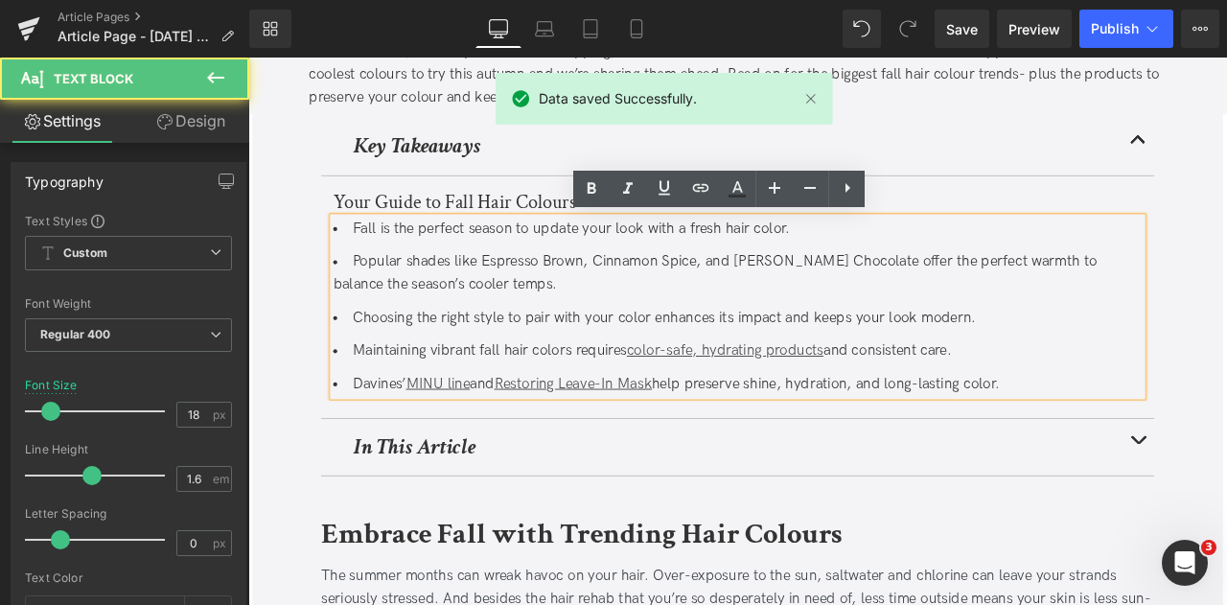
click at [875, 261] on li "Fall is the perfect season to update your look with a fresh hair color." at bounding box center [828, 261] width 959 height 28
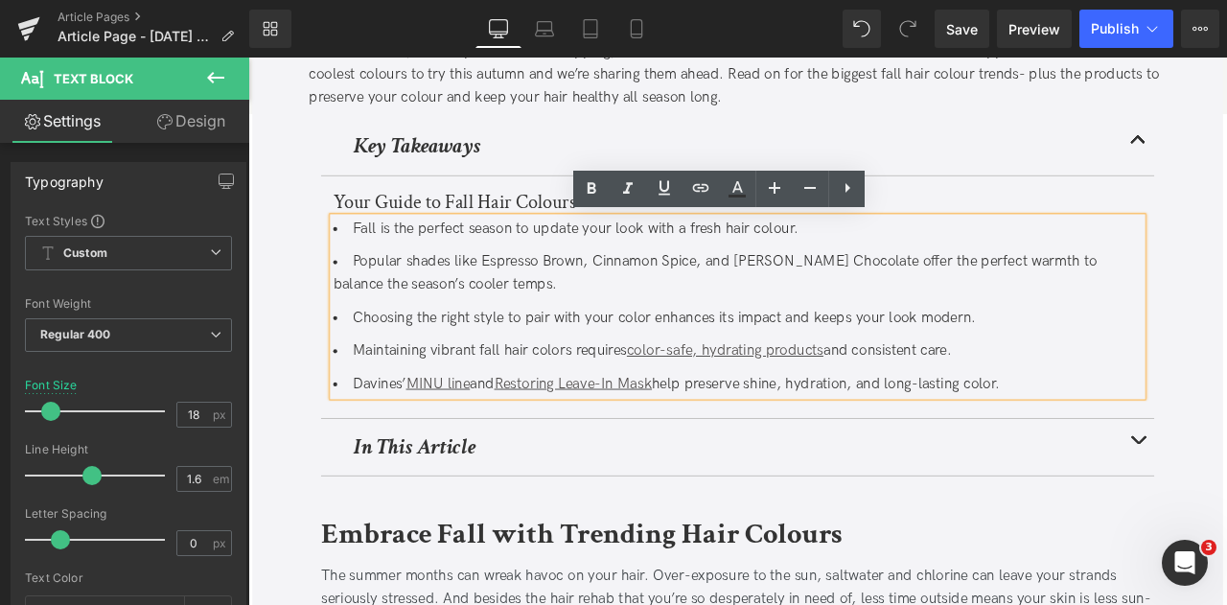
click at [712, 365] on li "Choosing the right style to pair with your color enhances its impact and keeps …" at bounding box center [828, 367] width 959 height 28
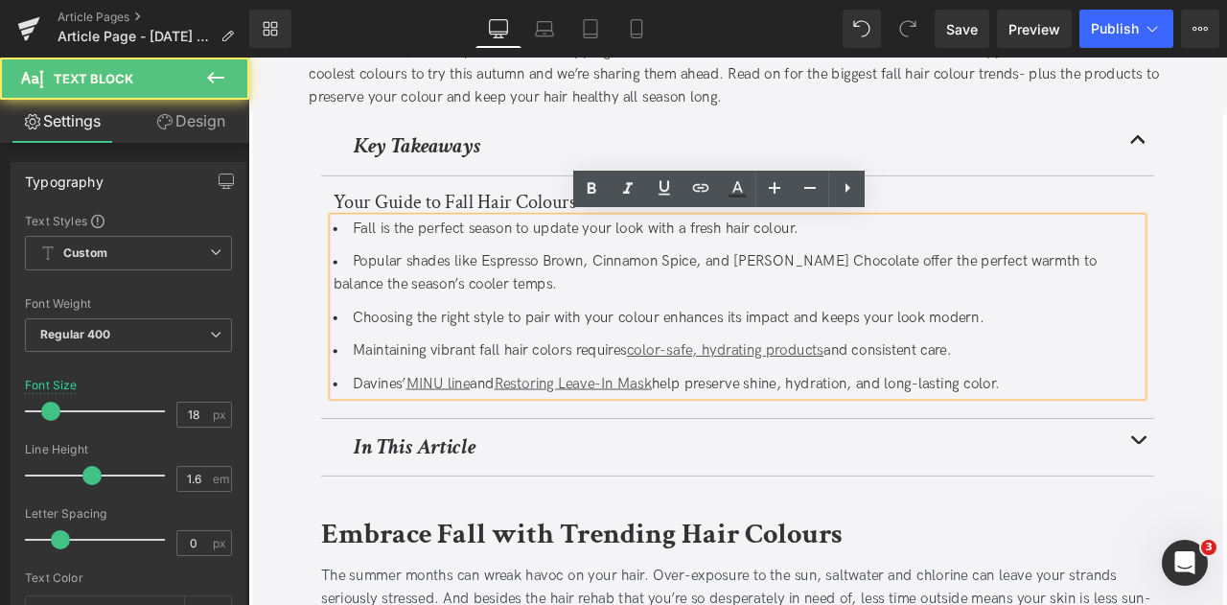
click at [610, 404] on li "Maintaining vibrant fall hair colors requires color-safe, hydrating products an…" at bounding box center [828, 406] width 959 height 28
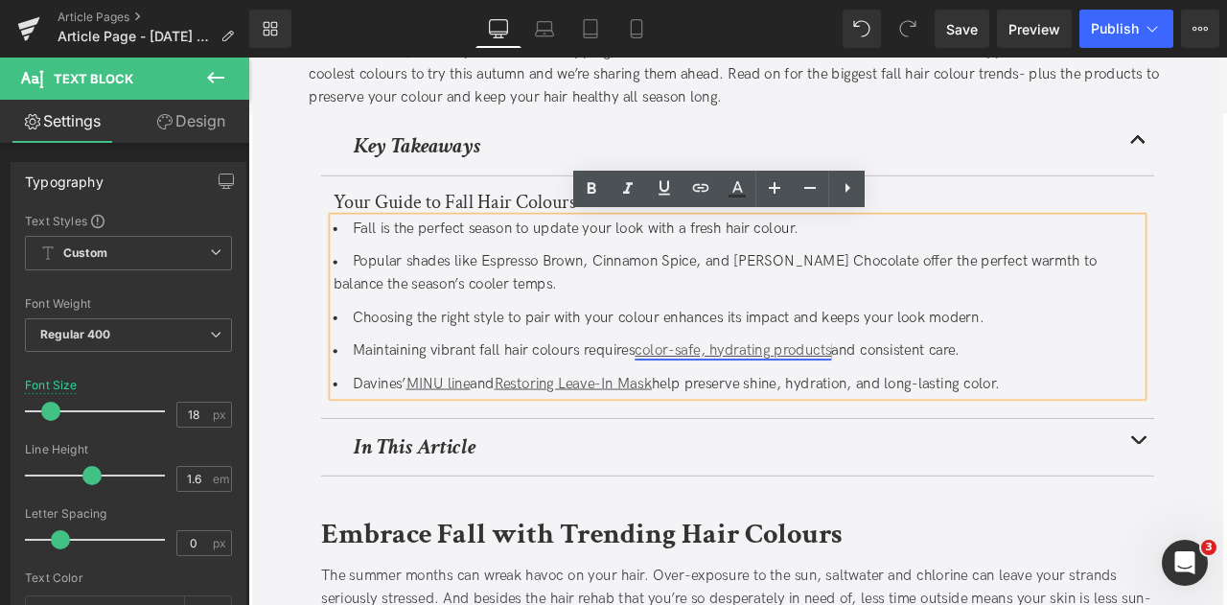
click at [736, 406] on link "color-safe, hydrating products" at bounding box center [823, 405] width 233 height 20
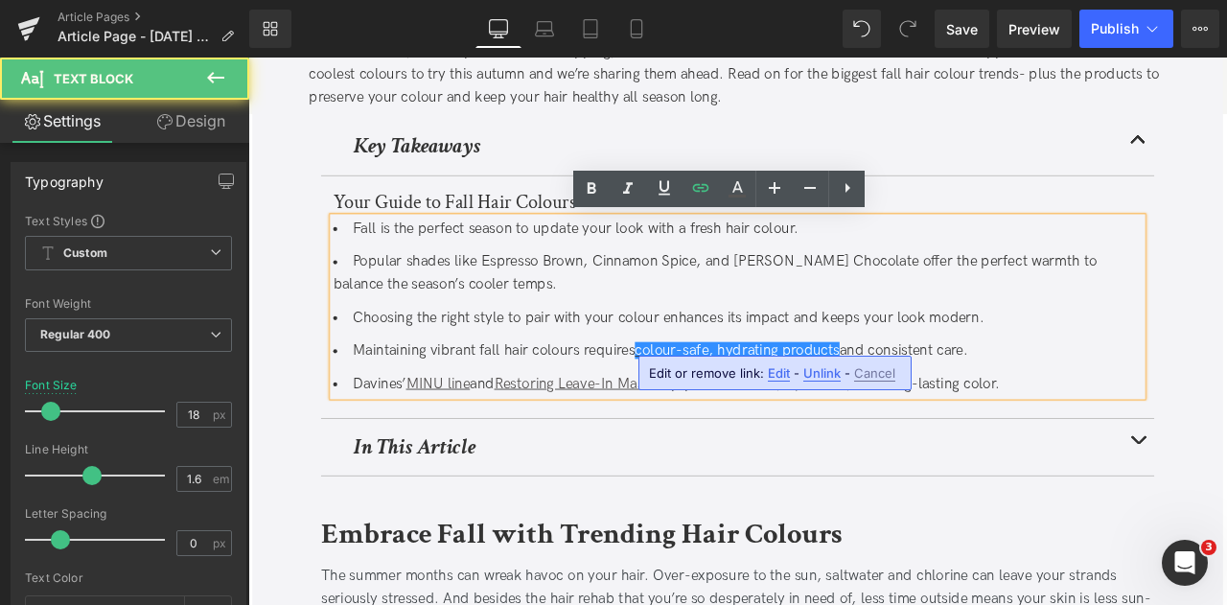
click at [1125, 444] on li "Davines’ MINU line and Restoring Leave-In Mask help preserve shine, hydration, …" at bounding box center [828, 445] width 959 height 28
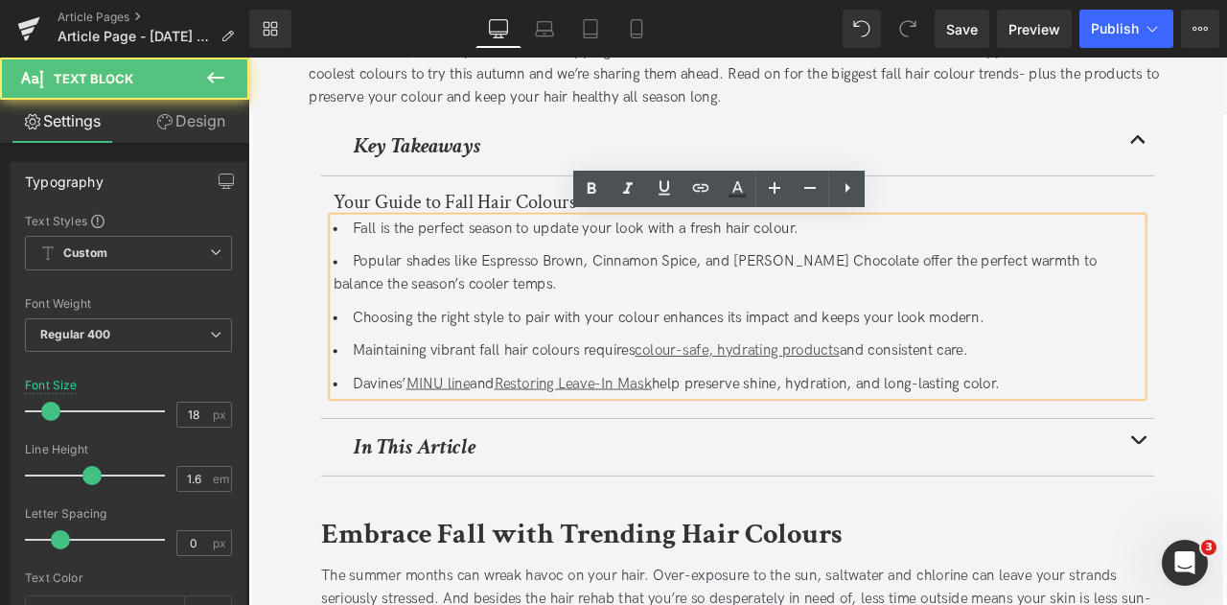
click at [1142, 451] on li "Davines’ MINU line and Restoring Leave-In Mask help preserve shine, hydration, …" at bounding box center [828, 445] width 959 height 28
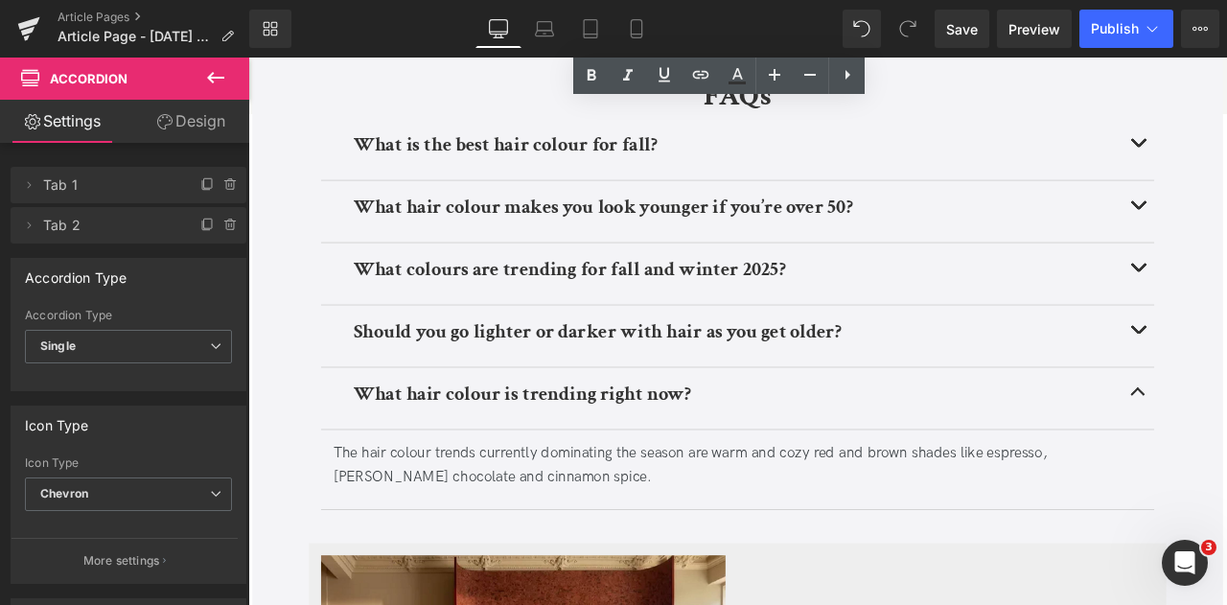
scroll to position [4894, 0]
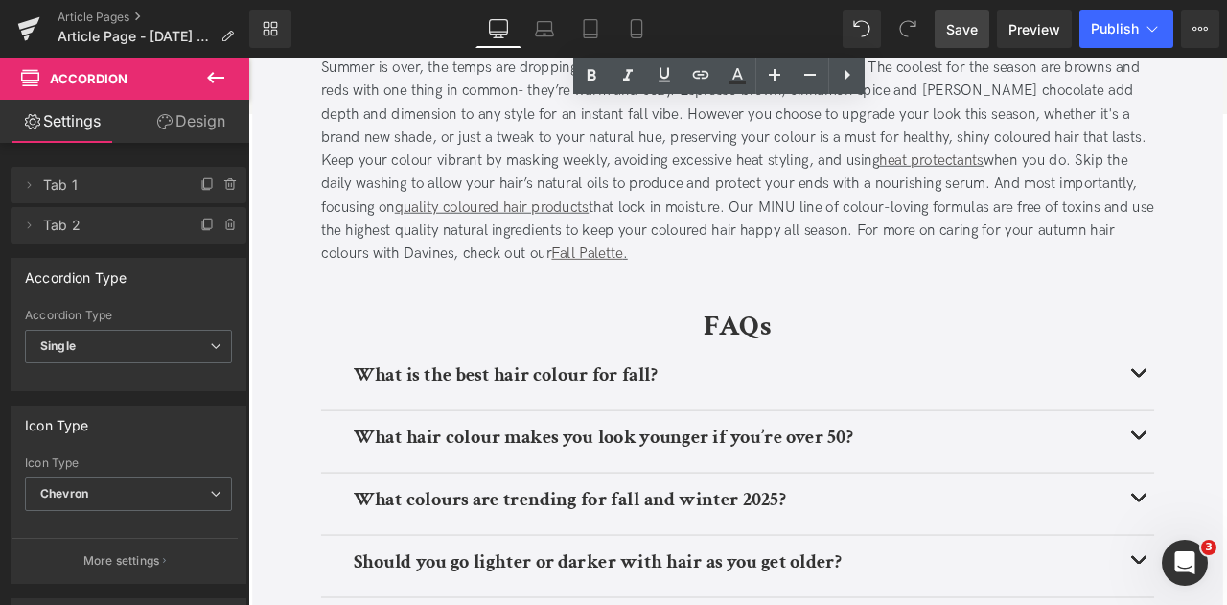
click at [967, 41] on link "Save" at bounding box center [962, 29] width 55 height 38
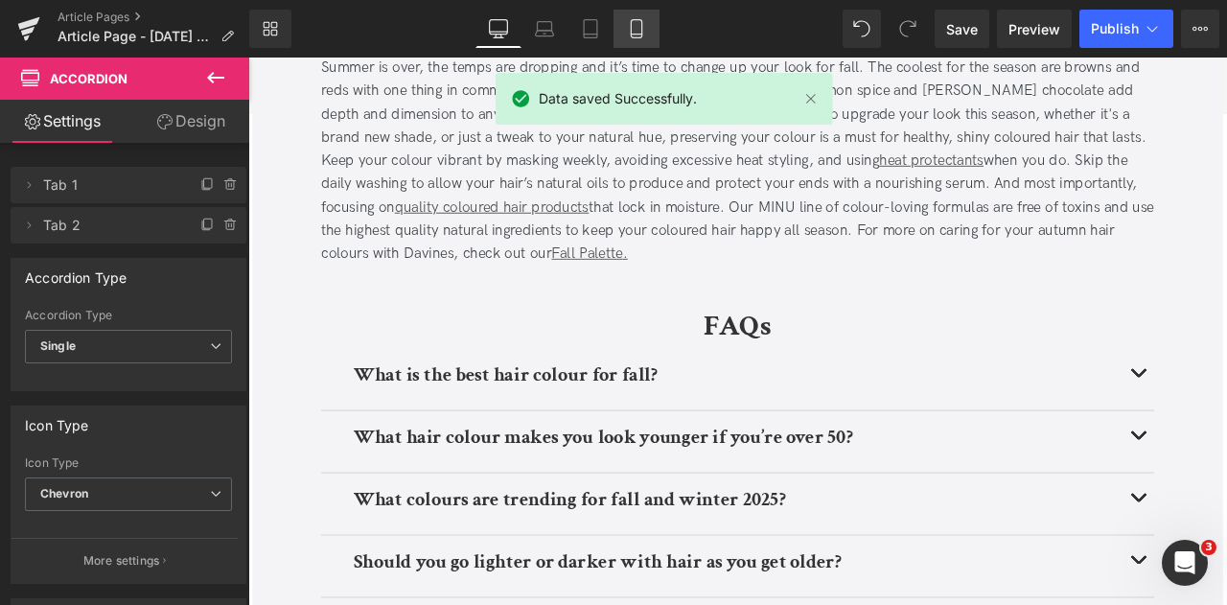
click at [630, 37] on icon at bounding box center [636, 28] width 19 height 19
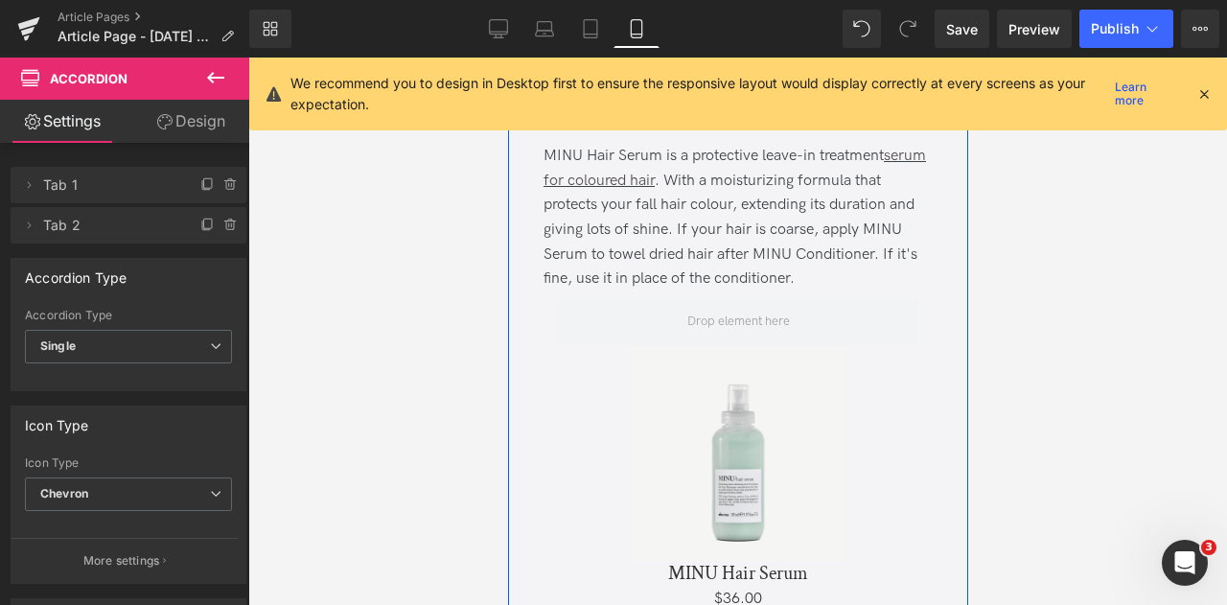
scroll to position [7233, 0]
